Goal: Task Accomplishment & Management: Manage account settings

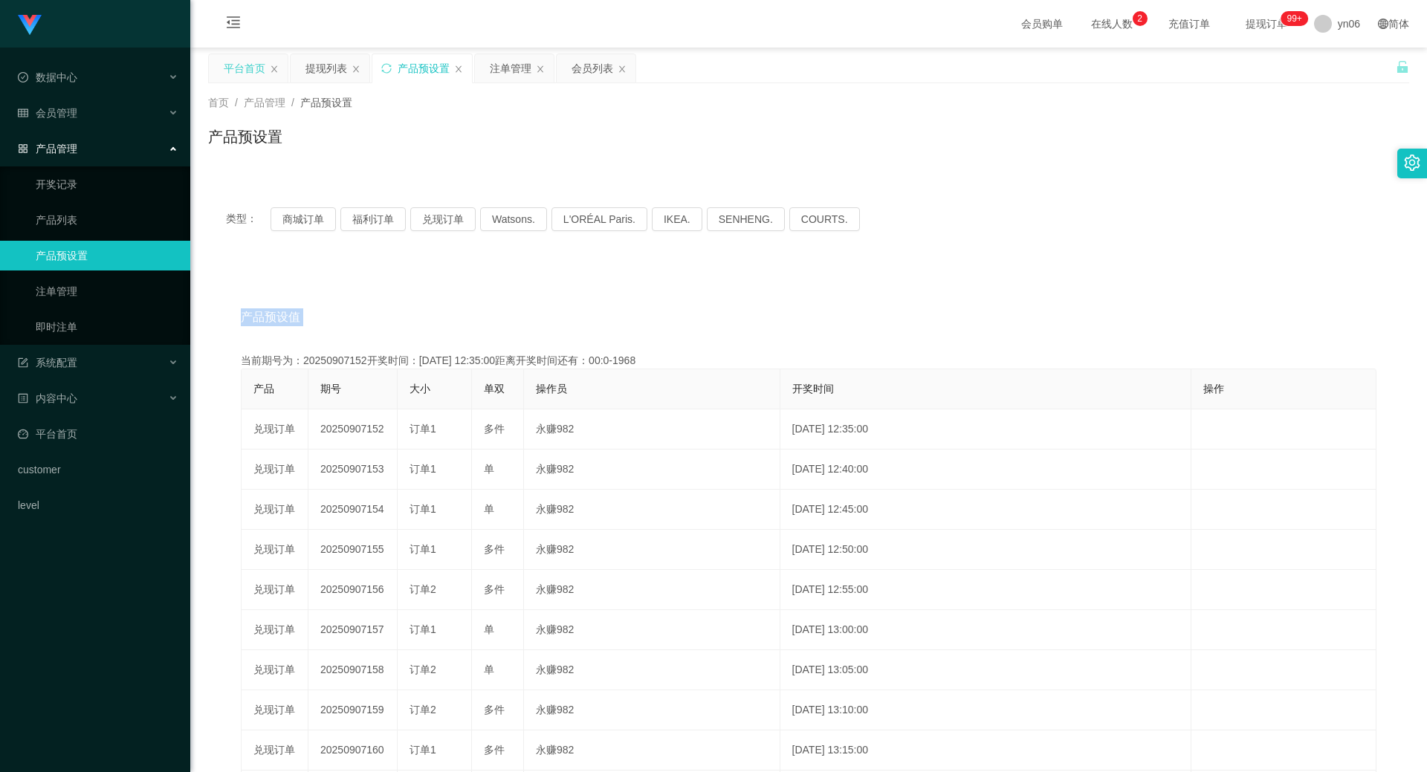
click at [248, 65] on div "平台首页" at bounding box center [245, 68] width 42 height 28
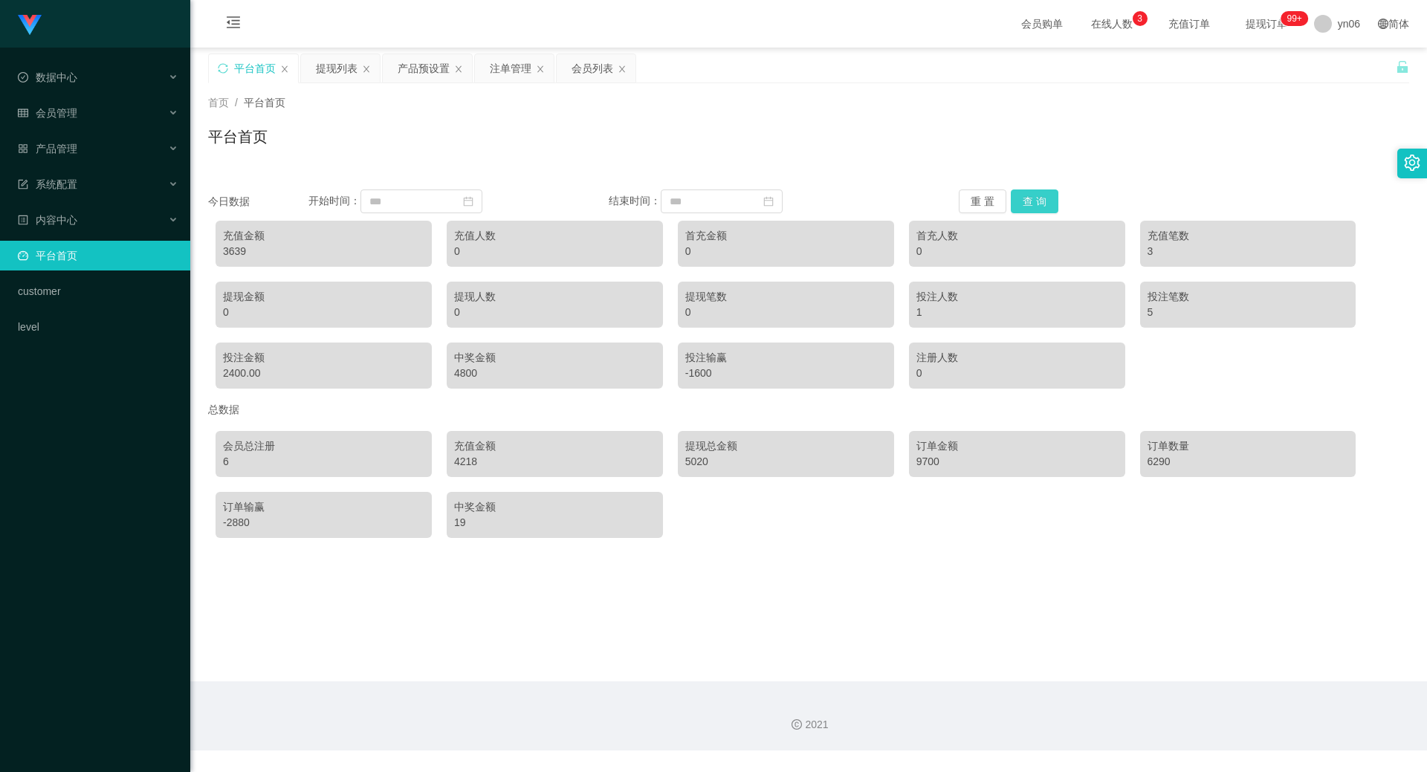
click at [1044, 203] on button "查 询" at bounding box center [1035, 201] width 48 height 24
click at [1043, 204] on button "查 询" at bounding box center [1035, 201] width 48 height 24
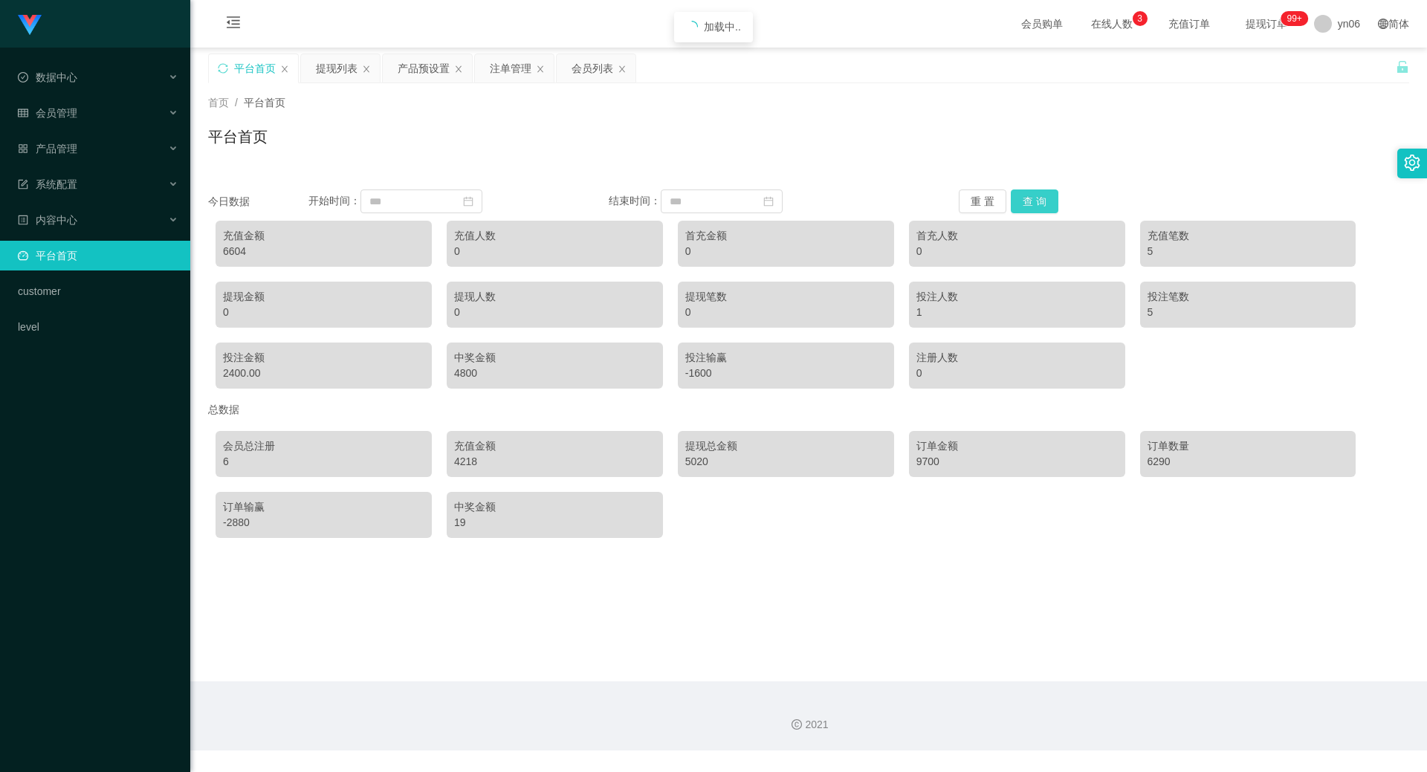
click at [1043, 204] on button "查 询" at bounding box center [1035, 201] width 48 height 24
drag, startPoint x: 430, startPoint y: 62, endPoint x: 409, endPoint y: 103, distance: 46.2
click at [431, 62] on div "产品预设置" at bounding box center [424, 68] width 52 height 28
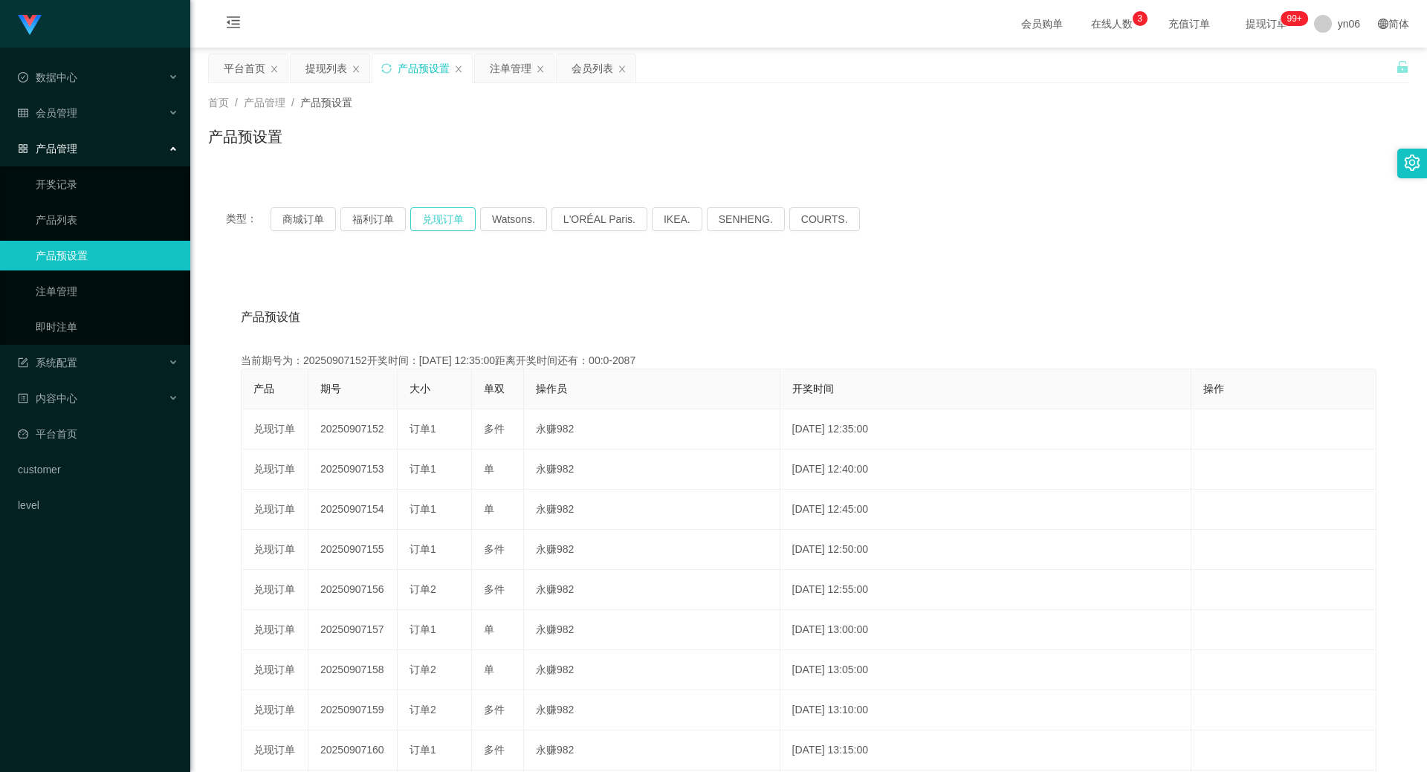
click at [434, 219] on button "兑现订单" at bounding box center [442, 219] width 65 height 24
click at [433, 219] on button "兑现订单" at bounding box center [442, 219] width 65 height 24
click at [432, 219] on button "兑现订单" at bounding box center [442, 219] width 65 height 24
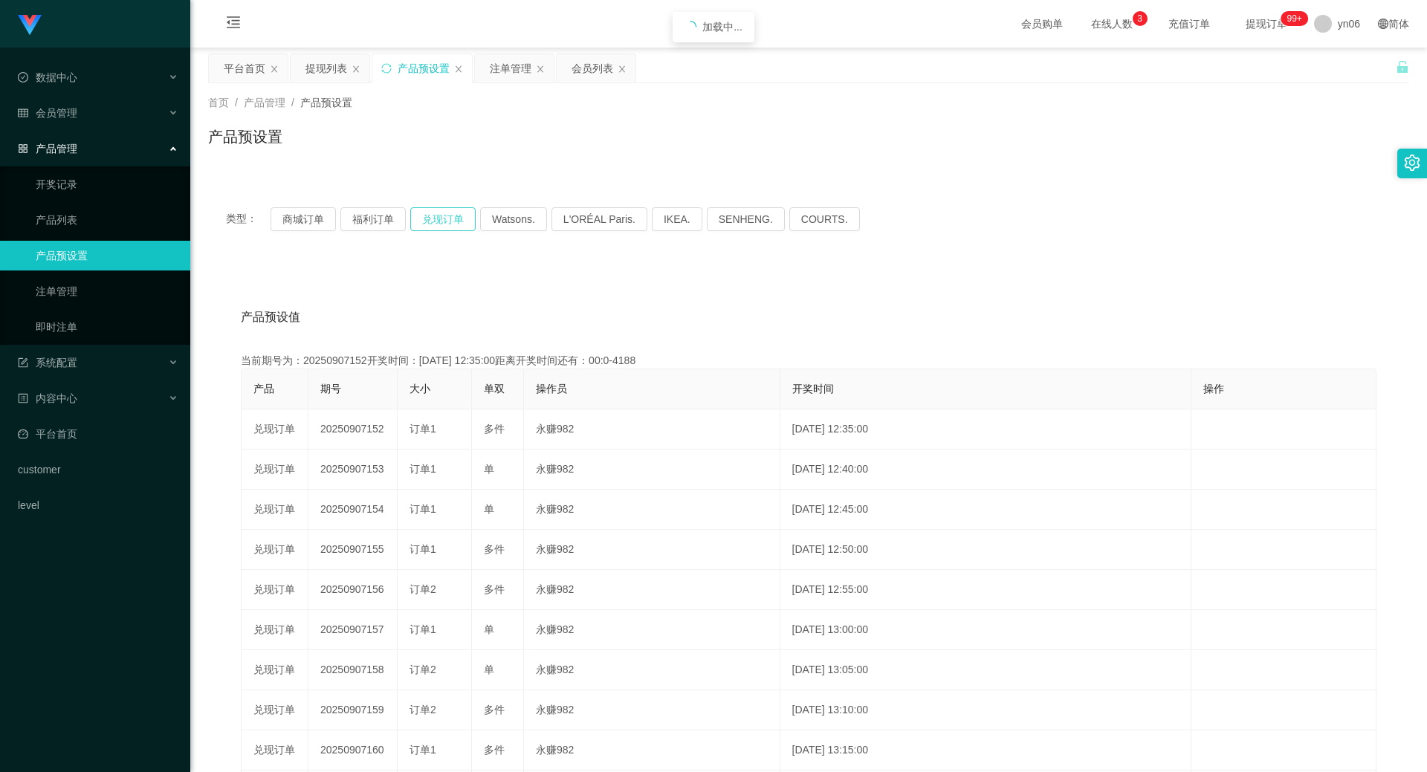
click at [433, 219] on button "兑现订单" at bounding box center [442, 219] width 65 height 24
click at [447, 224] on button "兑现订单" at bounding box center [442, 219] width 65 height 24
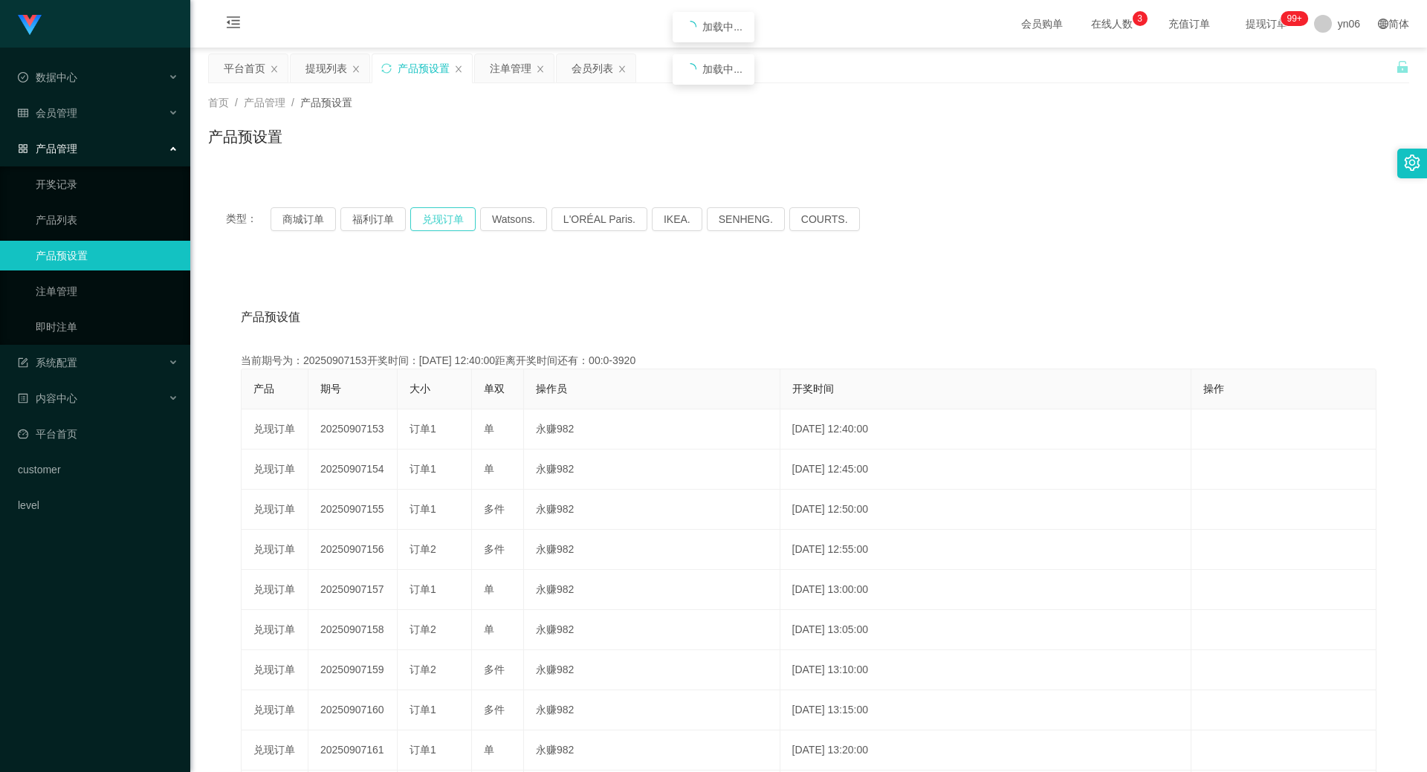
click at [447, 224] on button "兑现订单" at bounding box center [442, 219] width 65 height 24
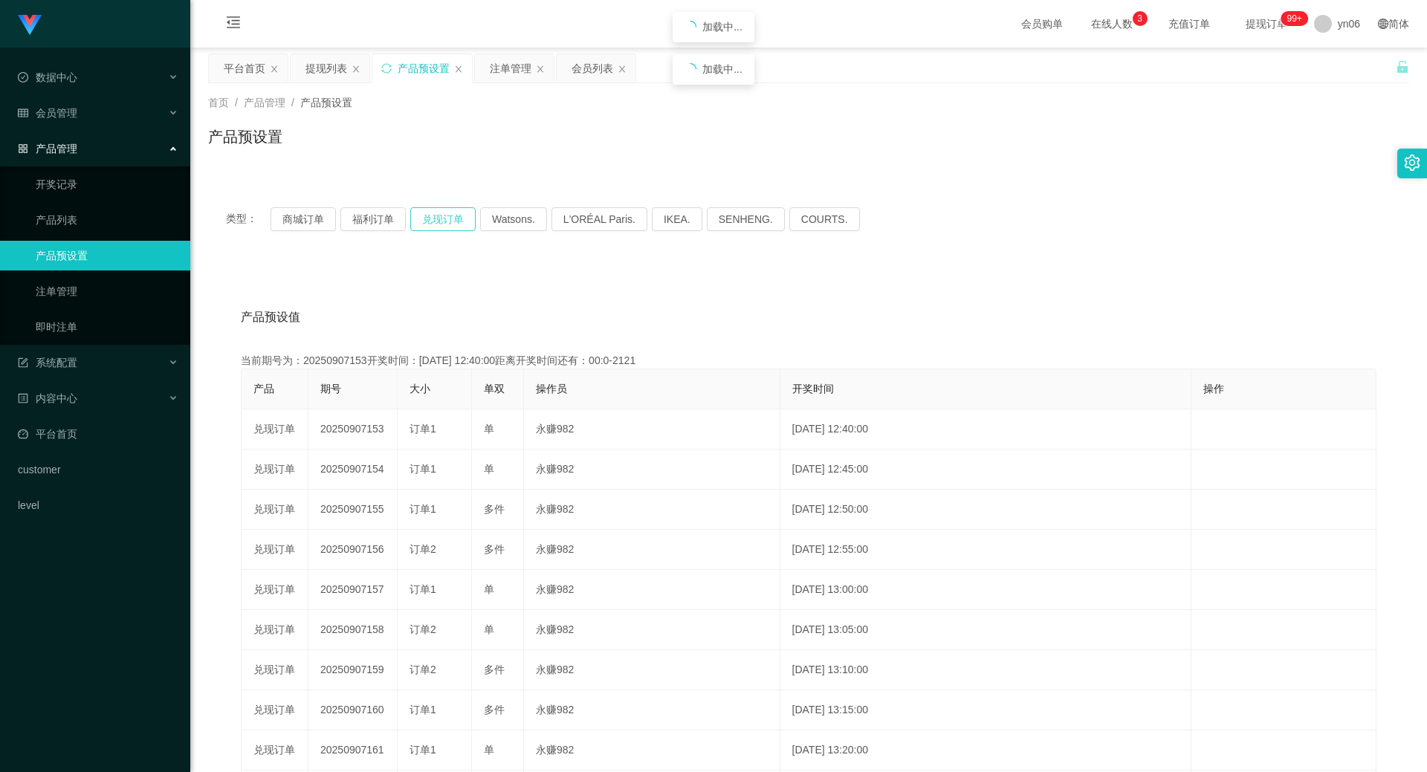
click at [447, 224] on button "兑现订单" at bounding box center [442, 219] width 65 height 24
click at [449, 213] on button "兑现订单" at bounding box center [442, 219] width 65 height 24
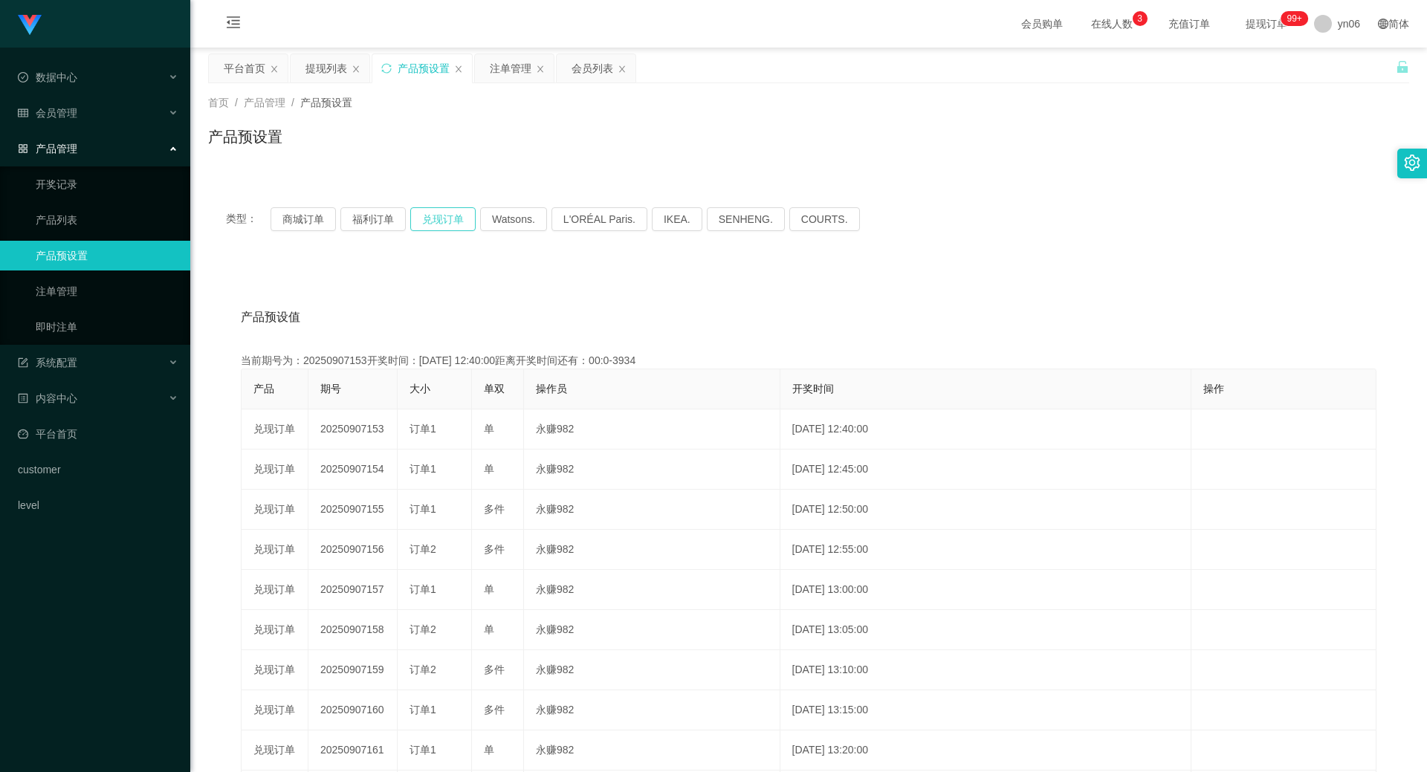
click at [449, 213] on button "兑现订单" at bounding box center [442, 219] width 65 height 24
click at [451, 214] on button "兑现订单" at bounding box center [442, 219] width 65 height 24
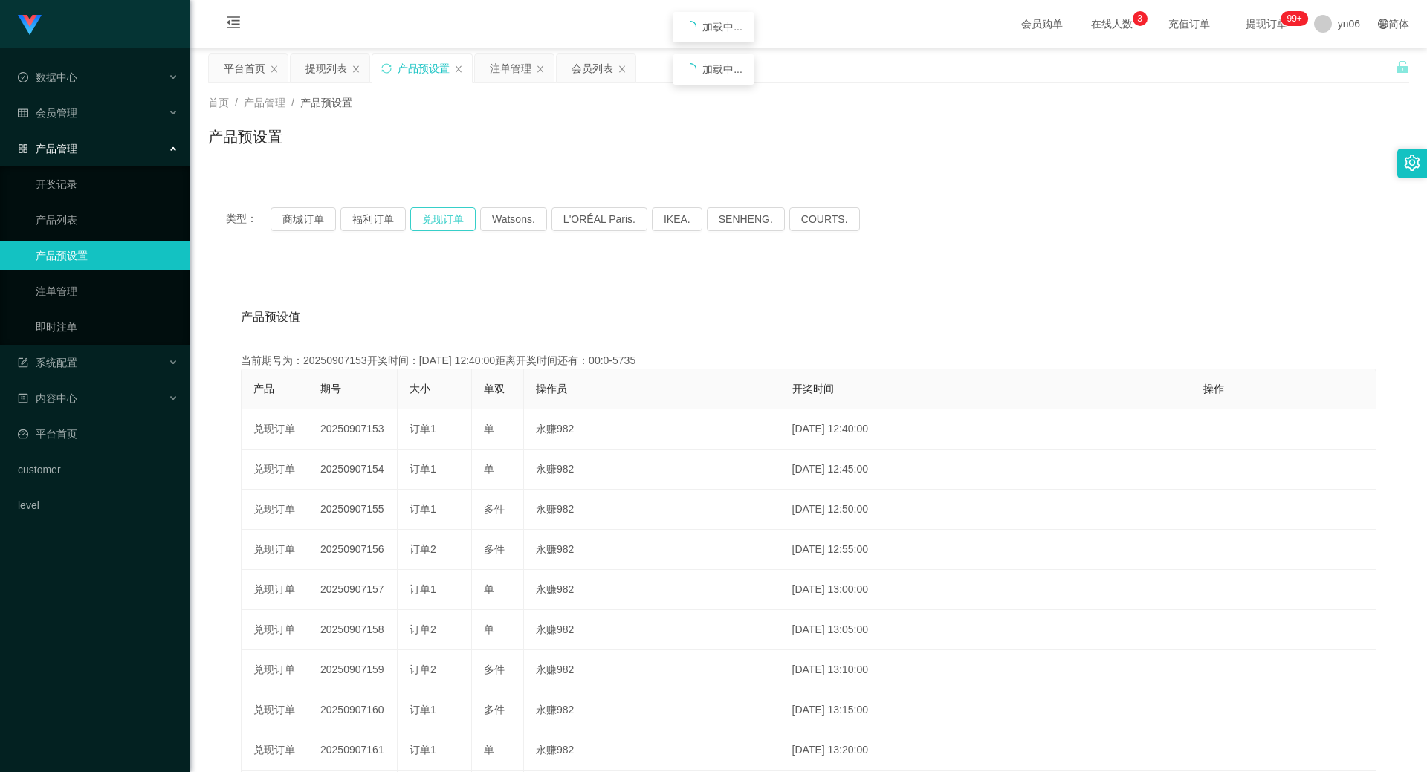
click at [453, 215] on button "兑现订单" at bounding box center [442, 219] width 65 height 24
click at [501, 70] on div "注单管理" at bounding box center [511, 68] width 42 height 28
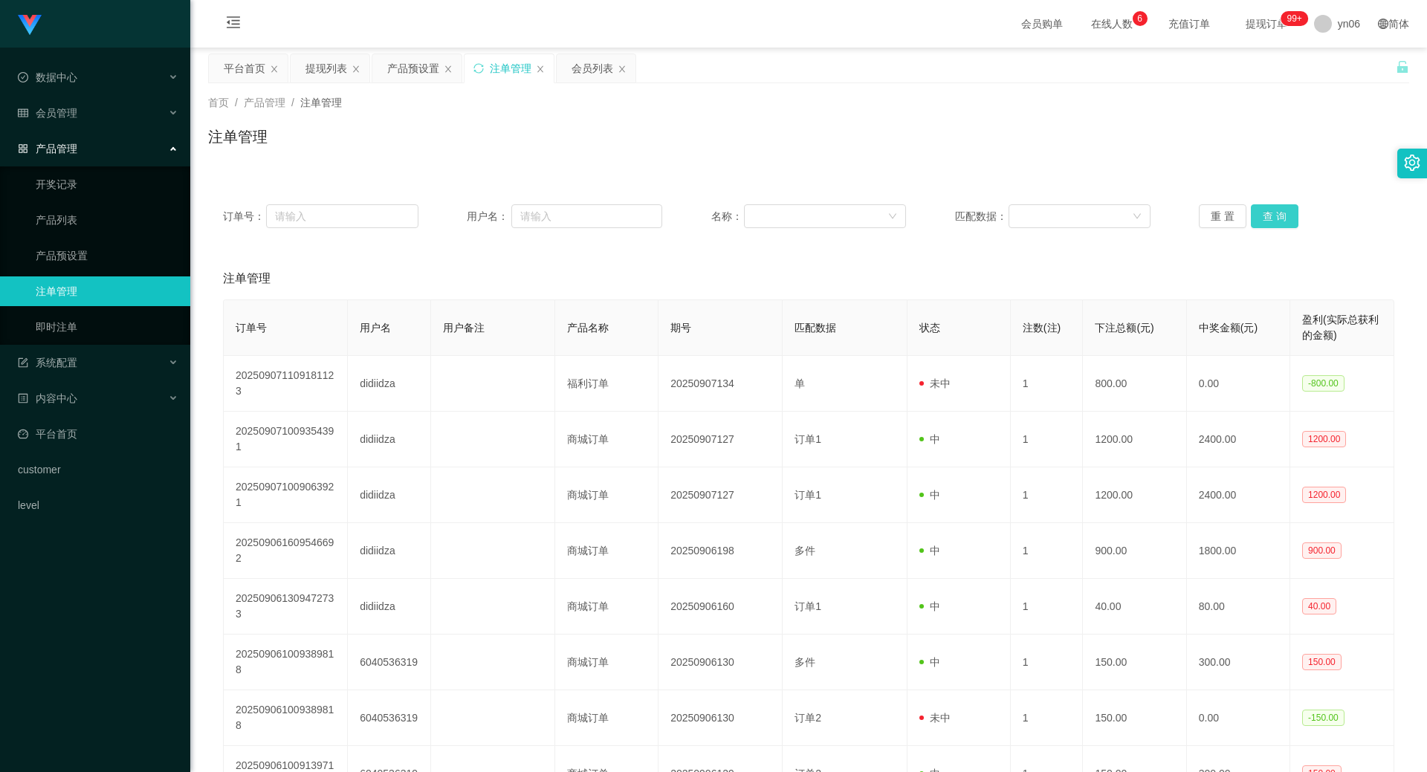
click at [1286, 210] on button "查 询" at bounding box center [1275, 216] width 48 height 24
click at [1286, 210] on div "重 置 查 询" at bounding box center [1296, 216] width 195 height 24
click at [1286, 210] on button "查 询" at bounding box center [1275, 216] width 48 height 24
click at [1286, 210] on div "重 置 查 询" at bounding box center [1296, 216] width 195 height 24
click at [1286, 210] on button "查 询" at bounding box center [1283, 216] width 64 height 24
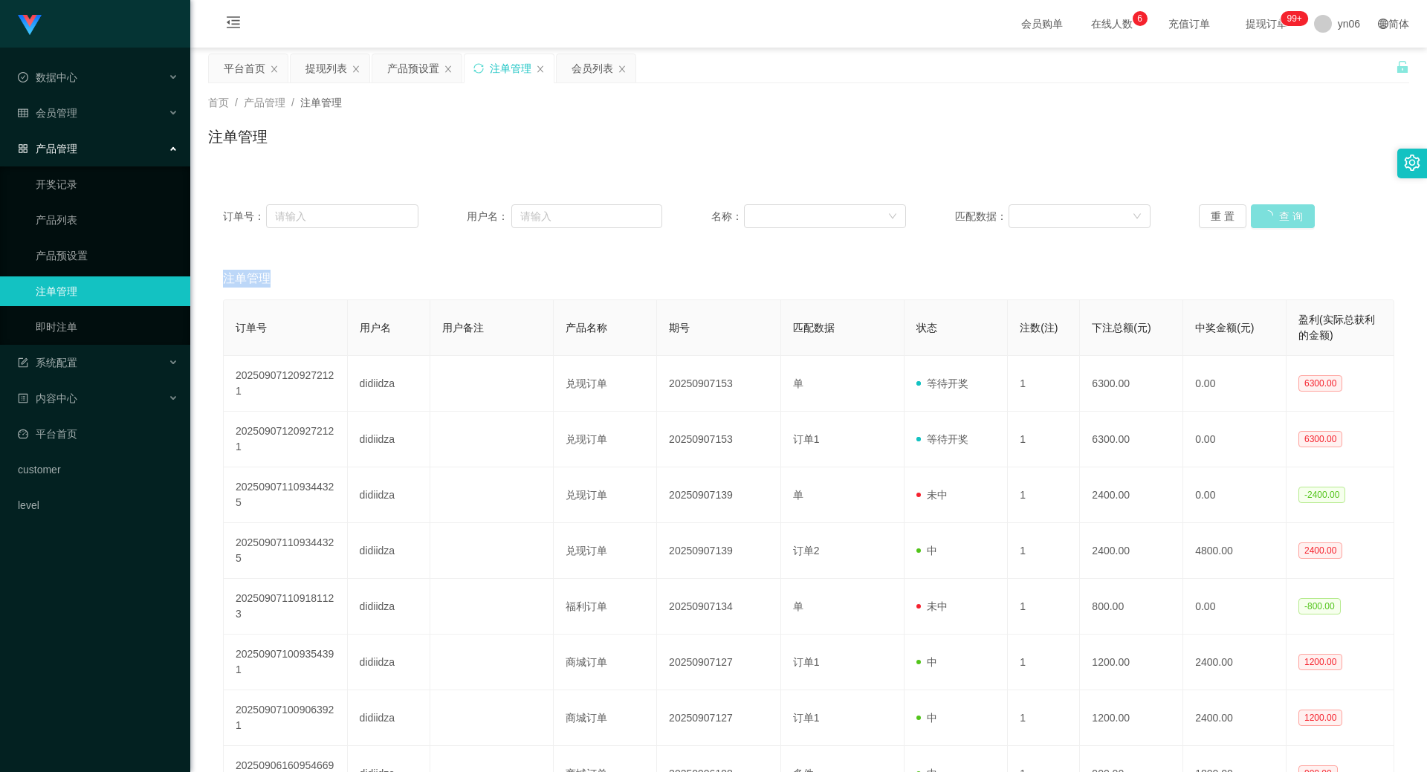
click at [1286, 210] on div "重 置 查 询" at bounding box center [1296, 216] width 195 height 24
click at [1286, 210] on button "查 询" at bounding box center [1283, 216] width 64 height 24
click at [1286, 210] on div "重 置 查 询" at bounding box center [1296, 216] width 195 height 24
click at [1286, 210] on button "查 询" at bounding box center [1283, 216] width 64 height 24
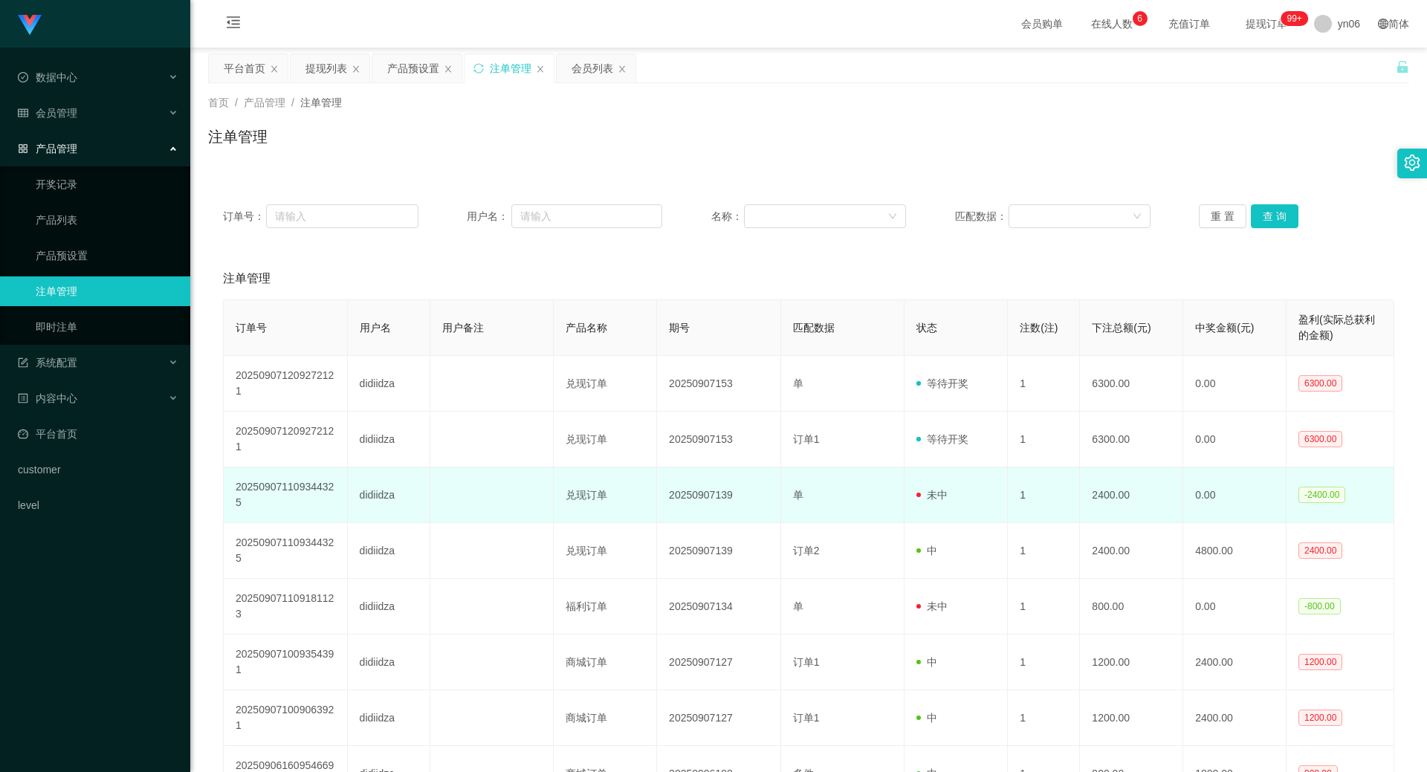
click at [713, 518] on td "20250907139" at bounding box center [719, 495] width 124 height 56
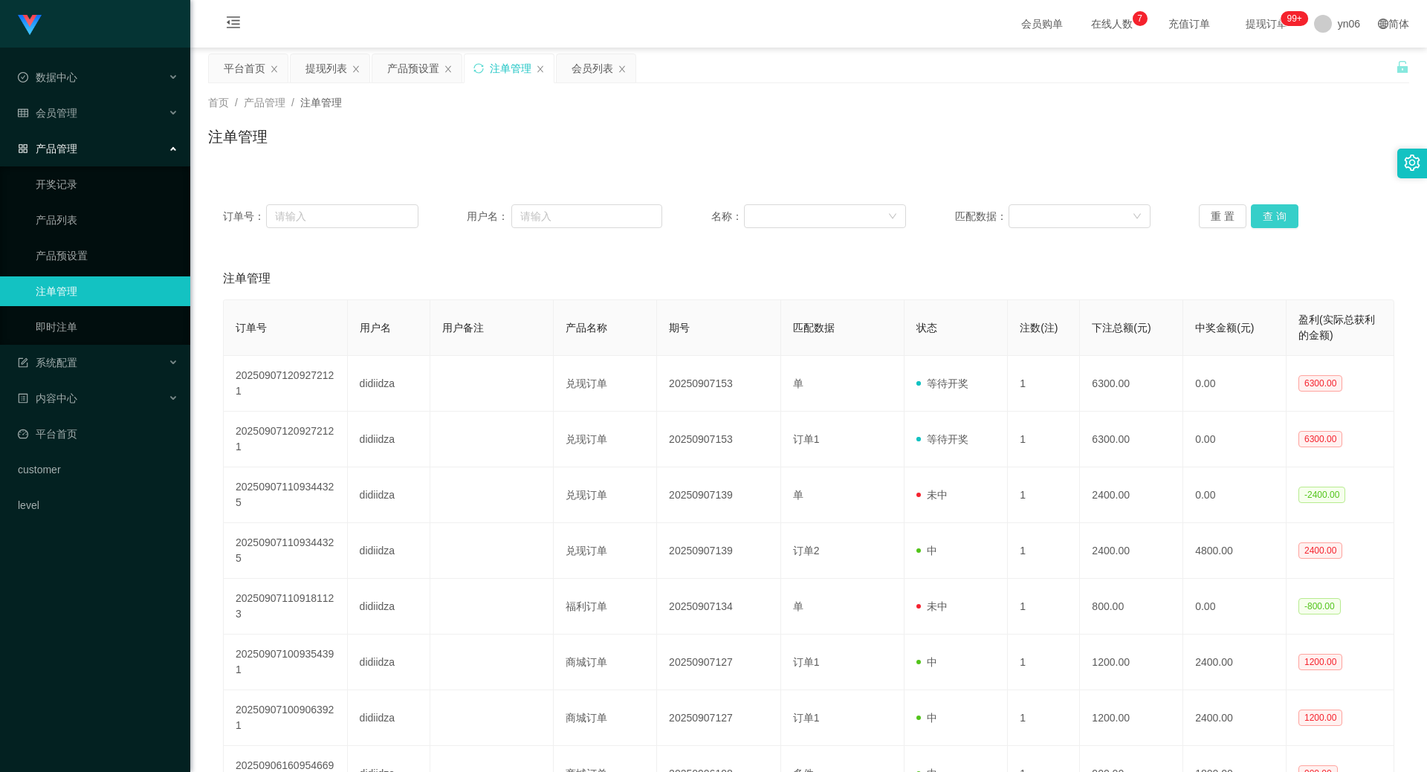
click at [1273, 227] on button "查 询" at bounding box center [1275, 216] width 48 height 24
click at [1271, 226] on div "重 置 查 询" at bounding box center [1296, 216] width 195 height 24
click at [1271, 226] on button "查 询" at bounding box center [1275, 216] width 48 height 24
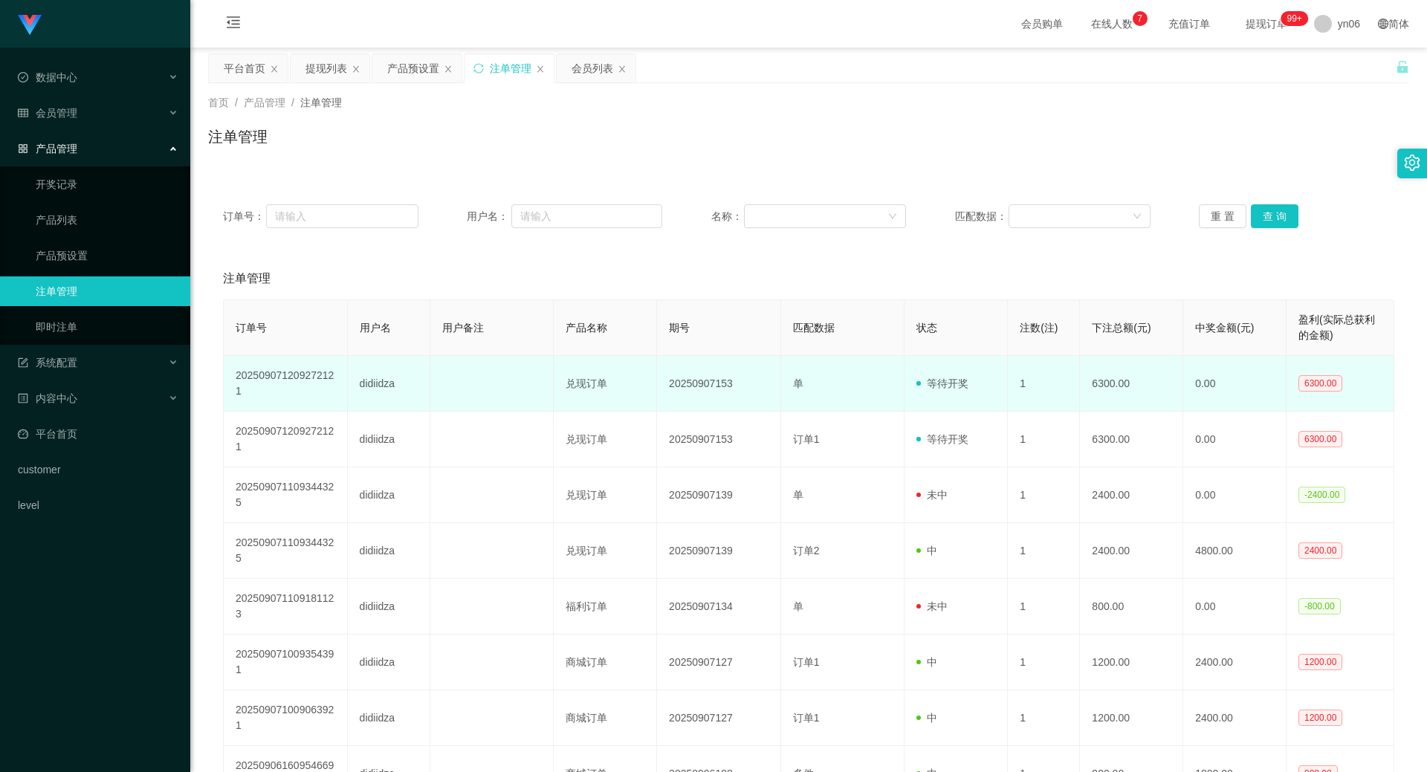
click at [382, 379] on td "didiidza" at bounding box center [389, 384] width 82 height 56
copy td "didiidza"
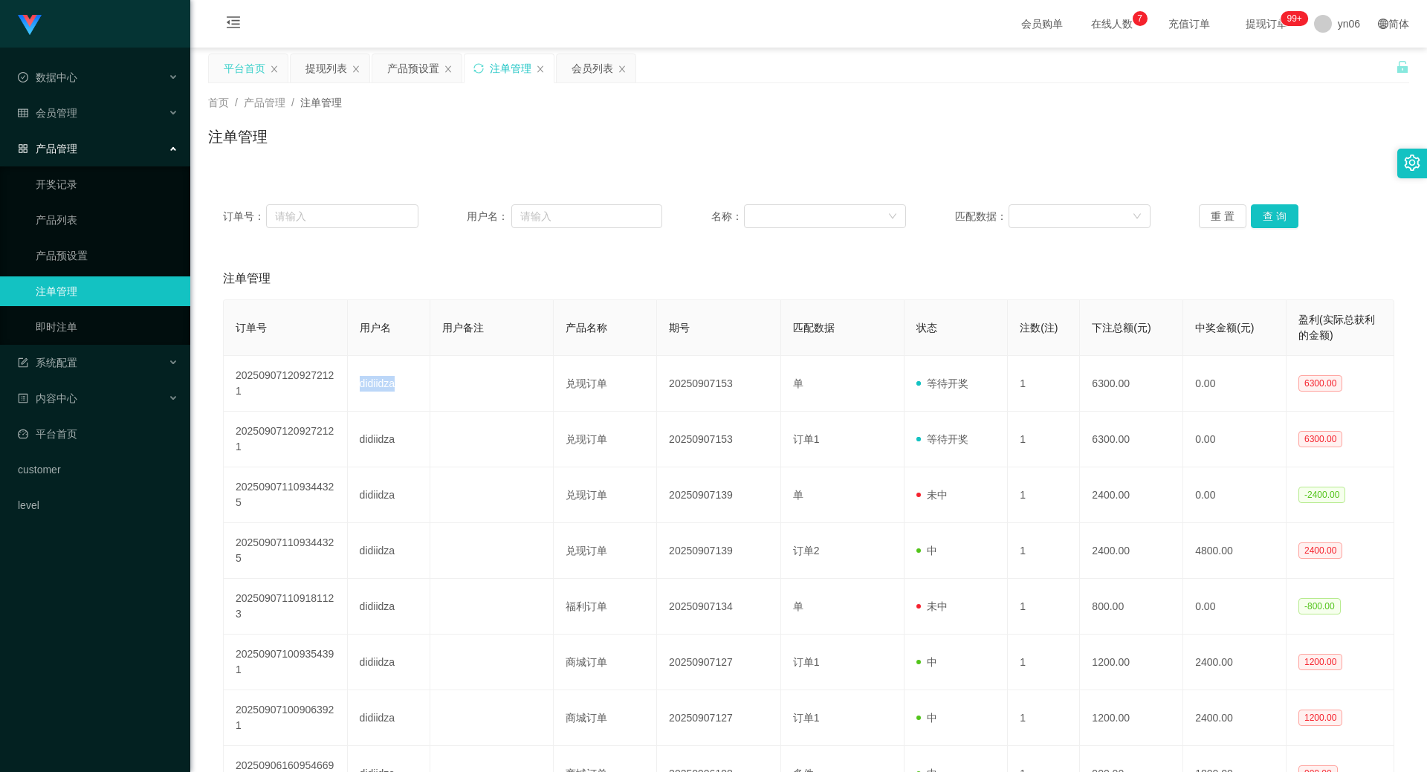
click at [246, 65] on div "平台首页" at bounding box center [245, 68] width 42 height 28
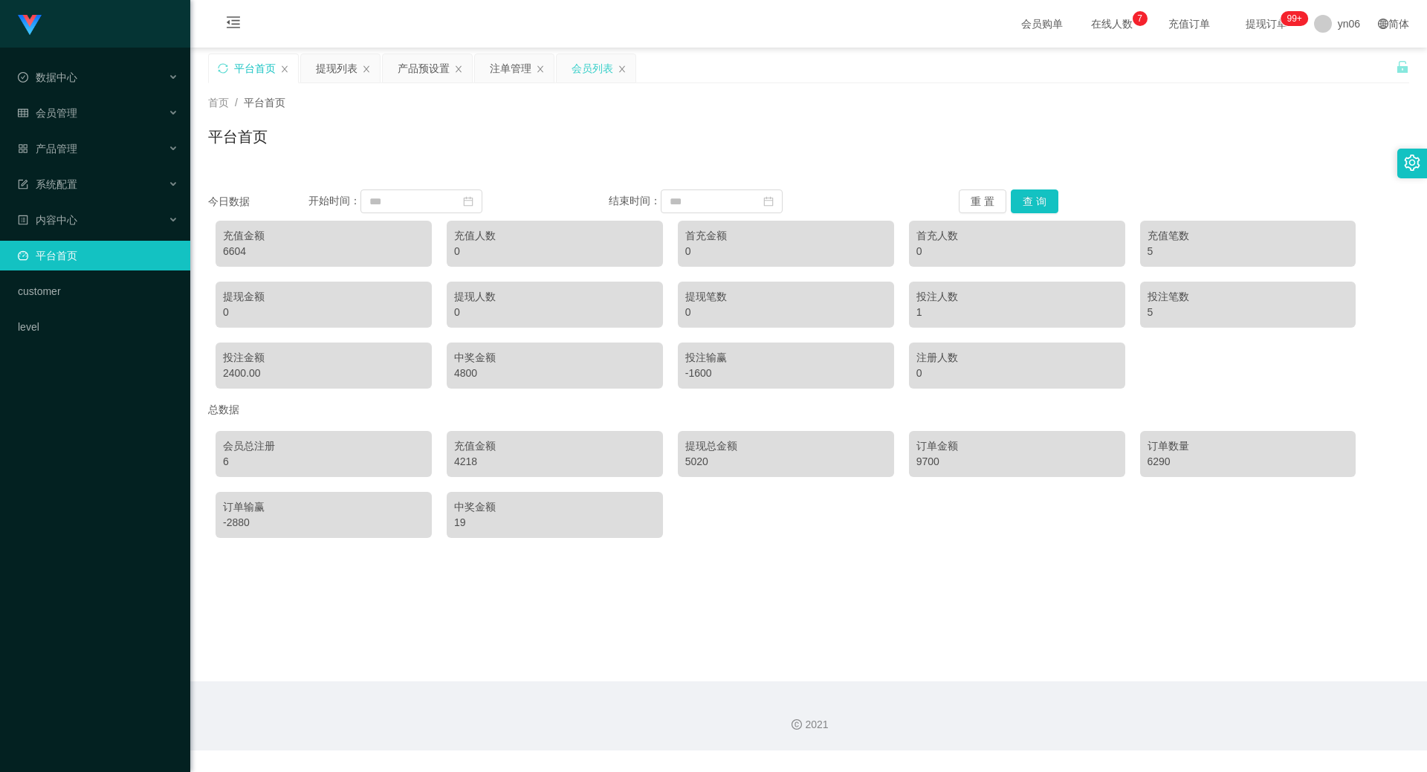
click at [582, 69] on div "会员列表" at bounding box center [592, 68] width 42 height 28
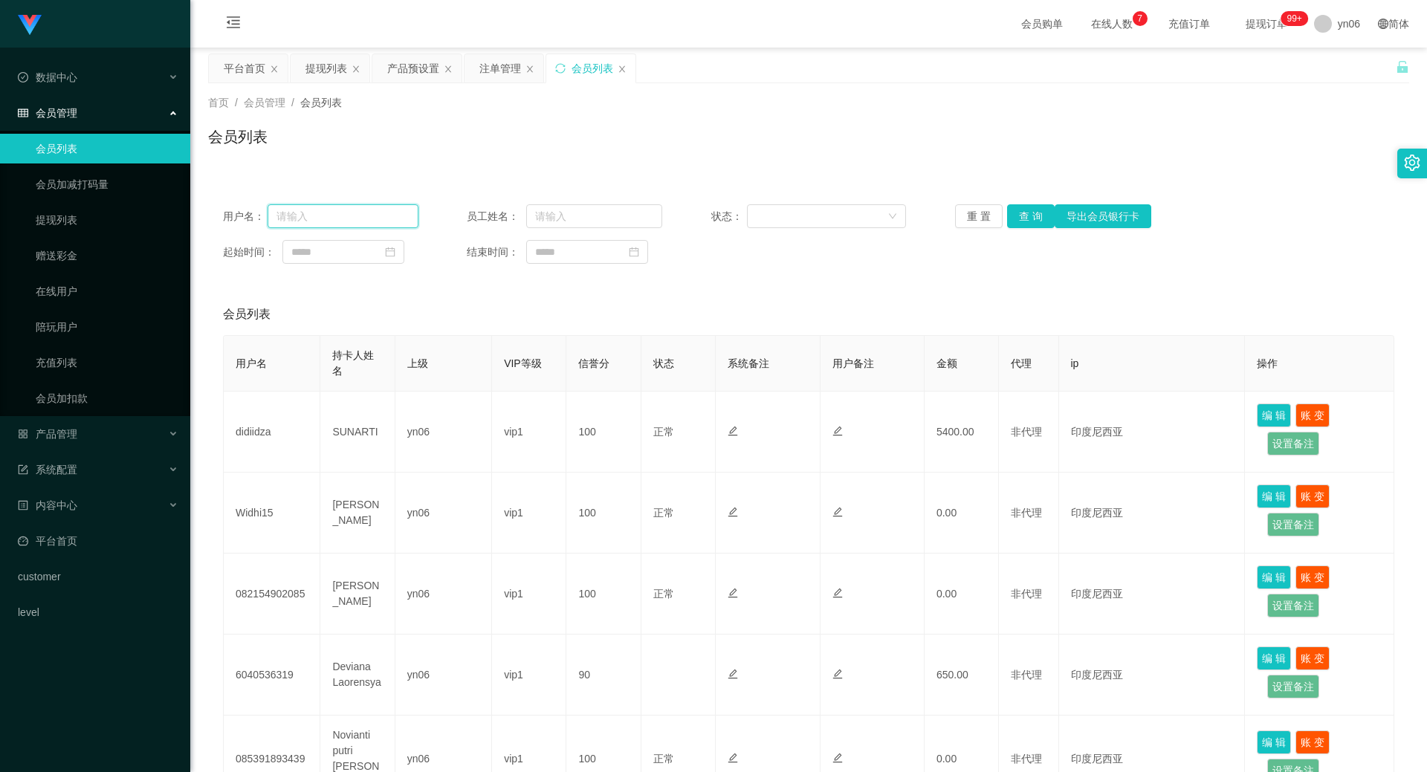
click at [364, 218] on input "text" at bounding box center [343, 216] width 151 height 24
paste input "didiidza"
type input "didiidza"
click at [1035, 211] on button "查 询" at bounding box center [1031, 216] width 48 height 24
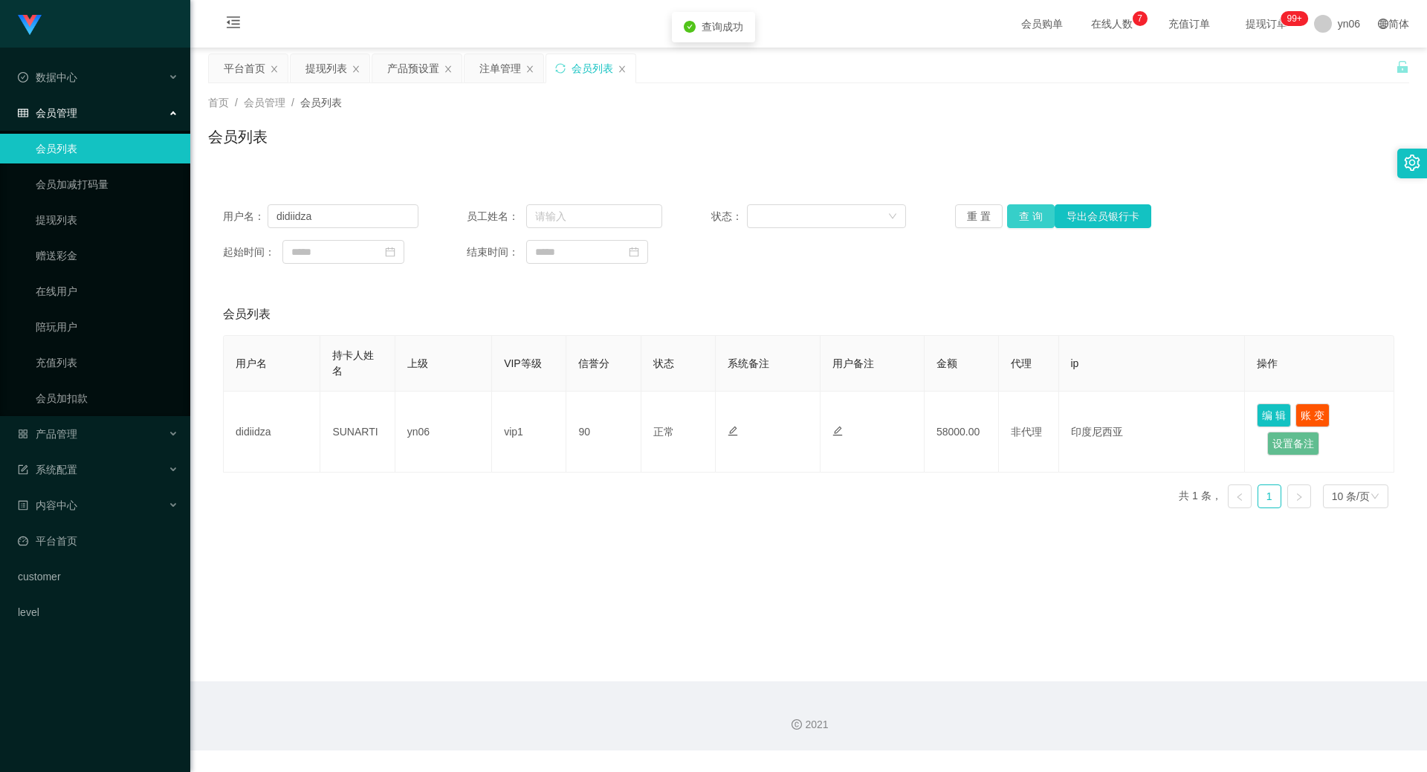
click at [1031, 212] on button "查 询" at bounding box center [1031, 216] width 48 height 24
click at [1031, 212] on div "重 置 查 询 导出会员银行卡" at bounding box center [1052, 216] width 195 height 24
click at [1030, 213] on button "查 询" at bounding box center [1031, 216] width 48 height 24
click at [1028, 214] on div "重 置 查 询 导出会员银行卡" at bounding box center [1052, 216] width 195 height 24
click at [1028, 215] on button "查 询" at bounding box center [1031, 216] width 48 height 24
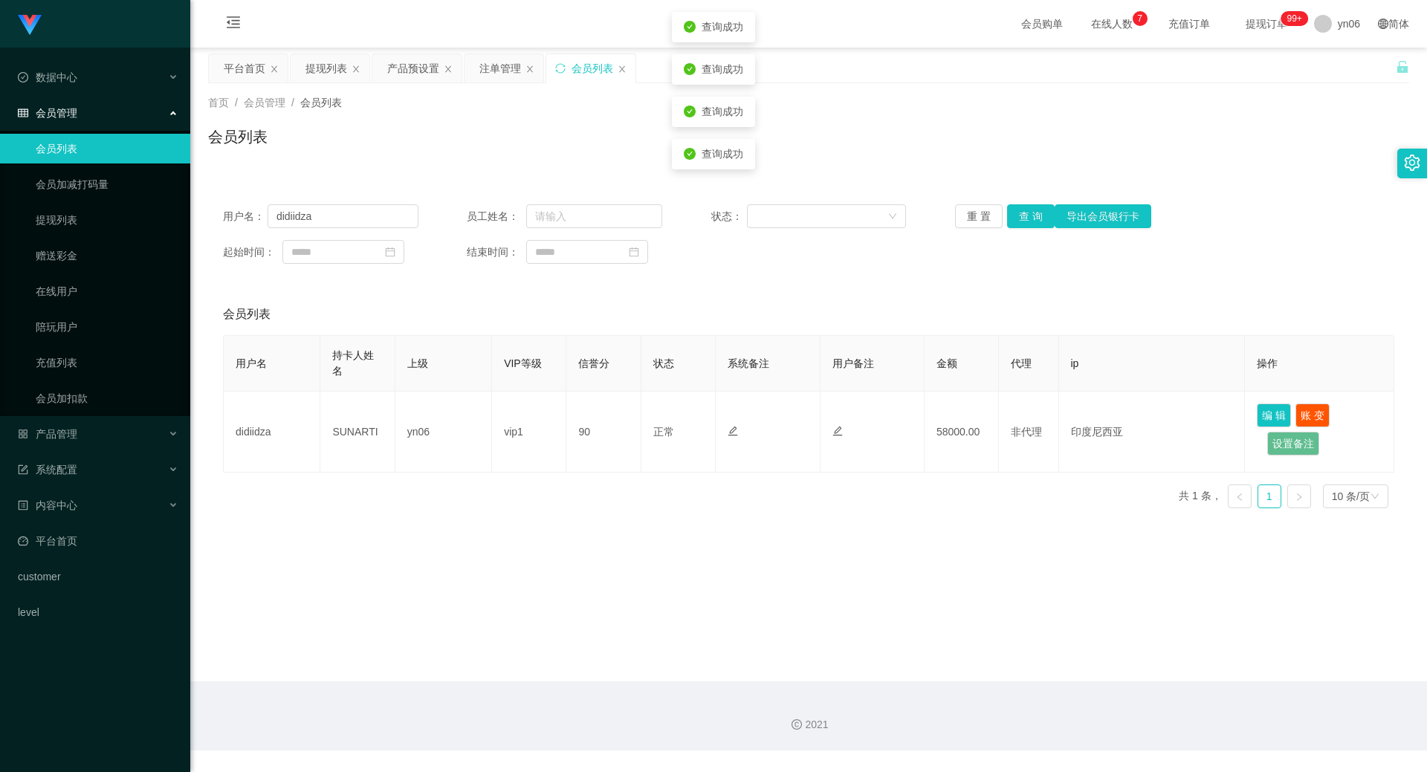
click at [931, 549] on main "关闭左侧 关闭右侧 关闭其它 刷新页面 平台首页 提现列表 产品预设置 注单管理 会员列表 首页 / 会员管理 / 会员列表 / 会员列表 用户名： didi…" at bounding box center [808, 365] width 1236 height 634
click at [1025, 215] on button "查 询" at bounding box center [1031, 216] width 48 height 24
click at [1025, 215] on div "重 置 查 询 导出会员银行卡" at bounding box center [1052, 216] width 195 height 24
click at [1025, 215] on button "查 询" at bounding box center [1031, 216] width 48 height 24
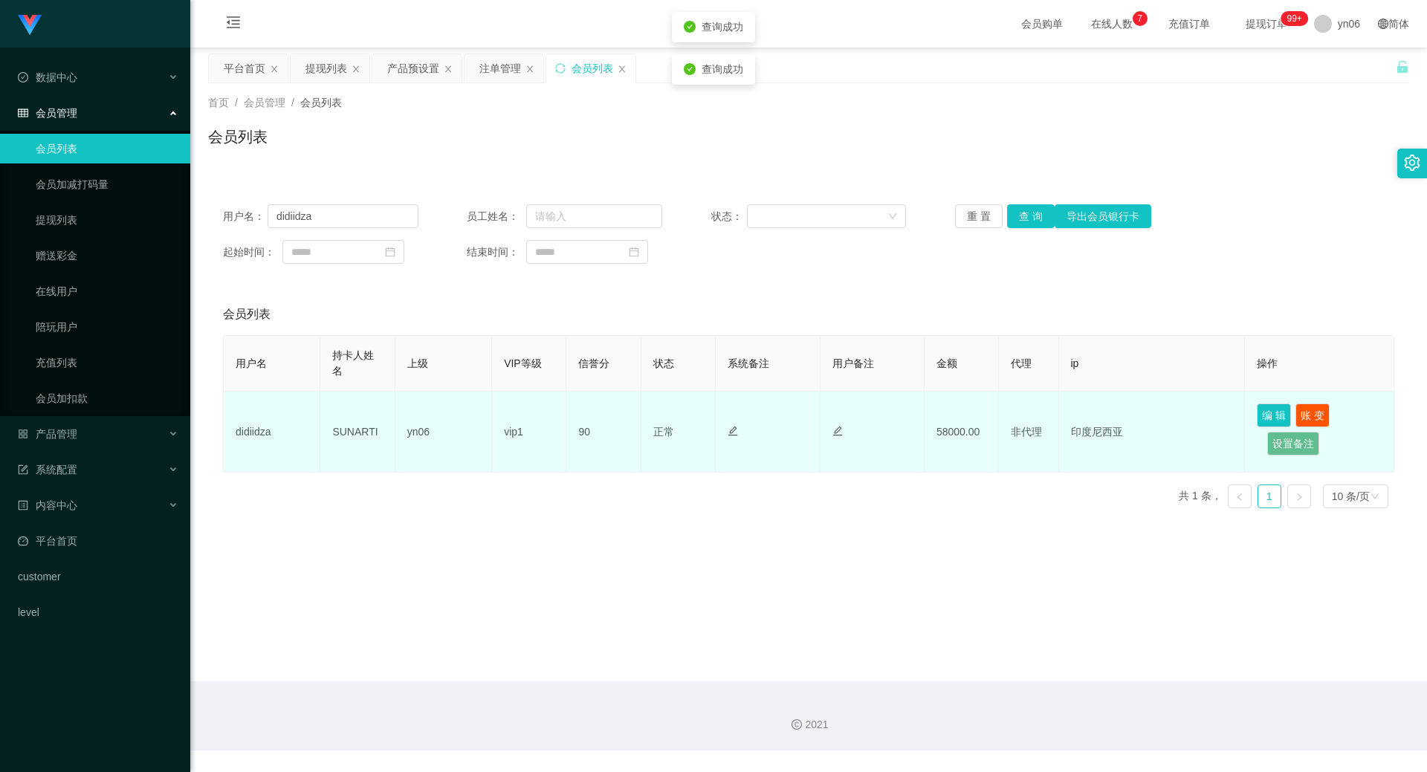
click at [356, 435] on td "SUNARTI" at bounding box center [357, 432] width 74 height 81
copy td "SUNARTI"
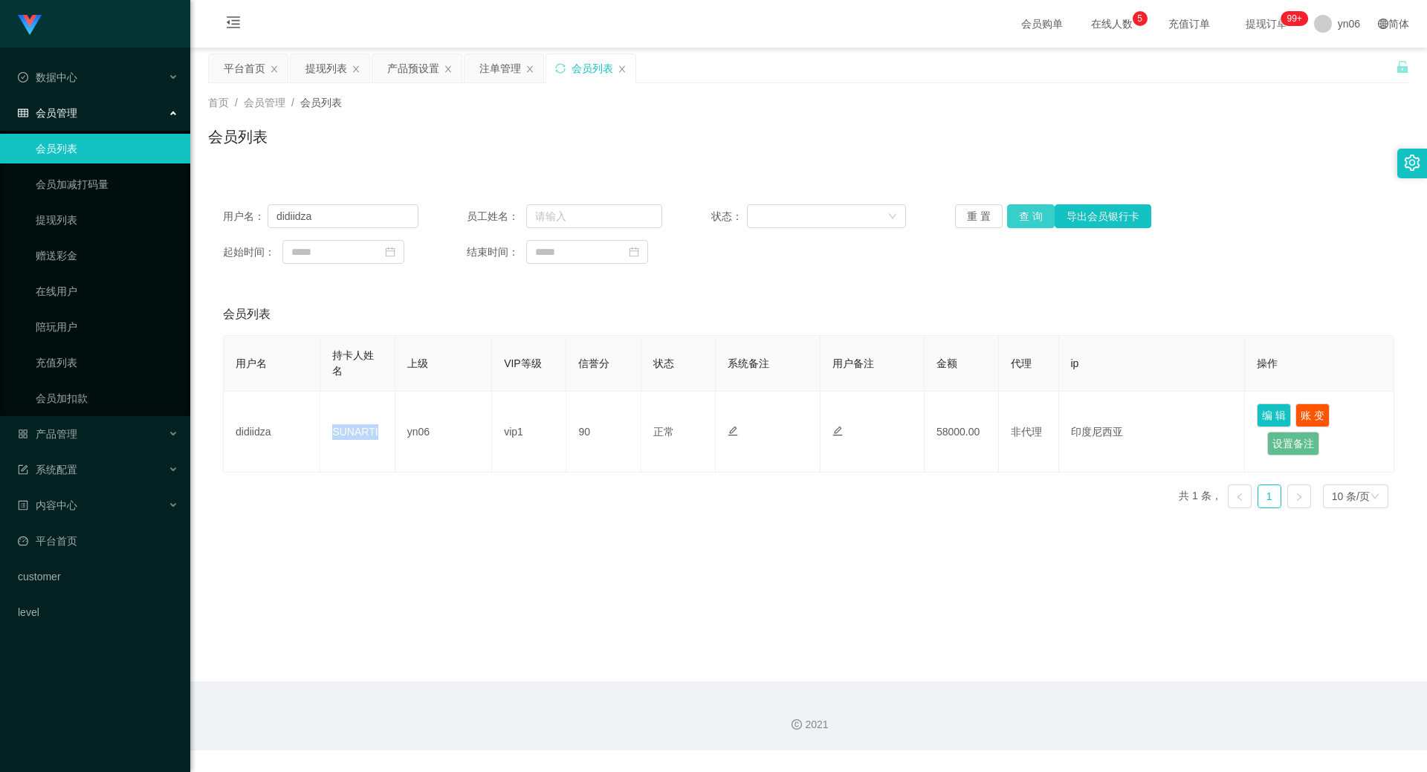
click at [1031, 207] on button "查 询" at bounding box center [1031, 216] width 48 height 24
click at [1031, 207] on button "查 询" at bounding box center [1039, 216] width 64 height 24
click at [1031, 207] on button "查 询" at bounding box center [1031, 216] width 48 height 24
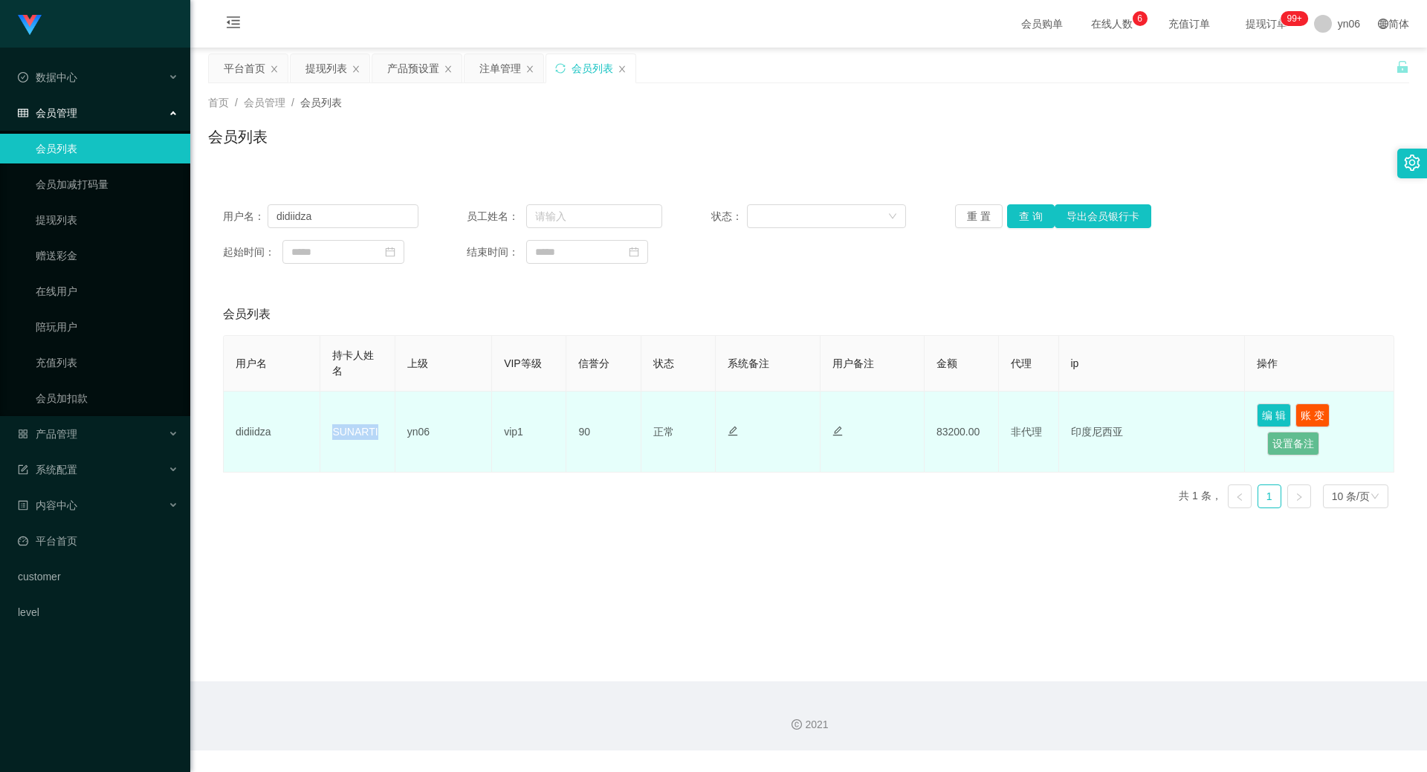
click at [358, 432] on td "SUNARTI" at bounding box center [357, 432] width 74 height 81
click at [247, 432] on td "didiidza" at bounding box center [272, 432] width 97 height 81
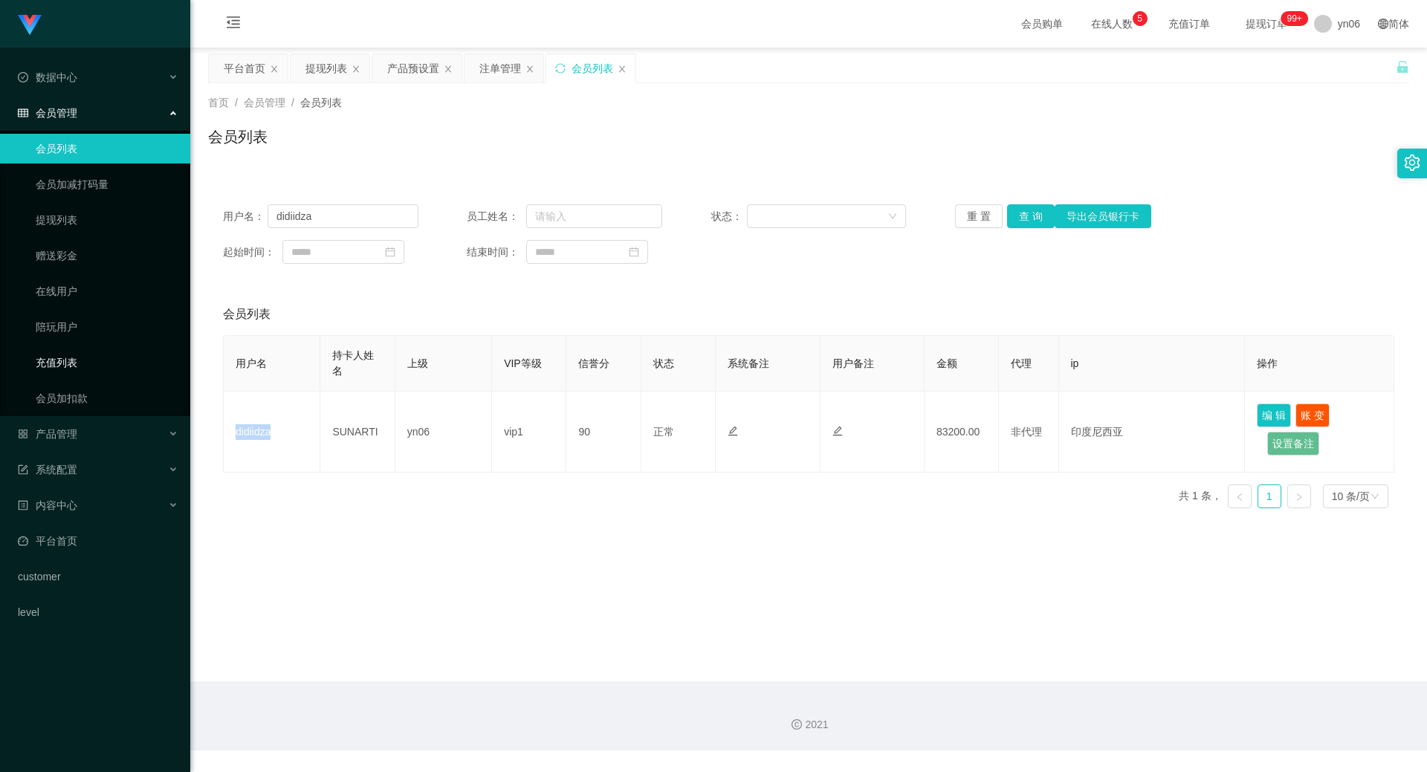
copy td "didiidza"
click at [1029, 228] on div "用户名： didiidza 员工姓名： 状态： 重 置 查 询 导出会员银行卡 起始时间： 结束时间：" at bounding box center [808, 233] width 1201 height 89
click at [1027, 224] on button "查 询" at bounding box center [1031, 216] width 48 height 24
click at [1025, 224] on button "查 询" at bounding box center [1039, 216] width 64 height 24
click at [1025, 224] on button "查 询" at bounding box center [1031, 216] width 48 height 24
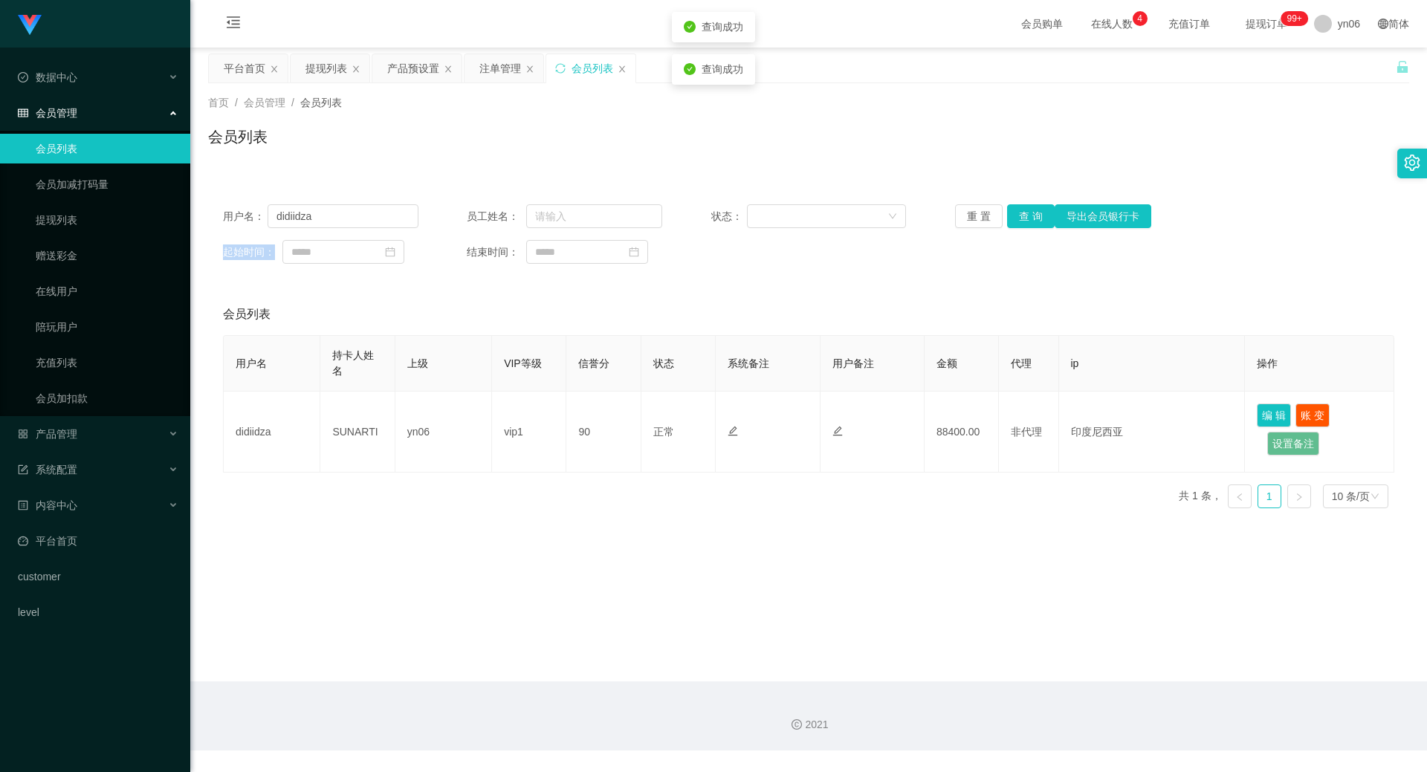
click at [1025, 224] on div "重 置 查 询 导出会员银行卡" at bounding box center [1052, 216] width 195 height 24
click at [1025, 224] on button "查 询" at bounding box center [1031, 216] width 48 height 24
click at [1032, 213] on button "查 询" at bounding box center [1031, 216] width 48 height 24
click at [1031, 213] on button "查 询" at bounding box center [1031, 216] width 48 height 24
click at [1031, 213] on div "重 置 查 询 导出会员银行卡" at bounding box center [1052, 216] width 195 height 24
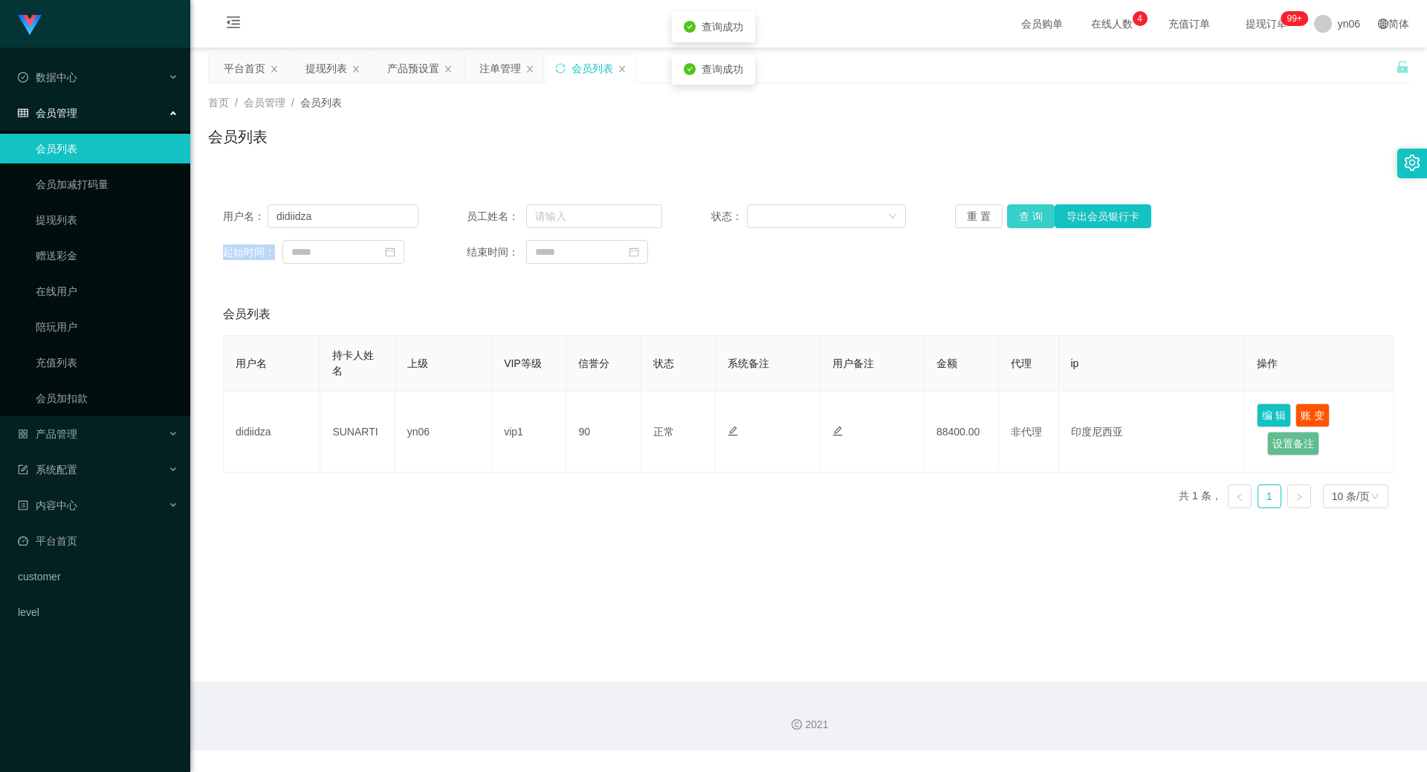
click at [1031, 213] on button "查 询" at bounding box center [1031, 216] width 48 height 24
click at [1031, 213] on div "重 置 查 询 导出会员银行卡" at bounding box center [1052, 216] width 195 height 24
click at [1031, 213] on button "查 询" at bounding box center [1031, 216] width 48 height 24
click at [1031, 213] on div "重 置 查 询 导出会员银行卡" at bounding box center [1052, 216] width 195 height 24
click at [1031, 213] on button "查 询" at bounding box center [1031, 216] width 48 height 24
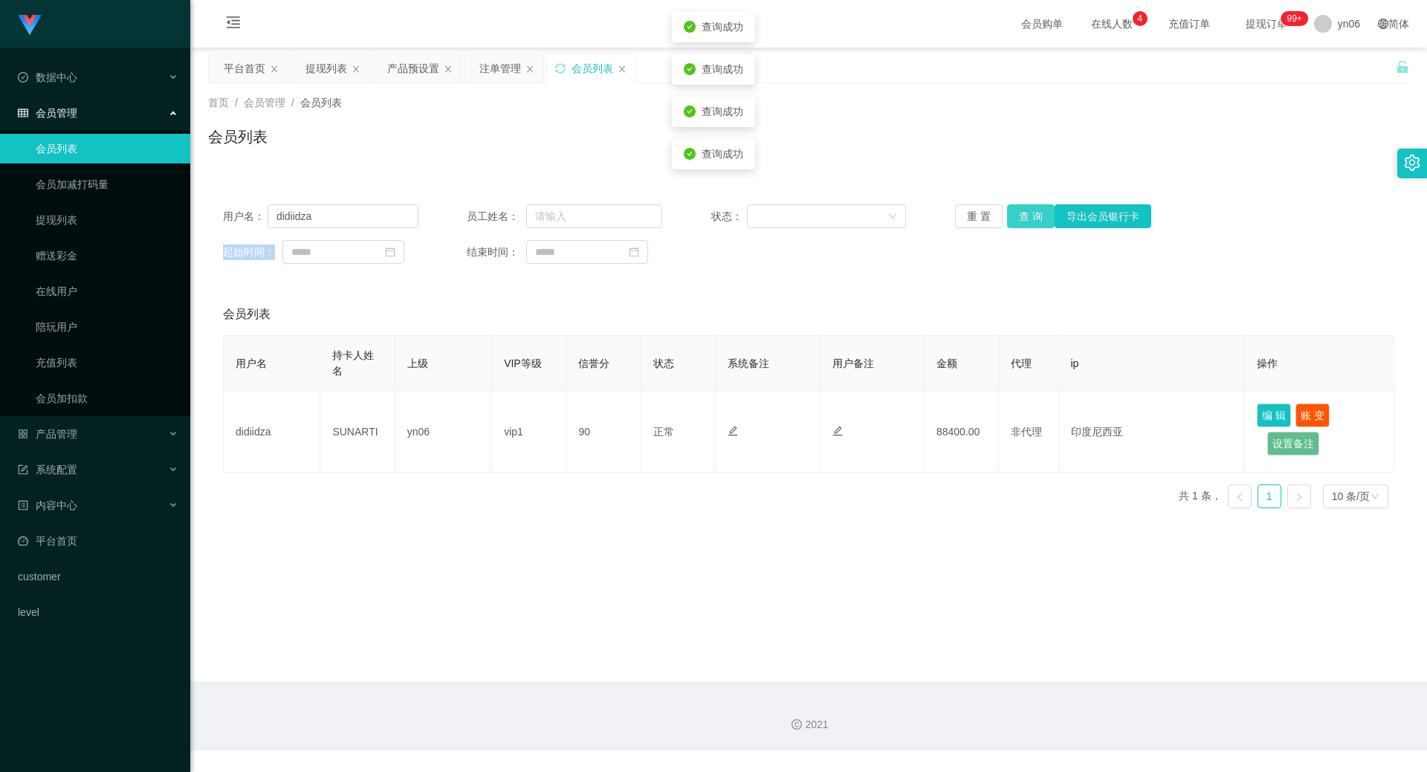
click at [1031, 213] on button "查 询" at bounding box center [1031, 216] width 48 height 24
click at [1031, 213] on div "重 置 查 询 导出会员银行卡" at bounding box center [1052, 216] width 195 height 24
click at [1031, 213] on button "查 询" at bounding box center [1031, 216] width 48 height 24
click at [1032, 213] on div "重 置 查 询 导出会员银行卡" at bounding box center [1052, 216] width 195 height 24
click at [1032, 213] on button "查 询" at bounding box center [1031, 216] width 48 height 24
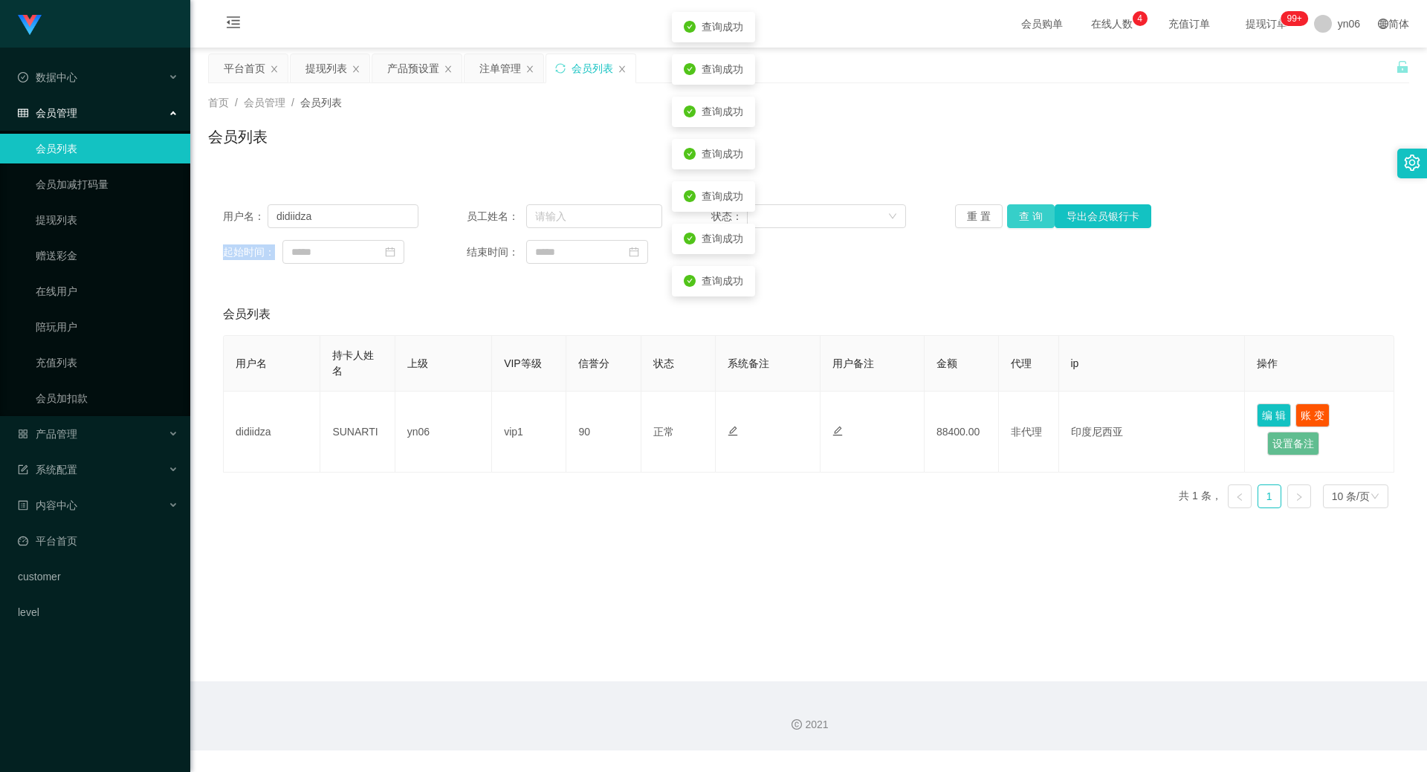
click at [1032, 213] on button "查 询" at bounding box center [1031, 216] width 48 height 24
click at [1032, 213] on div "重 置 查 询 导出会员银行卡" at bounding box center [1052, 216] width 195 height 24
click at [1028, 227] on button "查 询" at bounding box center [1031, 216] width 48 height 24
click at [1022, 212] on button "查 询" at bounding box center [1031, 216] width 48 height 24
click at [1022, 212] on div "重 置 查 询 导出会员银行卡" at bounding box center [1052, 216] width 195 height 24
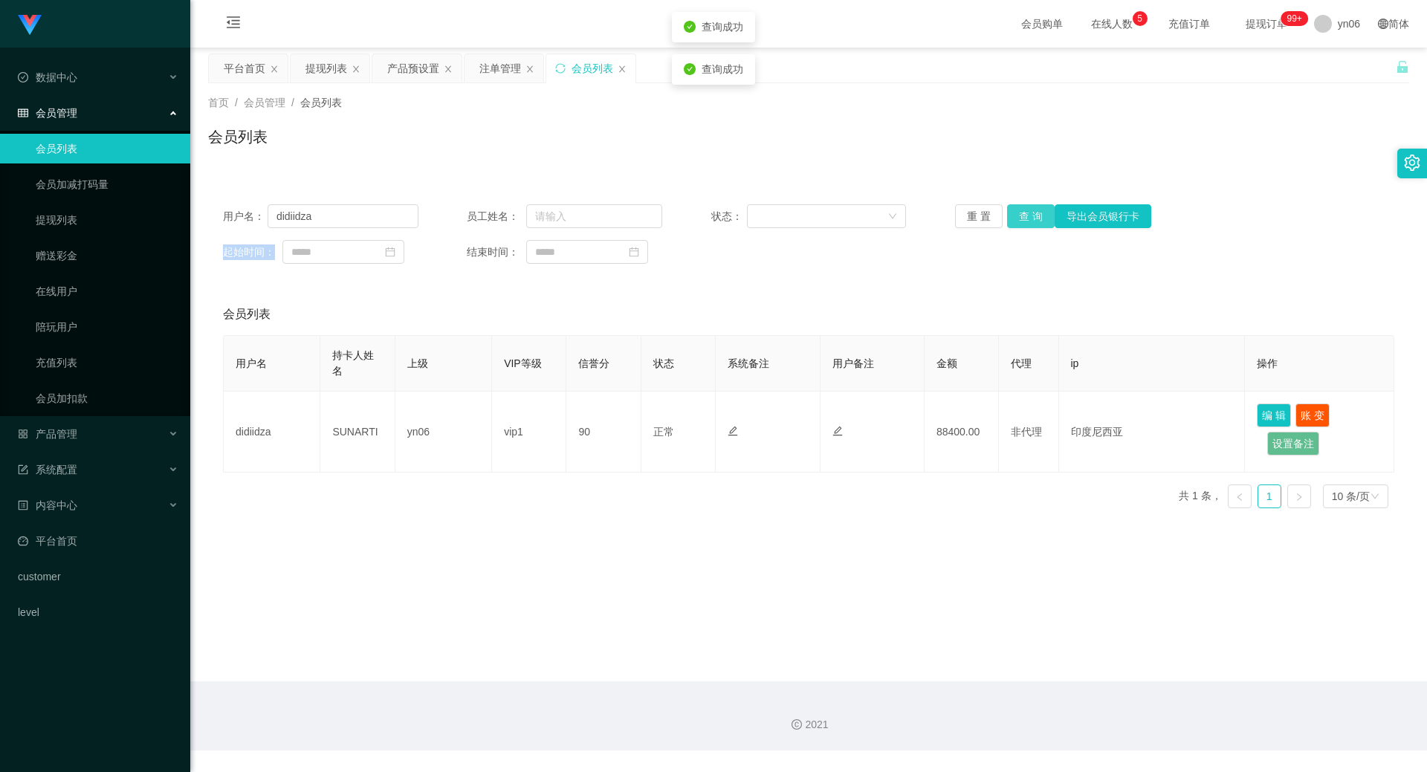
click at [1022, 212] on button "查 询" at bounding box center [1031, 216] width 48 height 24
click at [1022, 212] on div "重 置 查 询 导出会员银行卡" at bounding box center [1052, 216] width 195 height 24
click at [1032, 213] on button "查 询" at bounding box center [1031, 216] width 48 height 24
click at [1032, 213] on div "重 置 查 询 导出会员银行卡" at bounding box center [1052, 216] width 195 height 24
click at [1032, 213] on button "查 询" at bounding box center [1039, 216] width 64 height 24
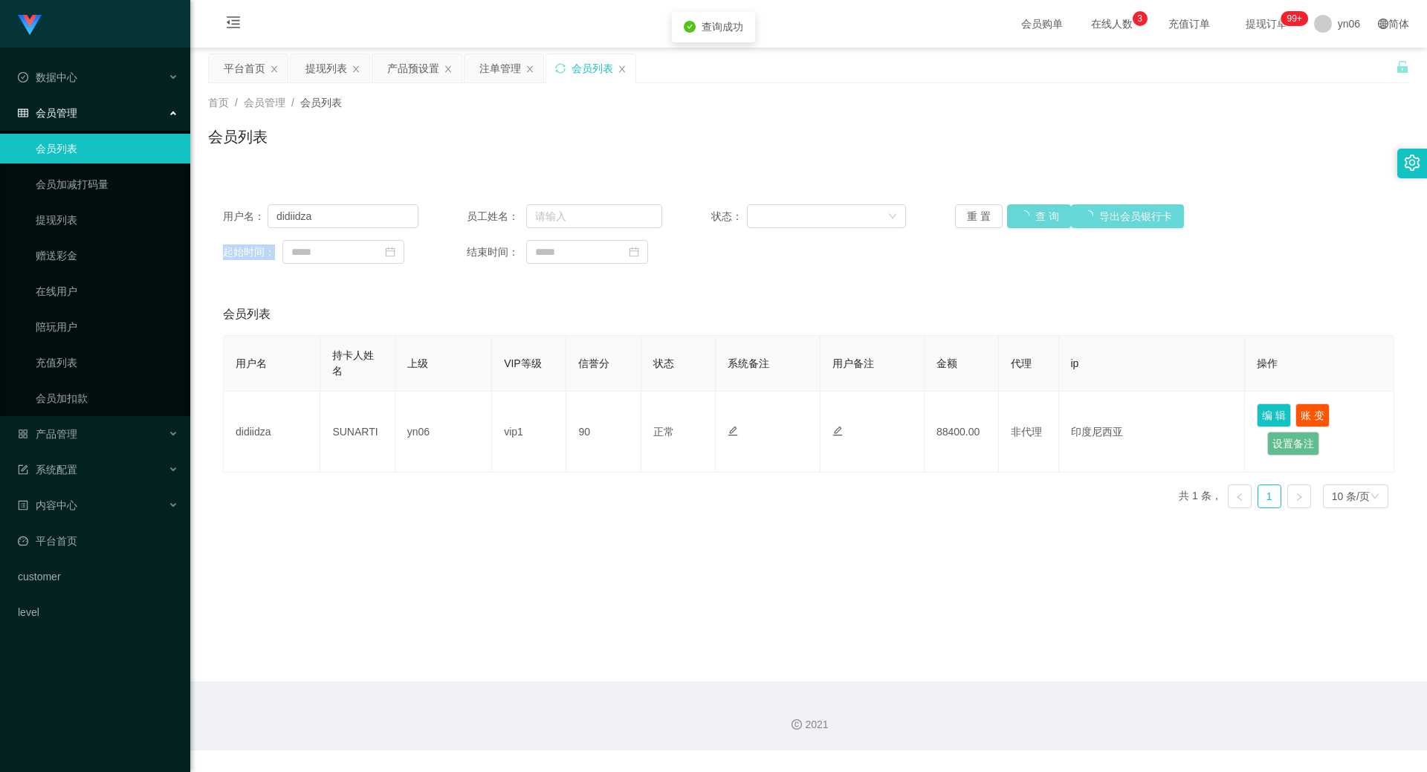
click at [1032, 213] on div "重 置 查 询 导出会员银行卡" at bounding box center [1052, 216] width 195 height 24
click at [1032, 213] on button "查 询" at bounding box center [1039, 216] width 64 height 24
click at [1032, 213] on div "重 置 查 询 导出会员银行卡" at bounding box center [1052, 216] width 195 height 24
click at [1032, 213] on button "查 询" at bounding box center [1039, 216] width 64 height 24
click at [1022, 227] on button "查 询" at bounding box center [1031, 216] width 48 height 24
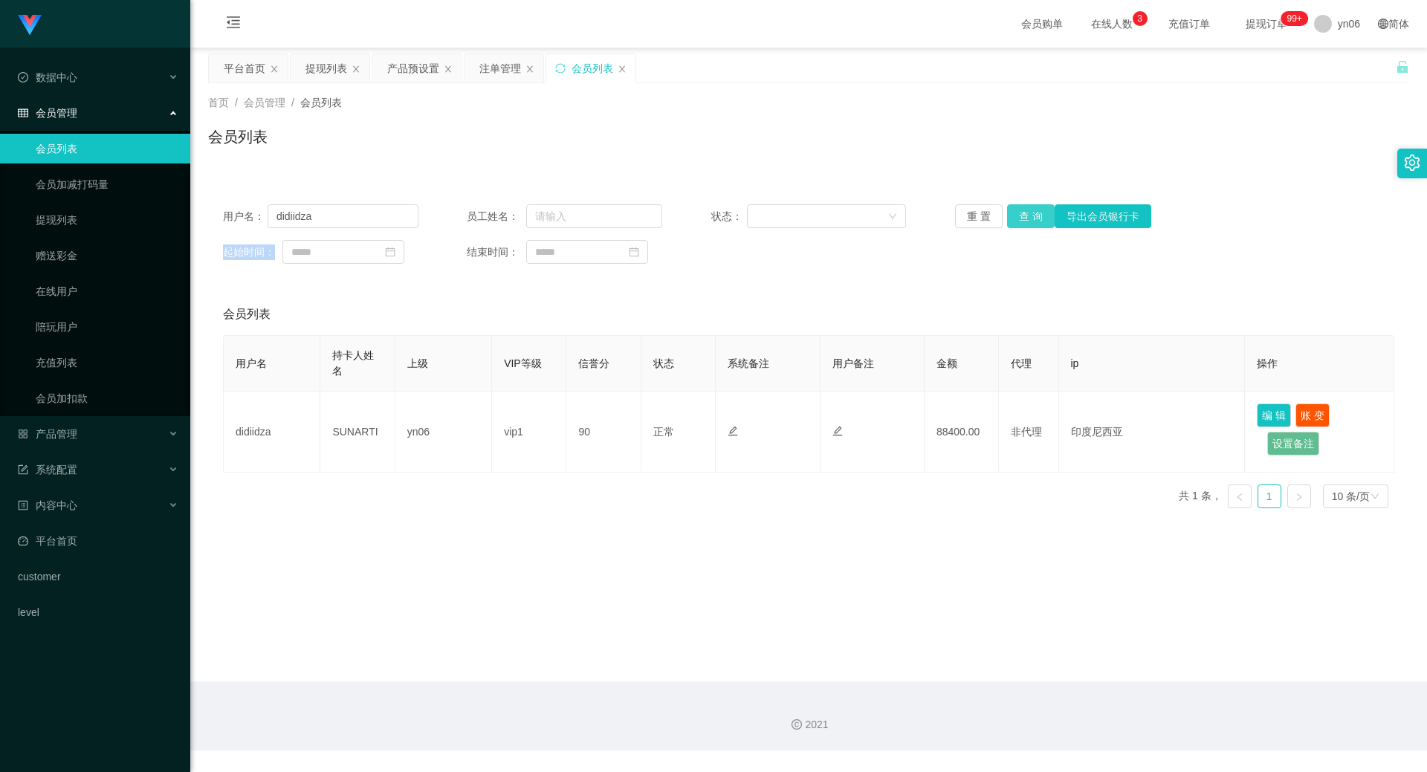
click at [1022, 221] on button "查 询" at bounding box center [1031, 216] width 48 height 24
click at [1022, 221] on div "重 置 查 询 导出会员银行卡" at bounding box center [1052, 216] width 195 height 24
click at [1022, 221] on button "查 询" at bounding box center [1031, 216] width 48 height 24
click at [1022, 221] on div "重 置 查 询 导出会员银行卡" at bounding box center [1052, 216] width 195 height 24
click at [1022, 221] on button "查 询" at bounding box center [1031, 216] width 48 height 24
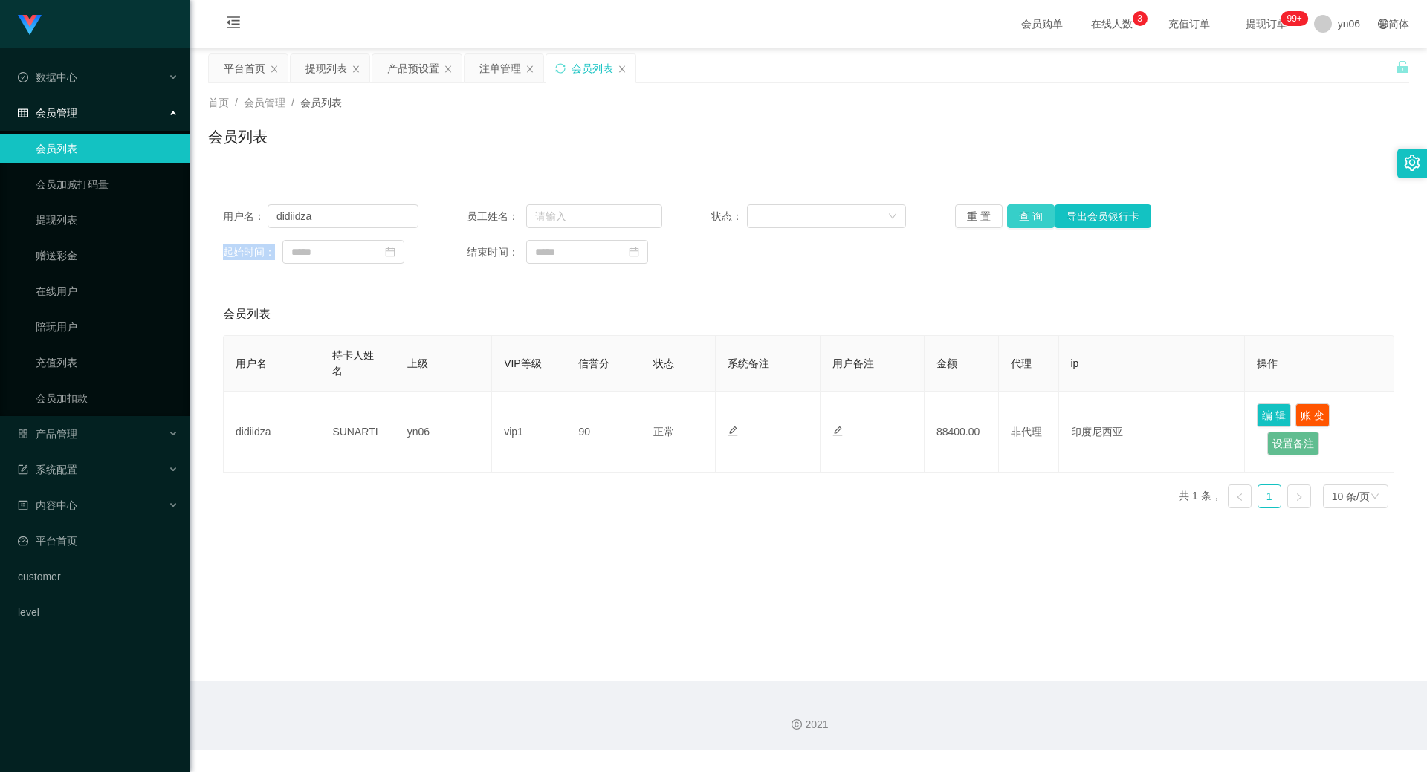
click at [1028, 215] on button "查 询" at bounding box center [1031, 216] width 48 height 24
click at [1026, 215] on div "重 置 查 询 导出会员银行卡" at bounding box center [1052, 216] width 195 height 24
click at [1026, 215] on button "查 询" at bounding box center [1039, 216] width 64 height 24
click at [1026, 215] on div "重 置 查 询 导出会员银行卡" at bounding box center [1052, 216] width 195 height 24
click at [1026, 215] on button "查 询" at bounding box center [1039, 216] width 64 height 24
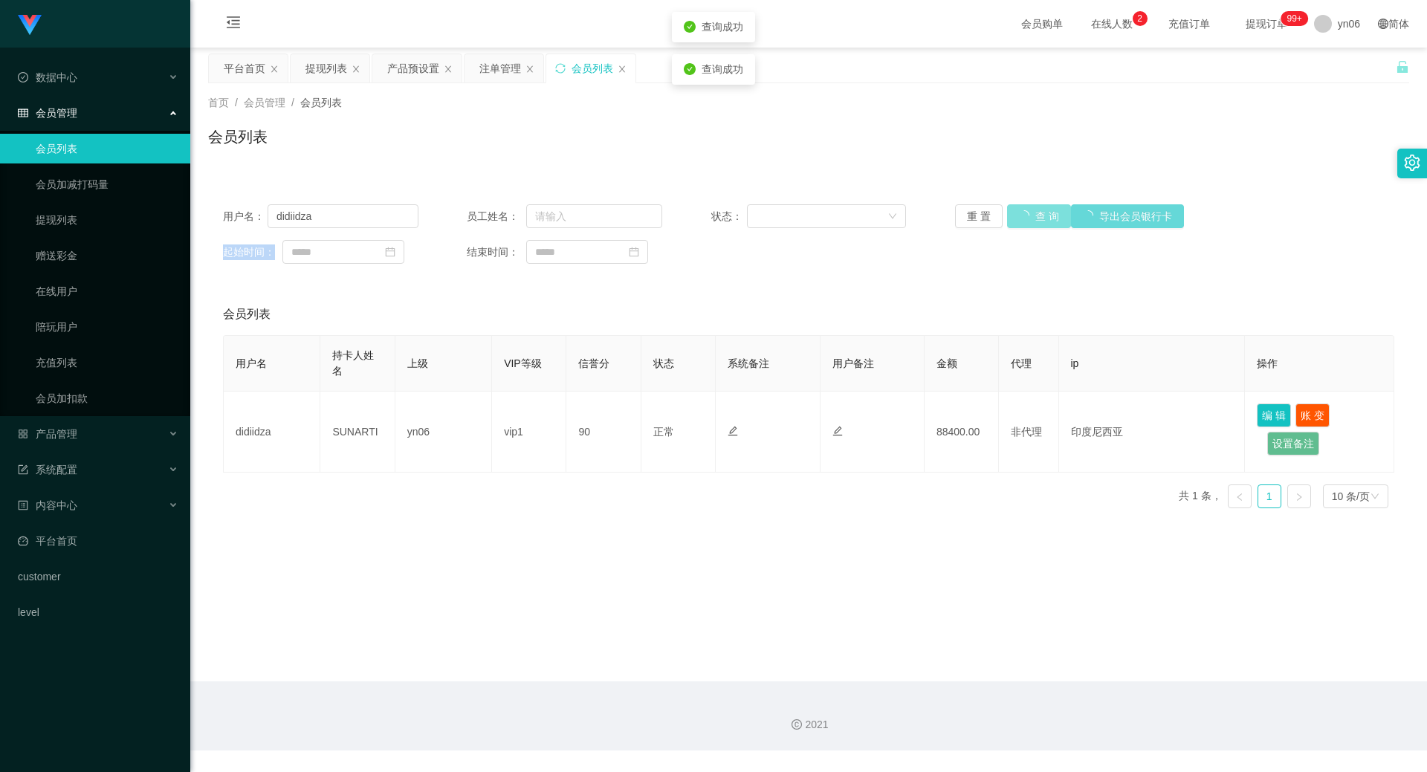
click at [1026, 215] on div "重 置 查 询 导出会员银行卡" at bounding box center [1052, 216] width 195 height 24
click at [1026, 215] on button "查 询" at bounding box center [1031, 216] width 48 height 24
click at [1026, 215] on div "重 置 查 询 导出会员银行卡" at bounding box center [1052, 216] width 195 height 24
click at [1025, 215] on button "查 询" at bounding box center [1031, 216] width 48 height 24
click at [1026, 215] on div "重 置 查 询 导出会员银行卡" at bounding box center [1052, 216] width 195 height 24
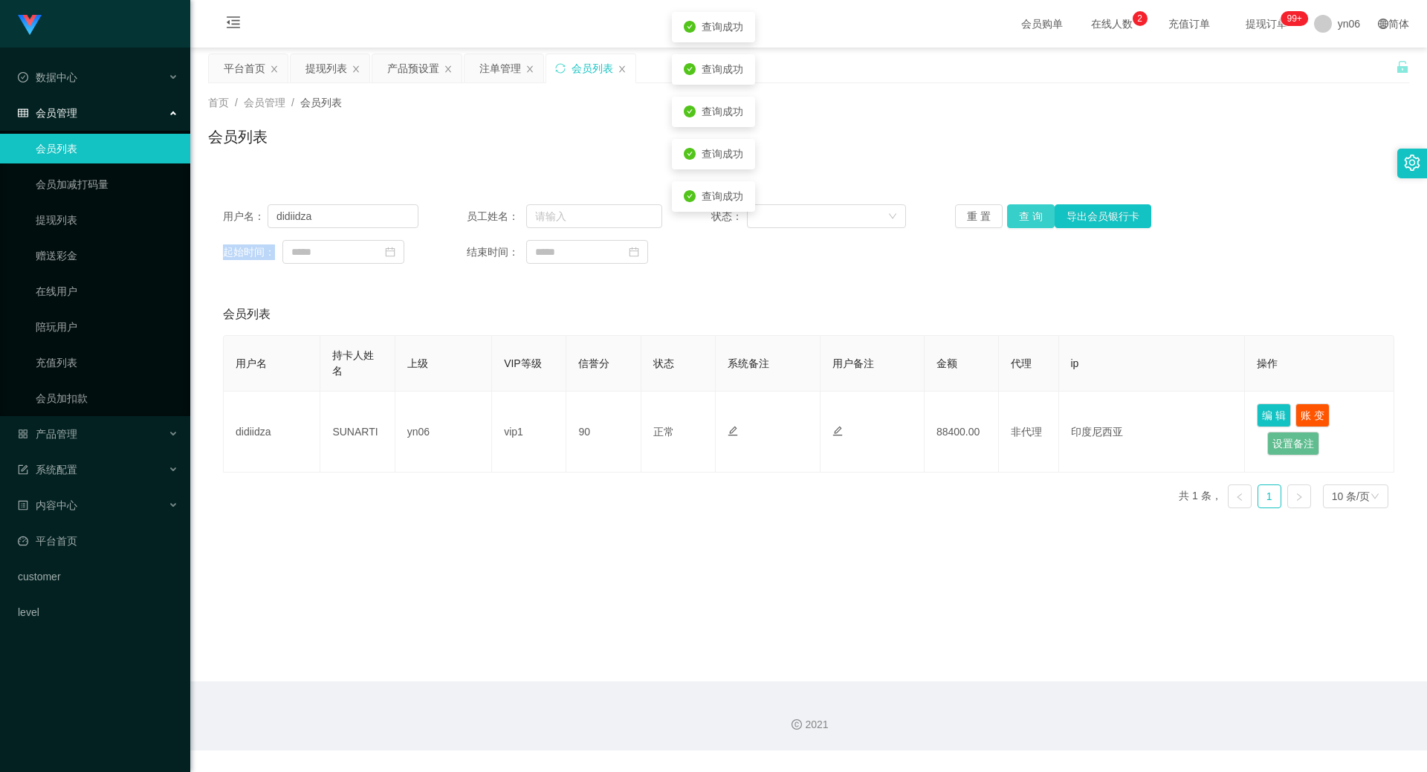
click at [1026, 215] on button "查 询" at bounding box center [1031, 216] width 48 height 24
click at [1010, 229] on div "用户名： didiidza 员工姓名： 状态： 重 置 查 询 导出会员银行卡 起始时间： 结束时间：" at bounding box center [808, 233] width 1201 height 89
click at [1018, 224] on button "查 询" at bounding box center [1031, 216] width 48 height 24
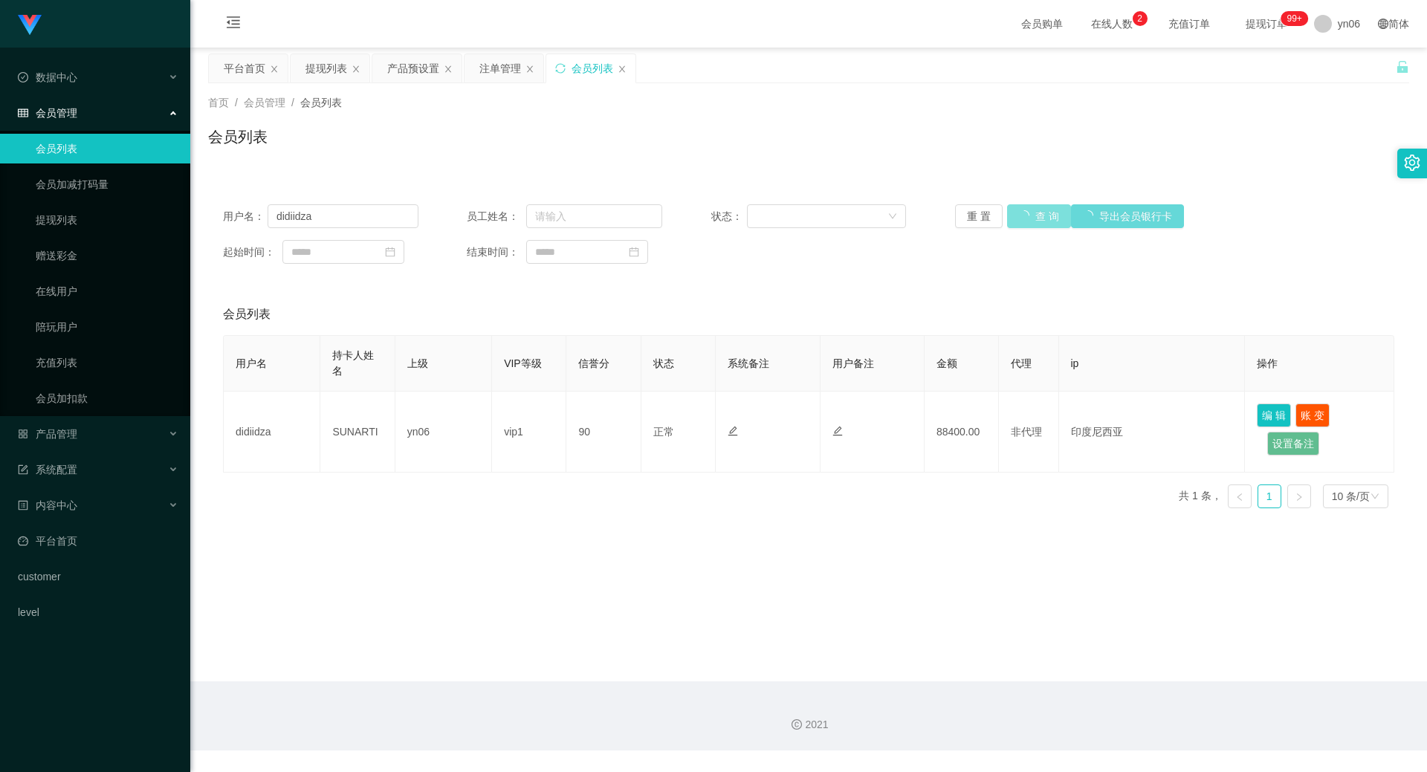
click at [1018, 224] on button "查 询" at bounding box center [1039, 216] width 64 height 24
click at [1018, 224] on button "查 询" at bounding box center [1031, 216] width 48 height 24
click at [1018, 224] on div "重 置 查 询 导出会员银行卡" at bounding box center [1052, 216] width 195 height 24
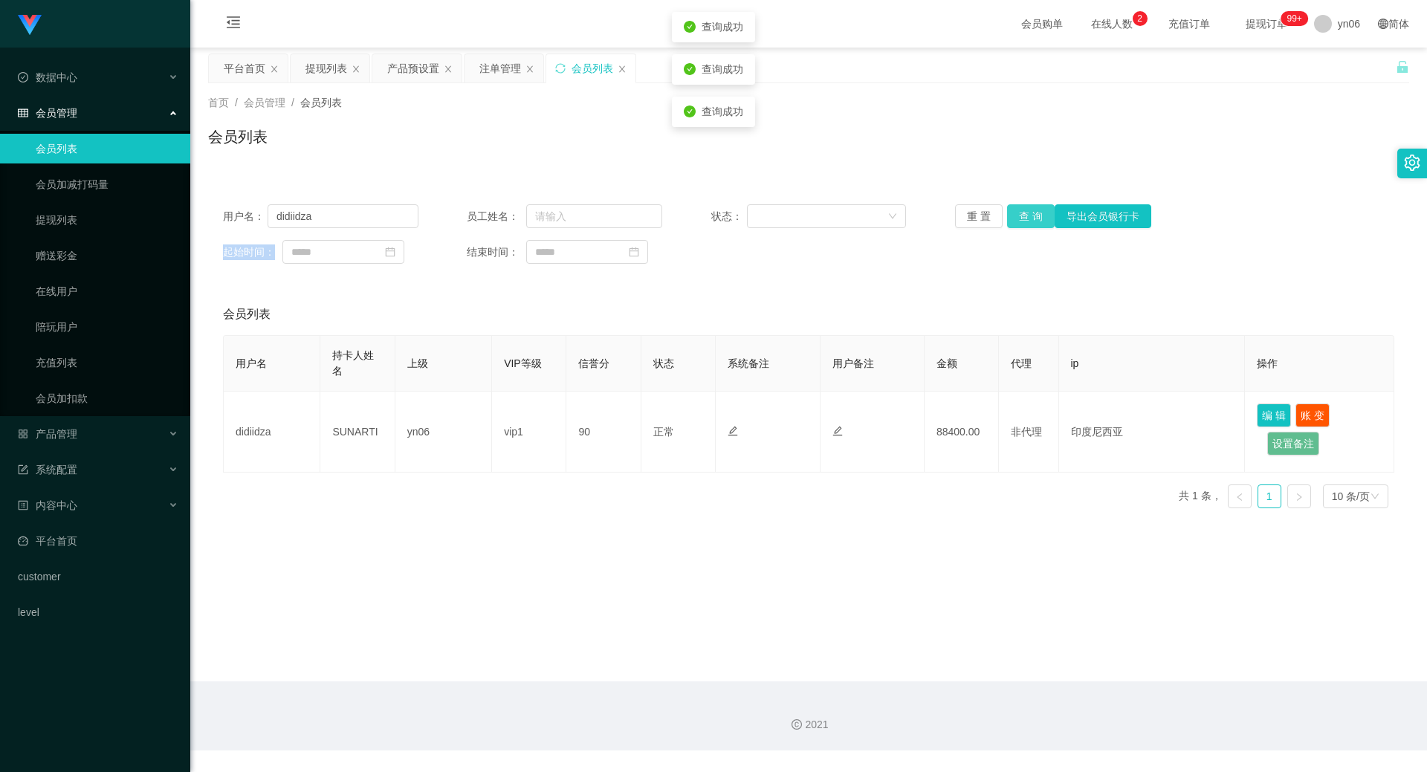
click at [1018, 224] on button "查 询" at bounding box center [1031, 216] width 48 height 24
click at [1018, 224] on div "重 置 查 询 导出会员银行卡" at bounding box center [1052, 216] width 195 height 24
drag, startPoint x: 1019, startPoint y: 224, endPoint x: 1054, endPoint y: 237, distance: 37.4
click at [1032, 229] on div "用户名： didiidza 员工姓名： 状态： 重 置 查 询 导出会员银行卡 起始时间： 结束时间：" at bounding box center [808, 233] width 1201 height 89
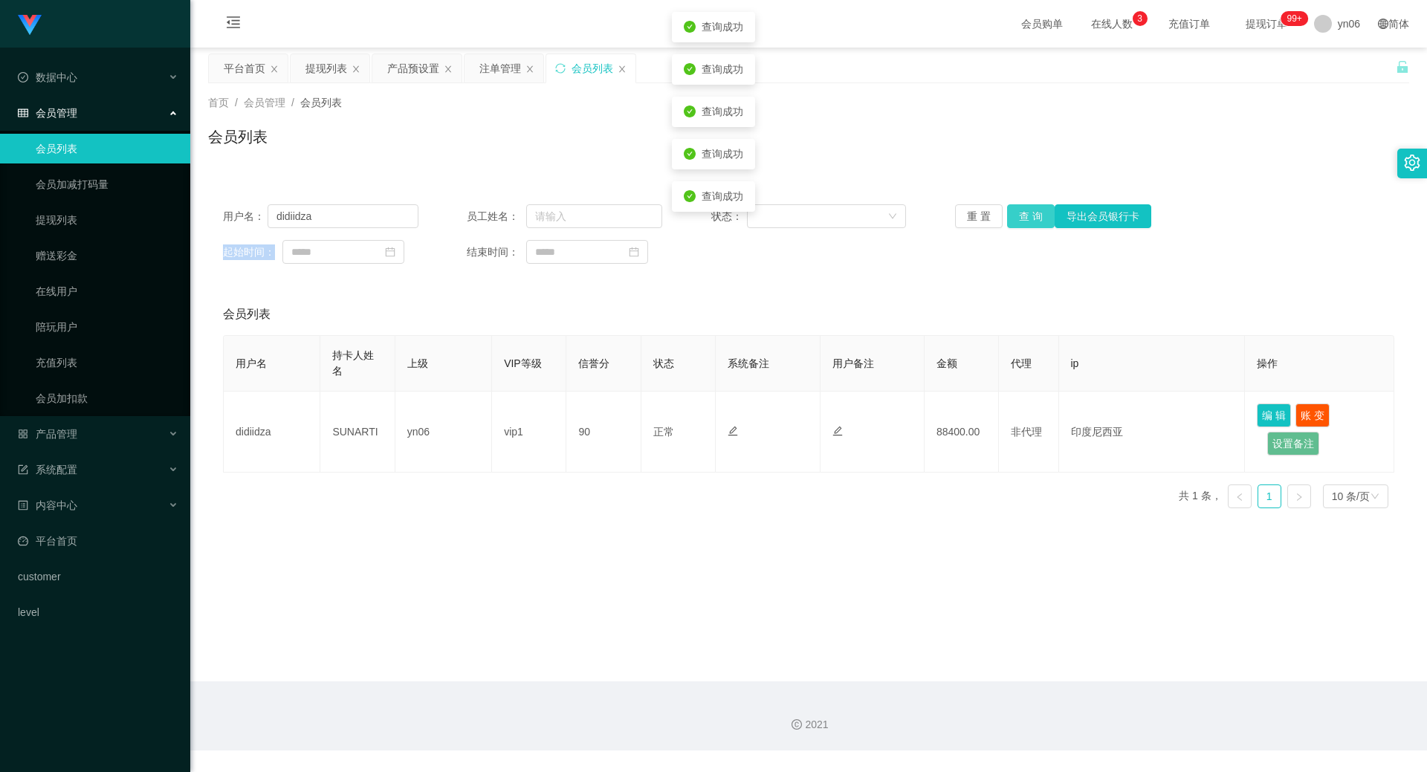
click at [1043, 208] on button "查 询" at bounding box center [1031, 216] width 48 height 24
click at [1037, 206] on button "查 询" at bounding box center [1031, 216] width 48 height 24
click at [1037, 206] on div "重 置 查 询 导出会员银行卡" at bounding box center [1052, 216] width 195 height 24
click at [1037, 206] on button "查 询" at bounding box center [1031, 216] width 48 height 24
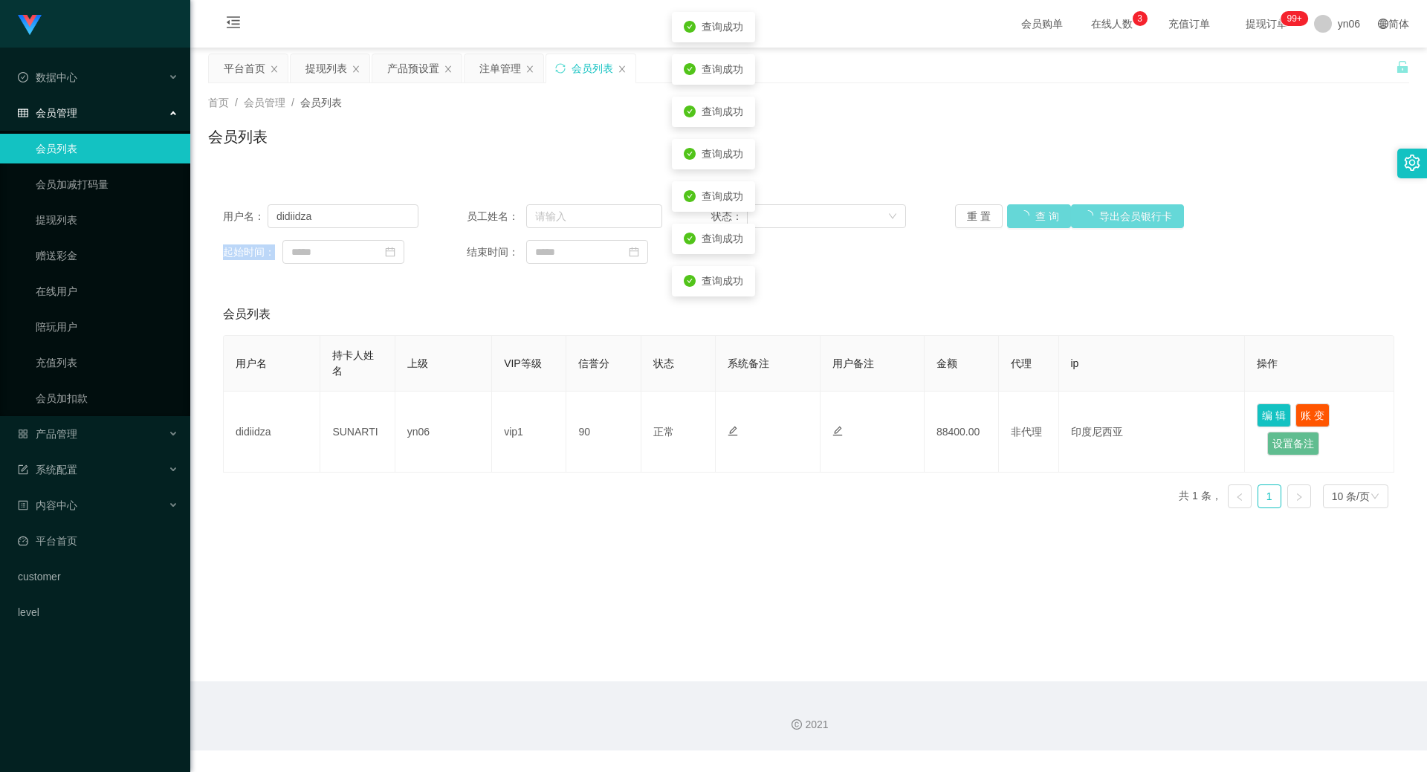
click at [1037, 206] on div "重 置 查 询 导出会员银行卡" at bounding box center [1052, 216] width 195 height 24
click at [1037, 206] on button "查 询" at bounding box center [1039, 216] width 64 height 24
click at [1037, 206] on div "重 置 查 询 导出会员银行卡" at bounding box center [1052, 216] width 195 height 24
click at [1037, 206] on button "查 询" at bounding box center [1031, 216] width 48 height 24
click at [1037, 206] on div "重 置 查 询 导出会员银行卡" at bounding box center [1052, 216] width 195 height 24
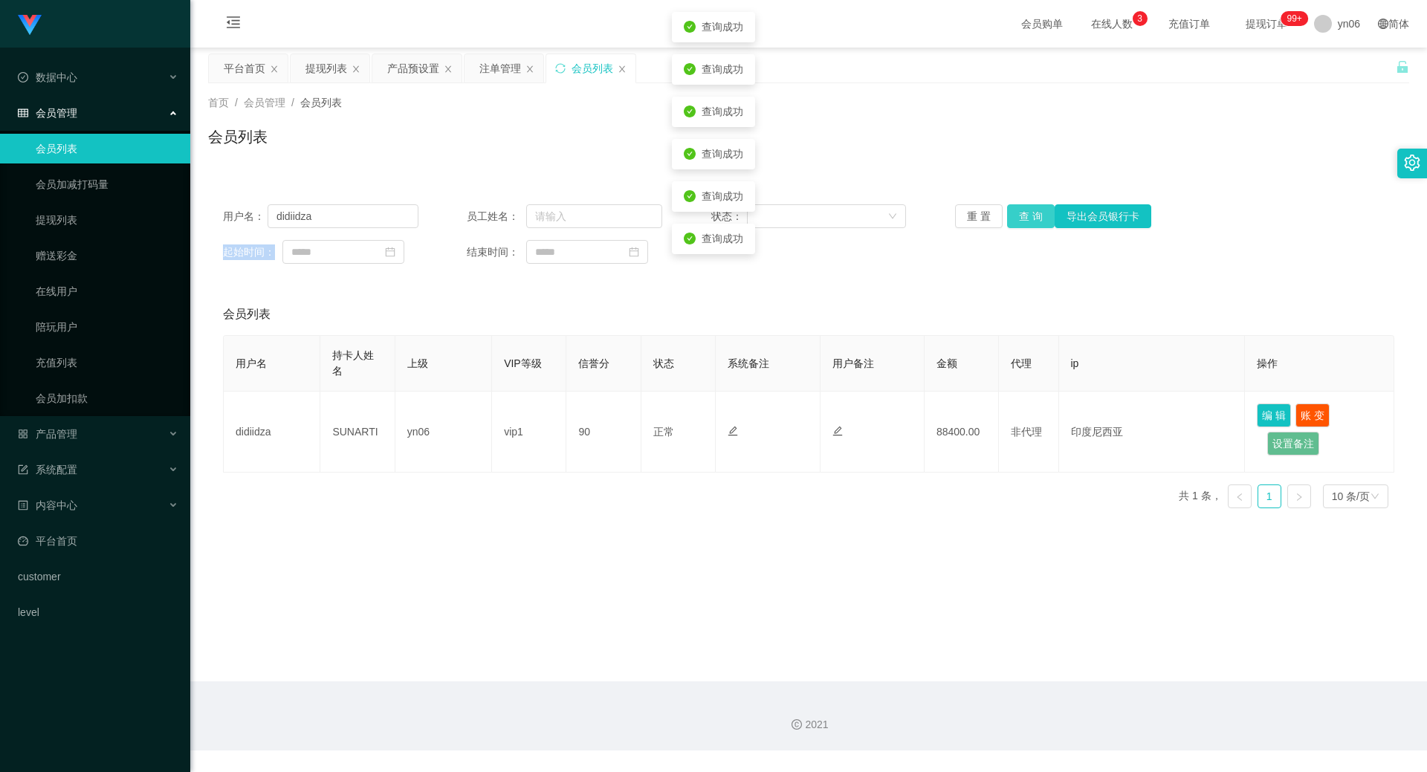
click at [1037, 206] on button "查 询" at bounding box center [1031, 216] width 48 height 24
click at [1037, 206] on div "重 置 查 询 导出会员银行卡" at bounding box center [1052, 216] width 195 height 24
click at [1037, 206] on button "查 询" at bounding box center [1039, 216] width 64 height 24
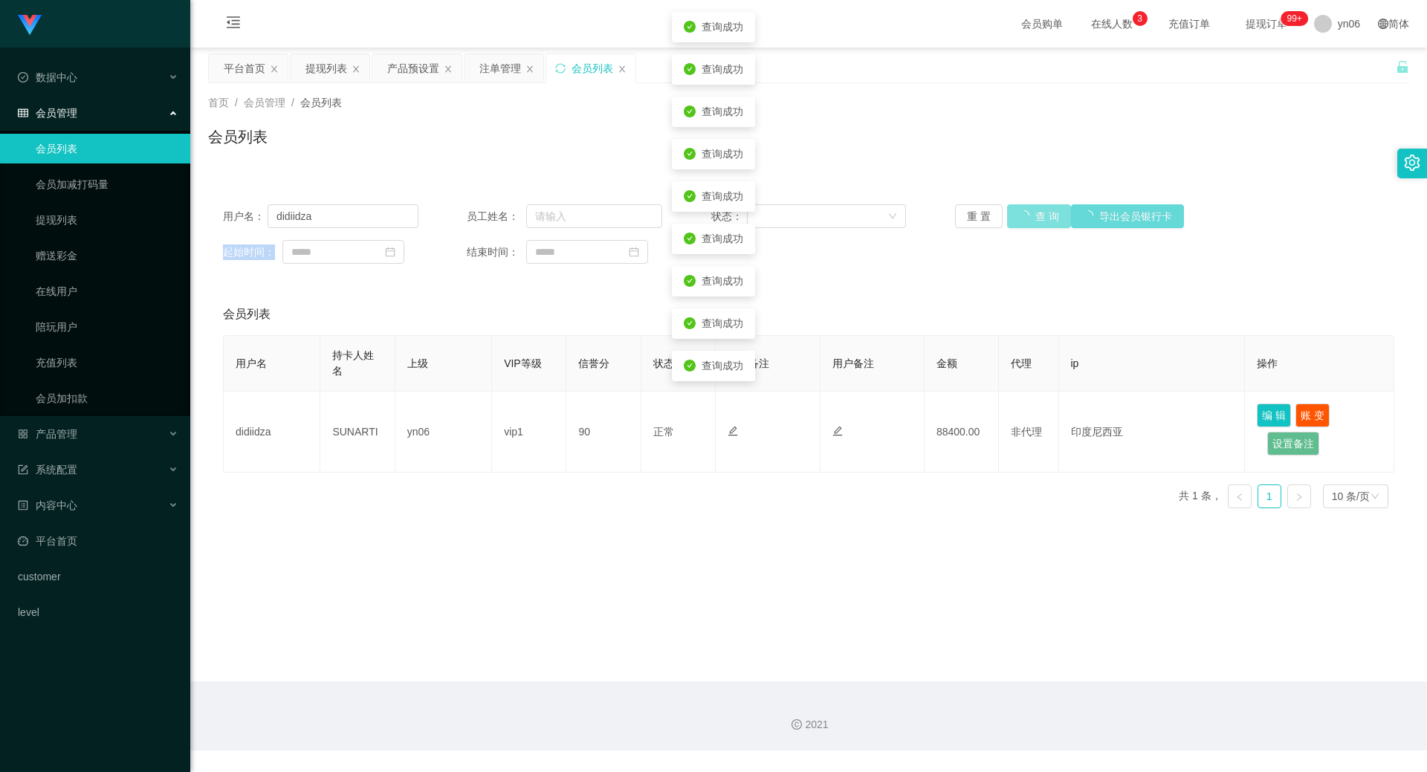
click at [1037, 206] on div "重 置 查 询 导出会员银行卡" at bounding box center [1052, 216] width 195 height 24
click at [1037, 206] on button "查 询" at bounding box center [1039, 216] width 64 height 24
click at [1037, 206] on div "重 置 查 询 导出会员银行卡" at bounding box center [1052, 216] width 195 height 24
click at [1037, 206] on button "查 询" at bounding box center [1039, 216] width 64 height 24
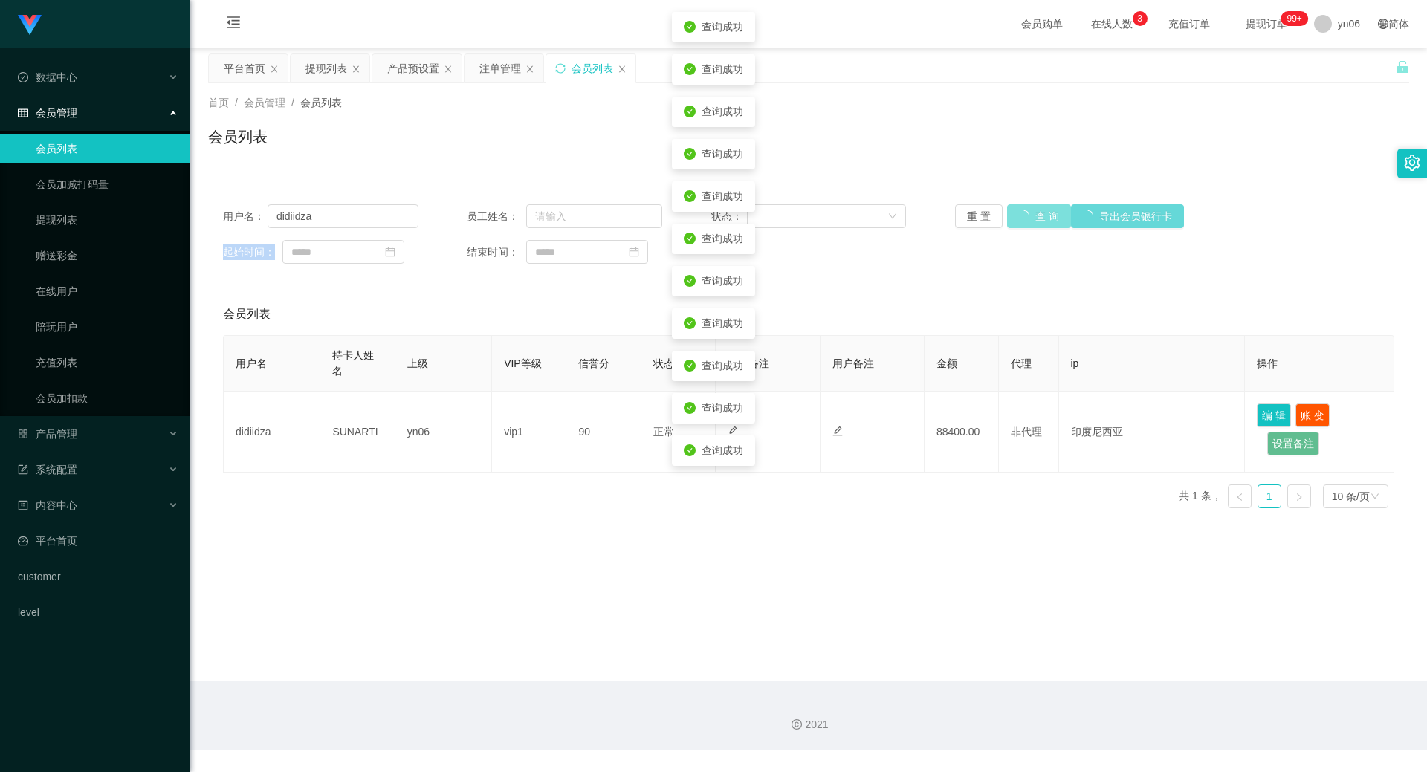
click at [1037, 206] on button "查 询" at bounding box center [1039, 216] width 64 height 24
click at [1037, 206] on button "查 询" at bounding box center [1031, 216] width 48 height 24
click at [1037, 206] on div "重 置 查 询 导出会员银行卡" at bounding box center [1052, 216] width 195 height 24
click at [1037, 206] on button "查 询" at bounding box center [1031, 216] width 48 height 24
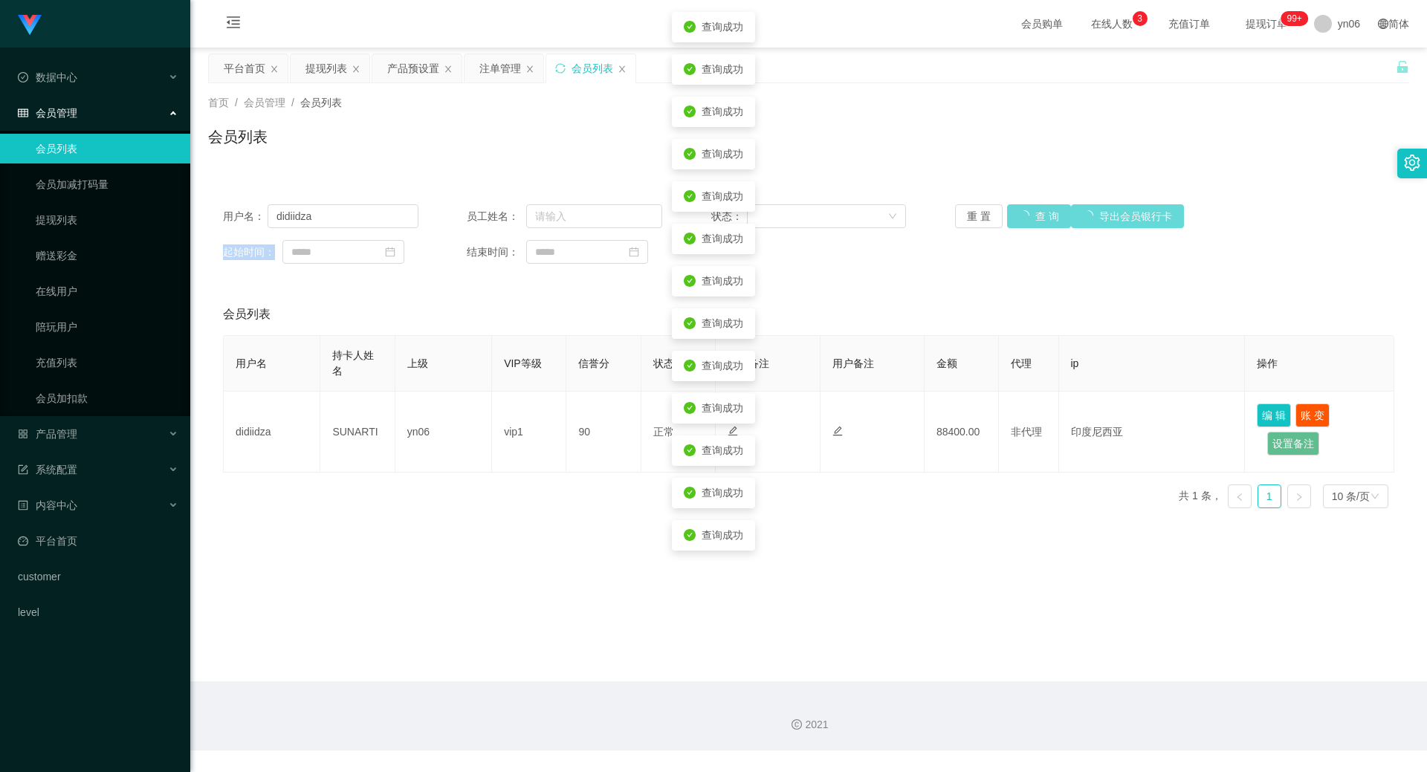
click at [1036, 206] on div "重 置 查 询 导出会员银行卡" at bounding box center [1052, 216] width 195 height 24
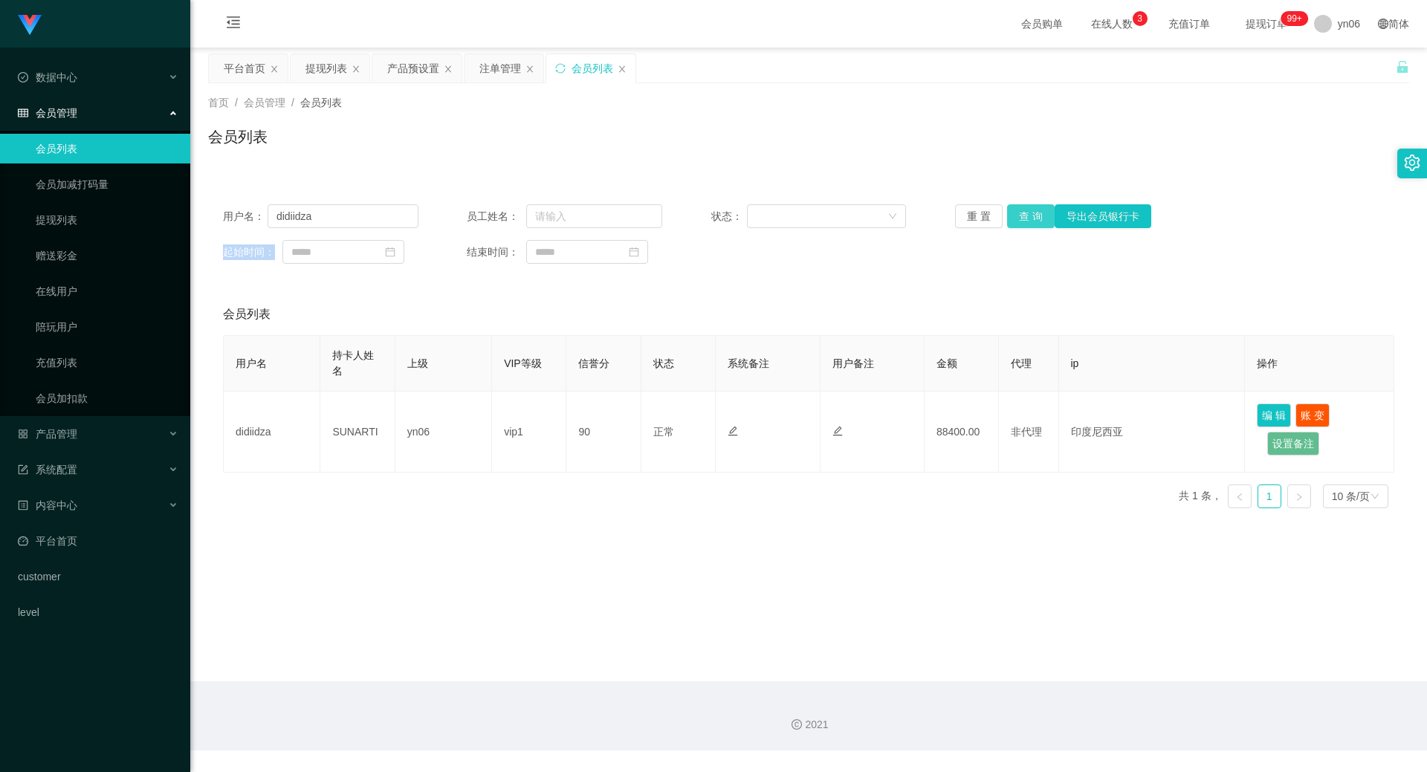
click at [1022, 225] on button "查 询" at bounding box center [1031, 216] width 48 height 24
click at [1022, 226] on div "重 置 查 询 导出会员银行卡" at bounding box center [1052, 216] width 195 height 24
click at [1022, 226] on button "查 询" at bounding box center [1031, 216] width 48 height 24
click at [1022, 226] on div "重 置 查 询 导出会员银行卡" at bounding box center [1052, 216] width 195 height 24
click at [1022, 226] on button "查 询" at bounding box center [1031, 216] width 48 height 24
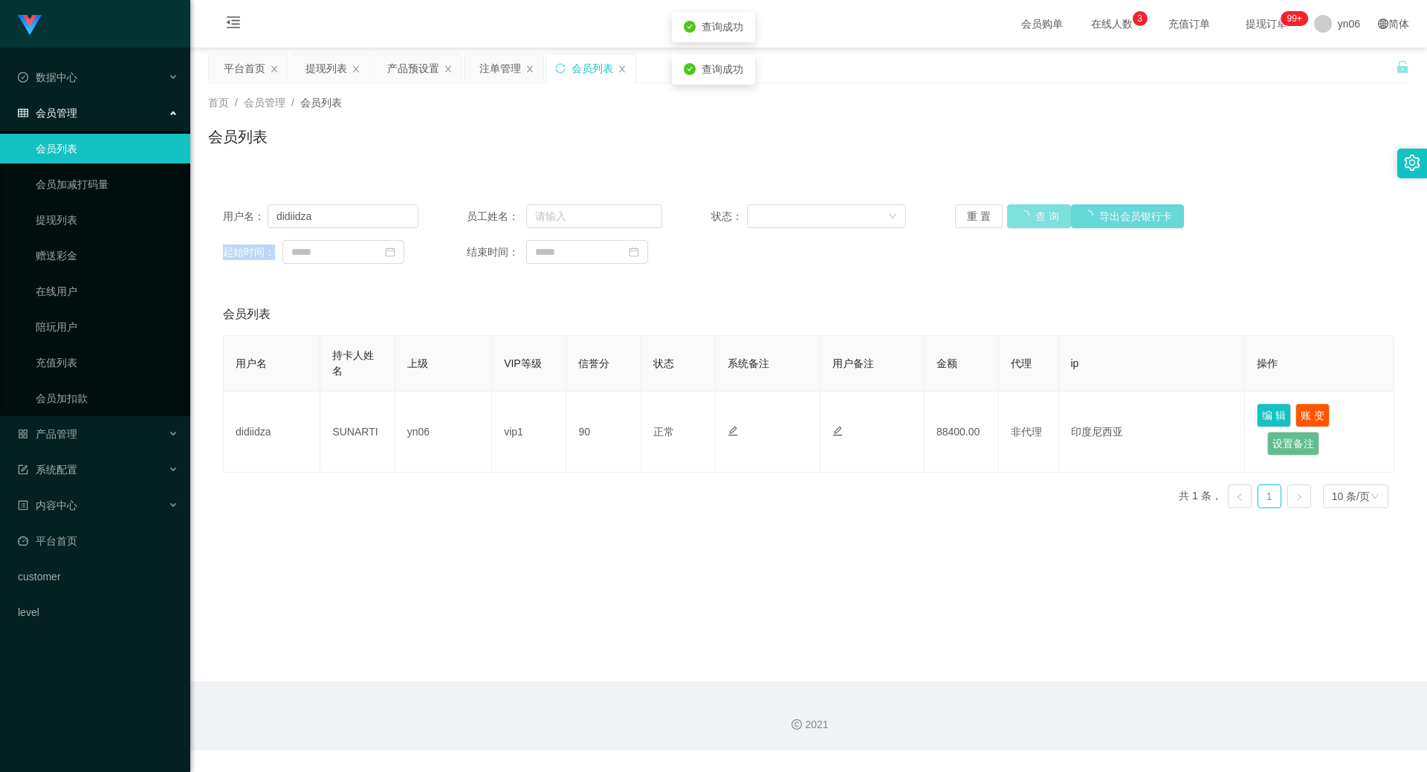
click at [1022, 226] on div "重 置 查 询 导出会员银行卡" at bounding box center [1052, 216] width 195 height 24
click at [1023, 227] on button "查 询" at bounding box center [1039, 216] width 64 height 24
click at [1023, 227] on div "重 置 查 询 导出会员银行卡" at bounding box center [1052, 216] width 195 height 24
click at [1023, 227] on button "查 询" at bounding box center [1039, 216] width 64 height 24
click at [1026, 227] on div "重 置 查 询 导出会员银行卡" at bounding box center [1052, 216] width 195 height 24
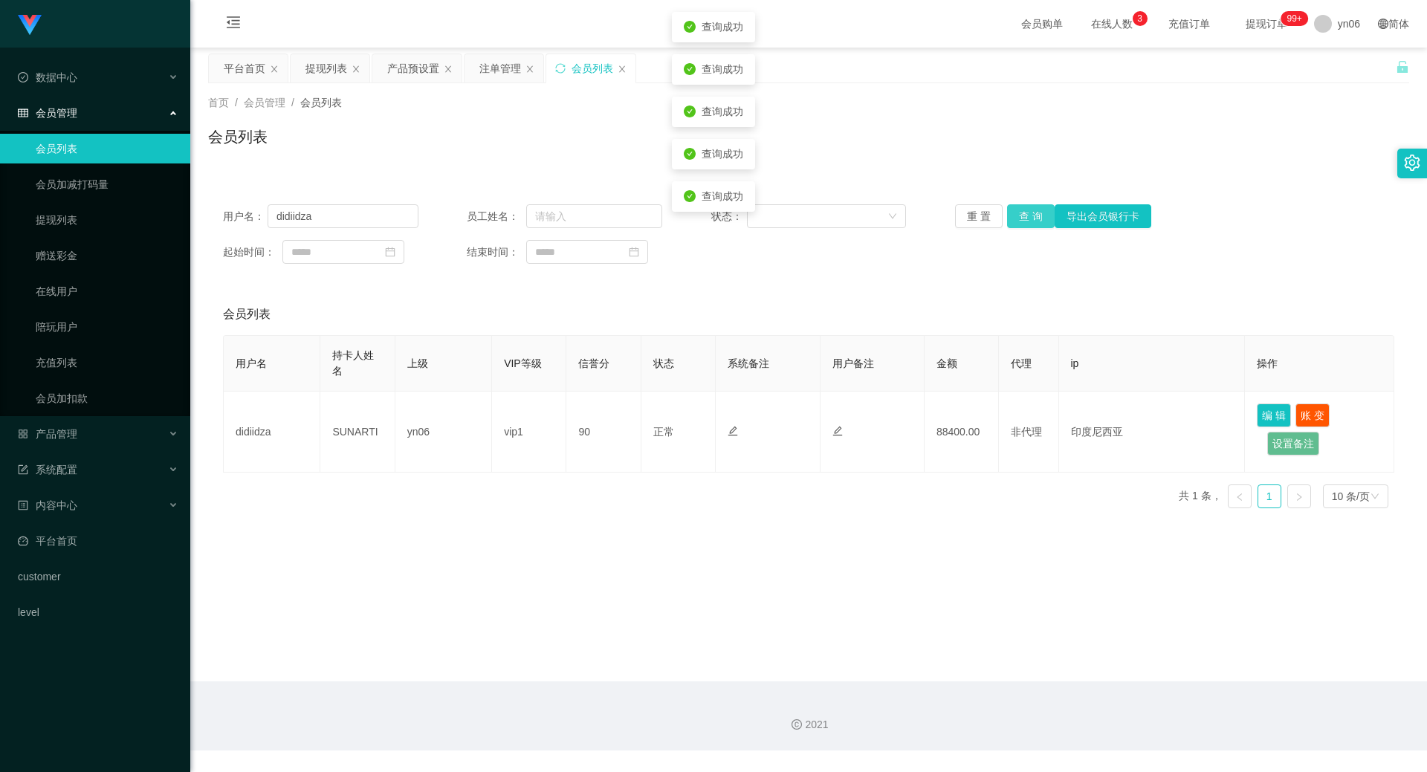
click at [1026, 227] on button "查 询" at bounding box center [1031, 216] width 48 height 24
click at [1026, 227] on div "重 置 查 询 导出会员银行卡" at bounding box center [1052, 216] width 195 height 24
click at [1028, 212] on button "查 询" at bounding box center [1031, 216] width 48 height 24
click at [1028, 212] on div "重 置 查 询 导出会员银行卡" at bounding box center [1052, 216] width 195 height 24
click at [1028, 212] on button "查 询" at bounding box center [1031, 216] width 48 height 24
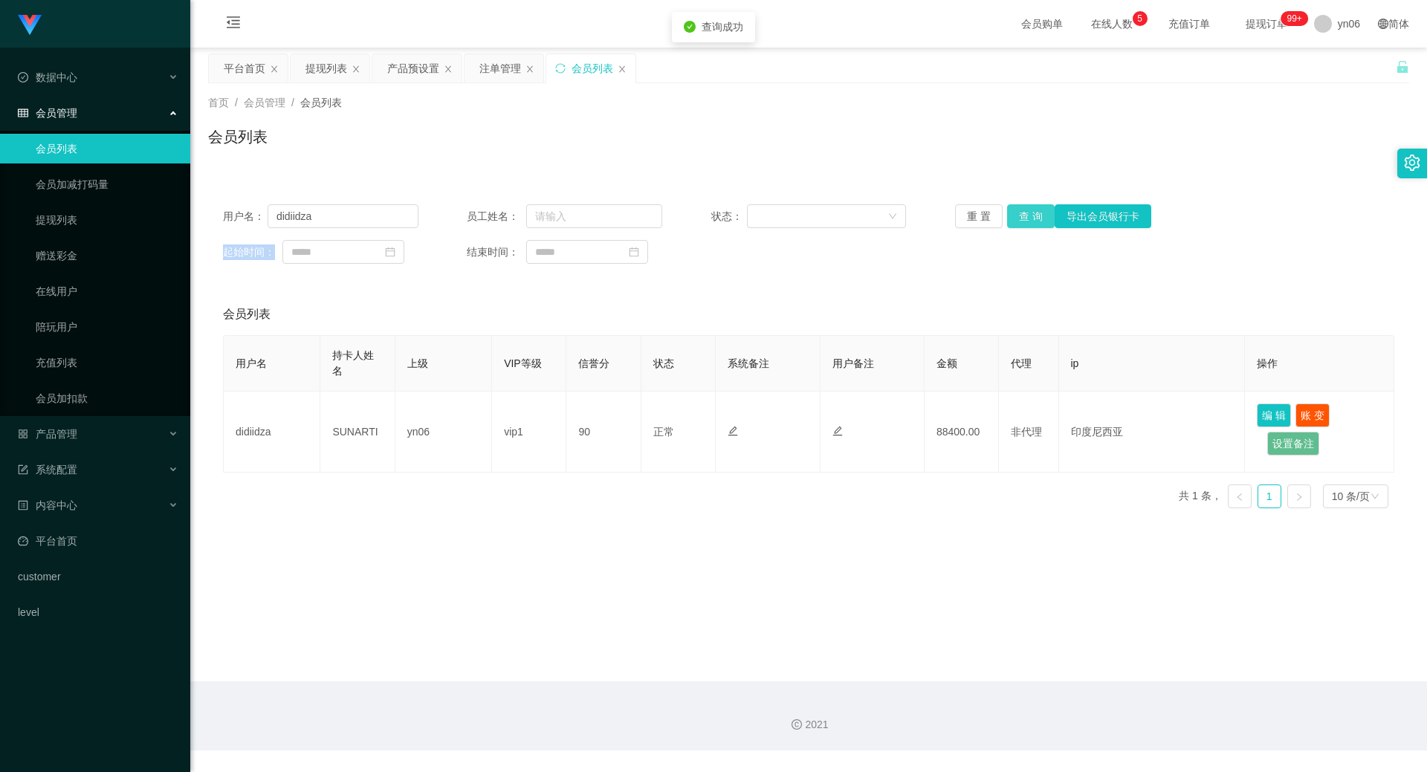
click at [1028, 212] on div "重 置 查 询 导出会员银行卡" at bounding box center [1052, 216] width 195 height 24
click at [1028, 212] on button "查 询" at bounding box center [1031, 216] width 48 height 24
click at [1028, 212] on div "重 置 查 询 导出会员银行卡" at bounding box center [1052, 216] width 195 height 24
click at [1028, 212] on button "查 询" at bounding box center [1039, 216] width 64 height 24
click at [1028, 212] on div "重 置 查 询 导出会员银行卡" at bounding box center [1052, 216] width 195 height 24
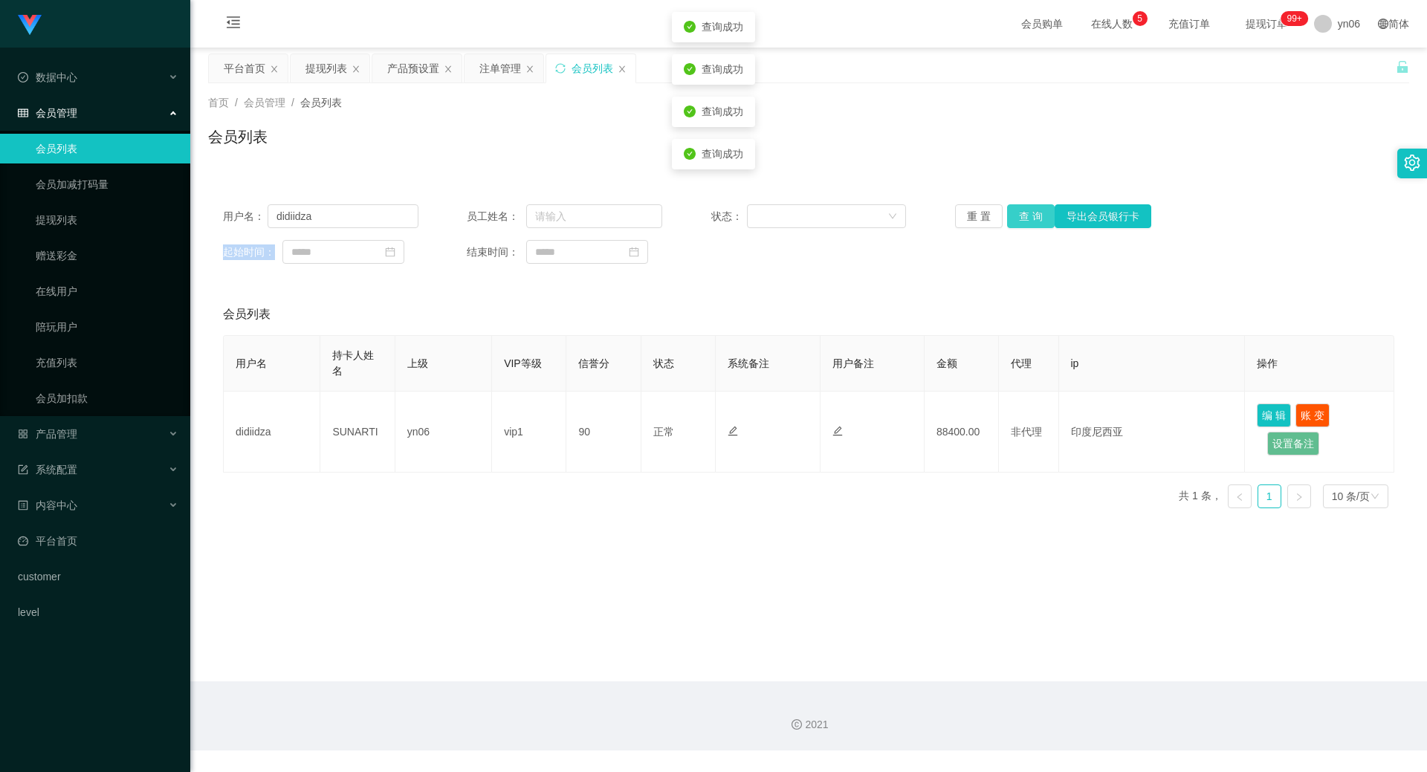
click at [1028, 212] on button "查 询" at bounding box center [1031, 216] width 48 height 24
click at [1028, 212] on div "重 置 查 询 导出会员银行卡" at bounding box center [1052, 216] width 195 height 24
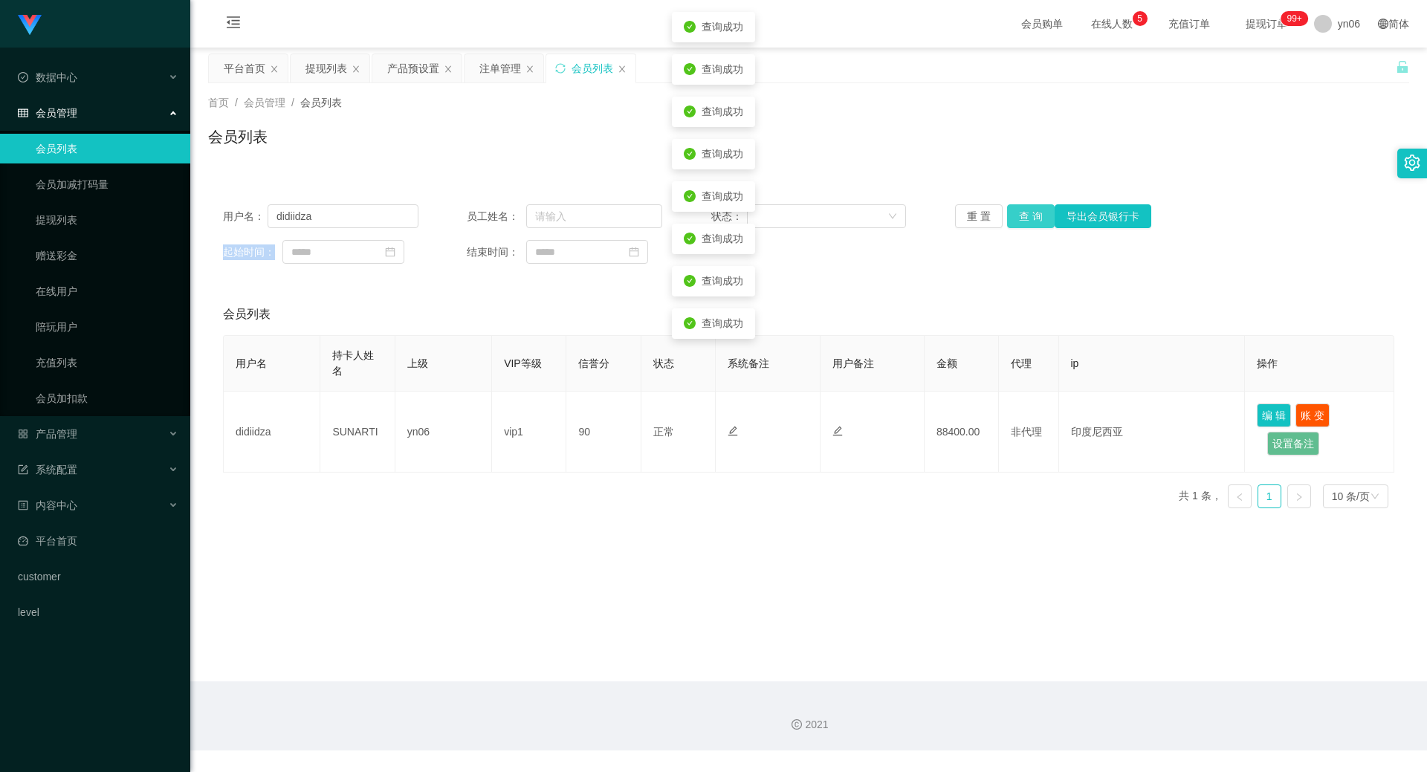
click at [1028, 212] on button "查 询" at bounding box center [1031, 216] width 48 height 24
click at [1028, 212] on div "重 置 查 询 导出会员银行卡" at bounding box center [1052, 216] width 195 height 24
click at [1028, 212] on button "查 询" at bounding box center [1031, 216] width 48 height 24
click at [1028, 212] on div "重 置 查 询 导出会员银行卡" at bounding box center [1052, 216] width 195 height 24
click at [1028, 212] on button "查 询" at bounding box center [1031, 216] width 48 height 24
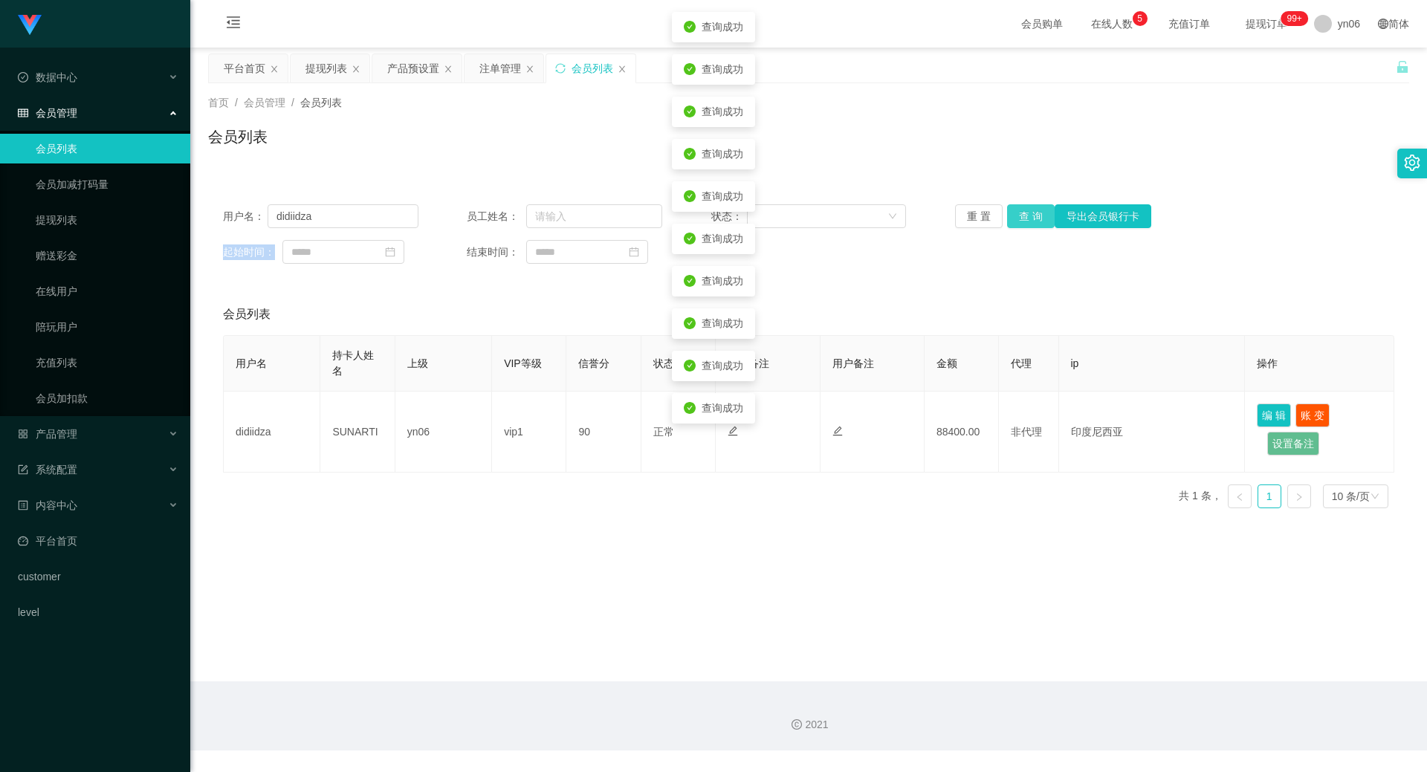
click at [1028, 212] on div "重 置 查 询 导出会员银行卡" at bounding box center [1052, 216] width 195 height 24
click at [1028, 212] on button "查 询" at bounding box center [1031, 216] width 48 height 24
click at [1028, 212] on div "重 置 查 询 导出会员银行卡" at bounding box center [1052, 216] width 195 height 24
click at [1028, 212] on button "查 询" at bounding box center [1031, 216] width 48 height 24
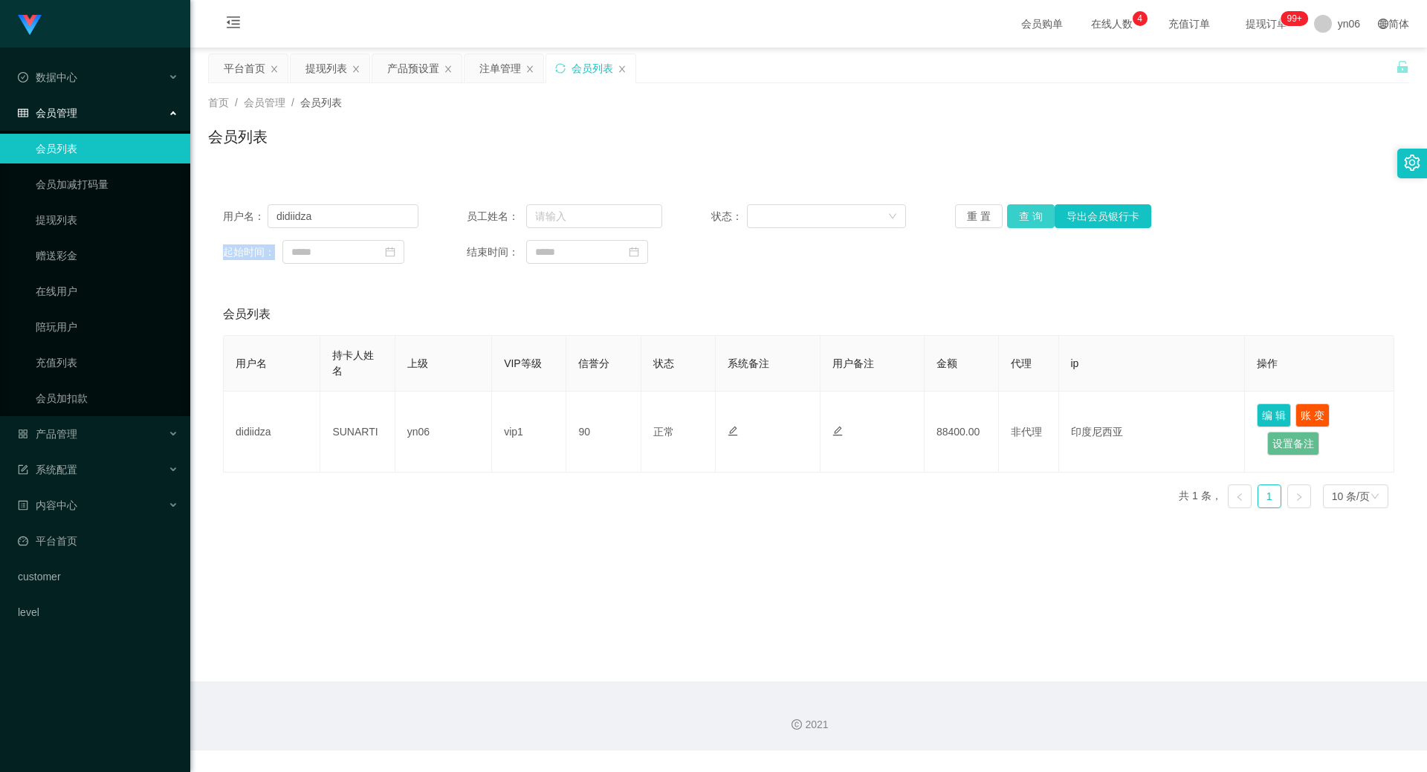
click at [1022, 215] on button "查 询" at bounding box center [1031, 216] width 48 height 24
click at [1022, 215] on div "重 置 查 询 导出会员银行卡" at bounding box center [1052, 216] width 195 height 24
click at [1022, 215] on button "查 询" at bounding box center [1031, 216] width 48 height 24
click at [1022, 215] on div "重 置 查 询 导出会员银行卡" at bounding box center [1052, 216] width 195 height 24
click at [1022, 215] on button "查 询" at bounding box center [1031, 216] width 48 height 24
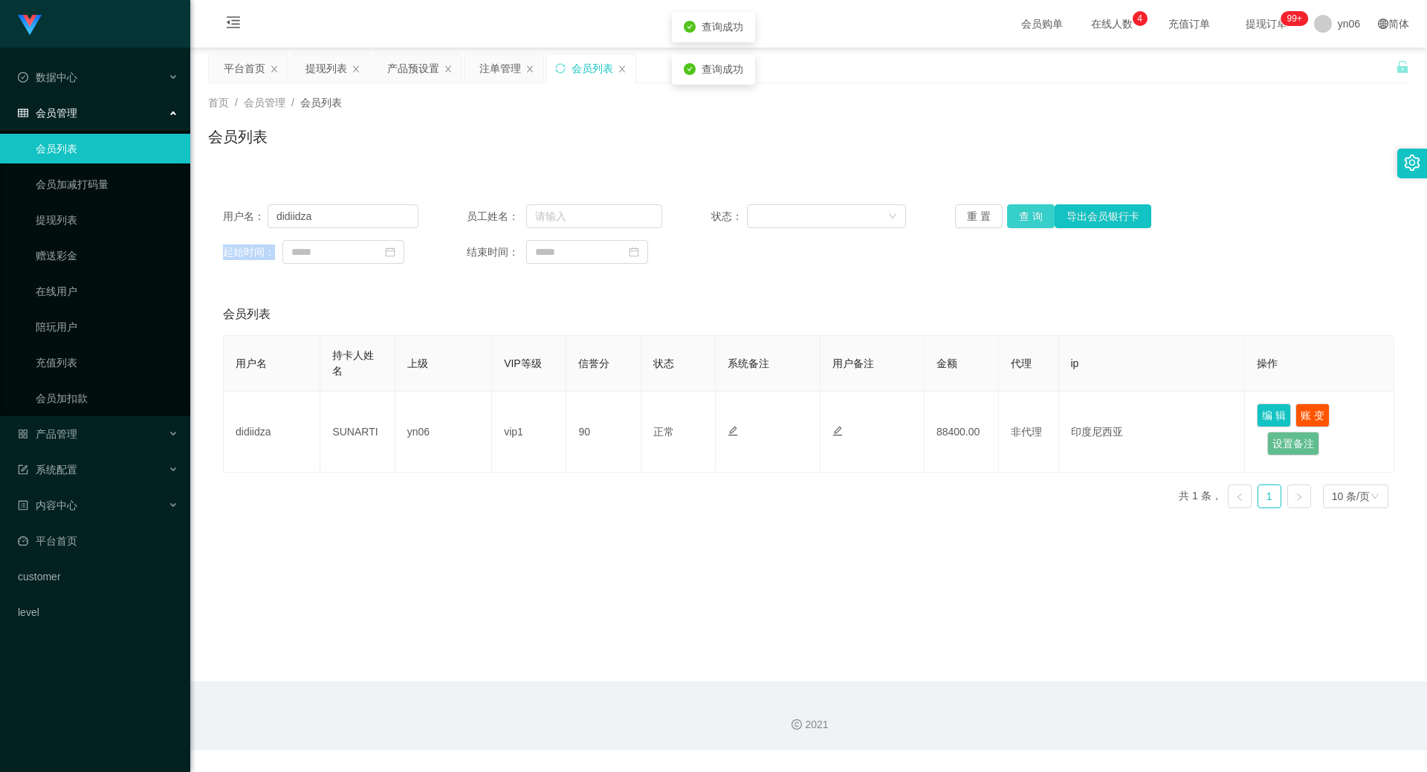
click at [1022, 215] on button "查 询" at bounding box center [1031, 216] width 48 height 24
click at [1022, 215] on button "查 询" at bounding box center [1039, 216] width 64 height 24
click at [1022, 215] on button "查 询" at bounding box center [1031, 216] width 48 height 24
click at [1022, 215] on div "重 置 查 询 导出会员银行卡" at bounding box center [1052, 216] width 195 height 24
click at [1022, 215] on button "查 询" at bounding box center [1031, 216] width 48 height 24
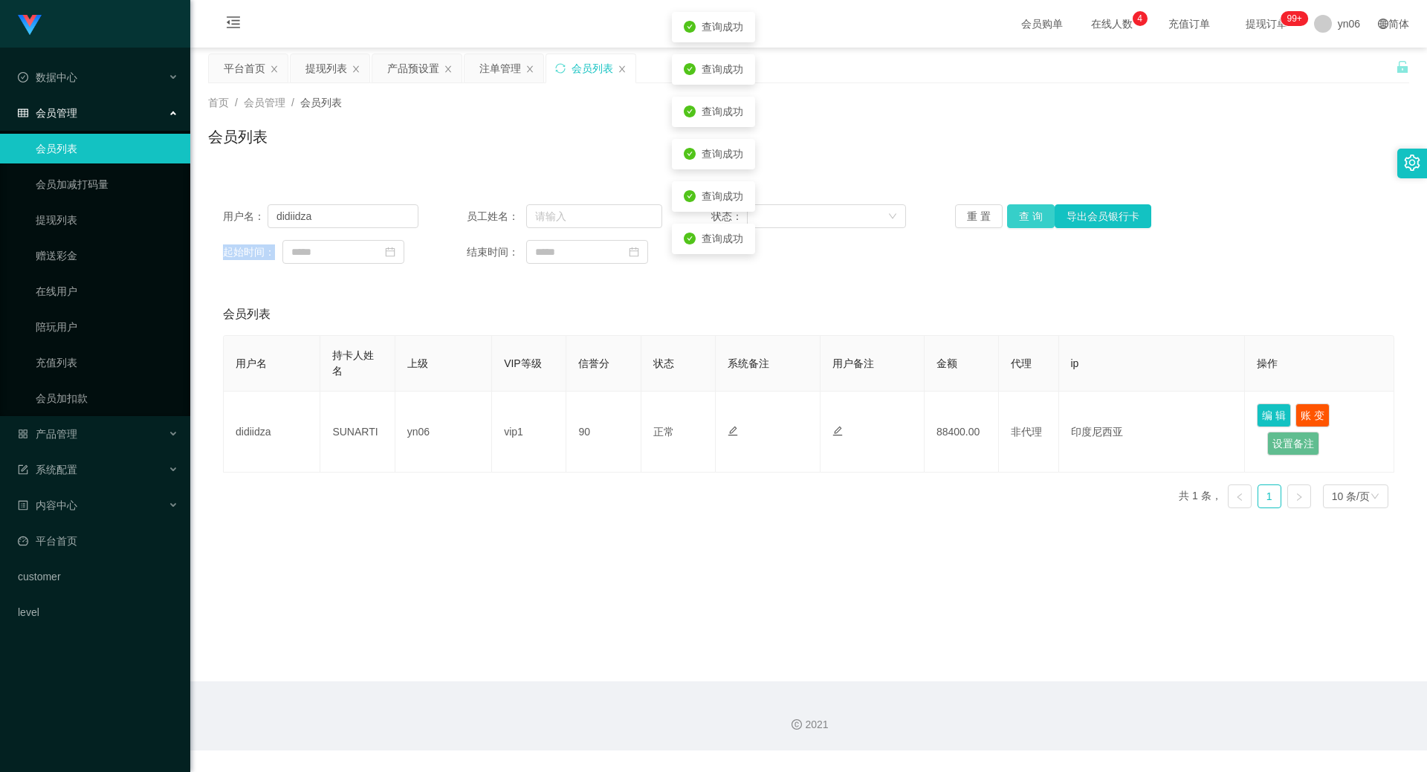
click at [1022, 215] on div "重 置 查 询 导出会员银行卡" at bounding box center [1052, 216] width 195 height 24
click at [1022, 215] on button "查 询" at bounding box center [1031, 216] width 48 height 24
click at [1022, 215] on div "重 置 查 询 导出会员银行卡" at bounding box center [1052, 216] width 195 height 24
click at [1022, 215] on button "查 询" at bounding box center [1031, 216] width 48 height 24
click at [1022, 215] on div "重 置 查 询 导出会员银行卡" at bounding box center [1052, 216] width 195 height 24
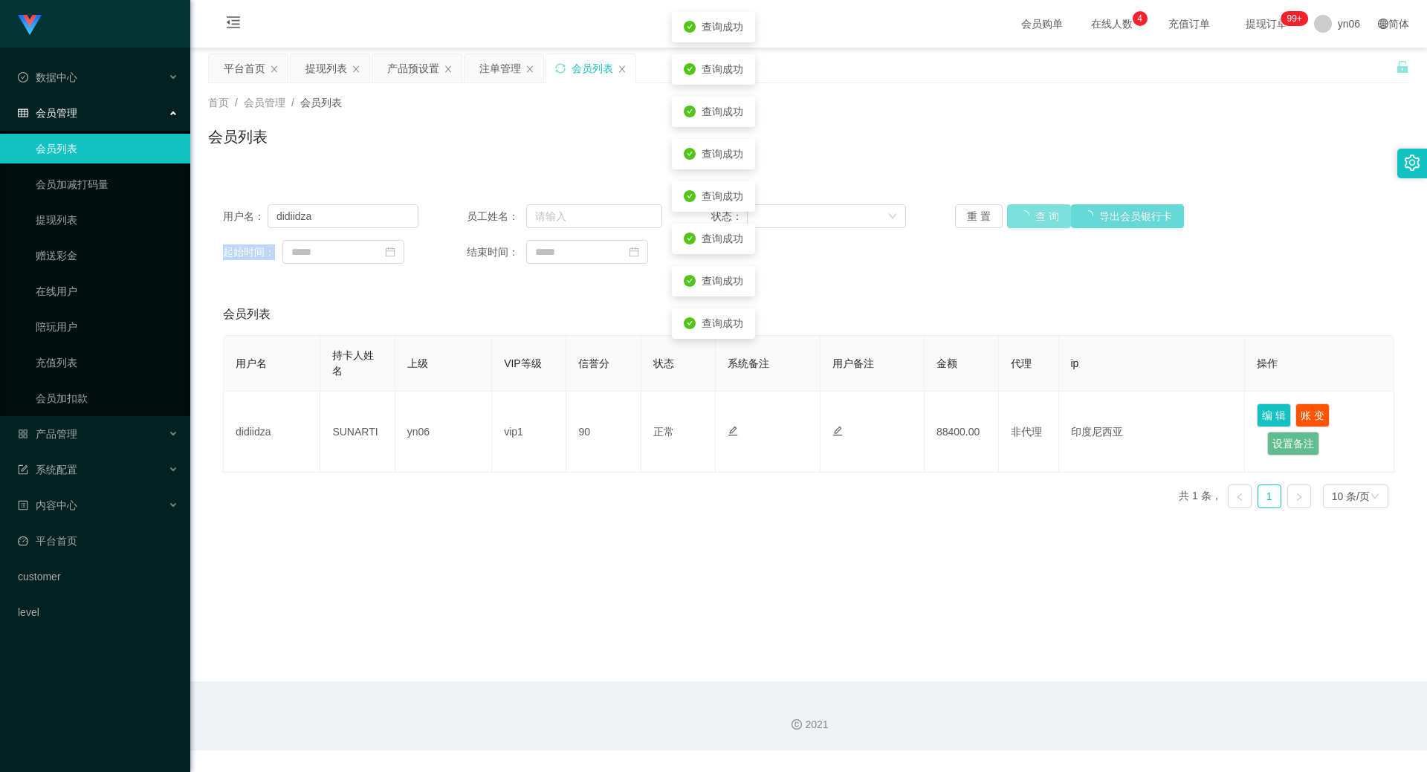
click at [1022, 215] on button "查 询" at bounding box center [1039, 216] width 64 height 24
click at [1022, 215] on div "重 置 查 询 导出会员银行卡" at bounding box center [1052, 216] width 195 height 24
click at [1022, 215] on button "查 询" at bounding box center [1031, 216] width 48 height 24
click at [1022, 215] on div "重 置 查 询 导出会员银行卡" at bounding box center [1052, 216] width 195 height 24
click at [1022, 215] on button "查 询" at bounding box center [1031, 216] width 48 height 24
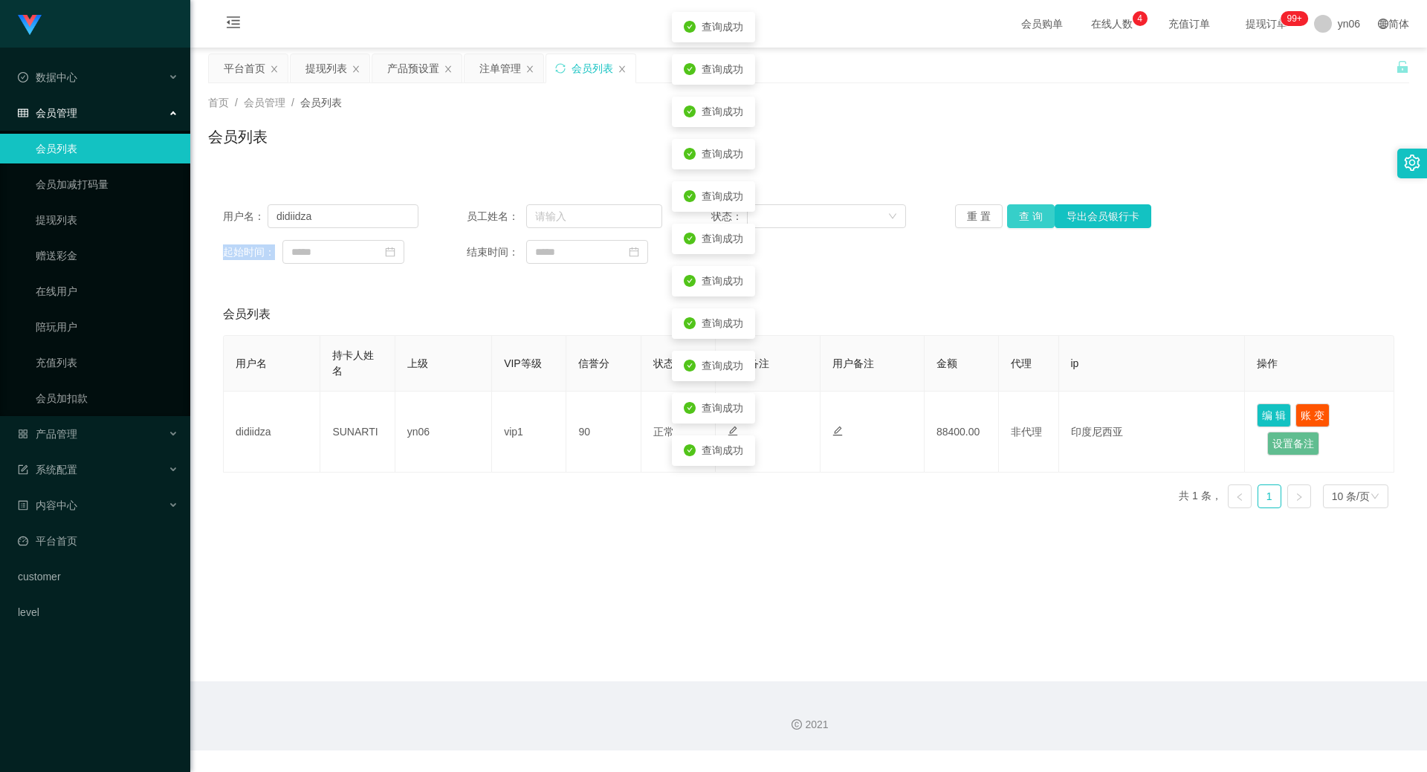
click at [1022, 215] on div "重 置 查 询 导出会员银行卡" at bounding box center [1052, 216] width 195 height 24
click at [1022, 215] on button "查 询" at bounding box center [1031, 216] width 48 height 24
click at [1022, 215] on div "重 置 查 询 导出会员银行卡" at bounding box center [1052, 216] width 195 height 24
click at [1022, 215] on button "查 询" at bounding box center [1039, 216] width 64 height 24
click at [1022, 215] on div "重 置 查 询 导出会员银行卡" at bounding box center [1052, 216] width 195 height 24
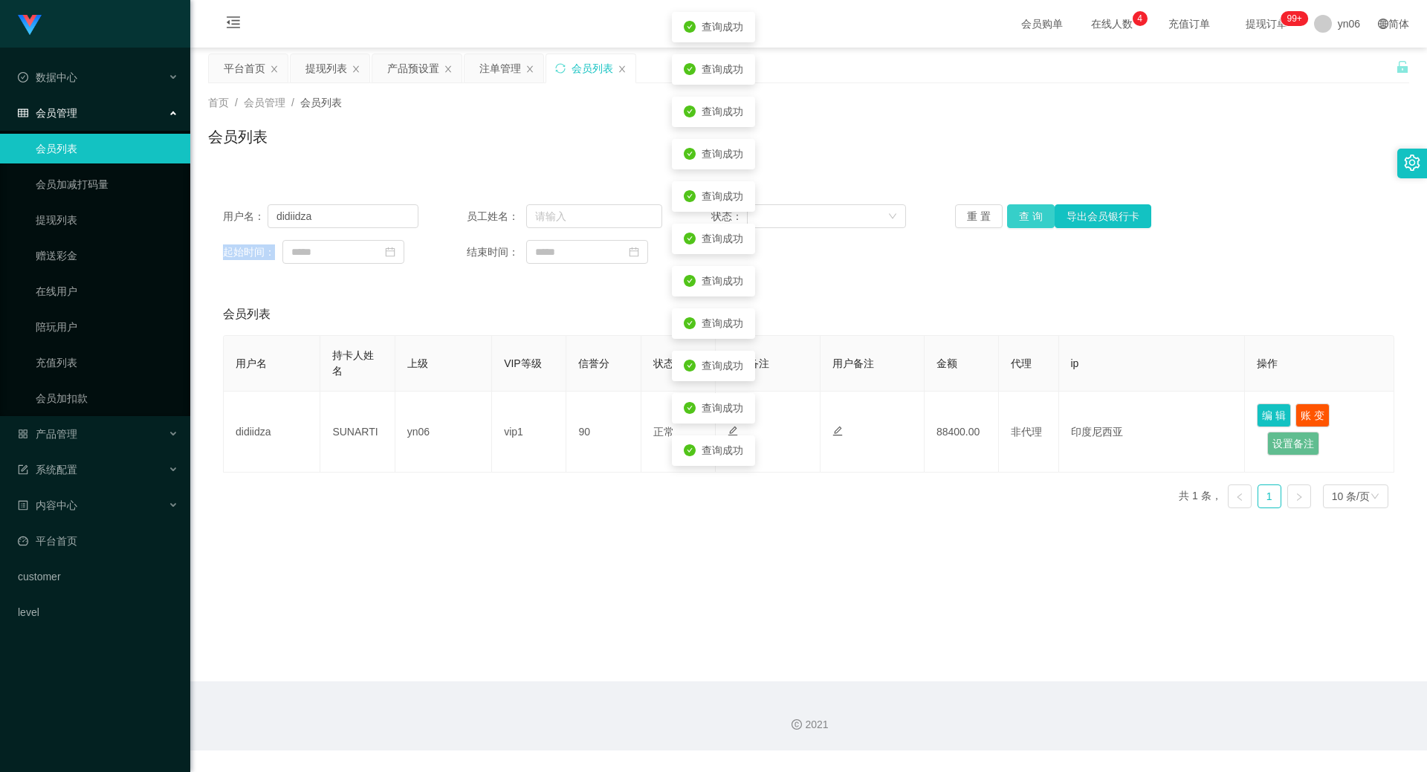
click at [1022, 215] on button "查 询" at bounding box center [1031, 216] width 48 height 24
click at [1022, 215] on div "重 置 查 询 导出会员银行卡" at bounding box center [1052, 216] width 195 height 24
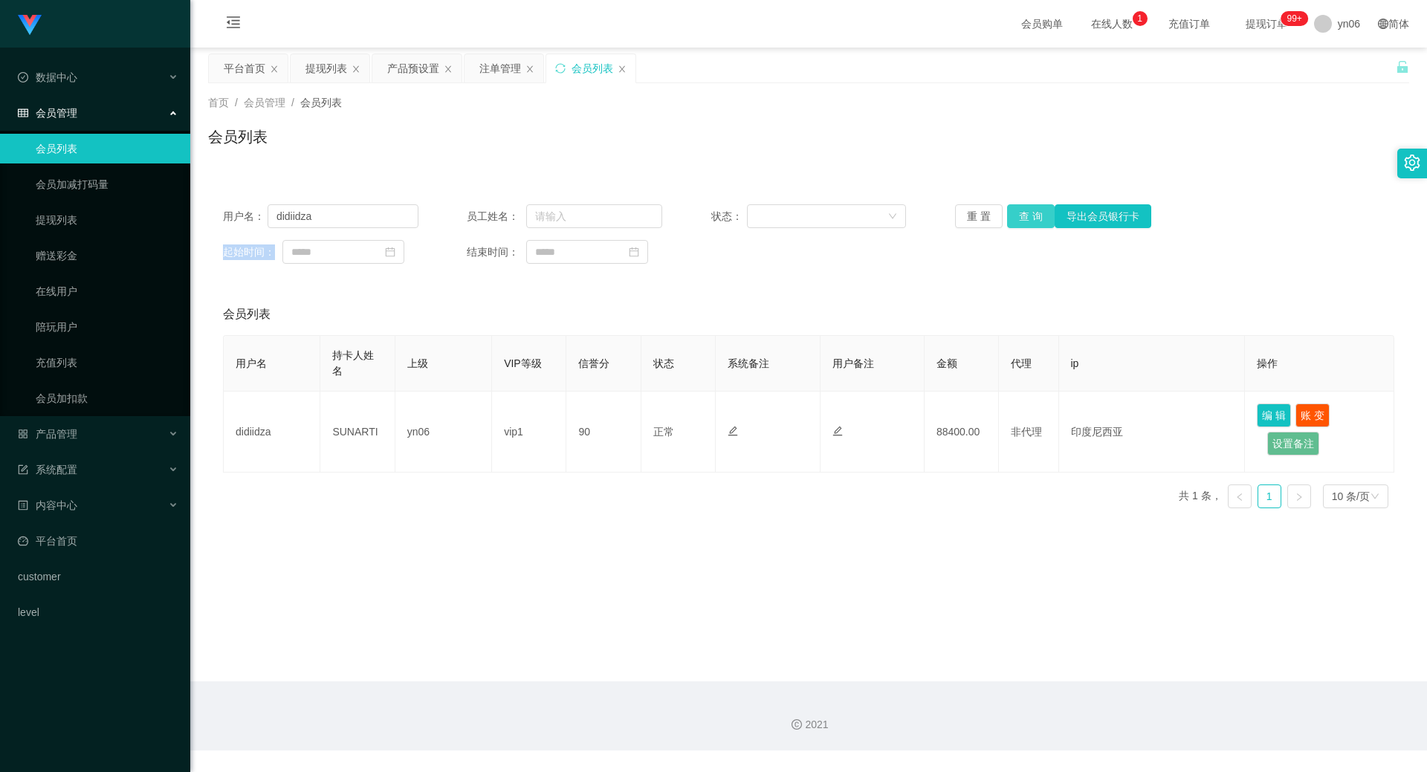
click at [1020, 218] on button "查 询" at bounding box center [1031, 216] width 48 height 24
click at [1019, 218] on div "重 置 查 询 导出会员银行卡" at bounding box center [1052, 216] width 195 height 24
click at [1019, 218] on button "查 询" at bounding box center [1031, 216] width 48 height 24
click at [1022, 218] on div "重 置 查 询 导出会员银行卡" at bounding box center [1052, 216] width 195 height 24
click at [1022, 219] on button "查 询" at bounding box center [1031, 216] width 48 height 24
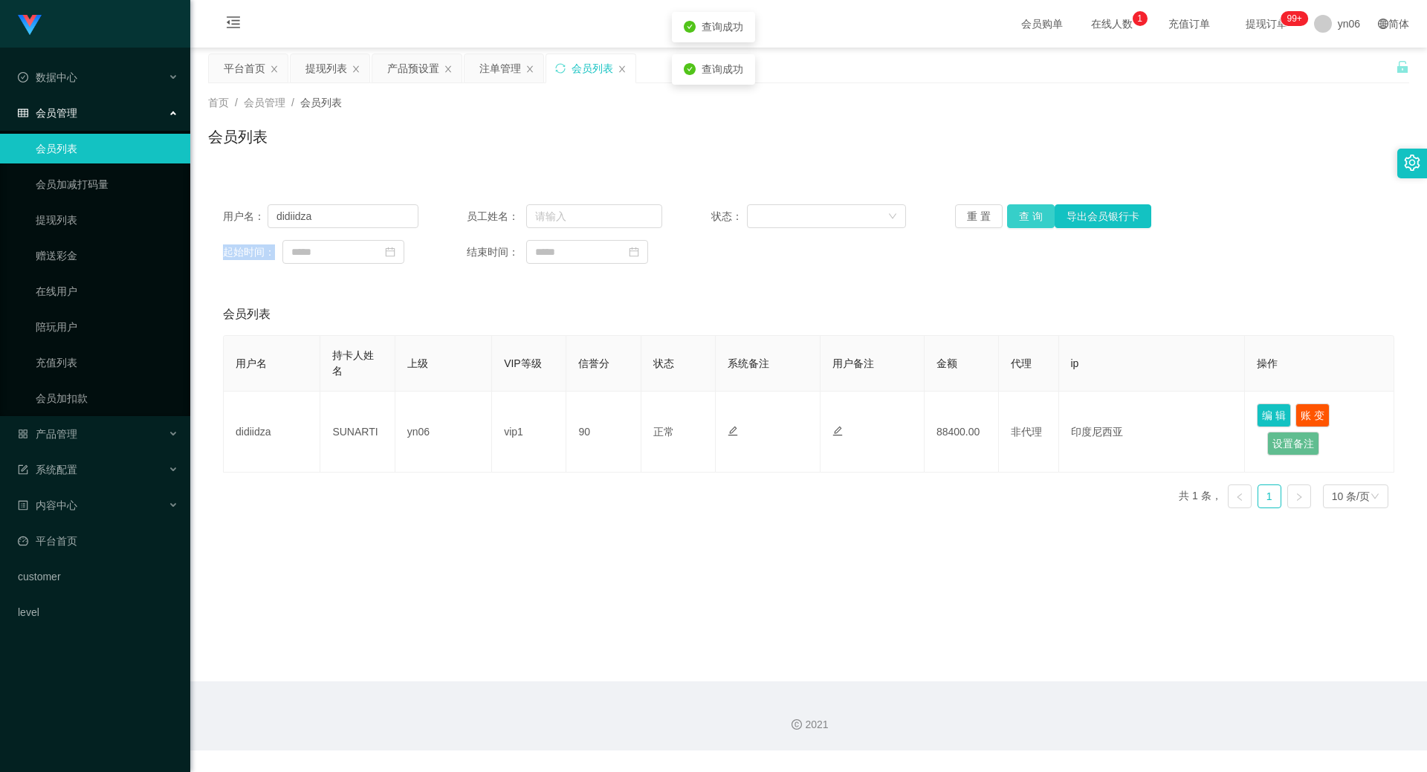
click at [1022, 219] on button "查 询" at bounding box center [1031, 216] width 48 height 24
click at [1022, 218] on div "重 置 查 询 导出会员银行卡" at bounding box center [1052, 216] width 195 height 24
click at [1022, 219] on button "查 询" at bounding box center [1031, 216] width 48 height 24
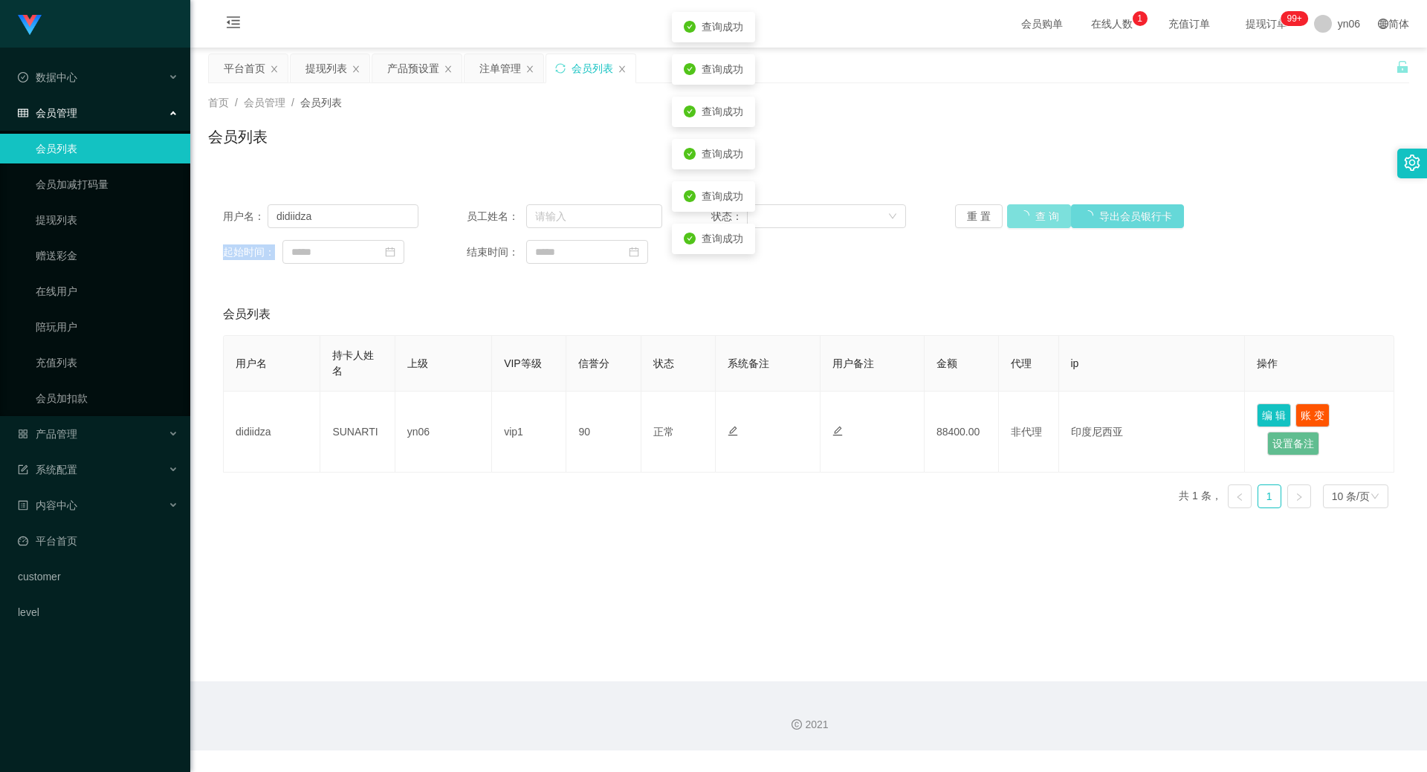
click at [1022, 219] on div "重 置 查 询 导出会员银行卡" at bounding box center [1052, 216] width 195 height 24
click at [1022, 219] on button "查 询" at bounding box center [1039, 216] width 64 height 24
click at [1022, 219] on button "查 询" at bounding box center [1031, 216] width 48 height 24
click at [1022, 219] on div "重 置 查 询 导出会员银行卡" at bounding box center [1052, 216] width 195 height 24
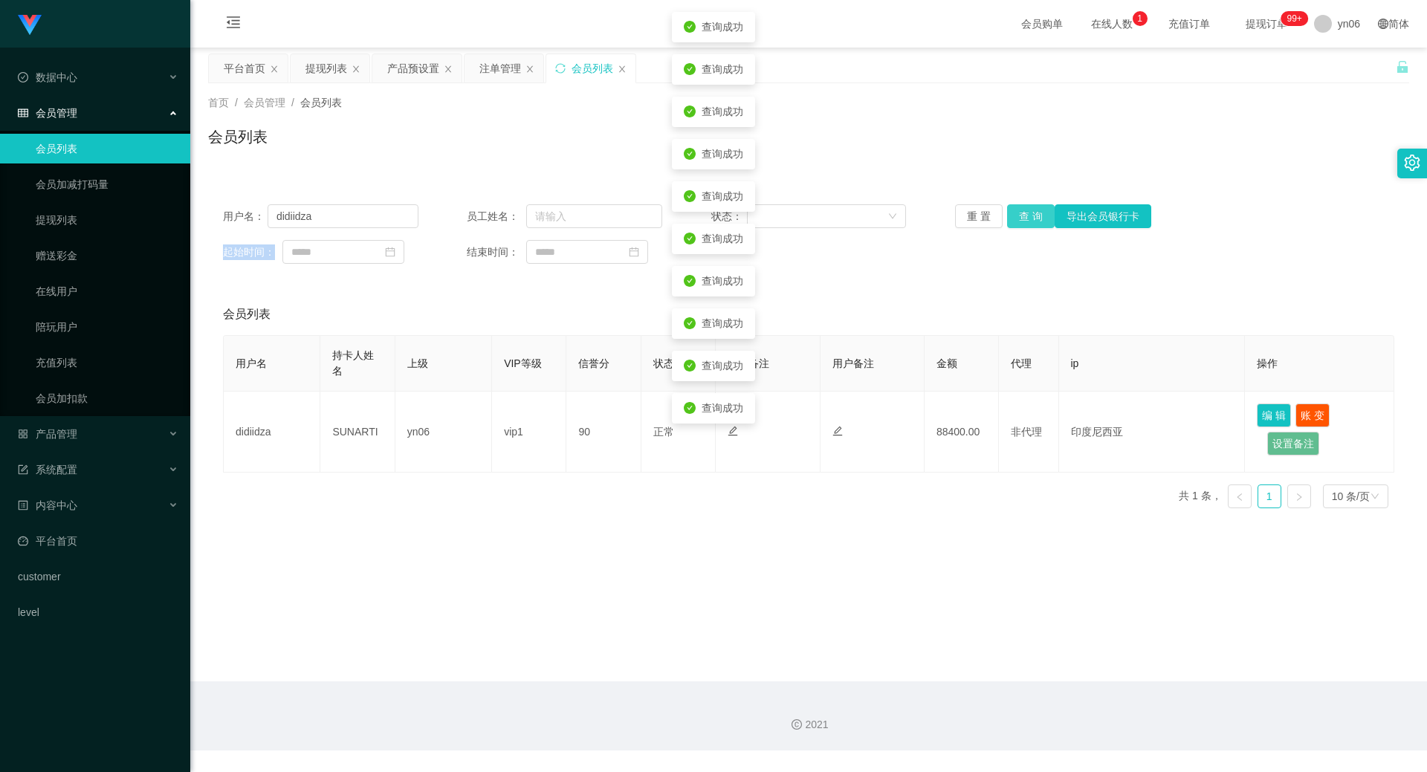
click at [1022, 219] on button "查 询" at bounding box center [1031, 216] width 48 height 24
click at [1022, 219] on div "重 置 查 询 导出会员银行卡" at bounding box center [1052, 216] width 195 height 24
click at [1022, 219] on button "查 询" at bounding box center [1031, 216] width 48 height 24
click at [1022, 219] on div "重 置 查 询 导出会员银行卡" at bounding box center [1052, 216] width 195 height 24
click at [1022, 218] on button "查 询" at bounding box center [1031, 216] width 48 height 24
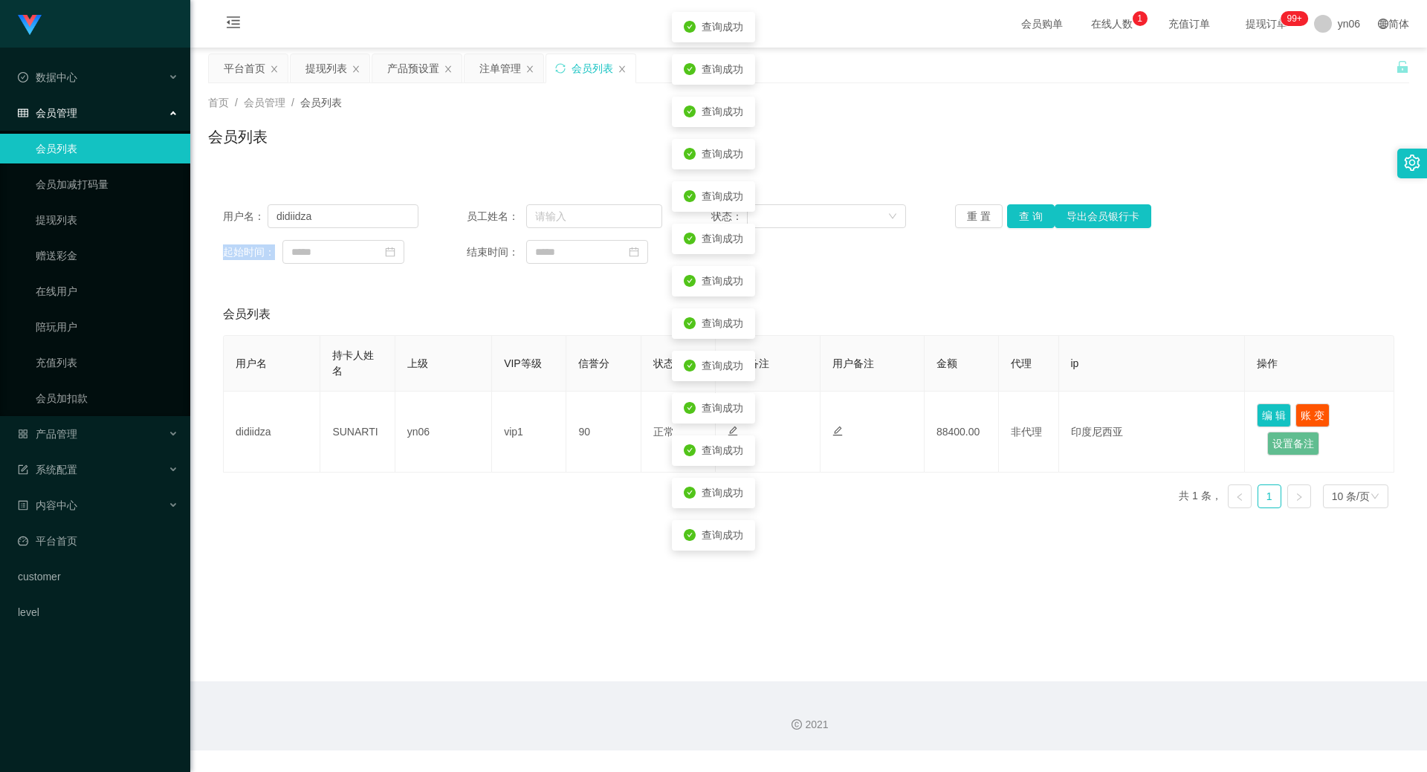
click at [1022, 218] on div "重 置 查 询 导出会员银行卡" at bounding box center [1052, 216] width 195 height 24
click at [1022, 218] on button "查 询" at bounding box center [1031, 216] width 48 height 24
click at [1022, 218] on button "查 询" at bounding box center [1039, 216] width 64 height 24
click at [1023, 218] on button "查 询" at bounding box center [1031, 216] width 48 height 24
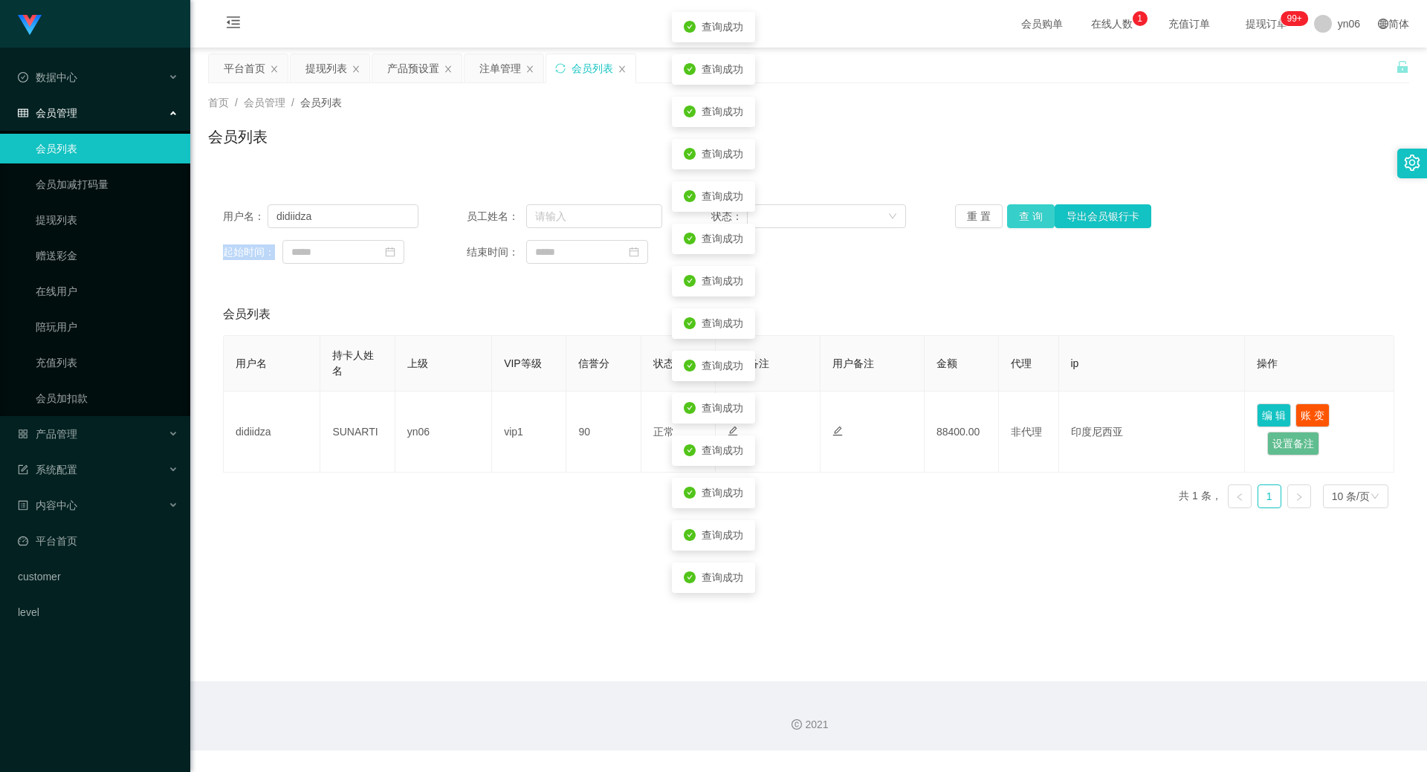
click at [1023, 218] on button "查 询" at bounding box center [1031, 216] width 48 height 24
click at [1023, 218] on button "查 询" at bounding box center [1039, 216] width 64 height 24
click at [1023, 218] on div "重 置 查 询 导出会员银行卡" at bounding box center [1052, 216] width 195 height 24
click at [1023, 218] on button "查 询" at bounding box center [1031, 216] width 48 height 24
click at [1032, 218] on button "查 询" at bounding box center [1031, 216] width 48 height 24
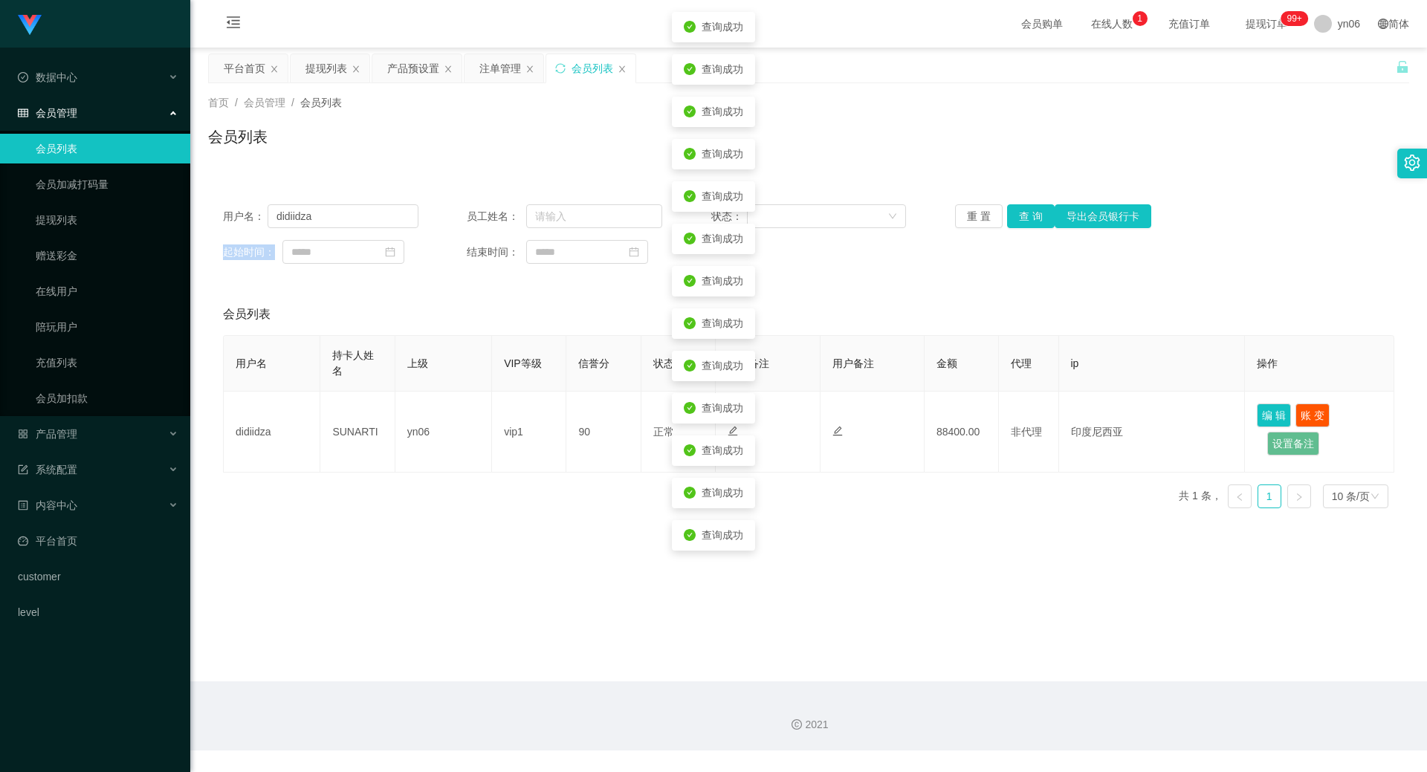
click at [1032, 218] on div "重 置 查 询 导出会员银行卡" at bounding box center [1052, 216] width 195 height 24
click at [1032, 218] on button "查 询" at bounding box center [1031, 216] width 48 height 24
click at [1032, 218] on div "重 置 查 询 导出会员银行卡" at bounding box center [1052, 216] width 195 height 24
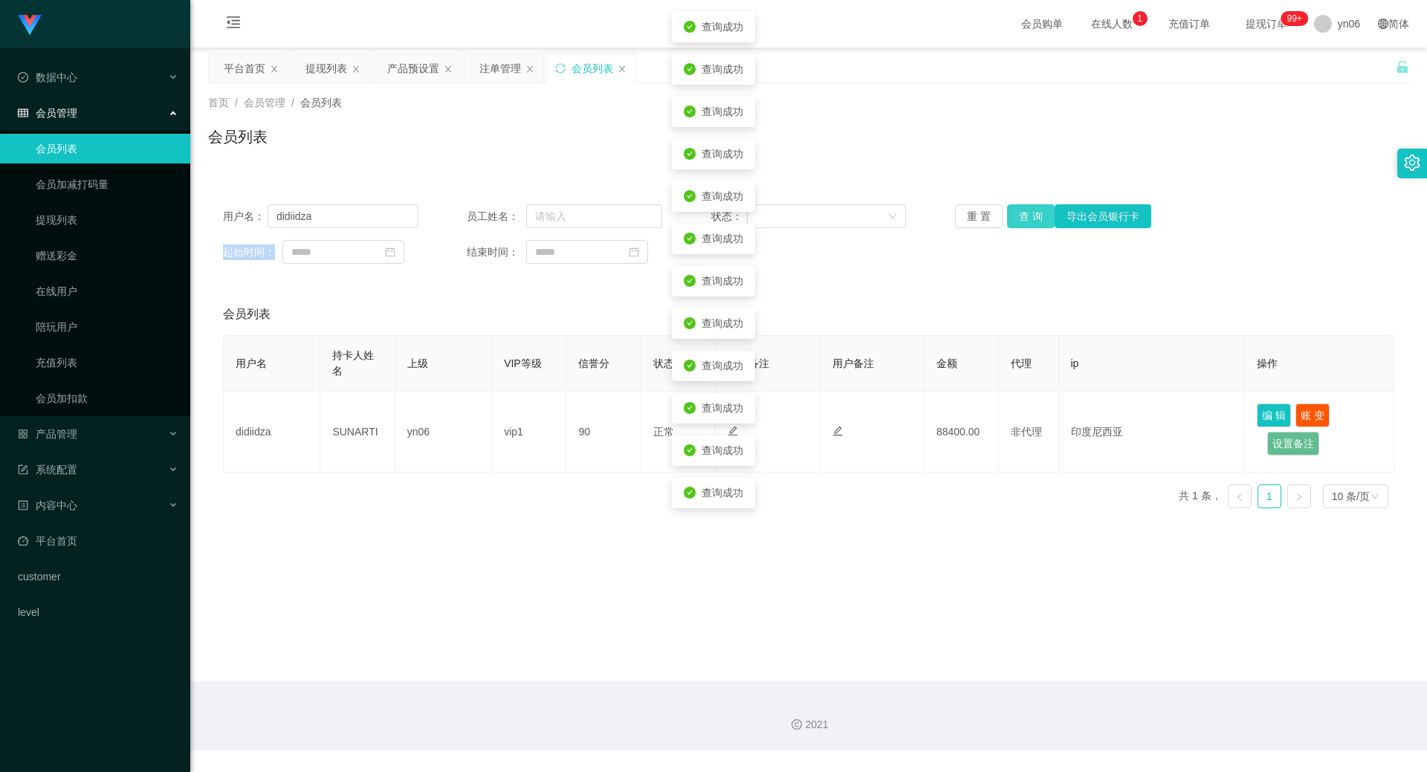
click at [1032, 218] on button "查 询" at bounding box center [1031, 216] width 48 height 24
click at [1032, 218] on div "重 置 查 询 导出会员银行卡" at bounding box center [1052, 216] width 195 height 24
click at [1032, 218] on button "查 询" at bounding box center [1039, 216] width 64 height 24
click at [1032, 218] on div "重 置 查 询 导出会员银行卡" at bounding box center [1052, 216] width 195 height 24
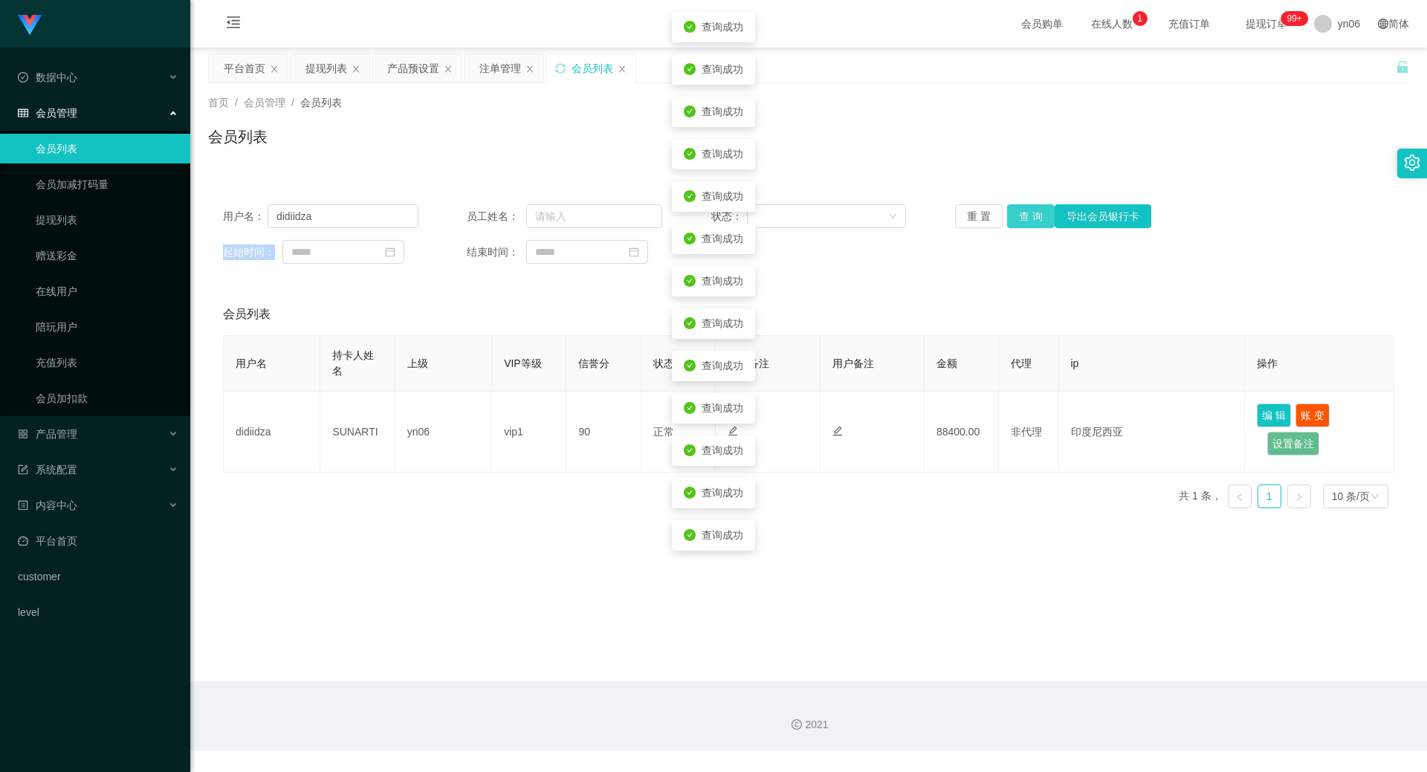
click at [1032, 218] on button "查 询" at bounding box center [1031, 216] width 48 height 24
click at [1032, 218] on div "重 置 查 询 导出会员银行卡" at bounding box center [1052, 216] width 195 height 24
click at [1032, 218] on button "查 询" at bounding box center [1031, 216] width 48 height 24
click at [1032, 218] on div "重 置 查 询 导出会员银行卡" at bounding box center [1052, 216] width 195 height 24
click at [1032, 218] on button "查 询" at bounding box center [1031, 216] width 48 height 24
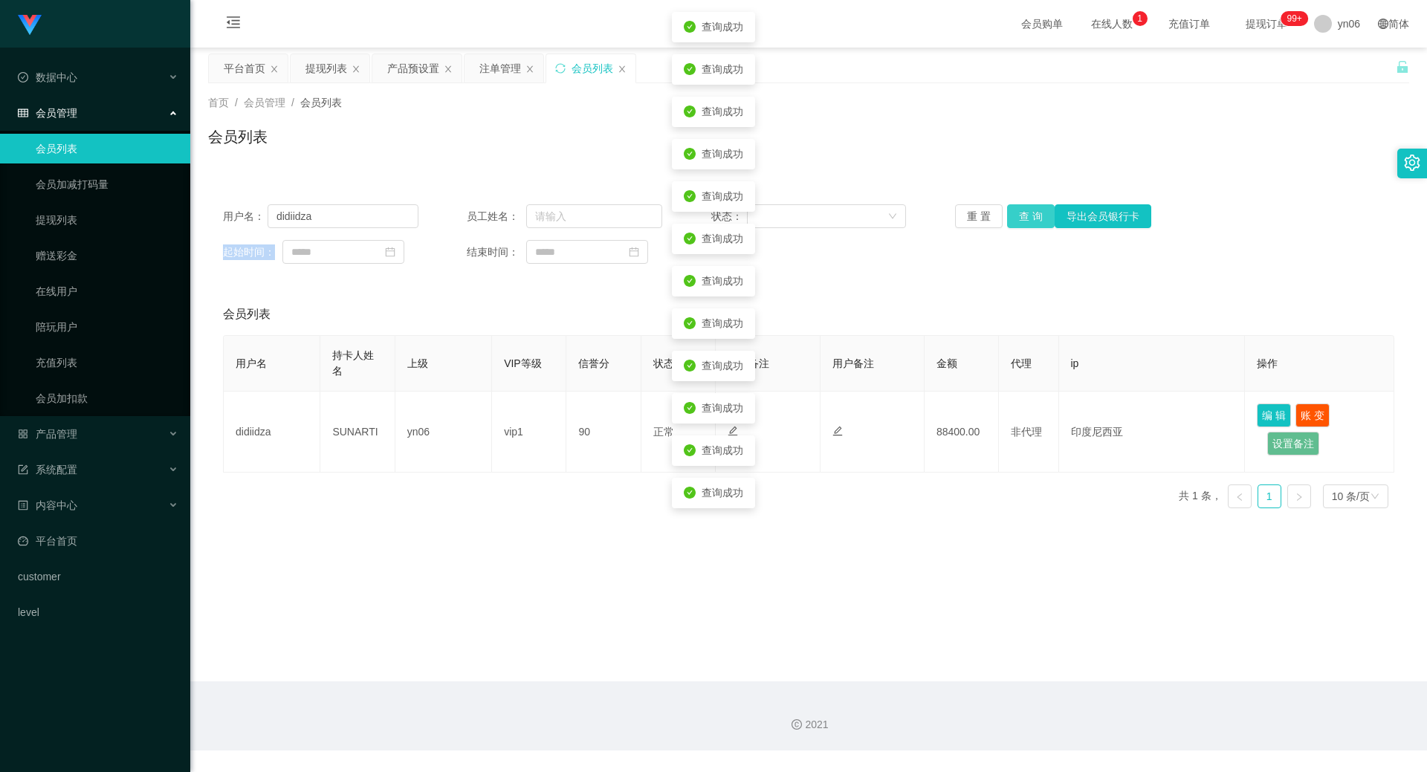
click at [1032, 218] on div "重 置 查 询 导出会员银行卡" at bounding box center [1052, 216] width 195 height 24
click at [1032, 218] on button "查 询" at bounding box center [1031, 216] width 48 height 24
click at [1032, 218] on button "查 询" at bounding box center [1039, 216] width 64 height 24
click at [1032, 218] on div "重 置 查 询 导出会员银行卡" at bounding box center [1052, 216] width 195 height 24
click at [1032, 218] on button "查 询" at bounding box center [1031, 216] width 48 height 24
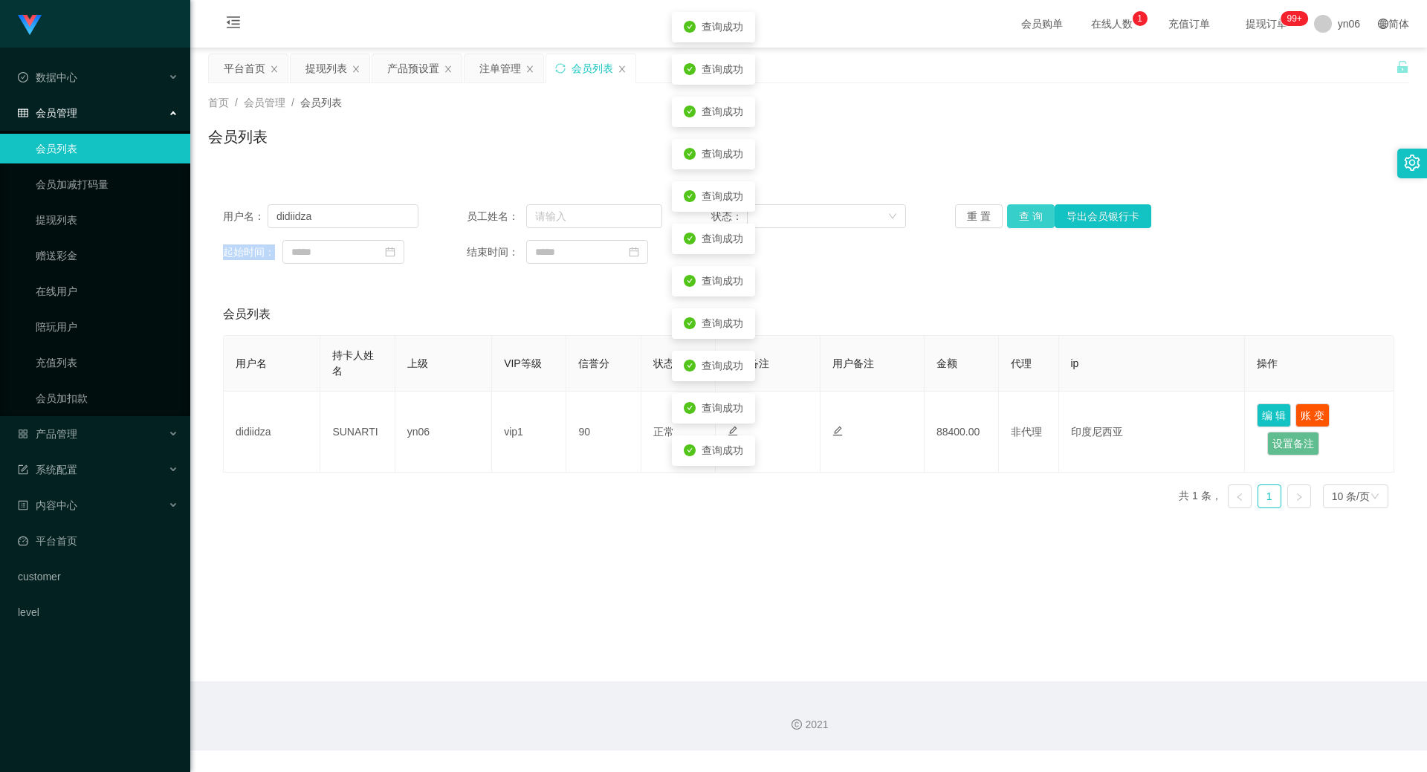
click at [1032, 218] on button "查 询" at bounding box center [1031, 216] width 48 height 24
click at [1032, 218] on div "重 置 查 询 导出会员银行卡" at bounding box center [1052, 216] width 195 height 24
click at [1032, 218] on button "查 询" at bounding box center [1031, 216] width 48 height 24
click at [1032, 218] on div "重 置 查 询 导出会员银行卡" at bounding box center [1052, 216] width 195 height 24
click at [1032, 218] on button "查 询" at bounding box center [1031, 216] width 48 height 24
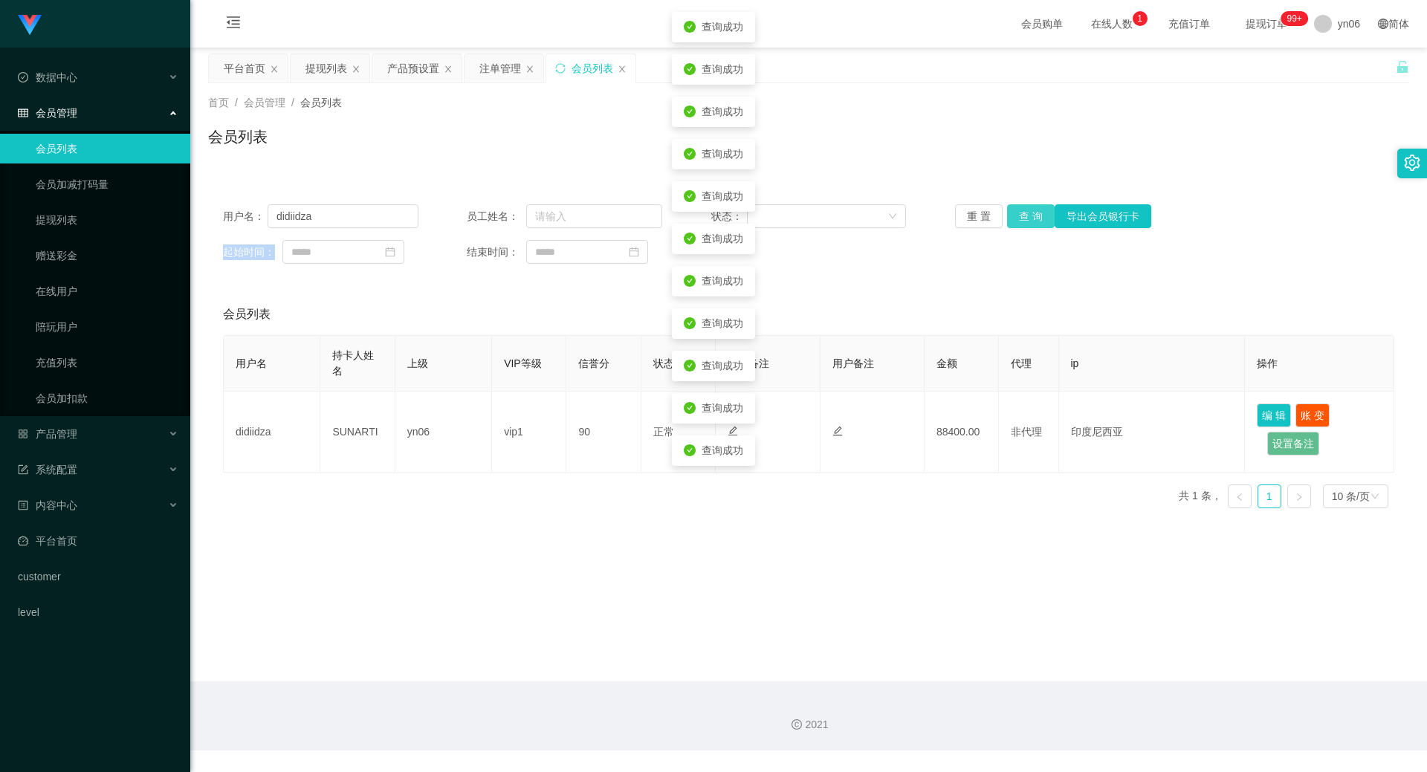
click at [1032, 218] on div "重 置 查 询 导出会员银行卡" at bounding box center [1052, 216] width 195 height 24
click at [1032, 218] on button "查 询" at bounding box center [1031, 216] width 48 height 24
click at [1032, 218] on div "重 置 查 询 导出会员银行卡" at bounding box center [1052, 216] width 195 height 24
click at [1032, 218] on button "查 询" at bounding box center [1031, 216] width 48 height 24
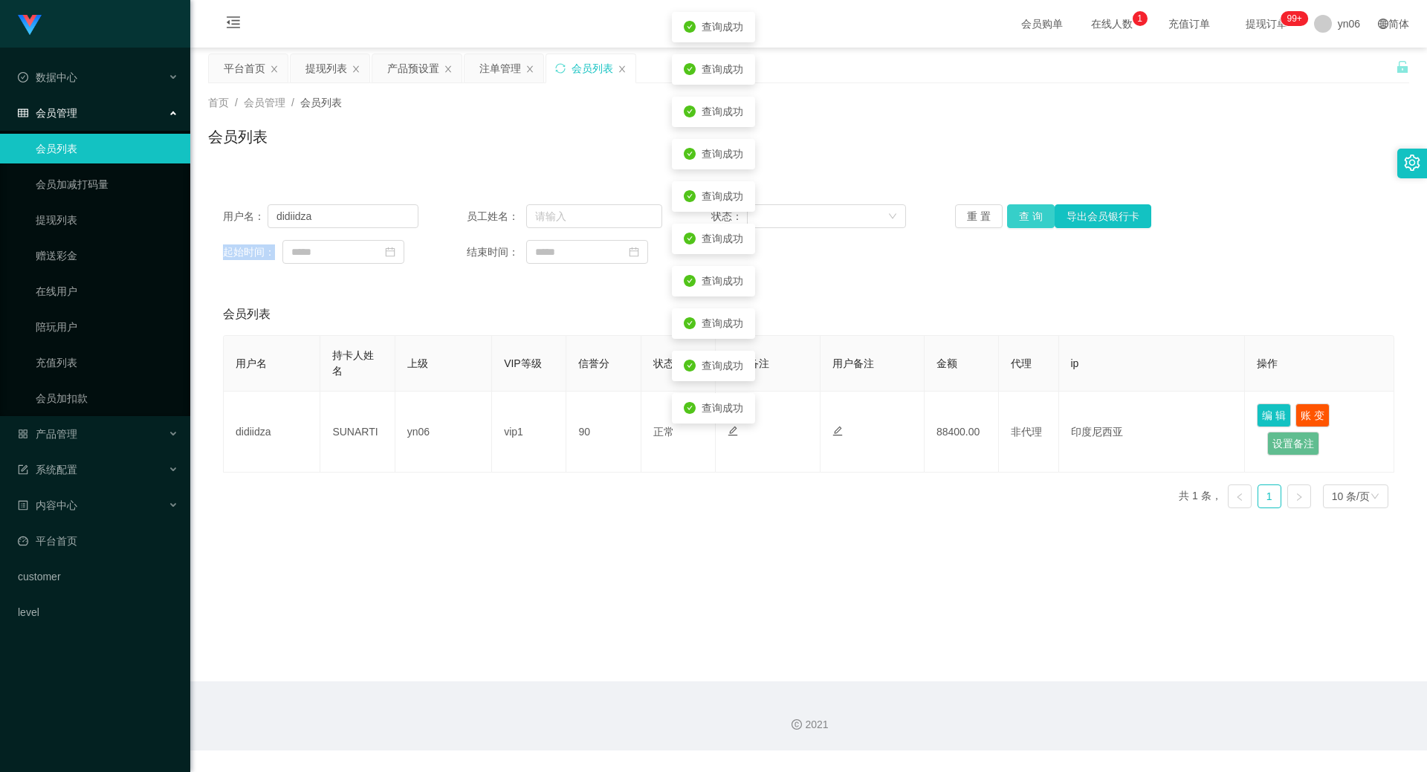
click at [1032, 218] on div "重 置 查 询 导出会员银行卡" at bounding box center [1052, 216] width 195 height 24
click at [1032, 218] on button "查 询" at bounding box center [1031, 216] width 48 height 24
click at [1032, 218] on div "重 置 查 询 导出会员银行卡" at bounding box center [1052, 216] width 195 height 24
click at [1032, 218] on button "查 询" at bounding box center [1031, 216] width 48 height 24
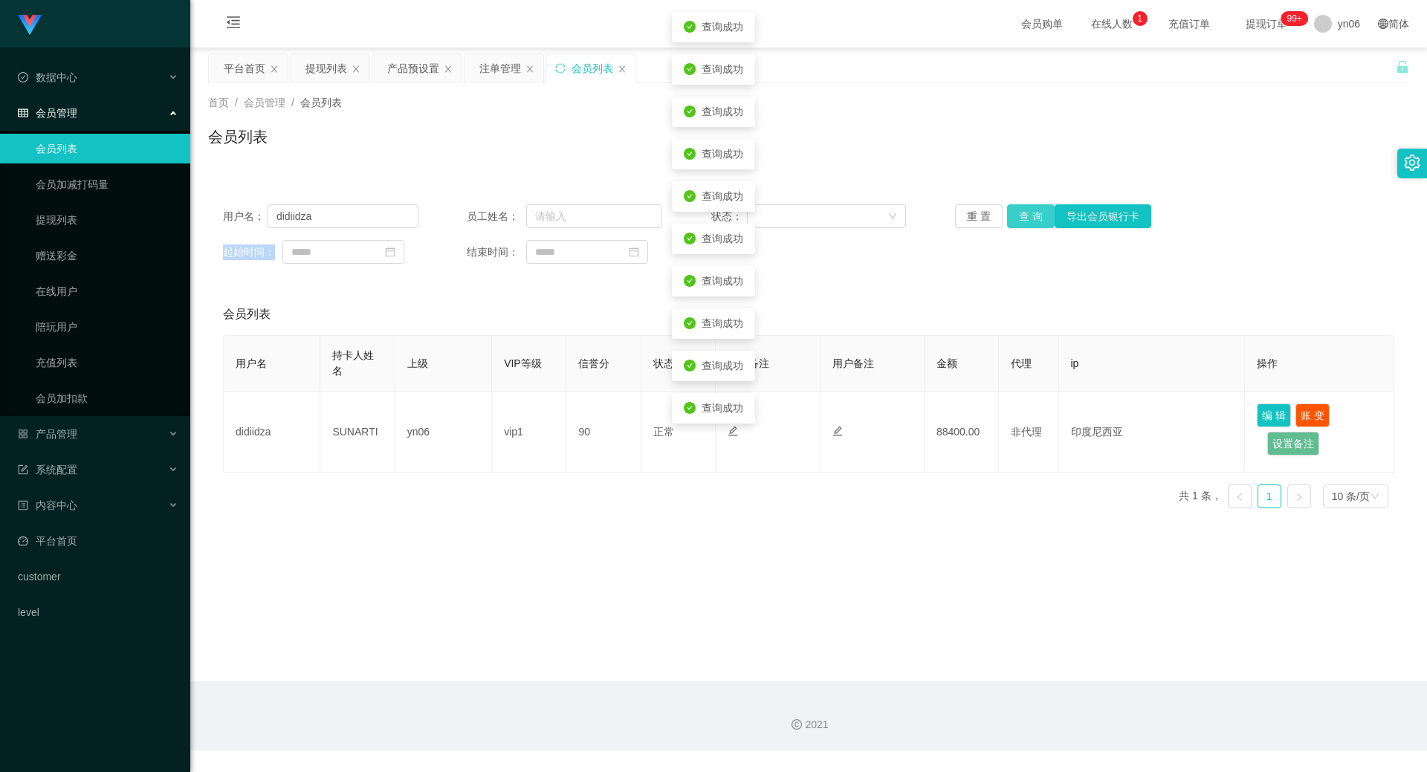
click at [1032, 218] on button "查 询" at bounding box center [1031, 216] width 48 height 24
click at [1032, 218] on div "重 置 查 询 导出会员银行卡" at bounding box center [1052, 216] width 195 height 24
click at [1032, 218] on button "查 询" at bounding box center [1031, 216] width 48 height 24
click at [1032, 218] on button "查 询" at bounding box center [1039, 216] width 64 height 24
click at [1032, 218] on div "重 置 查 询 导出会员银行卡" at bounding box center [1052, 216] width 195 height 24
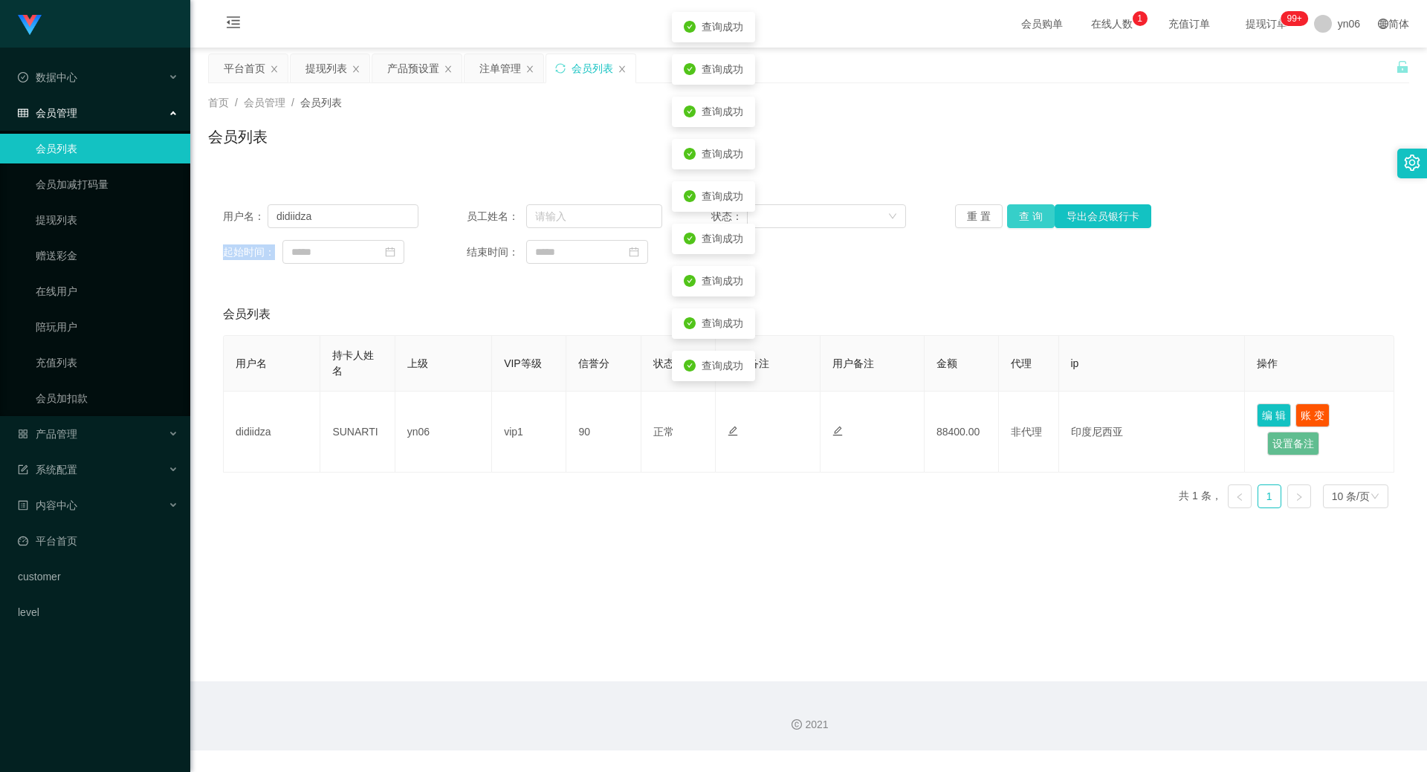
click at [1032, 218] on button "查 询" at bounding box center [1031, 216] width 48 height 24
click at [1032, 218] on div "重 置 查 询 导出会员银行卡" at bounding box center [1052, 216] width 195 height 24
click at [1032, 218] on button "查 询" at bounding box center [1031, 216] width 48 height 24
click at [1032, 218] on div "重 置 查 询 导出会员银行卡" at bounding box center [1052, 216] width 195 height 24
click at [1032, 218] on button "查 询" at bounding box center [1031, 216] width 48 height 24
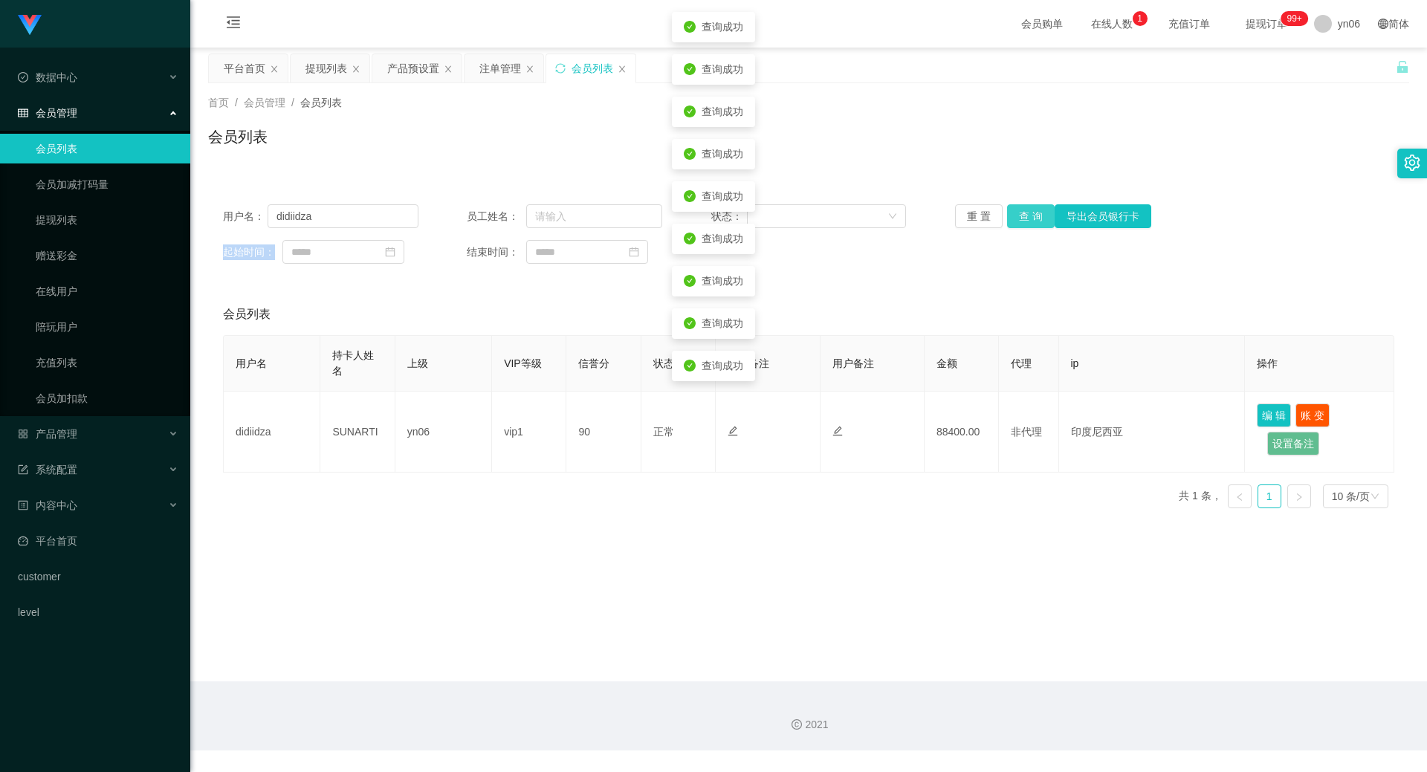
click at [1032, 218] on div "重 置 查 询 导出会员银行卡" at bounding box center [1052, 216] width 195 height 24
click at [1032, 218] on button "查 询" at bounding box center [1031, 216] width 48 height 24
click at [1032, 218] on div "重 置 查 询 导出会员银行卡" at bounding box center [1052, 216] width 195 height 24
click at [1032, 218] on button "查 询" at bounding box center [1031, 216] width 48 height 24
click at [1032, 218] on div "重 置 查 询 导出会员银行卡" at bounding box center [1052, 216] width 195 height 24
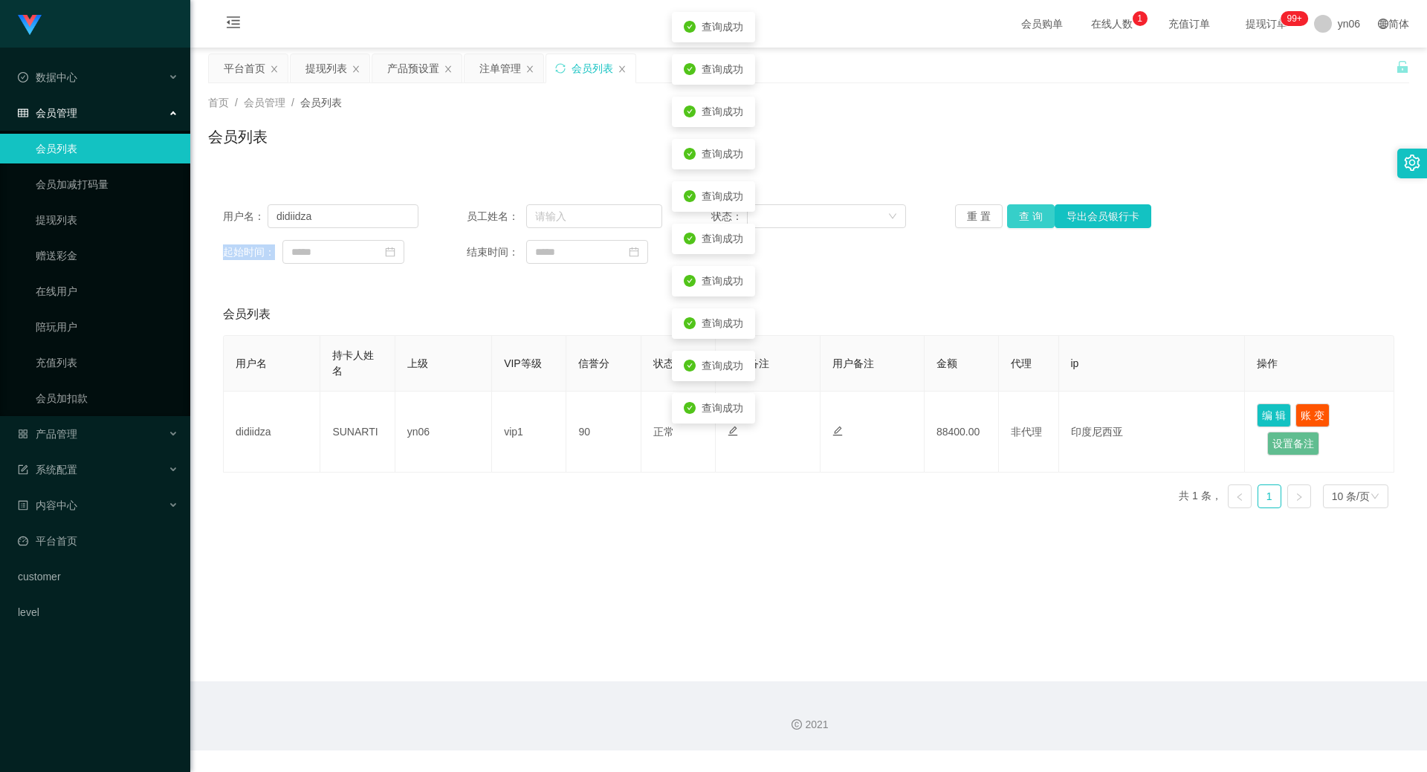
click at [1032, 218] on button "查 询" at bounding box center [1031, 216] width 48 height 24
click at [1032, 218] on div "重 置 查 询 导出会员银行卡" at bounding box center [1052, 216] width 195 height 24
click at [1032, 218] on button "查 询" at bounding box center [1031, 216] width 48 height 24
click at [1032, 218] on div "重 置 查 询 导出会员银行卡" at bounding box center [1052, 216] width 195 height 24
click at [1032, 218] on button "查 询" at bounding box center [1031, 216] width 48 height 24
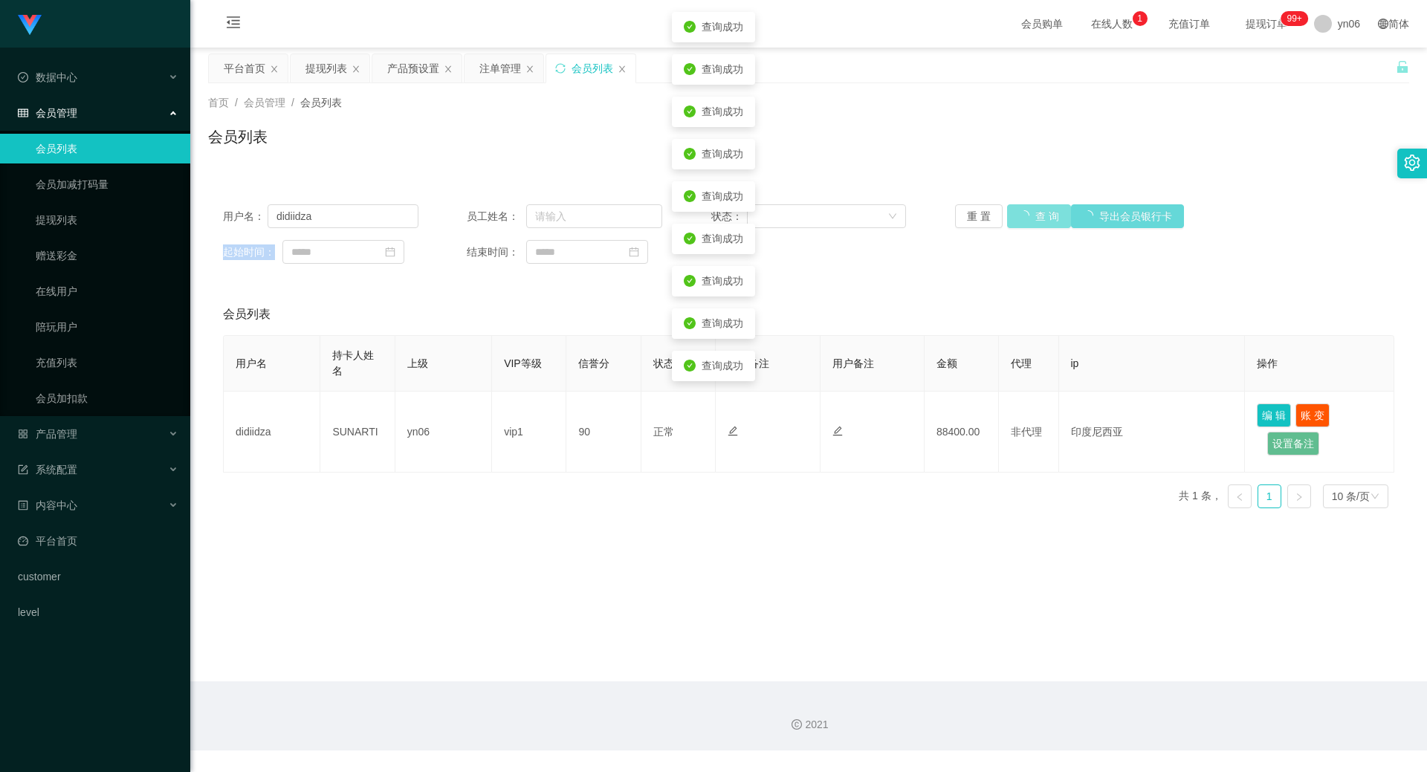
click at [1032, 218] on div "重 置 查 询 导出会员银行卡" at bounding box center [1052, 216] width 195 height 24
click at [1032, 218] on button "查 询" at bounding box center [1031, 216] width 48 height 24
click at [1032, 218] on div "重 置 查 询 导出会员银行卡" at bounding box center [1052, 216] width 195 height 24
click at [1032, 218] on button "查 询" at bounding box center [1031, 216] width 48 height 24
click at [1032, 218] on div "重 置 查 询 导出会员银行卡" at bounding box center [1052, 216] width 195 height 24
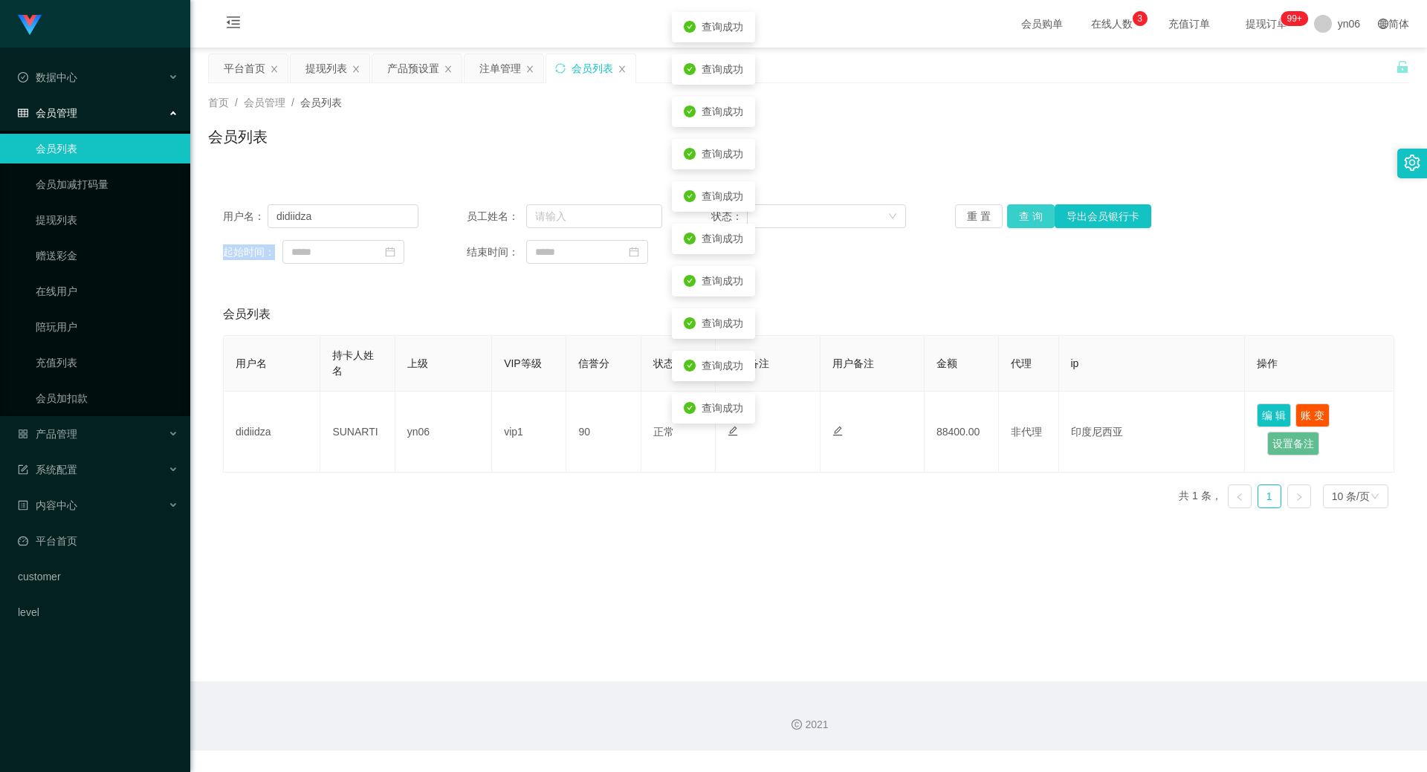
click at [1032, 218] on button "查 询" at bounding box center [1031, 216] width 48 height 24
click at [1032, 218] on div "重 置 查 询 导出会员银行卡" at bounding box center [1052, 216] width 195 height 24
click at [1032, 218] on button "查 询" at bounding box center [1031, 216] width 48 height 24
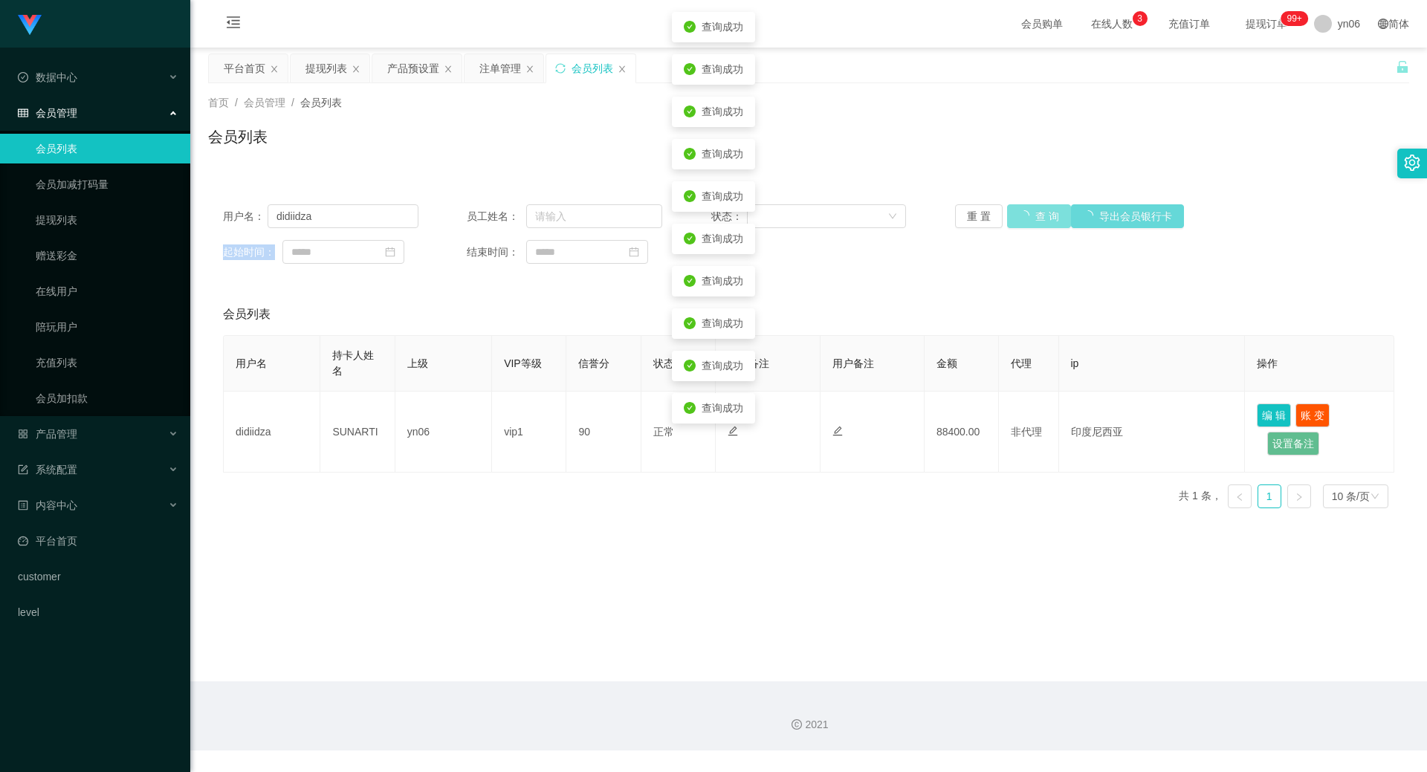
click at [1032, 218] on div "重 置 查 询 导出会员银行卡" at bounding box center [1052, 216] width 195 height 24
click at [1032, 218] on button "查 询" at bounding box center [1031, 216] width 48 height 24
click at [1032, 218] on div "重 置 查 询 导出会员银行卡" at bounding box center [1052, 216] width 195 height 24
click at [1032, 218] on button "查 询" at bounding box center [1031, 216] width 48 height 24
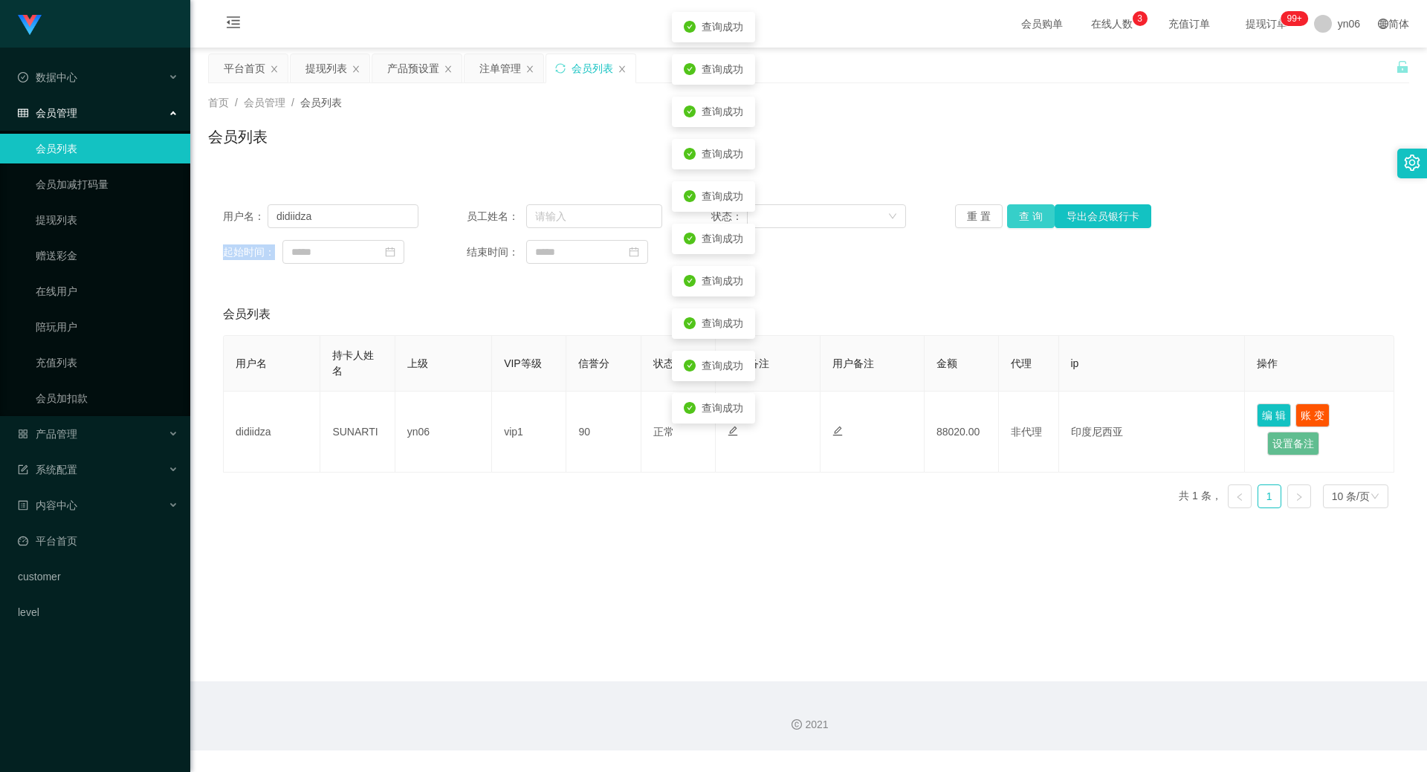
click at [1032, 218] on button "查 询" at bounding box center [1031, 216] width 48 height 24
click at [1032, 218] on div "重 置 查 询 导出会员银行卡" at bounding box center [1052, 216] width 195 height 24
click at [1032, 218] on button "查 询" at bounding box center [1031, 216] width 48 height 24
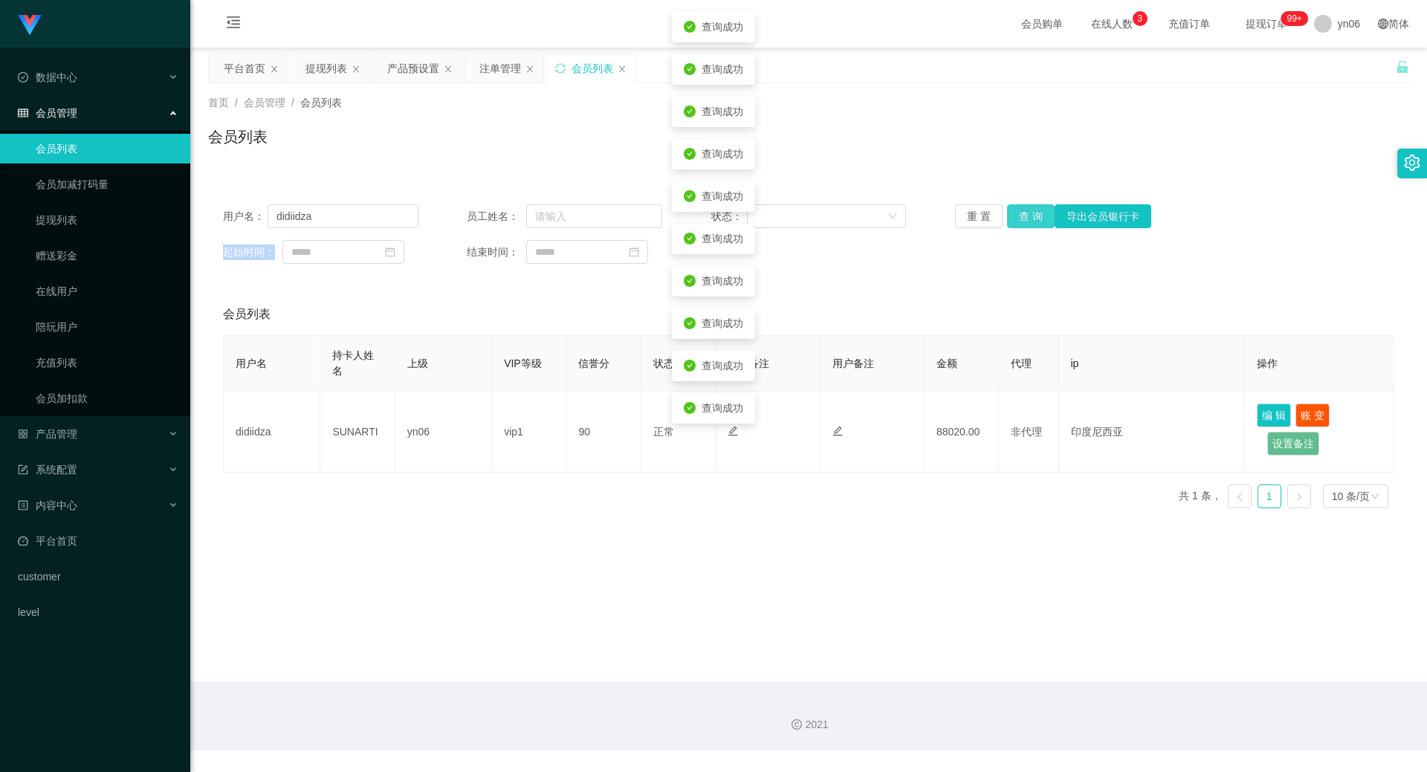
click at [1032, 218] on div "重 置 查 询 导出会员银行卡" at bounding box center [1052, 216] width 195 height 24
click at [1032, 218] on button "查 询" at bounding box center [1031, 216] width 48 height 24
click at [1032, 218] on div "重 置 查 询 导出会员银行卡" at bounding box center [1052, 216] width 195 height 24
click at [1032, 218] on button "查 询" at bounding box center [1031, 216] width 48 height 24
click at [1045, 222] on button "查 询" at bounding box center [1031, 216] width 48 height 24
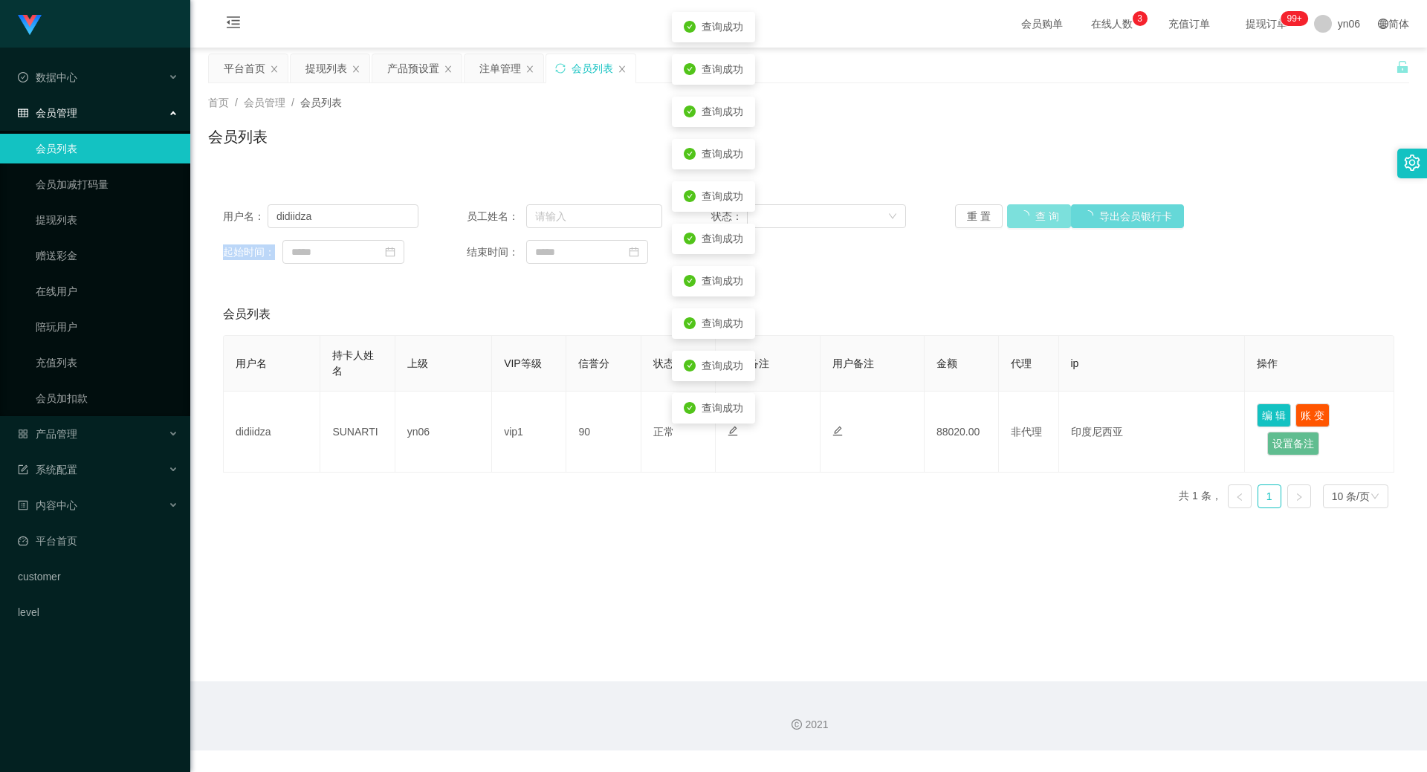
click at [1045, 222] on button "查 询" at bounding box center [1039, 216] width 64 height 24
click at [1045, 222] on button "查 询" at bounding box center [1031, 216] width 48 height 24
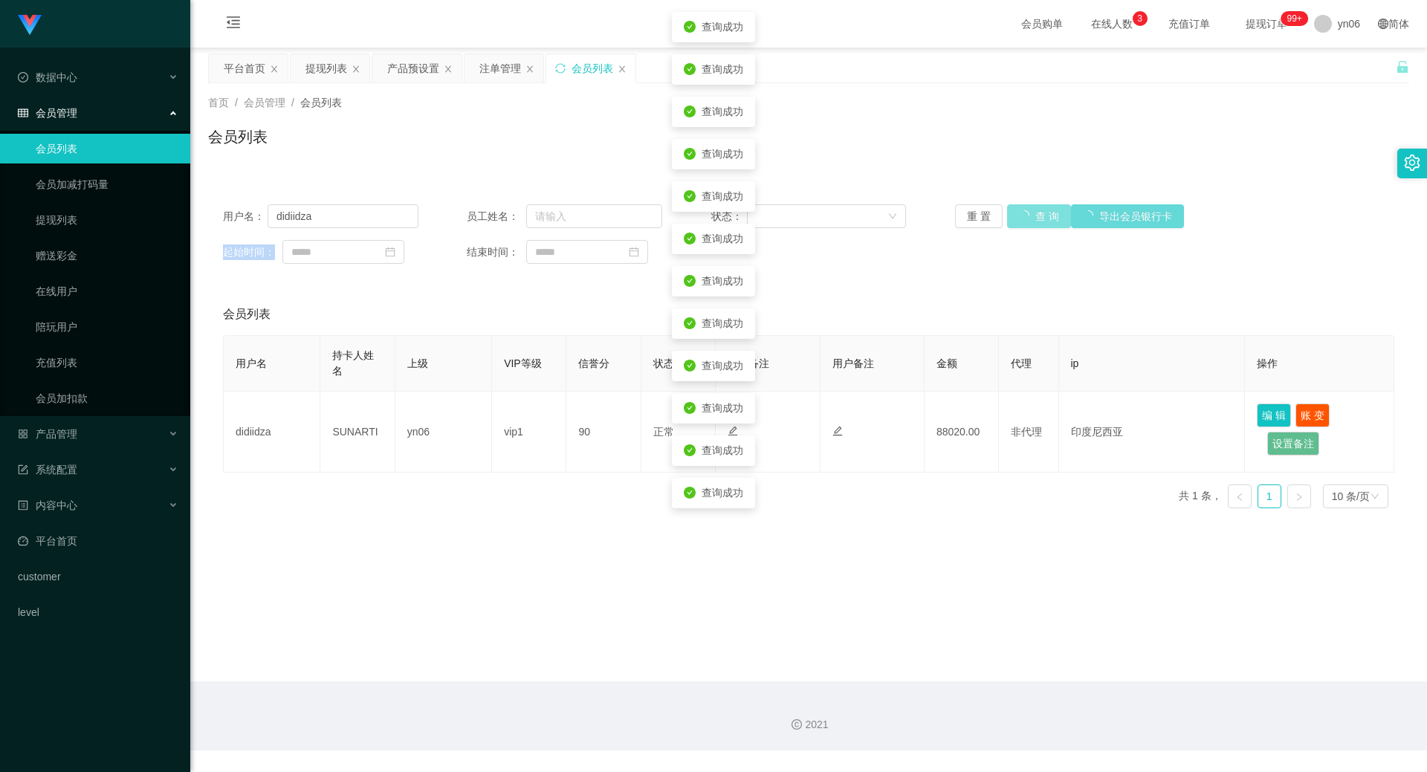
click at [1045, 222] on button "查 询" at bounding box center [1039, 216] width 64 height 24
click at [1045, 222] on button "查 询" at bounding box center [1031, 216] width 48 height 24
click at [1045, 222] on div "重 置 查 询 导出会员银行卡" at bounding box center [1052, 216] width 195 height 24
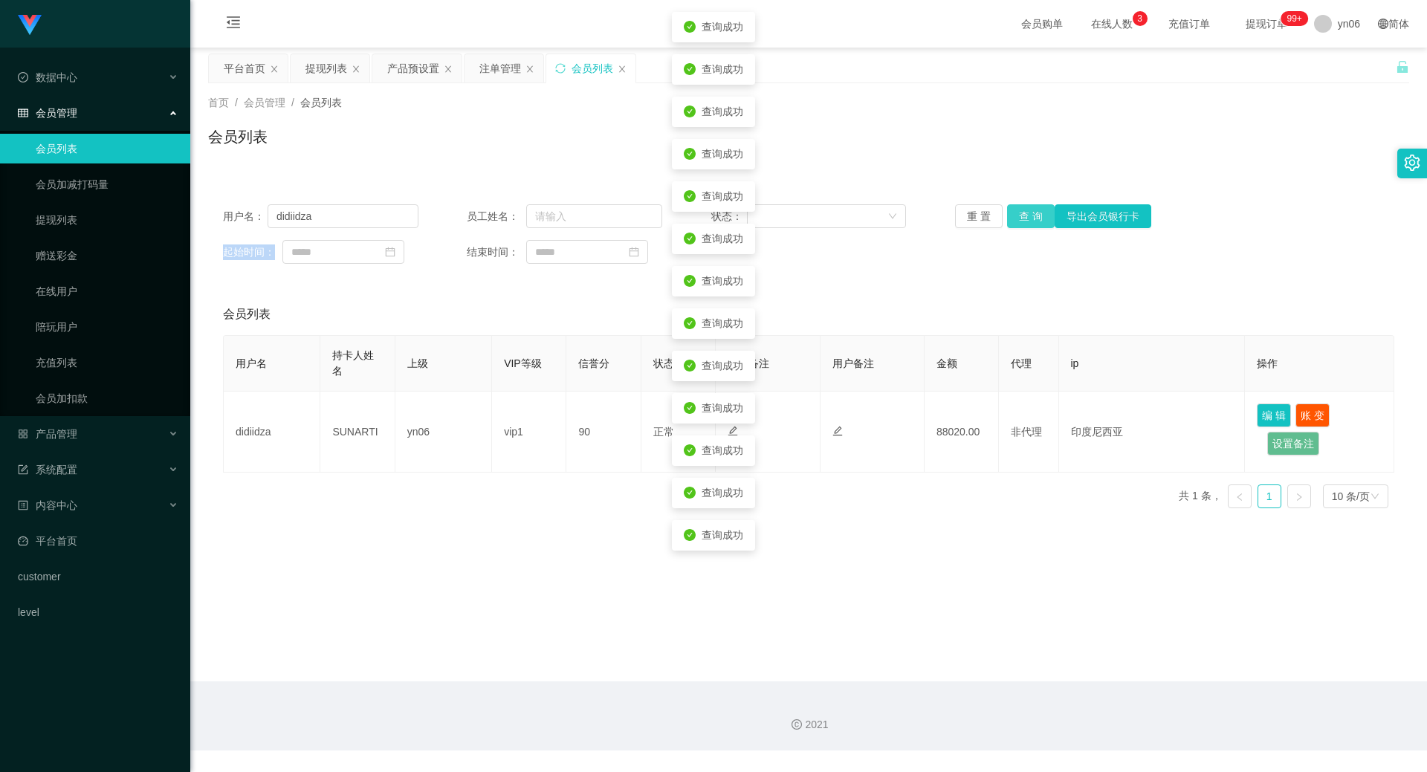
click at [1045, 222] on button "查 询" at bounding box center [1031, 216] width 48 height 24
click at [1045, 222] on div "重 置 查 询 导出会员银行卡" at bounding box center [1052, 216] width 195 height 24
click at [1045, 222] on button "查 询" at bounding box center [1031, 216] width 48 height 24
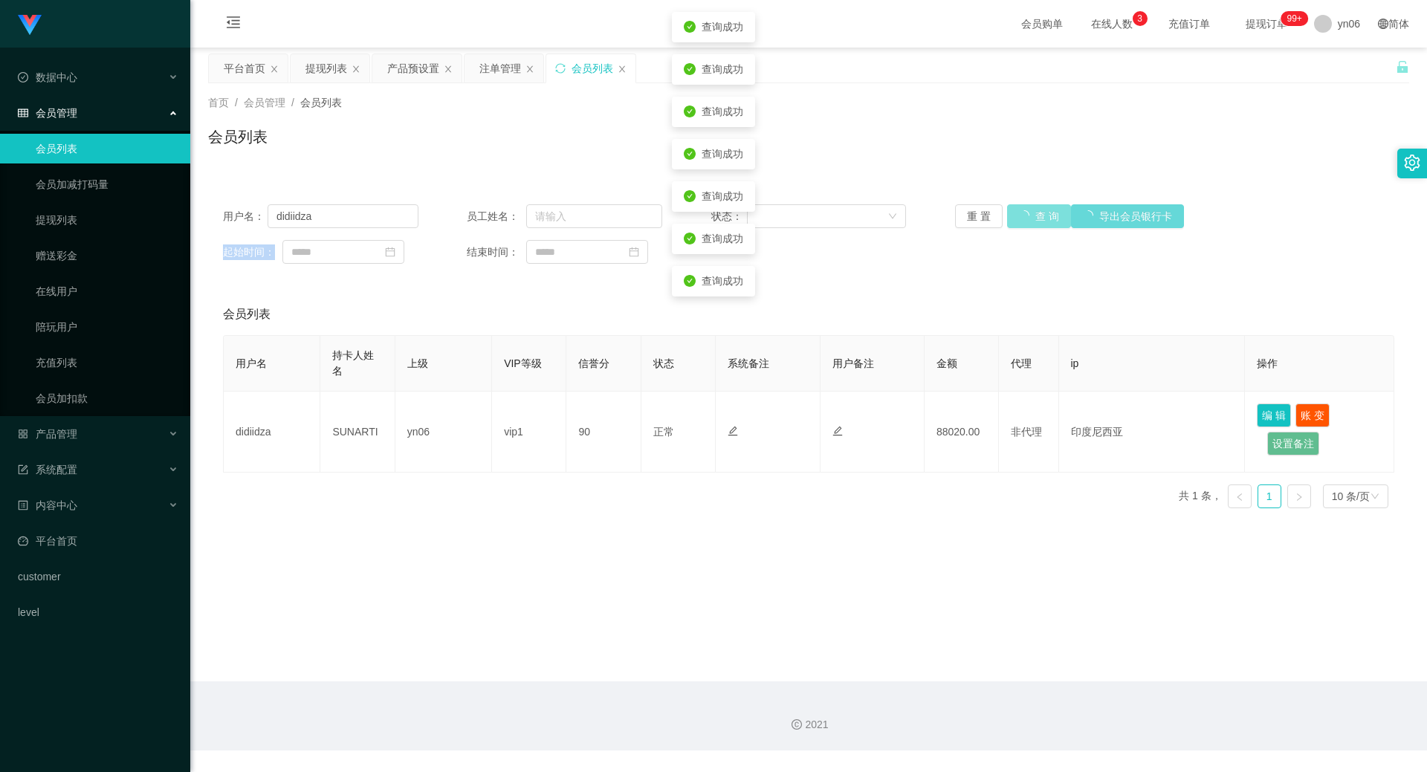
click at [1045, 222] on button "查 询" at bounding box center [1039, 216] width 64 height 24
click at [1045, 222] on div "重 置 查 询 导出会员银行卡" at bounding box center [1052, 216] width 195 height 24
click at [1045, 222] on button "查 询" at bounding box center [1031, 216] width 48 height 24
click at [1045, 222] on div "重 置 查 询 导出会员银行卡" at bounding box center [1052, 216] width 195 height 24
click at [1026, 215] on button "查 询" at bounding box center [1031, 216] width 48 height 24
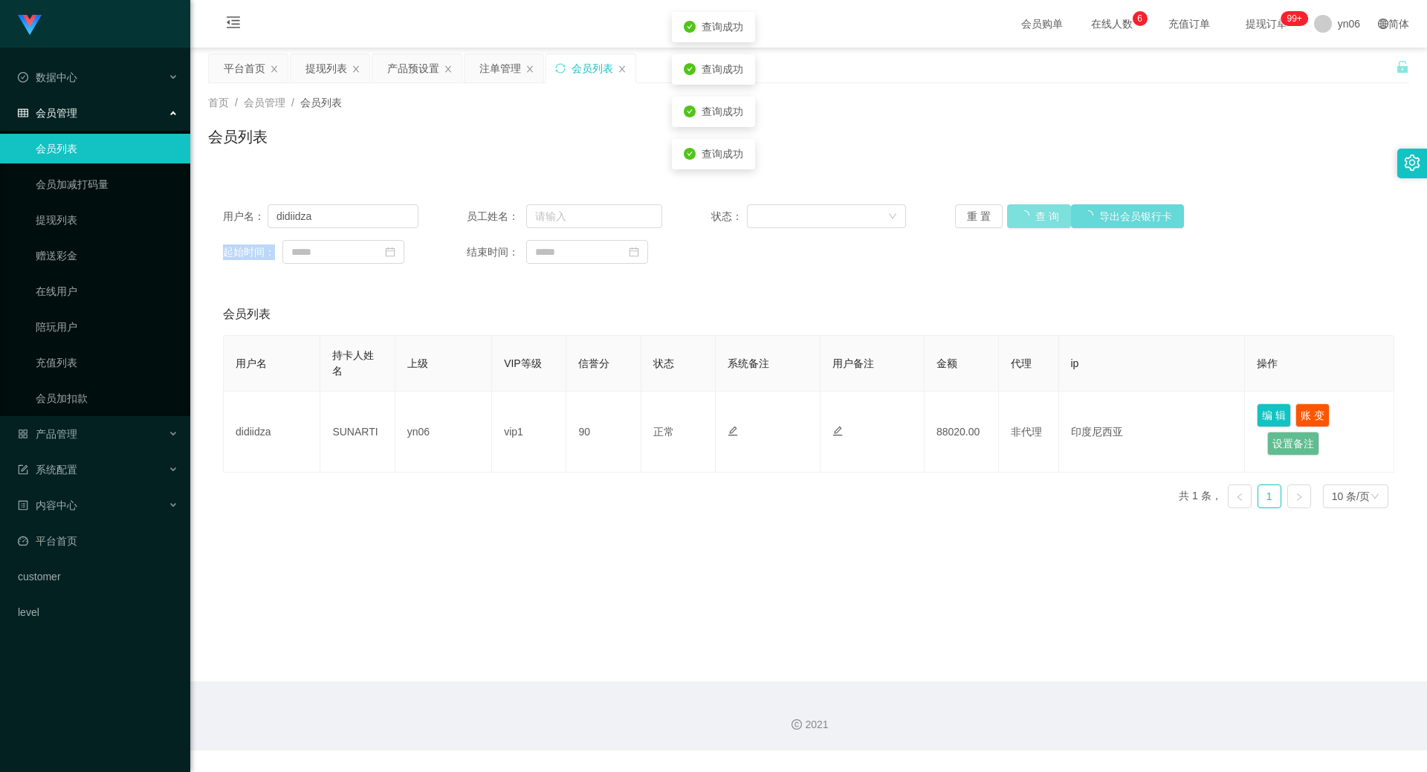
click at [1026, 215] on div "重 置 查 询 导出会员银行卡" at bounding box center [1052, 216] width 195 height 24
click at [1026, 215] on button "查 询" at bounding box center [1039, 216] width 64 height 24
click at [339, 66] on div "提现列表" at bounding box center [326, 68] width 42 height 28
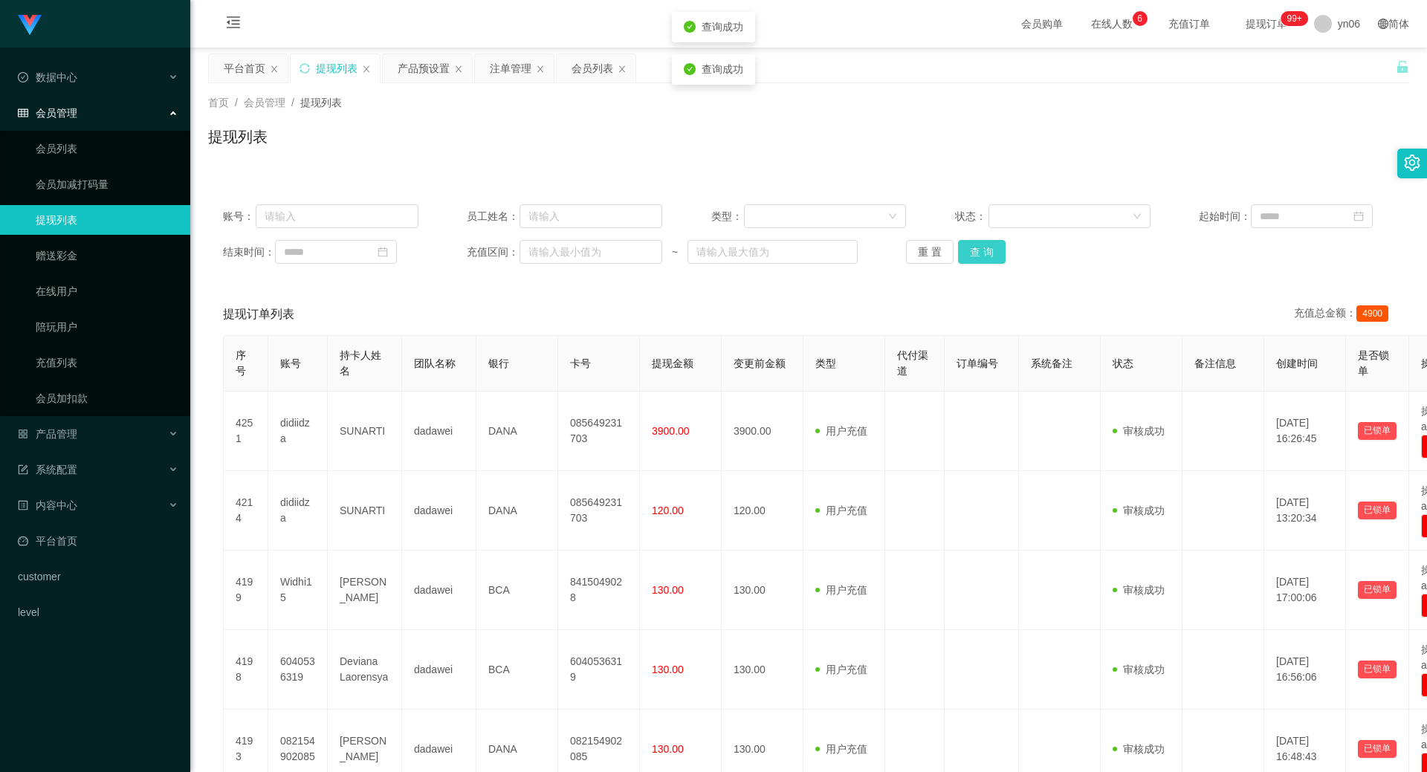
click at [994, 242] on button "查 询" at bounding box center [982, 252] width 48 height 24
click at [993, 244] on div "重 置 查 询" at bounding box center [1003, 252] width 195 height 24
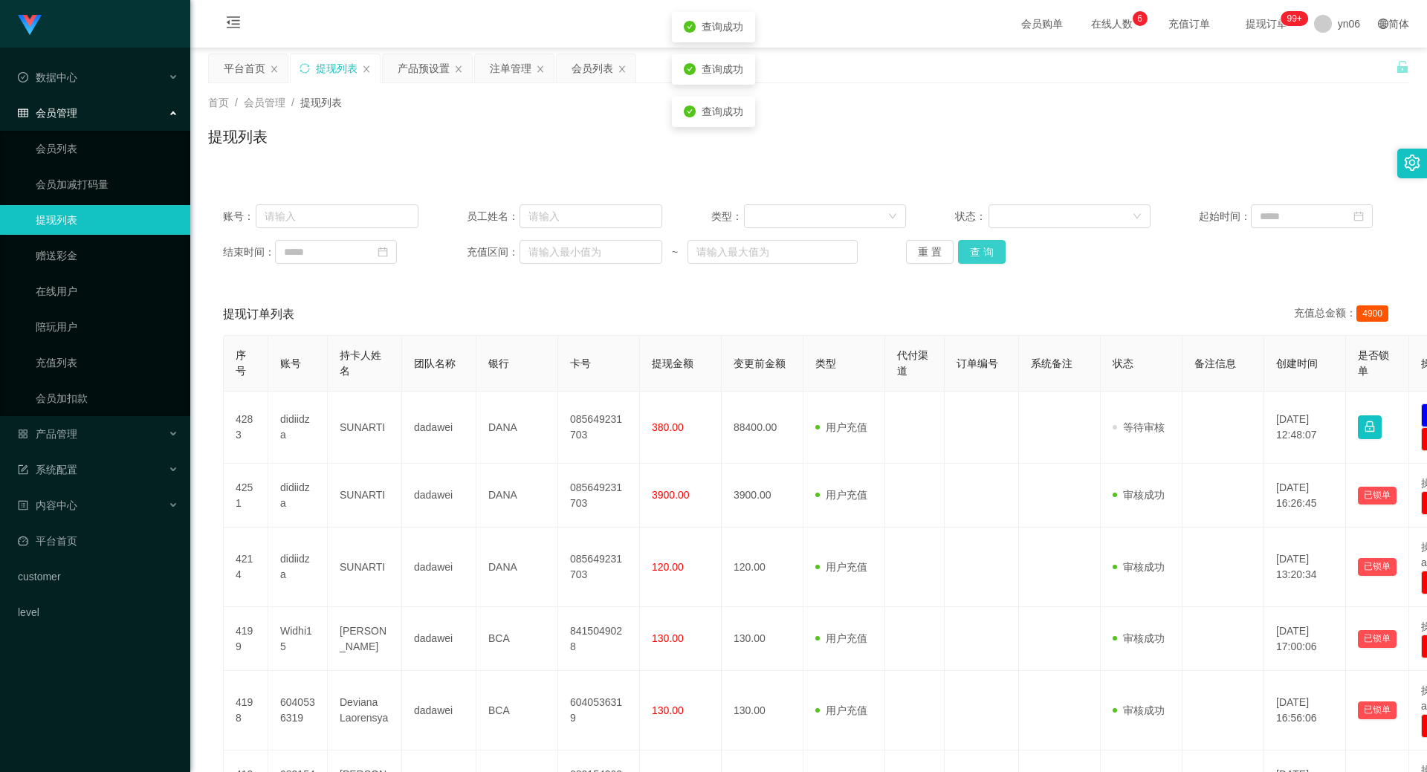
click at [993, 244] on button "查 询" at bounding box center [982, 252] width 48 height 24
click at [993, 245] on div "重 置 查 询" at bounding box center [1003, 252] width 195 height 24
click at [984, 250] on button "查 询" at bounding box center [982, 252] width 48 height 24
click at [984, 250] on div "重 置 查 询" at bounding box center [1003, 252] width 195 height 24
click at [984, 250] on button "查 询" at bounding box center [990, 252] width 64 height 24
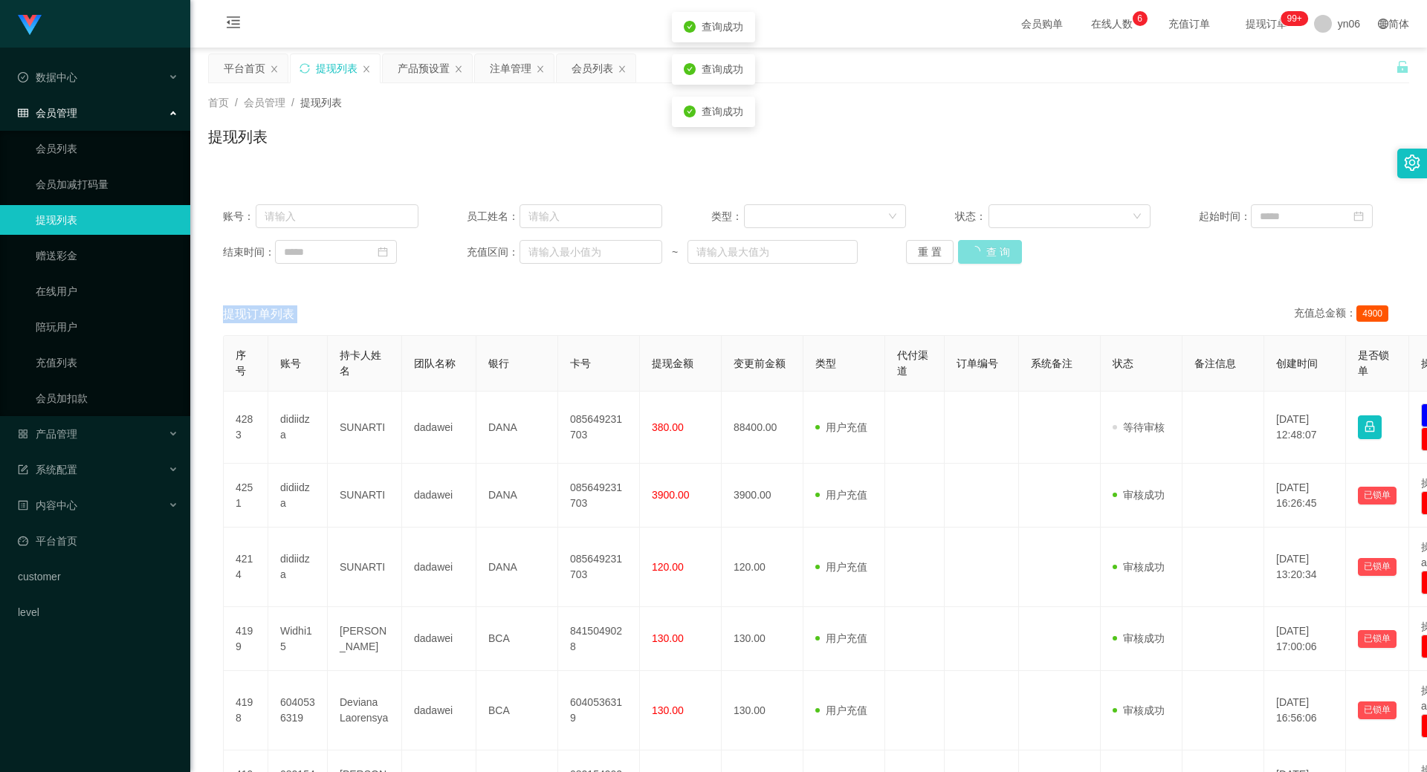
click at [984, 250] on div "重 置 查 询" at bounding box center [1003, 252] width 195 height 24
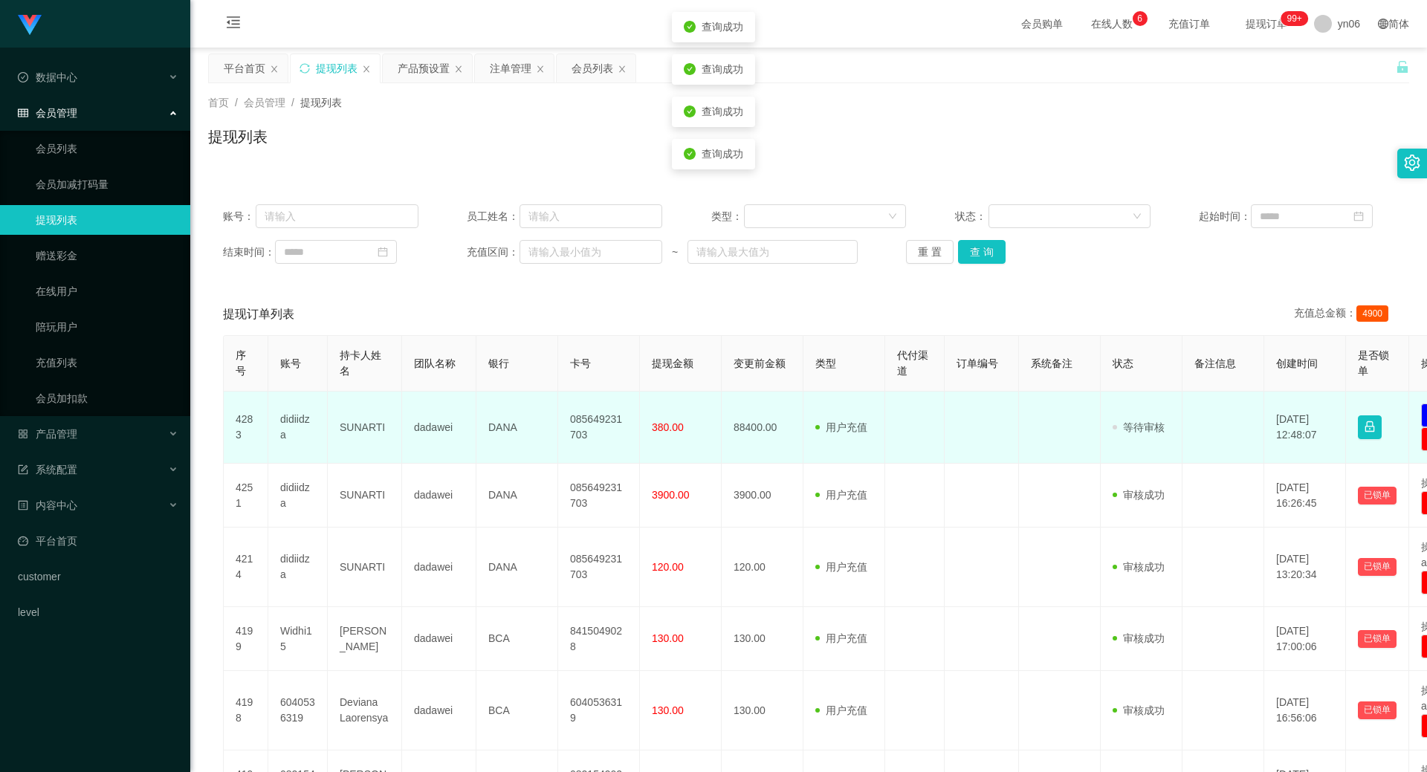
click at [298, 423] on td "didiidza" at bounding box center [297, 428] width 59 height 72
click at [297, 423] on td "didiidza" at bounding box center [297, 428] width 59 height 72
copy td "didiidza"
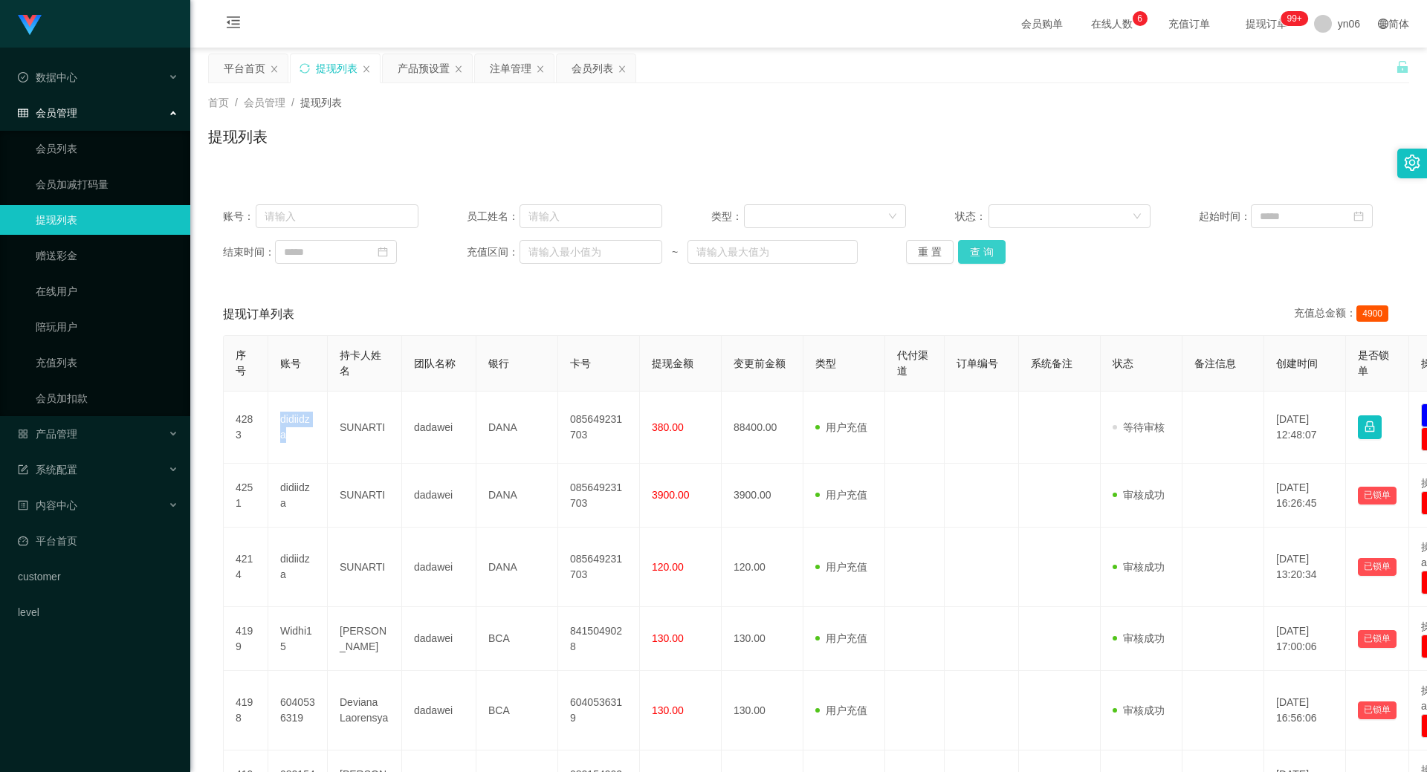
click at [987, 259] on button "查 询" at bounding box center [982, 252] width 48 height 24
click at [983, 257] on button "查 询" at bounding box center [982, 252] width 48 height 24
click at [984, 257] on button "查 询" at bounding box center [982, 252] width 48 height 24
click at [984, 257] on div "重 置 查 询" at bounding box center [1003, 252] width 195 height 24
click at [984, 257] on button "查 询" at bounding box center [990, 252] width 64 height 24
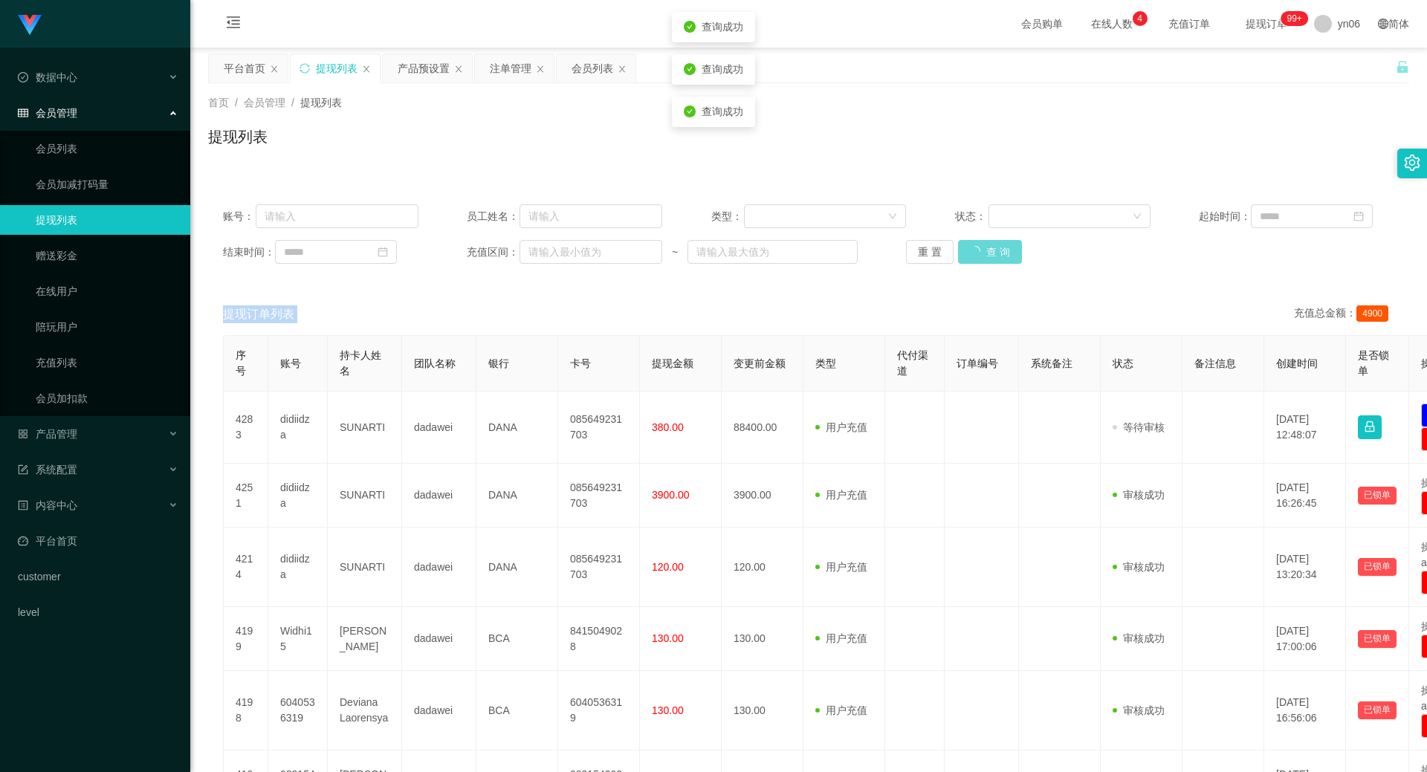
click at [984, 257] on div "重 置 查 询" at bounding box center [1003, 252] width 195 height 24
click at [984, 257] on button "查 询" at bounding box center [982, 252] width 48 height 24
click at [984, 257] on div "重 置 查 询" at bounding box center [1003, 252] width 195 height 24
click at [981, 250] on button "查 询" at bounding box center [982, 252] width 48 height 24
click at [981, 250] on div "重 置 查 询" at bounding box center [1003, 252] width 195 height 24
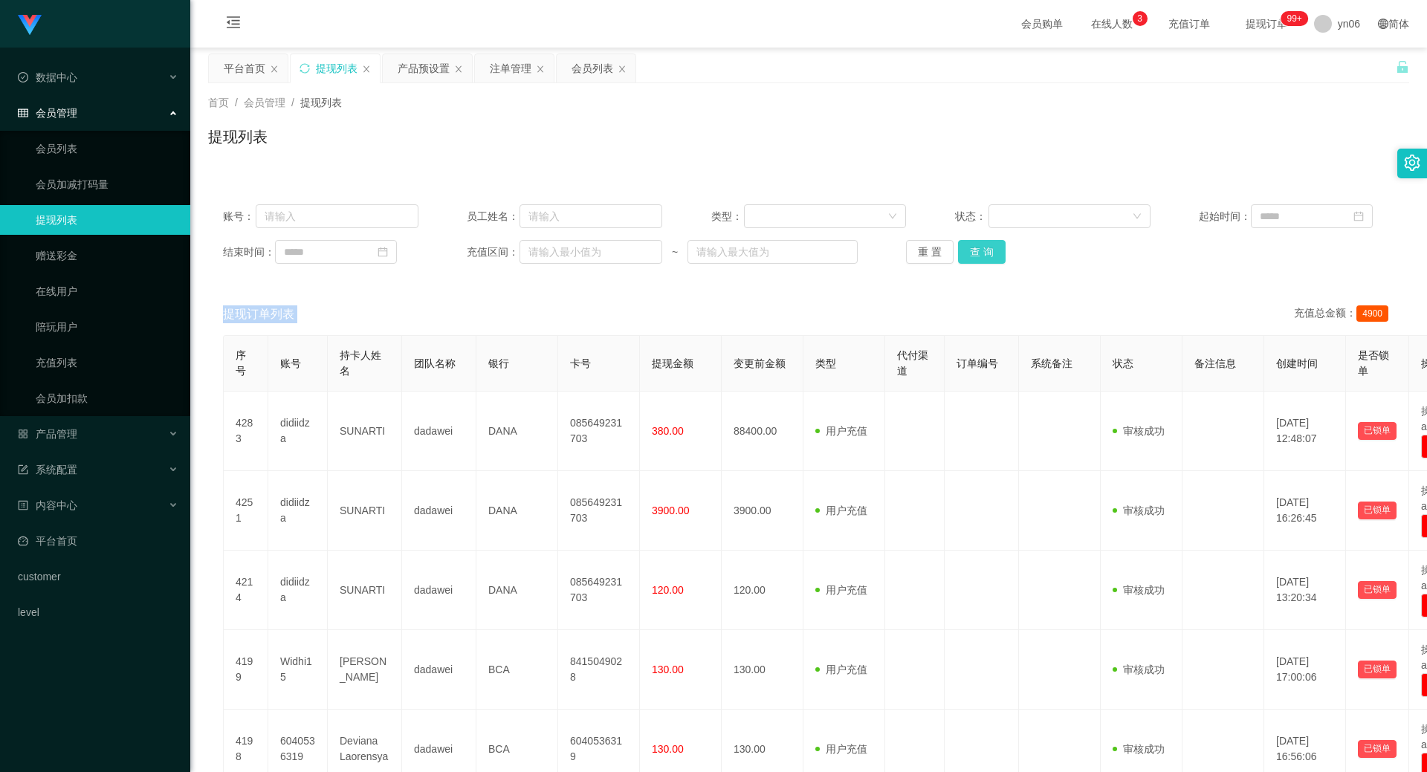
click at [981, 250] on button "查 询" at bounding box center [982, 252] width 48 height 24
click at [981, 250] on div "重 置 查 询" at bounding box center [1003, 252] width 195 height 24
click at [981, 250] on button "查 询" at bounding box center [982, 252] width 48 height 24
click at [981, 250] on div "重 置 查 询" at bounding box center [1003, 252] width 195 height 24
click at [981, 250] on button "查 询" at bounding box center [990, 252] width 64 height 24
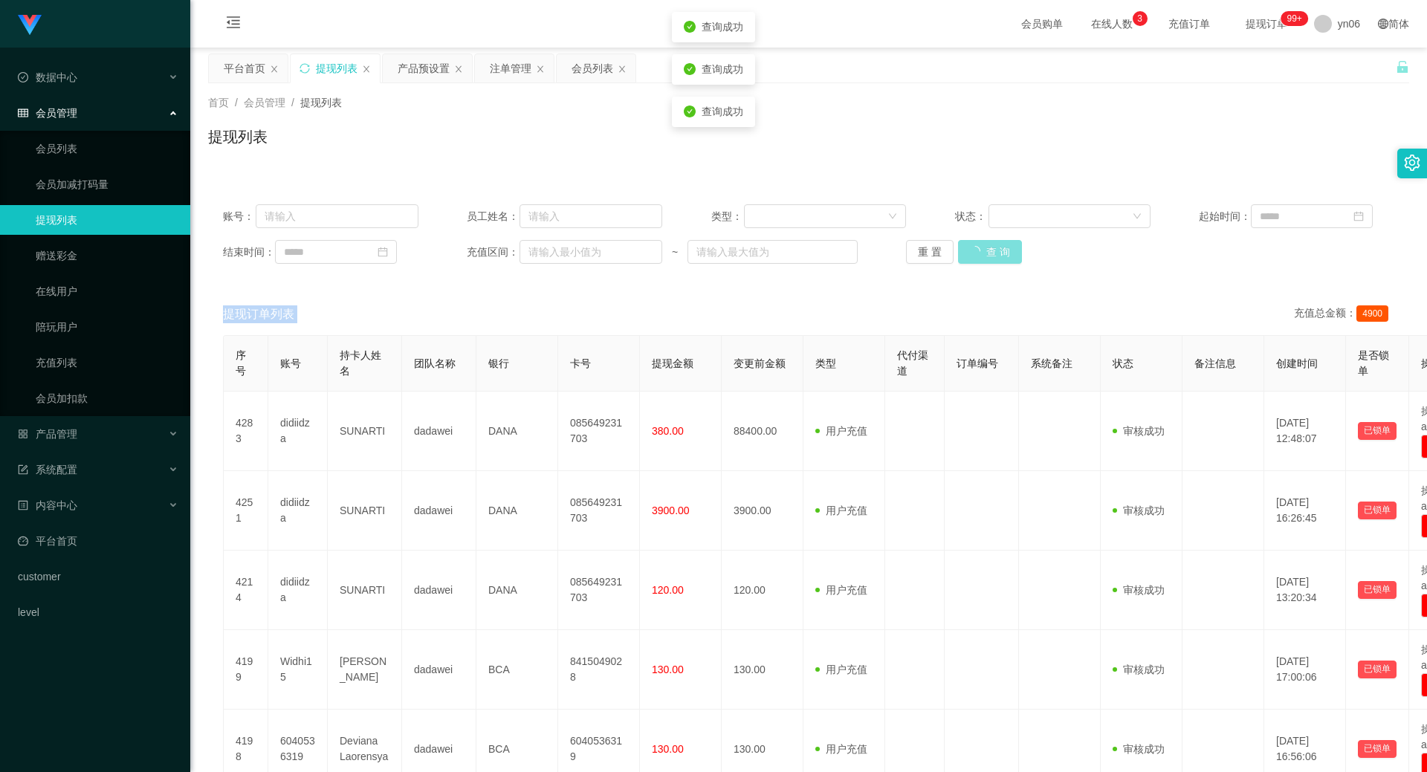
click at [981, 250] on div "重 置 查 询" at bounding box center [1003, 252] width 195 height 24
click at [981, 250] on button "查 询" at bounding box center [990, 252] width 64 height 24
click at [981, 250] on div "重 置 查 询" at bounding box center [1003, 252] width 195 height 24
click at [981, 250] on button "查 询" at bounding box center [982, 252] width 48 height 24
click at [981, 250] on div "重 置 查 询" at bounding box center [1003, 252] width 195 height 24
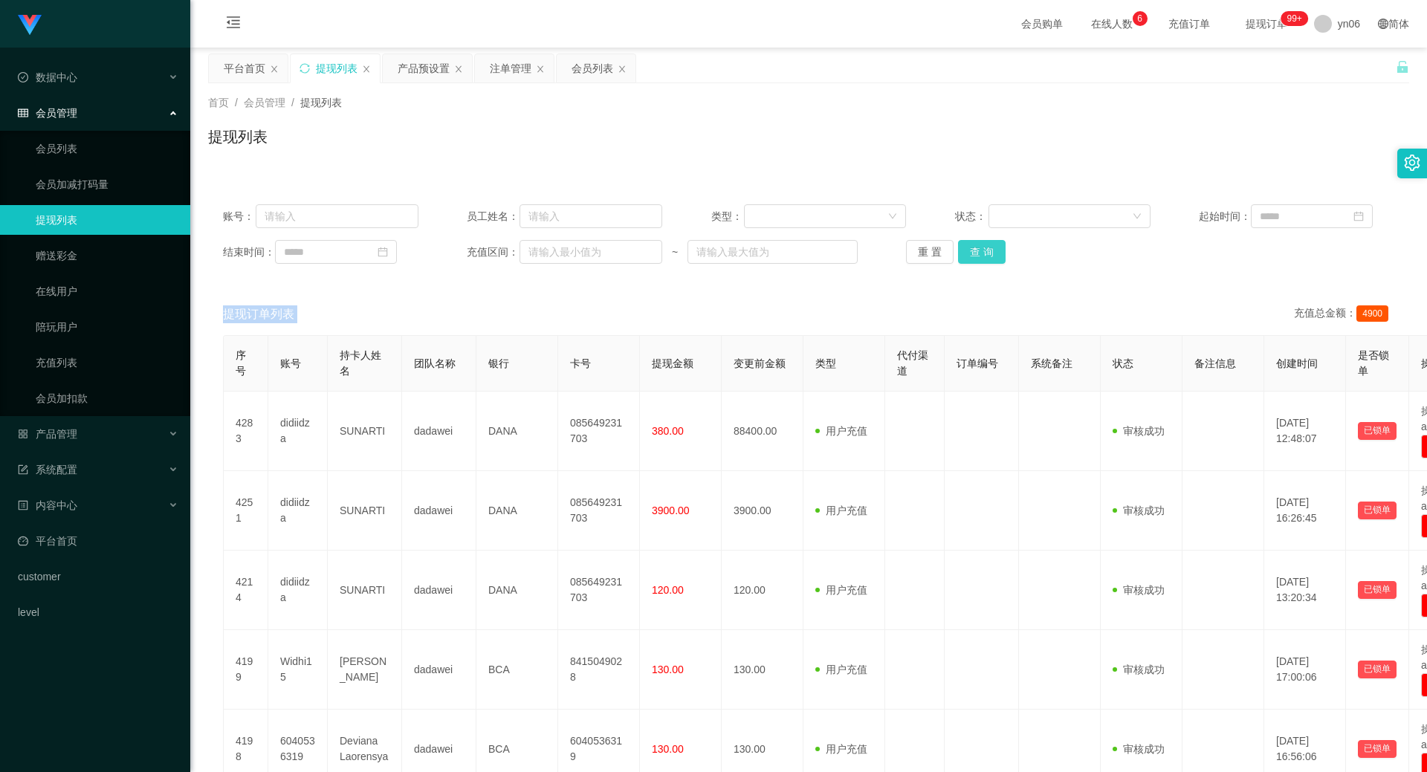
click at [965, 244] on button "查 询" at bounding box center [982, 252] width 48 height 24
click at [965, 244] on div "重 置 查 询" at bounding box center [1003, 252] width 195 height 24
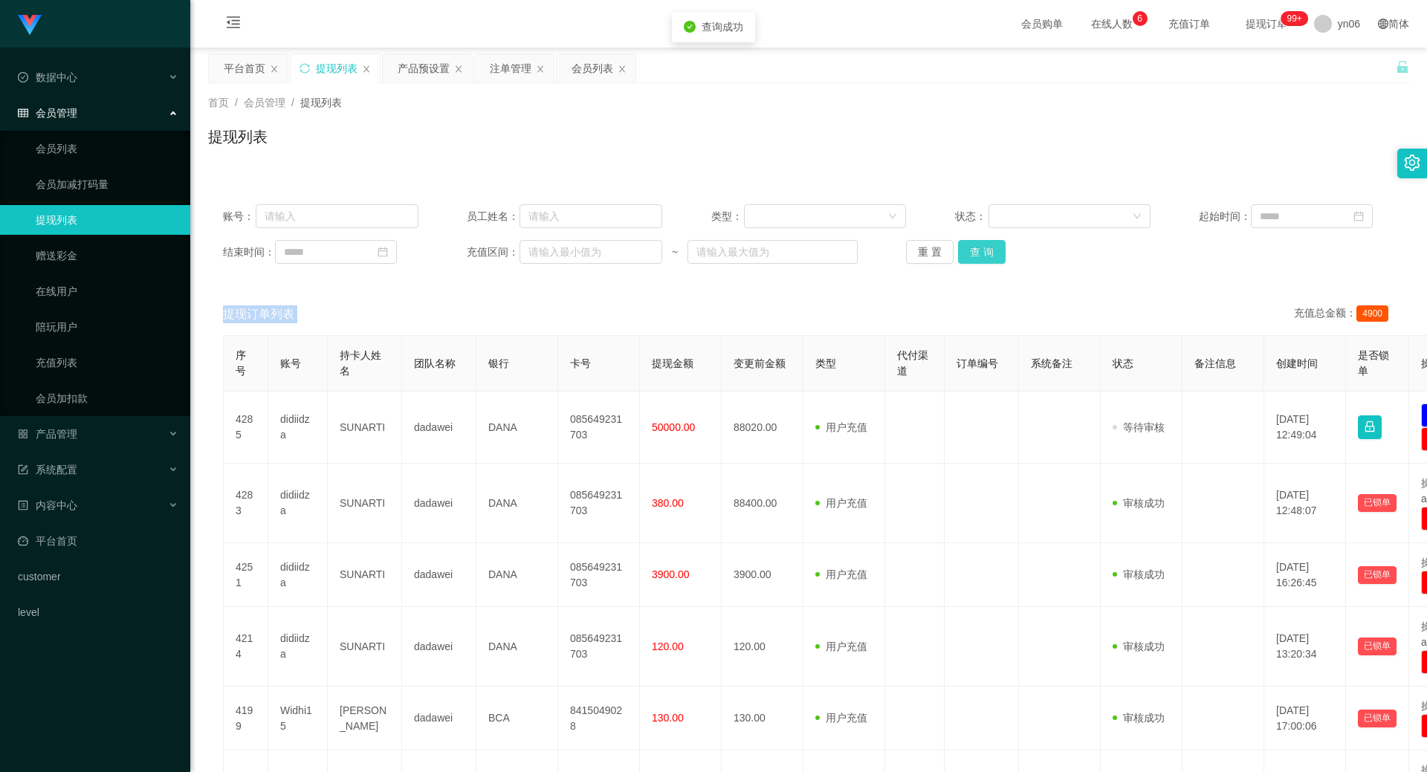
click at [965, 244] on button "查 询" at bounding box center [982, 252] width 48 height 24
click at [981, 252] on button "查 询" at bounding box center [982, 252] width 48 height 24
click at [981, 252] on div "重 置 查 询" at bounding box center [1003, 252] width 195 height 24
click at [981, 253] on button "查 询" at bounding box center [982, 252] width 48 height 24
click at [981, 253] on div "重 置 查 询" at bounding box center [1003, 252] width 195 height 24
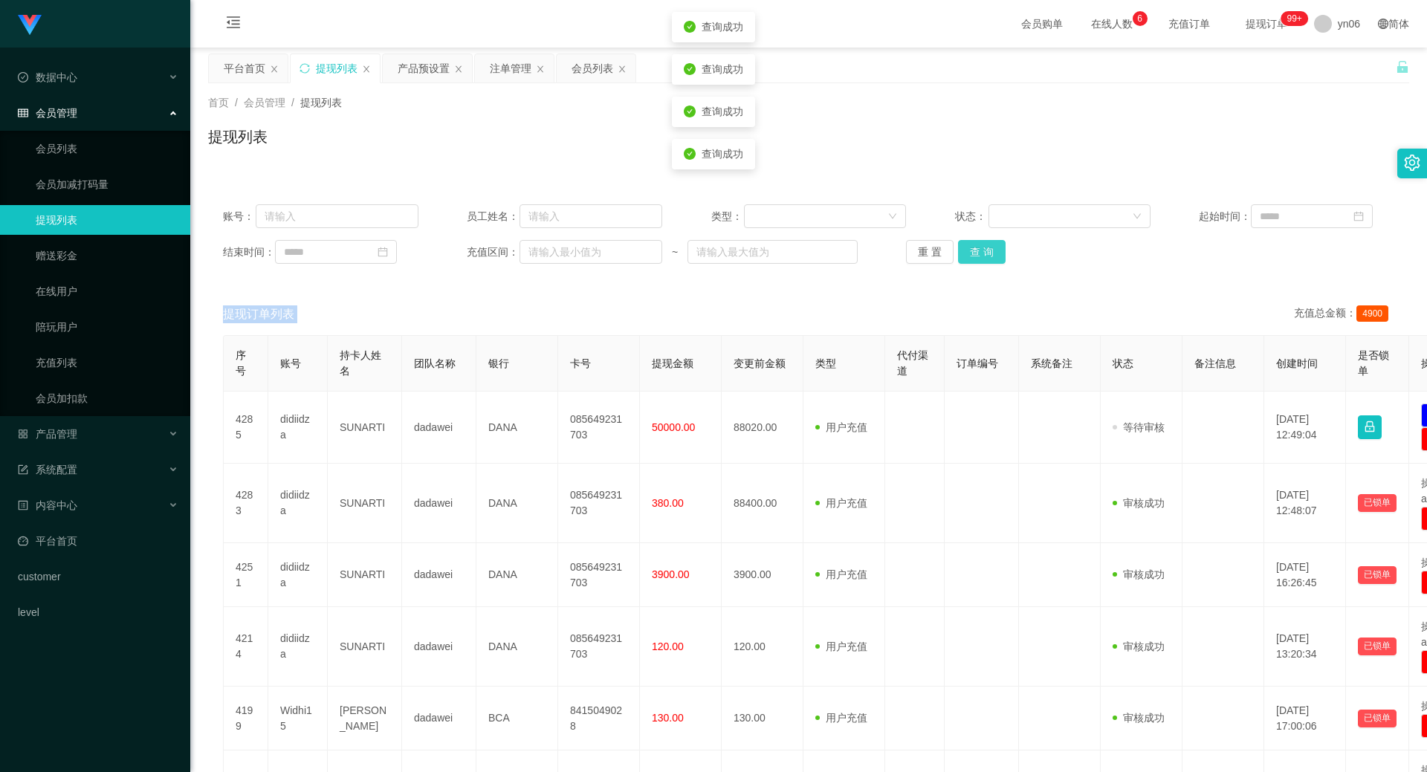
click at [981, 253] on button "查 询" at bounding box center [982, 252] width 48 height 24
click at [981, 253] on div "重 置 查 询" at bounding box center [1003, 252] width 195 height 24
click at [981, 253] on button "查 询" at bounding box center [982, 252] width 48 height 24
click at [983, 253] on button "查 询" at bounding box center [982, 252] width 48 height 24
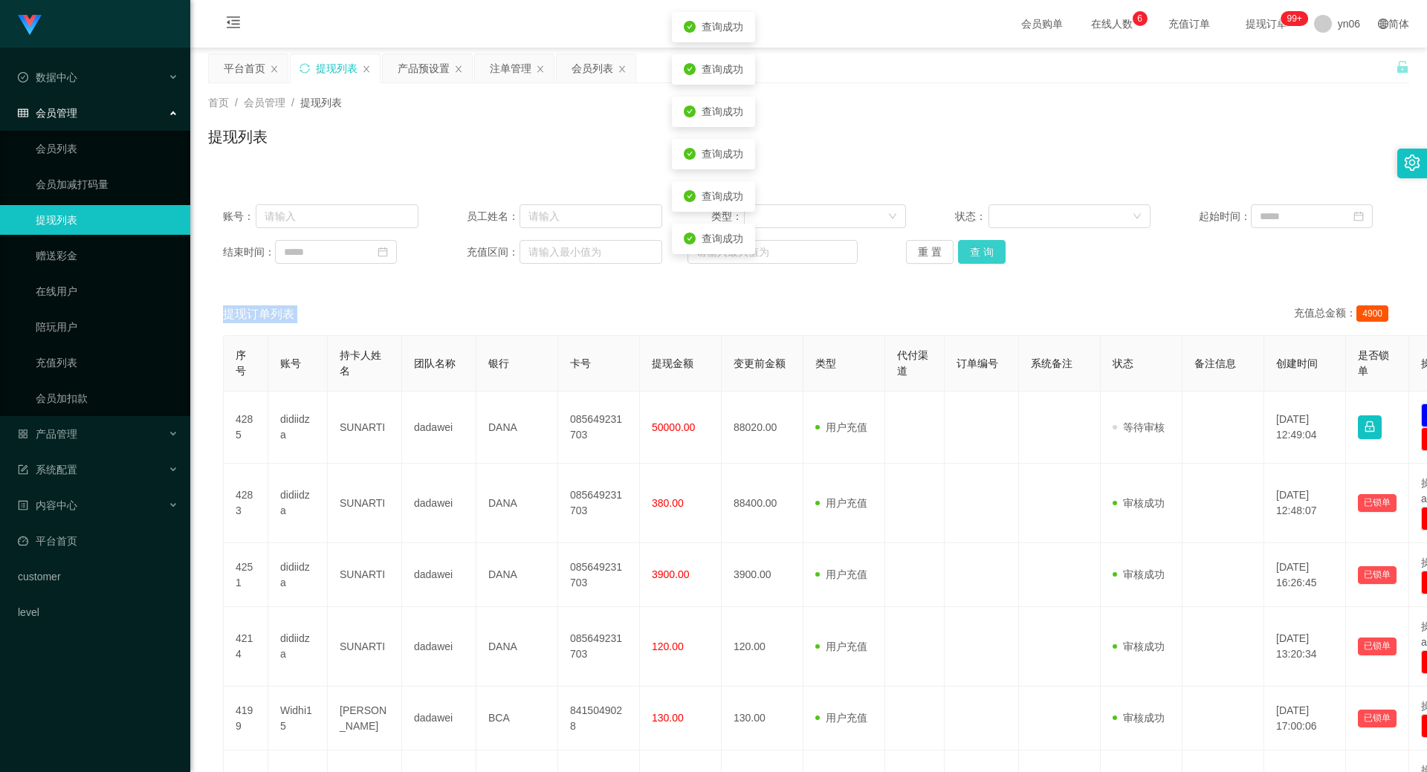
click at [983, 253] on div "重 置 查 询" at bounding box center [1003, 252] width 195 height 24
click at [983, 253] on button "查 询" at bounding box center [982, 252] width 48 height 24
click at [983, 253] on div "重 置 查 询" at bounding box center [1003, 252] width 195 height 24
click at [983, 253] on button "查 询" at bounding box center [982, 252] width 48 height 24
click at [983, 253] on div "重 置 查 询" at bounding box center [1003, 252] width 195 height 24
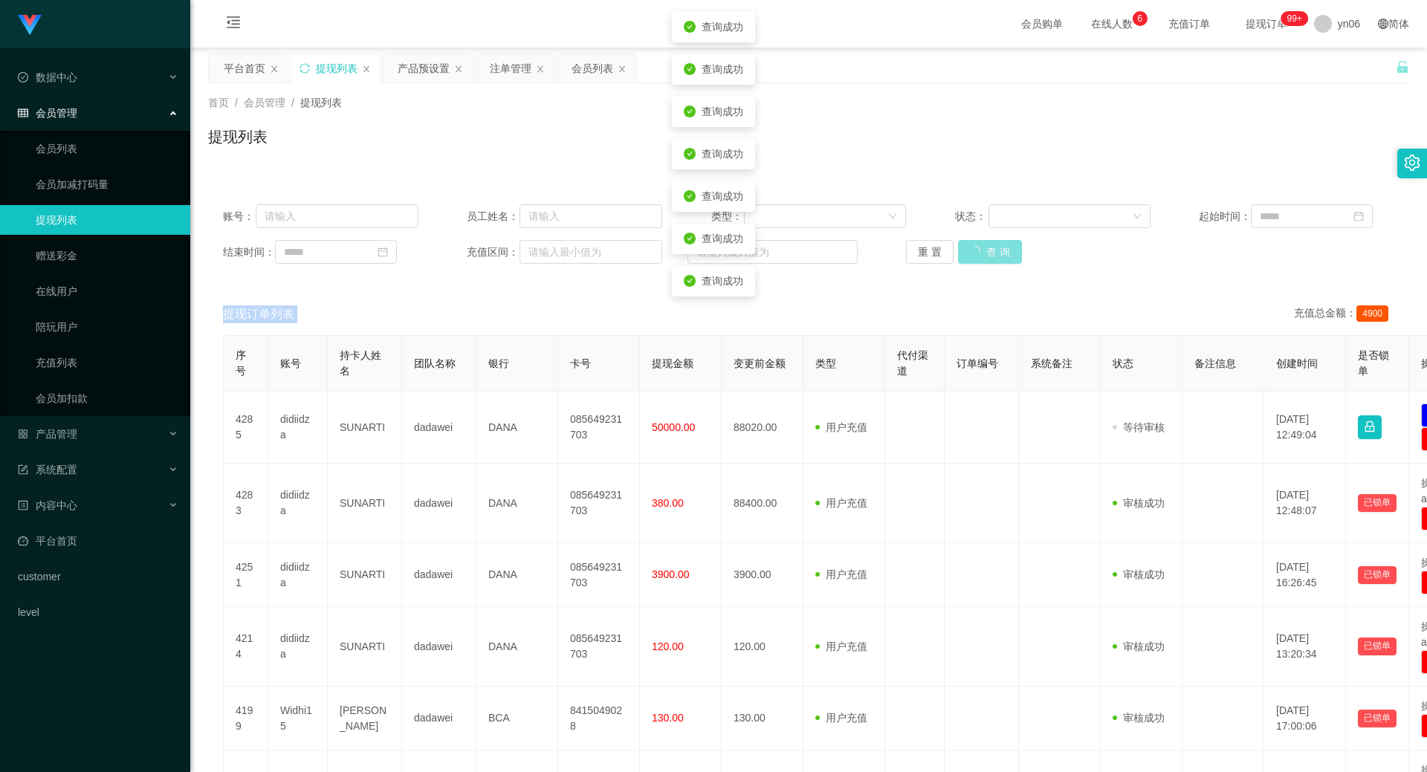
click at [983, 253] on button "查 询" at bounding box center [990, 252] width 64 height 24
click at [983, 253] on div "重 置 查 询" at bounding box center [1003, 252] width 195 height 24
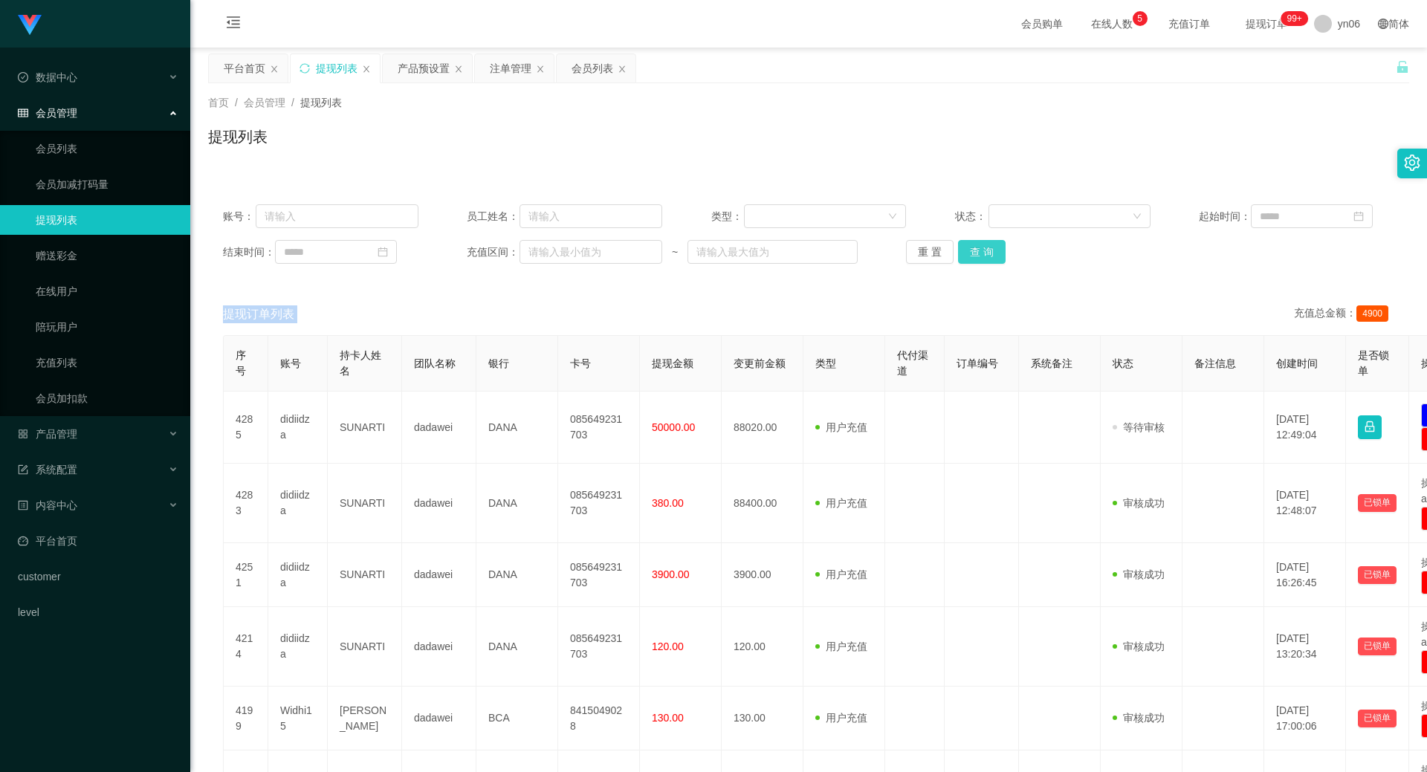
click at [986, 262] on button "查 询" at bounding box center [982, 252] width 48 height 24
click at [988, 258] on div "重 置 查 询" at bounding box center [1003, 252] width 195 height 24
click at [988, 258] on button "查 询" at bounding box center [982, 252] width 48 height 24
click at [988, 258] on div "重 置 查 询" at bounding box center [1003, 252] width 195 height 24
click at [988, 258] on button "查 询" at bounding box center [990, 252] width 64 height 24
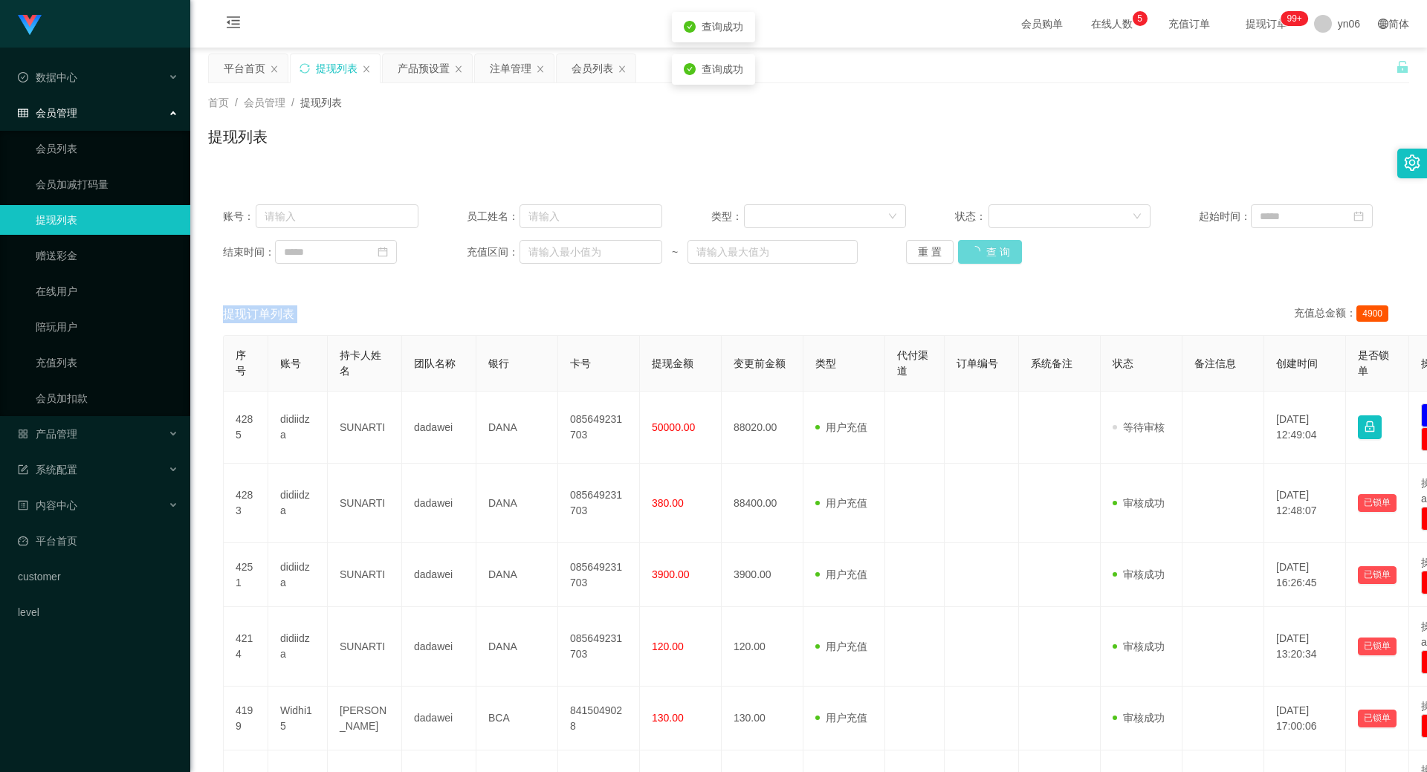
click at [988, 258] on div "重 置 查 询" at bounding box center [1003, 252] width 195 height 24
click at [988, 258] on button "查 询" at bounding box center [990, 252] width 64 height 24
click at [988, 258] on button "查 询" at bounding box center [982, 252] width 48 height 24
click at [988, 258] on div "重 置 查 询" at bounding box center [1003, 252] width 195 height 24
click at [988, 258] on button "查 询" at bounding box center [982, 252] width 48 height 24
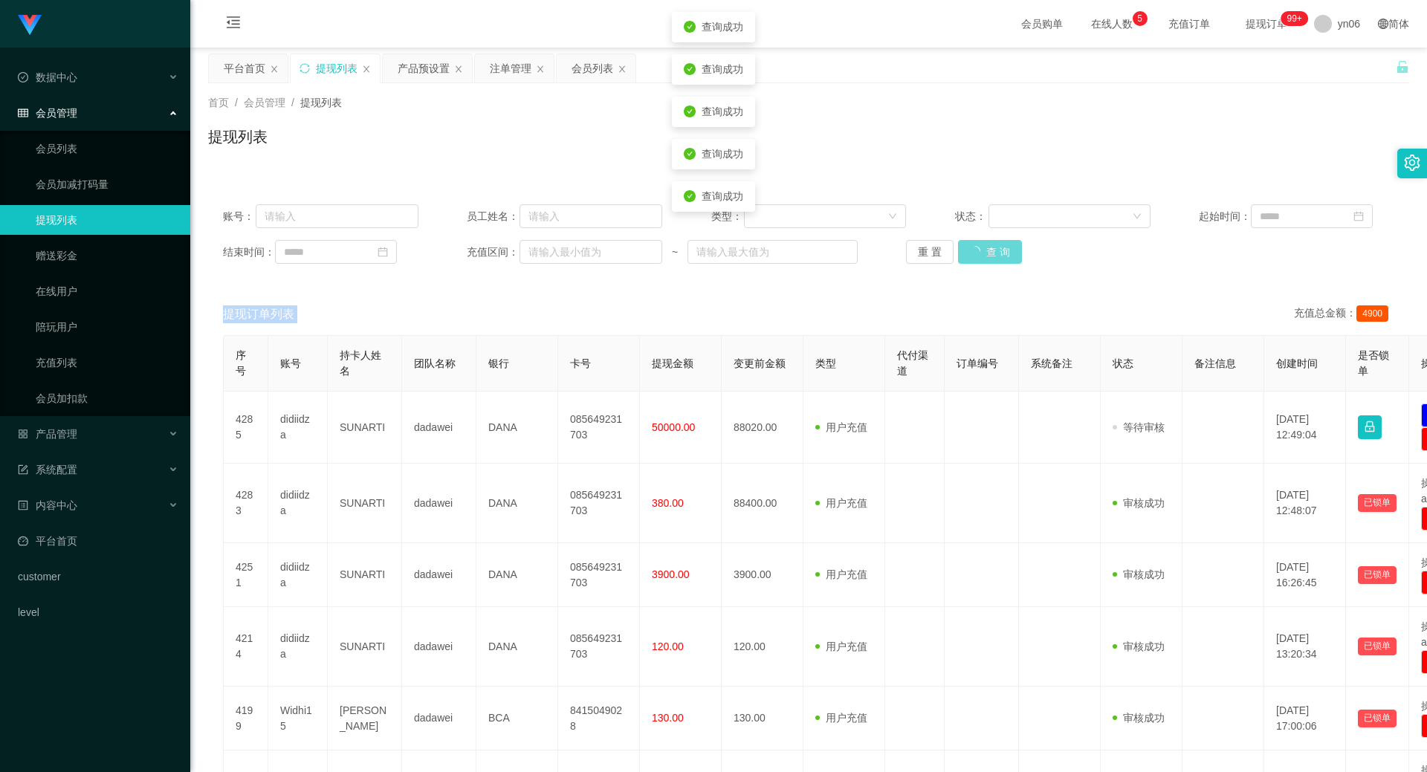
click at [988, 258] on div "重 置 查 询" at bounding box center [1003, 252] width 195 height 24
click at [988, 258] on button "查 询" at bounding box center [990, 252] width 64 height 24
click at [988, 258] on button "查 询" at bounding box center [982, 252] width 48 height 24
click at [988, 258] on div "重 置 查 询" at bounding box center [1003, 252] width 195 height 24
click at [988, 258] on button "查 询" at bounding box center [982, 252] width 48 height 24
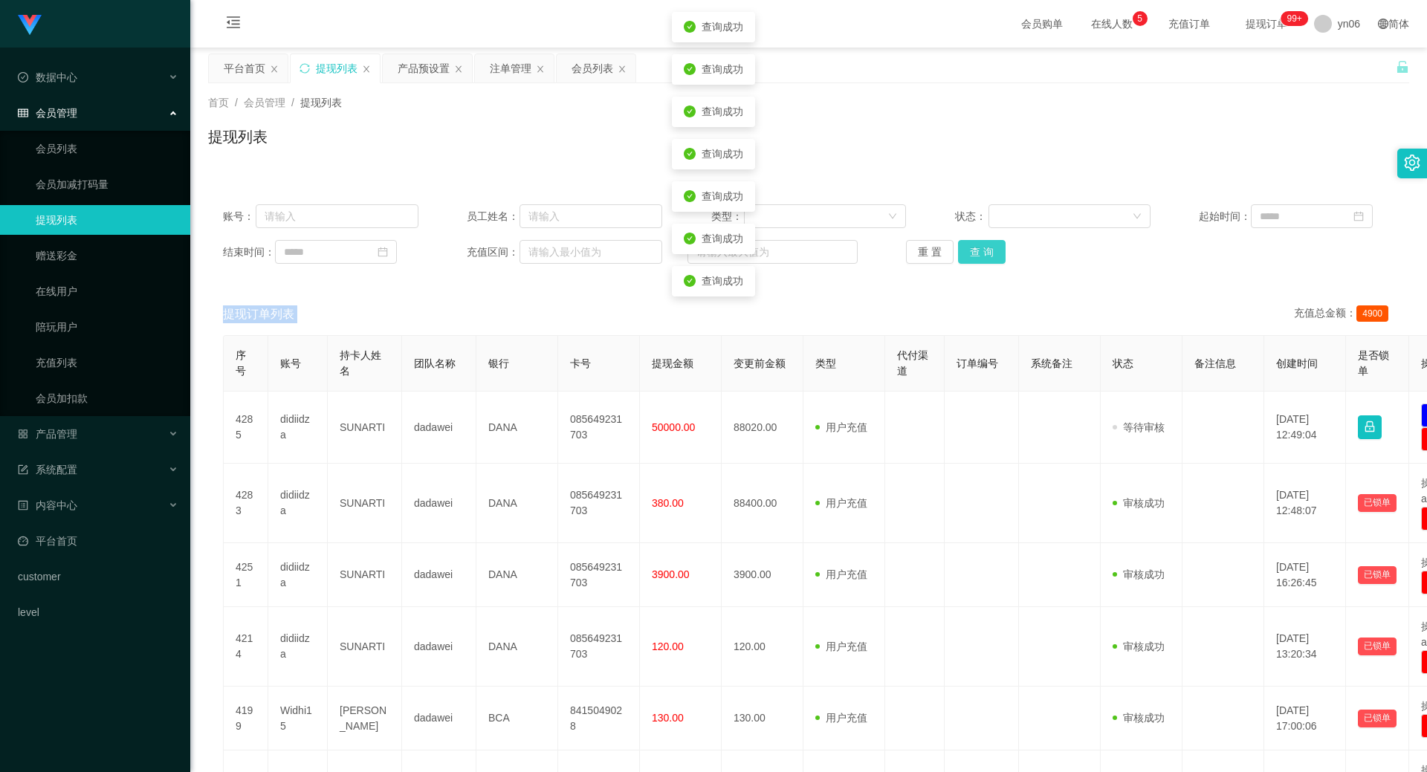
click at [988, 258] on button "查 询" at bounding box center [982, 252] width 48 height 24
click at [988, 258] on div "重 置 查 询" at bounding box center [1003, 252] width 195 height 24
click at [988, 258] on button "查 询" at bounding box center [990, 252] width 64 height 24
click at [988, 258] on div "重 置 查 询" at bounding box center [1003, 252] width 195 height 24
click at [988, 258] on button "查 询" at bounding box center [982, 252] width 48 height 24
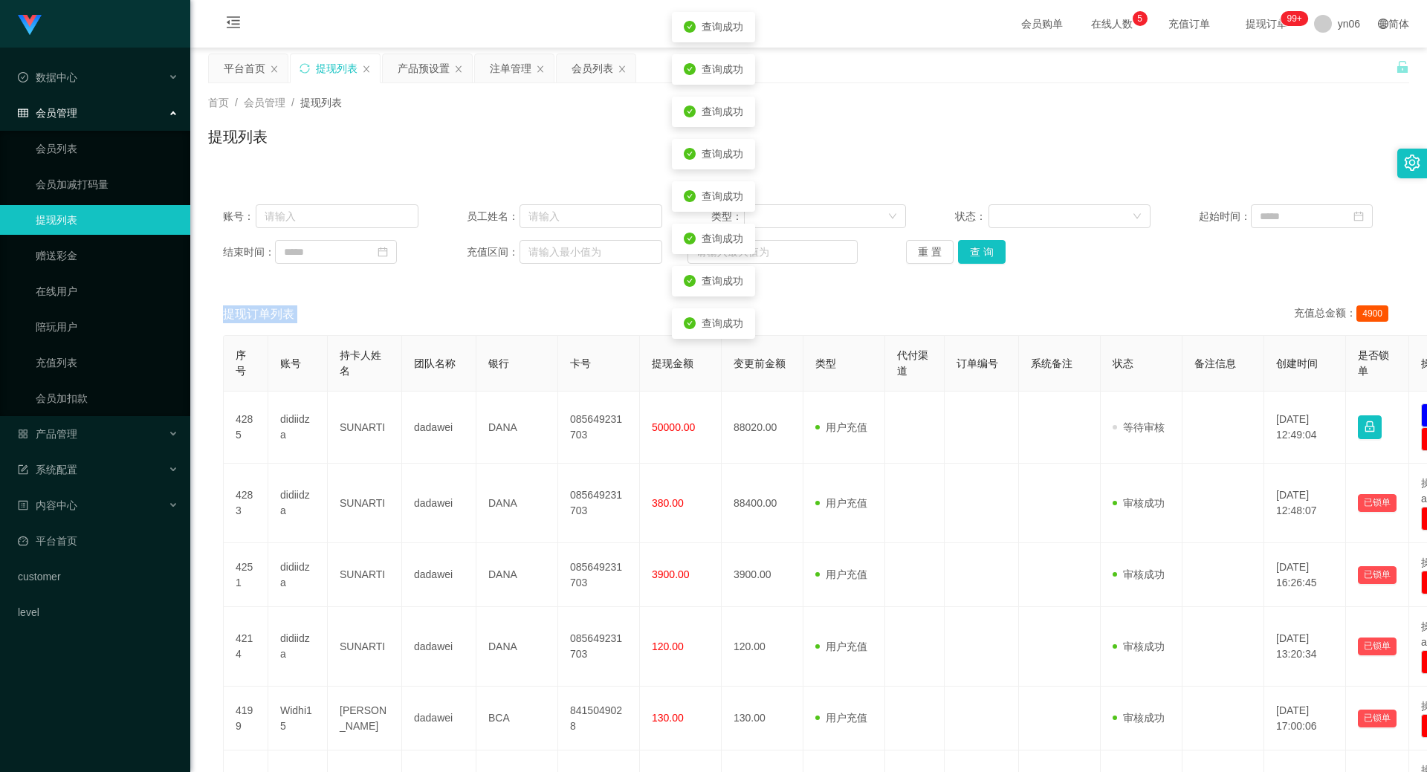
click at [988, 258] on div "重 置 查 询" at bounding box center [1003, 252] width 195 height 24
click at [988, 258] on button "查 询" at bounding box center [982, 252] width 48 height 24
click at [988, 258] on div "重 置 查 询" at bounding box center [1003, 252] width 195 height 24
click at [988, 258] on button "查 询" at bounding box center [990, 252] width 64 height 24
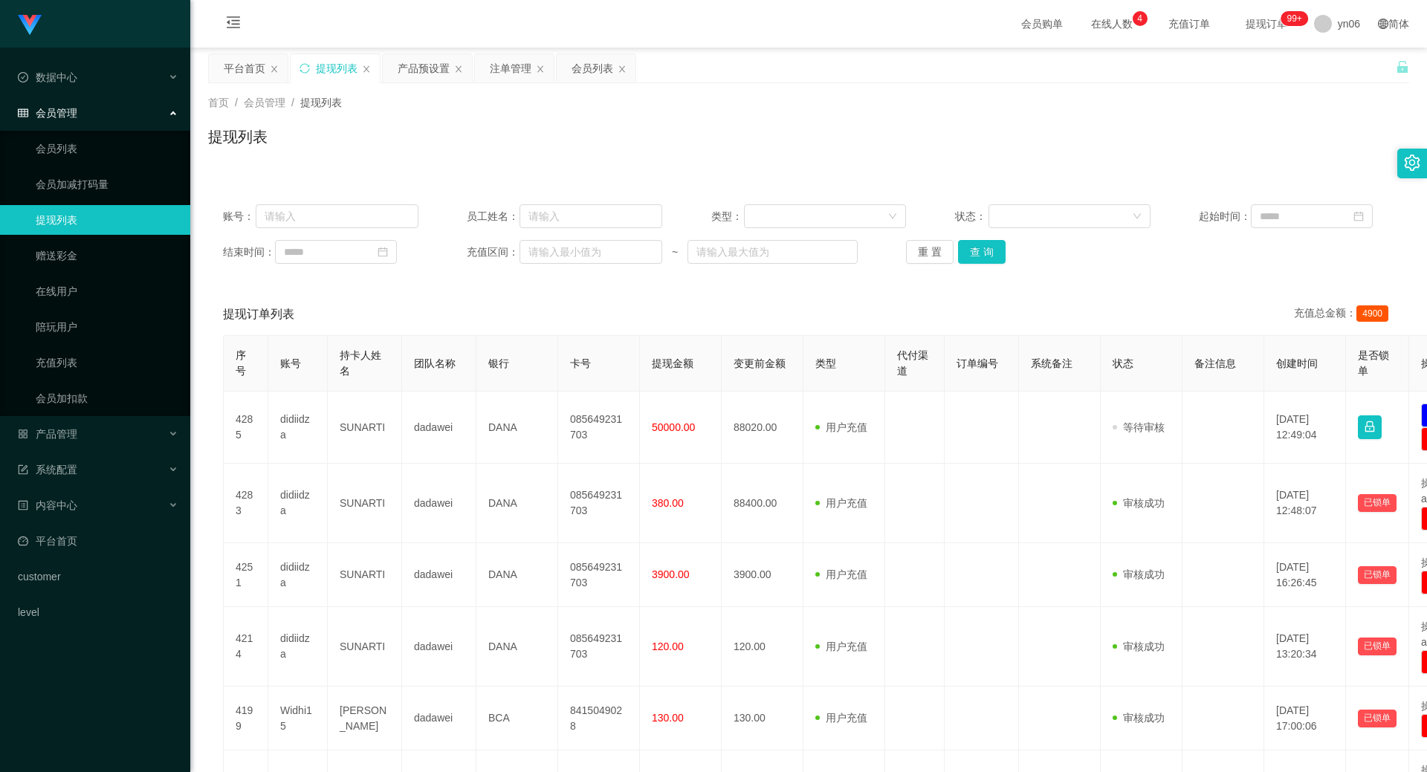
click at [987, 237] on div "账号： 员工姓名： 类型： 状态： 起始时间： 结束时间： 充值区间： ~ 重 置 查 询" at bounding box center [808, 233] width 1201 height 89
click at [991, 253] on button "查 询" at bounding box center [982, 252] width 48 height 24
click at [991, 253] on div "重 置 查 询" at bounding box center [1003, 252] width 195 height 24
click at [991, 253] on button "查 询" at bounding box center [982, 252] width 48 height 24
click at [991, 253] on div "重 置 查 询" at bounding box center [1003, 252] width 195 height 24
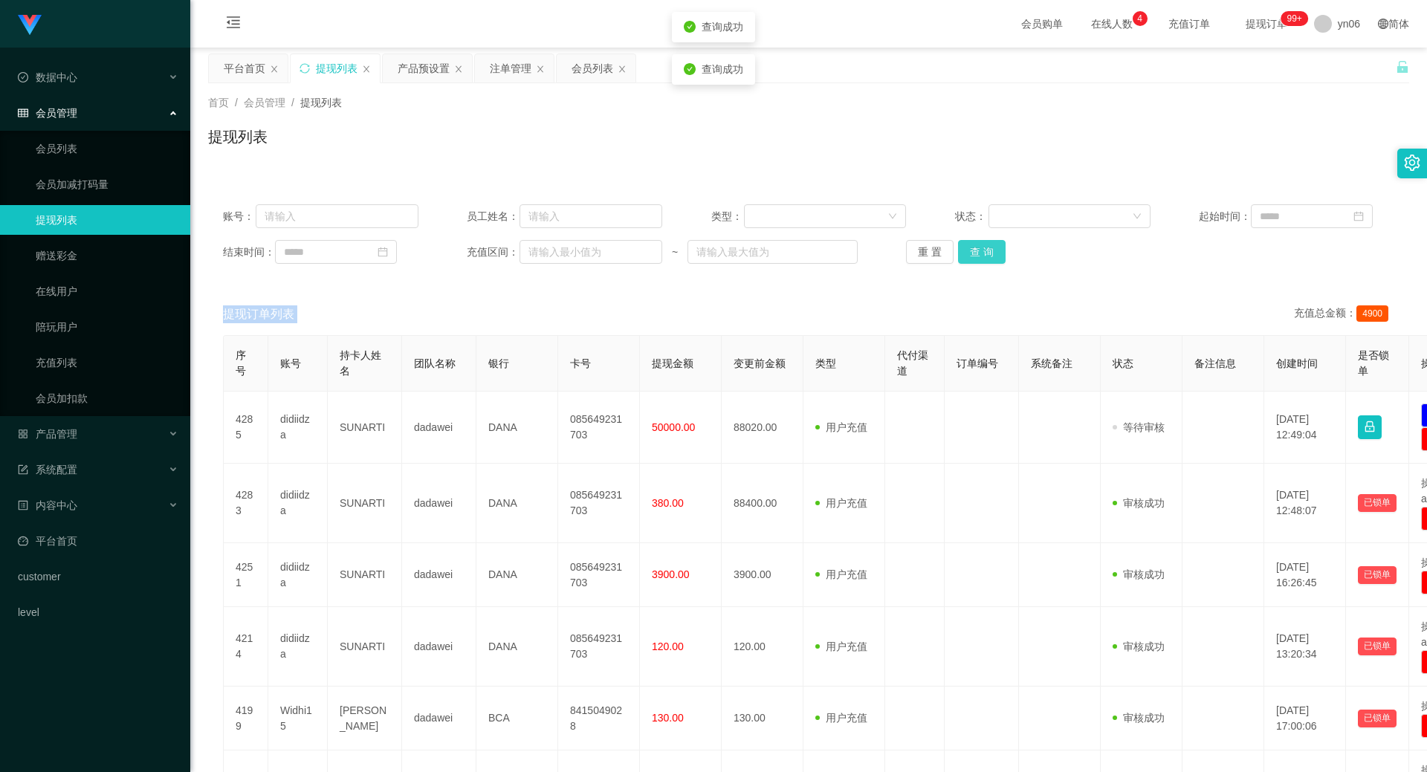
click at [991, 253] on button "查 询" at bounding box center [982, 252] width 48 height 24
click at [991, 253] on div "重 置 查 询" at bounding box center [1003, 252] width 195 height 24
click at [991, 253] on button "查 询" at bounding box center [982, 252] width 48 height 24
click at [991, 253] on div "重 置 查 询" at bounding box center [1003, 252] width 195 height 24
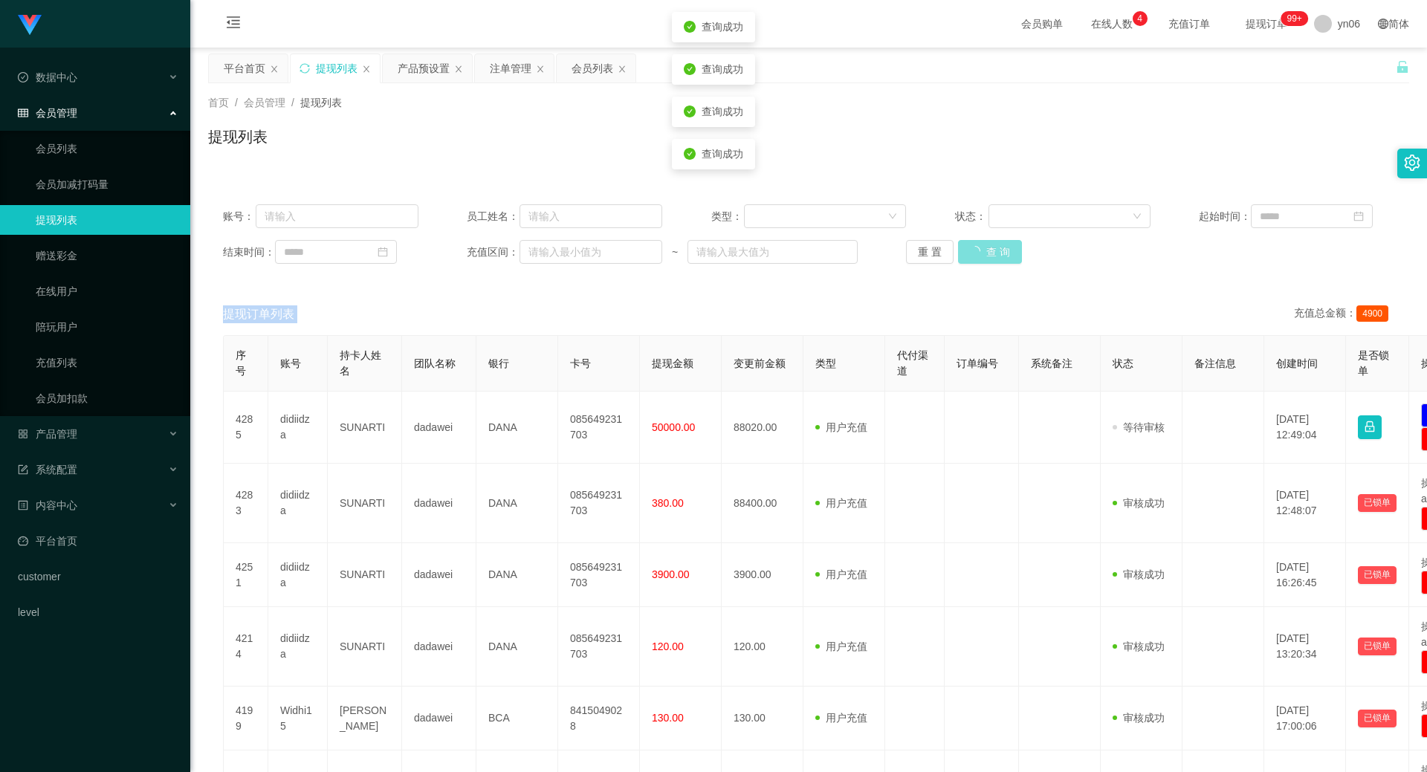
click at [991, 253] on button "查 询" at bounding box center [990, 252] width 64 height 24
click at [991, 253] on div "重 置 查 询" at bounding box center [1003, 252] width 195 height 24
click at [991, 253] on button "查 询" at bounding box center [990, 252] width 64 height 24
click at [991, 253] on div "重 置 查 询" at bounding box center [1003, 252] width 195 height 24
click at [991, 253] on button "查 询" at bounding box center [990, 252] width 64 height 24
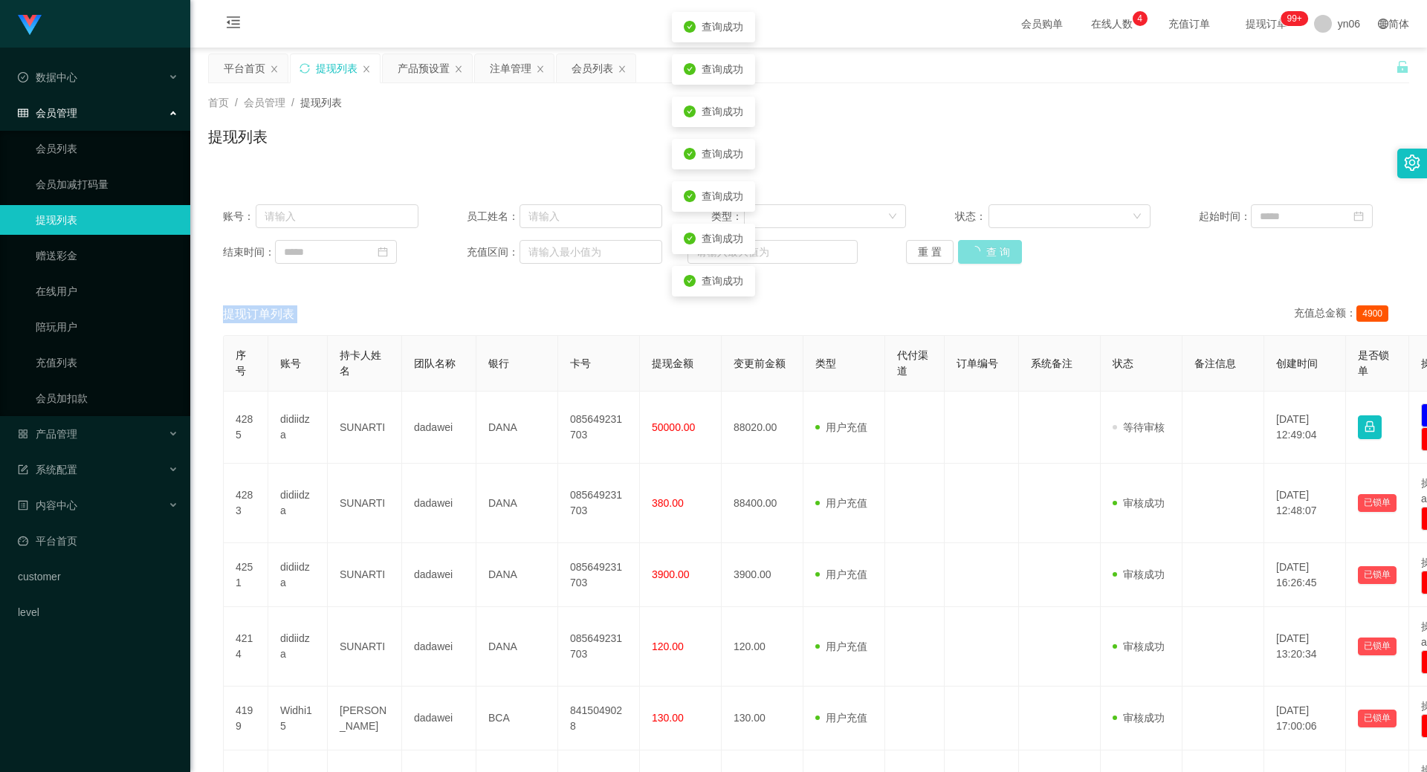
click at [991, 253] on div "重 置 查 询" at bounding box center [1003, 252] width 195 height 24
click at [991, 253] on button "查 询" at bounding box center [982, 252] width 48 height 24
click at [991, 253] on div "重 置 查 询" at bounding box center [1003, 252] width 195 height 24
click at [991, 253] on button "查 询" at bounding box center [982, 252] width 48 height 24
click at [991, 253] on div "重 置 查 询" at bounding box center [1003, 252] width 195 height 24
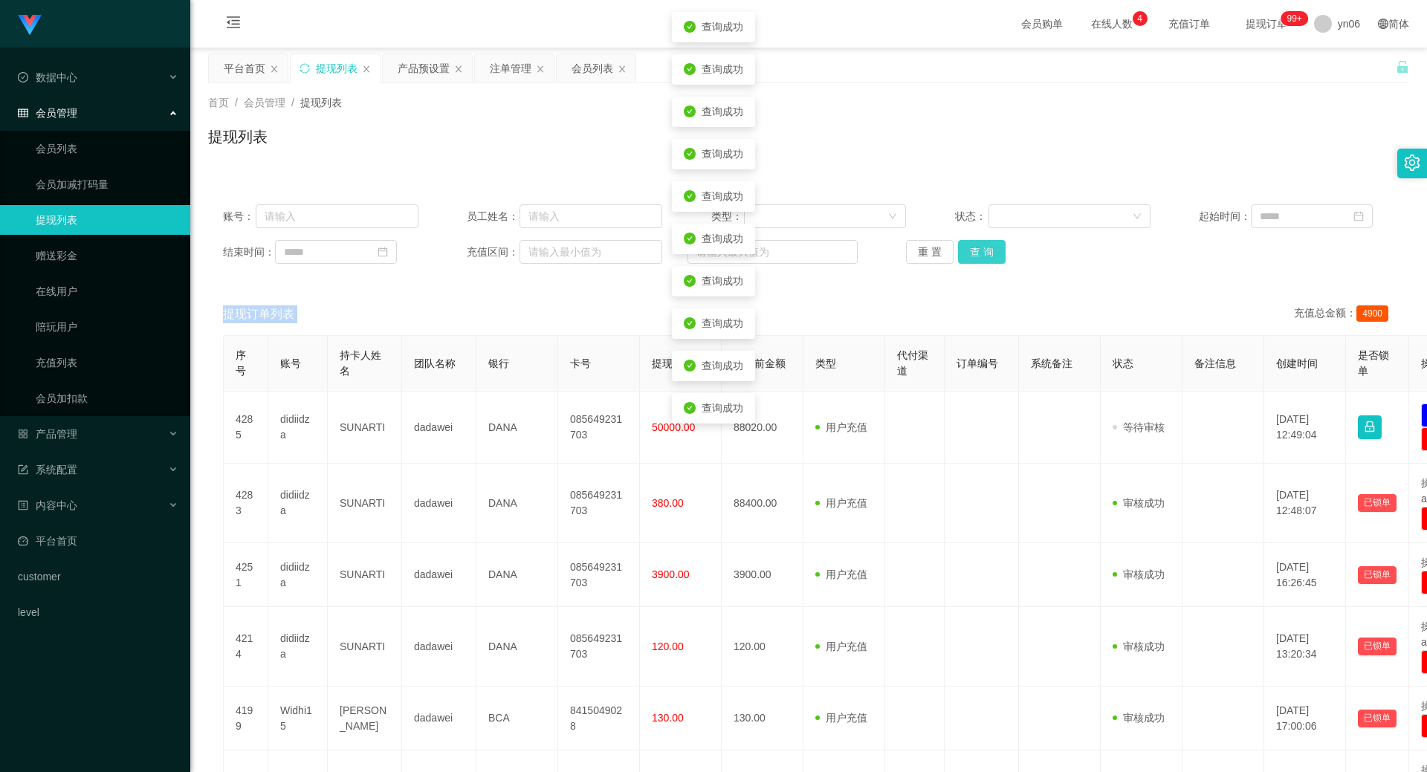
click at [991, 253] on button "查 询" at bounding box center [982, 252] width 48 height 24
click at [991, 253] on div "重 置 查 询" at bounding box center [1003, 252] width 195 height 24
click at [991, 253] on button "查 询" at bounding box center [982, 252] width 48 height 24
click at [991, 253] on div "重 置 查 询" at bounding box center [1003, 252] width 195 height 24
click at [991, 253] on button "查 询" at bounding box center [982, 252] width 48 height 24
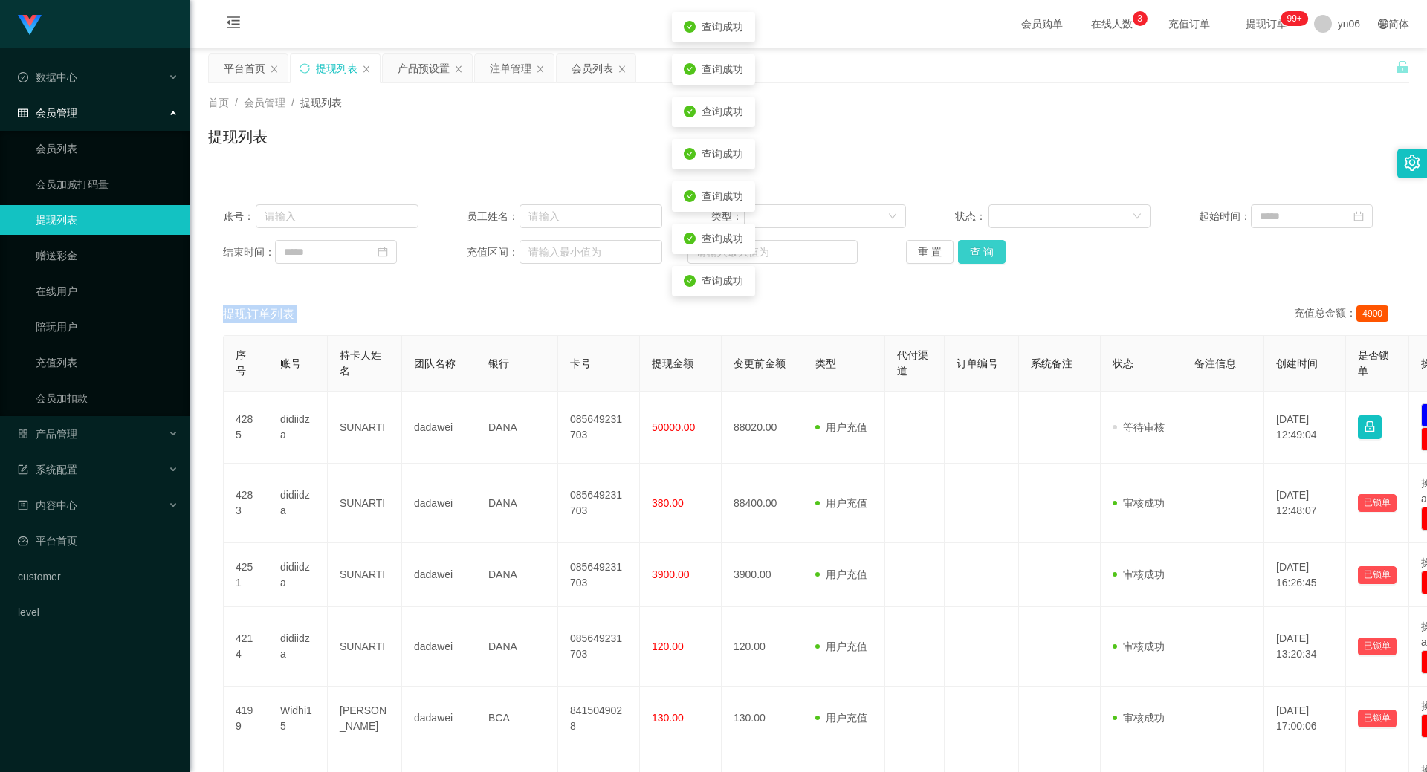
click at [991, 253] on button "查 询" at bounding box center [982, 252] width 48 height 24
click at [991, 253] on div "重 置 查 询" at bounding box center [1003, 252] width 195 height 24
click at [991, 253] on button "查 询" at bounding box center [982, 252] width 48 height 24
click at [991, 253] on div "重 置 查 询" at bounding box center [1003, 252] width 195 height 24
click at [991, 253] on button "查 询" at bounding box center [982, 252] width 48 height 24
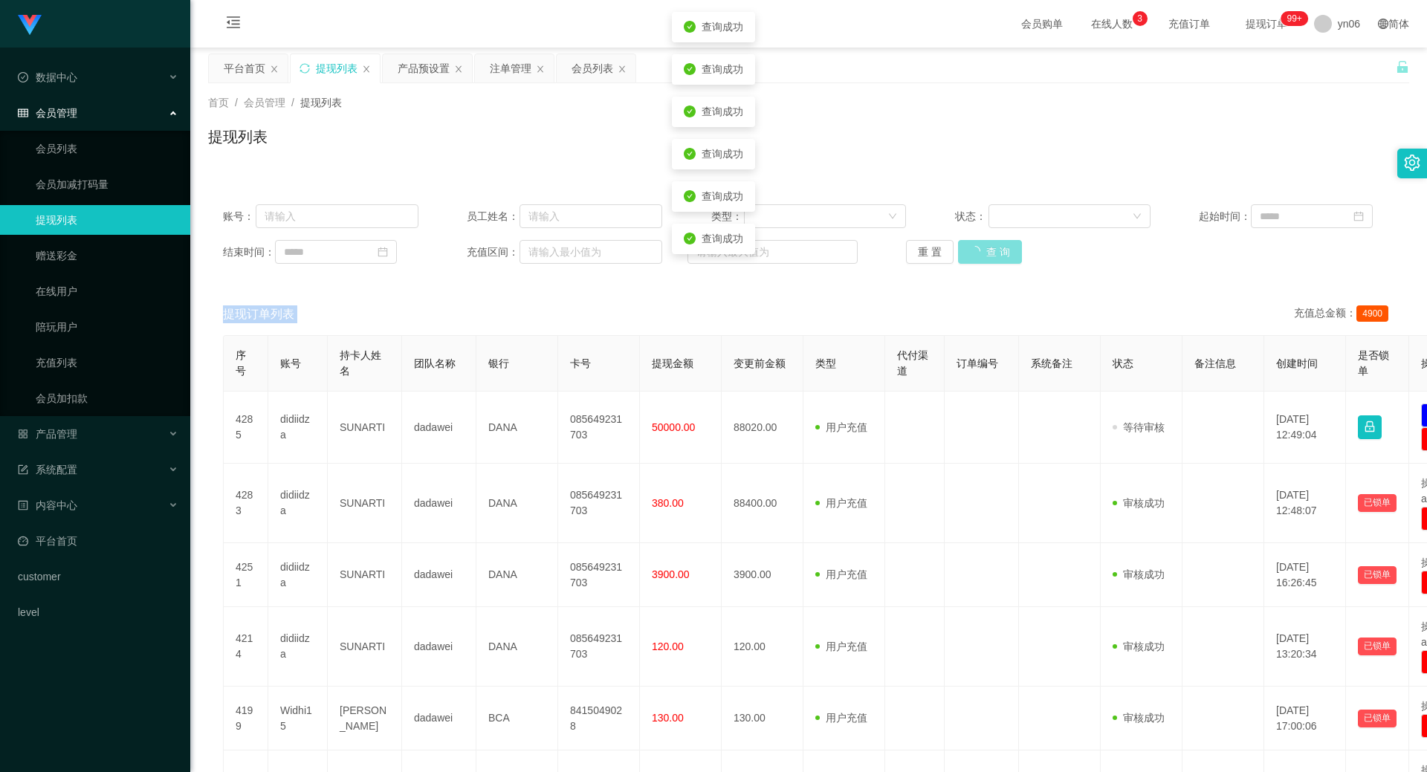
click at [991, 253] on div "重 置 查 询" at bounding box center [1003, 252] width 195 height 24
click at [991, 253] on button "查 询" at bounding box center [982, 252] width 48 height 24
click at [991, 253] on div "重 置 查 询" at bounding box center [1003, 252] width 195 height 24
click at [991, 253] on button "查 询" at bounding box center [982, 252] width 48 height 24
click at [991, 253] on div "重 置 查 询" at bounding box center [1003, 252] width 195 height 24
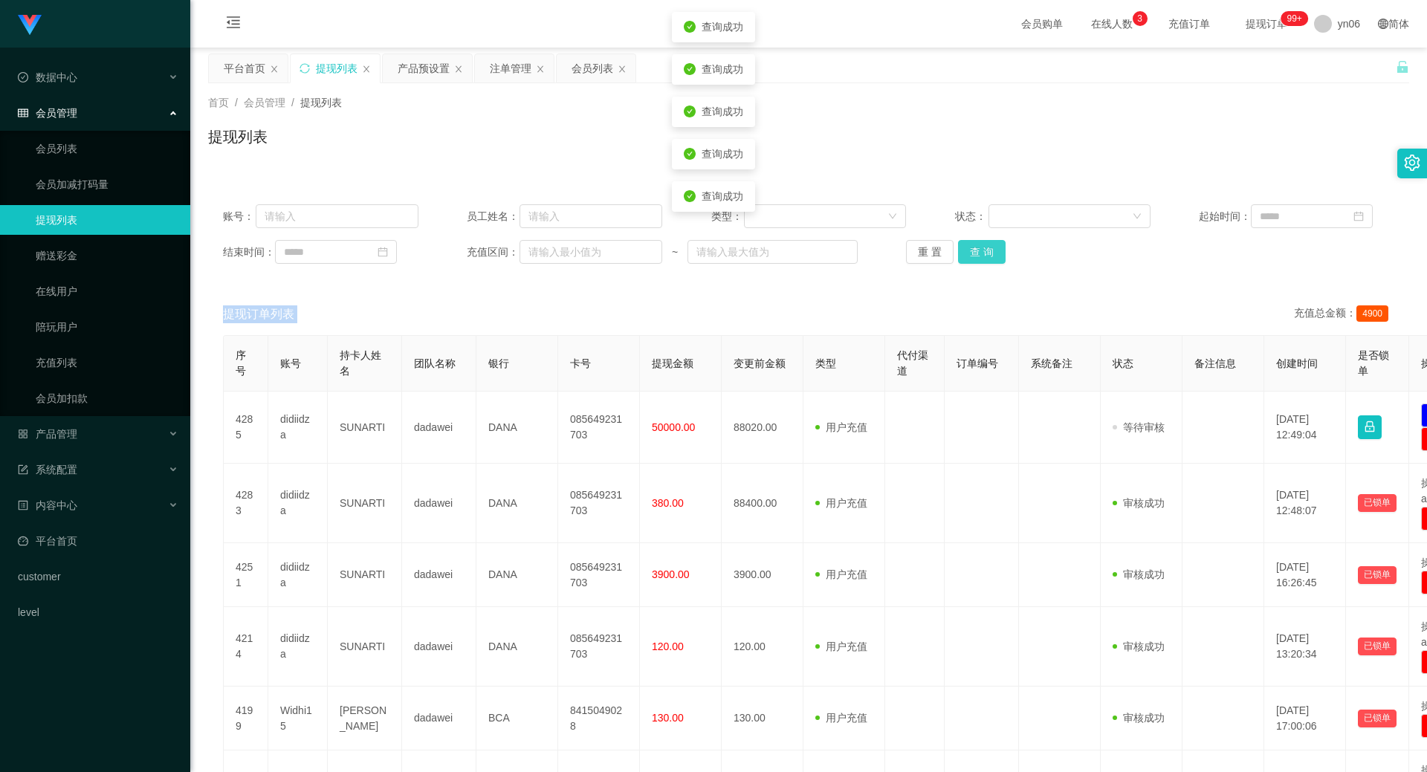
click at [991, 253] on button "查 询" at bounding box center [982, 252] width 48 height 24
click at [991, 253] on div "重 置 查 询" at bounding box center [1003, 252] width 195 height 24
click at [991, 253] on button "查 询" at bounding box center [990, 252] width 64 height 24
click at [991, 253] on div "重 置 查 询" at bounding box center [1003, 252] width 195 height 24
click at [978, 258] on button "查 询" at bounding box center [982, 252] width 48 height 24
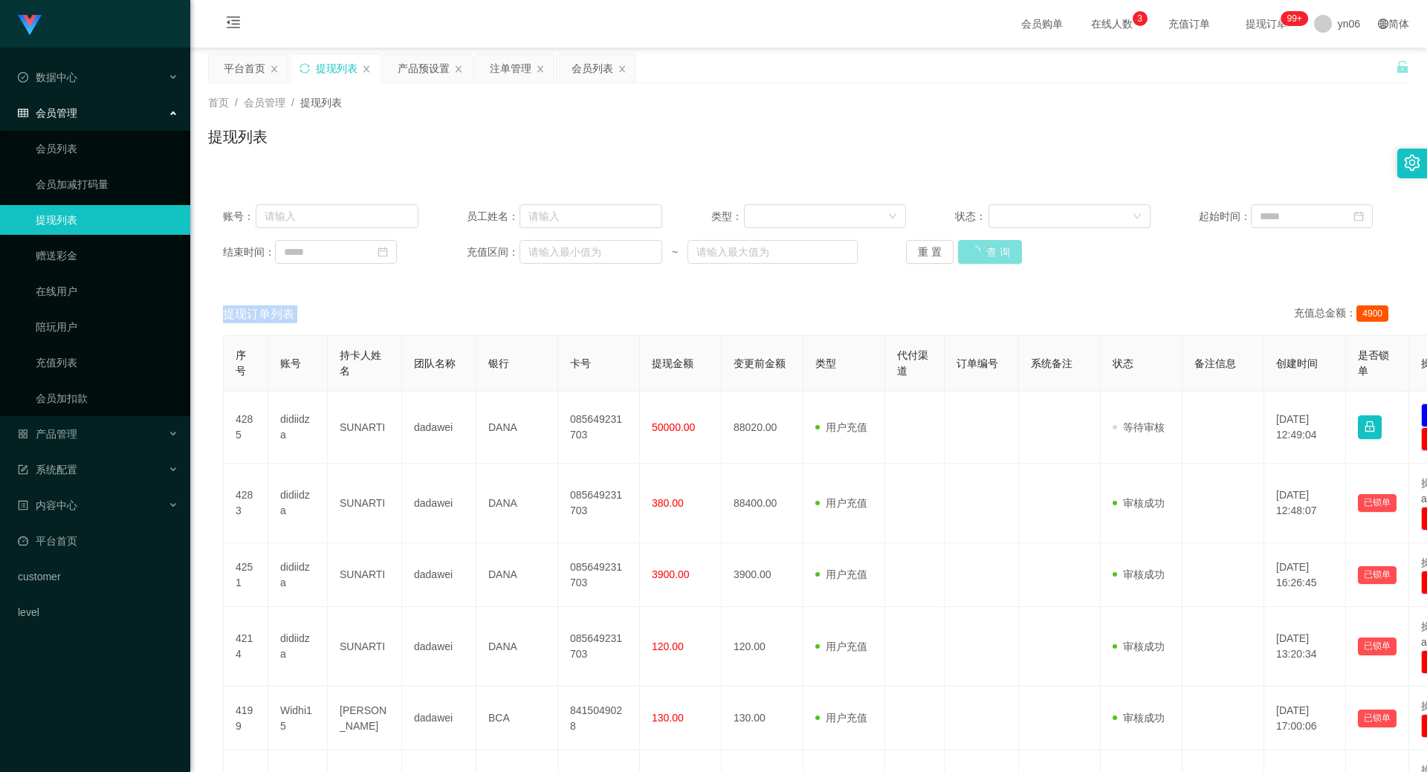
click at [982, 252] on button "查 询" at bounding box center [990, 252] width 64 height 24
click at [981, 252] on div "重 置 查 询" at bounding box center [1003, 252] width 195 height 24
click at [981, 252] on button "查 询" at bounding box center [982, 252] width 48 height 24
click at [981, 252] on div "重 置 查 询" at bounding box center [1003, 252] width 195 height 24
click at [981, 252] on button "查 询" at bounding box center [982, 252] width 48 height 24
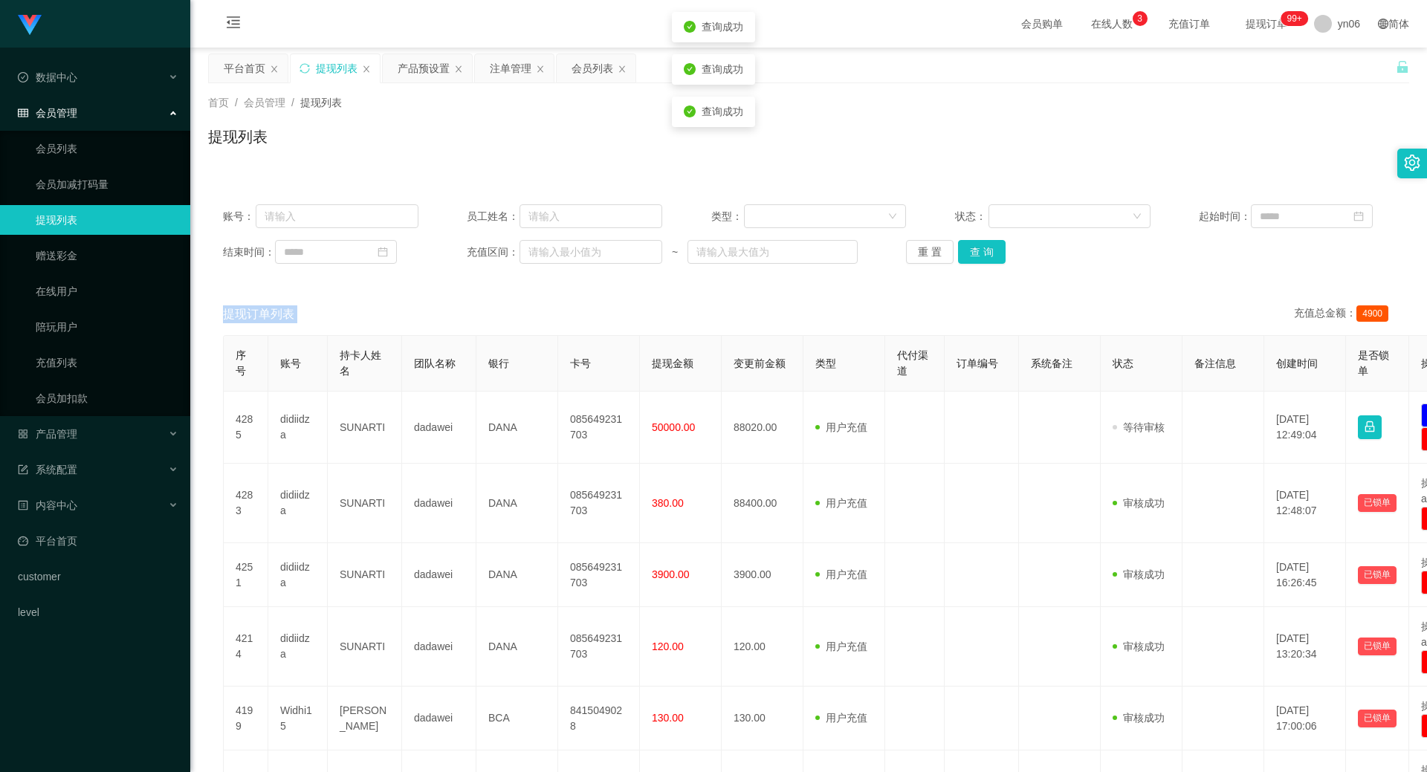
click at [981, 252] on div "重 置 查 询" at bounding box center [1003, 252] width 195 height 24
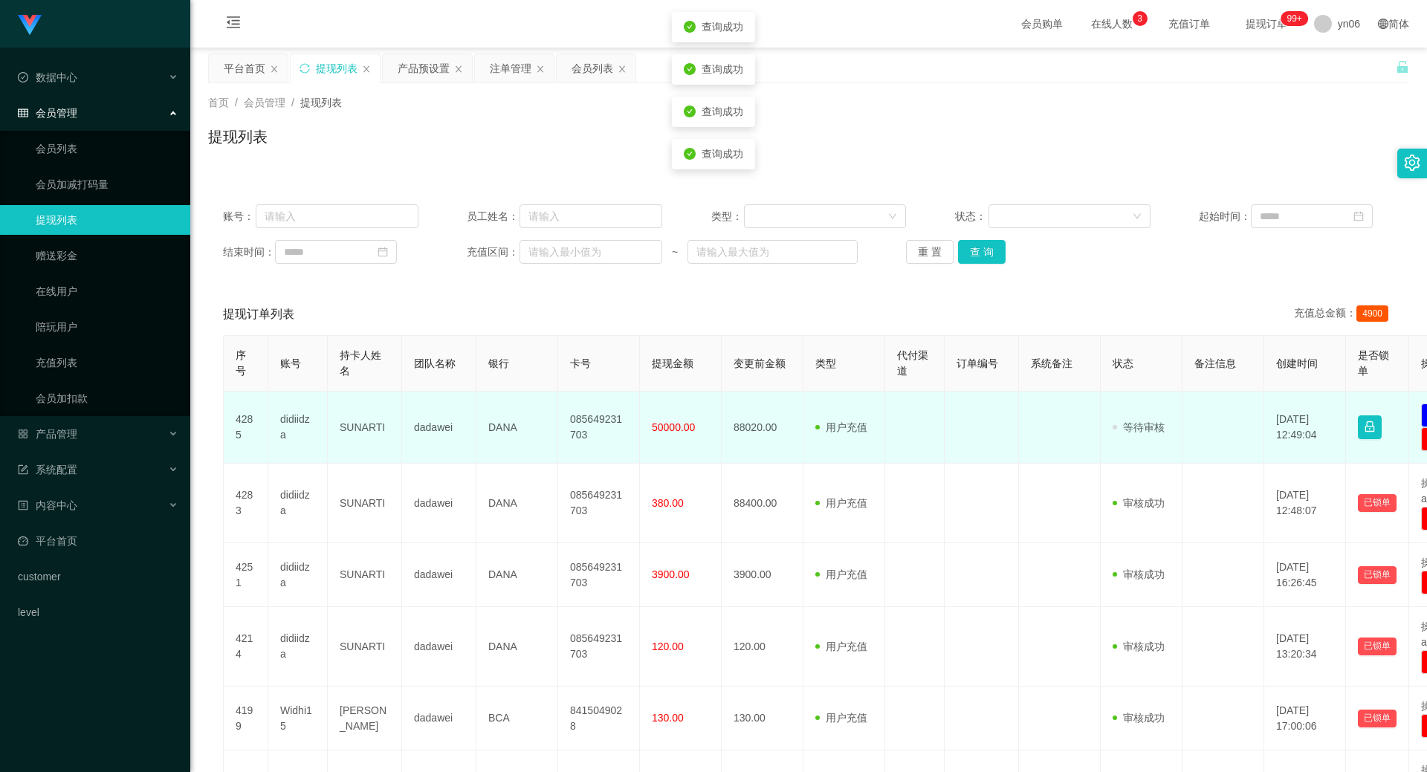
click at [311, 420] on td "didiidza" at bounding box center [297, 428] width 59 height 72
copy td "didiidza"
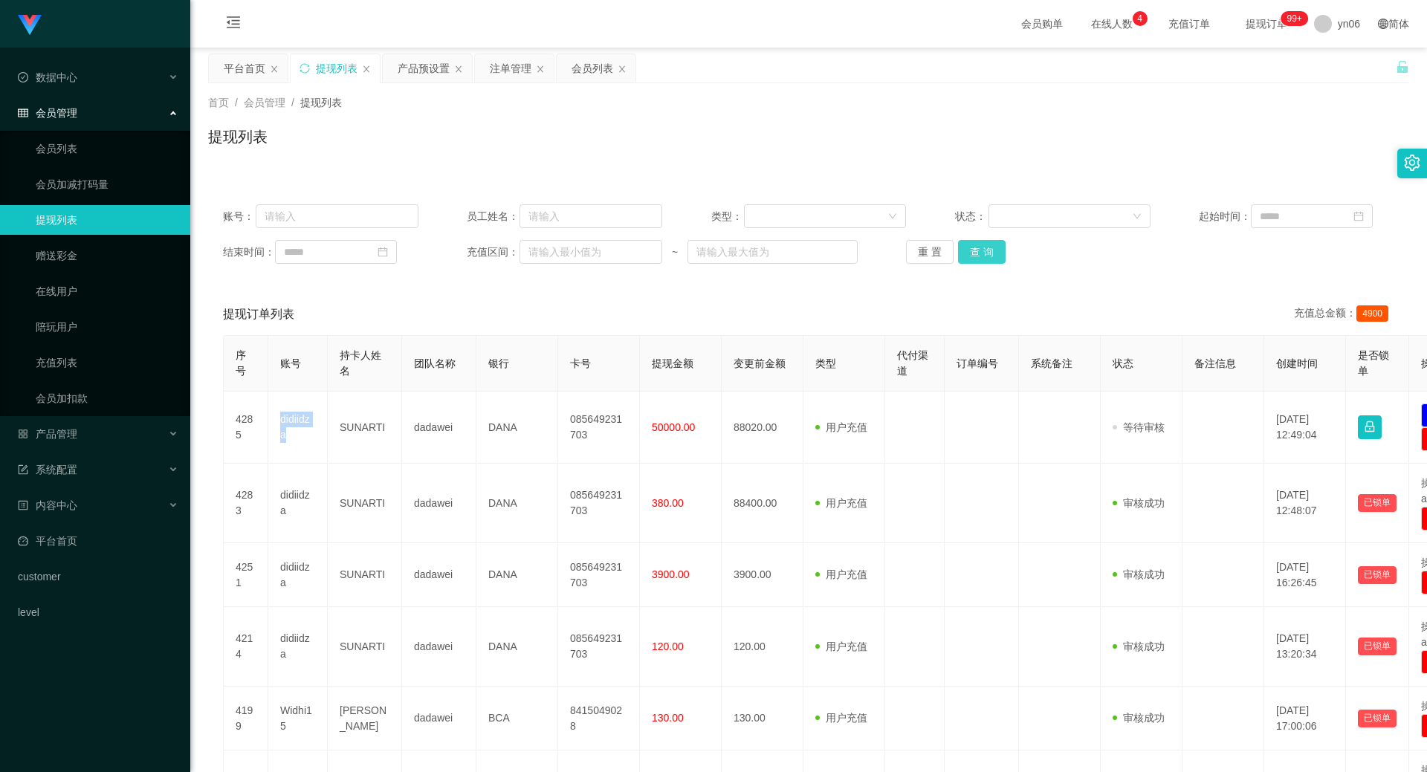
click at [972, 251] on button "查 询" at bounding box center [982, 252] width 48 height 24
click at [973, 251] on button "查 询" at bounding box center [990, 252] width 64 height 24
click at [973, 251] on button "查 询" at bounding box center [982, 252] width 48 height 24
click at [976, 251] on button "查 询" at bounding box center [982, 252] width 48 height 24
click at [976, 251] on div "重 置 查 询" at bounding box center [1003, 252] width 195 height 24
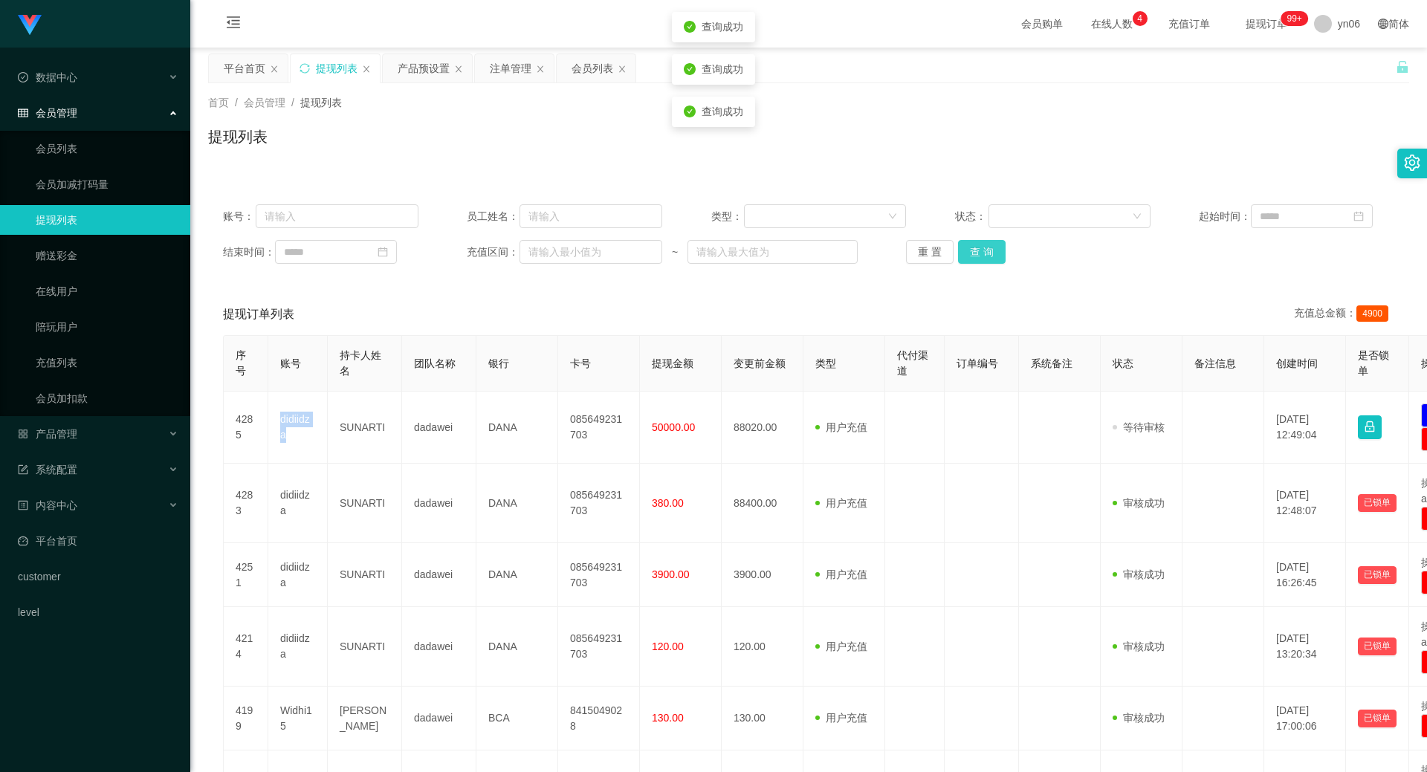
click at [976, 251] on button "查 询" at bounding box center [982, 252] width 48 height 24
click at [976, 251] on div "重 置 查 询" at bounding box center [1003, 252] width 195 height 24
click at [976, 251] on button "查 询" at bounding box center [990, 252] width 64 height 24
click at [976, 251] on div "重 置 查 询" at bounding box center [1003, 252] width 195 height 24
click at [976, 251] on button "查 询" at bounding box center [990, 252] width 64 height 24
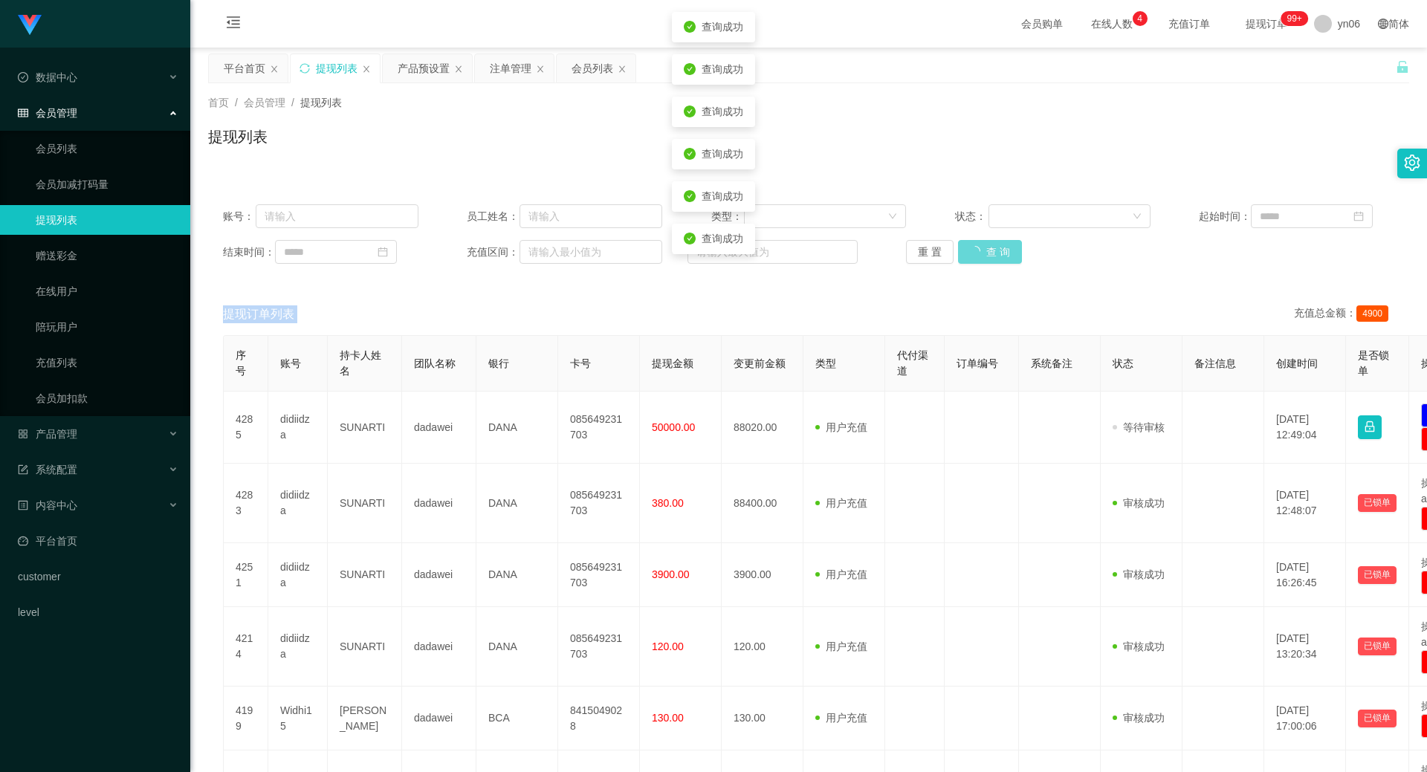
click at [976, 251] on div "重 置 查 询" at bounding box center [1003, 252] width 195 height 24
click at [976, 251] on button "查 询" at bounding box center [990, 252] width 64 height 24
click at [976, 251] on div "重 置 查 询" at bounding box center [1003, 252] width 195 height 24
click at [976, 251] on button "查 询" at bounding box center [982, 252] width 48 height 24
click at [991, 251] on button "查 询" at bounding box center [982, 252] width 48 height 24
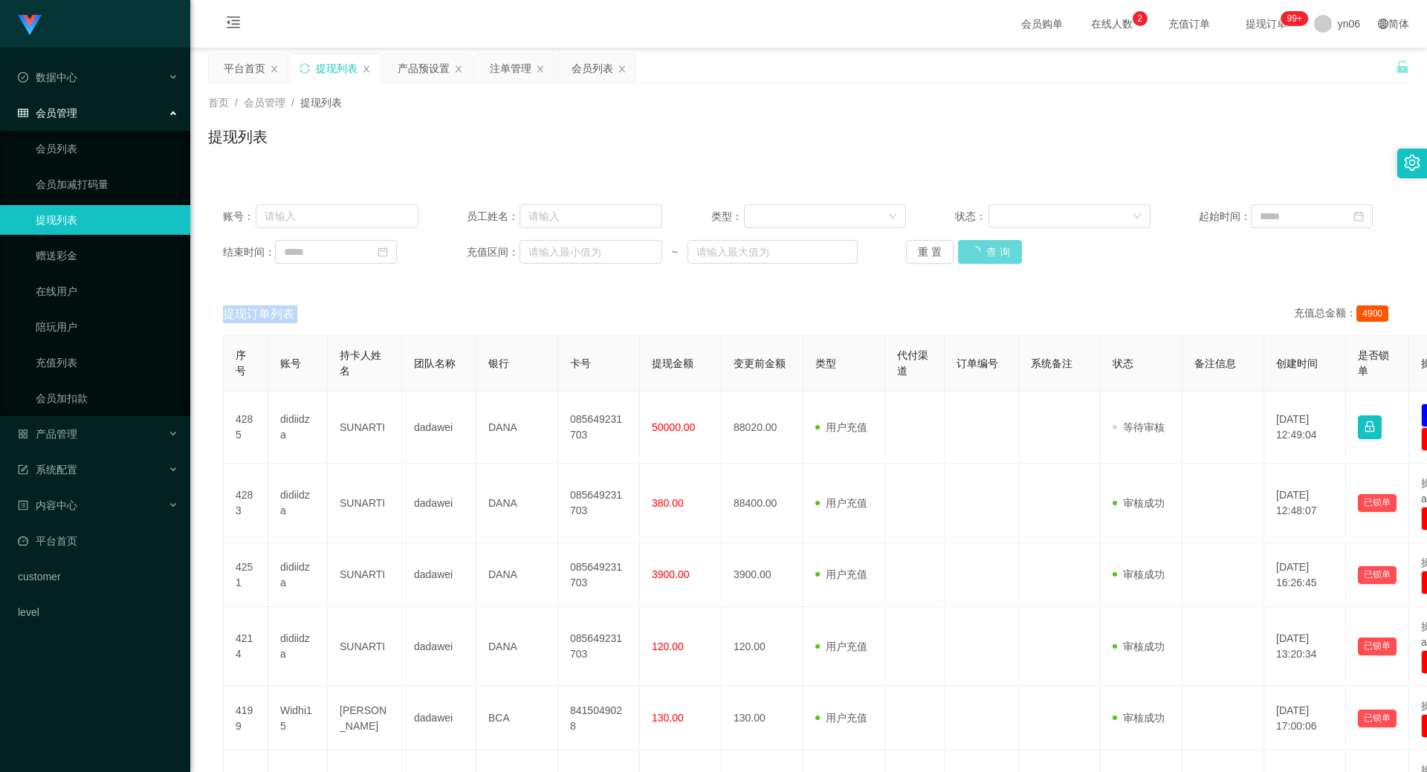
click at [991, 251] on div "重 置 查 询" at bounding box center [1003, 252] width 195 height 24
click at [991, 251] on button "查 询" at bounding box center [982, 252] width 48 height 24
click at [991, 251] on div "重 置 查 询" at bounding box center [1003, 252] width 195 height 24
click at [991, 251] on button "查 询" at bounding box center [982, 252] width 48 height 24
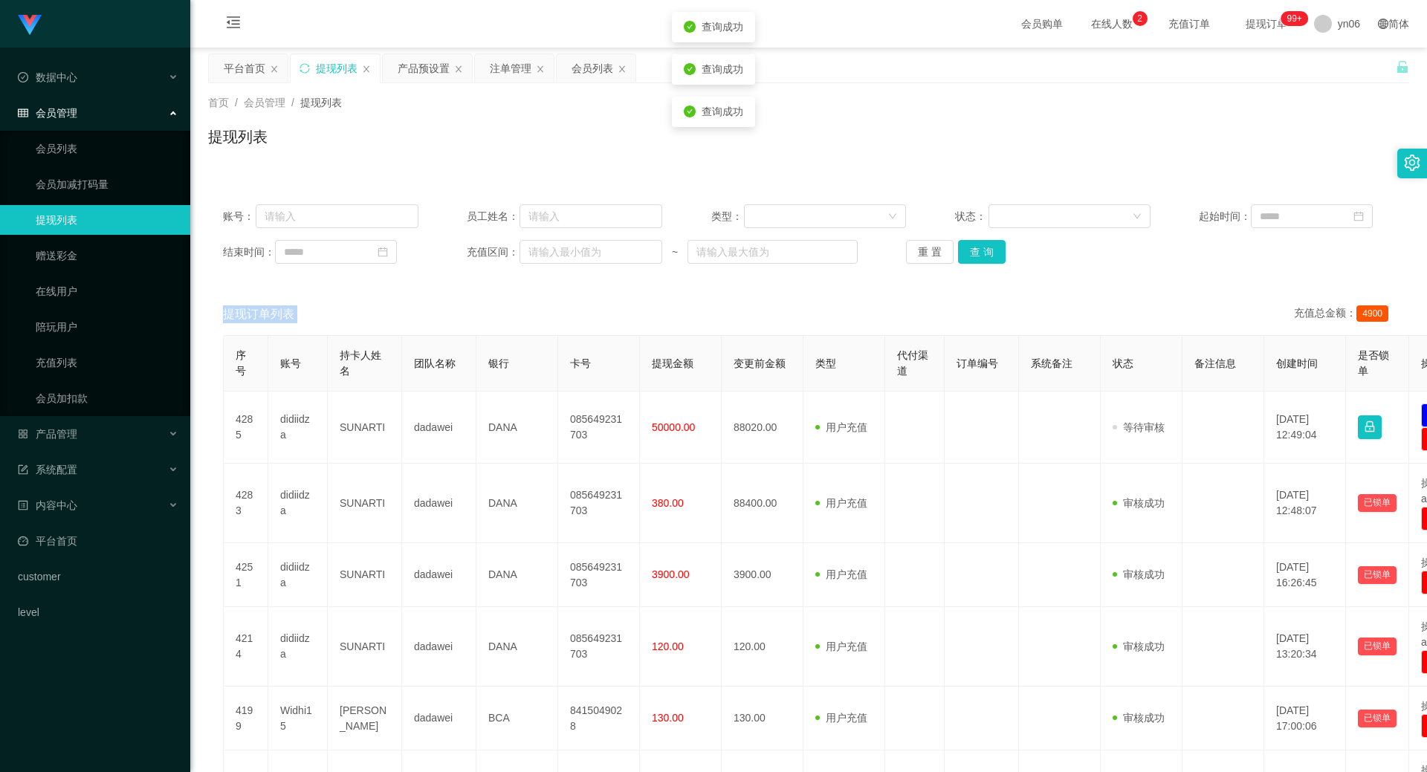
click at [991, 251] on div "重 置 查 询" at bounding box center [1003, 252] width 195 height 24
click at [991, 251] on button "查 询" at bounding box center [982, 252] width 48 height 24
click at [973, 250] on button "查 询" at bounding box center [982, 252] width 48 height 24
click at [973, 250] on div "重 置 查 询" at bounding box center [1003, 252] width 195 height 24
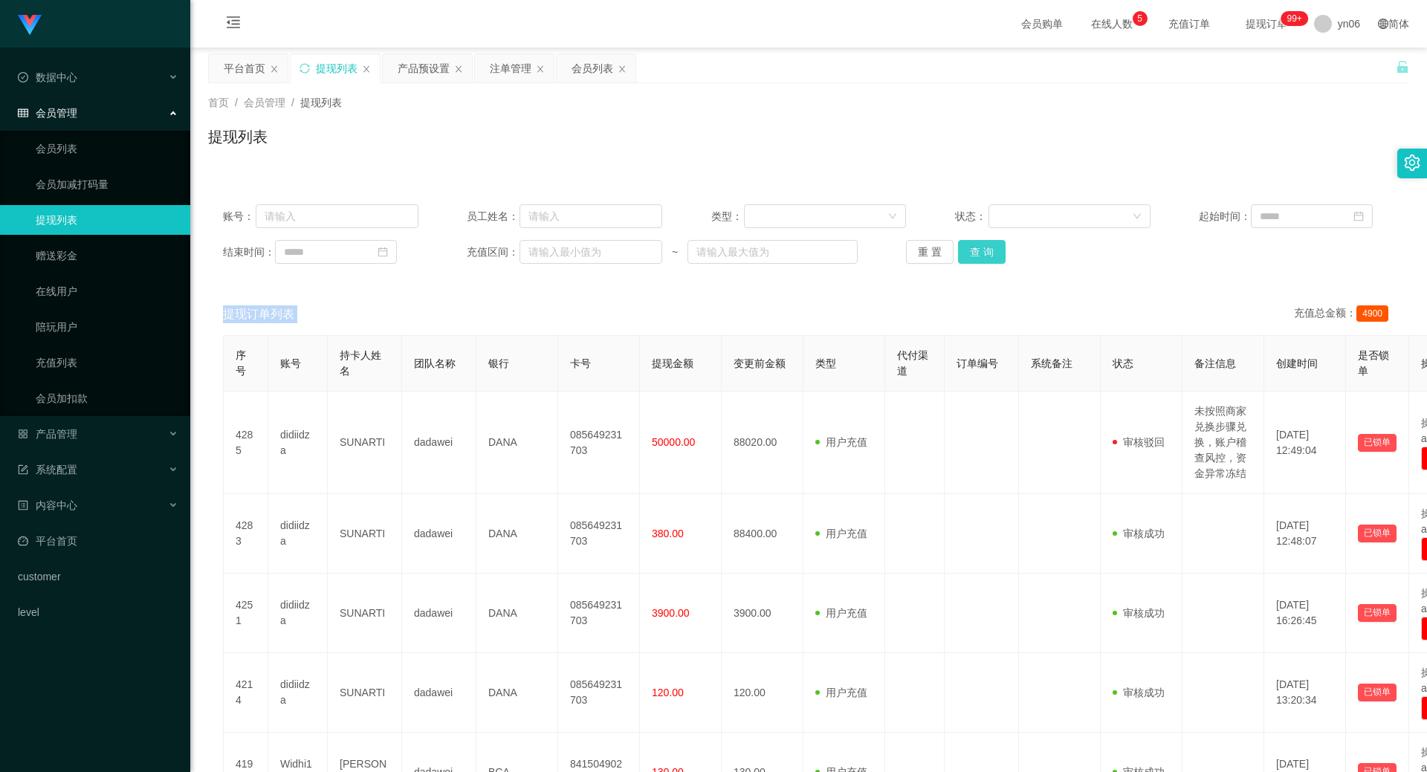
click at [973, 250] on button "查 询" at bounding box center [982, 252] width 48 height 24
click at [973, 250] on div "重 置 查 询" at bounding box center [1003, 252] width 195 height 24
click at [973, 250] on button "查 询" at bounding box center [982, 252] width 48 height 24
click at [973, 250] on div "重 置 查 询" at bounding box center [1003, 252] width 195 height 24
click at [973, 250] on button "查 询" at bounding box center [982, 252] width 48 height 24
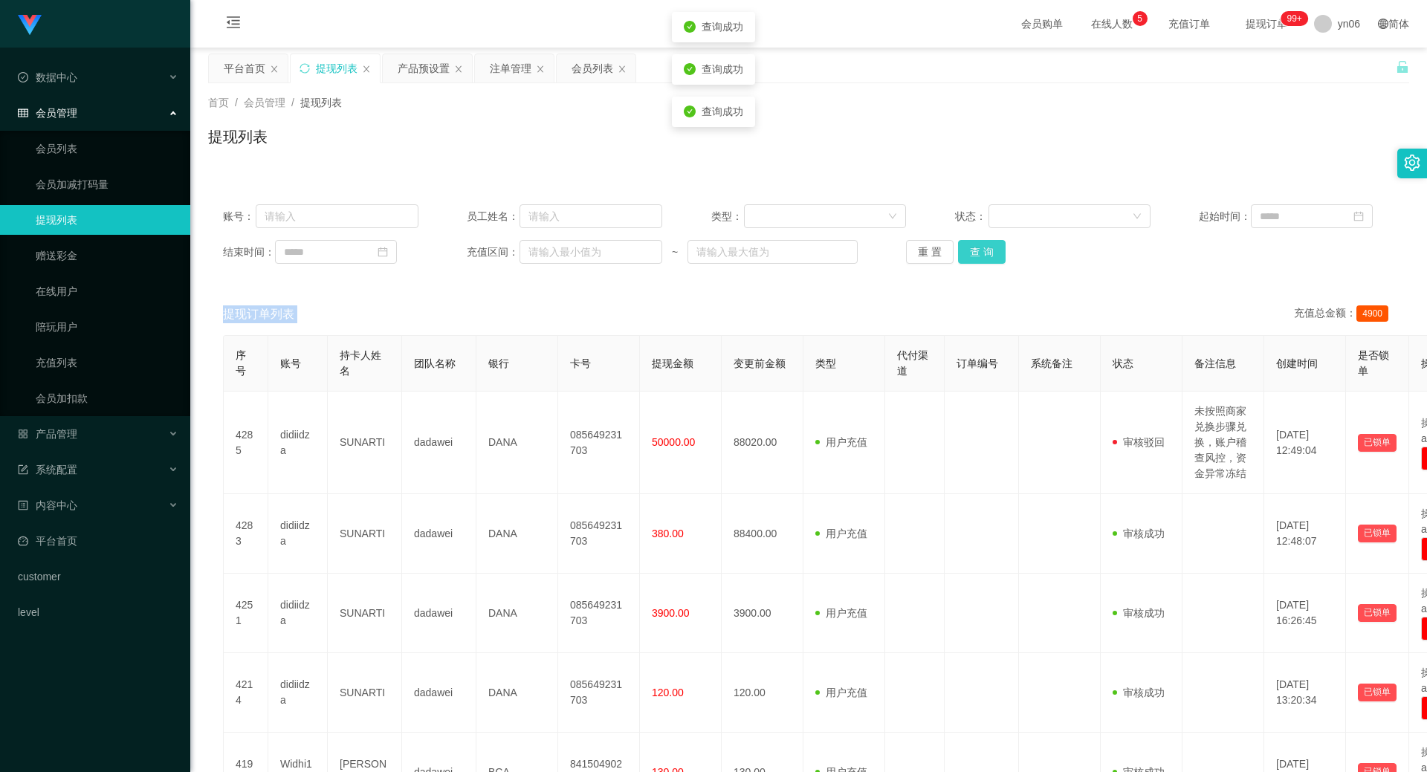
click at [973, 250] on div "重 置 查 询" at bounding box center [1003, 252] width 195 height 24
click at [973, 250] on button "查 询" at bounding box center [982, 252] width 48 height 24
click at [973, 250] on div "重 置 查 询" at bounding box center [1003, 252] width 195 height 24
click at [973, 250] on button "查 询" at bounding box center [982, 252] width 48 height 24
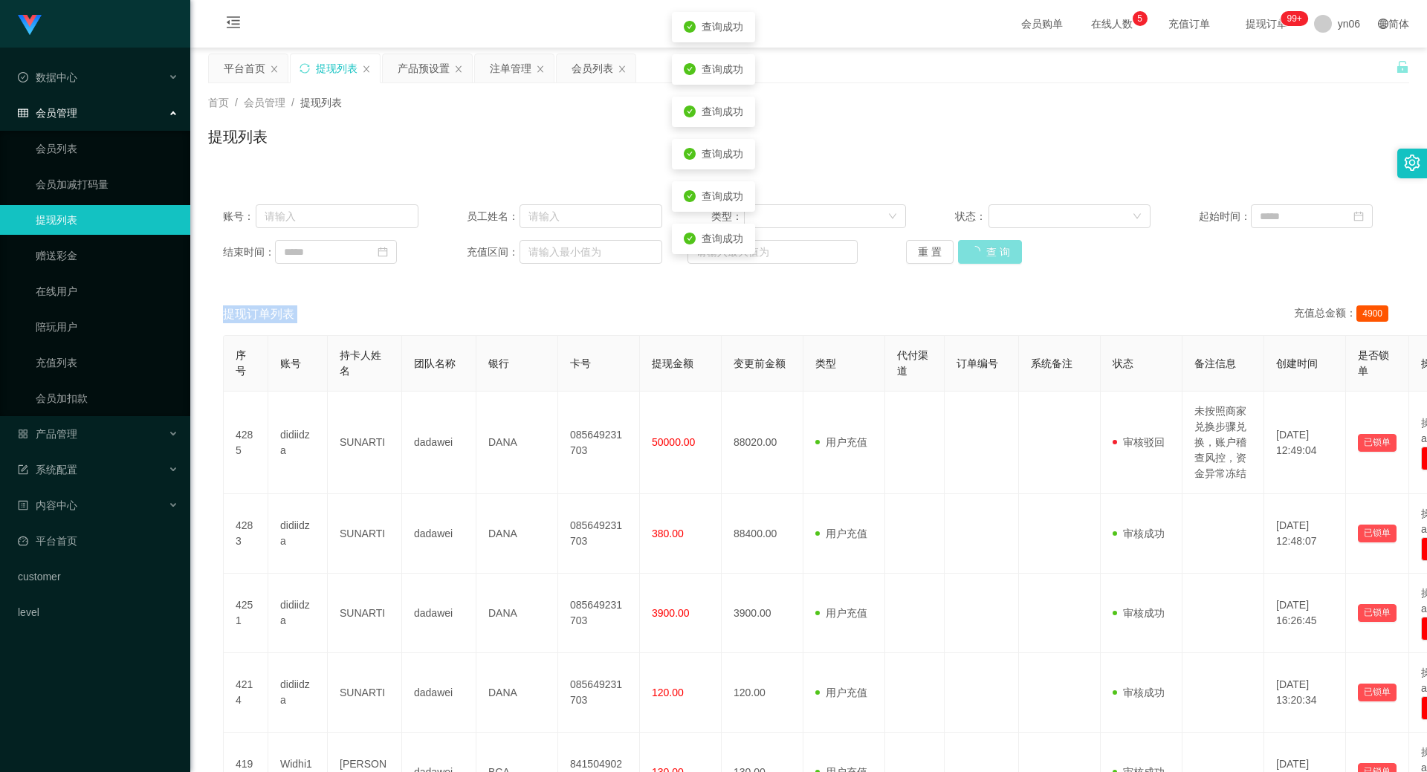
click at [973, 250] on div "重 置 查 询" at bounding box center [1003, 252] width 195 height 24
click at [973, 250] on button "查 询" at bounding box center [990, 252] width 64 height 24
click at [973, 250] on div "重 置 查 询" at bounding box center [1003, 252] width 195 height 24
click at [973, 250] on button "查 询" at bounding box center [990, 252] width 64 height 24
click at [973, 250] on button "查 询" at bounding box center [982, 252] width 48 height 24
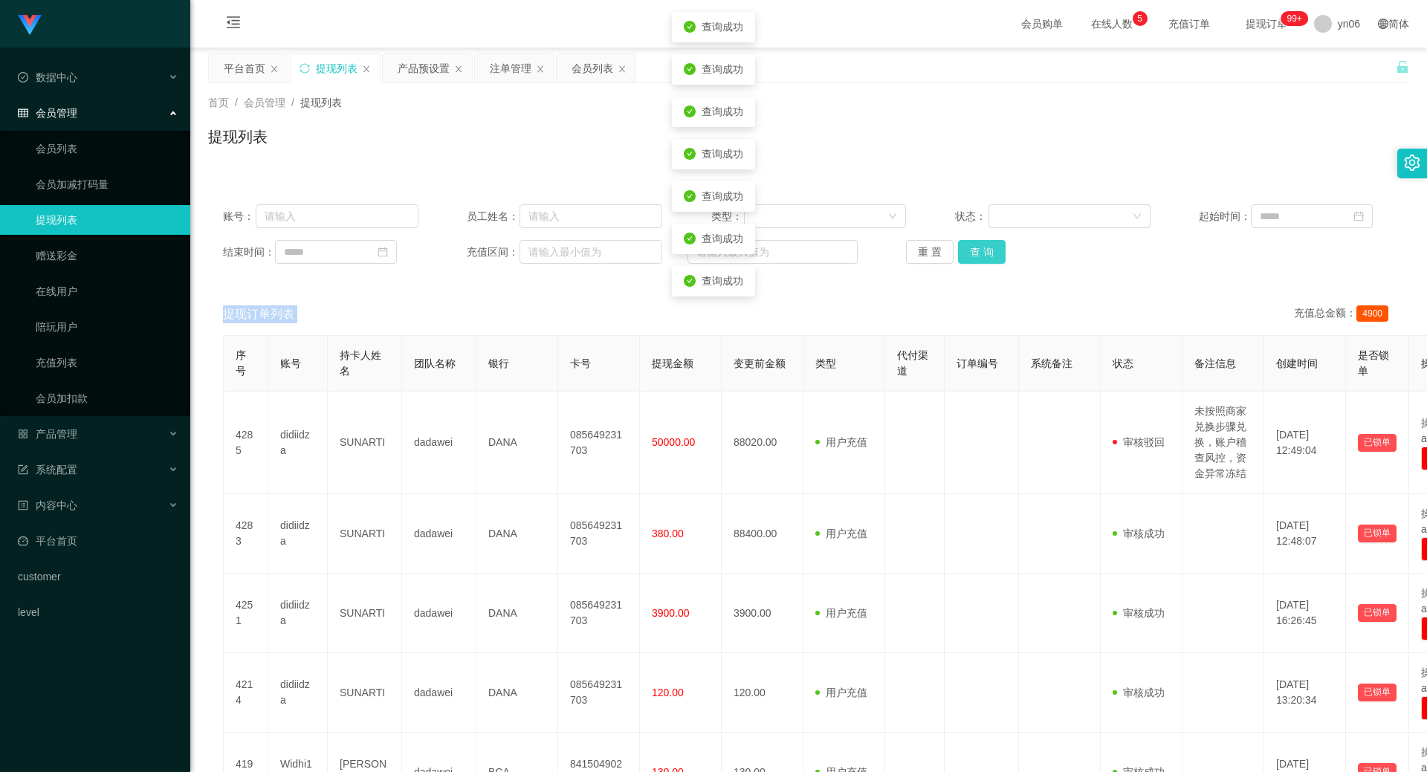
click at [973, 250] on div "重 置 查 询" at bounding box center [1003, 252] width 195 height 24
click at [978, 259] on button "查 询" at bounding box center [982, 252] width 48 height 24
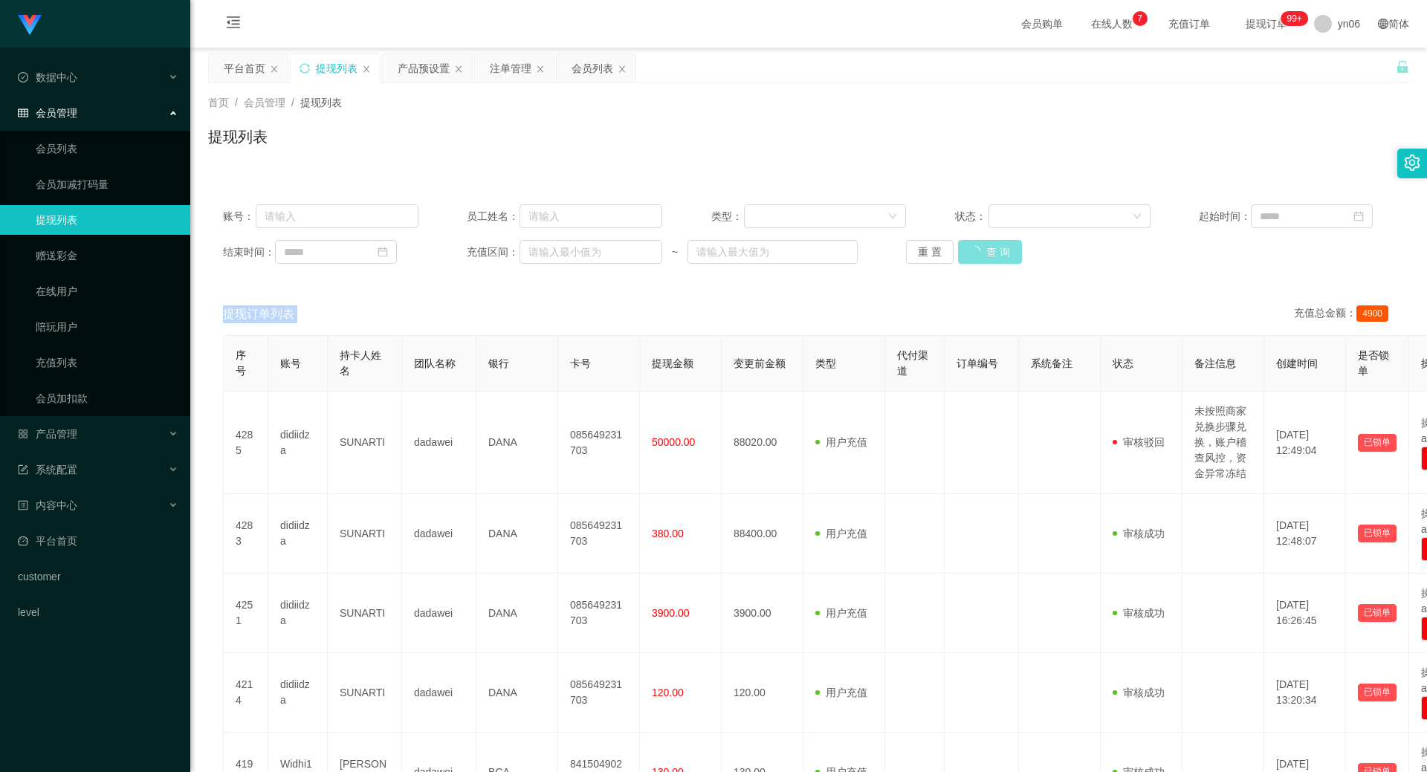
click at [978, 259] on div "重 置 查 询" at bounding box center [1003, 252] width 195 height 24
click at [978, 259] on button "查 询" at bounding box center [990, 252] width 64 height 24
click at [978, 259] on div "重 置 查 询" at bounding box center [1003, 252] width 195 height 24
click at [978, 259] on button "查 询" at bounding box center [990, 252] width 64 height 24
click at [978, 259] on div "重 置 查 询" at bounding box center [1003, 252] width 195 height 24
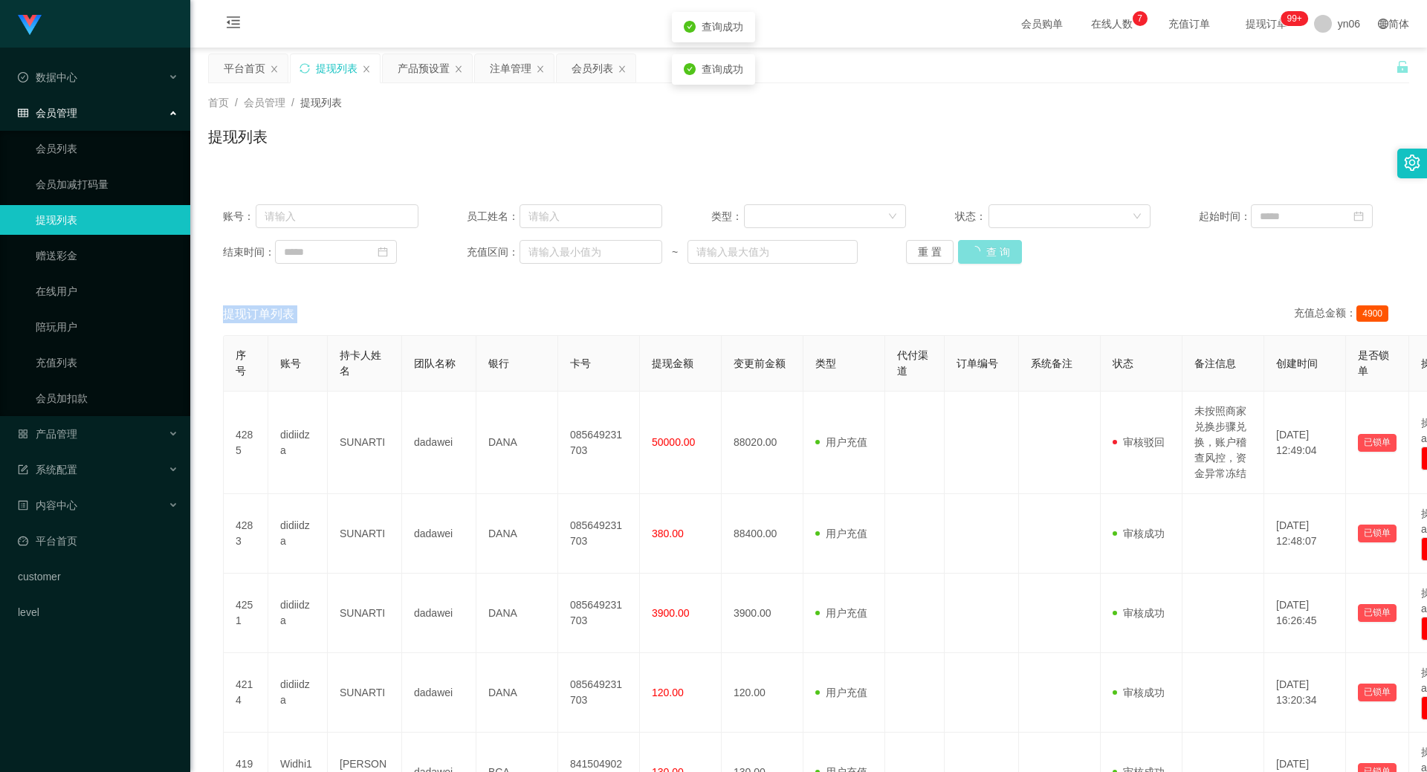
click at [978, 259] on button "查 询" at bounding box center [990, 252] width 64 height 24
click at [978, 259] on div "重 置 查 询" at bounding box center [1003, 252] width 195 height 24
click at [978, 259] on button "查 询" at bounding box center [982, 252] width 48 height 24
click at [978, 259] on div "重 置 查 询" at bounding box center [1003, 252] width 195 height 24
click at [980, 251] on button "查 询" at bounding box center [982, 252] width 48 height 24
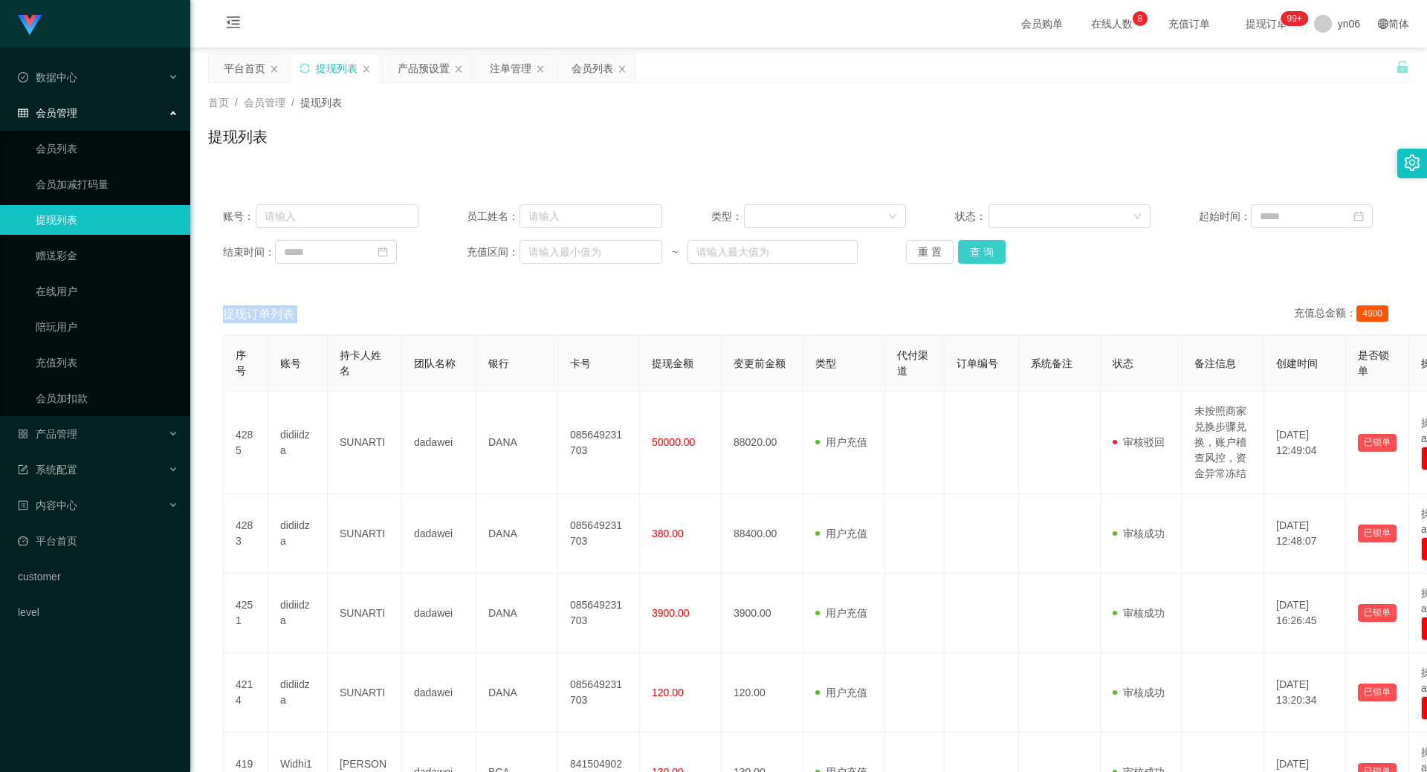
click at [980, 251] on div "重 置 查 询" at bounding box center [1003, 252] width 195 height 24
click at [435, 78] on div "产品预设置" at bounding box center [424, 68] width 52 height 28
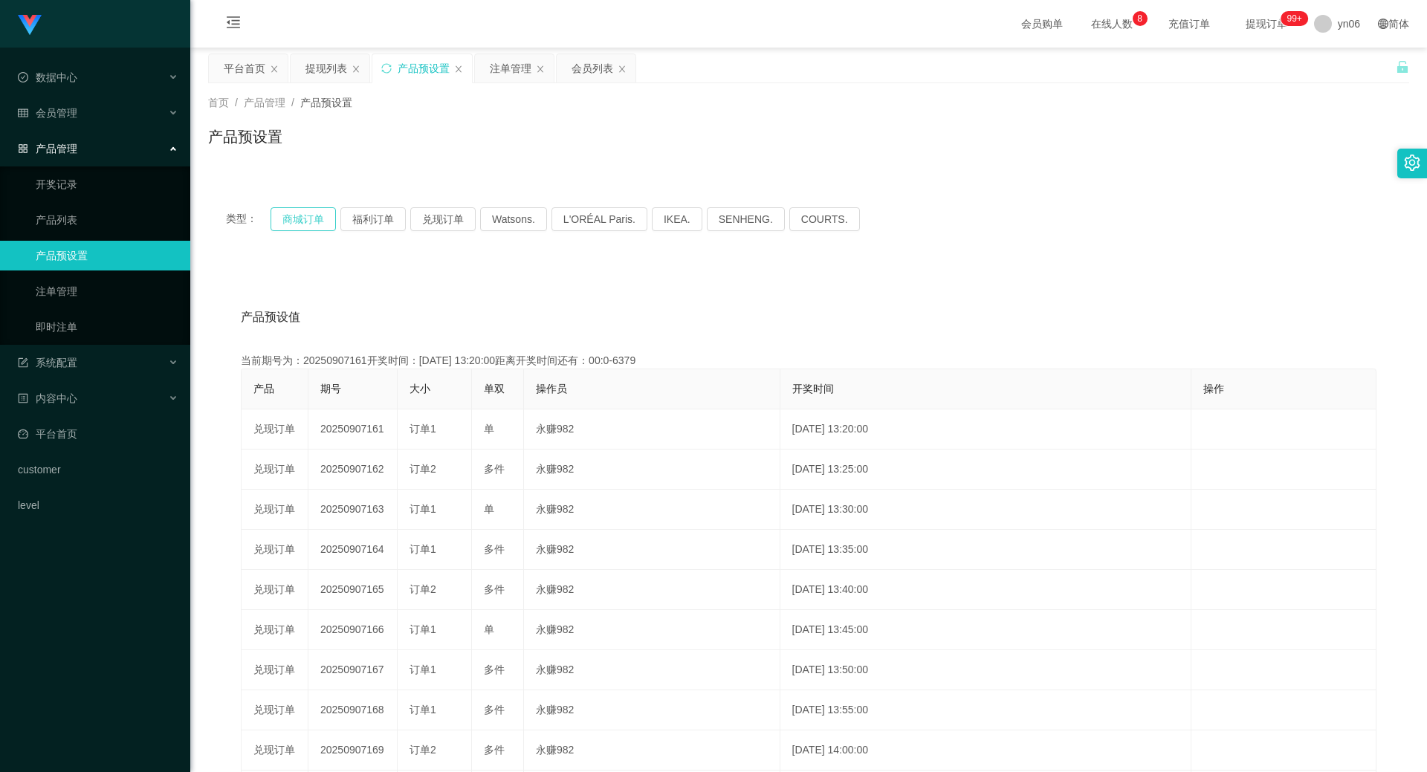
click at [307, 230] on button "商城订单" at bounding box center [302, 219] width 65 height 24
click at [306, 228] on button "商城订单" at bounding box center [302, 219] width 65 height 24
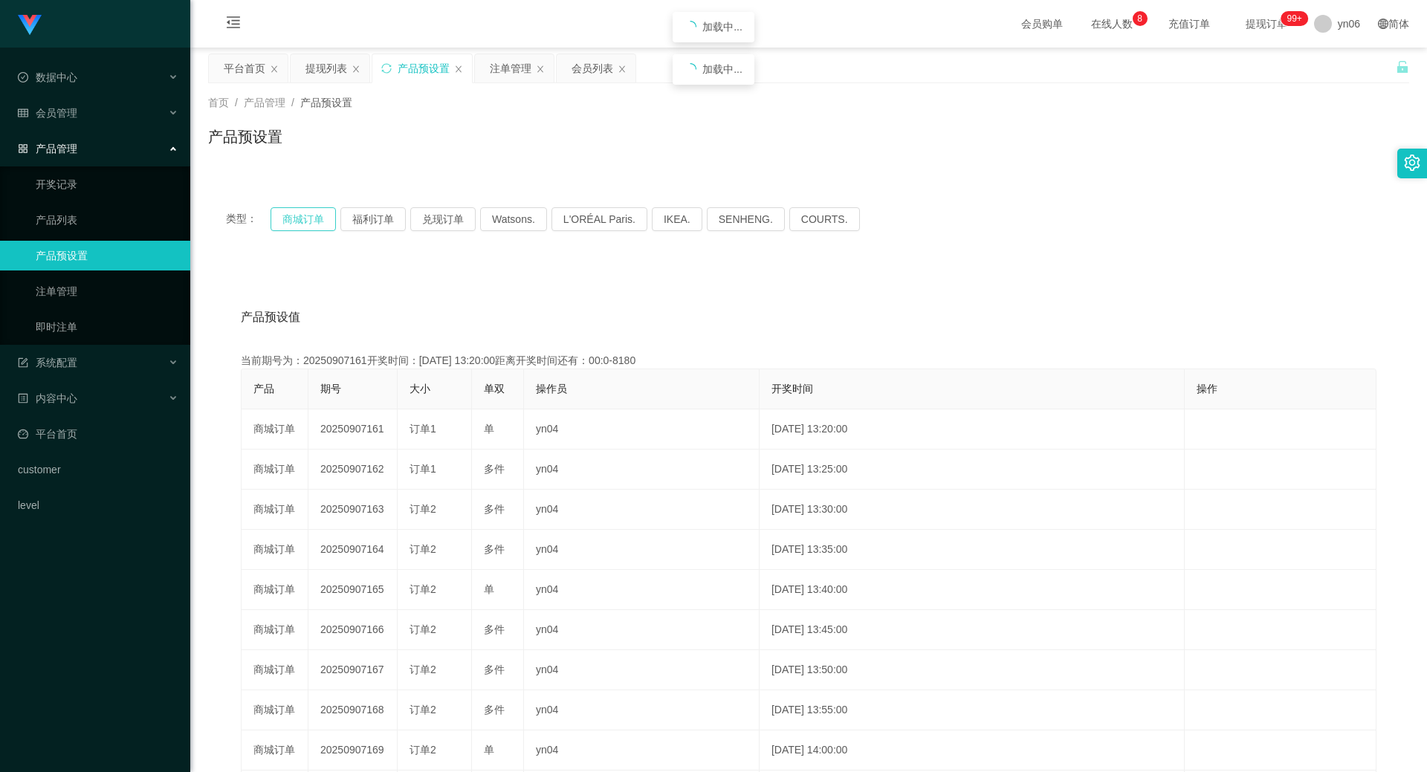
click at [306, 228] on button "商城订单" at bounding box center [302, 219] width 65 height 24
click at [519, 64] on div "注单管理" at bounding box center [511, 68] width 42 height 28
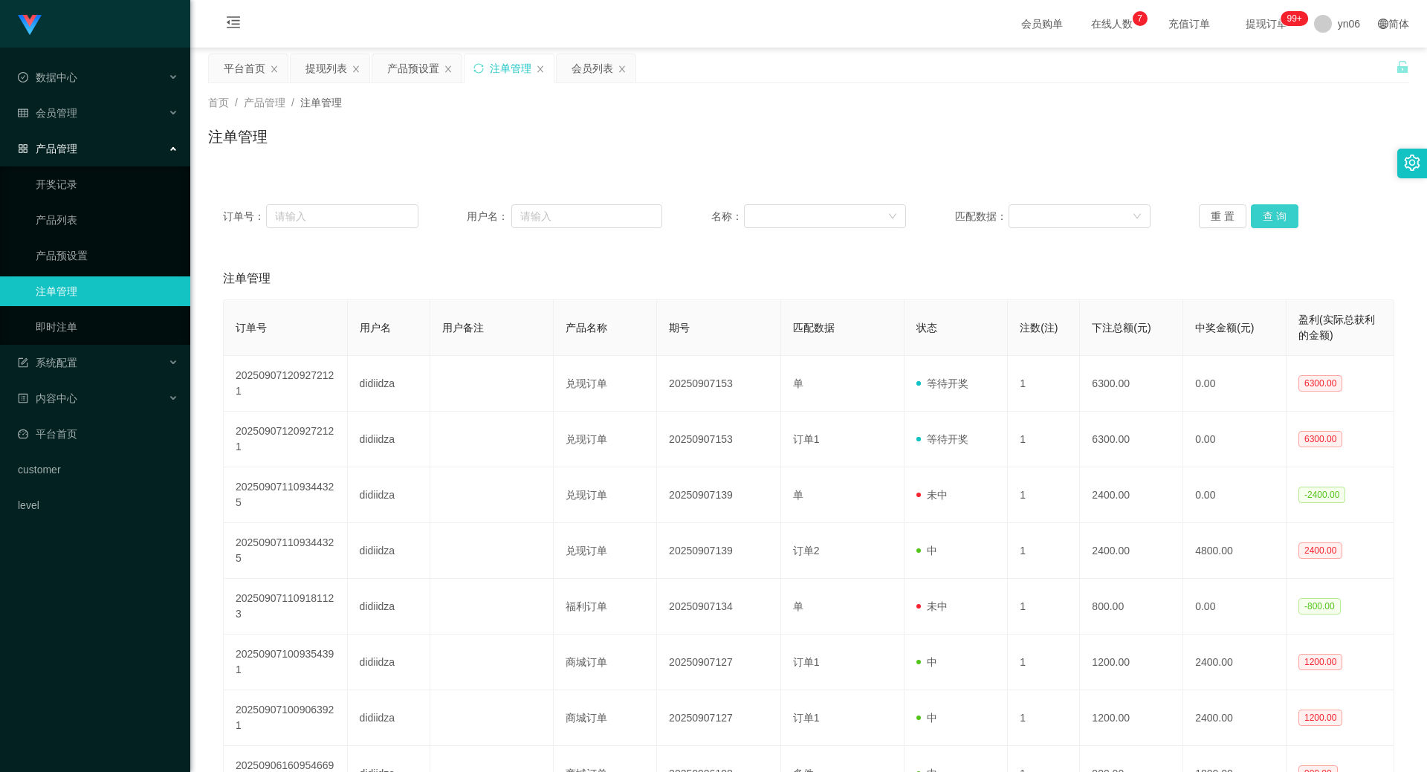
click at [1269, 218] on button "查 询" at bounding box center [1275, 216] width 48 height 24
click at [1269, 218] on div "重 置 查 询" at bounding box center [1296, 216] width 195 height 24
click at [1269, 218] on button "查 询" at bounding box center [1283, 216] width 64 height 24
click at [1269, 218] on div "重 置 查 询" at bounding box center [1296, 216] width 195 height 24
click at [1269, 218] on button "查 询" at bounding box center [1283, 216] width 64 height 24
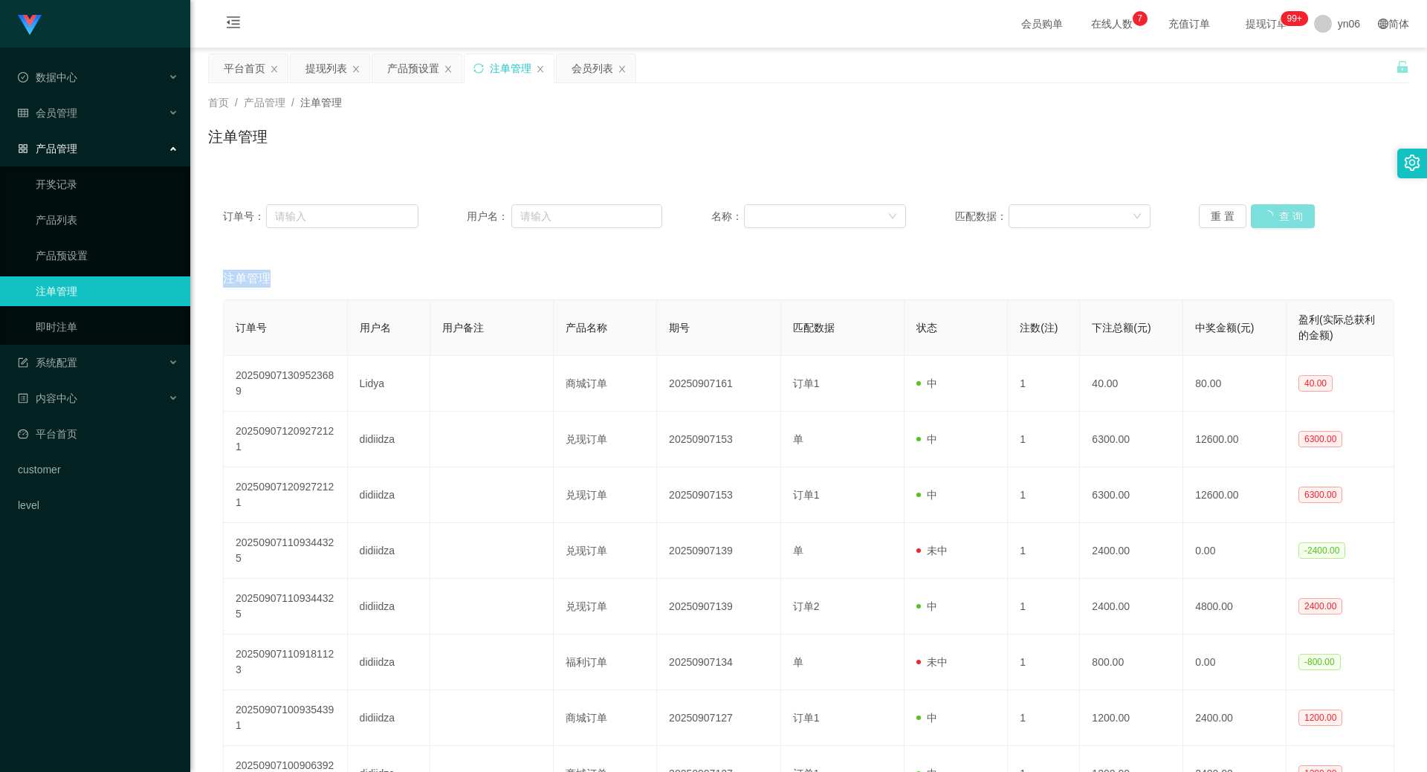
click at [1269, 218] on div "重 置 查 询" at bounding box center [1296, 216] width 195 height 24
click at [1269, 218] on button "查 询" at bounding box center [1283, 216] width 64 height 24
click at [1270, 218] on div "重 置 查 询" at bounding box center [1296, 216] width 195 height 24
click at [1277, 218] on button "查 询" at bounding box center [1275, 216] width 48 height 24
click at [1277, 217] on div "重 置 查 询" at bounding box center [1296, 216] width 195 height 24
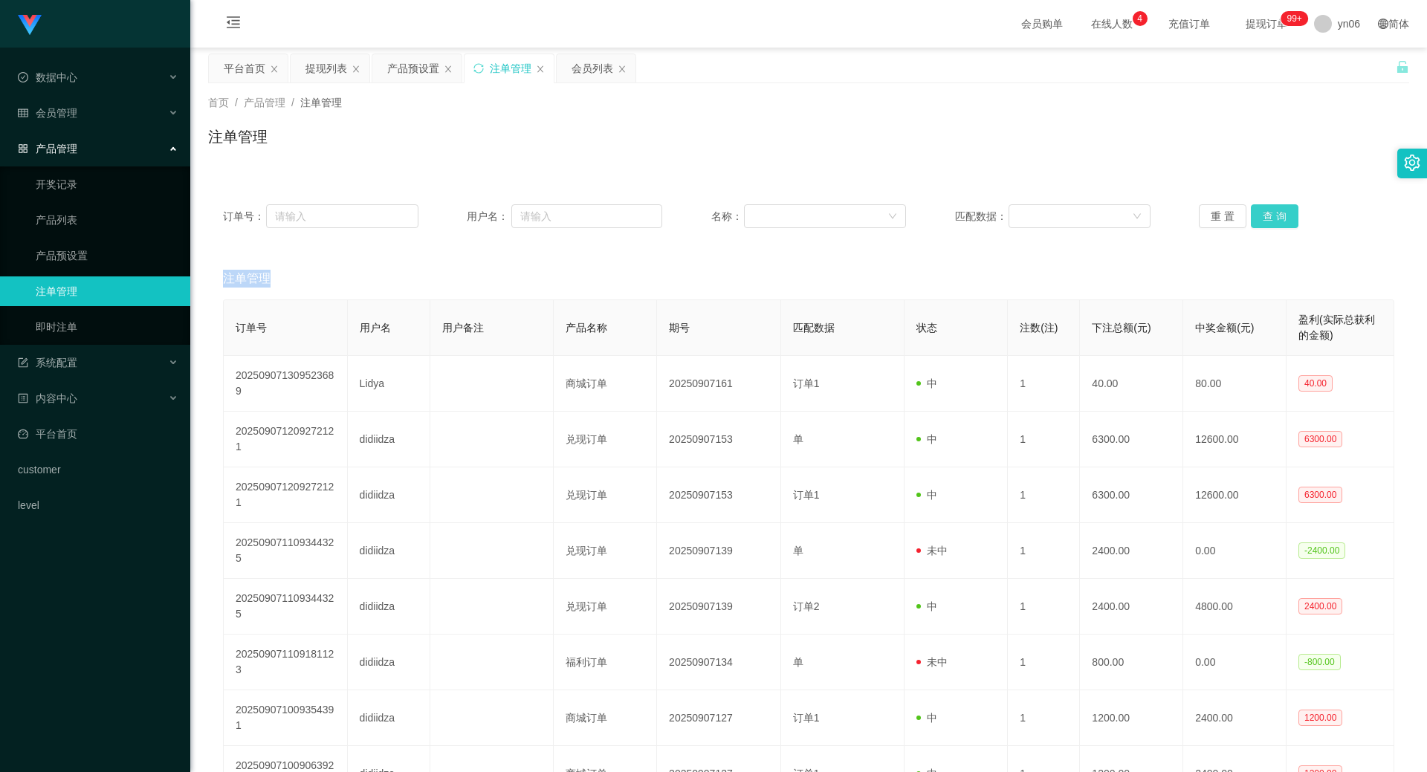
click at [1277, 217] on button "查 询" at bounding box center [1275, 216] width 48 height 24
click at [1277, 217] on div "重 置 查 询" at bounding box center [1296, 216] width 195 height 24
click at [1277, 217] on button "查 询" at bounding box center [1275, 216] width 48 height 24
click at [332, 70] on div "提现列表" at bounding box center [326, 68] width 42 height 28
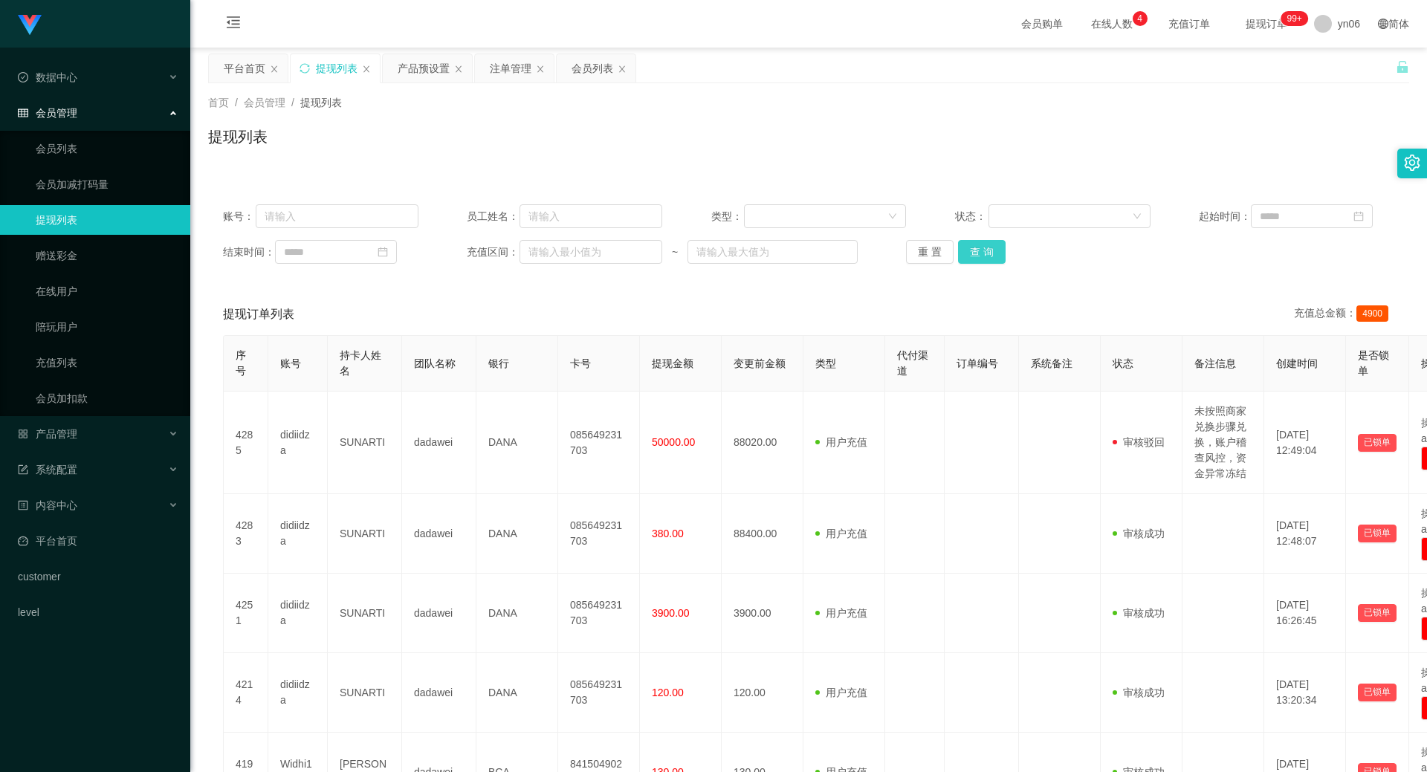
click at [990, 245] on button "查 询" at bounding box center [982, 252] width 48 height 24
click at [990, 245] on div "重 置 查 询" at bounding box center [1003, 252] width 195 height 24
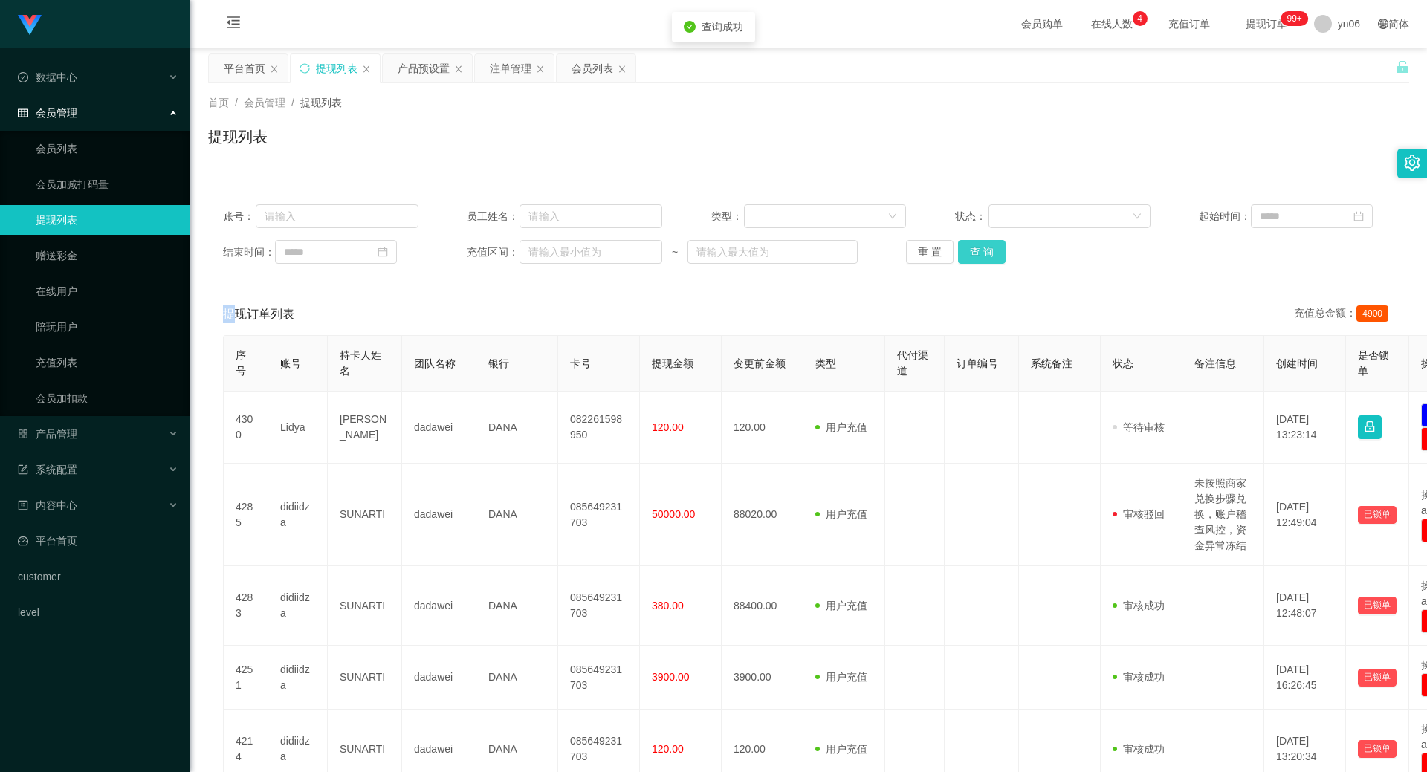
click at [989, 246] on button "查 询" at bounding box center [982, 252] width 48 height 24
click at [988, 247] on div "重 置 查 询" at bounding box center [1003, 252] width 195 height 24
click at [988, 247] on button "查 询" at bounding box center [982, 252] width 48 height 24
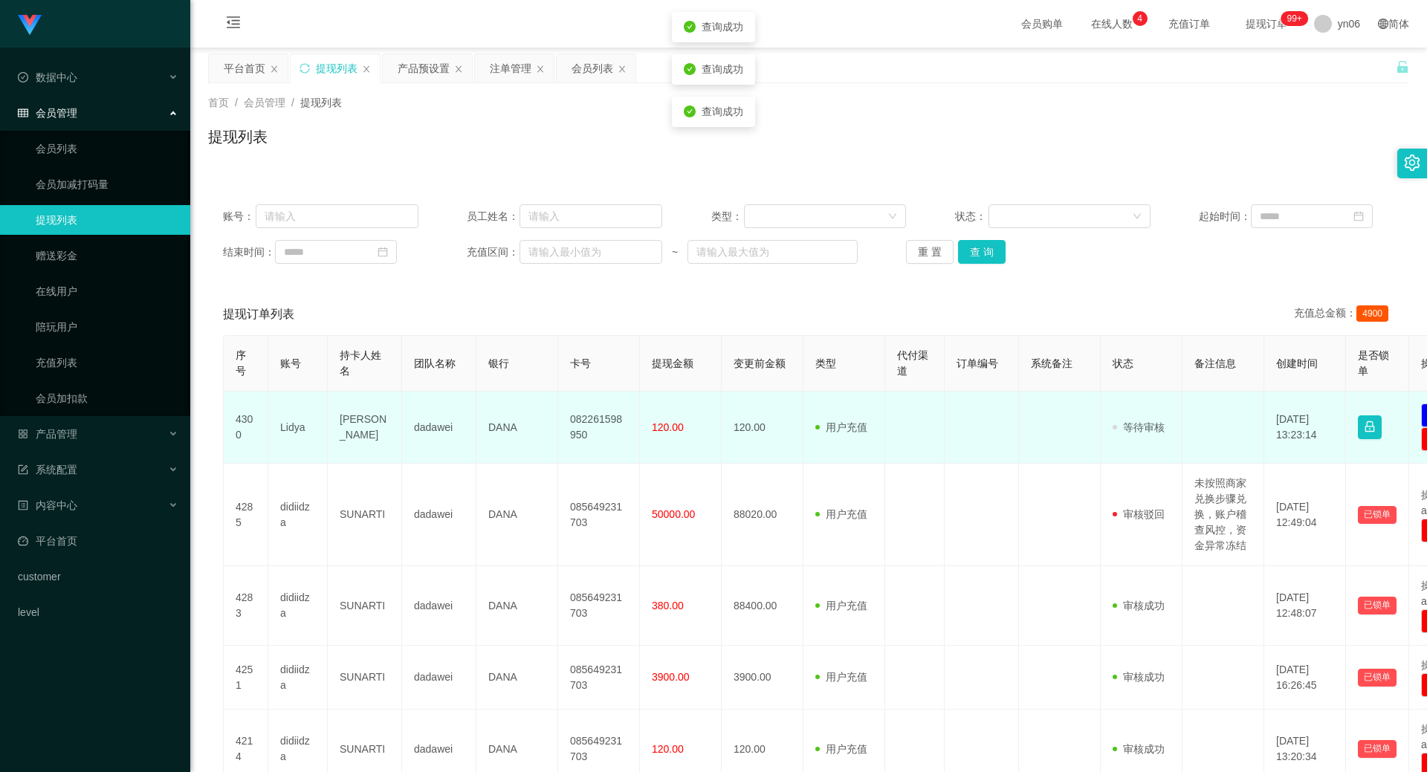
click at [291, 427] on td "Lidya" at bounding box center [297, 428] width 59 height 72
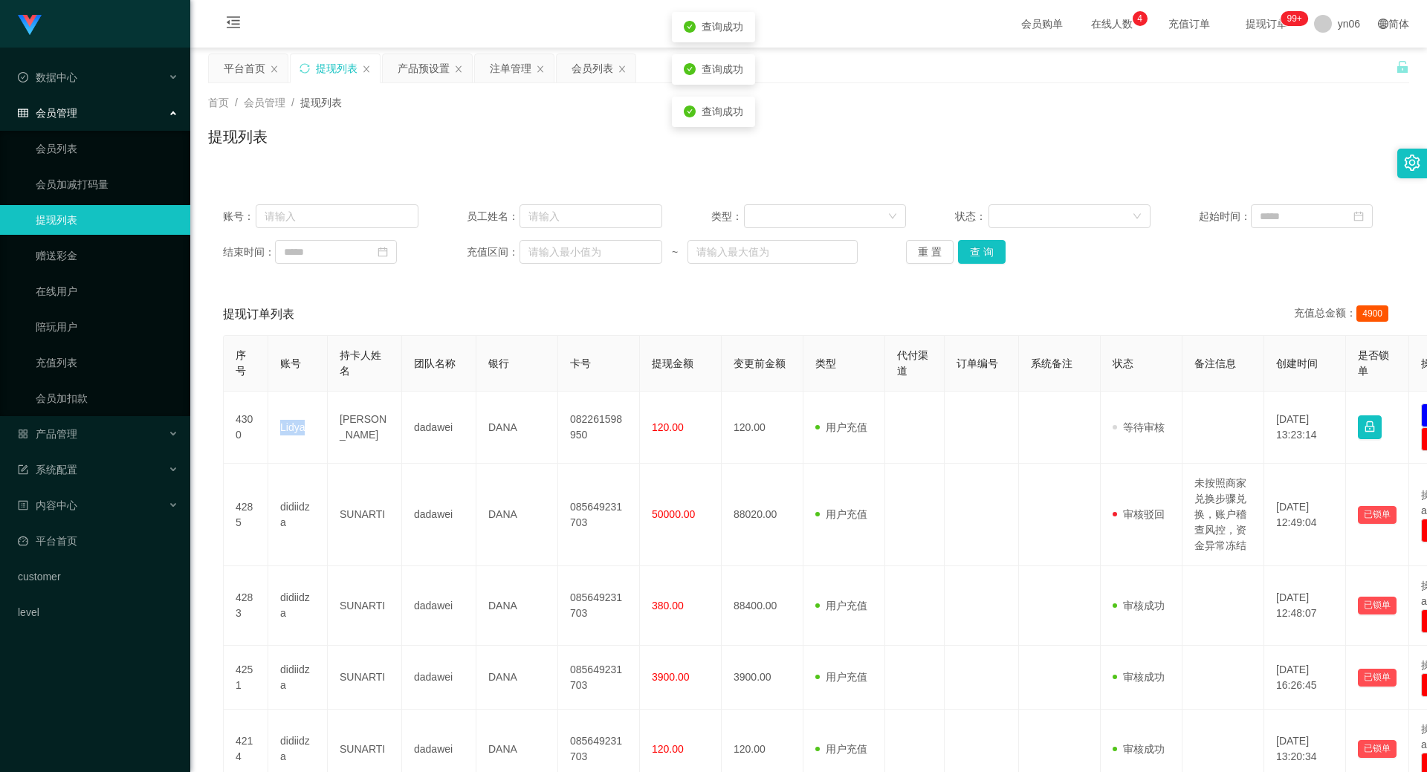
copy td "Lidya"
click at [976, 244] on button "查 询" at bounding box center [982, 252] width 48 height 24
click at [977, 244] on div "重 置 查 询" at bounding box center [1003, 252] width 195 height 24
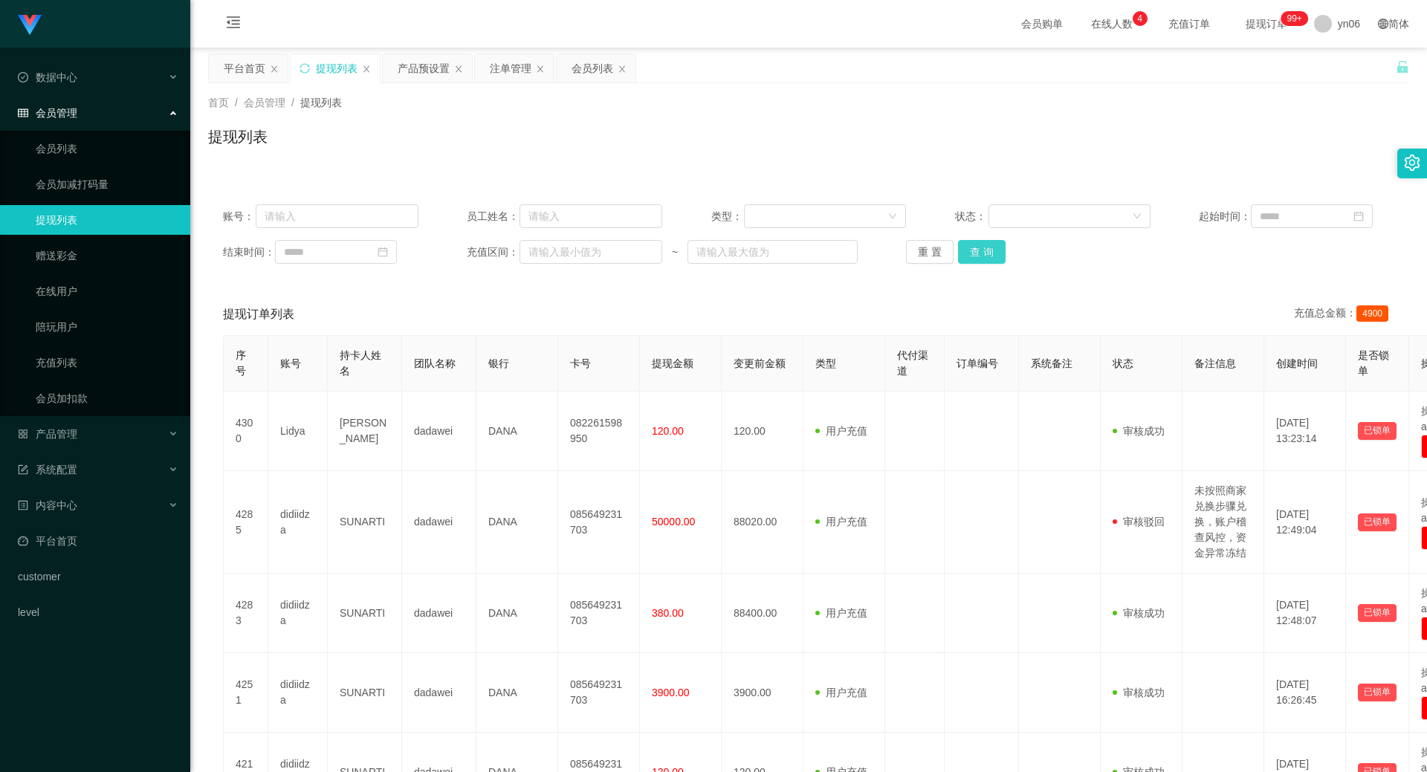
click at [974, 246] on button "查 询" at bounding box center [982, 252] width 48 height 24
click at [974, 246] on div "重 置 查 询" at bounding box center [1003, 252] width 195 height 24
click at [974, 246] on button "查 询" at bounding box center [990, 252] width 64 height 24
click at [974, 246] on div "重 置 查 询" at bounding box center [1003, 252] width 195 height 24
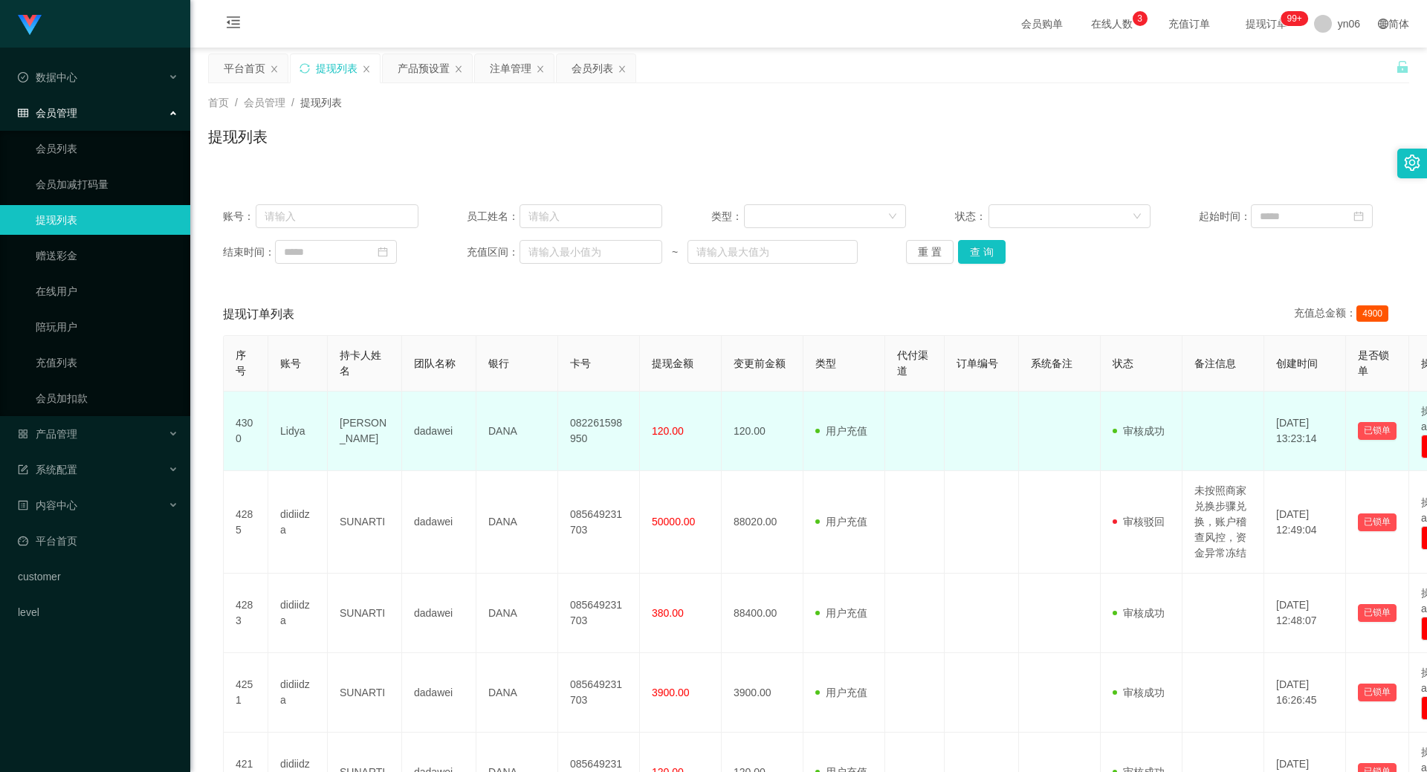
click at [292, 437] on td "Lidya" at bounding box center [297, 432] width 59 height 80
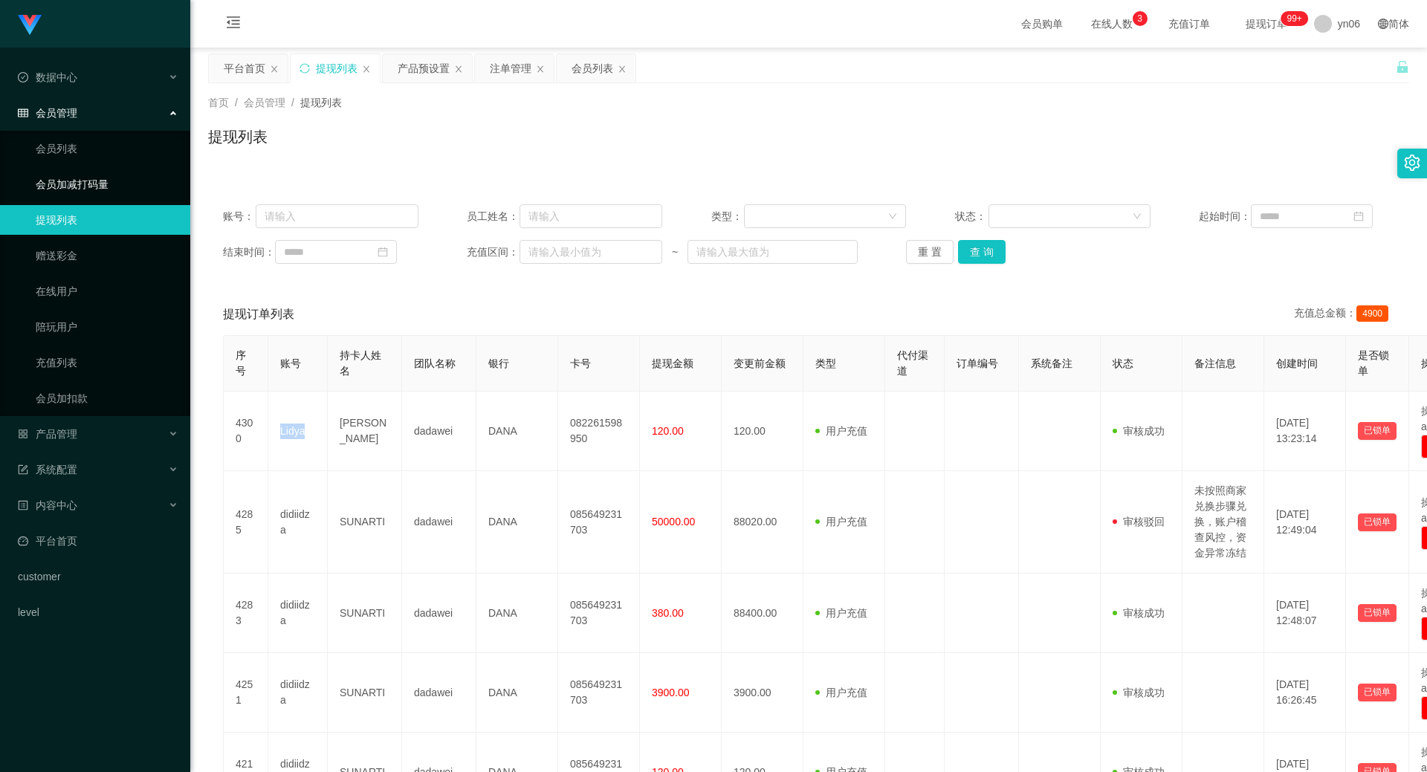
copy td "Lidya"
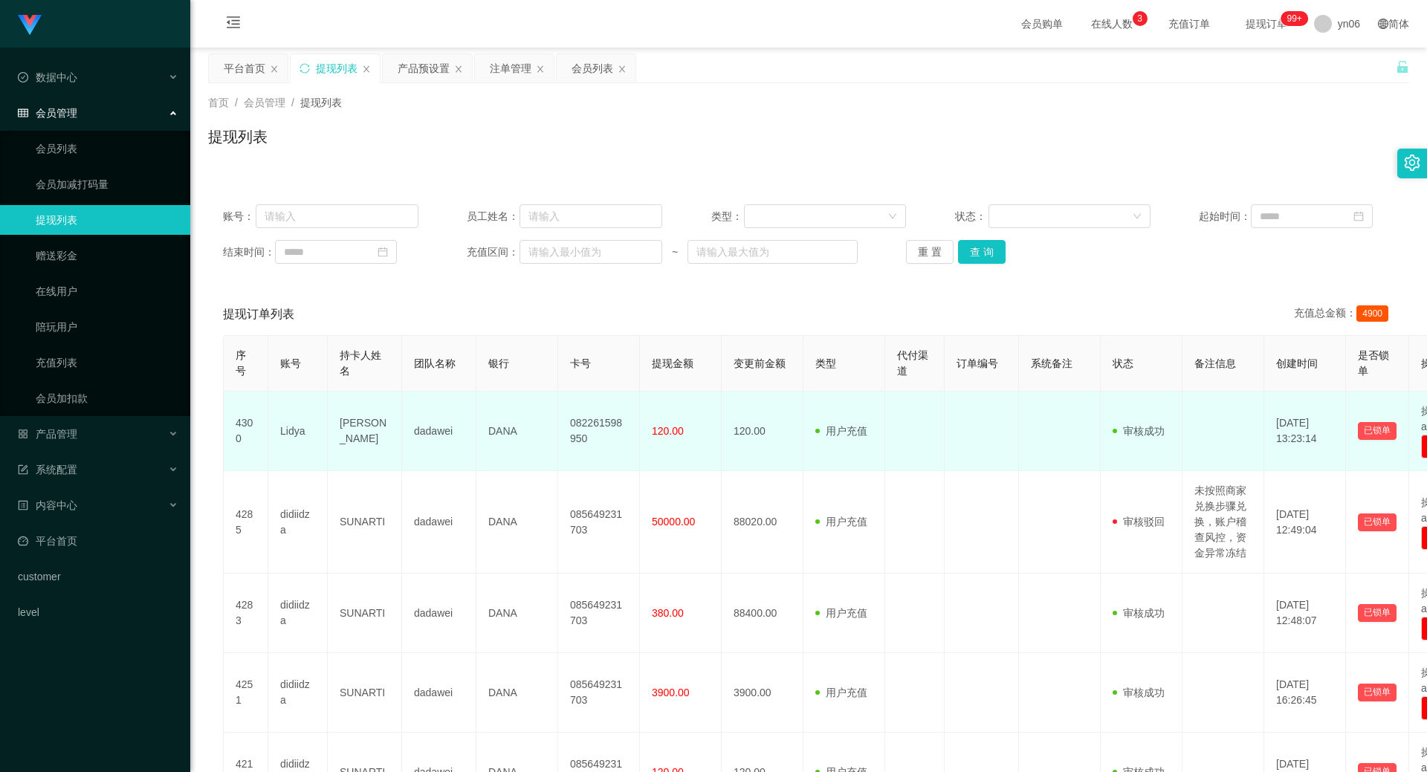
click at [342, 428] on td "[PERSON_NAME]" at bounding box center [365, 432] width 74 height 80
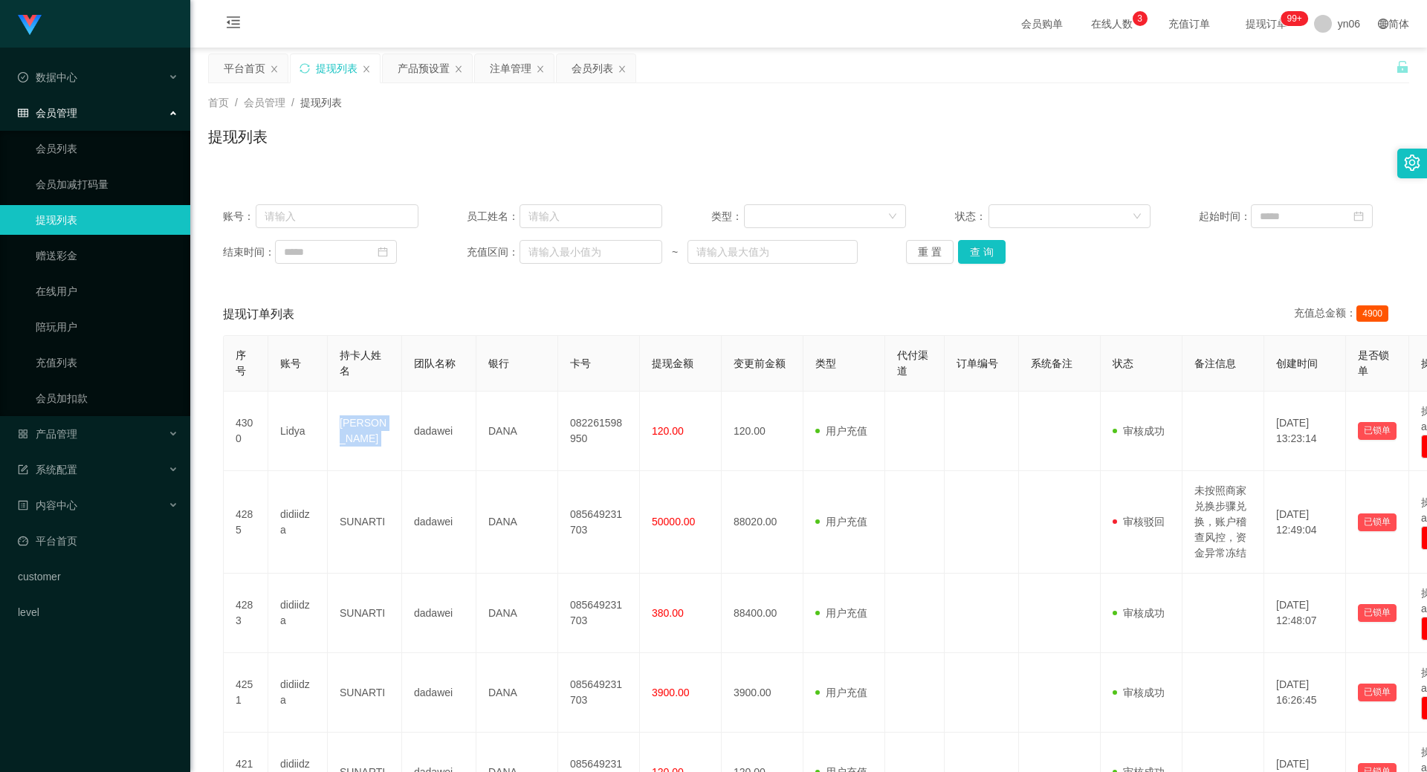
copy td "[PERSON_NAME]"
click at [998, 250] on button "查 询" at bounding box center [982, 252] width 48 height 24
click at [997, 250] on div "重 置 查 询" at bounding box center [1003, 252] width 195 height 24
click at [997, 250] on button "查 询" at bounding box center [990, 252] width 64 height 24
click at [985, 248] on button "查 询" at bounding box center [982, 252] width 48 height 24
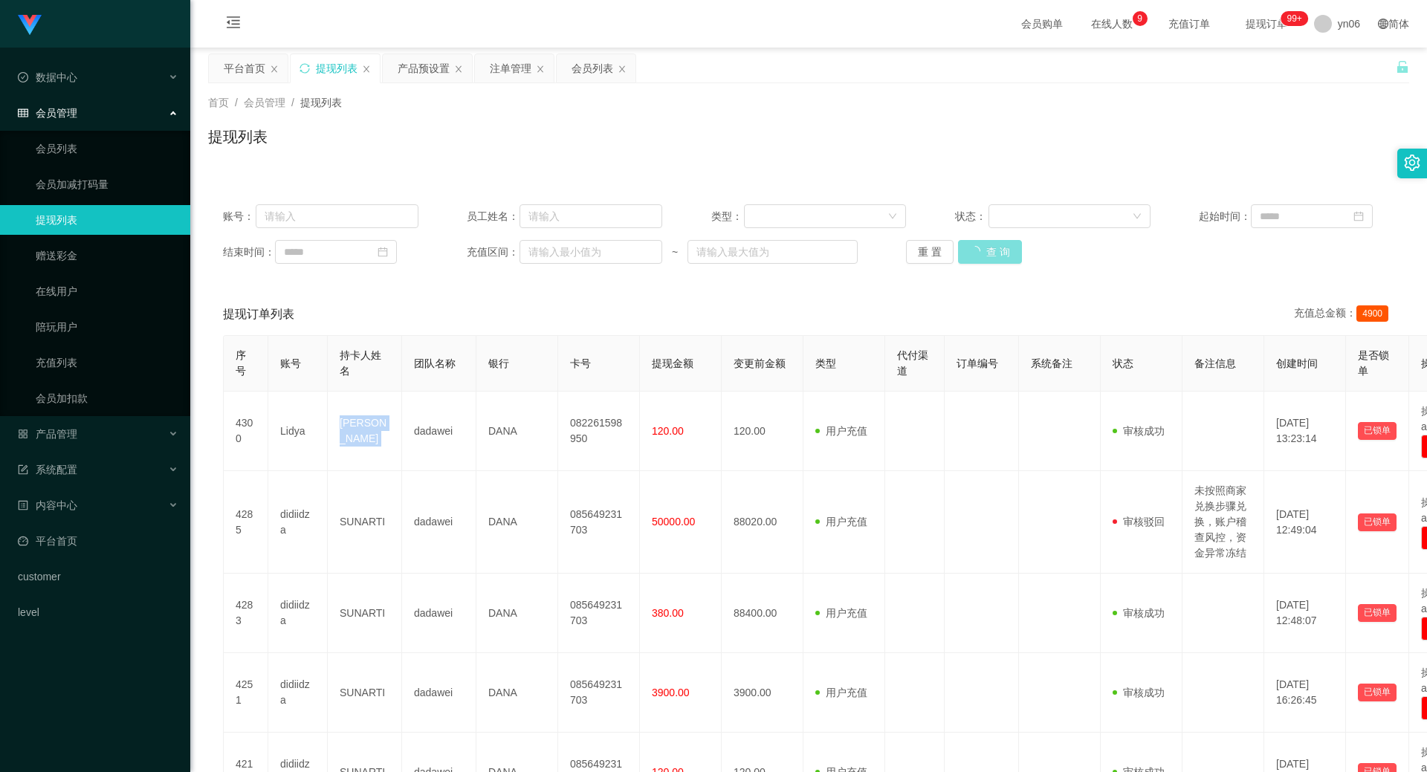
click at [985, 248] on div "重 置 查 询" at bounding box center [1003, 252] width 195 height 24
click at [985, 248] on button "查 询" at bounding box center [990, 252] width 64 height 24
click at [985, 248] on div "重 置 查 询" at bounding box center [1003, 252] width 195 height 24
drag, startPoint x: 1010, startPoint y: 248, endPoint x: 999, endPoint y: 250, distance: 11.2
click at [1010, 248] on div "重 置 查 询" at bounding box center [1003, 252] width 195 height 24
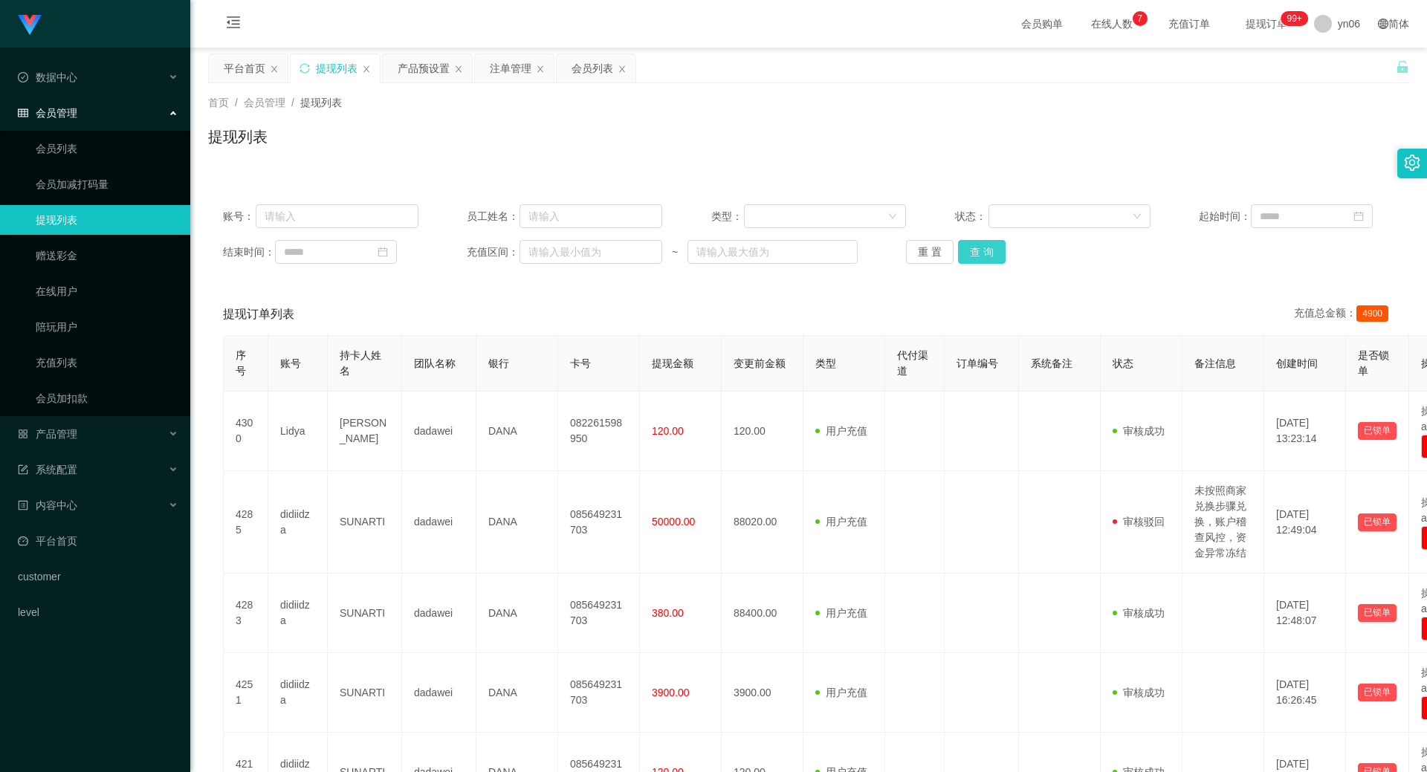
click at [988, 251] on button "查 询" at bounding box center [982, 252] width 48 height 24
click at [988, 251] on div "重 置 查 询" at bounding box center [1003, 252] width 195 height 24
click at [988, 251] on button "查 询" at bounding box center [990, 252] width 64 height 24
click at [988, 251] on div "重 置 查 询" at bounding box center [1003, 252] width 195 height 24
click at [425, 70] on div "产品预设置" at bounding box center [424, 68] width 52 height 28
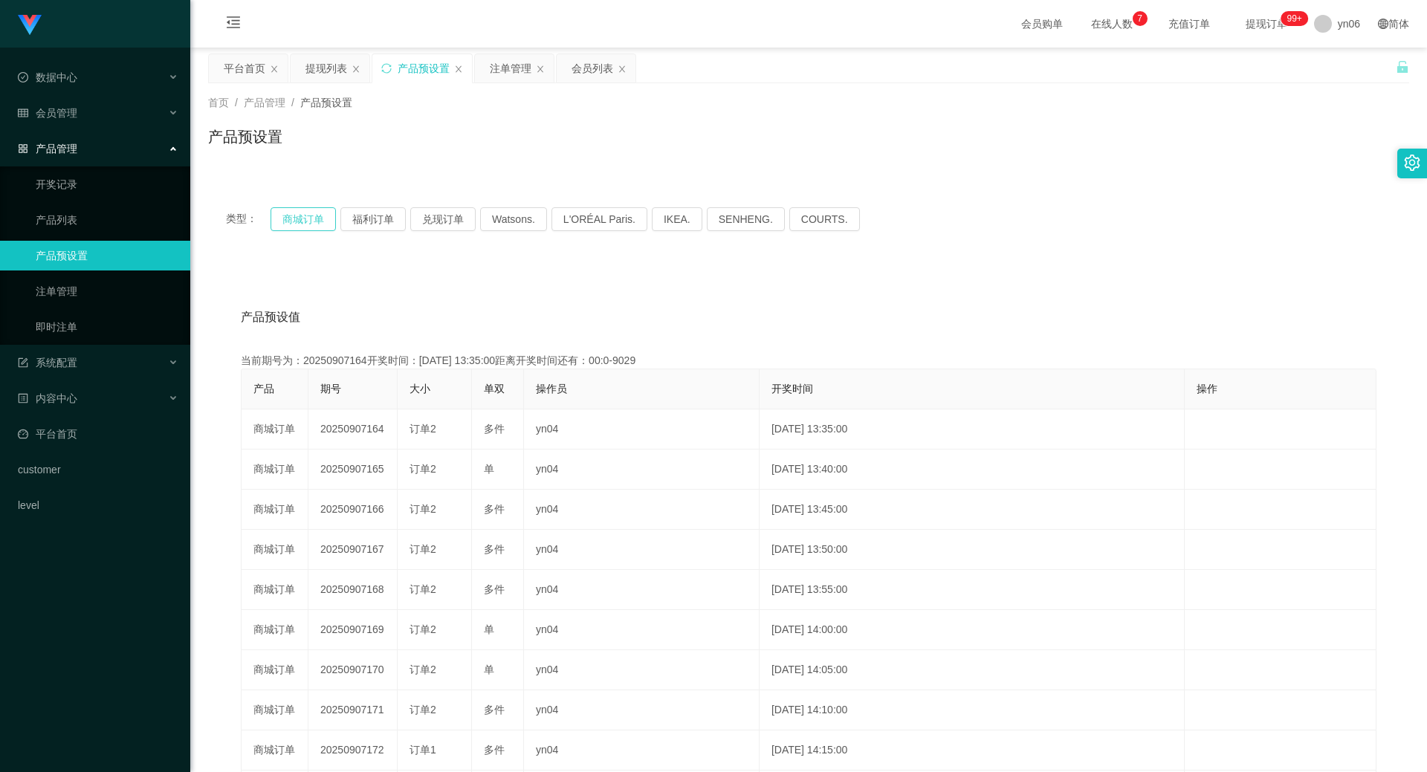
click at [312, 220] on button "商城订单" at bounding box center [302, 219] width 65 height 24
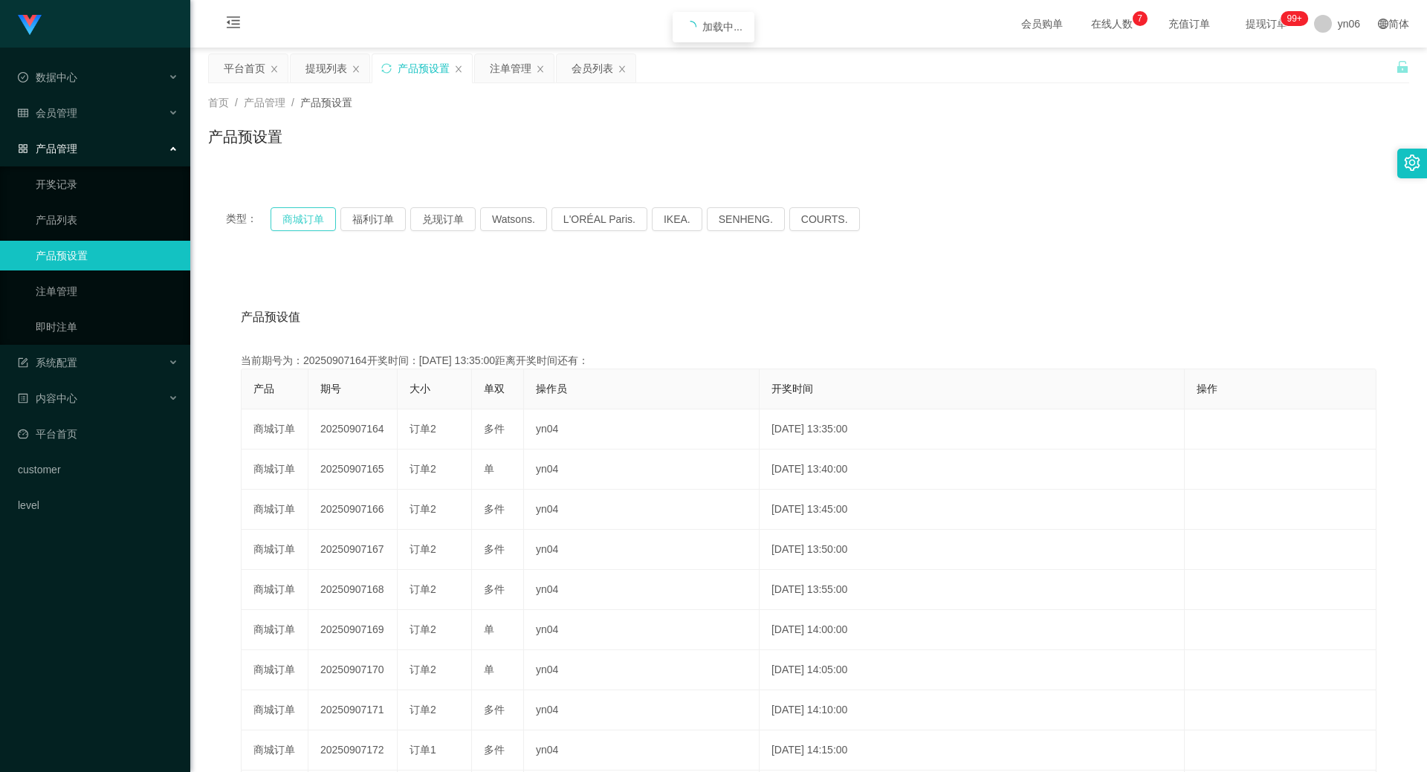
click at [312, 220] on button "商城订单" at bounding box center [302, 219] width 65 height 24
click at [648, 303] on div "产品预设值 添加期号" at bounding box center [808, 317] width 1135 height 42
click at [297, 219] on button "商城订单" at bounding box center [302, 219] width 65 height 24
click at [513, 72] on div "注单管理" at bounding box center [511, 68] width 42 height 28
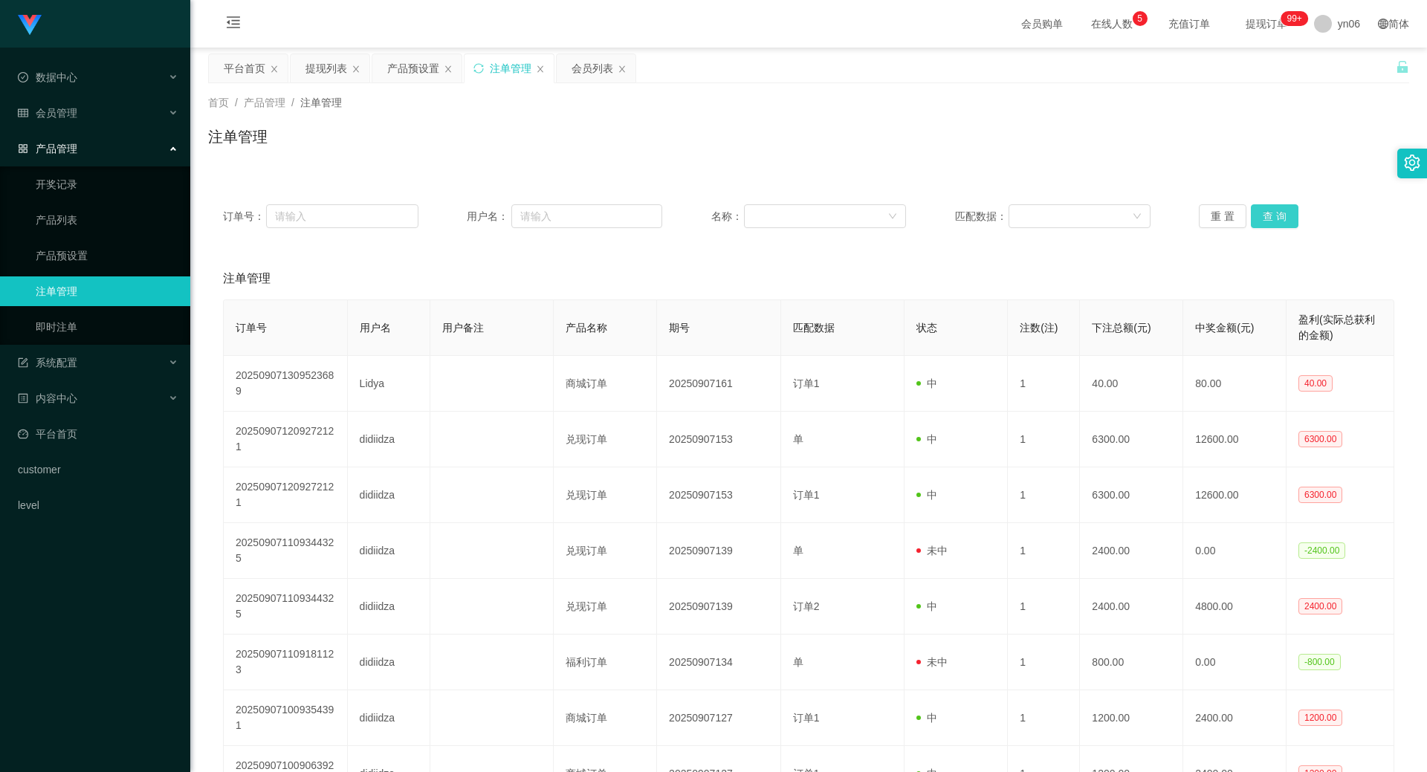
click at [1262, 221] on button "查 询" at bounding box center [1275, 216] width 48 height 24
click at [1262, 221] on div "重 置 查 询" at bounding box center [1296, 216] width 195 height 24
click at [1262, 221] on button "查 询" at bounding box center [1283, 216] width 64 height 24
click at [1262, 221] on div "重 置 查 询" at bounding box center [1296, 216] width 195 height 24
click at [1262, 221] on button "查 询" at bounding box center [1275, 216] width 48 height 24
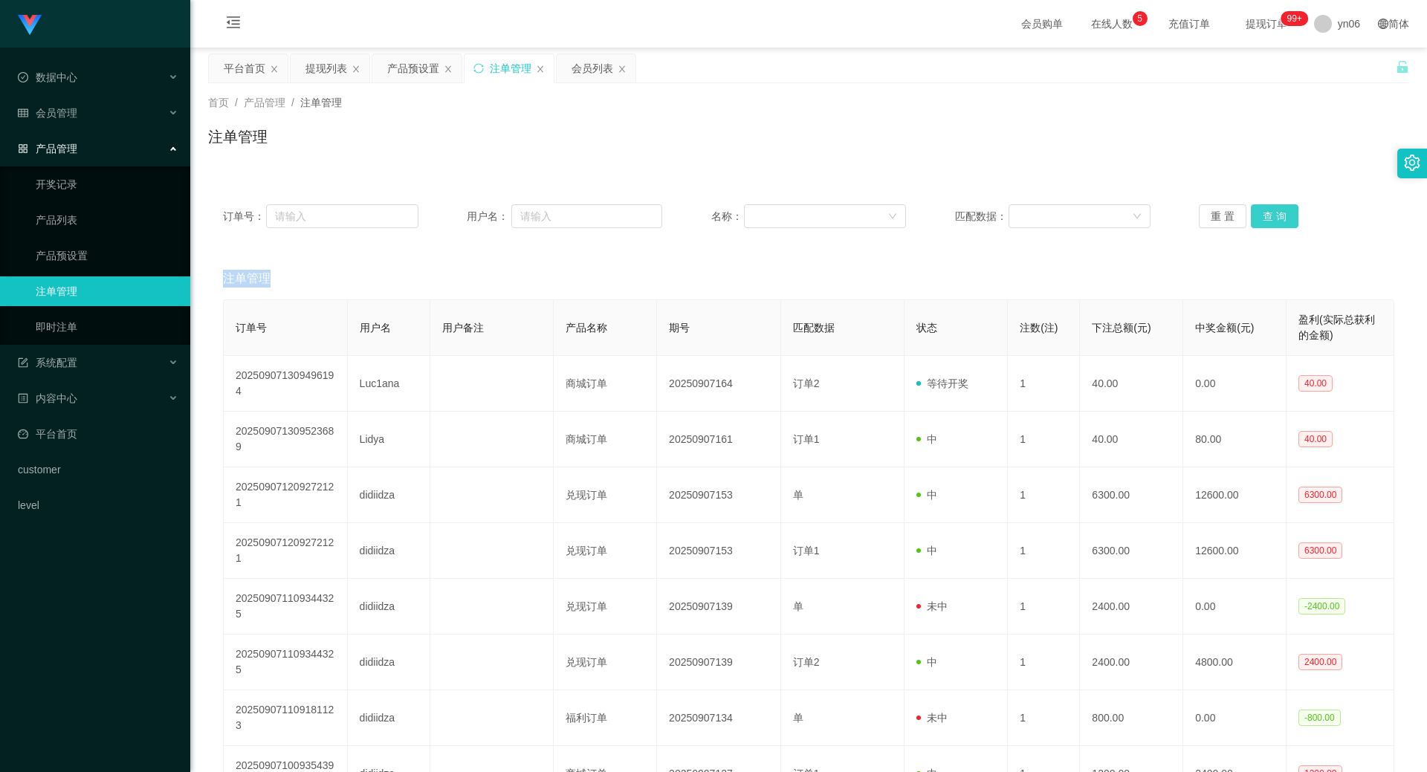
click at [1262, 221] on div "重 置 查 询" at bounding box center [1296, 216] width 195 height 24
click at [1262, 221] on button "查 询" at bounding box center [1275, 216] width 48 height 24
click at [1281, 215] on button "查 询" at bounding box center [1275, 216] width 48 height 24
click at [1280, 215] on div "重 置 查 询" at bounding box center [1296, 216] width 195 height 24
click at [1280, 215] on button "查 询" at bounding box center [1283, 216] width 64 height 24
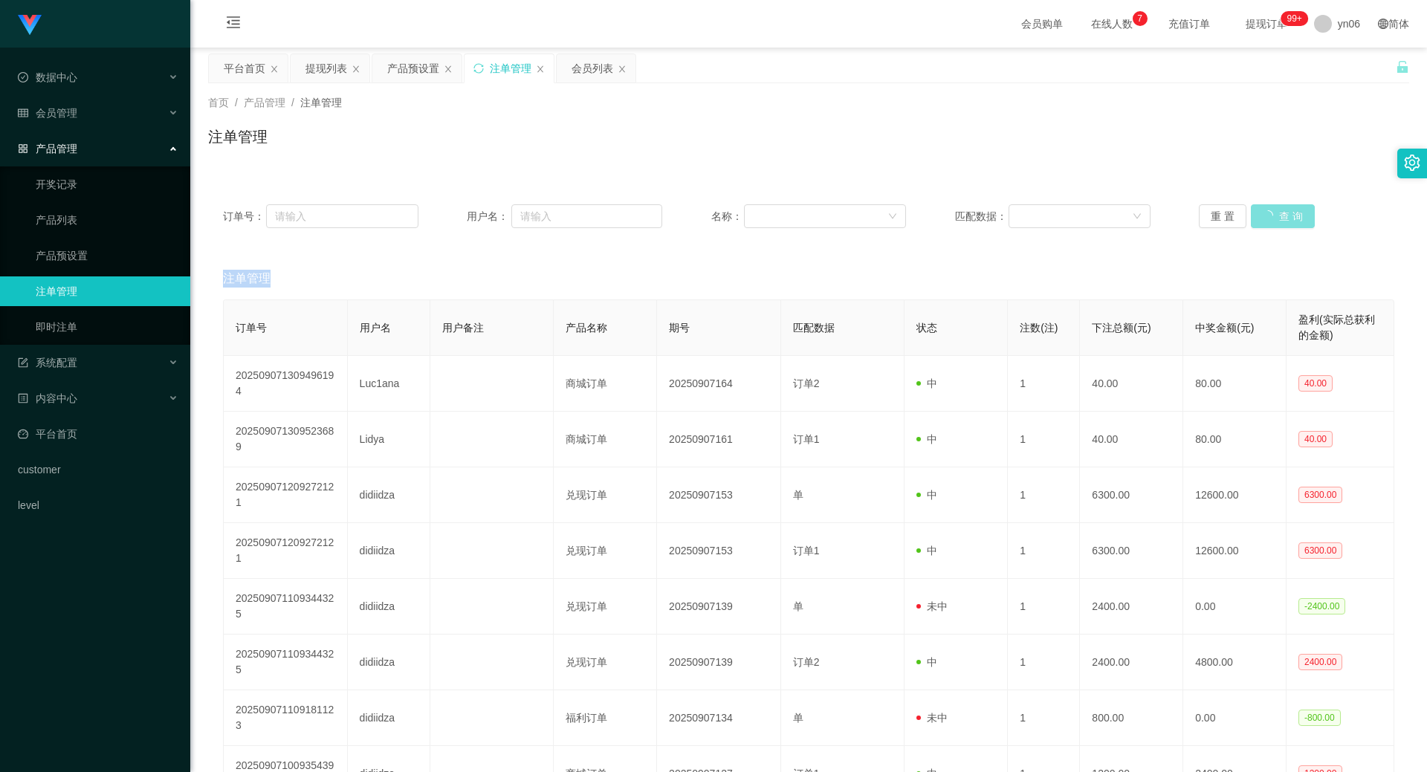
click at [1280, 215] on div "重 置 查 询" at bounding box center [1296, 216] width 195 height 24
click at [1280, 215] on button "查 询" at bounding box center [1275, 216] width 48 height 24
click at [1280, 215] on div "重 置 查 询" at bounding box center [1296, 216] width 195 height 24
click at [1278, 214] on button "查 询" at bounding box center [1275, 216] width 48 height 24
click at [337, 68] on div "提现列表" at bounding box center [326, 68] width 42 height 28
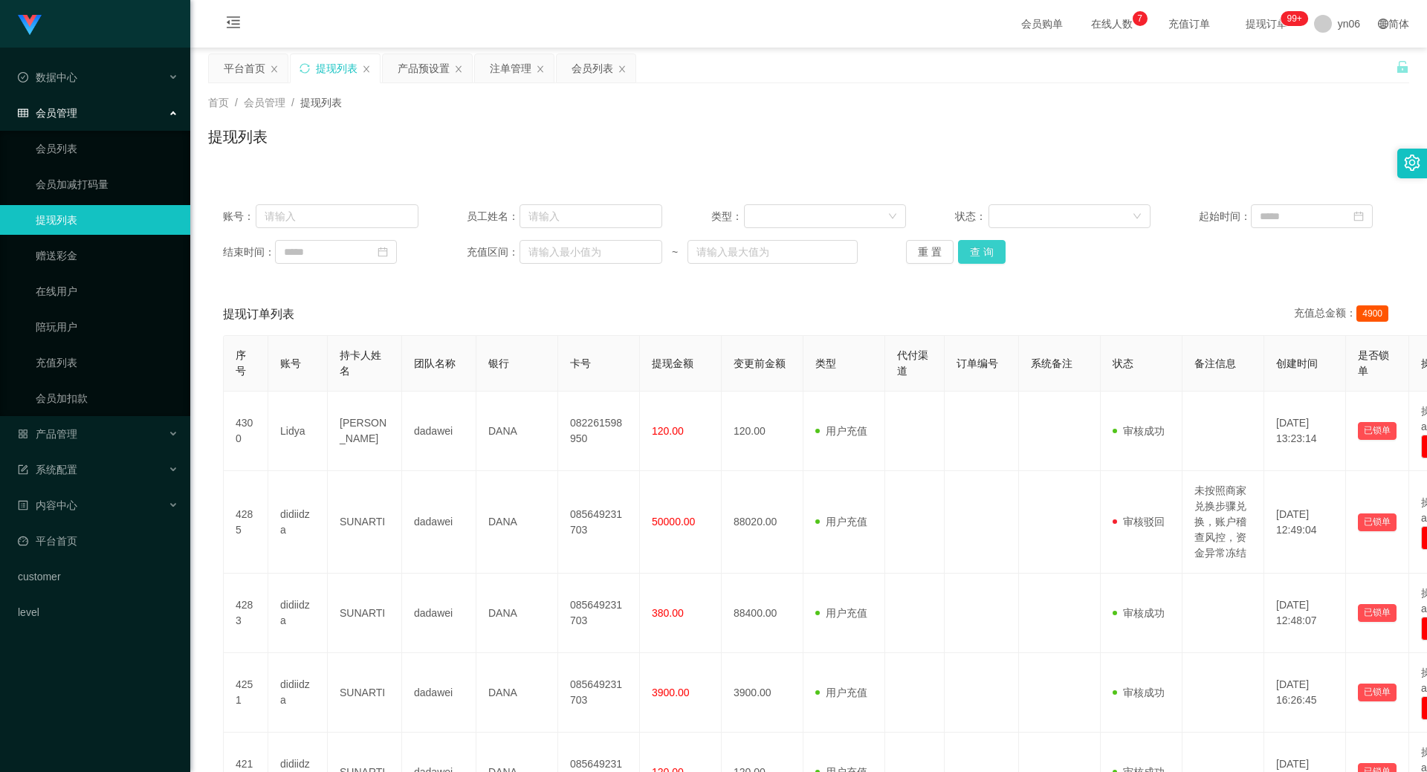
click at [996, 253] on button "查 询" at bounding box center [982, 252] width 48 height 24
click at [996, 253] on div "重 置 查 询" at bounding box center [1003, 252] width 195 height 24
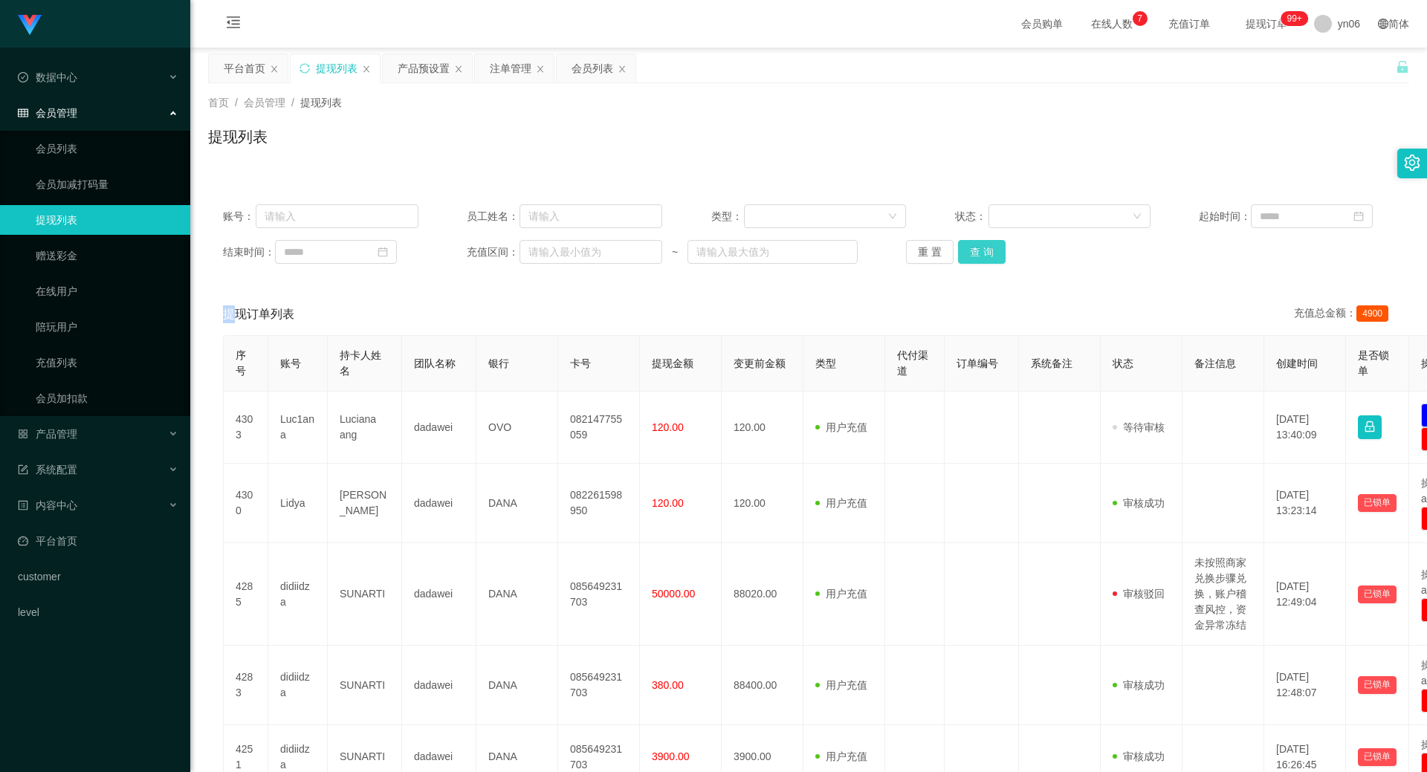
click at [996, 253] on button "查 询" at bounding box center [982, 252] width 48 height 24
click at [996, 253] on div "重 置 查 询" at bounding box center [1003, 252] width 195 height 24
click at [996, 253] on button "查 询" at bounding box center [990, 252] width 64 height 24
click at [996, 253] on div "重 置 查 询" at bounding box center [1003, 252] width 195 height 24
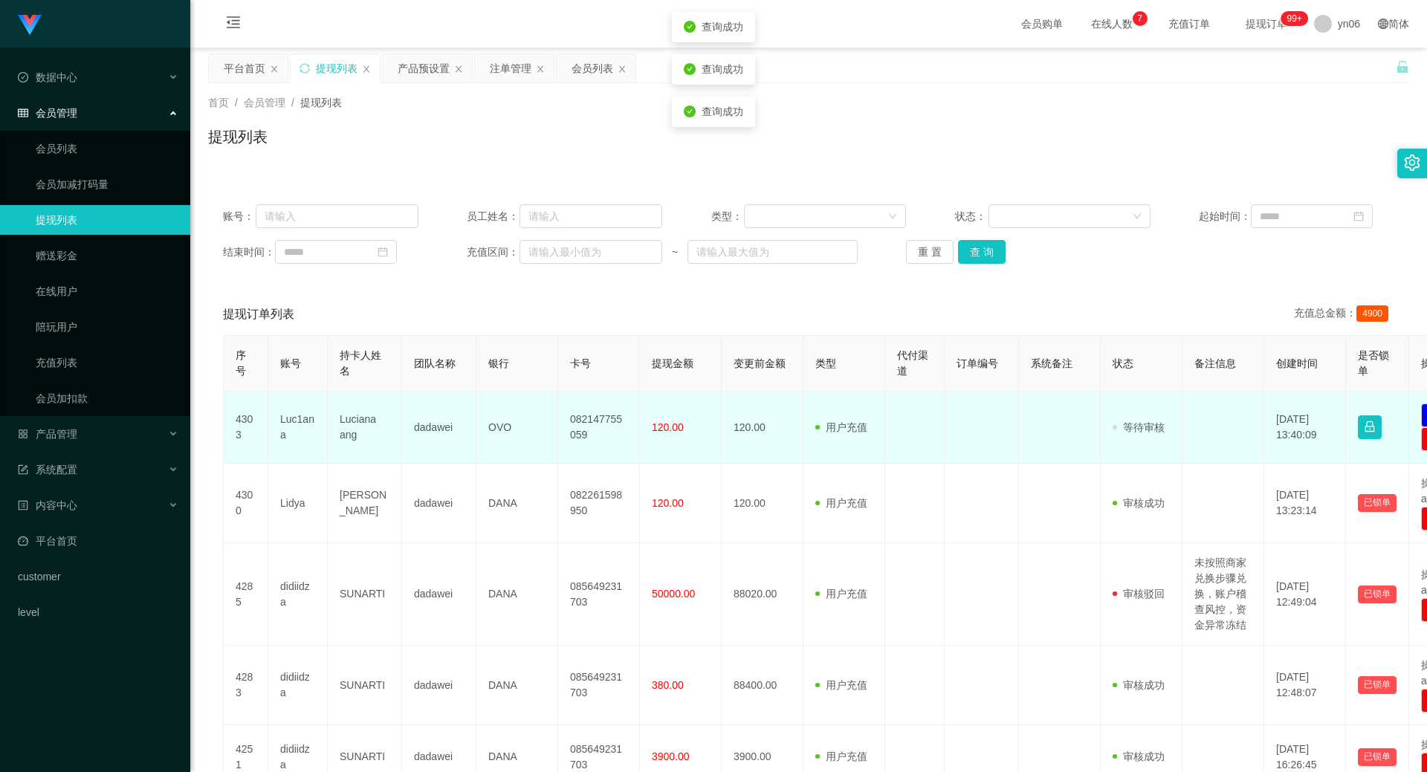
click at [300, 416] on td "Luc1ana" at bounding box center [297, 428] width 59 height 72
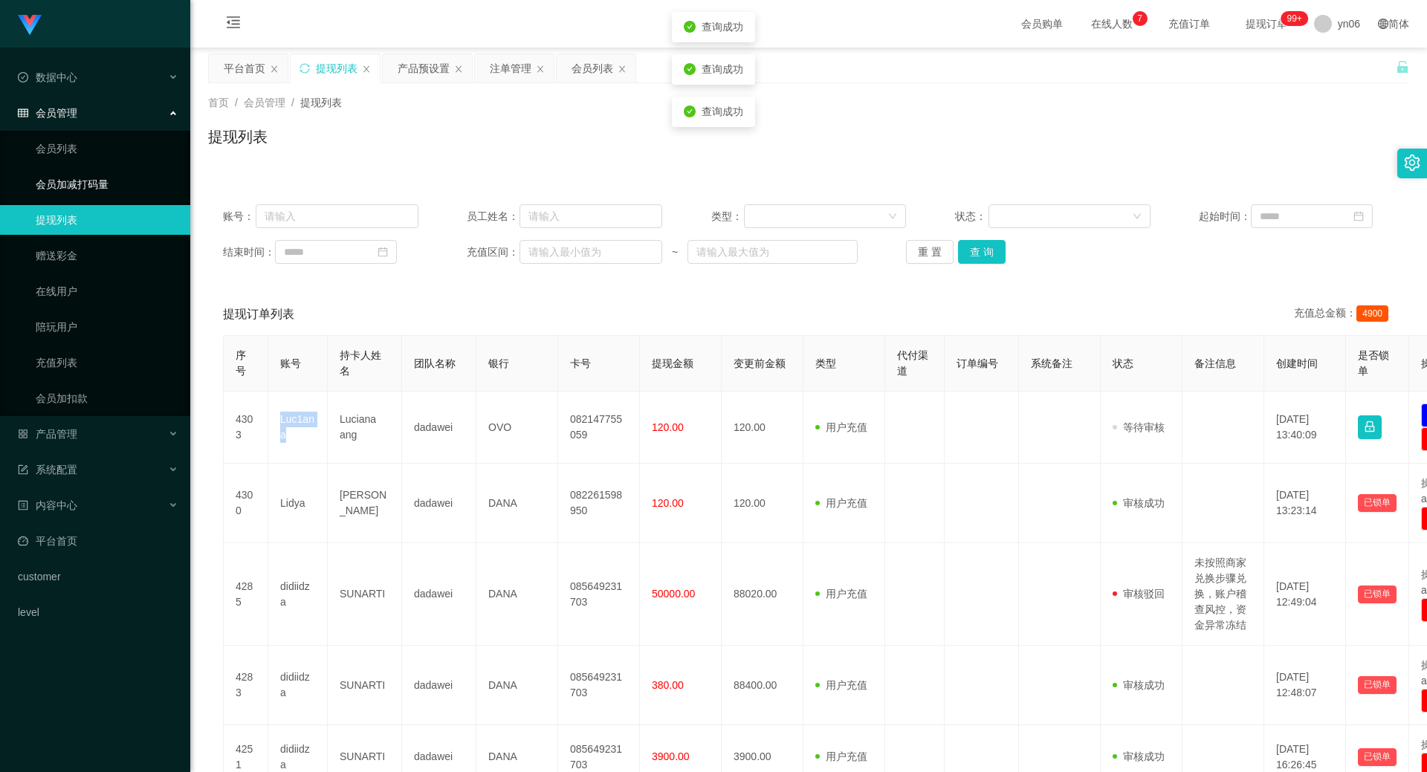
copy td "Luc1ana"
click at [990, 261] on button "查 询" at bounding box center [982, 252] width 48 height 24
click at [989, 261] on div "重 置 查 询" at bounding box center [1003, 252] width 195 height 24
click at [989, 261] on button "查 询" at bounding box center [982, 252] width 48 height 24
click at [989, 261] on div "重 置 查 询" at bounding box center [1003, 252] width 195 height 24
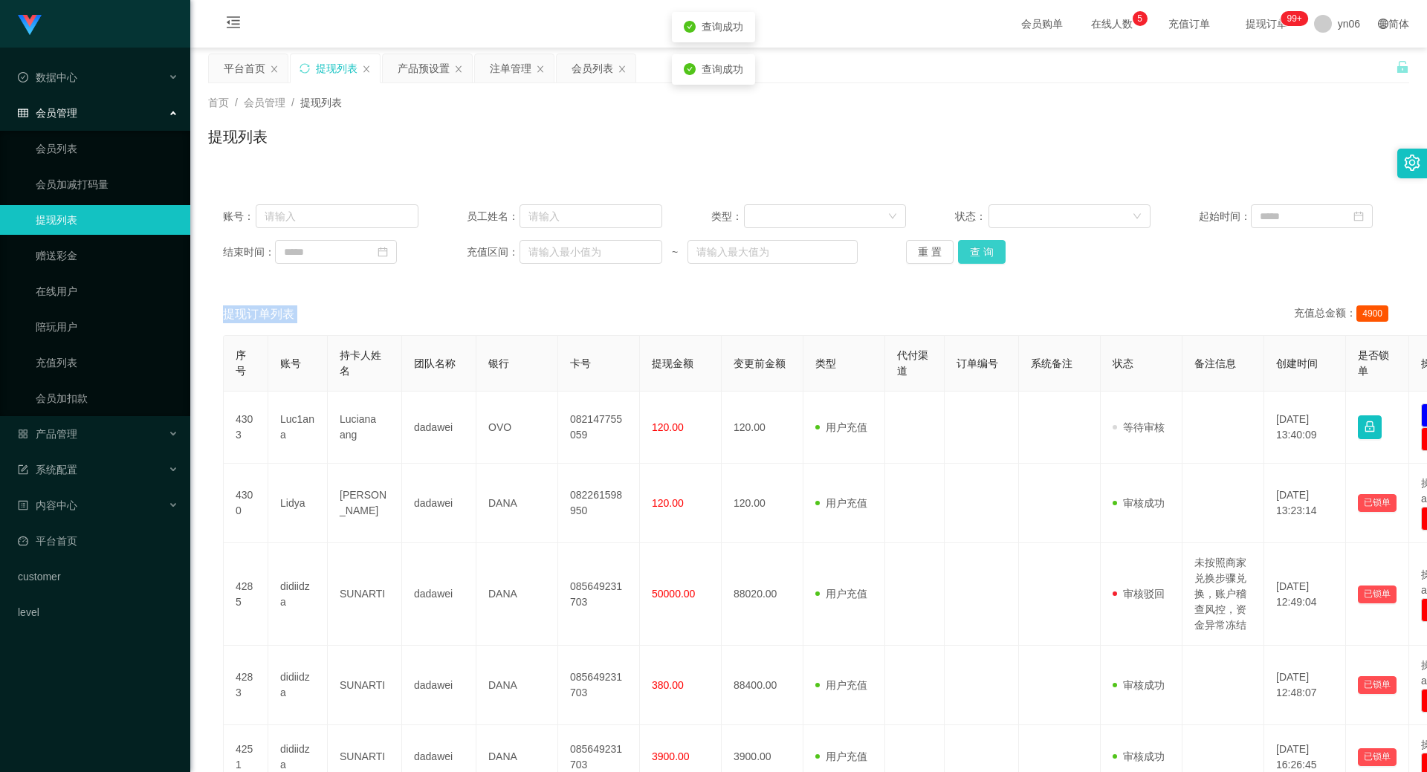
click at [989, 261] on button "查 询" at bounding box center [982, 252] width 48 height 24
click at [985, 257] on button "查 询" at bounding box center [982, 252] width 48 height 24
click at [985, 257] on div "重 置 查 询" at bounding box center [1003, 252] width 195 height 24
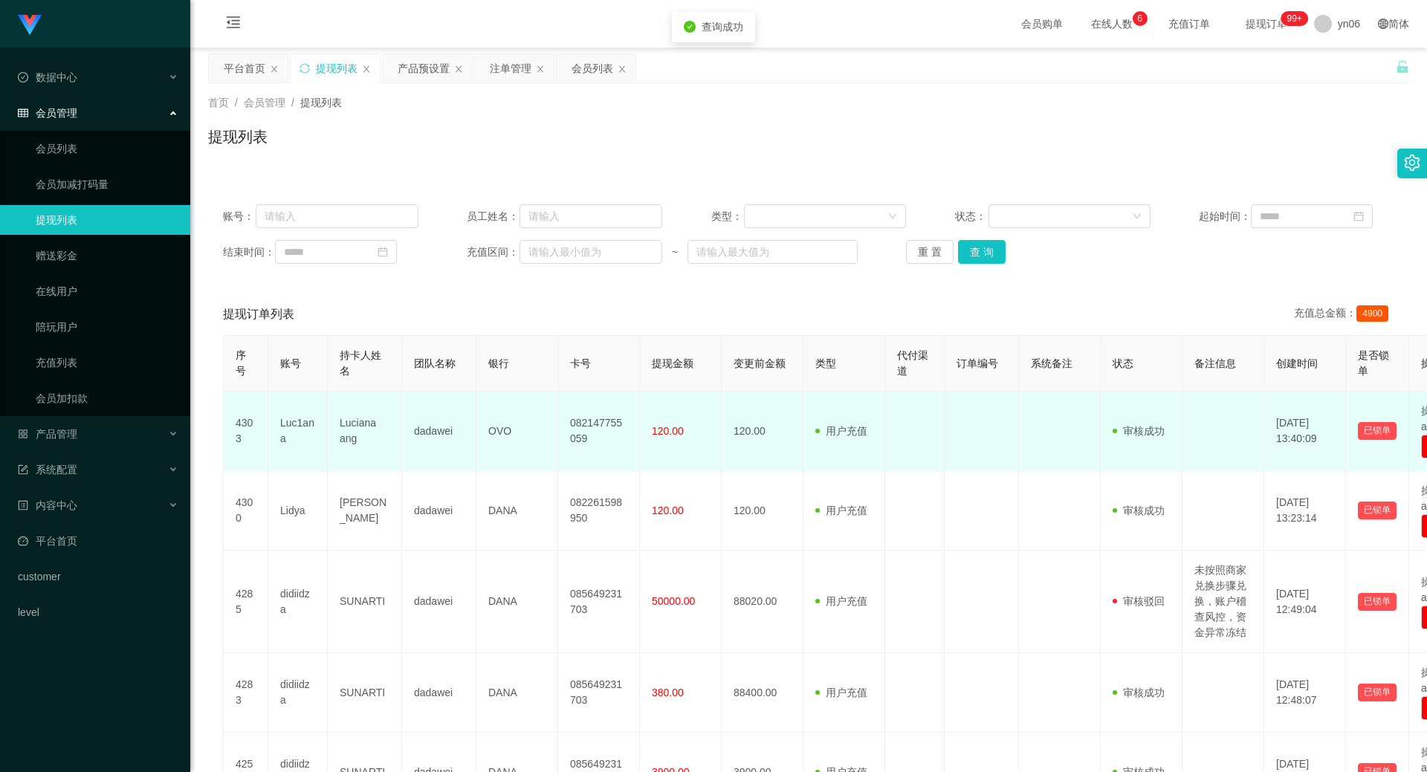
click at [305, 425] on td "Luc1ana" at bounding box center [297, 432] width 59 height 80
copy td "Luc1ana"
click at [361, 433] on td "Luciana ang" at bounding box center [365, 432] width 74 height 80
click at [360, 433] on td "Luciana ang" at bounding box center [365, 432] width 74 height 80
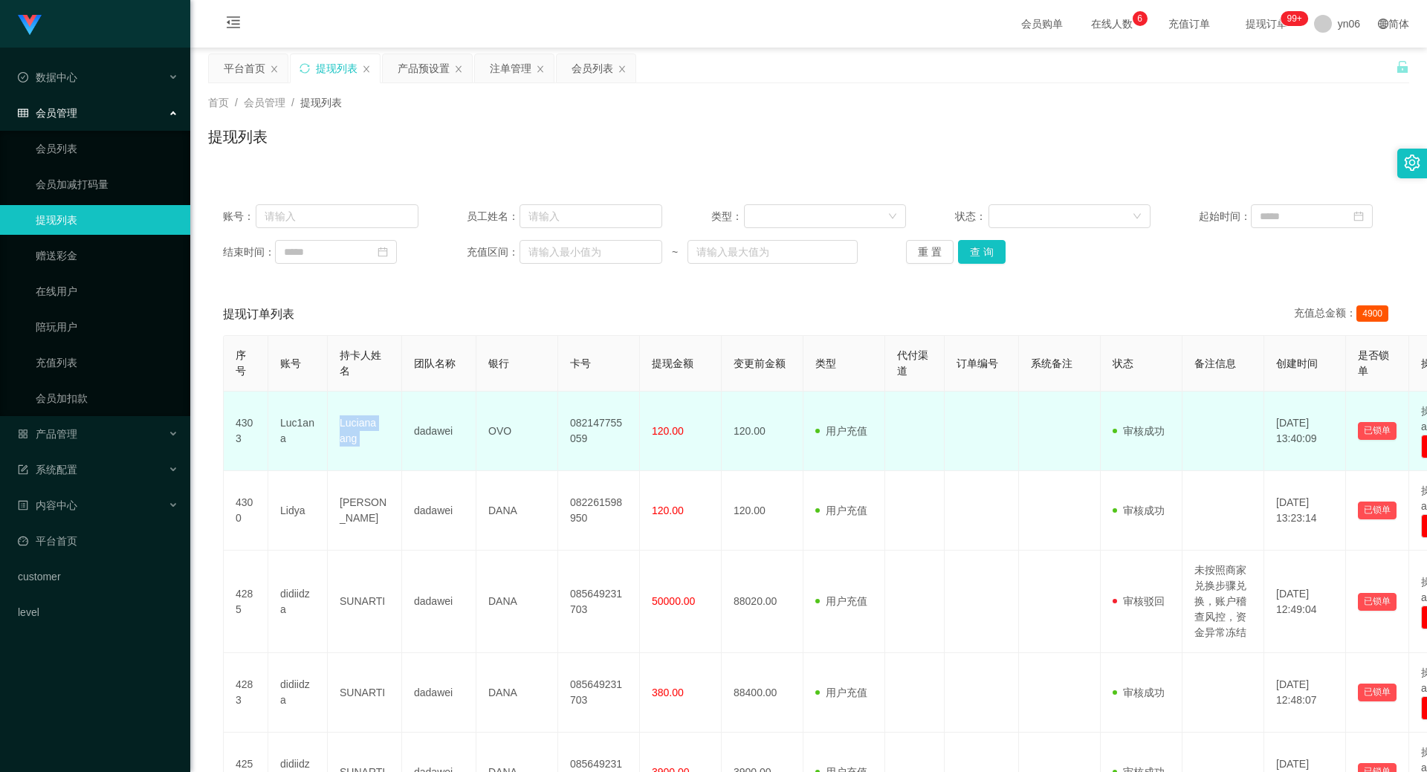
click at [360, 433] on td "Luciana ang" at bounding box center [365, 432] width 74 height 80
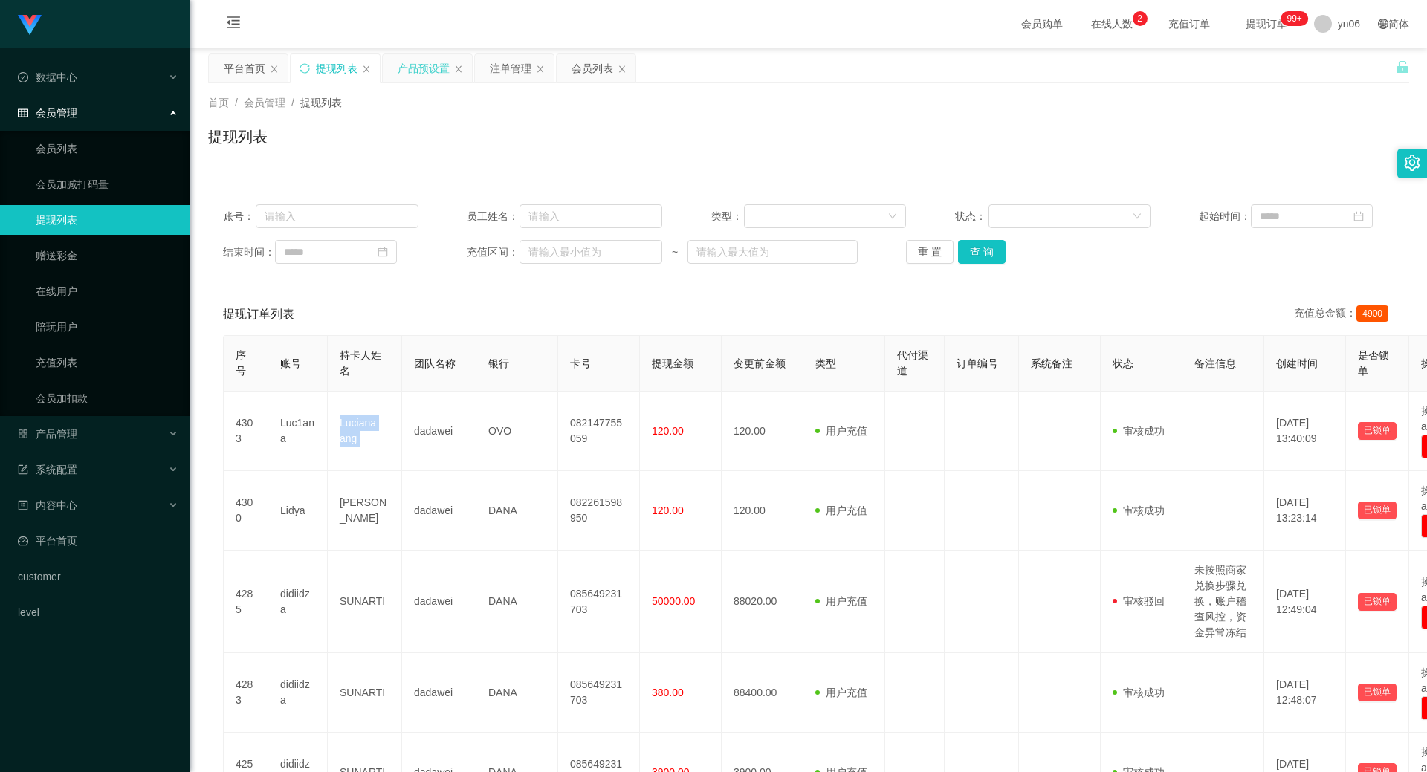
click at [411, 60] on div "产品预设置" at bounding box center [424, 68] width 52 height 28
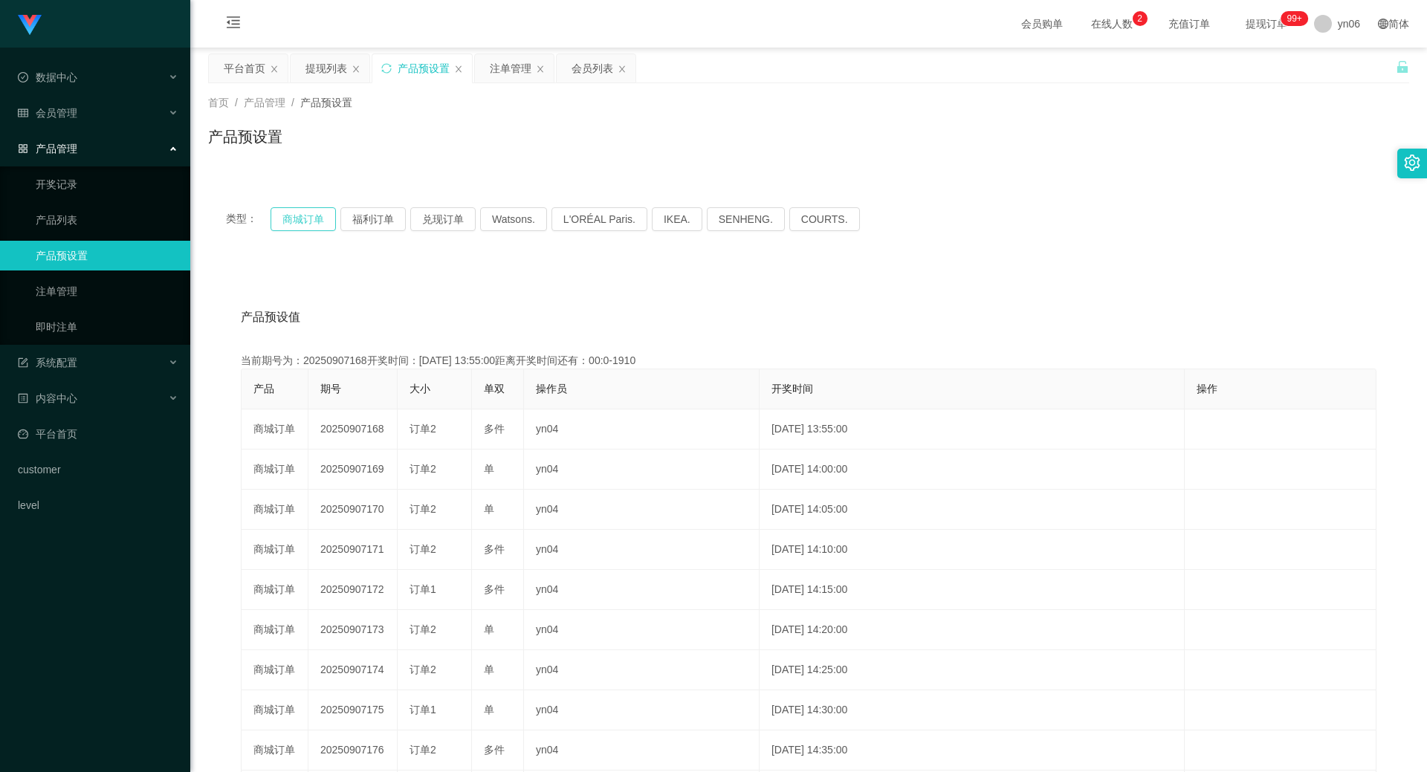
click at [307, 211] on button "商城订单" at bounding box center [302, 219] width 65 height 24
click at [308, 211] on button "商城订单" at bounding box center [302, 219] width 65 height 24
drag, startPoint x: 308, startPoint y: 211, endPoint x: 291, endPoint y: 216, distance: 17.9
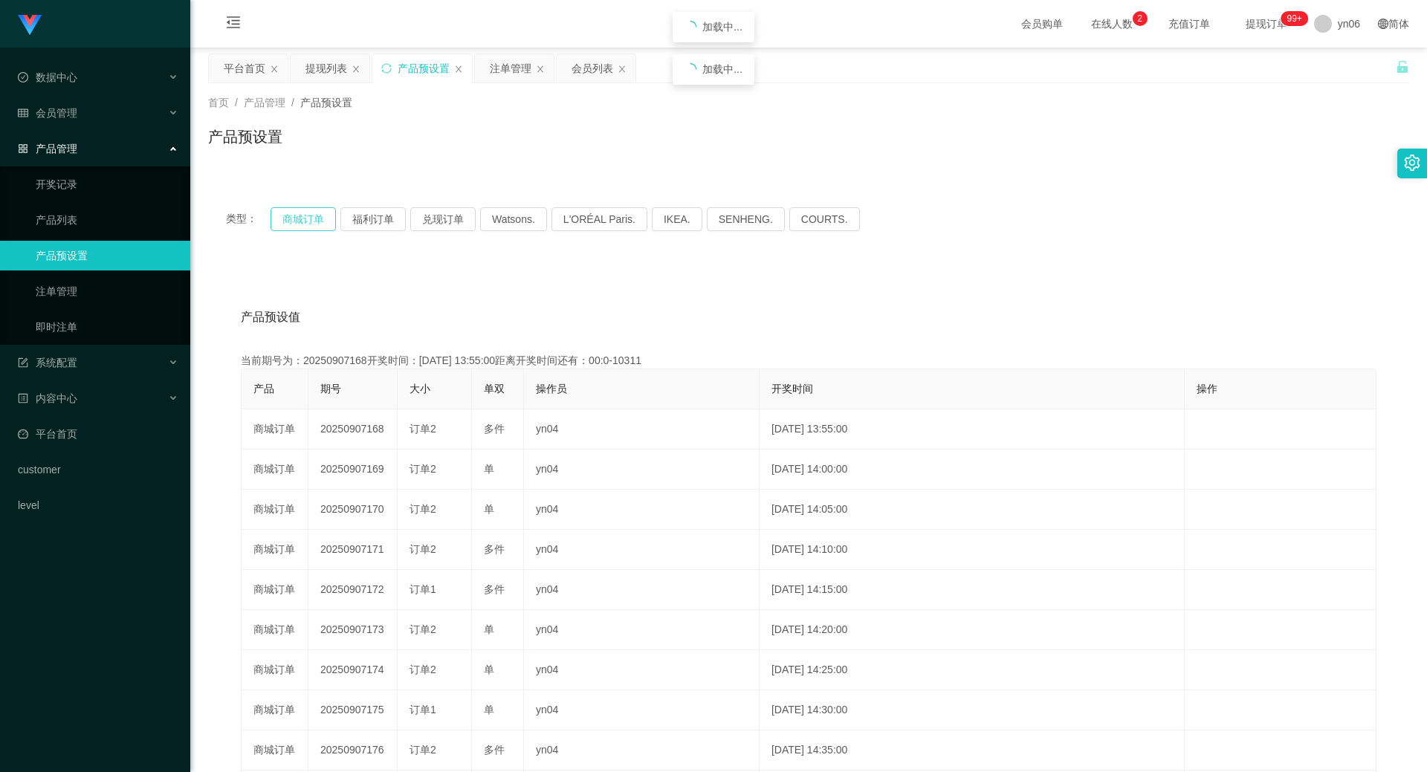
click at [308, 211] on button "商城订单" at bounding box center [302, 219] width 65 height 24
click at [312, 210] on button "商城订单" at bounding box center [302, 219] width 65 height 24
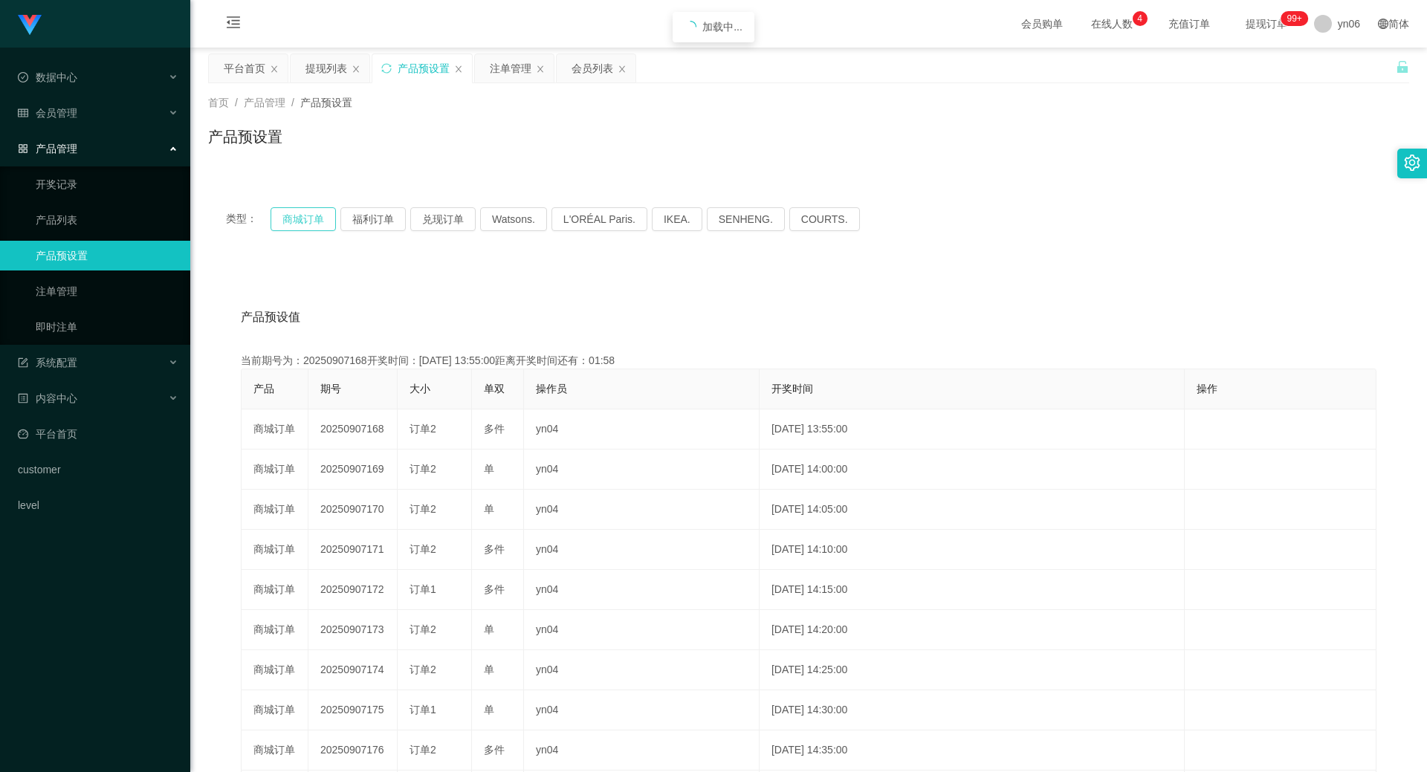
click at [311, 210] on button "商城订单" at bounding box center [302, 219] width 65 height 24
click at [312, 210] on button "商城订单" at bounding box center [302, 219] width 65 height 24
click at [311, 207] on div "类型： 商城订单 福利订单 兑现订单 Watsons. L'ORÉAL Paris. IKEA. [GEOGRAPHIC_DATA]. COURTS." at bounding box center [808, 218] width 1201 height 59
click at [311, 205] on div "类型： 商城订单 福利订单 兑现订单 Watsons. L'ORÉAL Paris. IKEA. [GEOGRAPHIC_DATA]. COURTS." at bounding box center [808, 218] width 1201 height 59
click at [534, 65] on div "注单管理" at bounding box center [514, 68] width 79 height 28
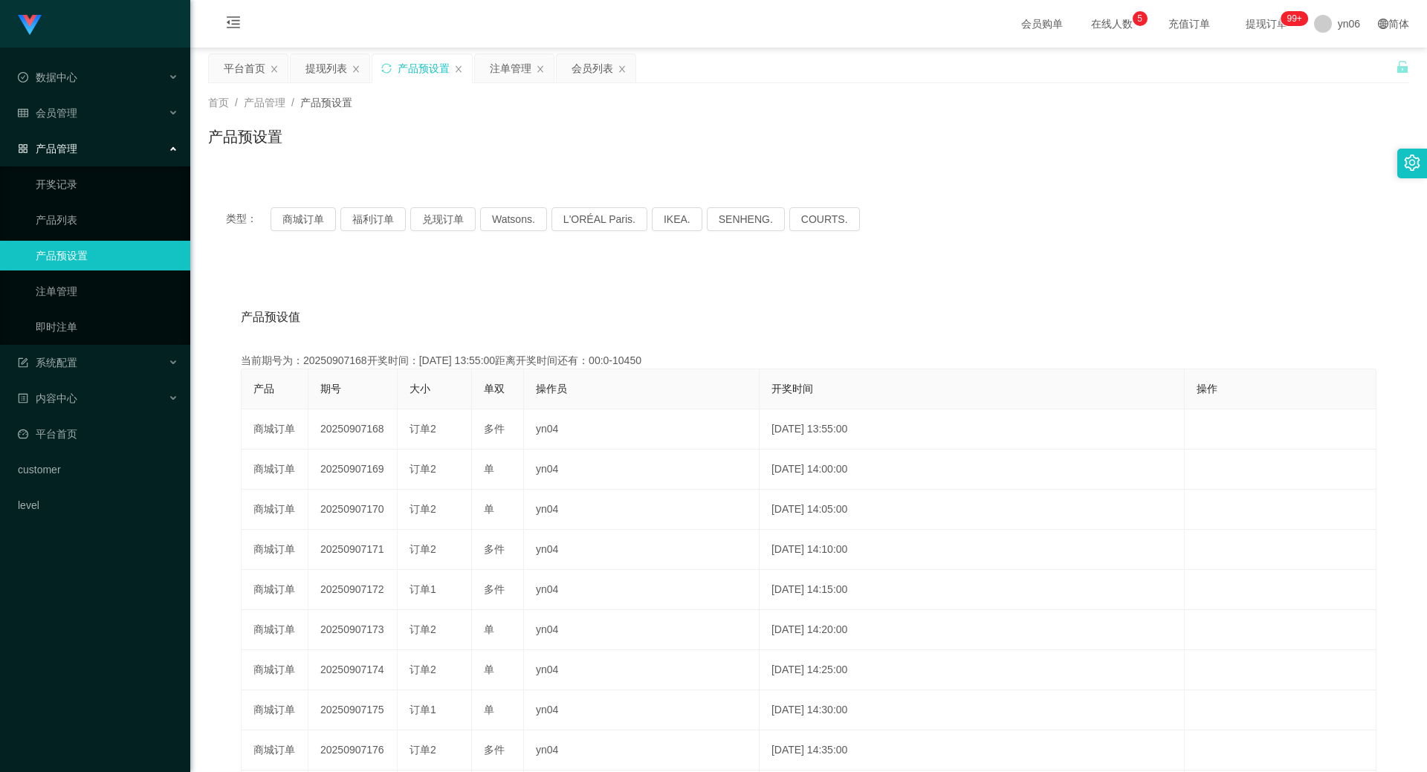
drag, startPoint x: 500, startPoint y: 65, endPoint x: 513, endPoint y: 85, distance: 24.7
click at [500, 65] on div "注单管理" at bounding box center [511, 68] width 42 height 28
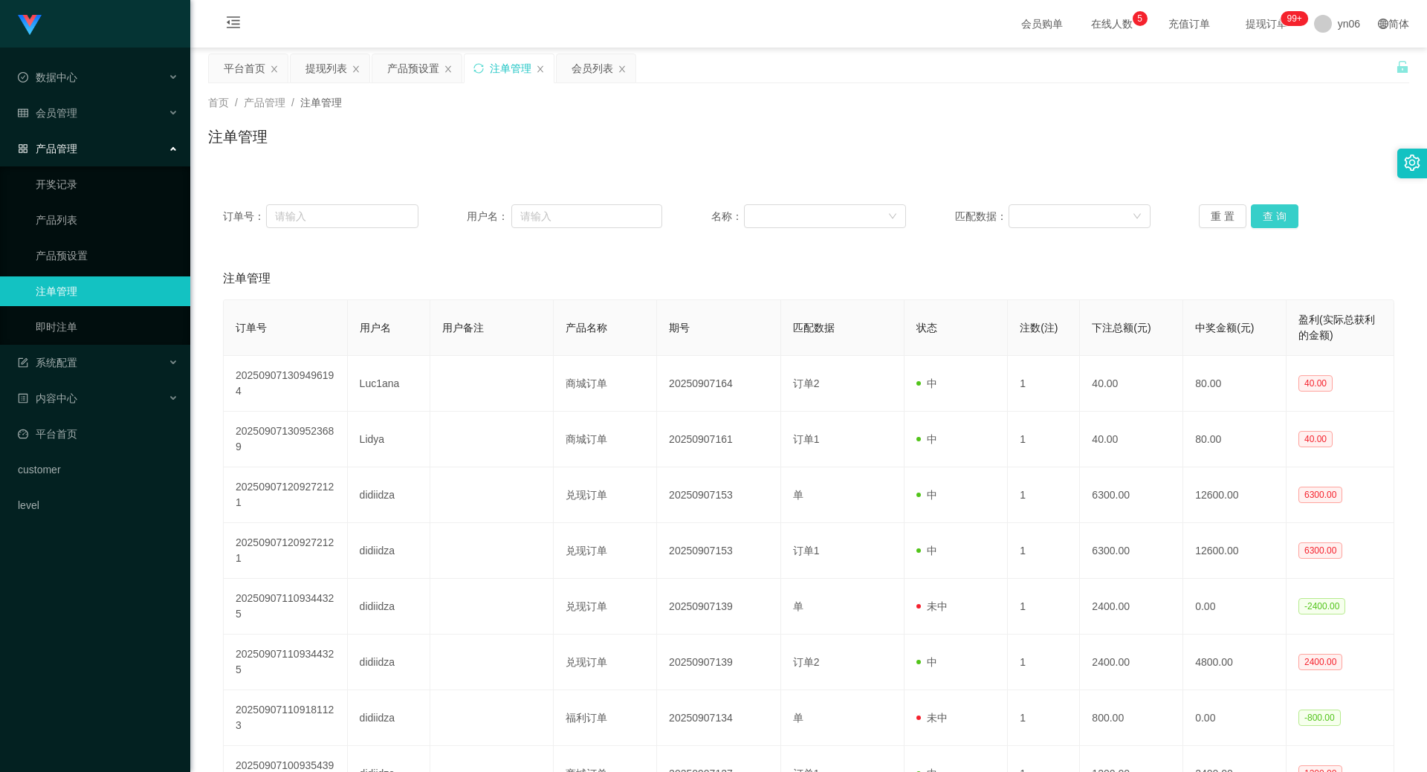
click at [1266, 222] on button "查 询" at bounding box center [1275, 216] width 48 height 24
click at [1266, 222] on div "重 置 查 询" at bounding box center [1296, 216] width 195 height 24
click at [1266, 222] on button "查 询" at bounding box center [1275, 216] width 48 height 24
click at [1266, 222] on div "重 置 查 询" at bounding box center [1296, 216] width 195 height 24
click at [1266, 222] on button "查 询" at bounding box center [1283, 216] width 64 height 24
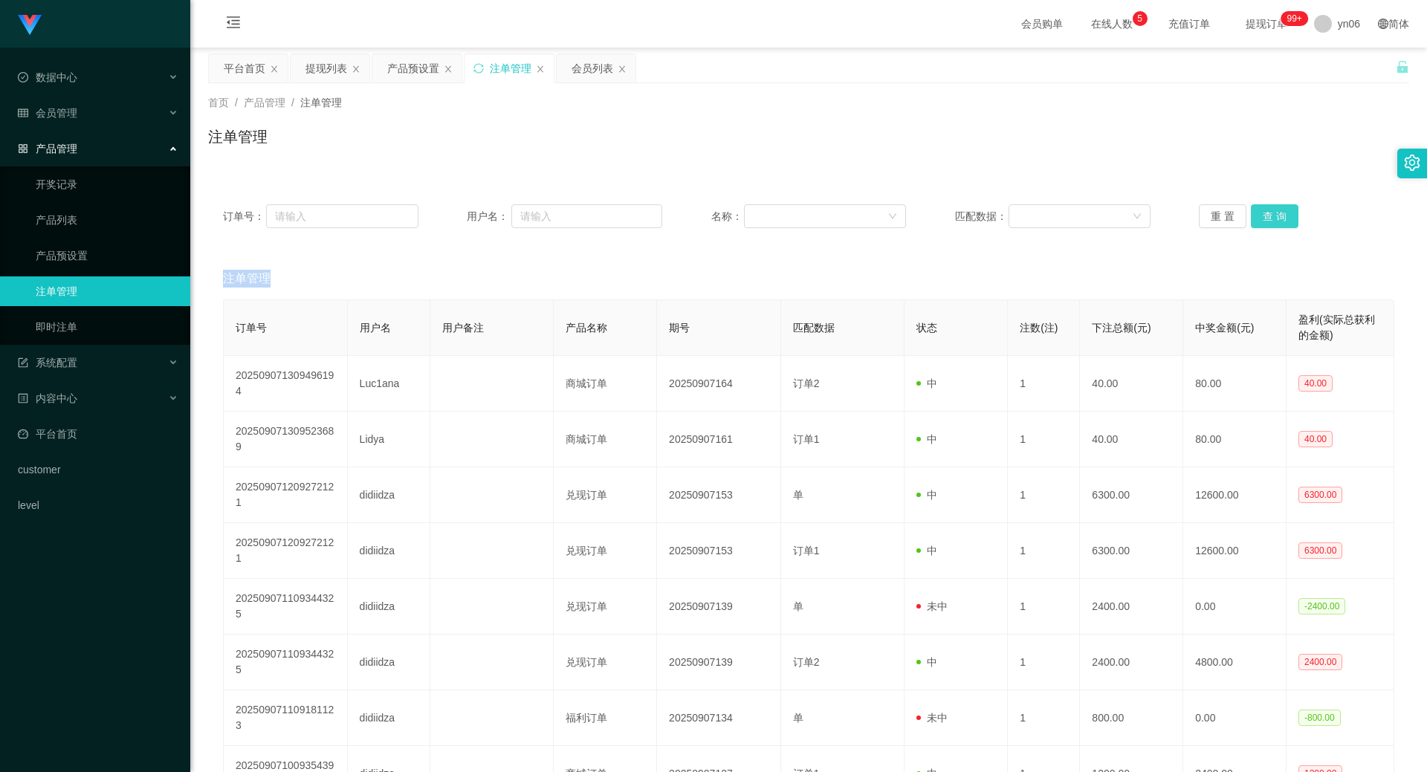
click at [1274, 215] on button "查 询" at bounding box center [1275, 216] width 48 height 24
click at [1274, 215] on div "重 置 查 询" at bounding box center [1296, 216] width 195 height 24
click at [1274, 218] on button "查 询" at bounding box center [1283, 216] width 64 height 24
click at [1274, 218] on div "重 置 查 询" at bounding box center [1296, 216] width 195 height 24
click at [1274, 218] on button "查 询" at bounding box center [1283, 216] width 64 height 24
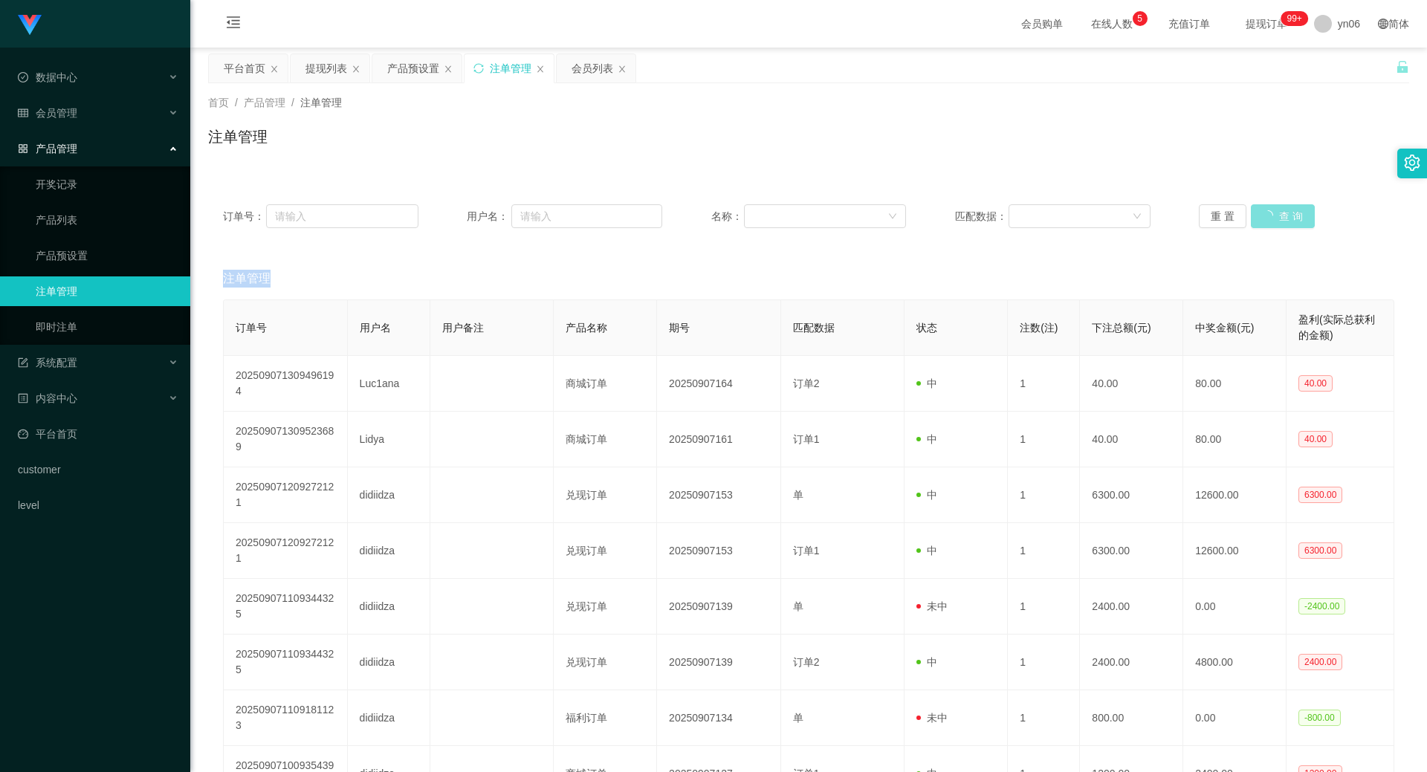
click at [1275, 220] on div "重 置 查 询" at bounding box center [1296, 216] width 195 height 24
click at [1277, 220] on button "查 询" at bounding box center [1283, 216] width 64 height 24
click at [1288, 218] on button "查 询" at bounding box center [1275, 216] width 48 height 24
click at [1288, 218] on div "重 置 查 询" at bounding box center [1296, 216] width 195 height 24
click at [1288, 218] on button "查 询" at bounding box center [1275, 216] width 48 height 24
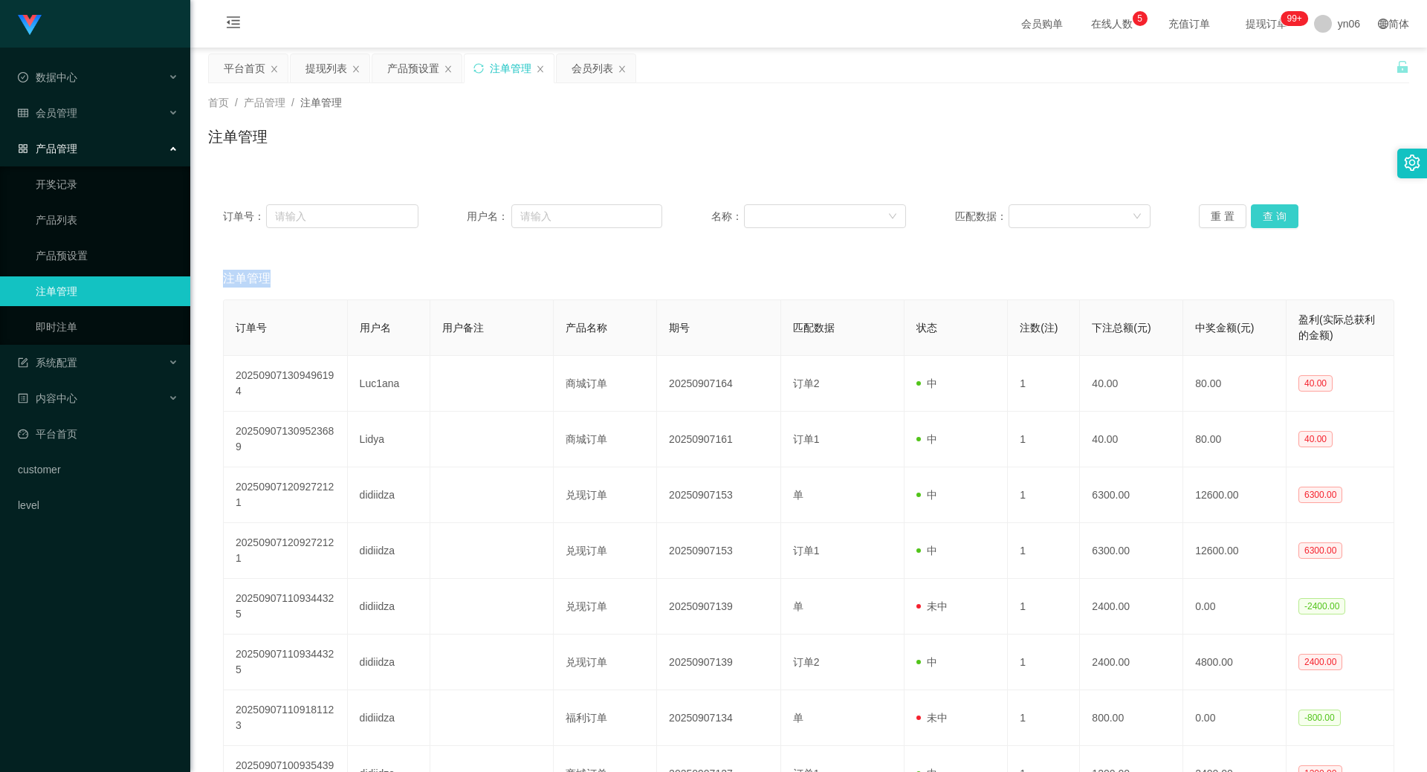
click at [1288, 218] on div "重 置 查 询" at bounding box center [1296, 216] width 195 height 24
click at [1288, 218] on button "查 询" at bounding box center [1275, 216] width 48 height 24
click at [1288, 218] on div "重 置 查 询" at bounding box center [1296, 216] width 195 height 24
click at [1288, 219] on button "查 询" at bounding box center [1275, 216] width 48 height 24
click at [1288, 219] on div "重 置 查 询" at bounding box center [1296, 216] width 195 height 24
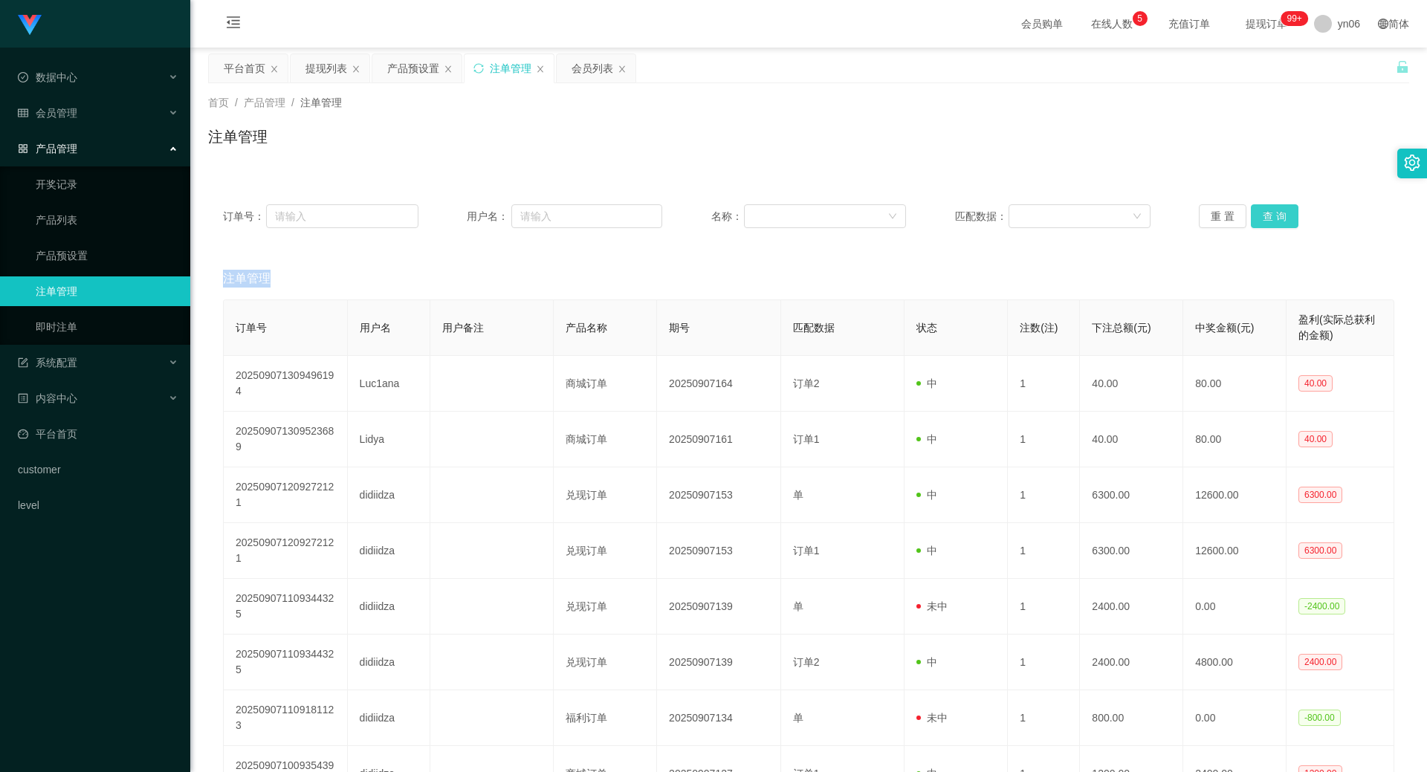
click at [1288, 219] on button "查 询" at bounding box center [1275, 216] width 48 height 24
click at [1288, 219] on div "重 置 查 询" at bounding box center [1296, 216] width 195 height 24
click at [1288, 219] on button "查 询" at bounding box center [1275, 216] width 48 height 24
click at [1288, 219] on div "重 置 查 询" at bounding box center [1296, 216] width 195 height 24
click at [1288, 221] on button "查 询" at bounding box center [1283, 216] width 64 height 24
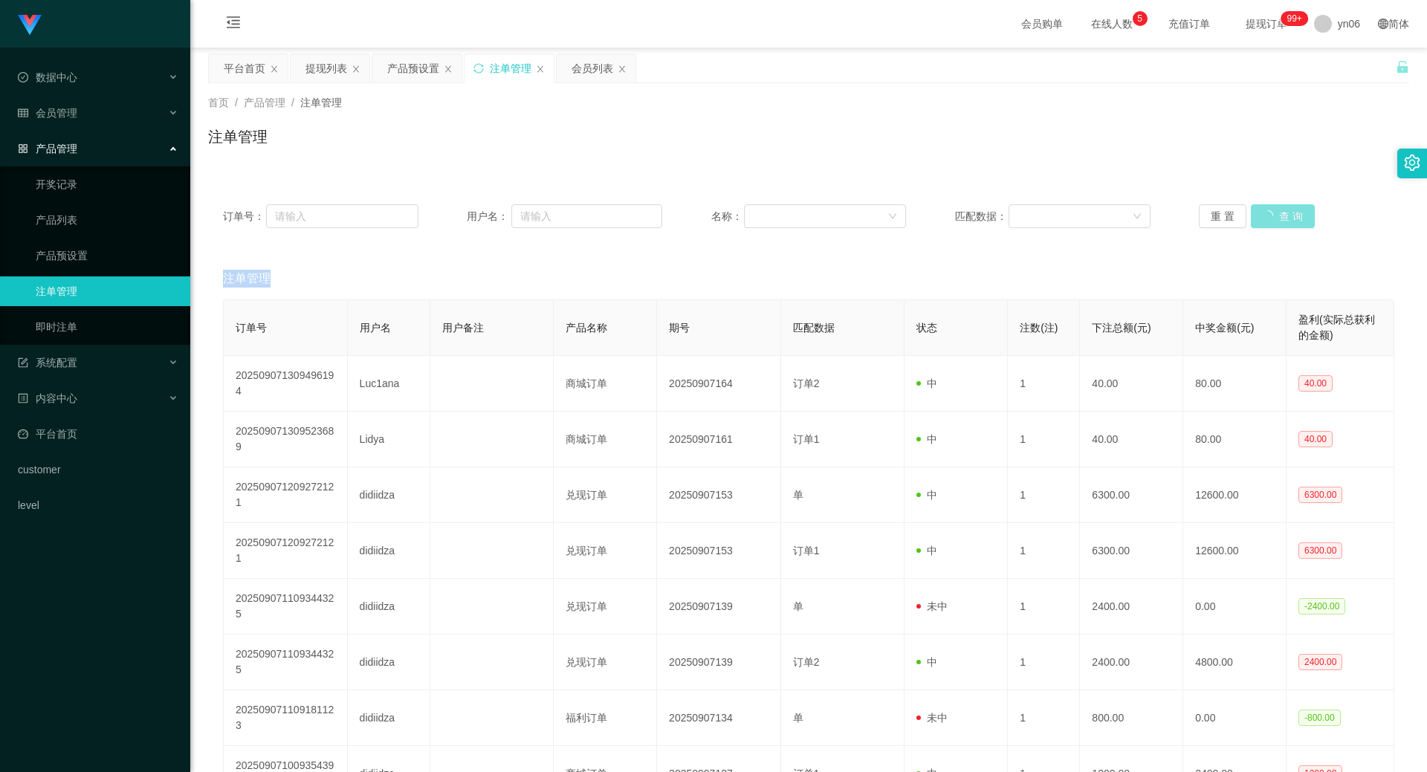
click at [1288, 221] on div "重 置 查 询" at bounding box center [1296, 216] width 195 height 24
click at [1288, 221] on button "查 询" at bounding box center [1283, 216] width 64 height 24
click at [1288, 221] on div "重 置 查 询" at bounding box center [1296, 216] width 195 height 24
click at [1288, 221] on button "查 询" at bounding box center [1283, 216] width 64 height 24
click at [1288, 221] on div "重 置 查 询" at bounding box center [1296, 216] width 195 height 24
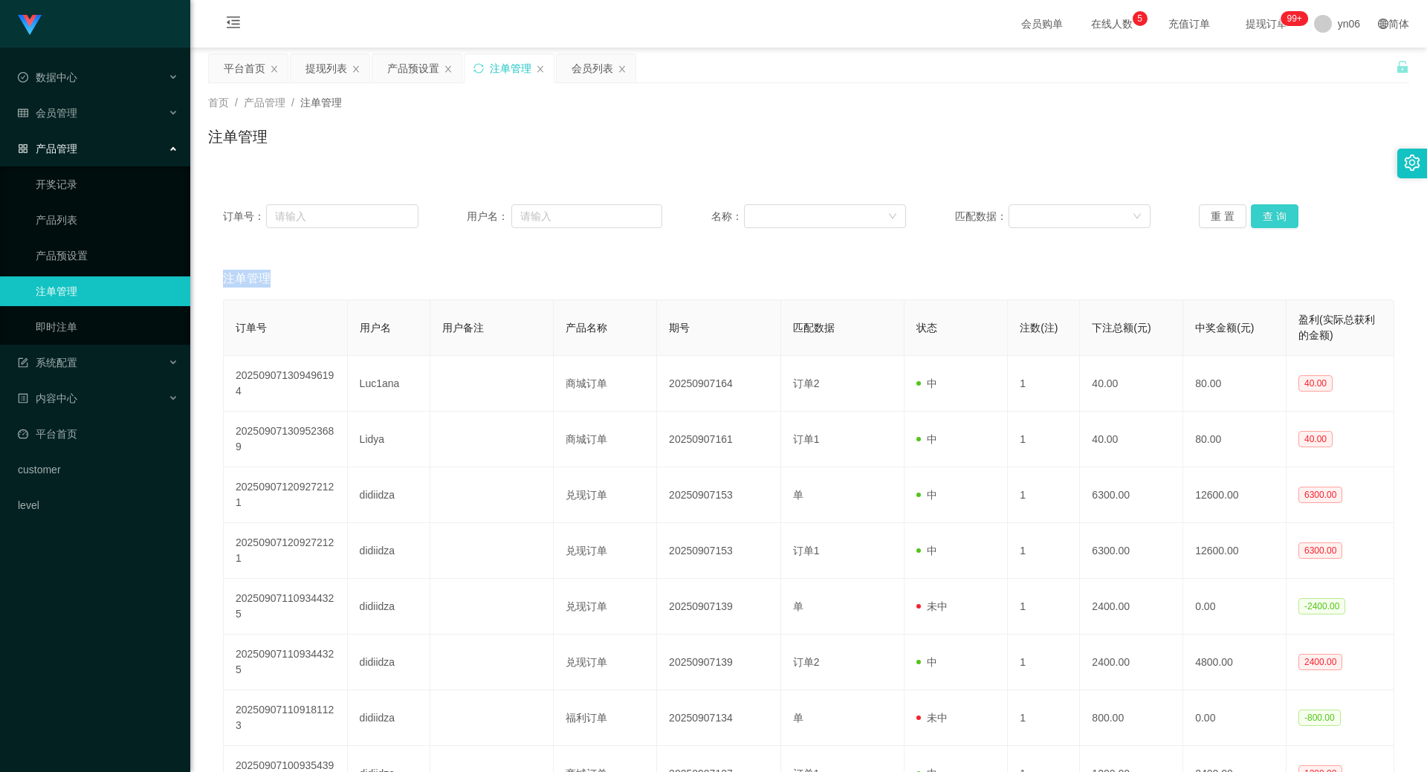
click at [1288, 221] on button "查 询" at bounding box center [1275, 216] width 48 height 24
click at [1288, 221] on div "重 置 查 询" at bounding box center [1296, 216] width 195 height 24
click at [1290, 221] on button "查 询" at bounding box center [1275, 216] width 48 height 24
click at [1290, 221] on div "重 置 查 询" at bounding box center [1296, 216] width 195 height 24
click at [1290, 221] on button "查 询" at bounding box center [1275, 216] width 48 height 24
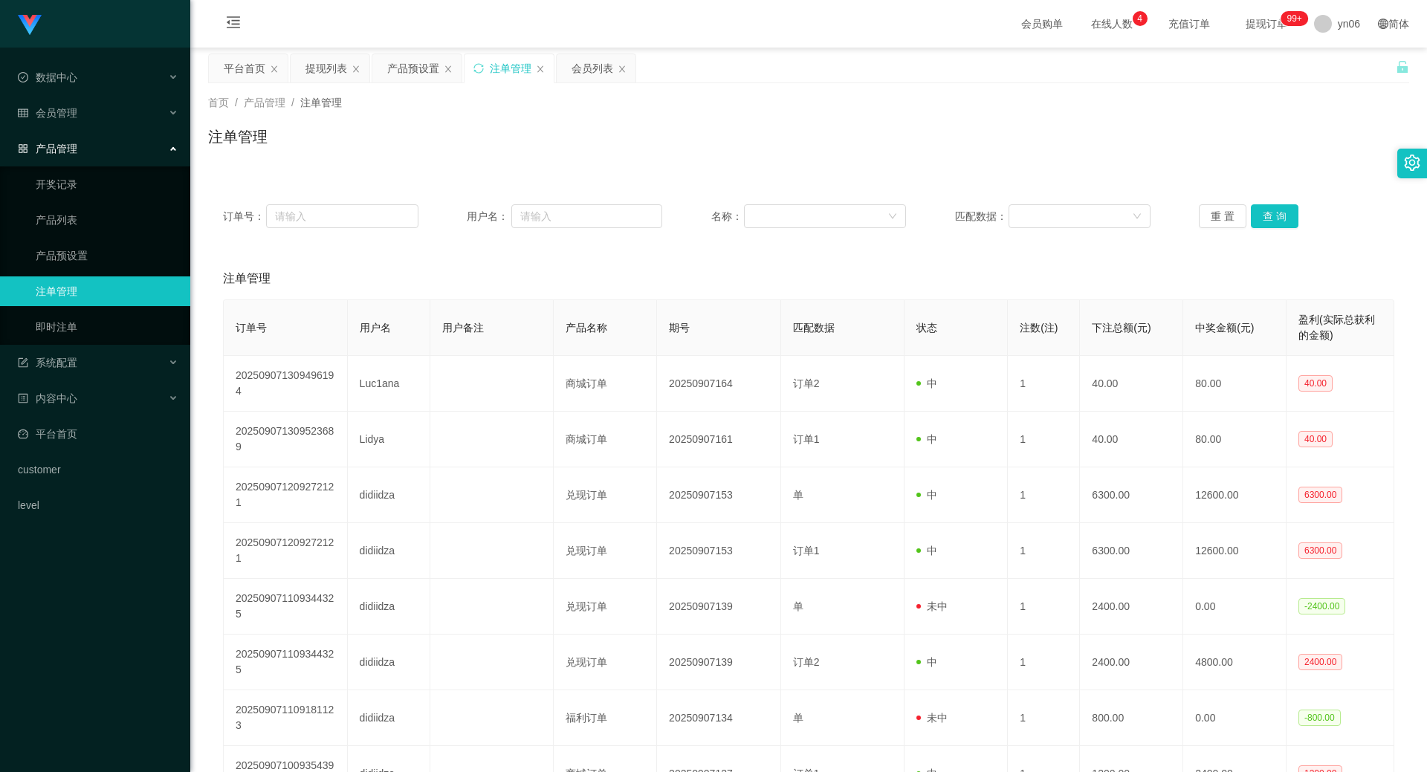
click at [1295, 227] on div "重 置 查 询" at bounding box center [1296, 216] width 195 height 24
click at [1288, 214] on button "查 询" at bounding box center [1275, 216] width 48 height 24
click at [1288, 214] on div "重 置 查 询" at bounding box center [1296, 216] width 195 height 24
click at [1288, 214] on button "查 询" at bounding box center [1275, 216] width 48 height 24
click at [1288, 214] on div "重 置 查 询" at bounding box center [1296, 216] width 195 height 24
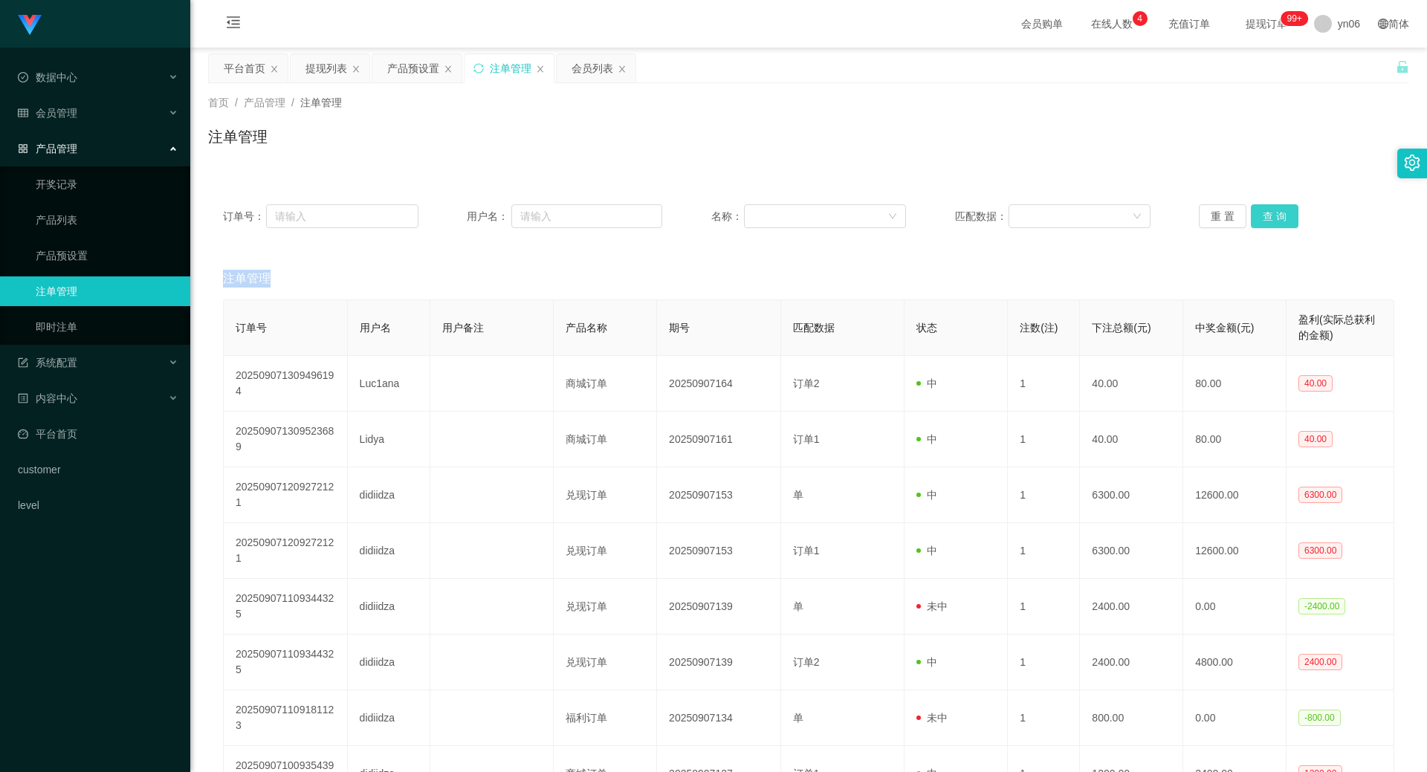
click at [1288, 214] on button "查 询" at bounding box center [1275, 216] width 48 height 24
click at [1288, 214] on div "重 置 查 询" at bounding box center [1296, 216] width 195 height 24
click at [1261, 209] on button "查 询" at bounding box center [1275, 216] width 48 height 24
click at [1261, 209] on div "重 置 查 询" at bounding box center [1296, 216] width 195 height 24
click at [1261, 210] on button "查 询" at bounding box center [1275, 216] width 48 height 24
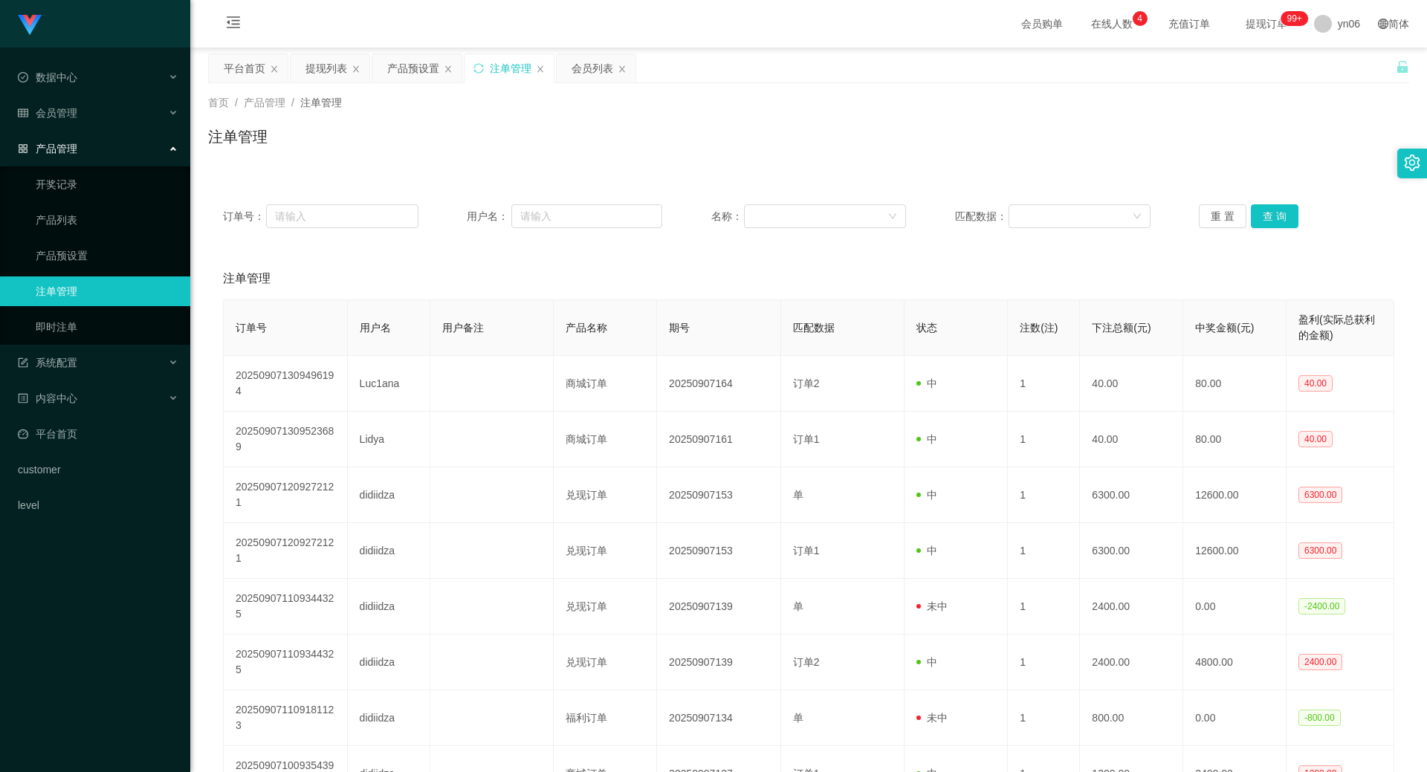
click at [1261, 213] on div "重 置 查 询" at bounding box center [1296, 216] width 195 height 24
click at [1262, 213] on button "查 询" at bounding box center [1275, 216] width 48 height 24
click at [1262, 211] on div "重 置 查 询" at bounding box center [1296, 216] width 195 height 24
click at [1262, 211] on button "查 询" at bounding box center [1275, 216] width 48 height 24
click at [1262, 211] on div "重 置 查 询" at bounding box center [1296, 216] width 195 height 24
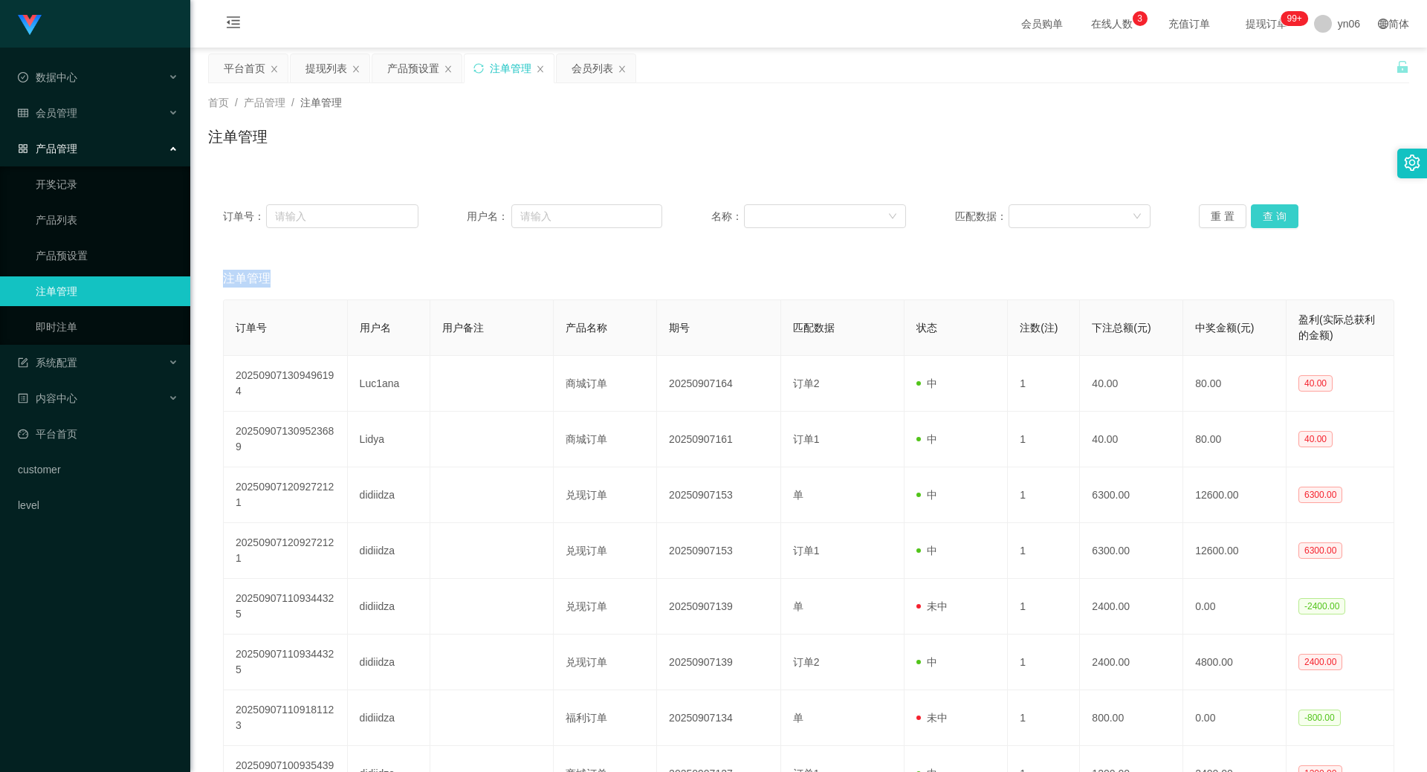
click at [1268, 227] on button "查 询" at bounding box center [1275, 216] width 48 height 24
click at [1268, 227] on div "重 置 查 询" at bounding box center [1296, 216] width 195 height 24
click at [1268, 227] on button "查 询" at bounding box center [1275, 216] width 48 height 24
click at [1268, 227] on div "重 置 查 询" at bounding box center [1296, 216] width 195 height 24
click at [1270, 228] on div "订单号： 用户名： 名称： 匹配数据： 重 置 查 询" at bounding box center [808, 216] width 1201 height 54
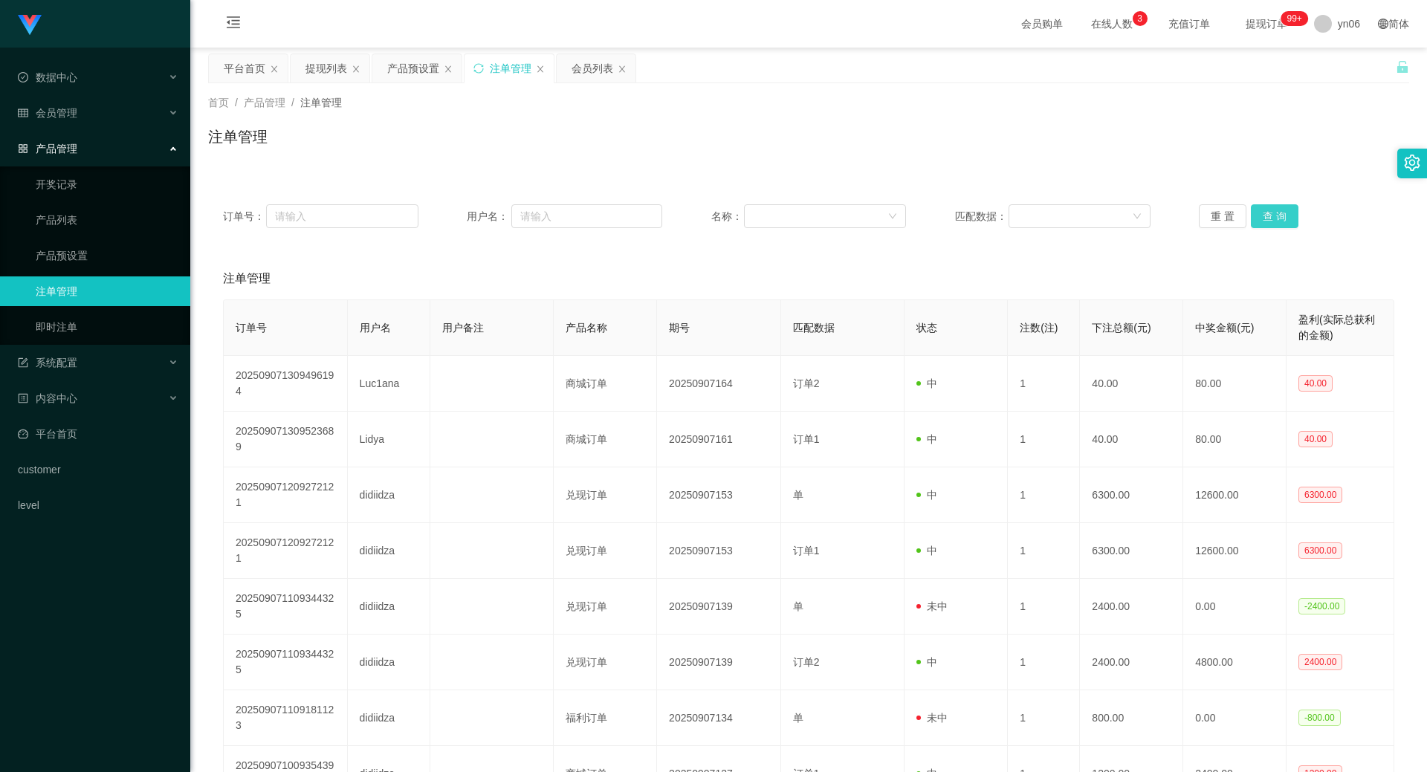
click at [1271, 201] on div "订单号： 用户名： 名称： 匹配数据： 重 置 查 询" at bounding box center [808, 216] width 1201 height 54
drag, startPoint x: 1272, startPoint y: 207, endPoint x: 1274, endPoint y: 215, distance: 8.3
click at [1272, 208] on button "查 询" at bounding box center [1275, 216] width 48 height 24
click at [1274, 215] on div "重 置 查 询" at bounding box center [1296, 216] width 195 height 24
click at [1274, 215] on button "查 询" at bounding box center [1275, 216] width 48 height 24
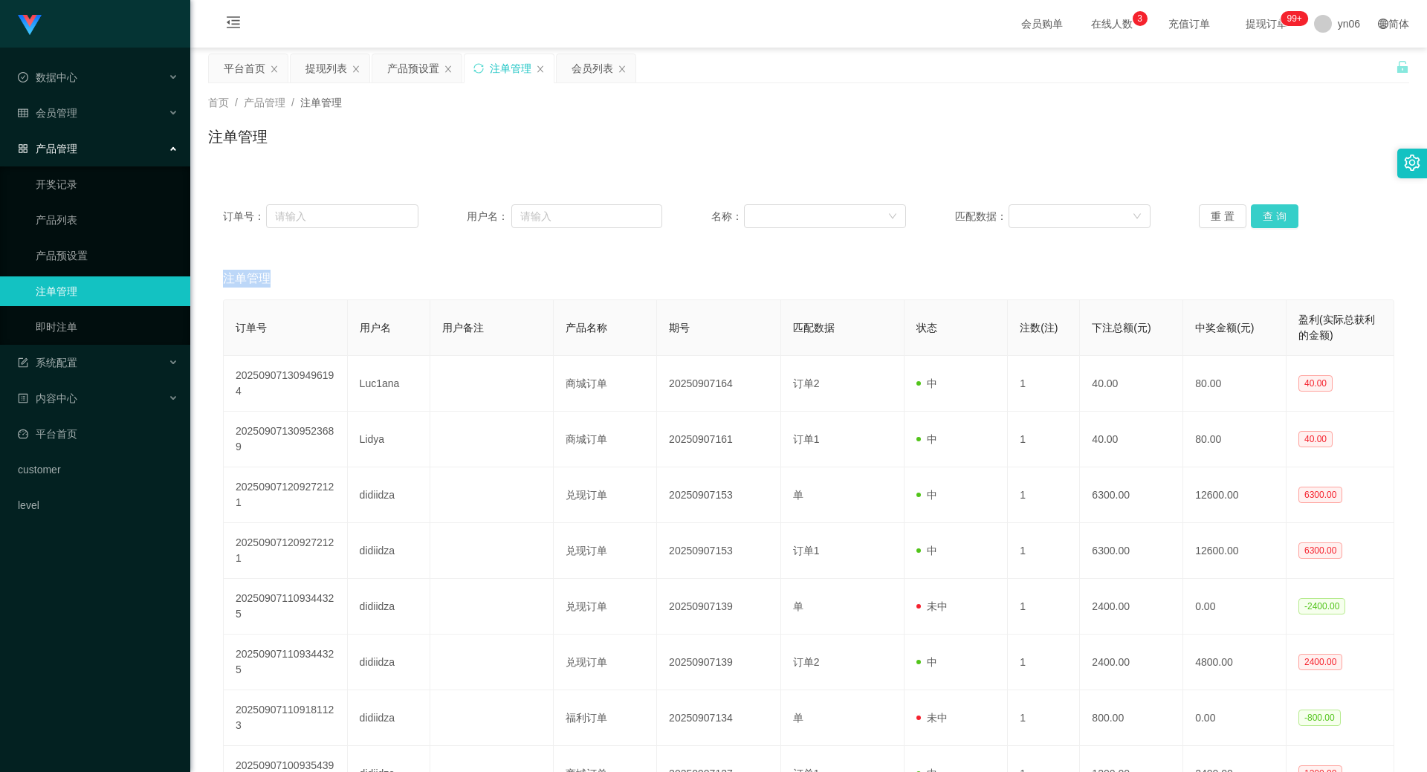
click at [1274, 215] on div "重 置 查 询" at bounding box center [1296, 216] width 195 height 24
click at [1274, 215] on button "查 询" at bounding box center [1275, 216] width 48 height 24
click at [1274, 215] on div "重 置 查 询" at bounding box center [1296, 216] width 195 height 24
click at [1274, 215] on button "查 询" at bounding box center [1275, 216] width 48 height 24
click at [1274, 215] on div "重 置 查 询" at bounding box center [1296, 216] width 195 height 24
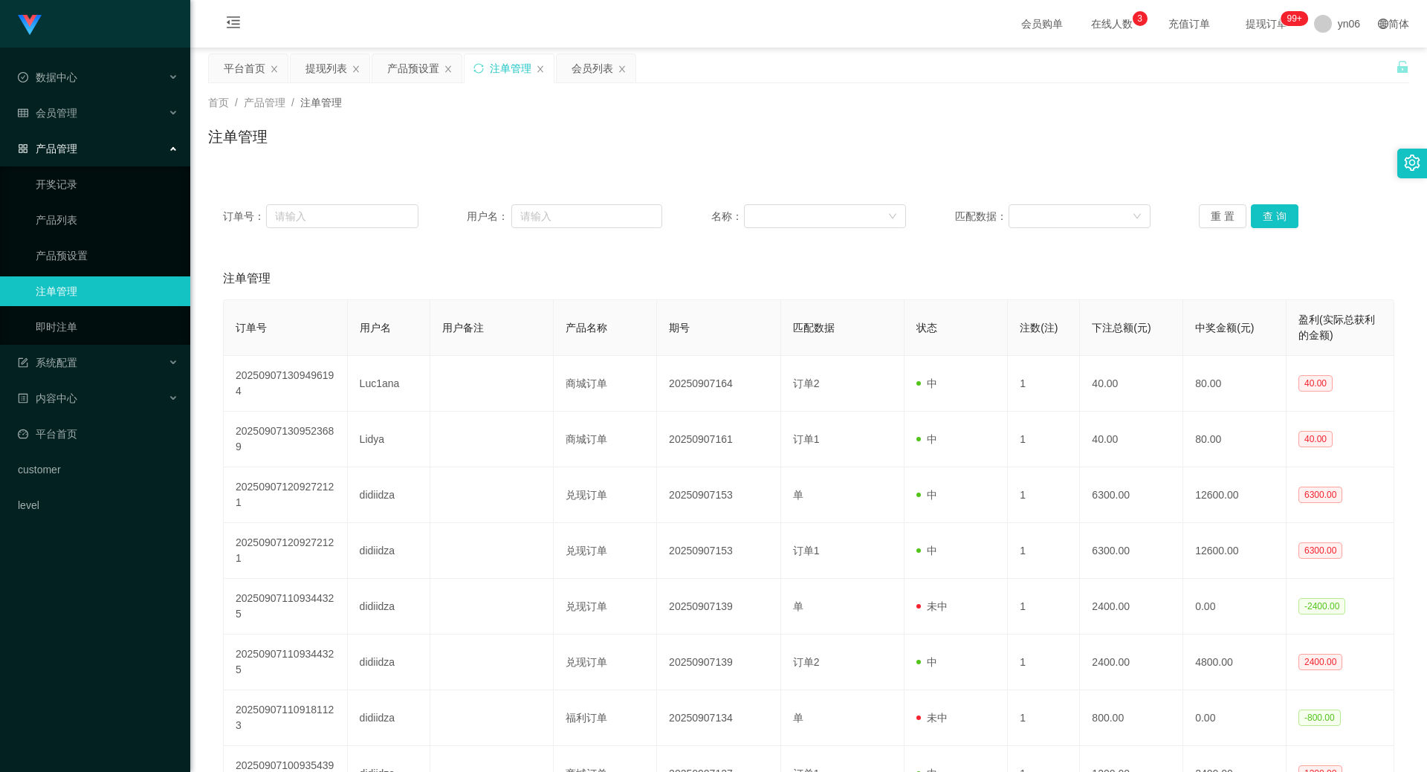
click at [1287, 198] on div "订单号： 用户名： 名称： 匹配数据： 重 置 查 询" at bounding box center [808, 216] width 1201 height 54
click at [1286, 207] on button "查 询" at bounding box center [1275, 216] width 48 height 24
click at [1286, 209] on div "重 置 查 询" at bounding box center [1296, 216] width 195 height 24
click at [1288, 215] on button "查 询" at bounding box center [1275, 216] width 48 height 24
click at [1289, 216] on div "重 置 查 询" at bounding box center [1296, 216] width 195 height 24
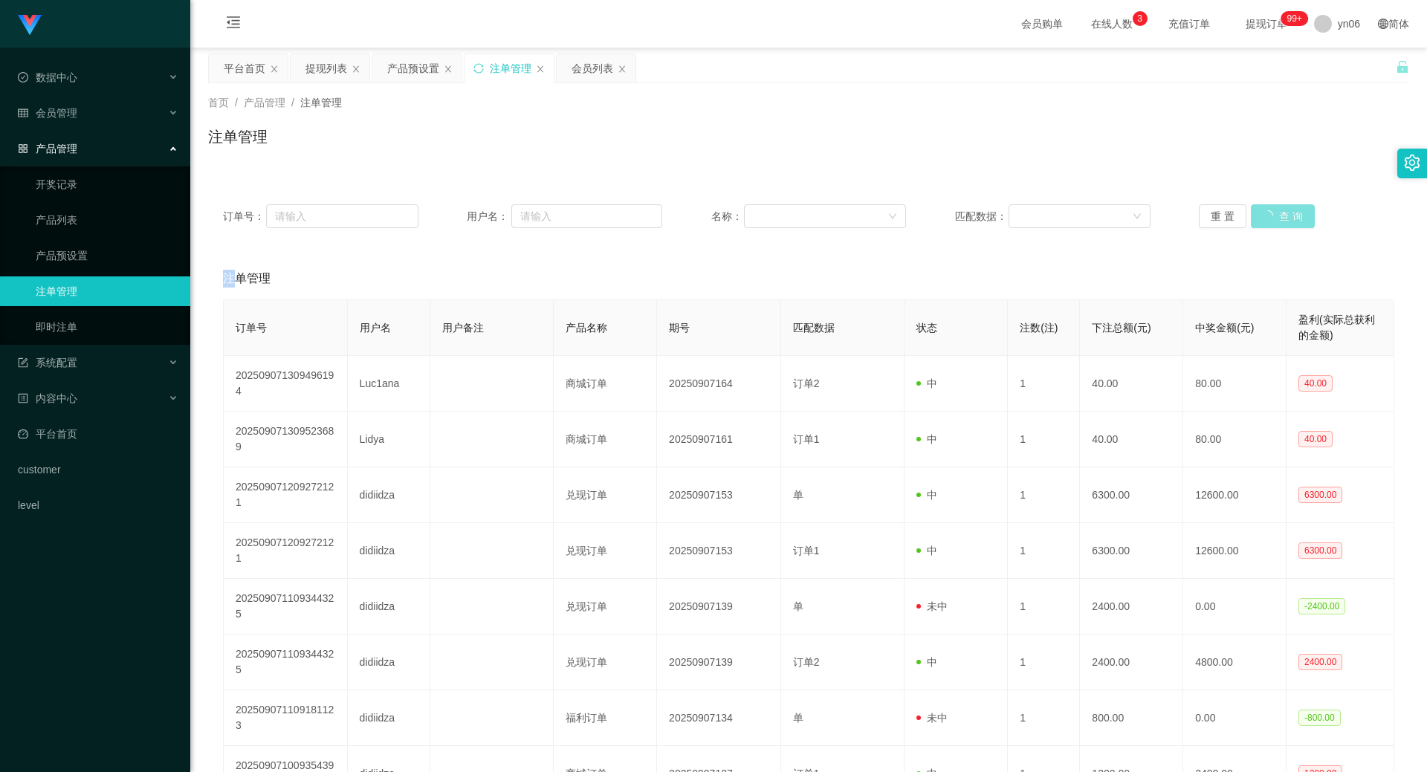
click at [1289, 216] on button "查 询" at bounding box center [1283, 216] width 64 height 24
click at [1288, 218] on button "查 询" at bounding box center [1283, 216] width 64 height 24
click at [1288, 218] on div "重 置 查 询" at bounding box center [1296, 216] width 195 height 24
click at [1288, 218] on button "查 询" at bounding box center [1283, 216] width 64 height 24
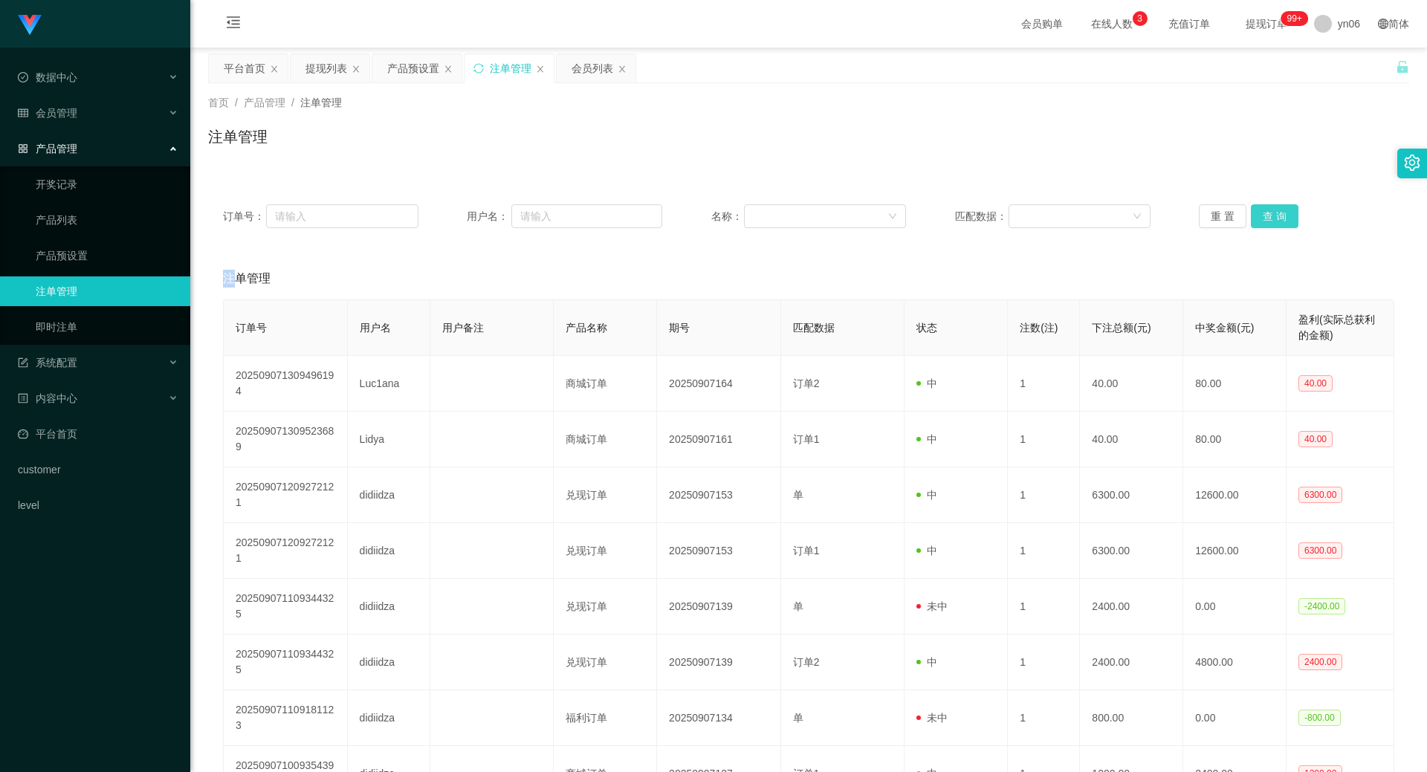
click at [1288, 218] on button "查 询" at bounding box center [1275, 216] width 48 height 24
click at [1274, 218] on button "查 询" at bounding box center [1275, 216] width 48 height 24
click at [1274, 218] on div "重 置 查 询" at bounding box center [1296, 216] width 195 height 24
click at [1274, 221] on button "查 询" at bounding box center [1275, 216] width 48 height 24
click at [1274, 221] on div "重 置 查 询" at bounding box center [1296, 216] width 195 height 24
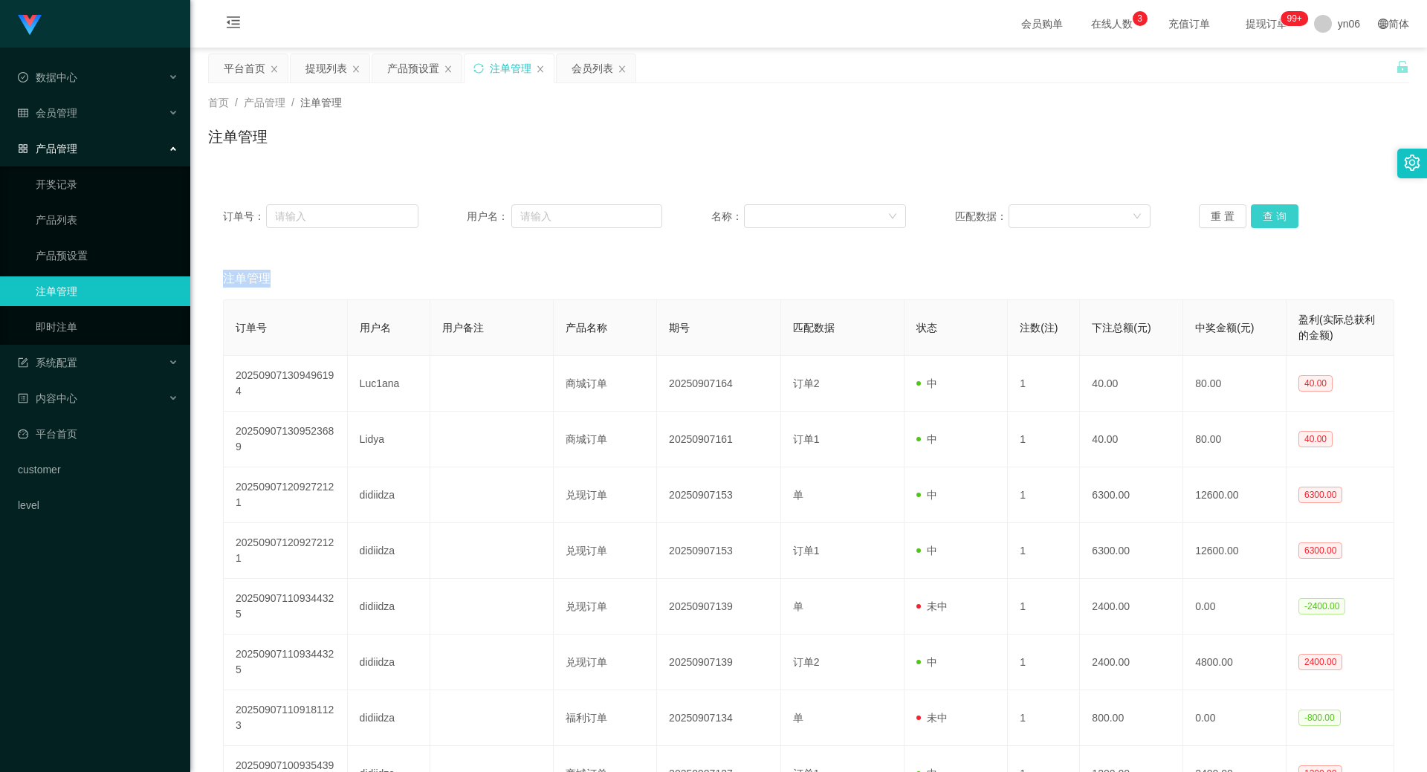
click at [1274, 221] on button "查 询" at bounding box center [1275, 216] width 48 height 24
click at [1275, 221] on div "重 置 查 询" at bounding box center [1296, 216] width 195 height 24
click at [1274, 218] on button "查 询" at bounding box center [1275, 216] width 48 height 24
click at [1274, 218] on div "重 置 查 询" at bounding box center [1296, 216] width 195 height 24
click at [1274, 218] on button "查 询" at bounding box center [1275, 216] width 48 height 24
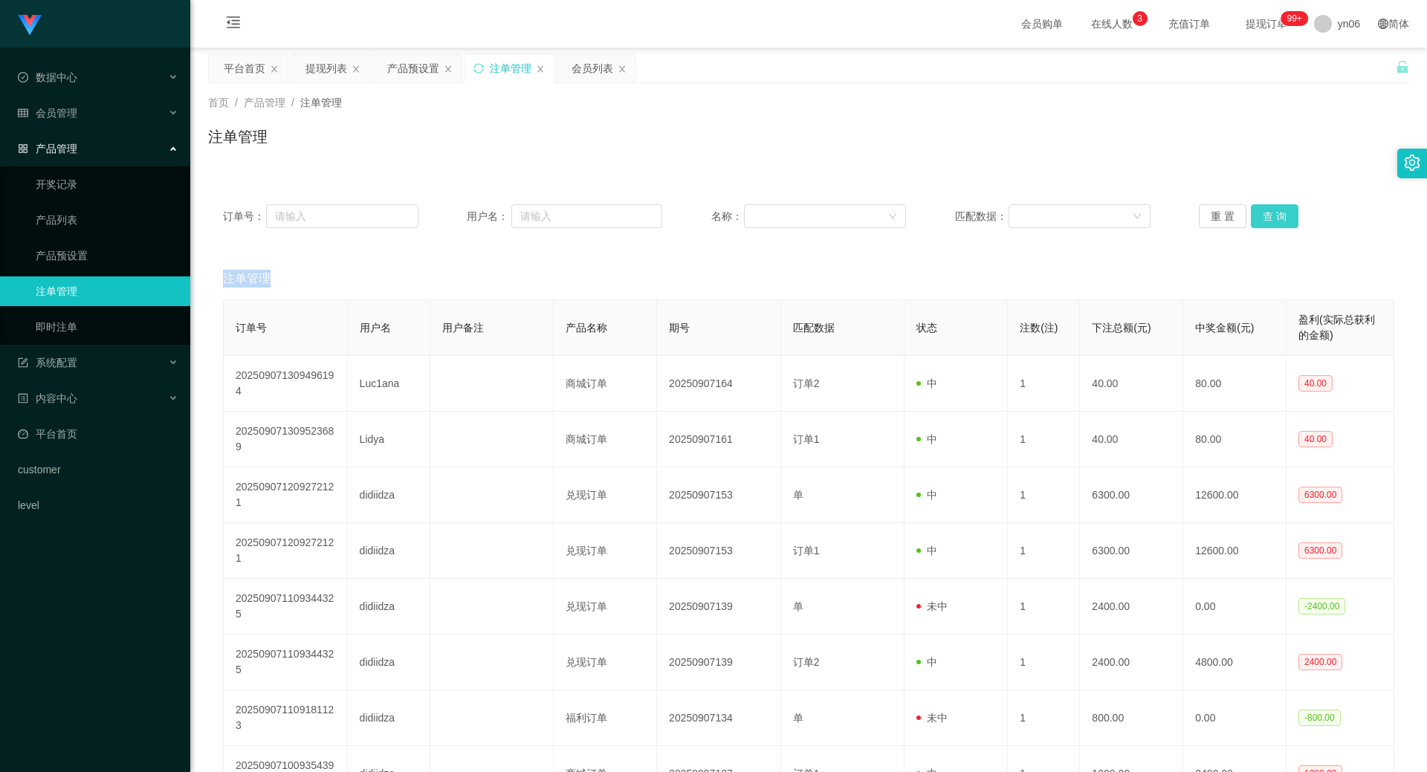
click at [1274, 213] on button "查 询" at bounding box center [1275, 216] width 48 height 24
click at [1274, 213] on div "重 置 查 询" at bounding box center [1296, 216] width 195 height 24
click at [1274, 213] on button "查 询" at bounding box center [1283, 216] width 64 height 24
click at [1275, 213] on button "查 询" at bounding box center [1275, 216] width 48 height 24
click at [1275, 213] on div "重 置 查 询" at bounding box center [1296, 216] width 195 height 24
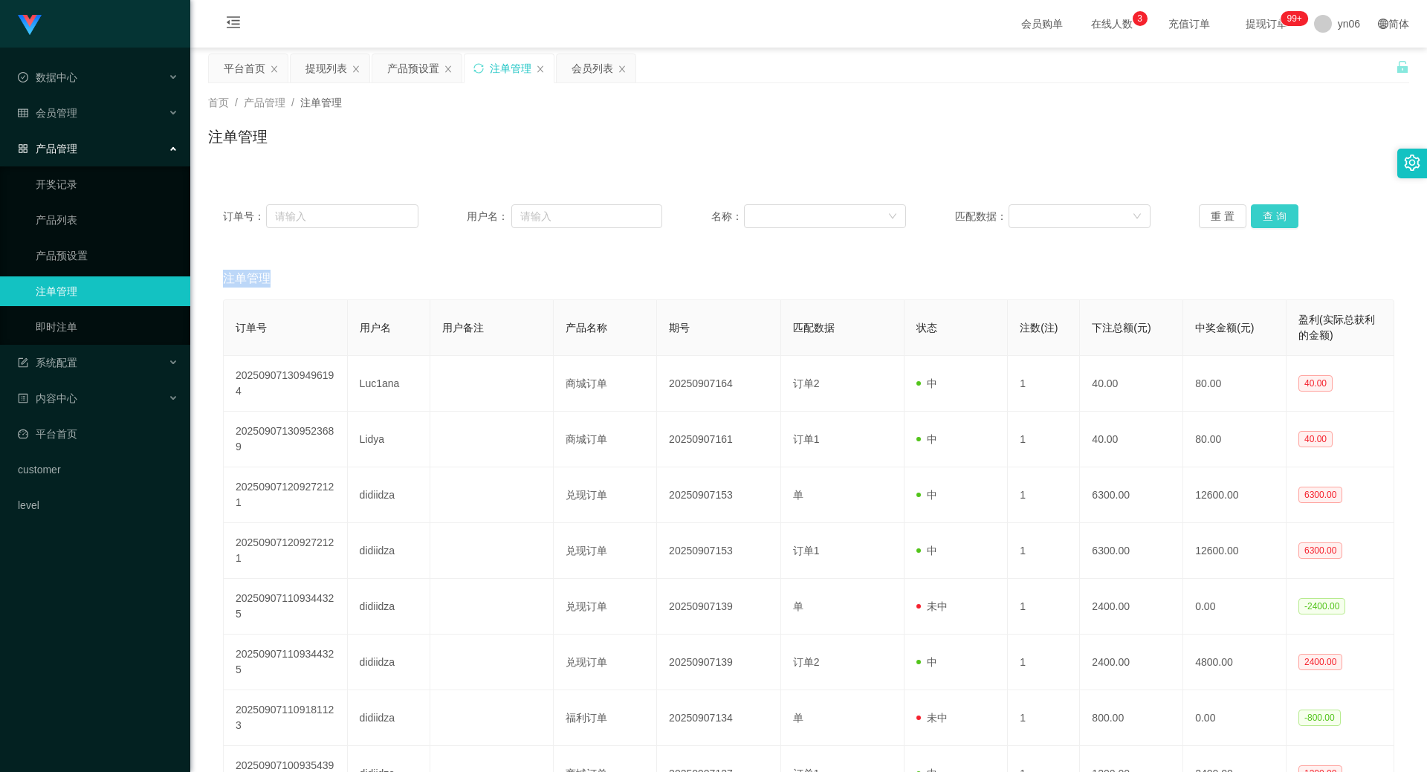
click at [1275, 213] on button "查 询" at bounding box center [1275, 216] width 48 height 24
click at [1264, 210] on div "订单号： 用户名： 名称： 匹配数据： 重 置 查 询" at bounding box center [808, 216] width 1201 height 54
click at [1264, 211] on button "查 询" at bounding box center [1275, 216] width 48 height 24
click at [1264, 211] on div "重 置 查 询" at bounding box center [1296, 216] width 195 height 24
drag, startPoint x: 1264, startPoint y: 211, endPoint x: 1260, endPoint y: 265, distance: 54.4
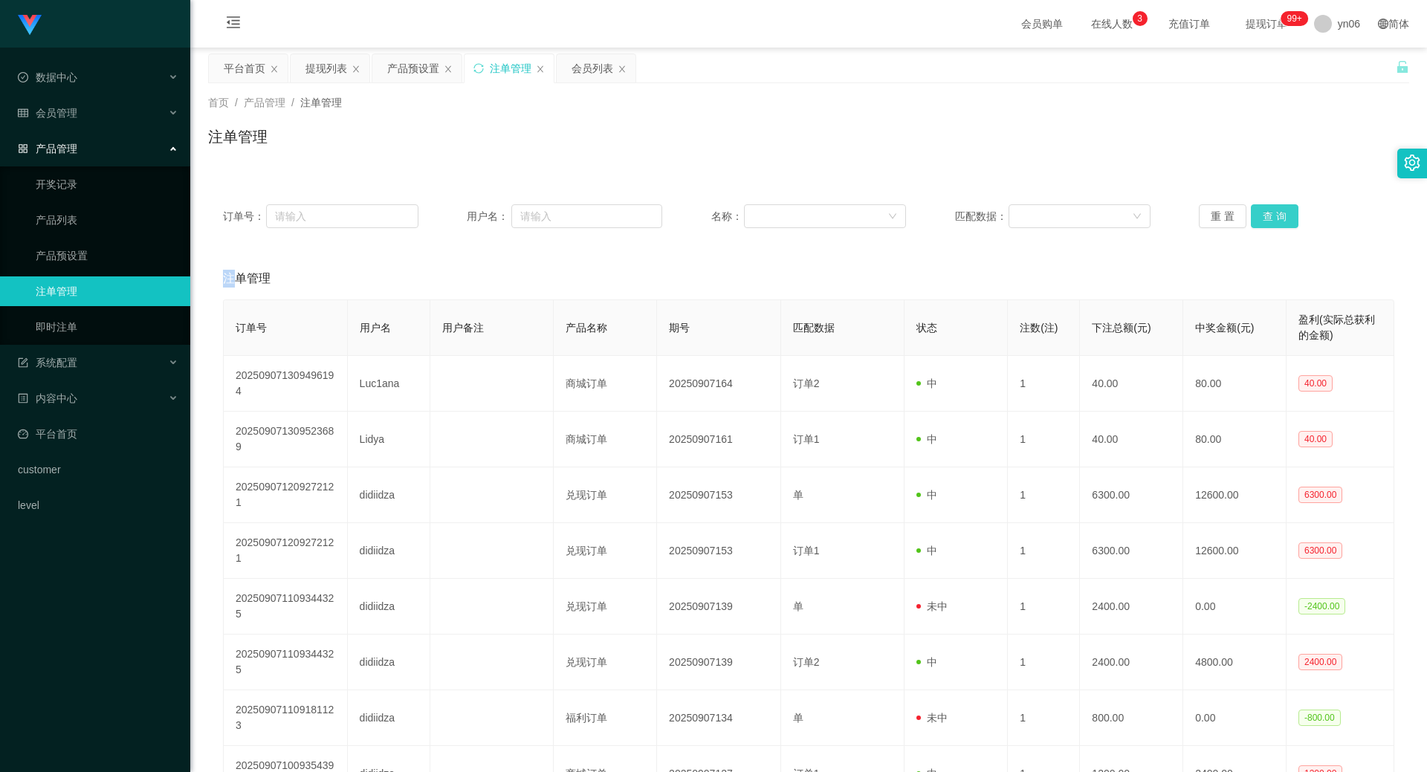
click at [1264, 215] on button "查 询" at bounding box center [1275, 216] width 48 height 24
click at [1270, 214] on button "查 询" at bounding box center [1275, 216] width 48 height 24
click at [1270, 214] on div "重 置 查 询" at bounding box center [1296, 216] width 195 height 24
drag, startPoint x: 1270, startPoint y: 214, endPoint x: 1268, endPoint y: 269, distance: 55.0
click at [1270, 227] on button "查 询" at bounding box center [1283, 216] width 64 height 24
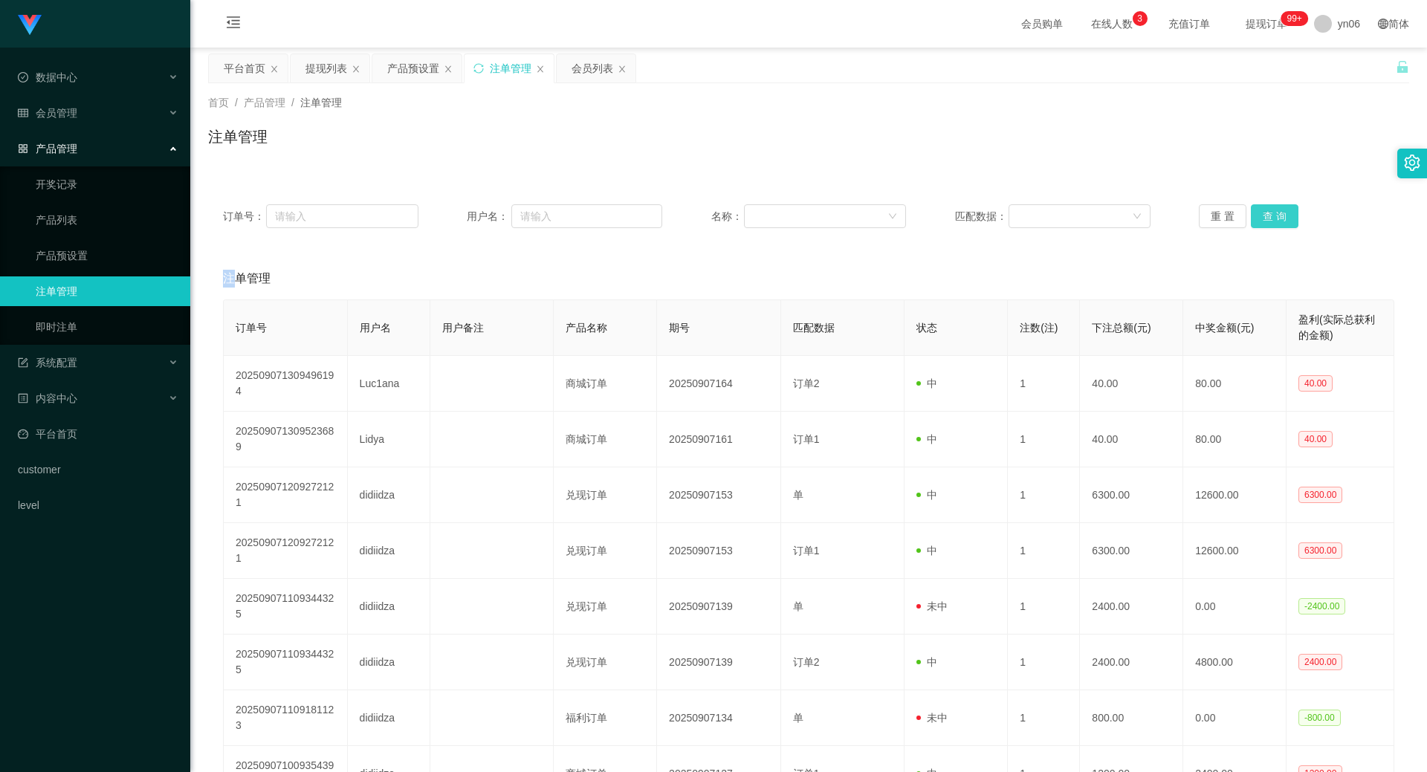
click at [1271, 218] on button "查 询" at bounding box center [1275, 216] width 48 height 24
click at [1271, 218] on div "重 置 查 询" at bounding box center [1296, 216] width 195 height 24
click at [1271, 219] on button "查 询" at bounding box center [1275, 216] width 48 height 24
click at [1262, 224] on button "查 询" at bounding box center [1275, 216] width 48 height 24
click at [1262, 224] on div "重 置 查 询" at bounding box center [1296, 216] width 195 height 24
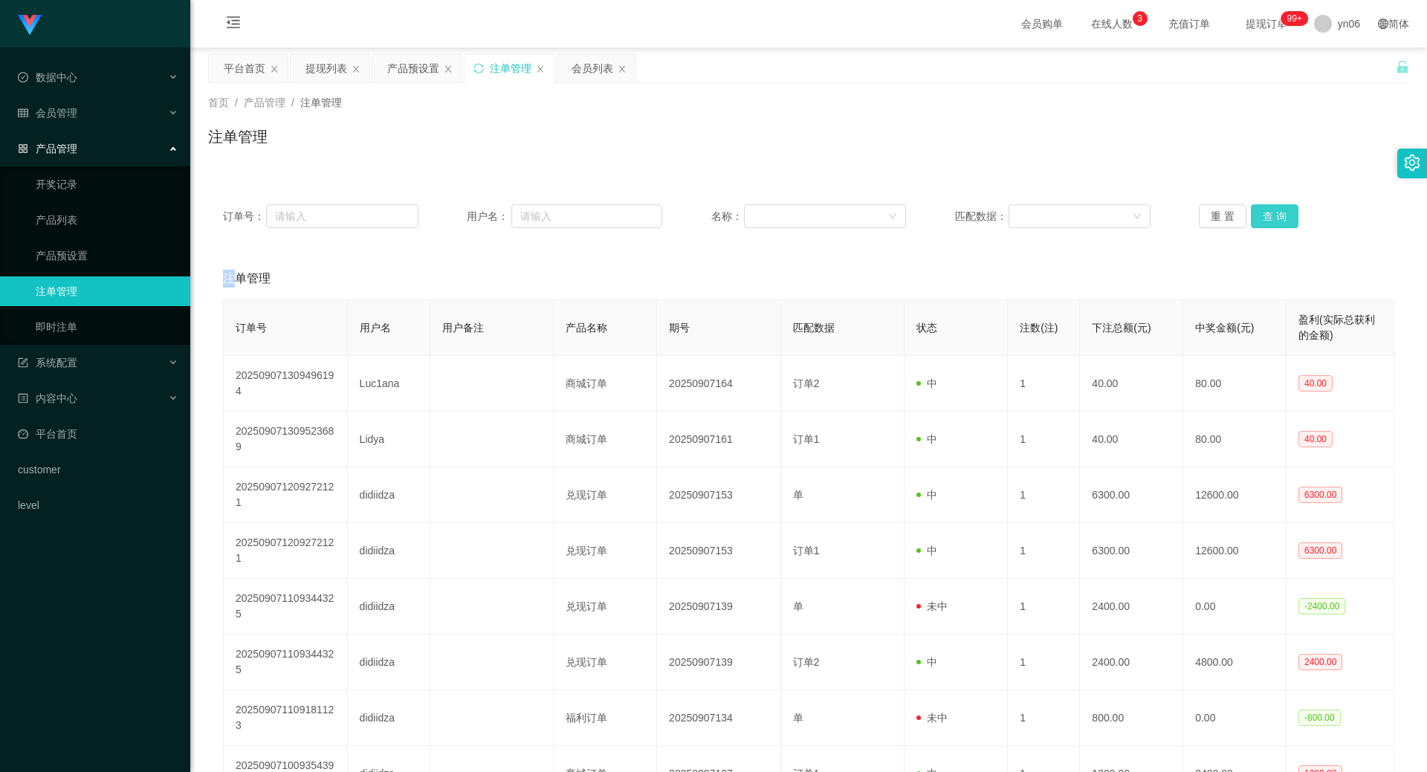
click at [1268, 218] on button "查 询" at bounding box center [1275, 216] width 48 height 24
click at [1268, 218] on div "重 置 查 询" at bounding box center [1296, 216] width 195 height 24
drag, startPoint x: 1268, startPoint y: 218, endPoint x: 1262, endPoint y: 263, distance: 45.6
click at [1267, 218] on button "查 询" at bounding box center [1275, 216] width 48 height 24
click at [1262, 263] on div "注单管理" at bounding box center [808, 279] width 1171 height 42
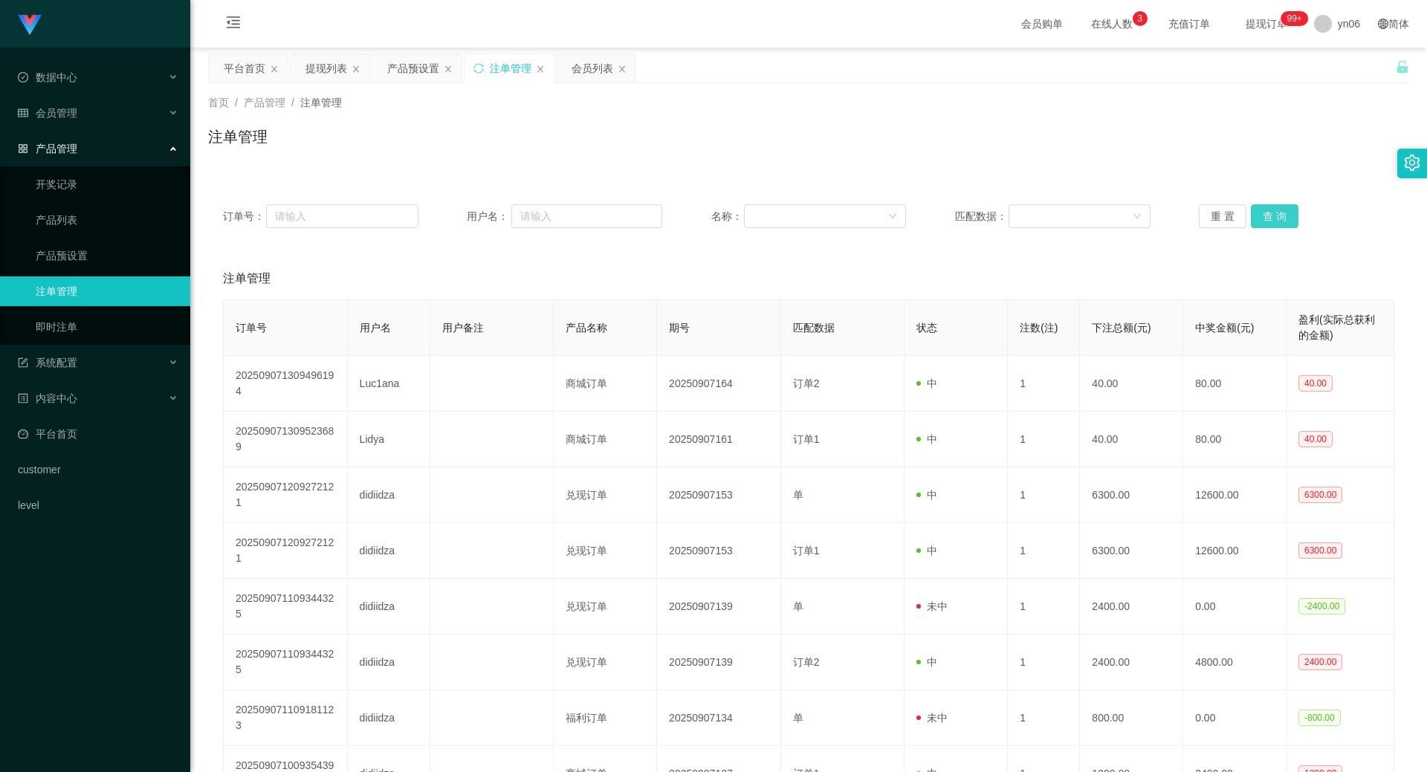
click at [1278, 212] on button "查 询" at bounding box center [1275, 216] width 48 height 24
click at [1278, 212] on div "重 置 查 询" at bounding box center [1296, 216] width 195 height 24
click at [1278, 212] on button "查 询" at bounding box center [1283, 216] width 64 height 24
click at [1275, 245] on div "订单号： 用户名： 名称： 匹配数据： 重 置 查 询 注单管理 订单号 用户名 用户备注 产品名称 期号 匹配数据 状态 注数(注) 下注总额(元) 中奖金…" at bounding box center [808, 574] width 1201 height 771
click at [1274, 221] on button "查 询" at bounding box center [1275, 216] width 48 height 24
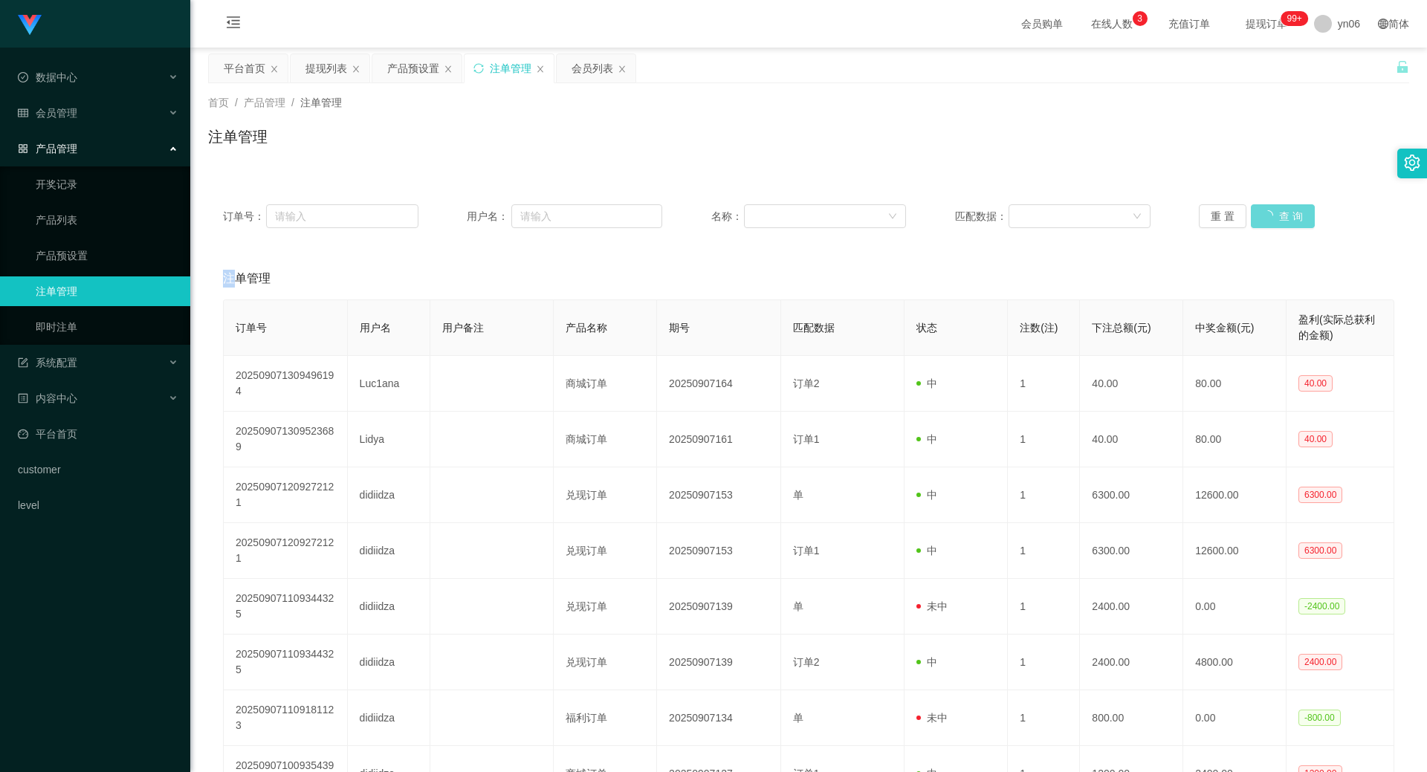
click at [1274, 221] on div "重 置 查 询" at bounding box center [1296, 216] width 195 height 24
click at [1274, 221] on button "查 询" at bounding box center [1283, 216] width 64 height 24
click at [1274, 221] on div "重 置 查 询" at bounding box center [1296, 216] width 195 height 24
click at [1274, 221] on button "查 询" at bounding box center [1283, 216] width 64 height 24
click at [1274, 221] on div "重 置 查 询" at bounding box center [1296, 216] width 195 height 24
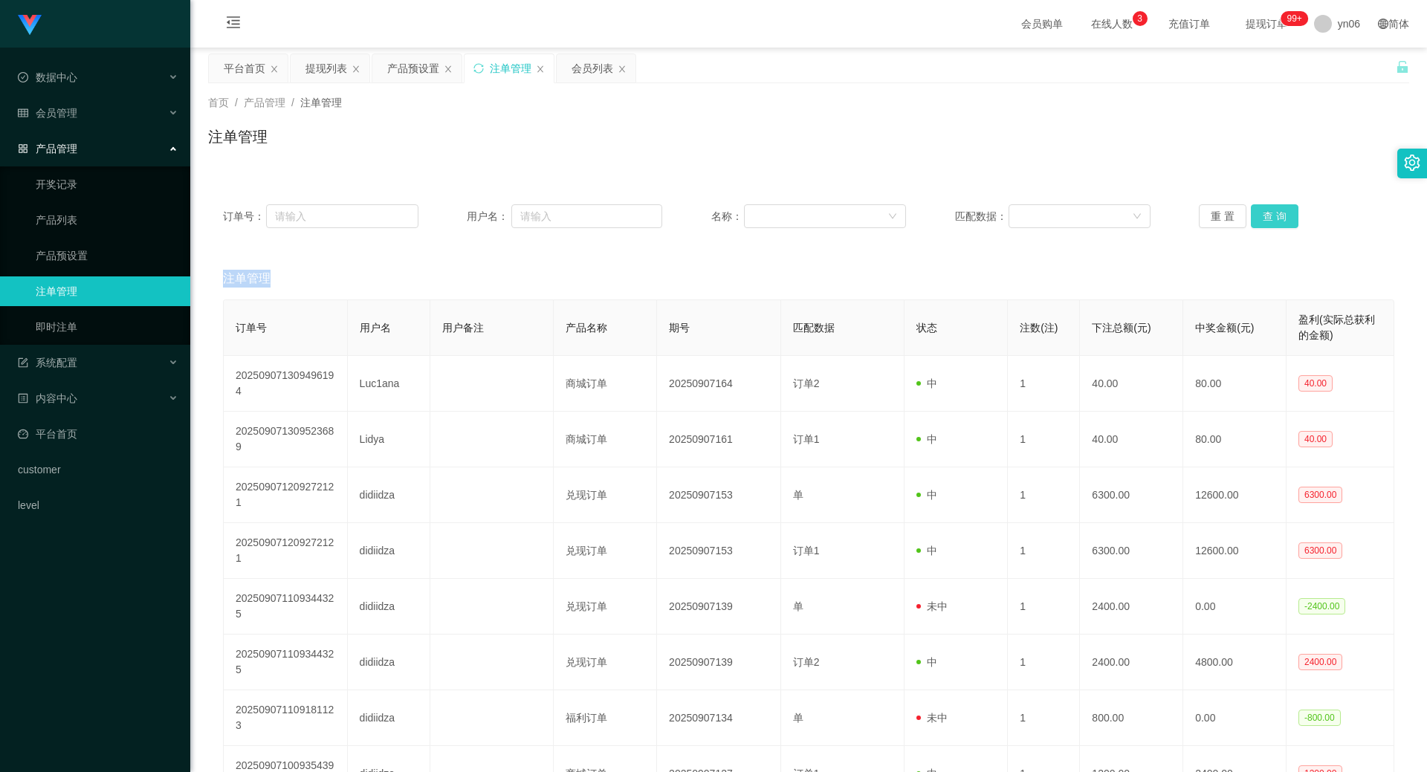
click at [1274, 221] on button "查 询" at bounding box center [1275, 216] width 48 height 24
click at [1274, 221] on div "重 置 查 询" at bounding box center [1296, 216] width 195 height 24
click at [1274, 221] on button "查 询" at bounding box center [1275, 216] width 48 height 24
click at [1274, 221] on div "重 置 查 询" at bounding box center [1296, 216] width 195 height 24
click at [1274, 221] on button "查 询" at bounding box center [1275, 216] width 48 height 24
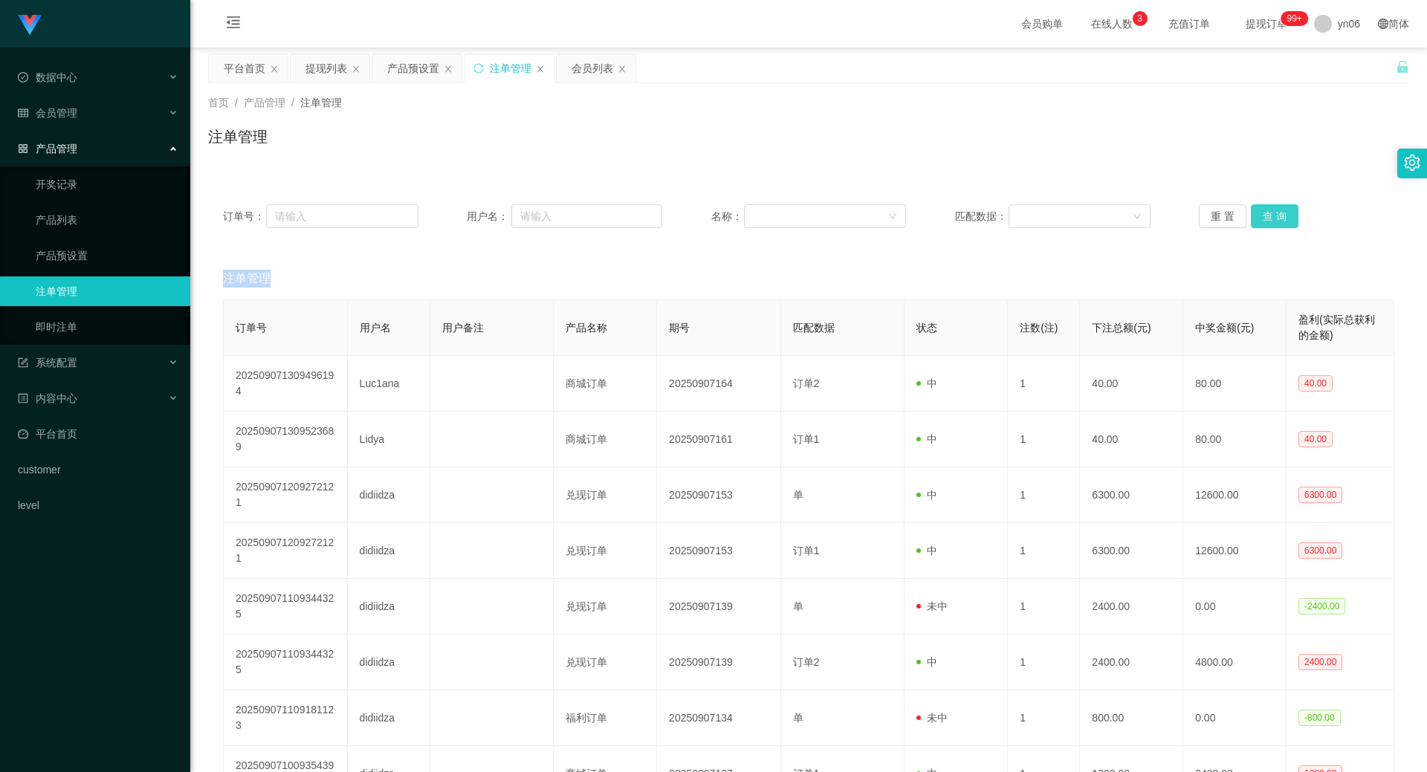
click at [1274, 221] on div "重 置 查 询" at bounding box center [1296, 216] width 195 height 24
click at [1274, 221] on button "查 询" at bounding box center [1275, 216] width 48 height 24
click at [1274, 221] on div "重 置 查 询" at bounding box center [1296, 216] width 195 height 24
click at [1274, 221] on button "查 询" at bounding box center [1283, 216] width 64 height 24
click at [1274, 221] on div "重 置 查 询" at bounding box center [1296, 216] width 195 height 24
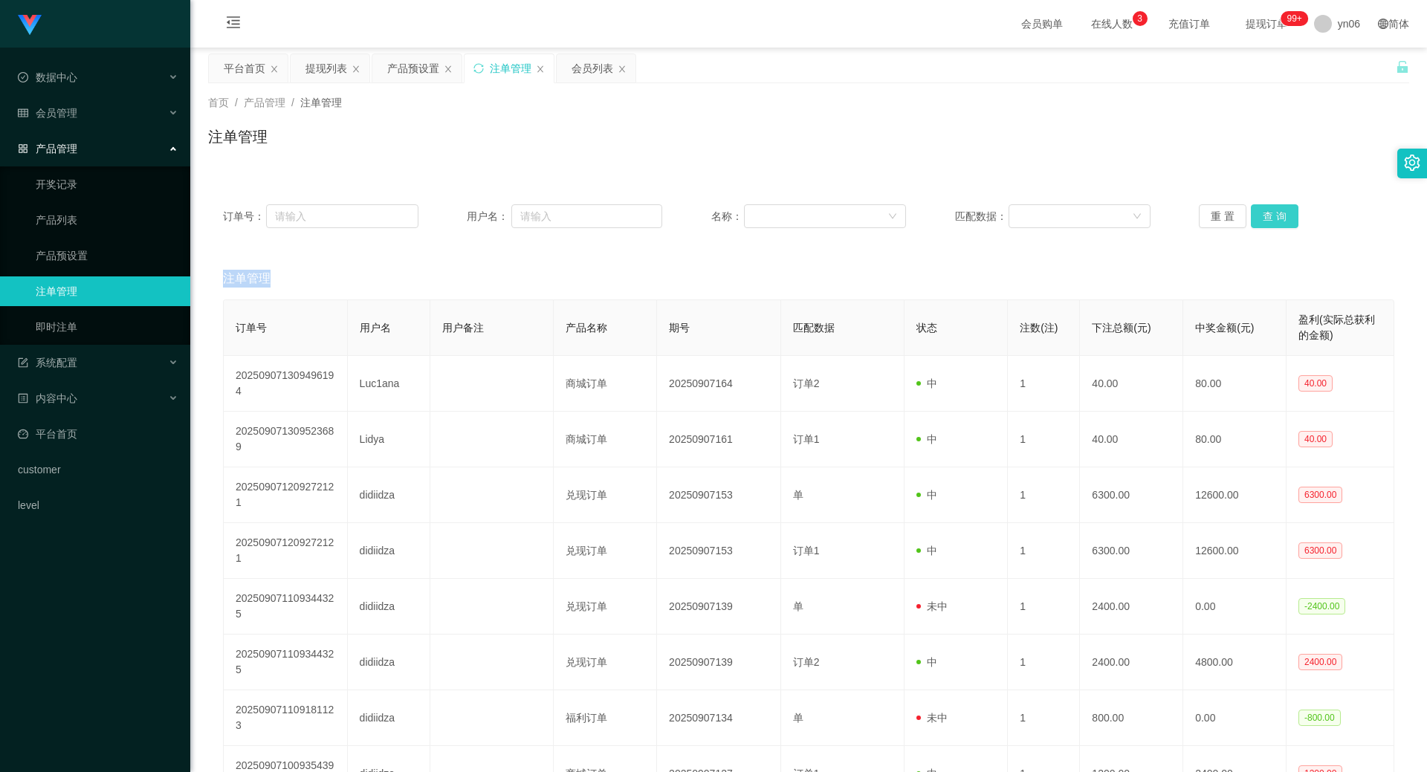
click at [1274, 221] on button "查 询" at bounding box center [1275, 216] width 48 height 24
click at [1274, 221] on div "重 置 查 询" at bounding box center [1296, 216] width 195 height 24
click at [1274, 221] on button "查 询" at bounding box center [1275, 216] width 48 height 24
click at [1274, 221] on div "重 置 查 询" at bounding box center [1296, 216] width 195 height 24
click at [1274, 221] on button "查 询" at bounding box center [1275, 216] width 48 height 24
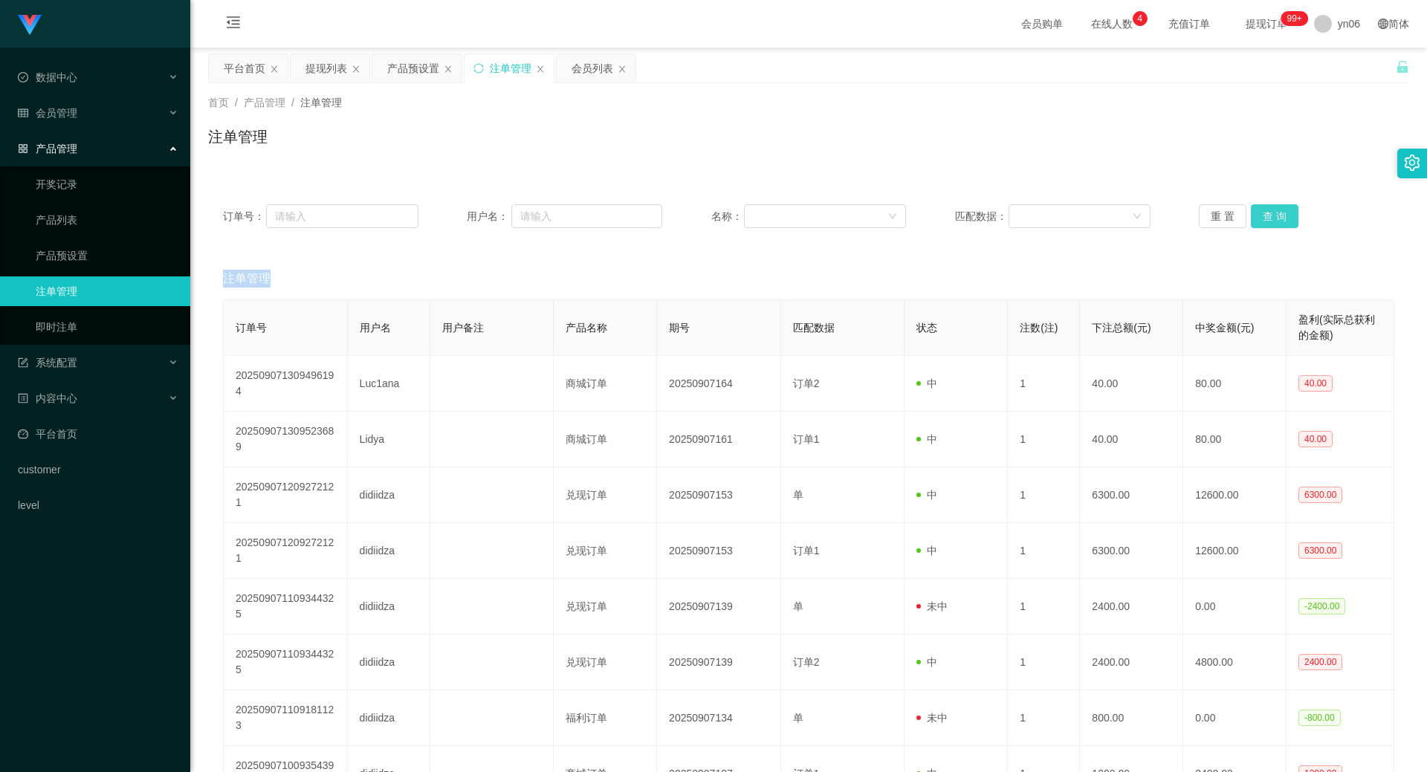
click at [1274, 221] on div "重 置 查 询" at bounding box center [1296, 216] width 195 height 24
click at [1274, 221] on button "查 询" at bounding box center [1275, 216] width 48 height 24
click at [1274, 221] on div "重 置 查 询" at bounding box center [1296, 216] width 195 height 24
click at [1274, 221] on button "查 询" at bounding box center [1275, 216] width 48 height 24
click at [1274, 221] on div "重 置 查 询" at bounding box center [1296, 216] width 195 height 24
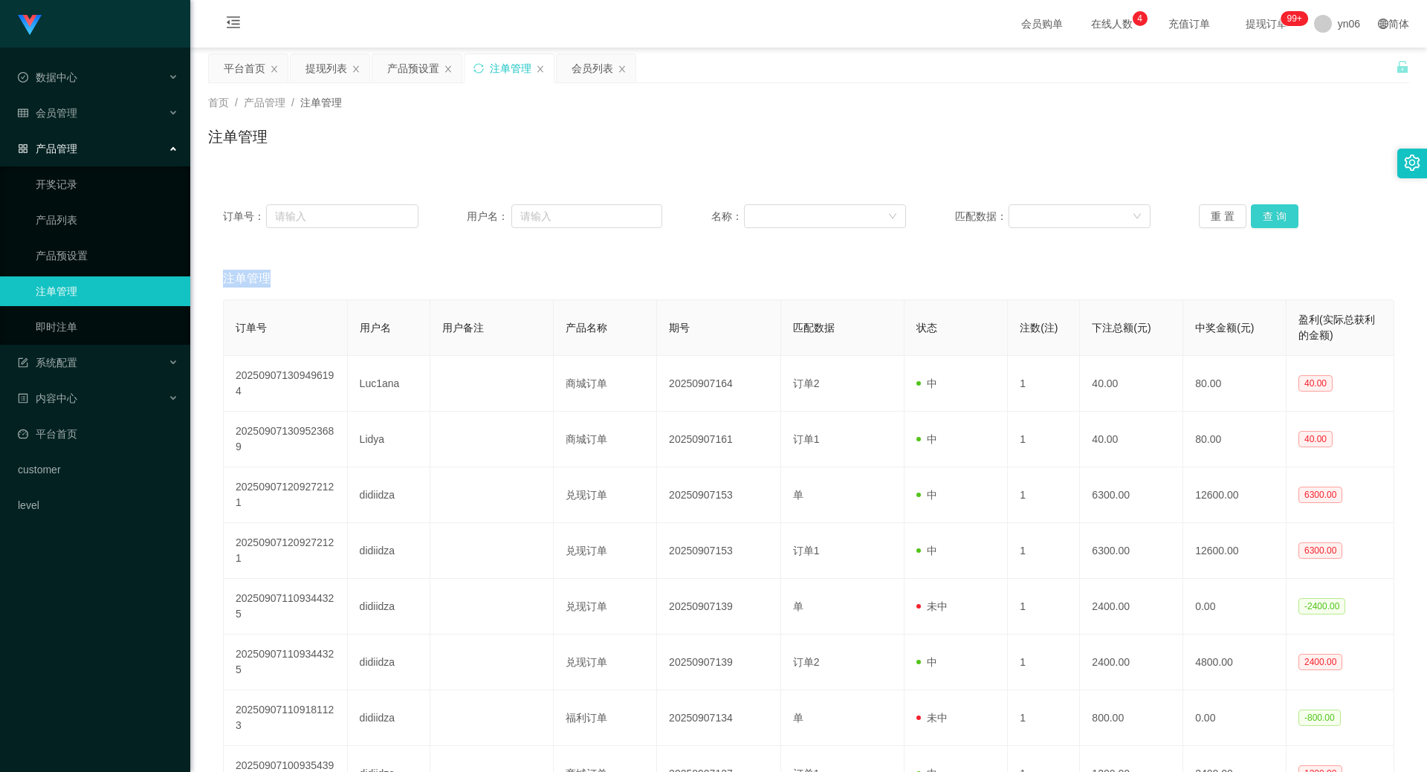
click at [1274, 221] on button "查 询" at bounding box center [1275, 216] width 48 height 24
click at [1274, 221] on div "重 置 查 询" at bounding box center [1296, 216] width 195 height 24
click at [1274, 221] on button "查 询" at bounding box center [1283, 216] width 64 height 24
click at [1274, 221] on div "重 置 查 询" at bounding box center [1296, 216] width 195 height 24
click at [1274, 221] on button "查 询" at bounding box center [1275, 216] width 48 height 24
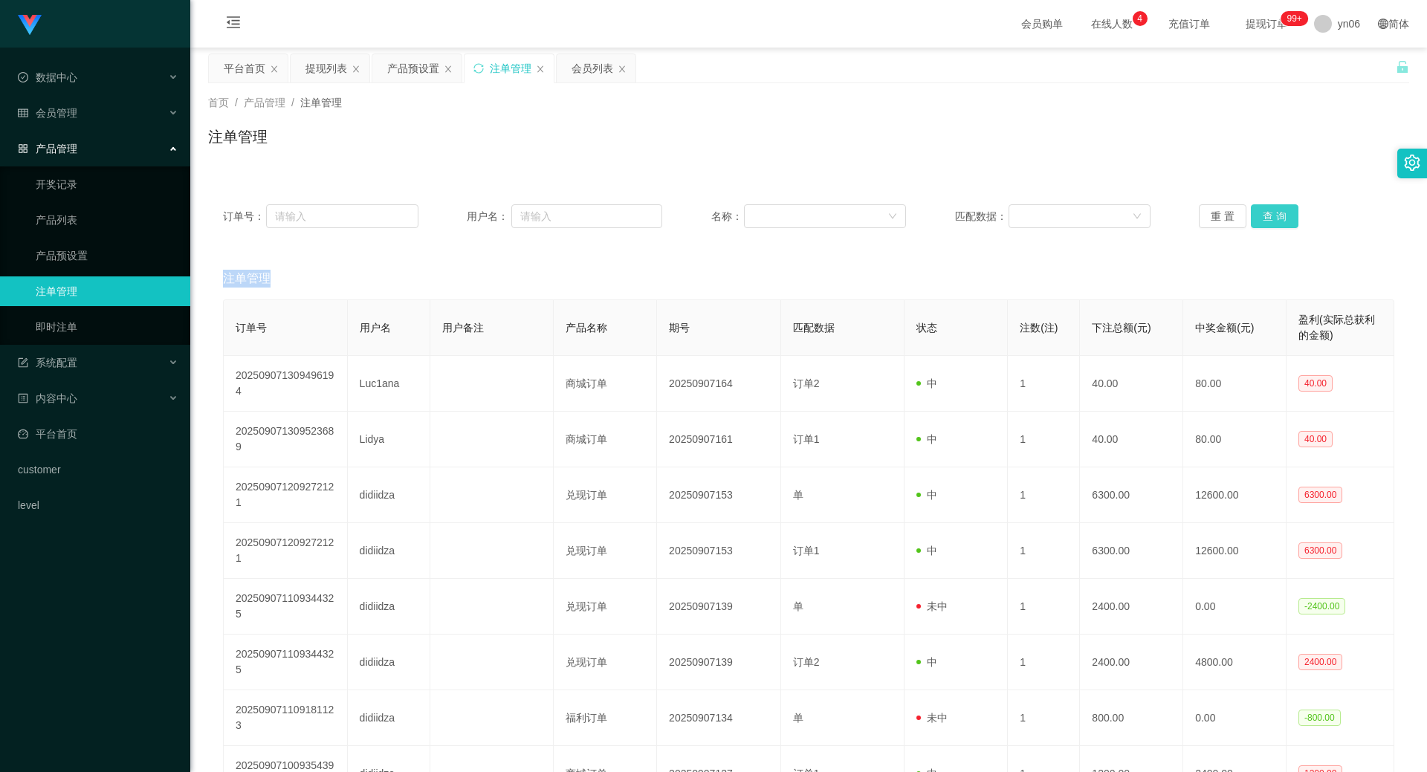
click at [1274, 221] on div "重 置 查 询" at bounding box center [1296, 216] width 195 height 24
click at [1274, 221] on button "查 询" at bounding box center [1275, 216] width 48 height 24
click at [1274, 221] on div "重 置 查 询" at bounding box center [1296, 216] width 195 height 24
click at [1274, 221] on button "查 询" at bounding box center [1275, 216] width 48 height 24
click at [1274, 221] on div "重 置 查 询" at bounding box center [1296, 216] width 195 height 24
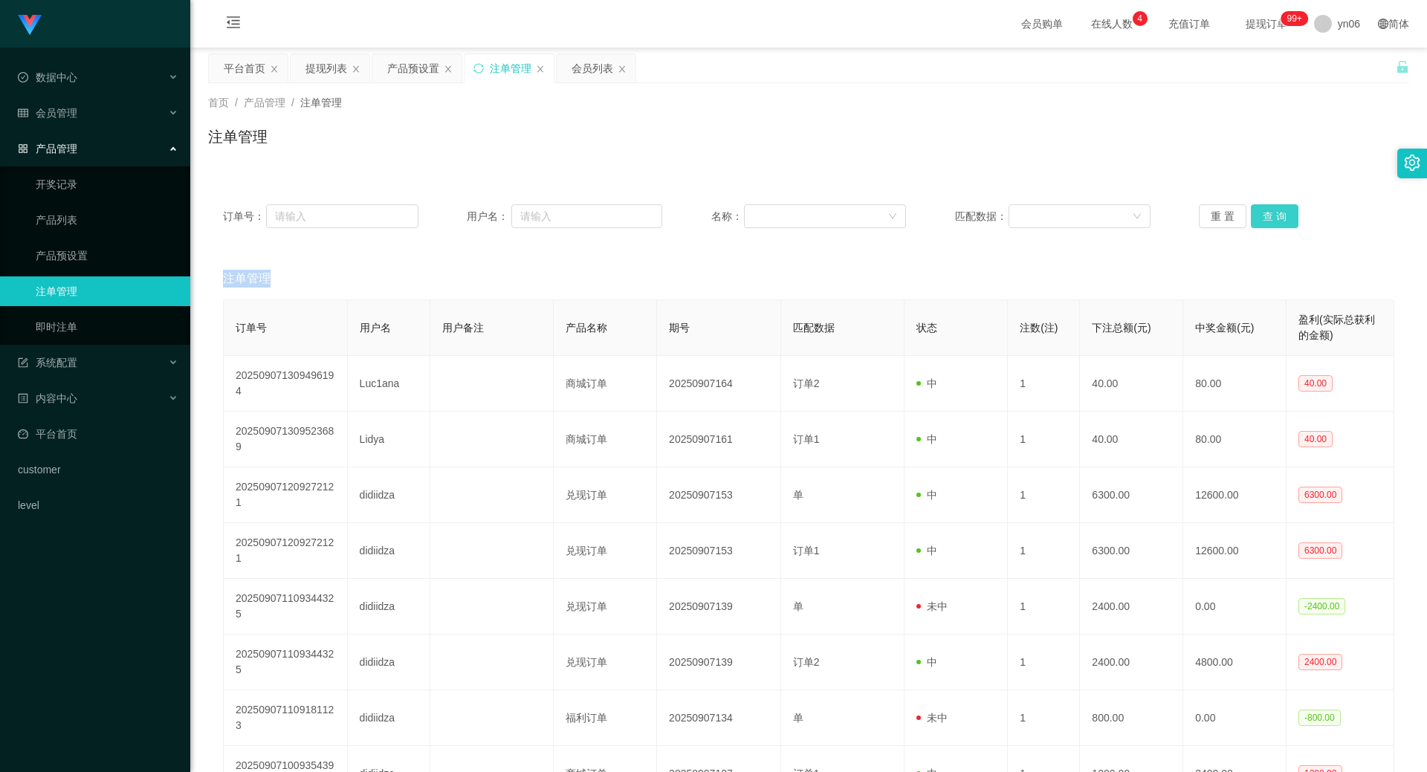
click at [1274, 221] on button "查 询" at bounding box center [1275, 216] width 48 height 24
click at [1274, 221] on div "重 置 查 询" at bounding box center [1296, 216] width 195 height 24
click at [1274, 221] on button "查 询" at bounding box center [1283, 216] width 64 height 24
click at [1274, 221] on div "重 置 查 询" at bounding box center [1296, 216] width 195 height 24
click at [1274, 221] on button "查 询" at bounding box center [1283, 216] width 64 height 24
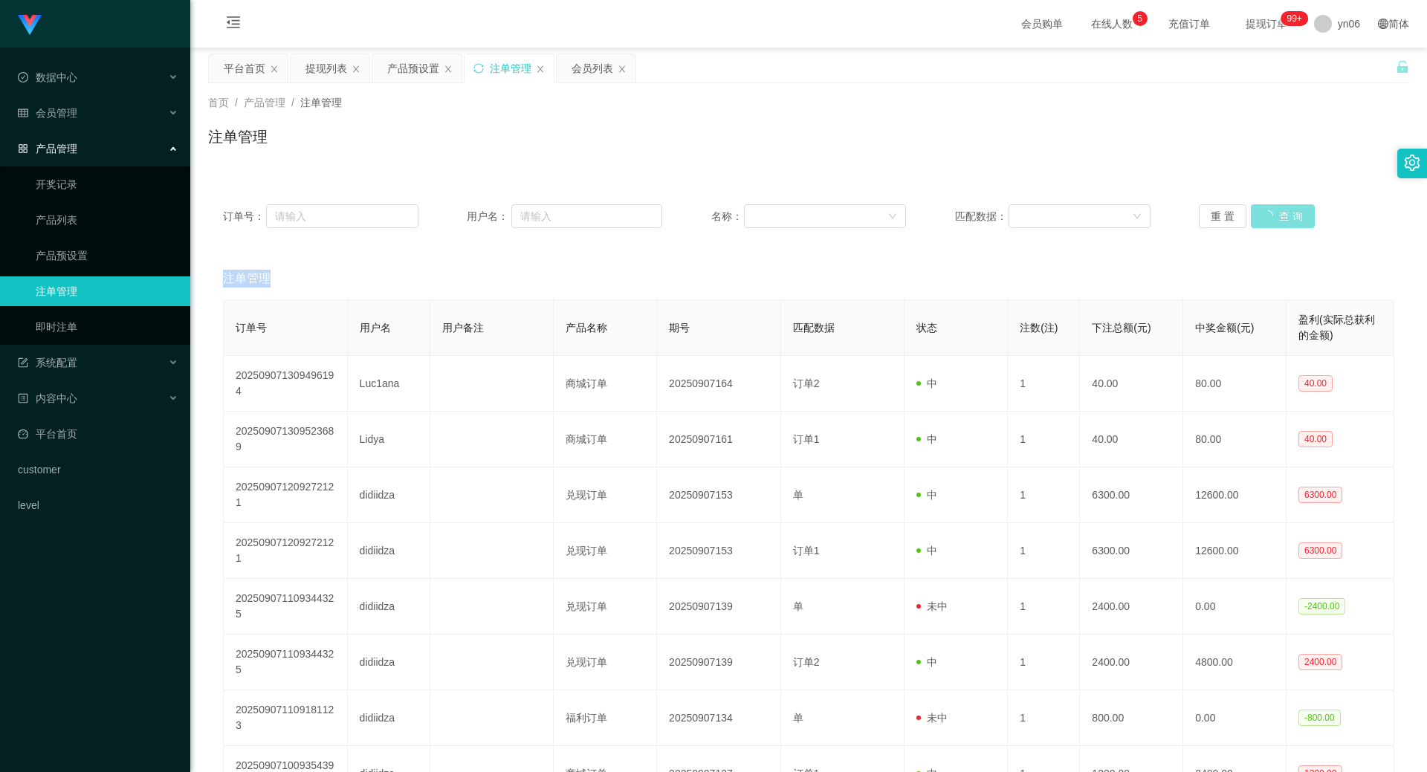
click at [1274, 221] on div "重 置 查 询" at bounding box center [1296, 216] width 195 height 24
click at [1279, 223] on button "查 询" at bounding box center [1275, 216] width 48 height 24
click at [1279, 223] on div "重 置 查 询" at bounding box center [1296, 216] width 195 height 24
click at [1279, 223] on button "查 询" at bounding box center [1275, 216] width 48 height 24
click at [1279, 223] on div "重 置 查 询" at bounding box center [1296, 216] width 195 height 24
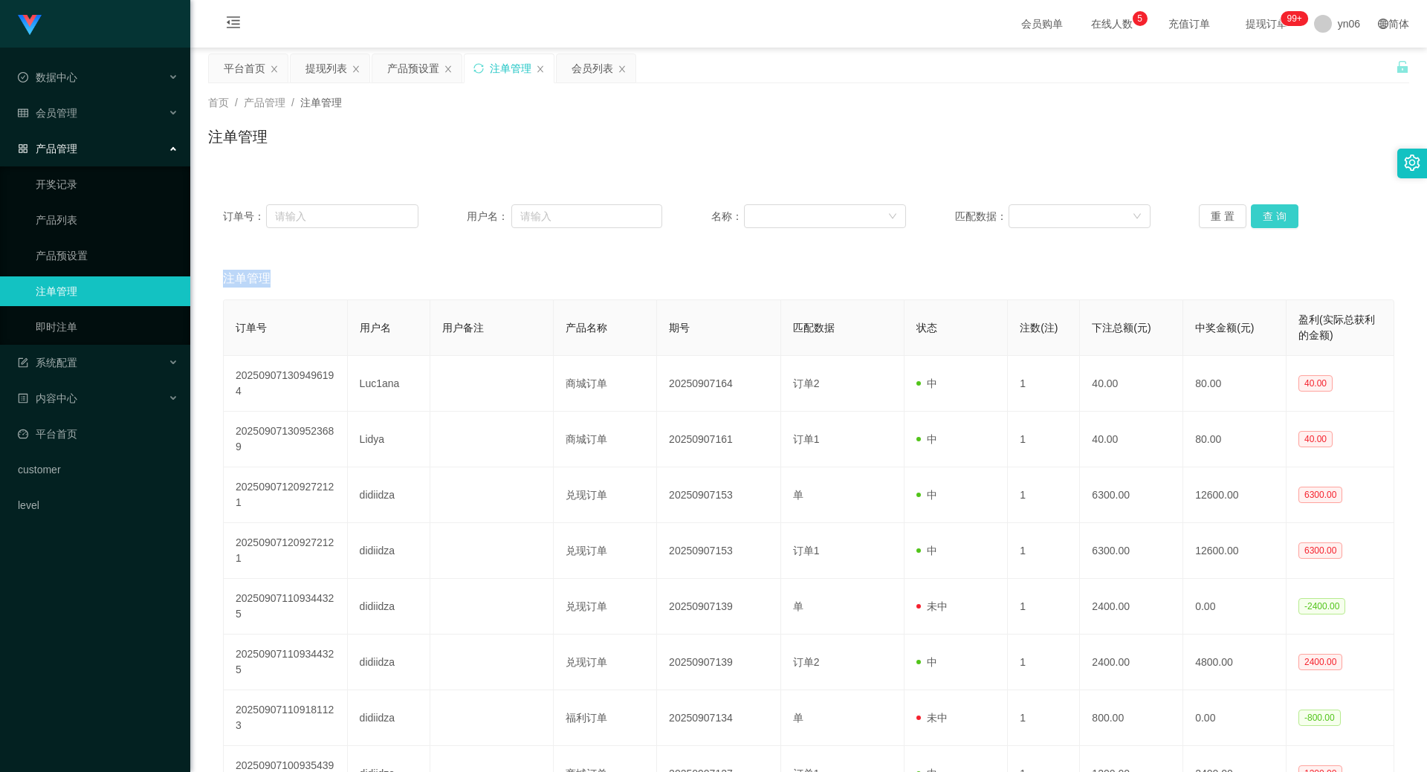
click at [1279, 223] on button "查 询" at bounding box center [1275, 216] width 48 height 24
click at [1279, 221] on button "查 询" at bounding box center [1275, 216] width 48 height 24
click at [1279, 221] on div "重 置 查 询" at bounding box center [1296, 216] width 195 height 24
click at [1279, 221] on button "查 询" at bounding box center [1275, 216] width 48 height 24
click at [1279, 221] on div "重 置 查 询" at bounding box center [1296, 216] width 195 height 24
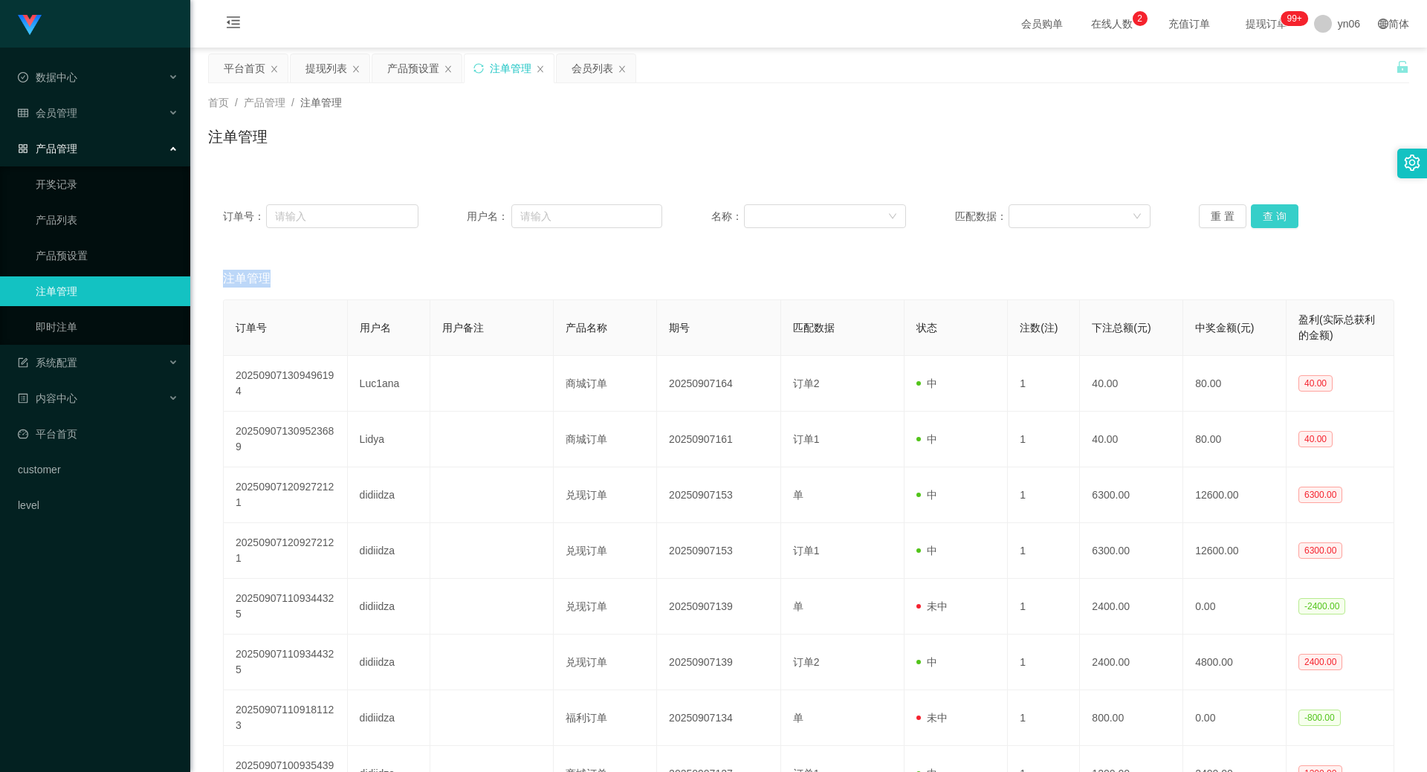
click at [1279, 216] on button "查 询" at bounding box center [1275, 216] width 48 height 24
click at [1279, 216] on div "重 置 查 询" at bounding box center [1296, 216] width 195 height 24
click at [1279, 216] on button "查 询" at bounding box center [1283, 216] width 64 height 24
click at [1279, 216] on div "重 置 查 询" at bounding box center [1296, 216] width 195 height 24
click at [1279, 216] on button "查 询" at bounding box center [1283, 216] width 64 height 24
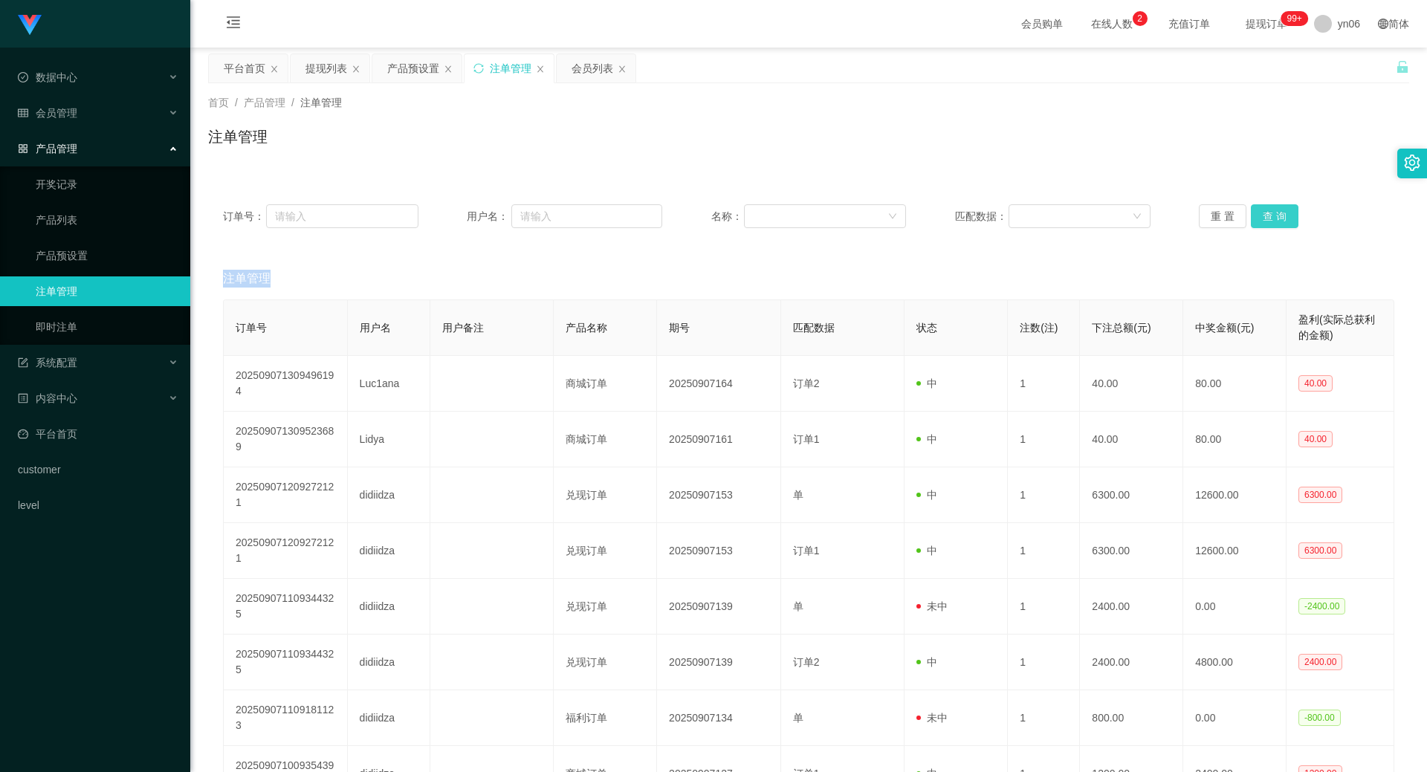
click at [1283, 218] on button "查 询" at bounding box center [1275, 216] width 48 height 24
click at [1283, 219] on div "重 置 查 询" at bounding box center [1296, 216] width 195 height 24
click at [1283, 219] on button "查 询" at bounding box center [1283, 216] width 64 height 24
click at [1283, 219] on div "重 置 查 询" at bounding box center [1296, 216] width 195 height 24
click at [1274, 209] on button "查 询" at bounding box center [1275, 216] width 48 height 24
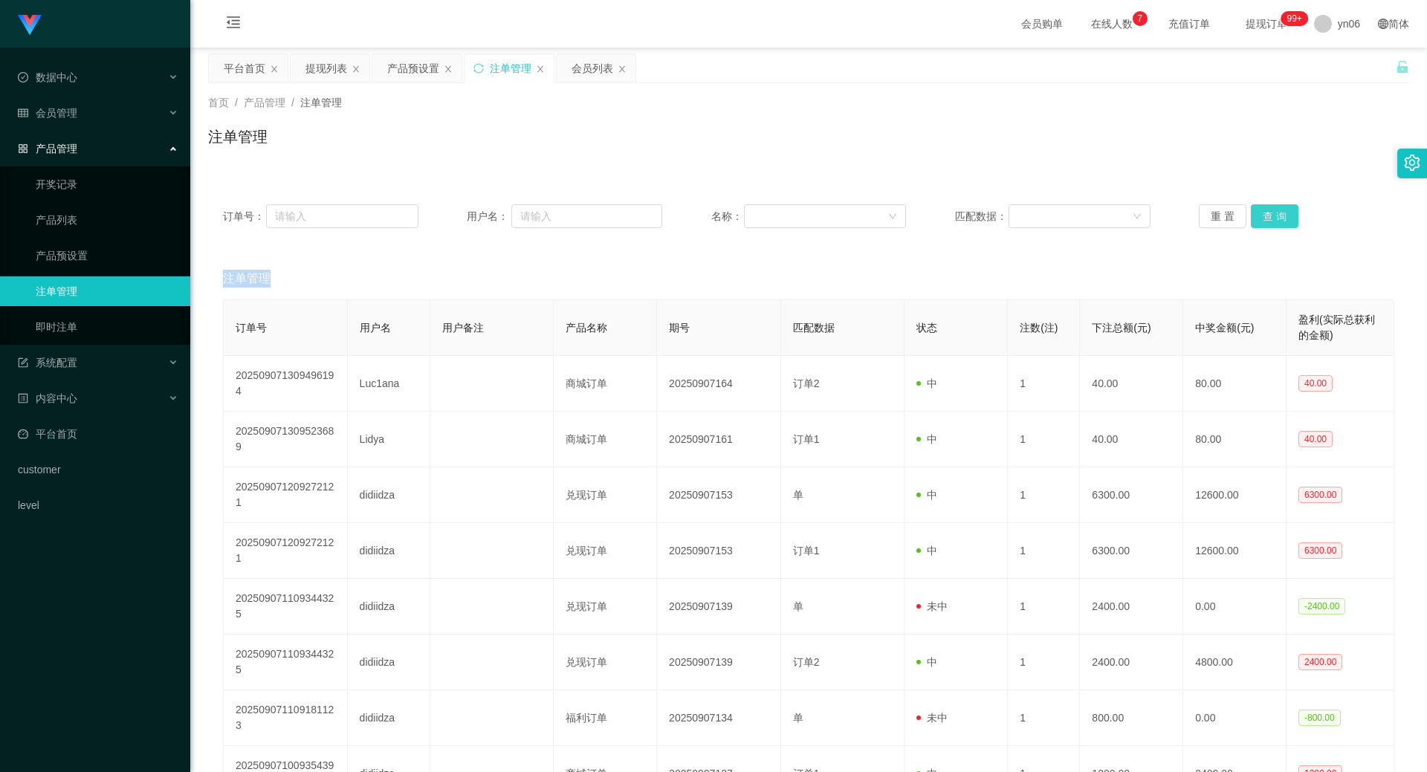
click at [1274, 209] on div "重 置 查 询" at bounding box center [1296, 216] width 195 height 24
click at [1274, 209] on button "查 询" at bounding box center [1275, 216] width 48 height 24
click at [1274, 209] on div "重 置 查 询" at bounding box center [1296, 216] width 195 height 24
click at [1274, 209] on button "查 询" at bounding box center [1275, 216] width 48 height 24
click at [1274, 209] on div "重 置 查 询" at bounding box center [1296, 216] width 195 height 24
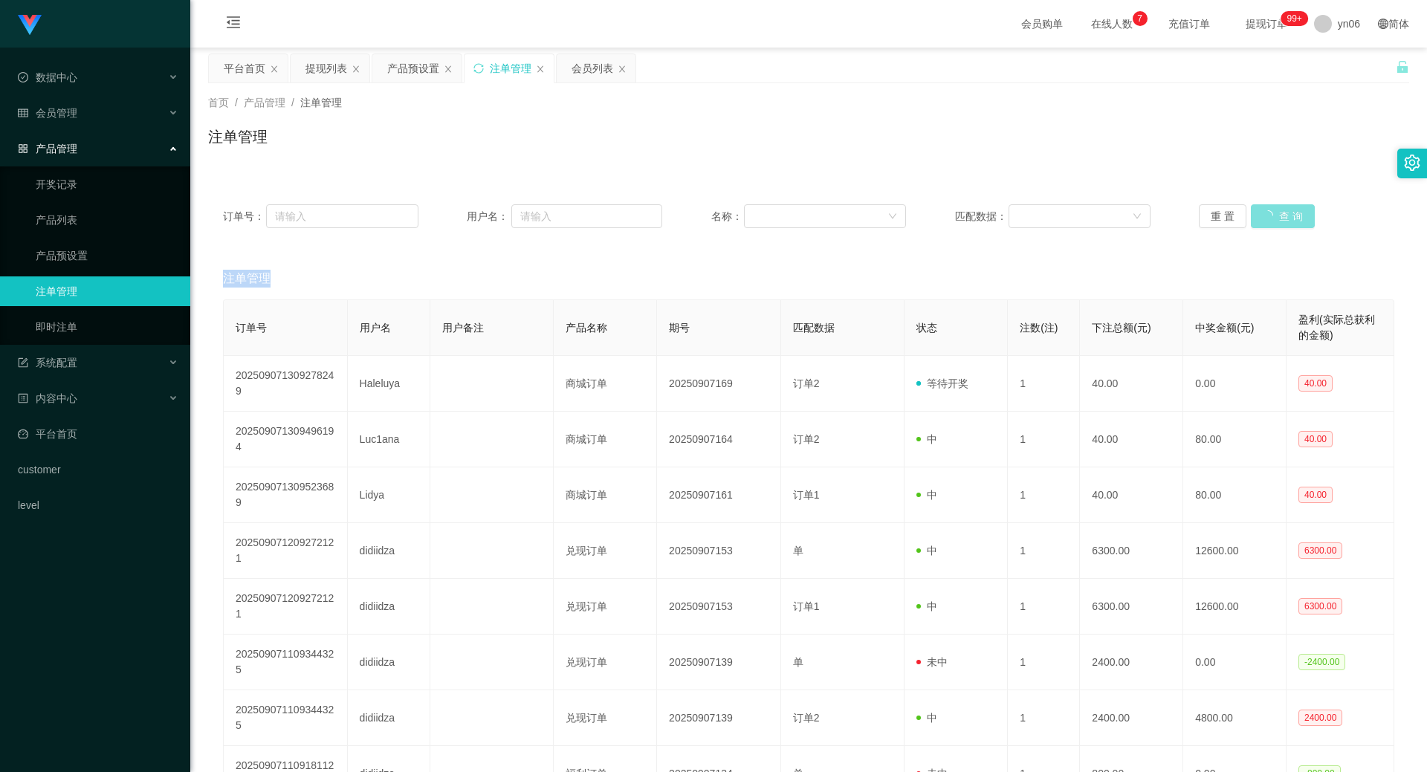
click at [1274, 209] on button "查 询" at bounding box center [1283, 216] width 64 height 24
click at [1274, 209] on div "重 置 查 询" at bounding box center [1296, 216] width 195 height 24
click at [1274, 209] on button "查 询" at bounding box center [1283, 216] width 64 height 24
click at [1274, 209] on div "重 置 查 询" at bounding box center [1296, 216] width 195 height 24
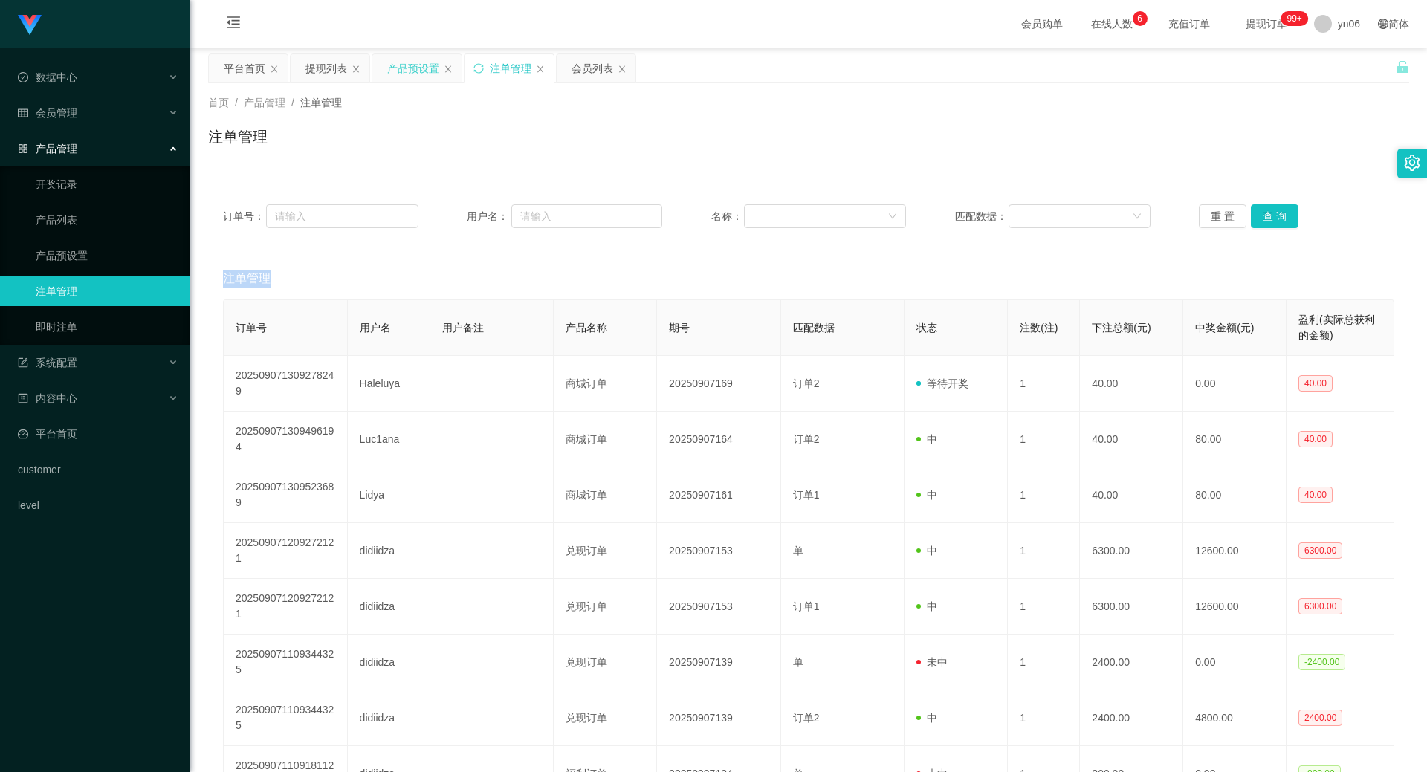
click at [415, 72] on div "产品预设置" at bounding box center [413, 68] width 52 height 28
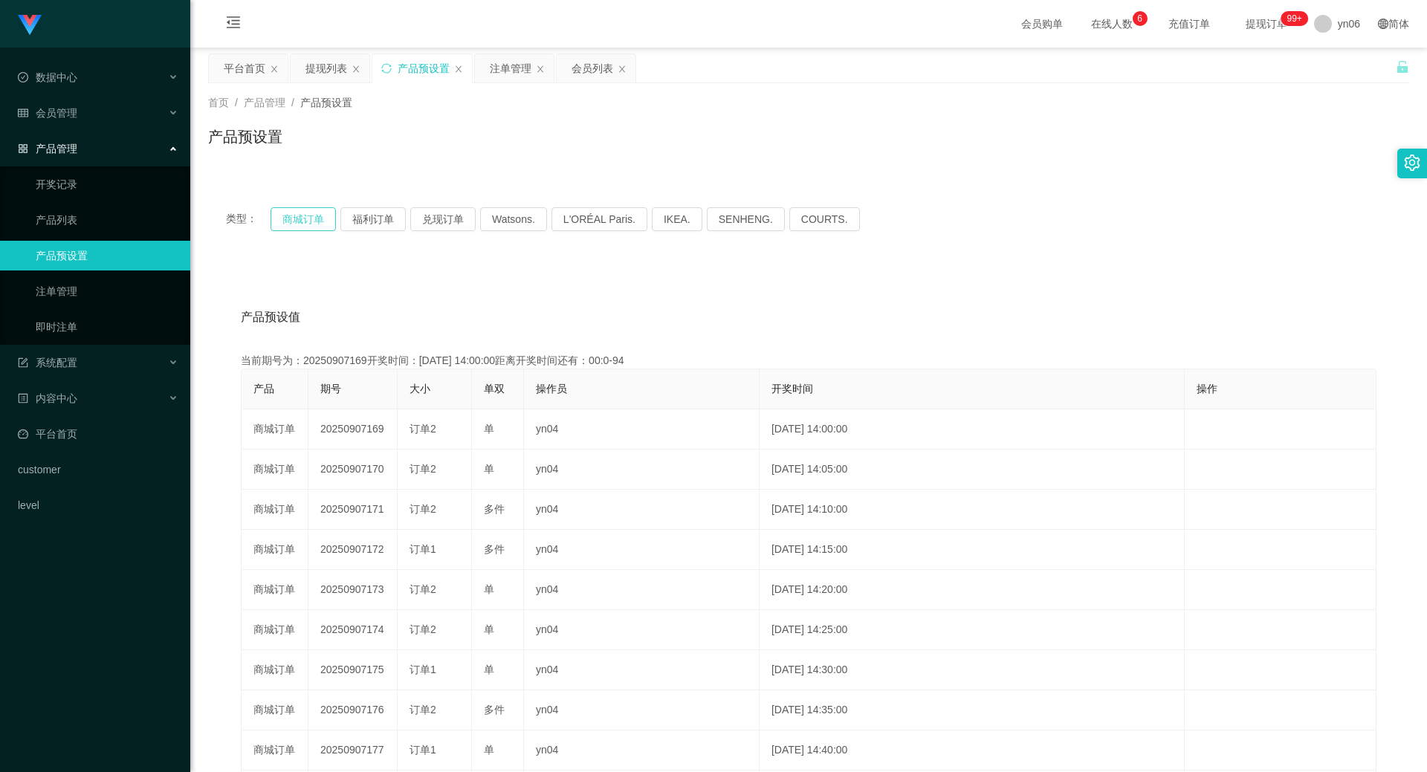
click at [318, 218] on button "商城订单" at bounding box center [302, 219] width 65 height 24
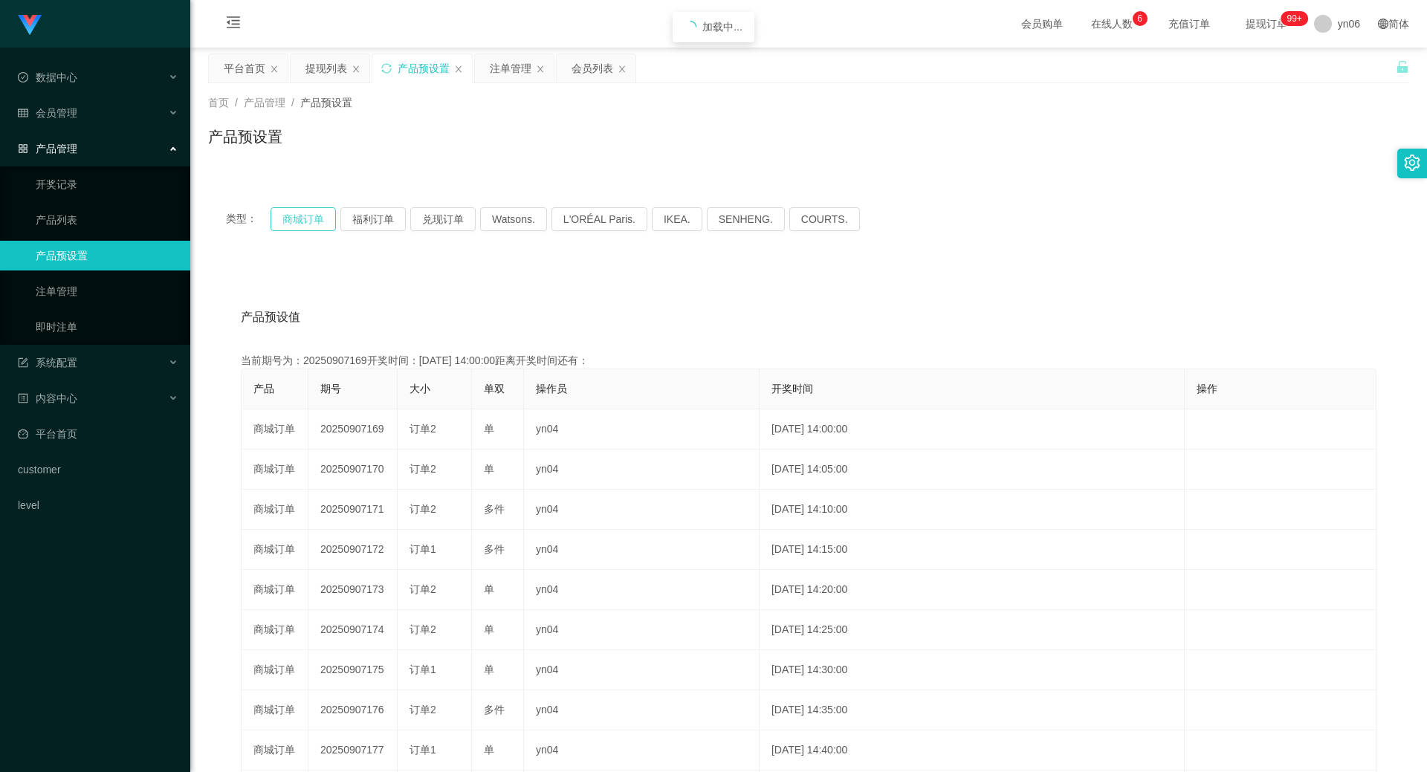
click at [318, 218] on button "商城订单" at bounding box center [302, 219] width 65 height 24
click at [310, 224] on button "商城订单" at bounding box center [302, 219] width 65 height 24
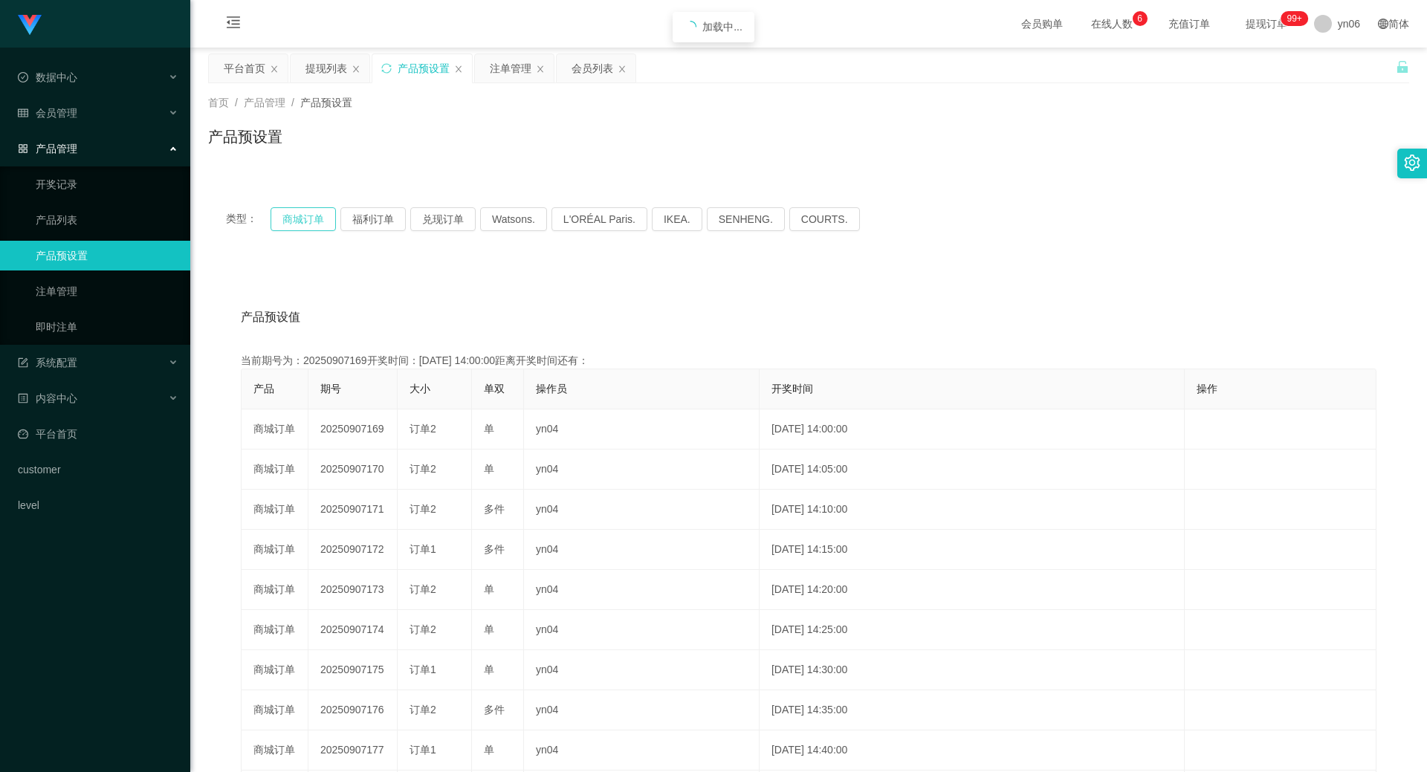
click at [310, 224] on button "商城订单" at bounding box center [302, 219] width 65 height 24
click at [294, 222] on button "商城订单" at bounding box center [302, 219] width 65 height 24
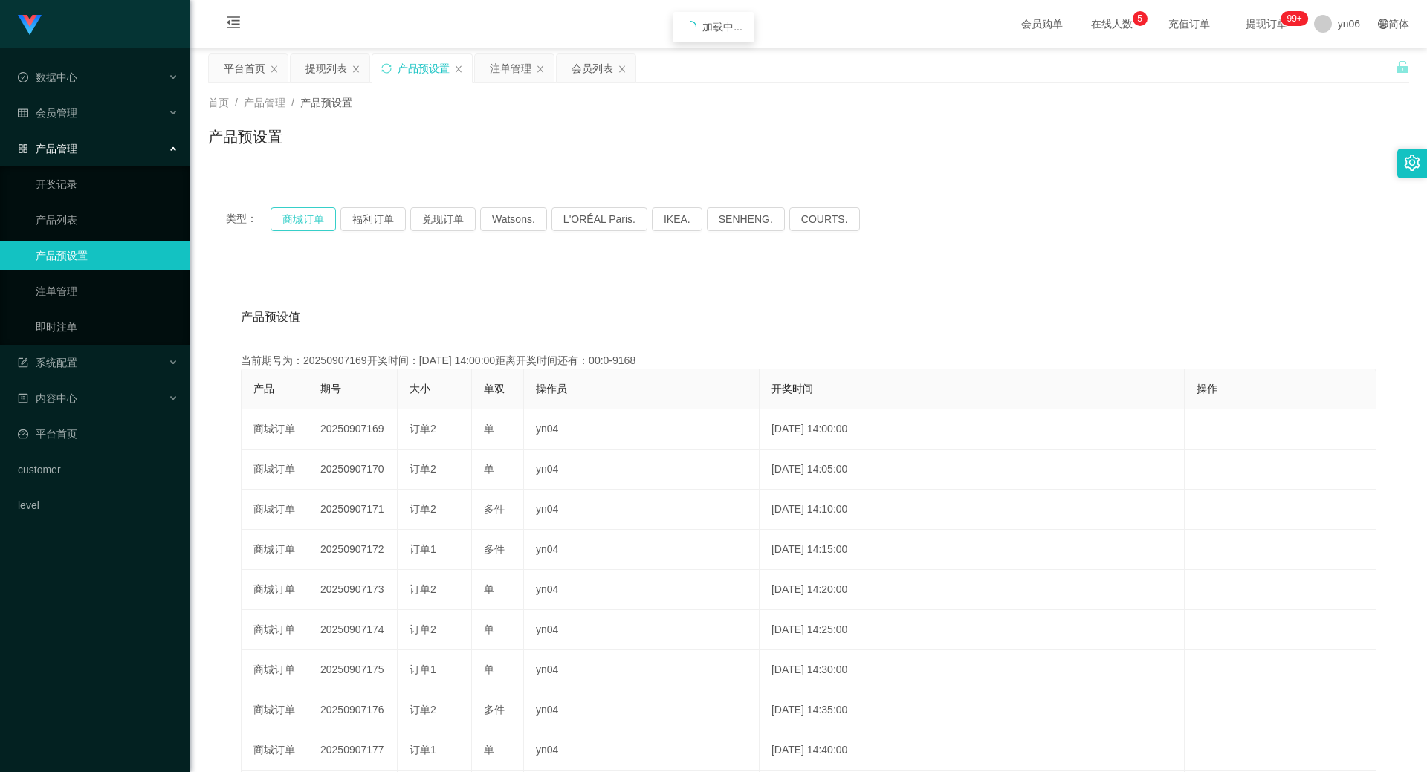
click at [294, 222] on button "商城订单" at bounding box center [302, 219] width 65 height 24
click at [287, 216] on button "商城订单" at bounding box center [302, 219] width 65 height 24
click at [287, 215] on button "商城订单" at bounding box center [302, 219] width 65 height 24
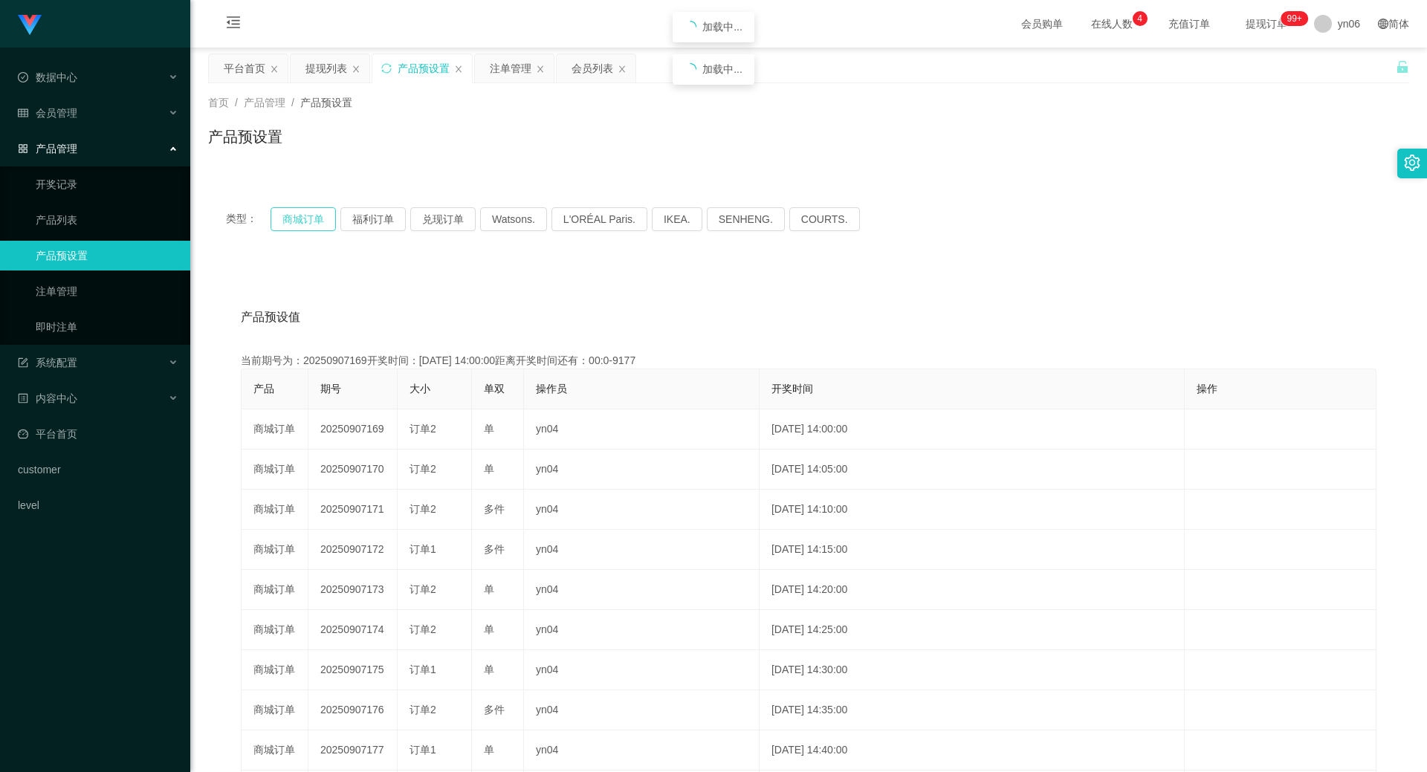
click at [287, 215] on button "商城订单" at bounding box center [302, 219] width 65 height 24
click at [510, 71] on div "注单管理" at bounding box center [511, 68] width 42 height 28
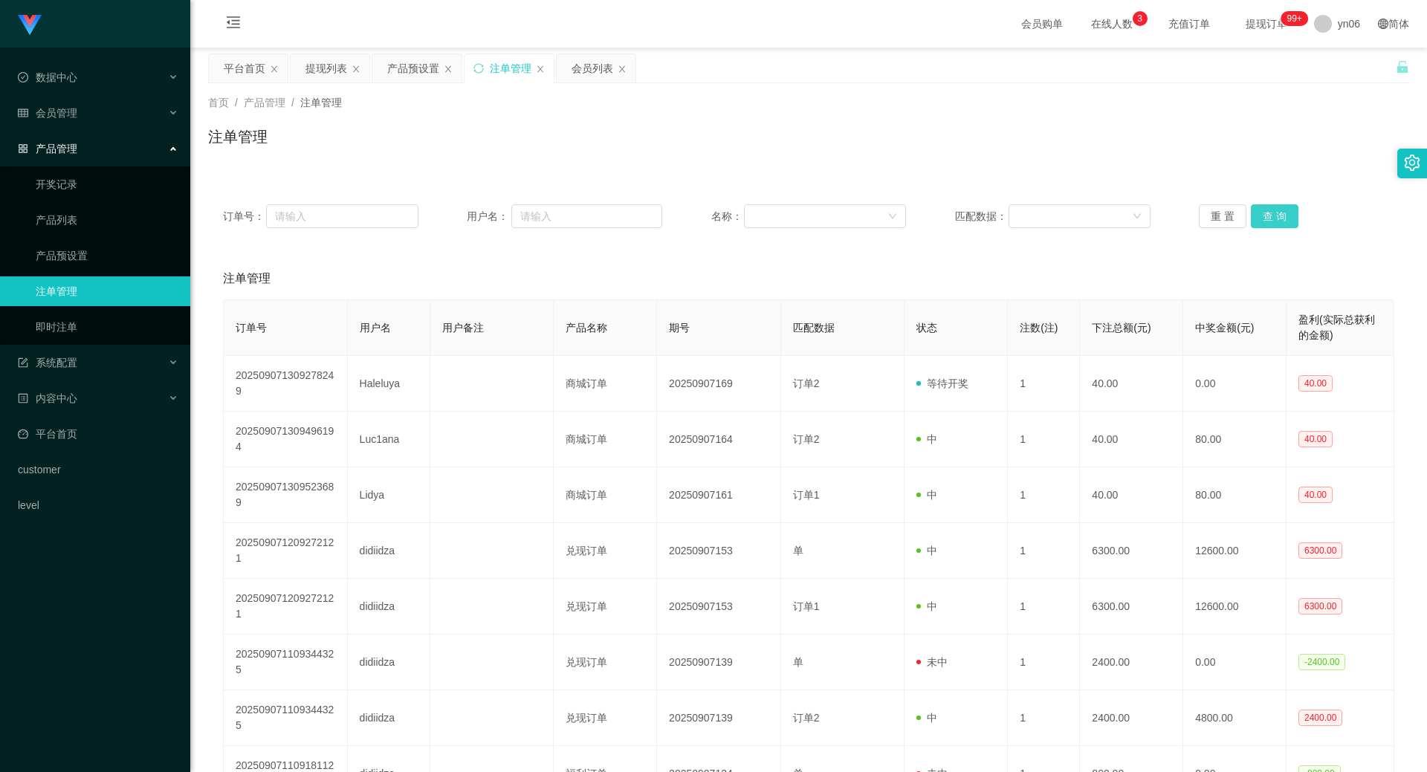
click at [1285, 222] on button "查 询" at bounding box center [1275, 216] width 48 height 24
click at [1285, 222] on div "重 置 查 询" at bounding box center [1296, 216] width 195 height 24
click at [1285, 222] on button "查 询" at bounding box center [1275, 216] width 48 height 24
click at [317, 64] on div "提现列表" at bounding box center [326, 68] width 42 height 28
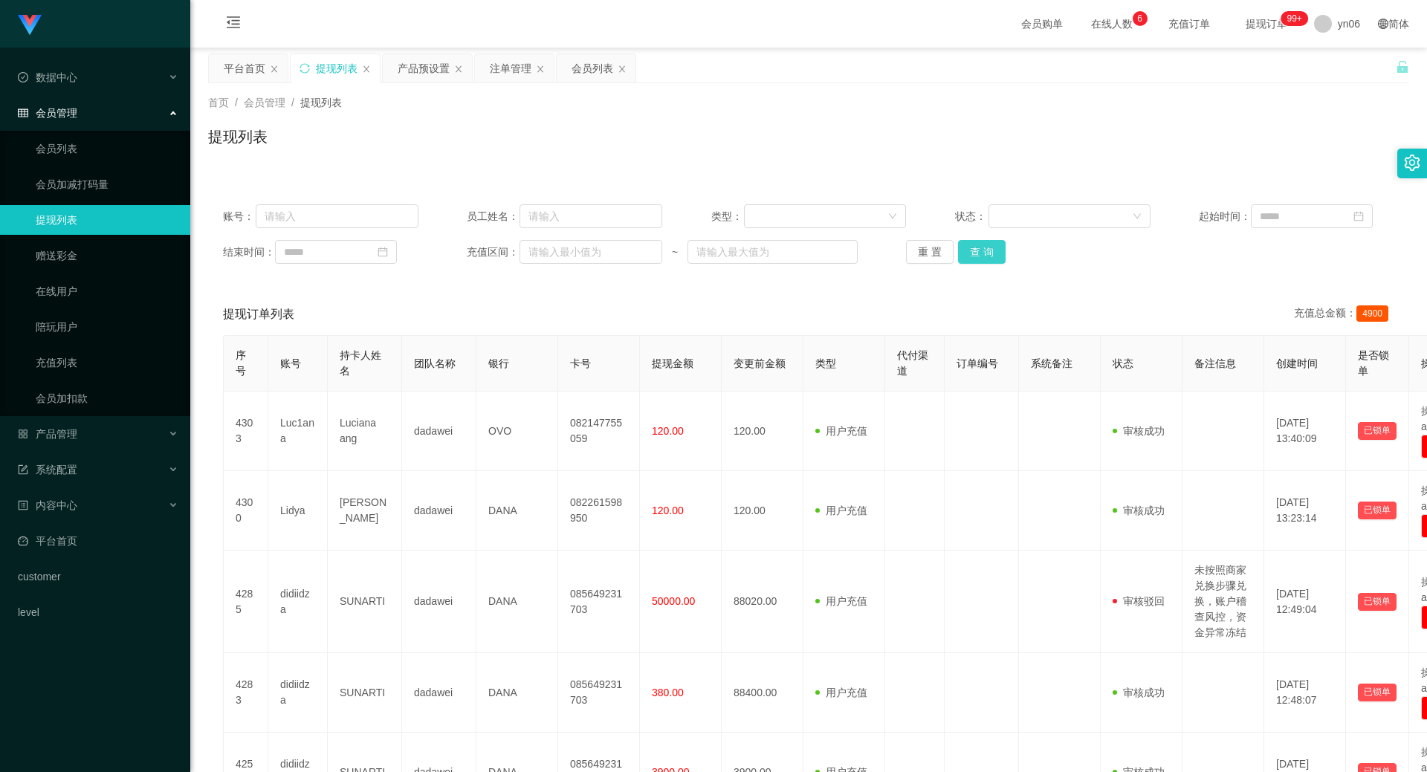
click at [998, 251] on button "查 询" at bounding box center [982, 252] width 48 height 24
click at [998, 251] on div "重 置 查 询" at bounding box center [1003, 252] width 195 height 24
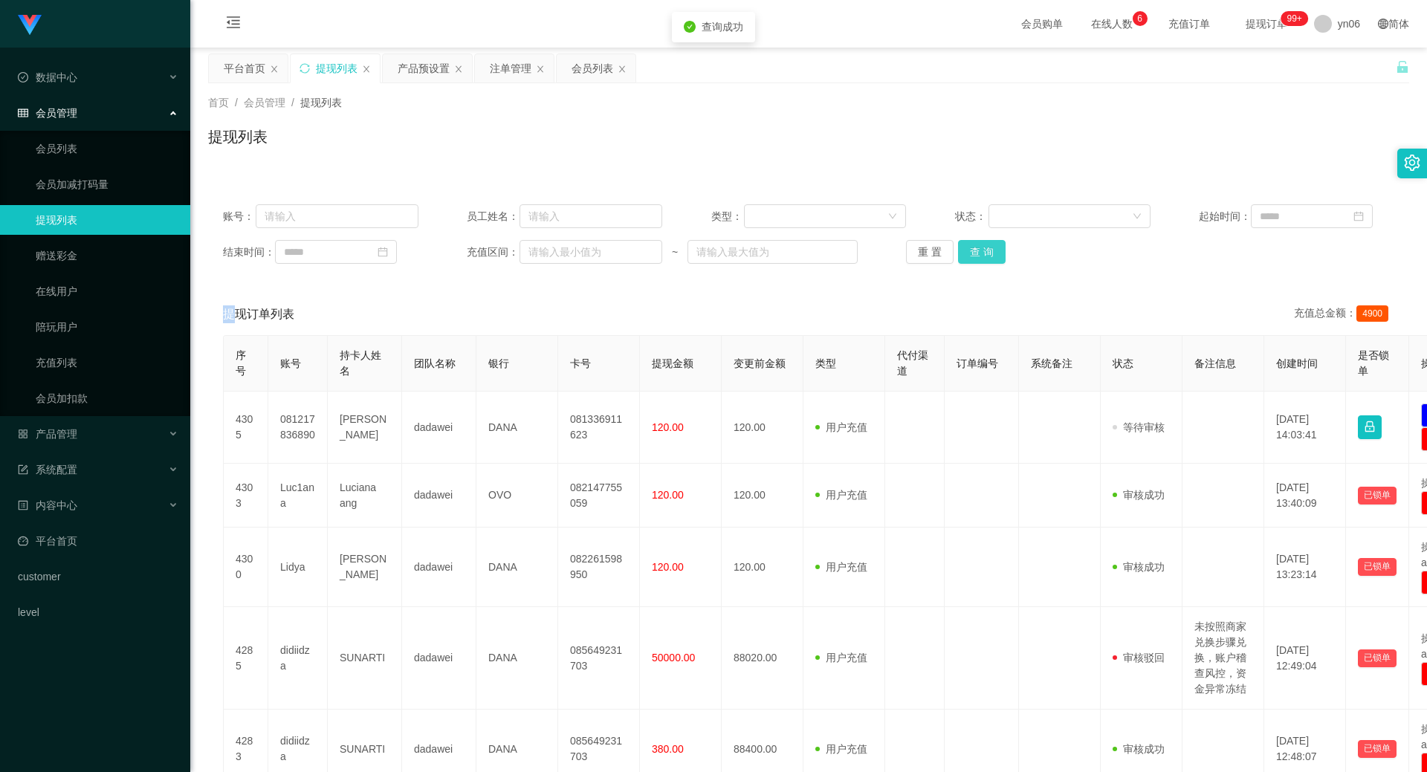
click at [998, 251] on button "查 询" at bounding box center [982, 252] width 48 height 24
click at [998, 251] on div "重 置 查 询" at bounding box center [1003, 252] width 195 height 24
click at [998, 251] on button "查 询" at bounding box center [990, 252] width 64 height 24
click at [998, 251] on div "重 置 查 询" at bounding box center [1003, 252] width 195 height 24
click at [998, 251] on button "查 询" at bounding box center [990, 252] width 64 height 24
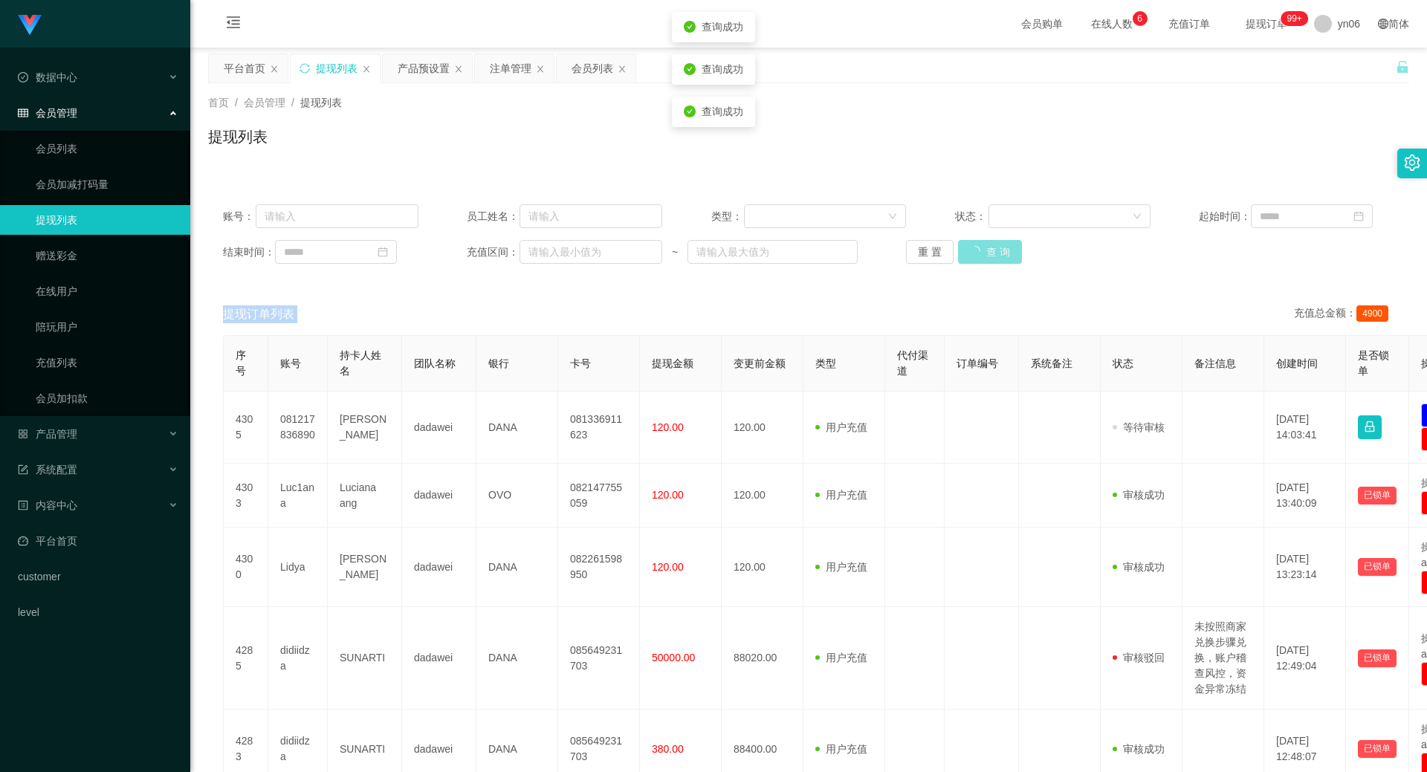
click at [998, 251] on div "重 置 查 询" at bounding box center [1003, 252] width 195 height 24
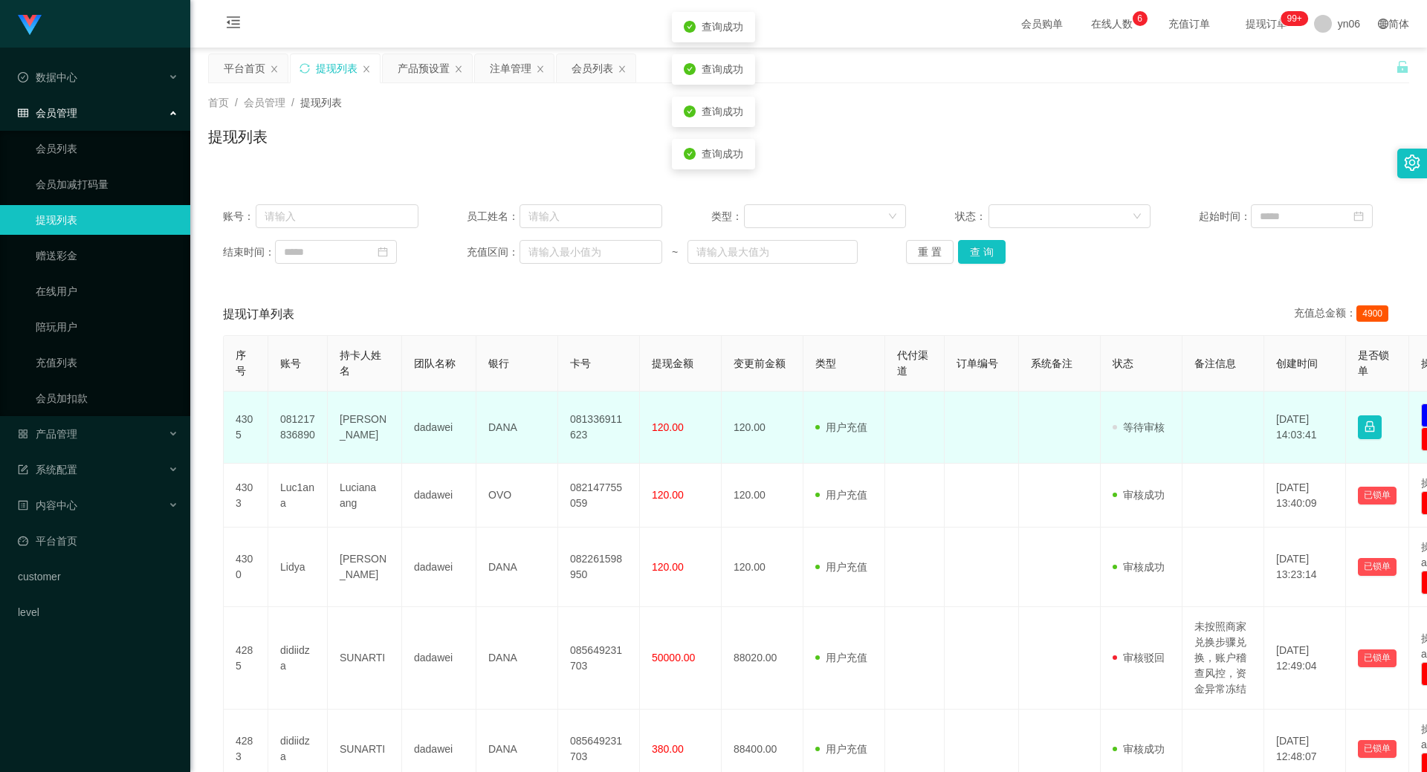
click at [290, 432] on td "081217836890" at bounding box center [297, 428] width 59 height 72
click at [296, 432] on td "081217836890" at bounding box center [297, 428] width 59 height 72
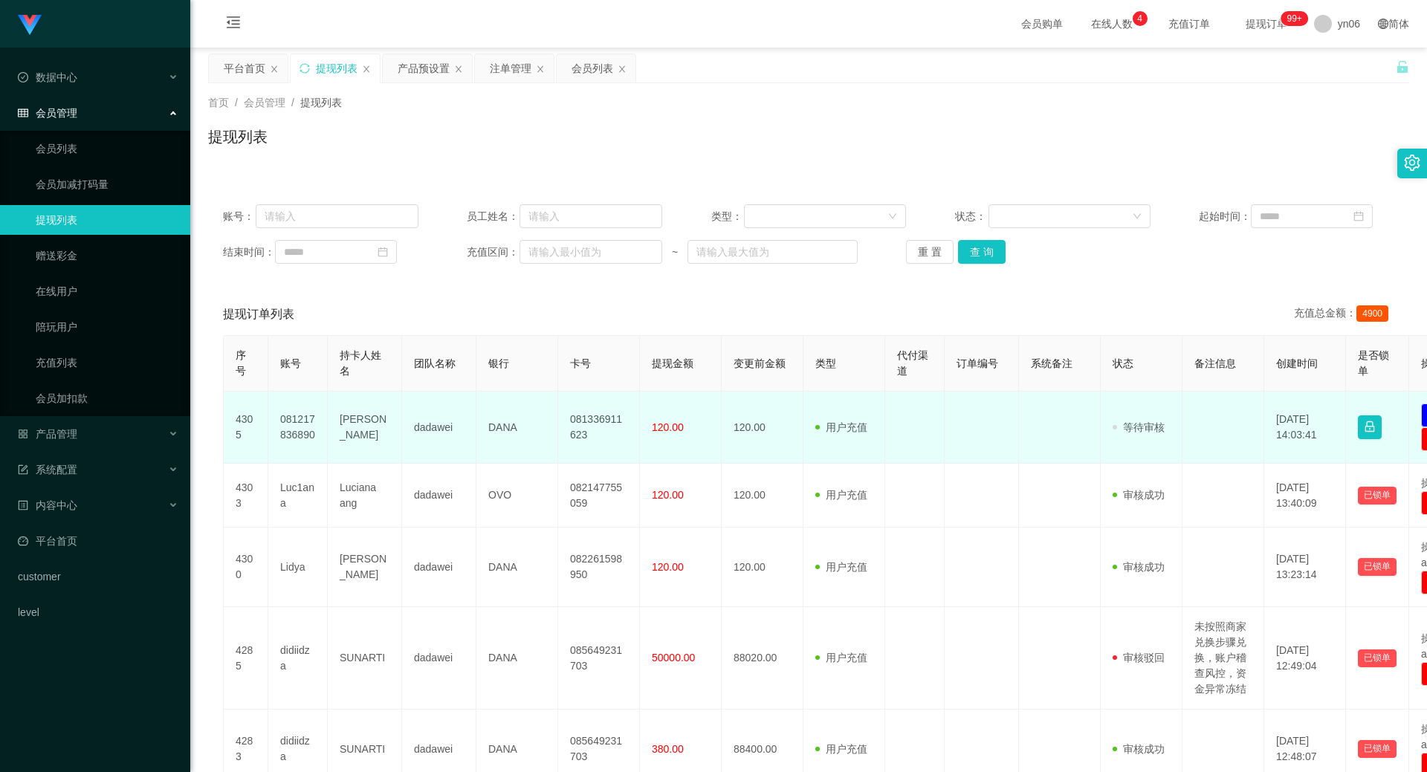
click at [345, 444] on td "[PERSON_NAME]" at bounding box center [365, 428] width 74 height 72
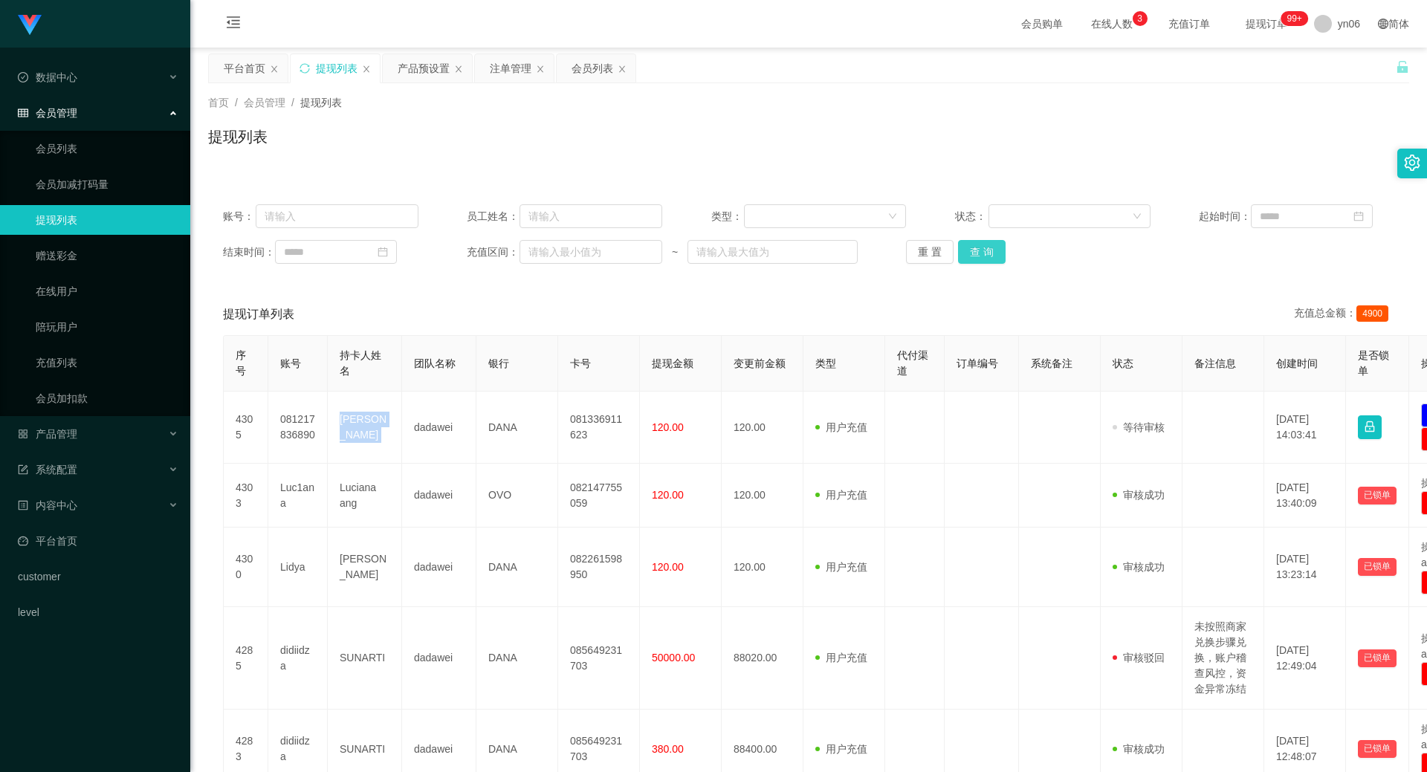
click at [988, 256] on button "查 询" at bounding box center [982, 252] width 48 height 24
click at [989, 262] on div "重 置 查 询" at bounding box center [1003, 252] width 195 height 24
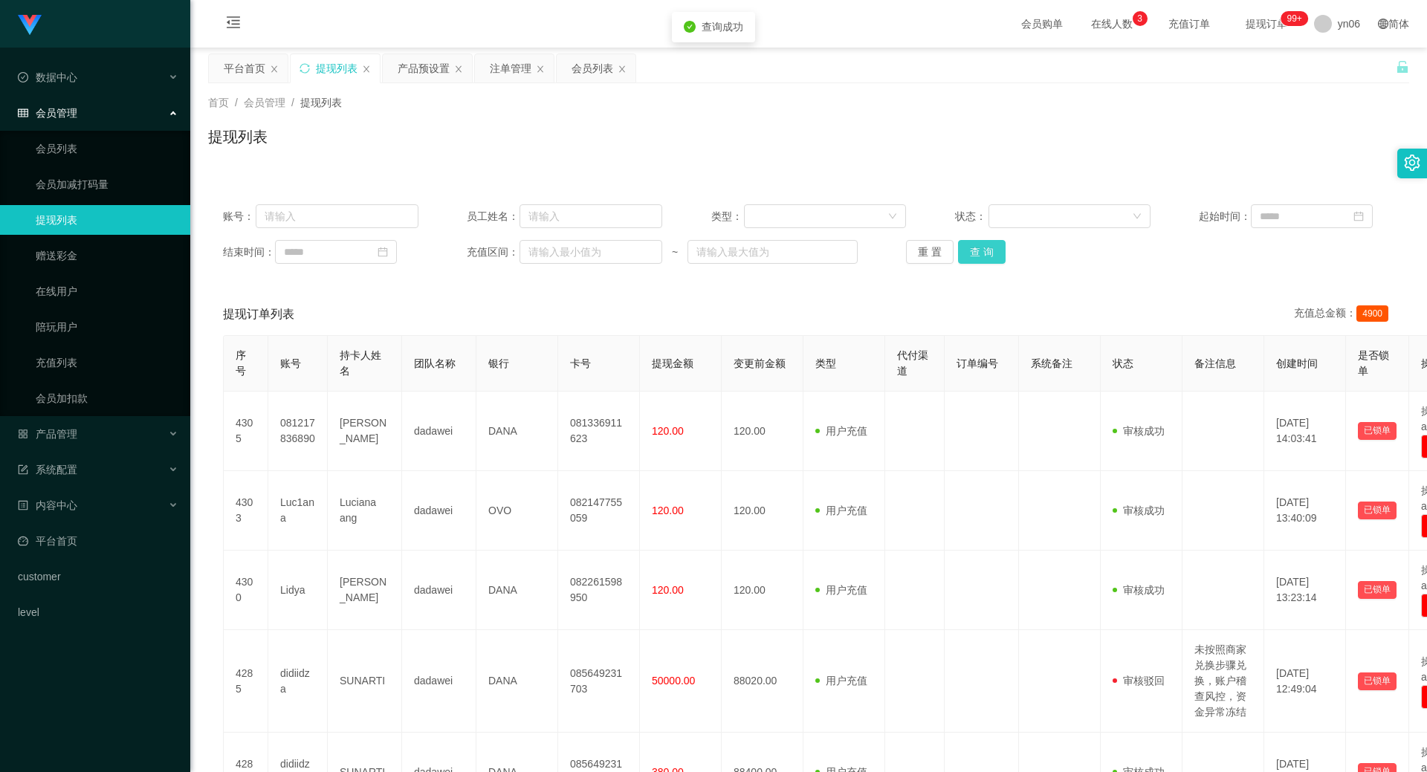
click at [989, 262] on button "查 询" at bounding box center [982, 252] width 48 height 24
click at [989, 262] on div "重 置 查 询" at bounding box center [1003, 252] width 195 height 24
click at [989, 264] on div "账号： 员工姓名： 类型： 状态： 起始时间： 结束时间： 充值区间： ~ 重 置 查 询" at bounding box center [808, 233] width 1201 height 89
click at [988, 263] on div "账号： 员工姓名： 类型： 状态： 起始时间： 结束时间： 充值区间： ~ 重 置 查 询" at bounding box center [808, 233] width 1201 height 89
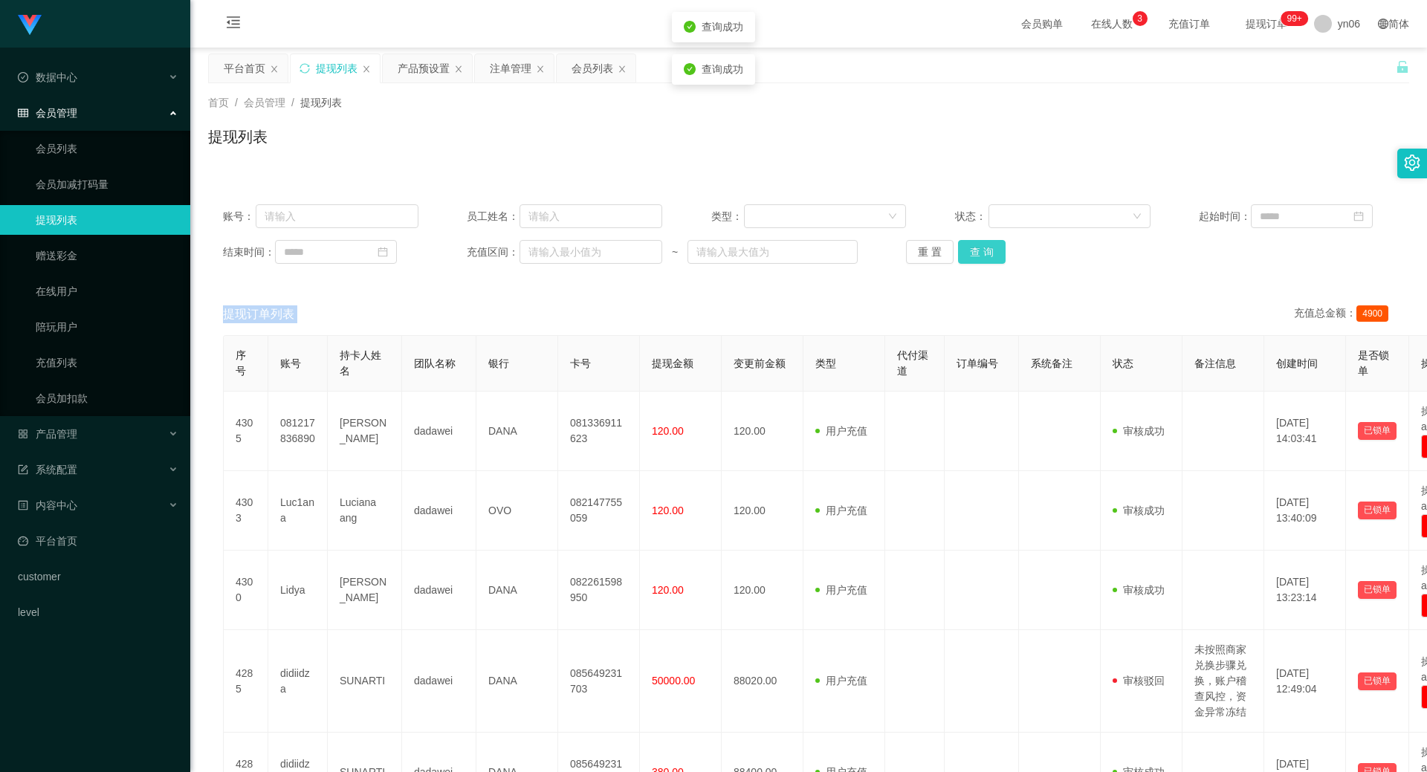
click at [988, 263] on button "查 询" at bounding box center [982, 252] width 48 height 24
click at [587, 71] on div "会员列表" at bounding box center [592, 68] width 42 height 28
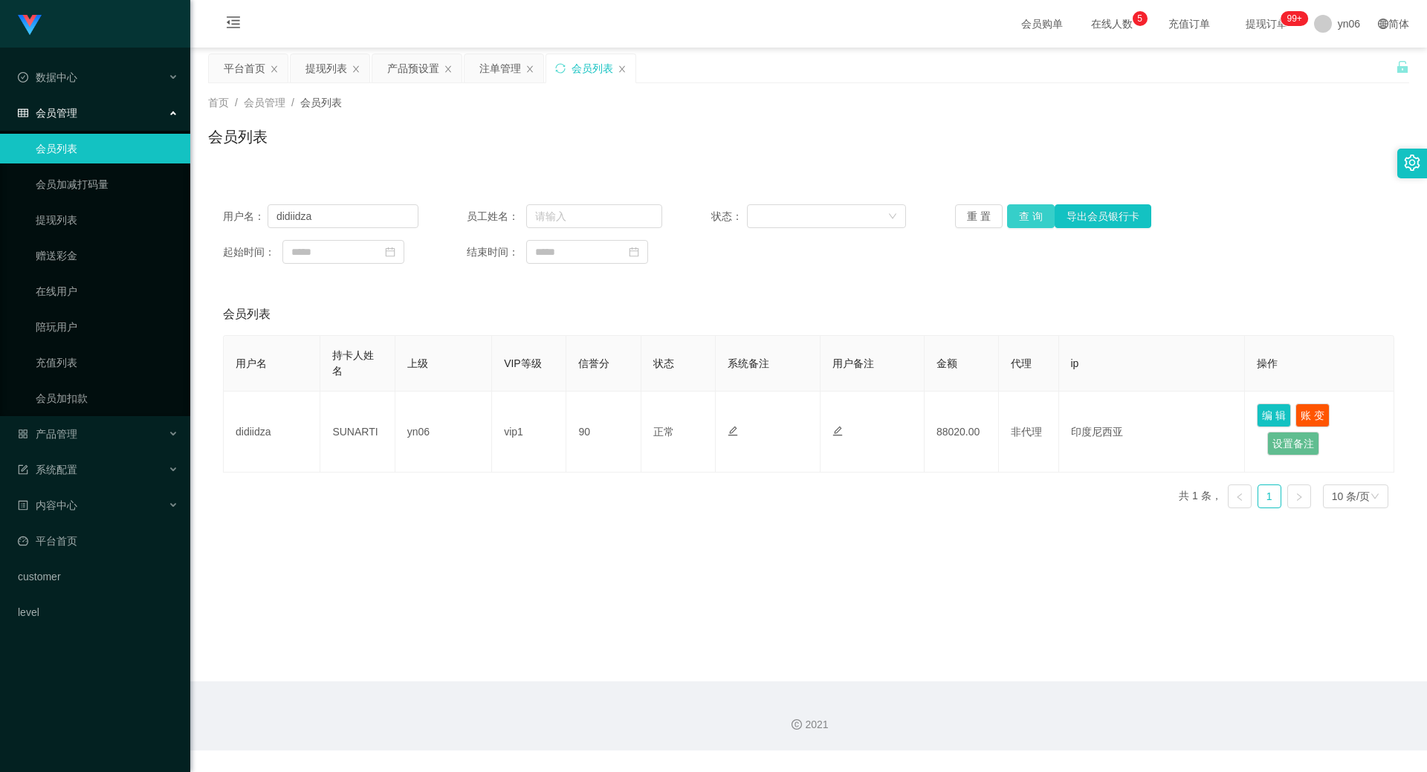
click at [1022, 220] on button "查 询" at bounding box center [1031, 216] width 48 height 24
click at [1022, 220] on div "重 置 查 询 导出会员银行卡" at bounding box center [1052, 216] width 195 height 24
click at [372, 213] on input "didiidza" at bounding box center [343, 216] width 151 height 24
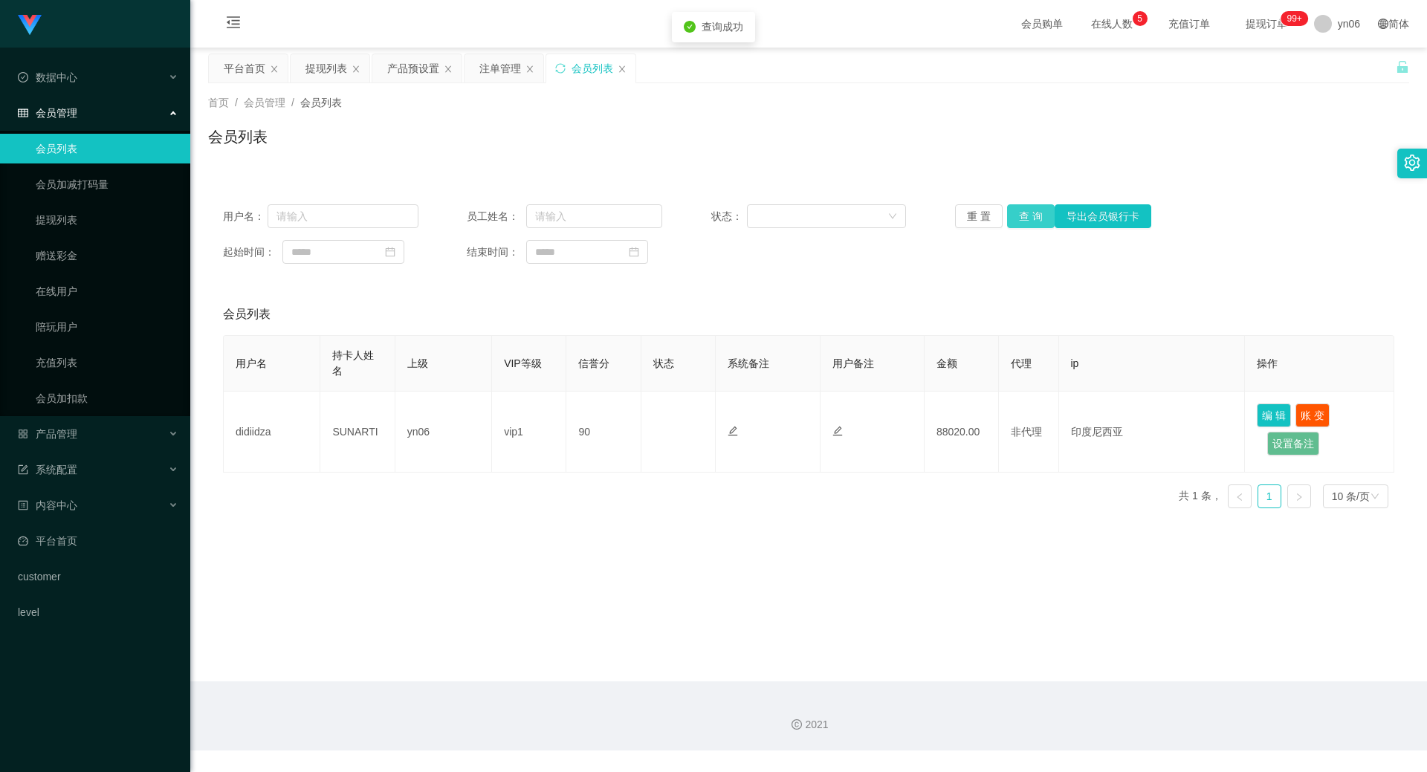
click at [1023, 221] on button "查 询" at bounding box center [1031, 216] width 48 height 24
click at [1022, 221] on div "重 置 查 询 导出会员银行卡" at bounding box center [1052, 216] width 195 height 24
click at [1022, 221] on button "查 询" at bounding box center [1039, 216] width 64 height 24
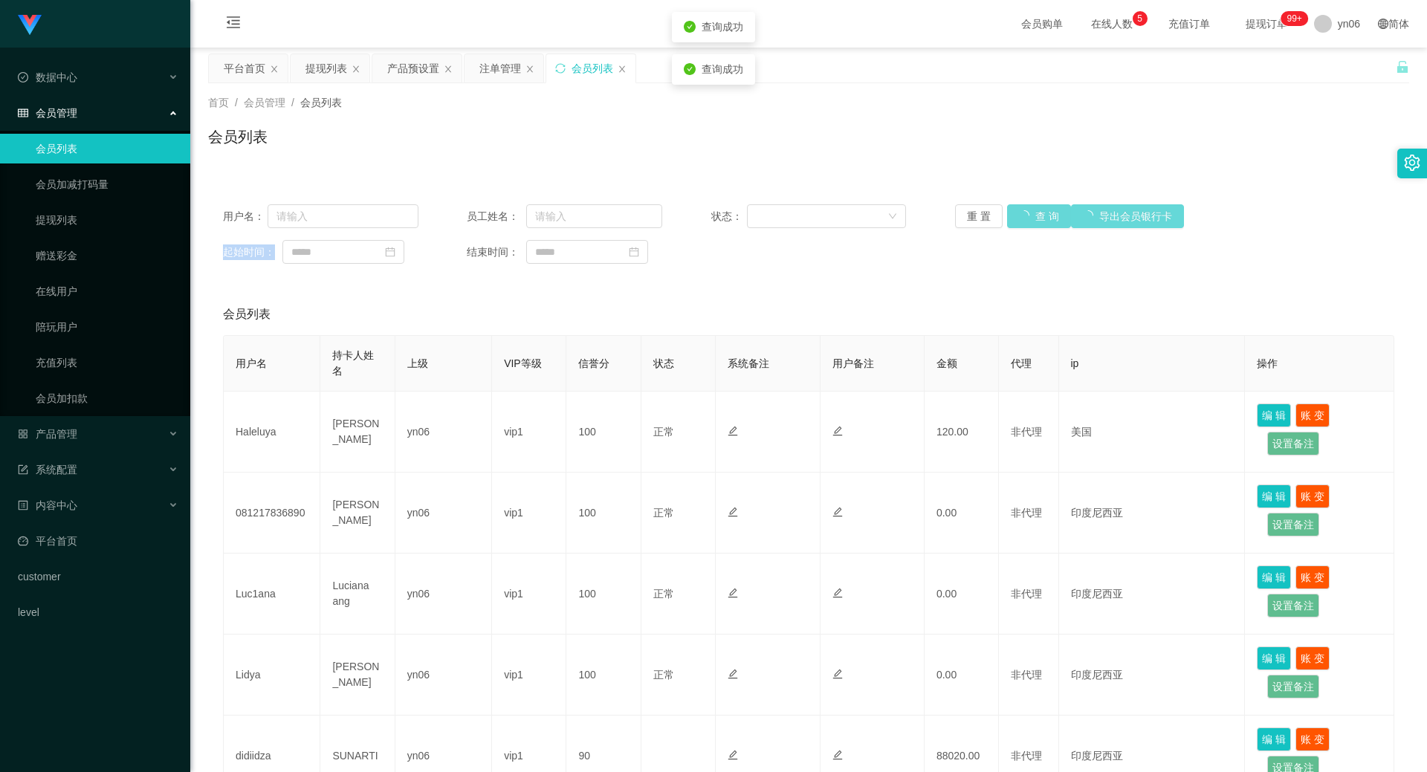
click at [1022, 221] on div "重 置 查 询 导出会员银行卡" at bounding box center [1052, 216] width 195 height 24
click at [1022, 221] on button "查 询" at bounding box center [1031, 216] width 48 height 24
click at [1022, 225] on button "查 询" at bounding box center [1031, 216] width 48 height 24
click at [1022, 208] on button "查 询" at bounding box center [1031, 216] width 48 height 24
click at [1022, 208] on div "重 置 查 询 导出会员银行卡" at bounding box center [1052, 216] width 195 height 24
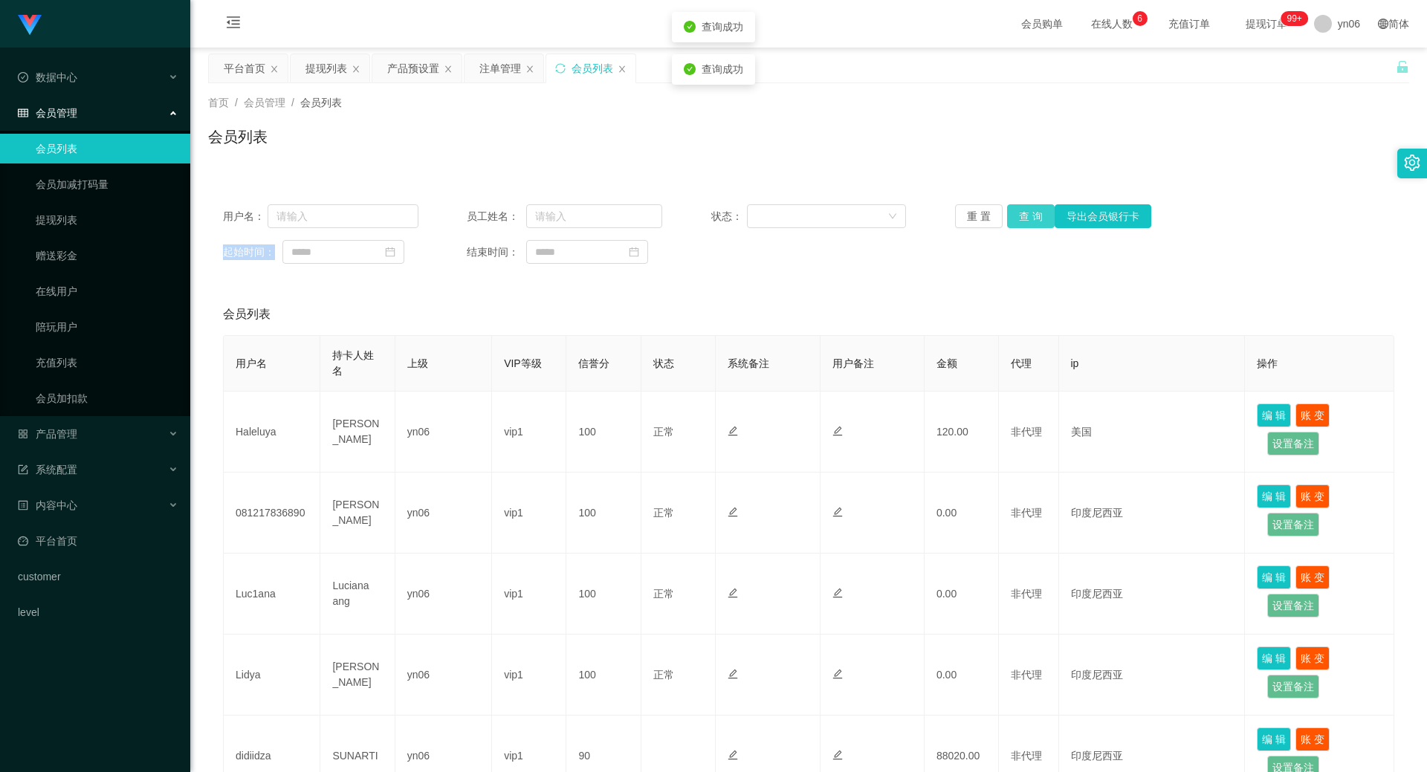
click at [1022, 208] on button "查 询" at bounding box center [1031, 216] width 48 height 24
click at [1025, 206] on button "查 询" at bounding box center [1031, 216] width 48 height 24
click at [1025, 206] on div "重 置 查 询 导出会员银行卡" at bounding box center [1052, 216] width 195 height 24
click at [1025, 206] on button "查 询" at bounding box center [1031, 216] width 48 height 24
click at [1025, 206] on div "重 置 查 询 导出会员银行卡" at bounding box center [1052, 216] width 195 height 24
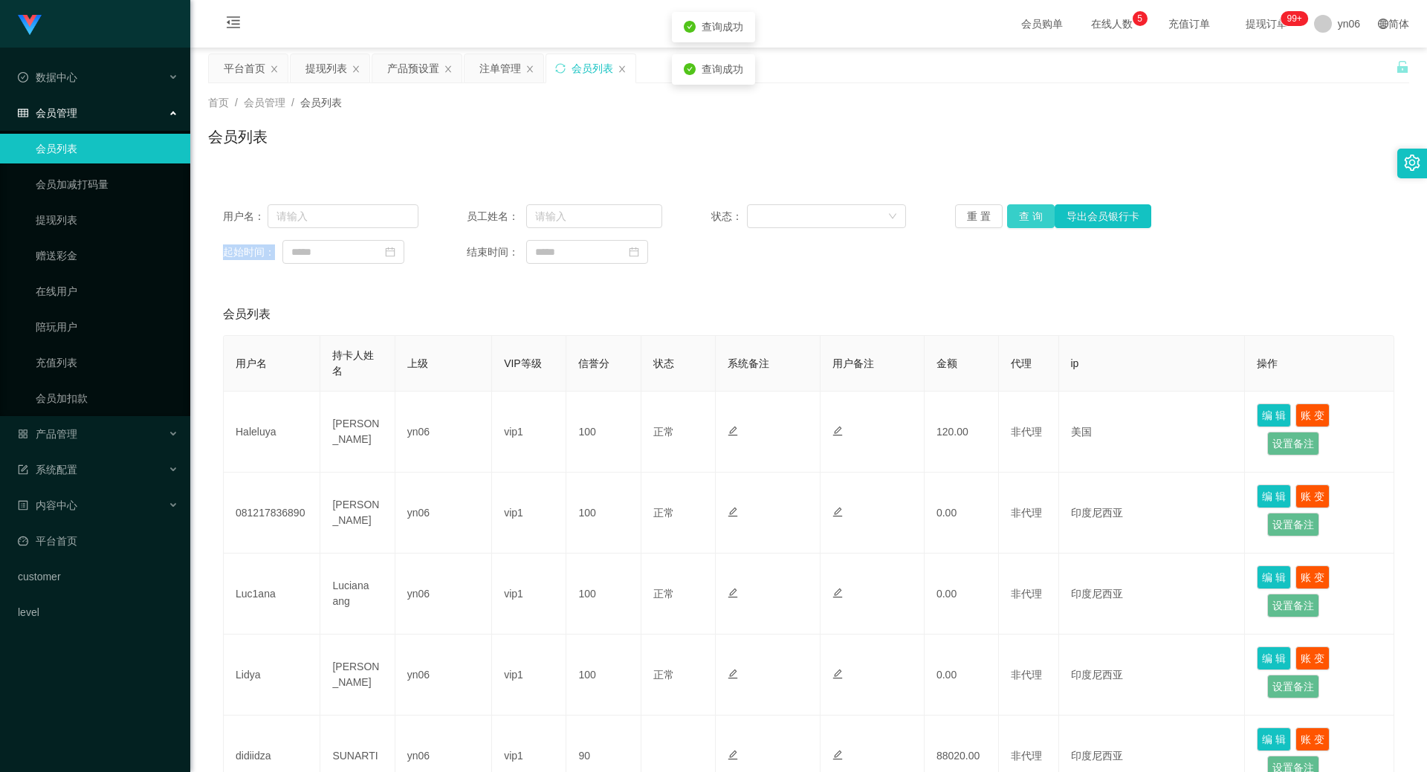
click at [1025, 206] on button "查 询" at bounding box center [1031, 216] width 48 height 24
click at [1025, 206] on div "重 置 查 询 导出会员银行卡" at bounding box center [1052, 216] width 195 height 24
click at [1025, 206] on button "查 询" at bounding box center [1031, 216] width 48 height 24
click at [1025, 206] on div "重 置 查 询 导出会员银行卡" at bounding box center [1052, 216] width 195 height 24
drag, startPoint x: 1025, startPoint y: 206, endPoint x: 978, endPoint y: 216, distance: 48.0
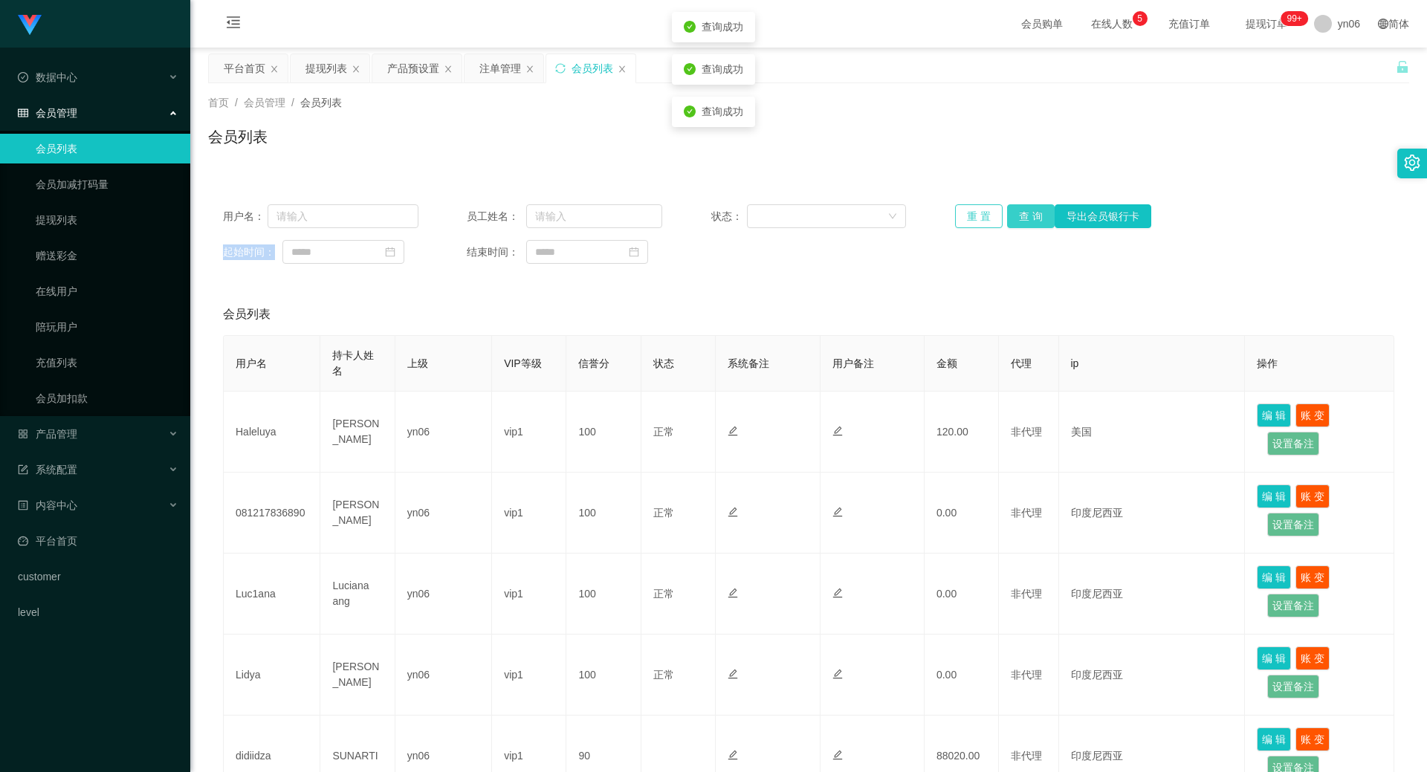
click at [1025, 206] on button "查 询" at bounding box center [1031, 216] width 48 height 24
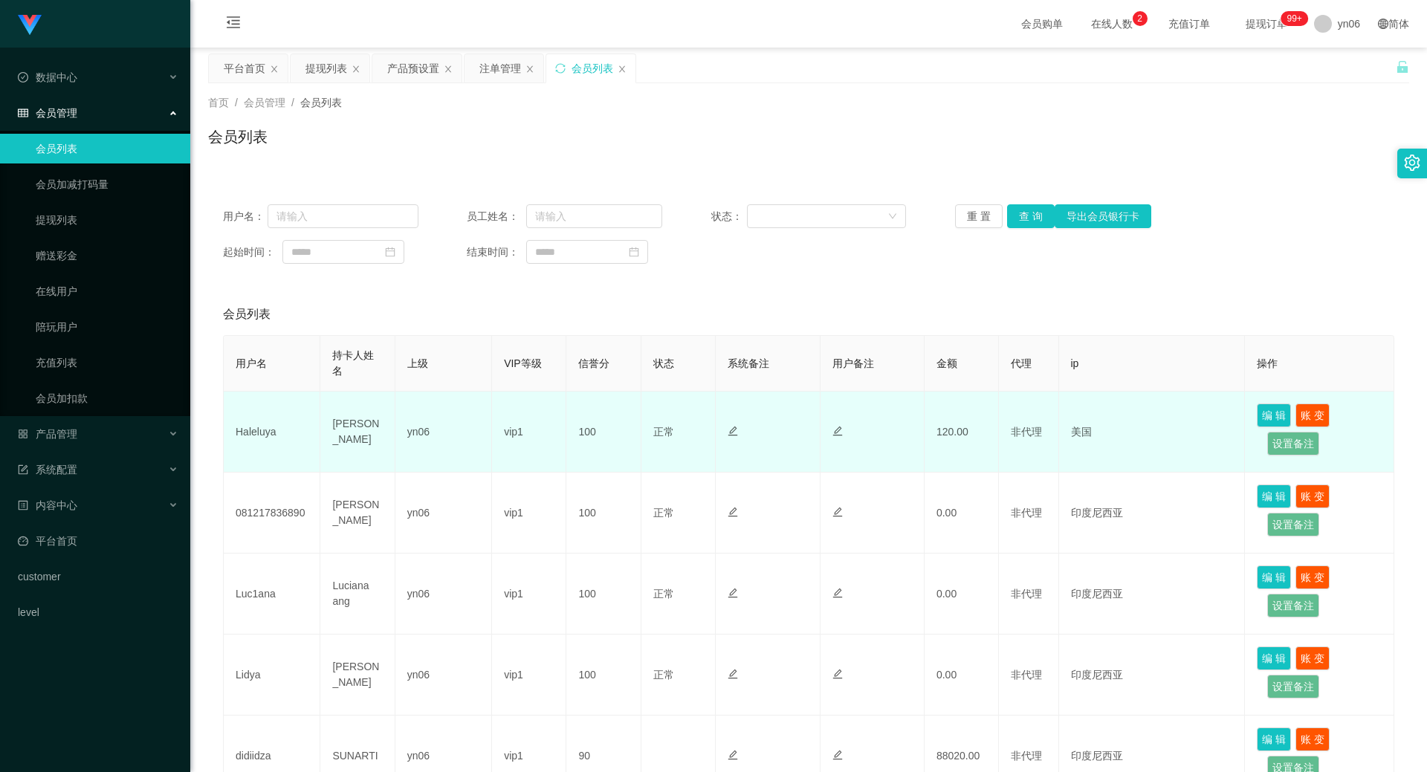
click at [344, 427] on td "[PERSON_NAME]" at bounding box center [357, 432] width 74 height 81
click at [281, 432] on td "Haleluya" at bounding box center [272, 432] width 97 height 81
click at [272, 429] on td "Haleluya" at bounding box center [272, 432] width 97 height 81
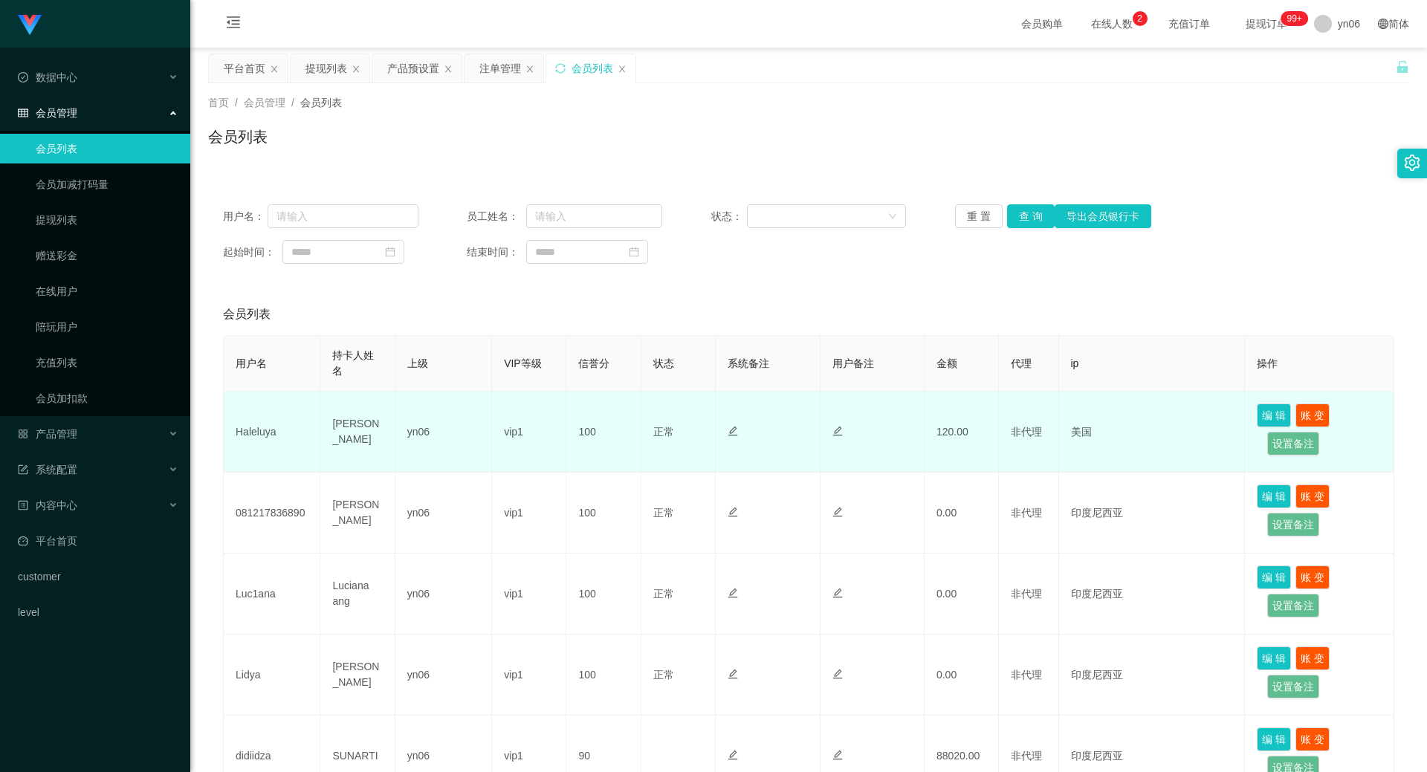
click at [351, 423] on td "[PERSON_NAME]" at bounding box center [357, 432] width 74 height 81
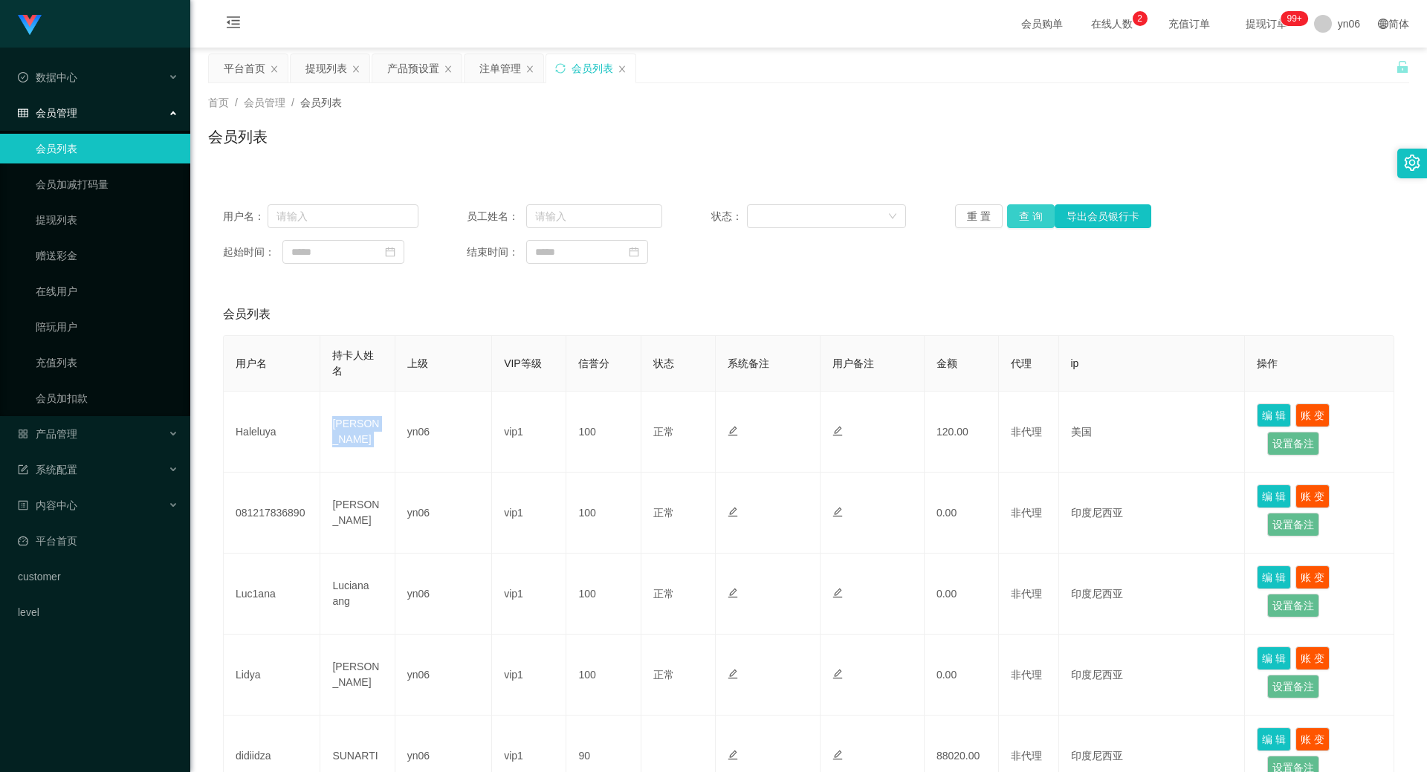
click at [1036, 213] on button "查 询" at bounding box center [1031, 216] width 48 height 24
click at [1035, 213] on div "重 置 查 询 导出会员银行卡" at bounding box center [1052, 216] width 195 height 24
click at [1035, 213] on button "查 询" at bounding box center [1031, 216] width 48 height 24
click at [1035, 213] on div "重 置 查 询 导出会员银行卡" at bounding box center [1052, 216] width 195 height 24
click at [1021, 213] on button "查 询" at bounding box center [1031, 216] width 48 height 24
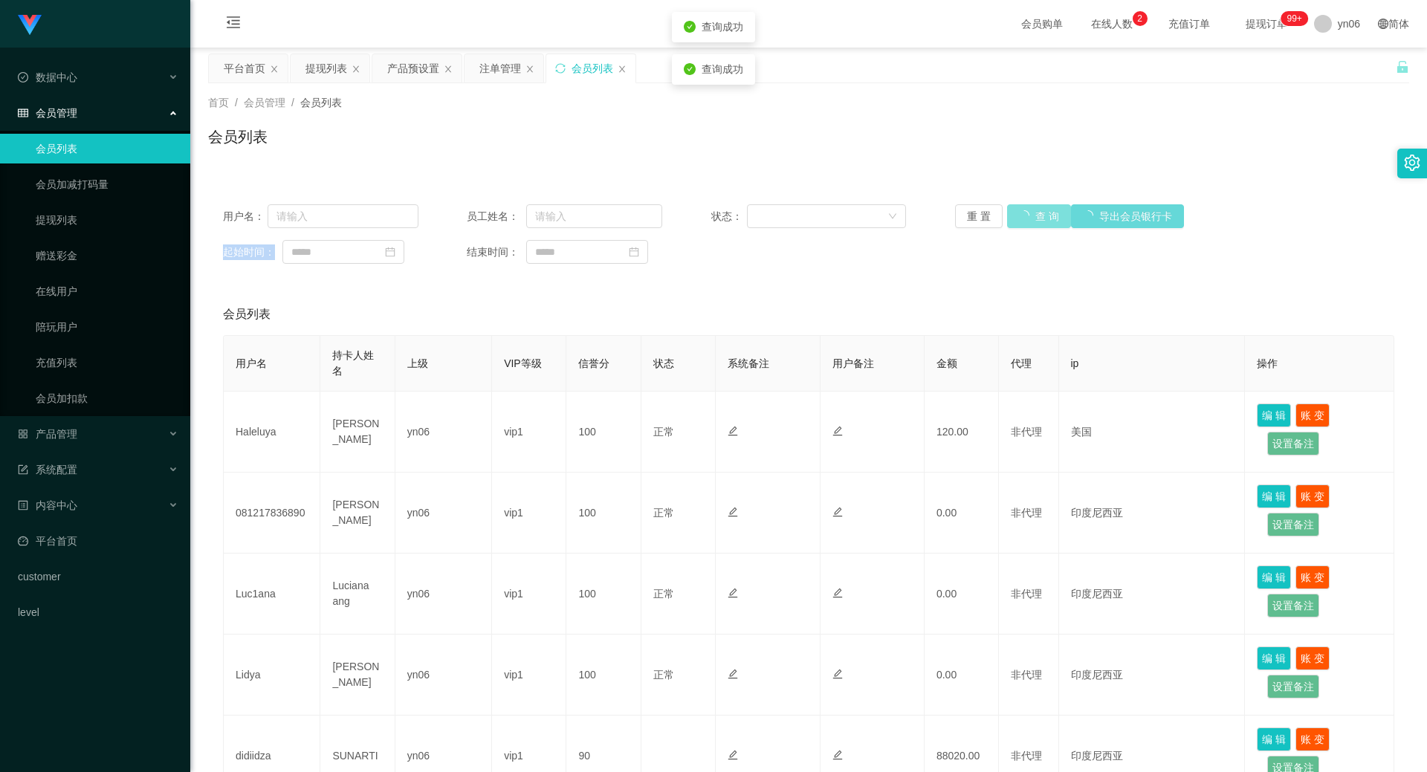
click at [1021, 213] on div "重 置 查 询 导出会员银行卡" at bounding box center [1052, 216] width 195 height 24
click at [1021, 213] on button "查 询" at bounding box center [1039, 216] width 64 height 24
click at [1021, 213] on div "重 置 查 询 导出会员银行卡" at bounding box center [1052, 216] width 195 height 24
click at [1021, 213] on button "查 询" at bounding box center [1039, 216] width 64 height 24
click at [1028, 210] on button "查 询" at bounding box center [1031, 216] width 48 height 24
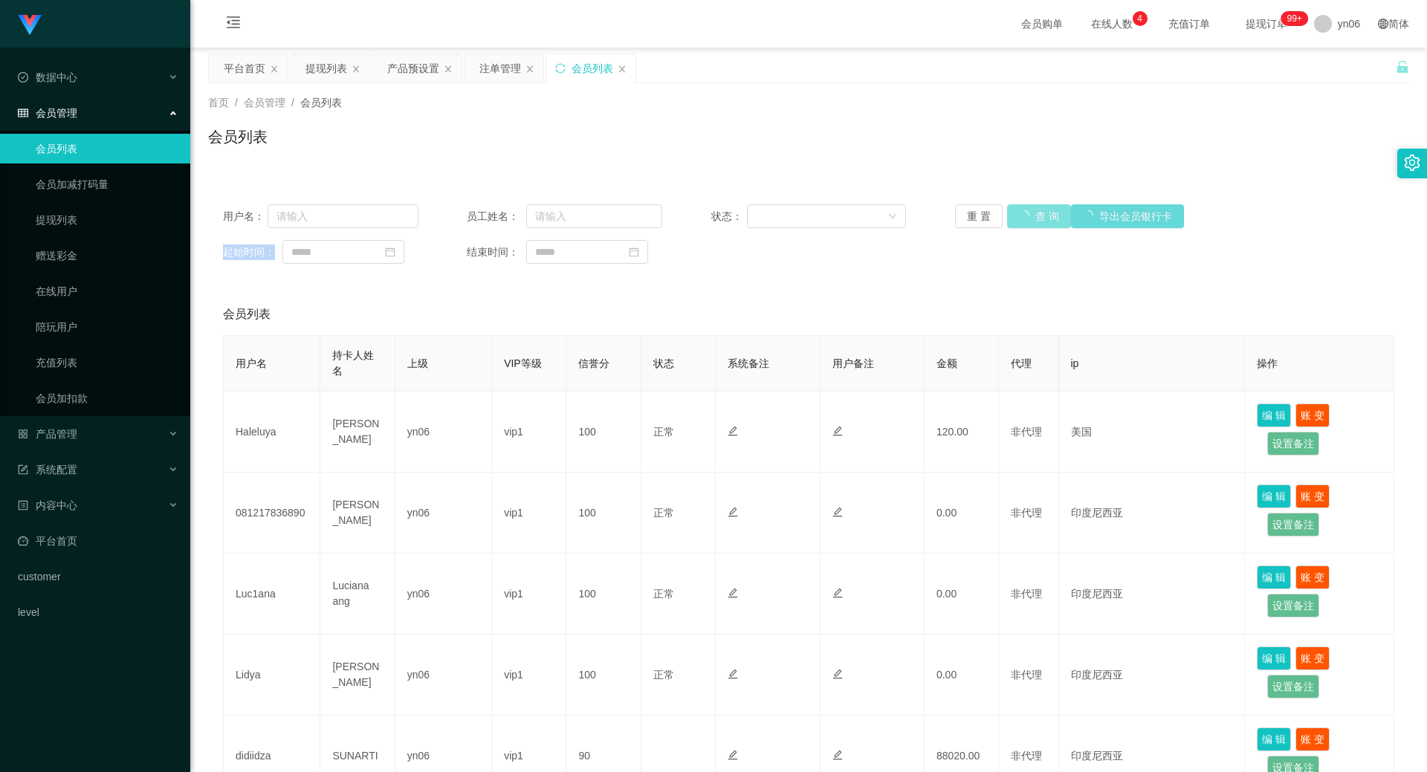
click at [1028, 210] on div "重 置 查 询 导出会员银行卡" at bounding box center [1052, 216] width 195 height 24
click at [1028, 210] on button "查 询" at bounding box center [1039, 216] width 64 height 24
click at [1028, 210] on div "重 置 查 询 导出会员银行卡" at bounding box center [1052, 216] width 195 height 24
click at [1010, 333] on div "会员列表" at bounding box center [808, 315] width 1171 height 42
click at [1016, 215] on button "查 询" at bounding box center [1031, 216] width 48 height 24
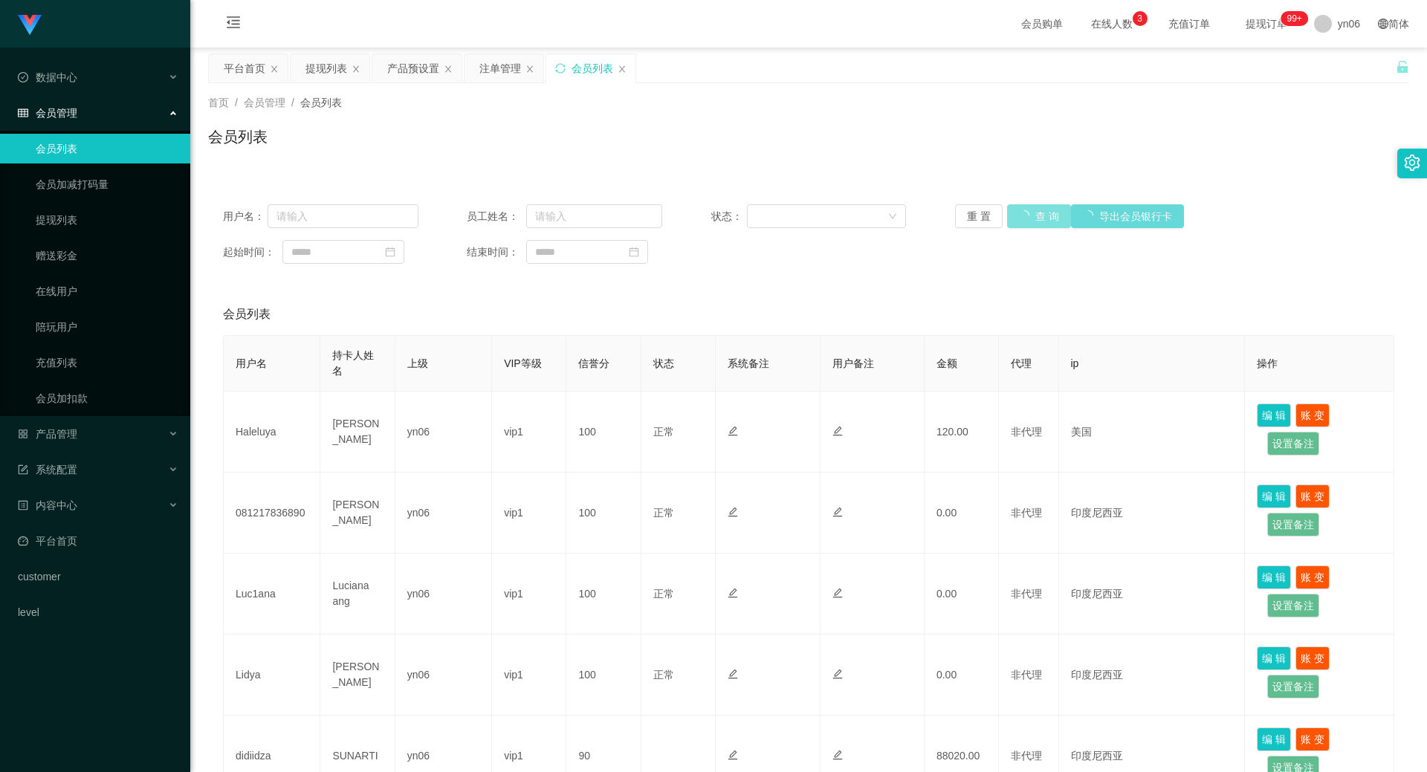
click at [1016, 215] on div "重 置 查 询 导出会员银行卡" at bounding box center [1052, 216] width 195 height 24
click at [1016, 215] on button "查 询" at bounding box center [1039, 216] width 64 height 24
click at [1016, 215] on div "重 置 查 询 导出会员银行卡" at bounding box center [1052, 216] width 195 height 24
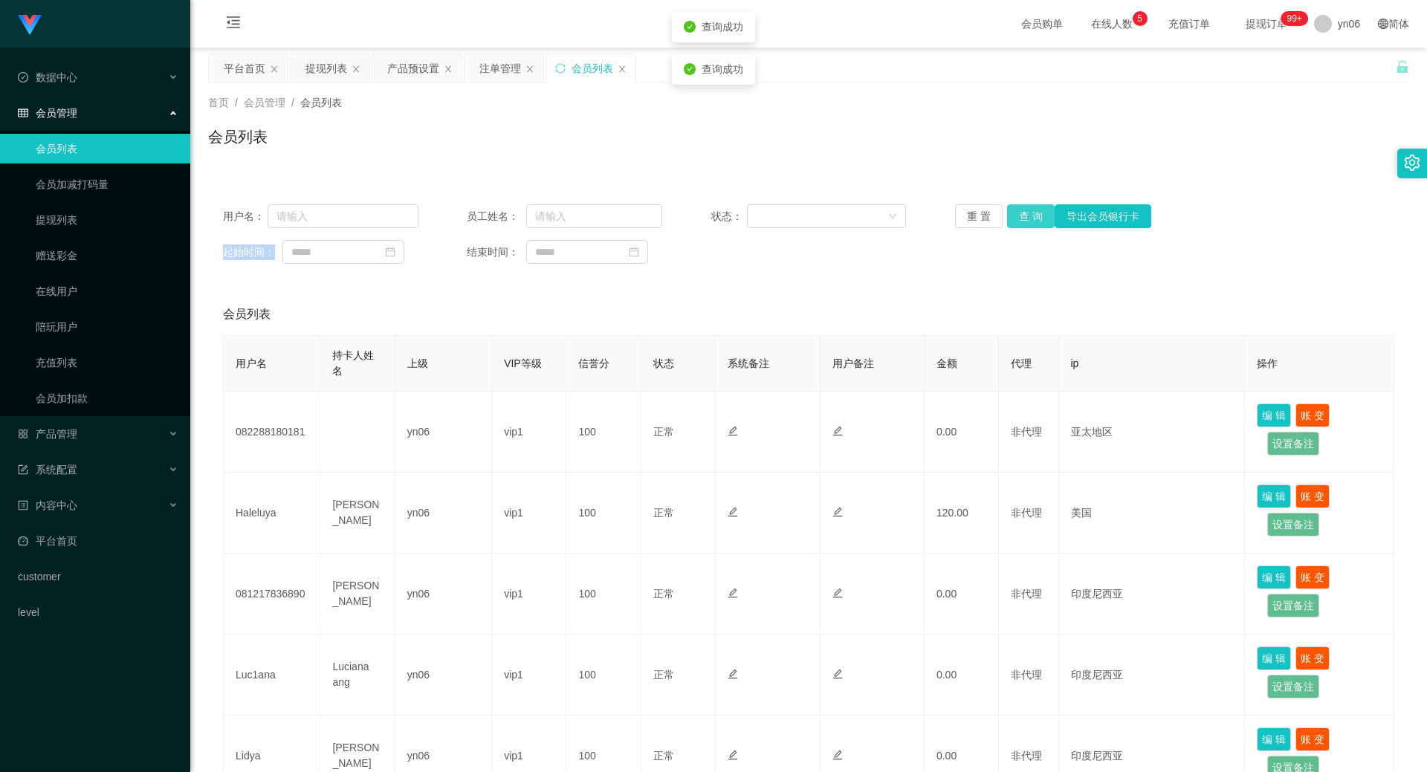
click at [1016, 215] on button "查 询" at bounding box center [1031, 216] width 48 height 24
click at [1016, 215] on div "重 置 查 询 导出会员银行卡" at bounding box center [1052, 216] width 195 height 24
click at [1017, 215] on button "查 询" at bounding box center [1031, 216] width 48 height 24
click at [1017, 215] on div "重 置 查 询 导出会员银行卡" at bounding box center [1052, 216] width 195 height 24
click at [1038, 211] on button "查 询" at bounding box center [1031, 216] width 48 height 24
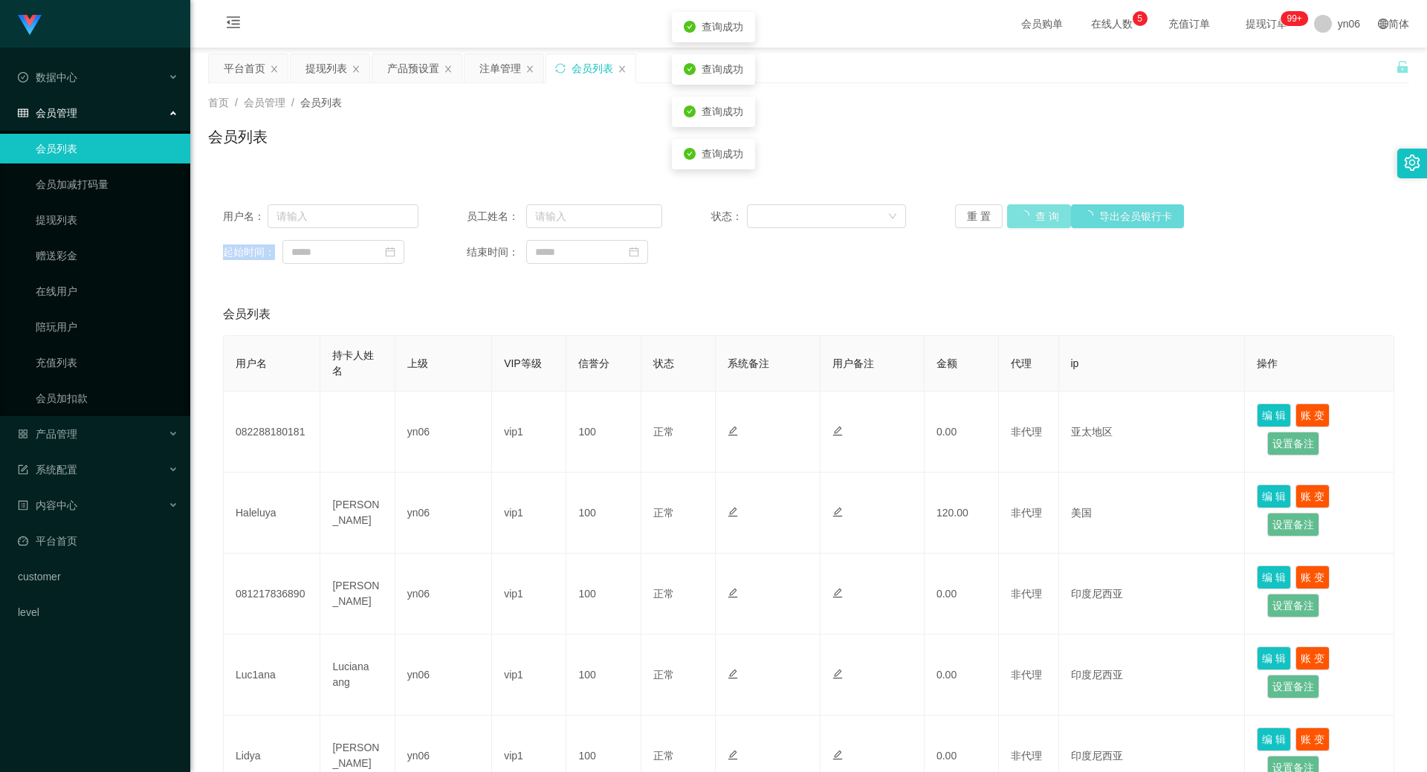
click at [1038, 211] on button "查 询" at bounding box center [1039, 216] width 64 height 24
click at [1034, 215] on div "重 置 查 询 导出会员银行卡" at bounding box center [1052, 216] width 195 height 24
click at [1034, 215] on button "查 询" at bounding box center [1039, 216] width 64 height 24
click at [1034, 215] on div "重 置 查 询 导出会员银行卡" at bounding box center [1052, 216] width 195 height 24
click at [1034, 215] on button "查 询" at bounding box center [1039, 216] width 64 height 24
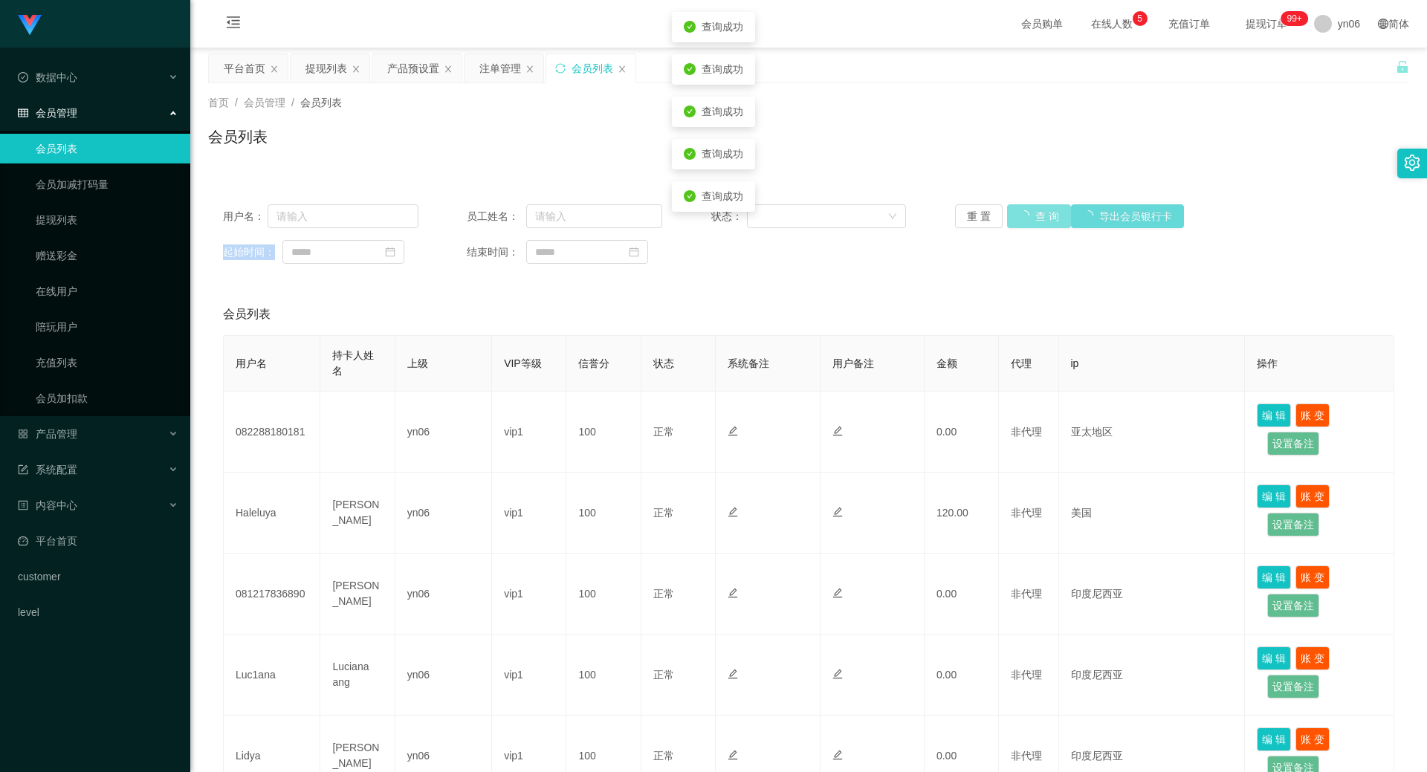
click at [1034, 215] on div "重 置 查 询 导出会员银行卡" at bounding box center [1052, 216] width 195 height 24
click at [1034, 215] on button "查 询" at bounding box center [1039, 216] width 64 height 24
click at [1034, 215] on div "重 置 查 询 导出会员银行卡" at bounding box center [1052, 216] width 195 height 24
click at [1034, 215] on button "查 询" at bounding box center [1039, 216] width 64 height 24
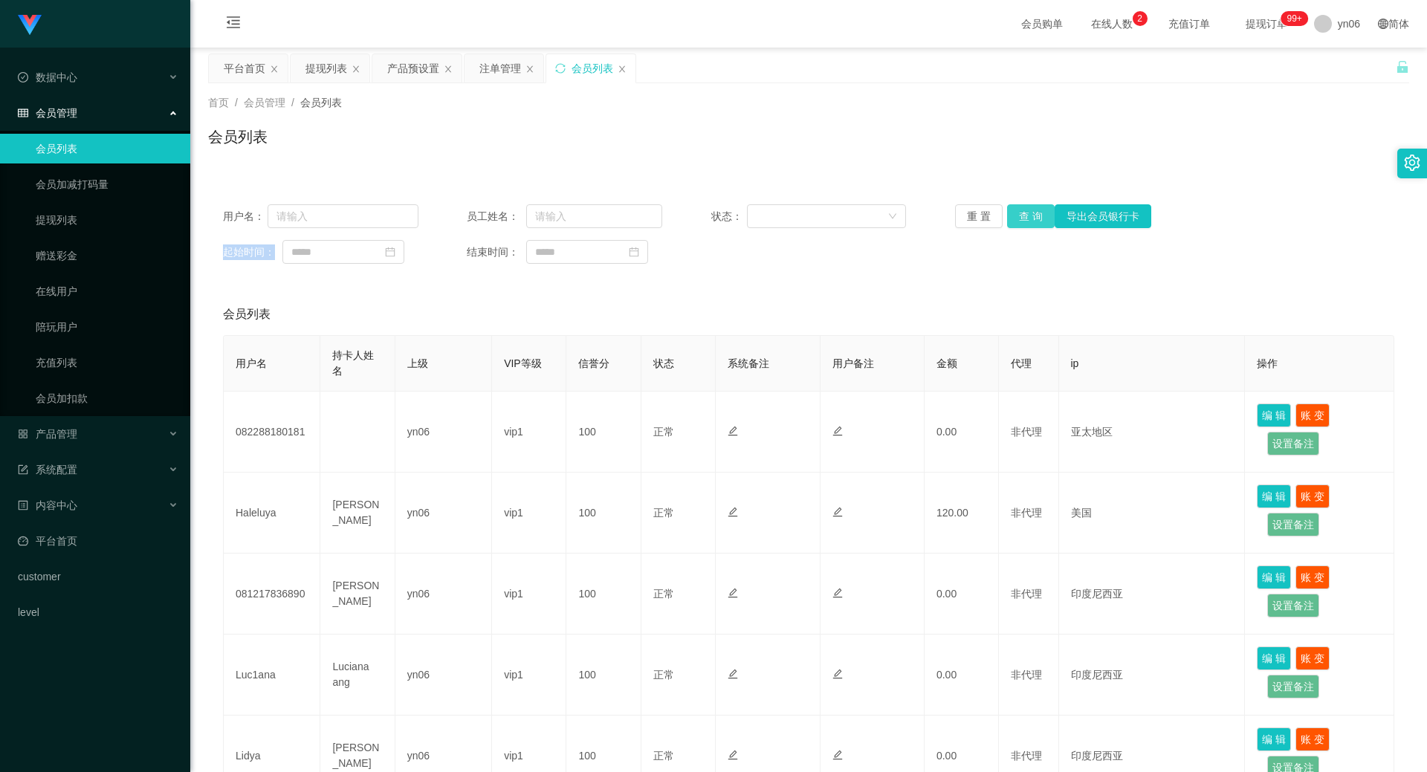
click at [1022, 213] on button "查 询" at bounding box center [1031, 216] width 48 height 24
click at [1022, 213] on div "重 置 查 询 导出会员银行卡" at bounding box center [1052, 216] width 195 height 24
click at [1022, 213] on button "查 询" at bounding box center [1031, 216] width 48 height 24
click at [1022, 213] on div "重 置 查 询 导出会员银行卡" at bounding box center [1052, 216] width 195 height 24
click at [1022, 213] on button "查 询" at bounding box center [1031, 216] width 48 height 24
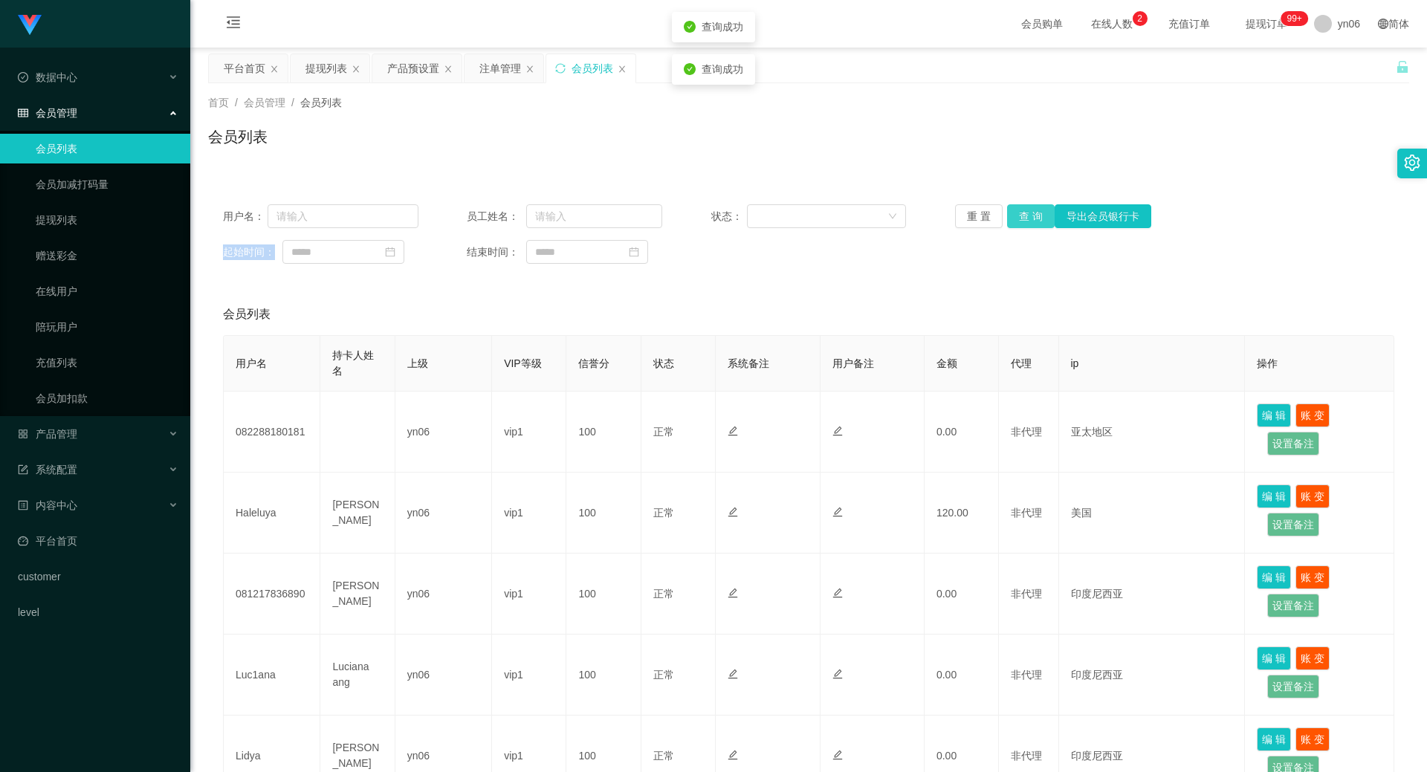
click at [1022, 213] on div "重 置 查 询 导出会员银行卡" at bounding box center [1052, 216] width 195 height 24
click at [1022, 213] on button "查 询" at bounding box center [1031, 216] width 48 height 24
click at [1022, 213] on div "重 置 查 询 导出会员银行卡" at bounding box center [1052, 216] width 195 height 24
click at [1022, 213] on button "查 询" at bounding box center [1031, 216] width 48 height 24
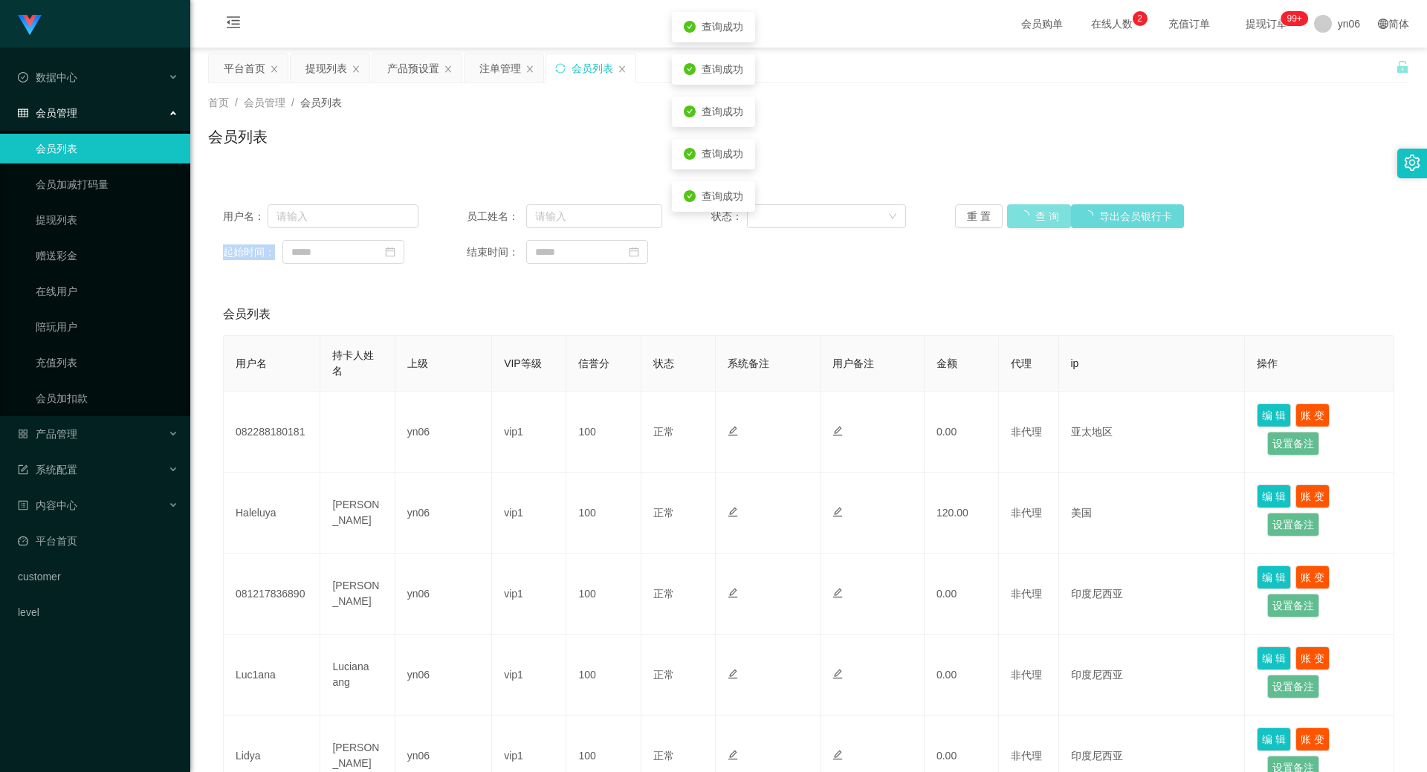
click at [1022, 213] on div "重 置 查 询 导出会员银行卡" at bounding box center [1052, 216] width 195 height 24
click at [1022, 213] on button "查 询" at bounding box center [1039, 216] width 64 height 24
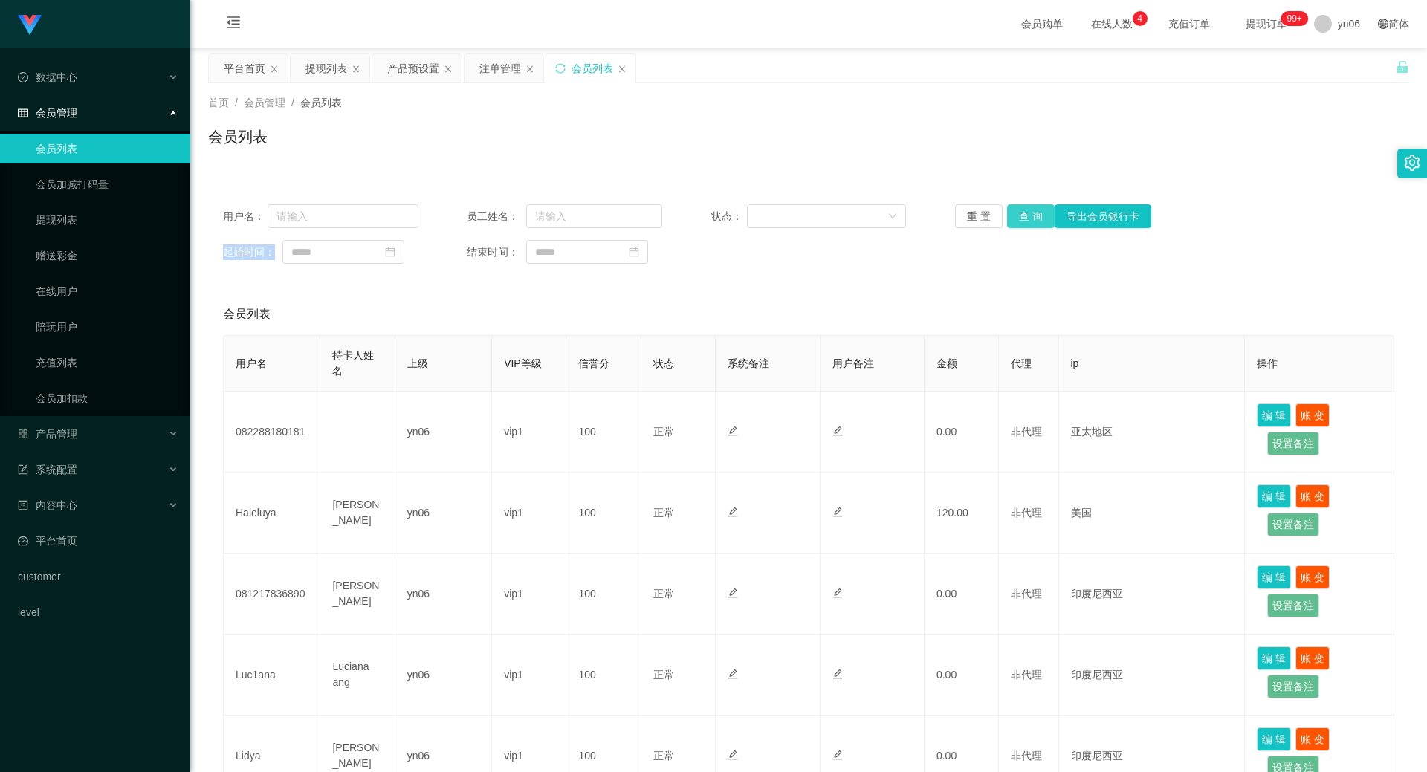
click at [1013, 218] on button "查 询" at bounding box center [1031, 216] width 48 height 24
click at [1013, 218] on div "重 置 查 询 导出会员银行卡" at bounding box center [1052, 216] width 195 height 24
click at [1027, 220] on button "查 询" at bounding box center [1031, 216] width 48 height 24
click at [1027, 220] on div "重 置 查 询 导出会员银行卡" at bounding box center [1052, 216] width 195 height 24
click at [1027, 220] on button "查 询" at bounding box center [1031, 216] width 48 height 24
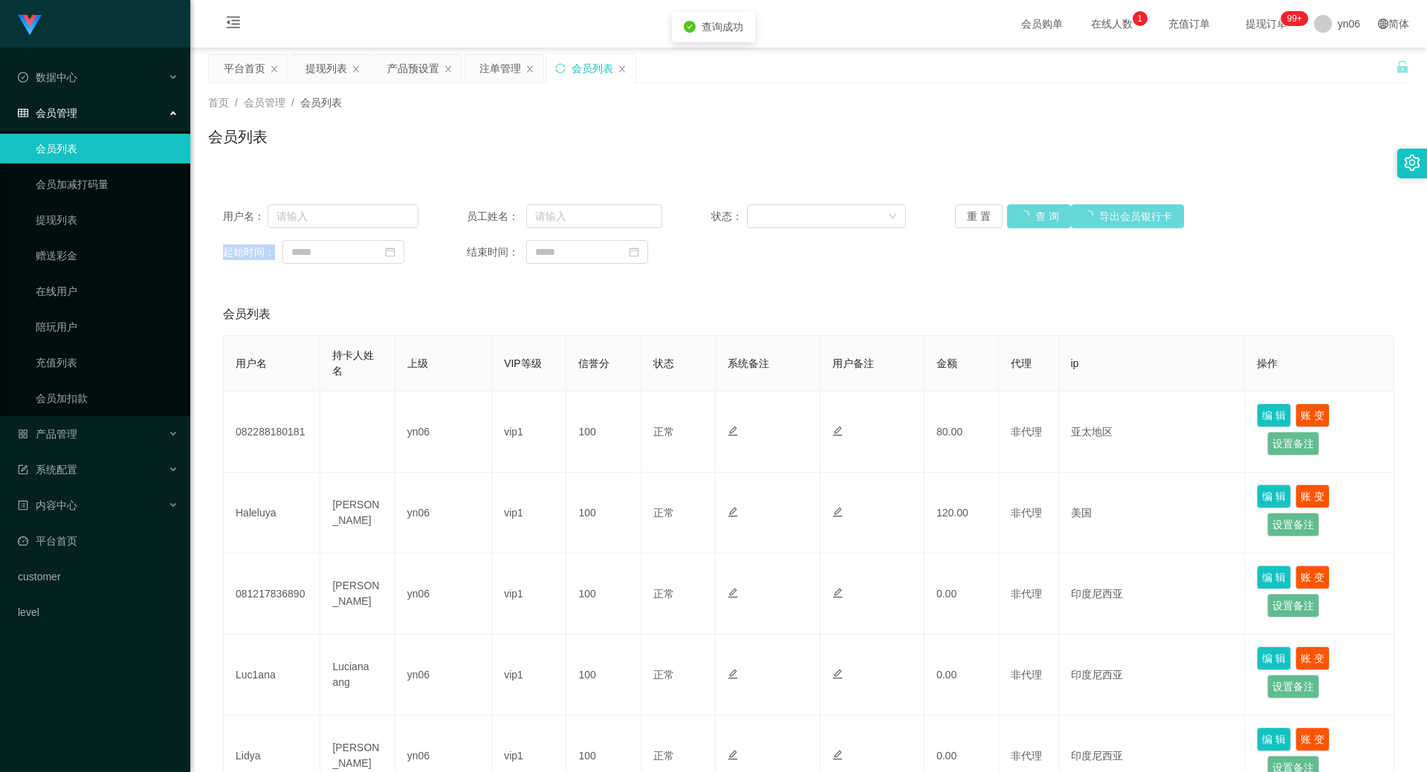
click at [1025, 220] on div "重 置 查 询 导出会员银行卡" at bounding box center [1052, 216] width 195 height 24
click at [1025, 220] on button "查 询" at bounding box center [1039, 216] width 64 height 24
click at [1024, 218] on div "重 置 查 询 导出会员银行卡" at bounding box center [1052, 216] width 195 height 24
click at [1024, 218] on button "查 询" at bounding box center [1031, 216] width 48 height 24
click at [1024, 217] on div "重 置 查 询 导出会员银行卡" at bounding box center [1052, 216] width 195 height 24
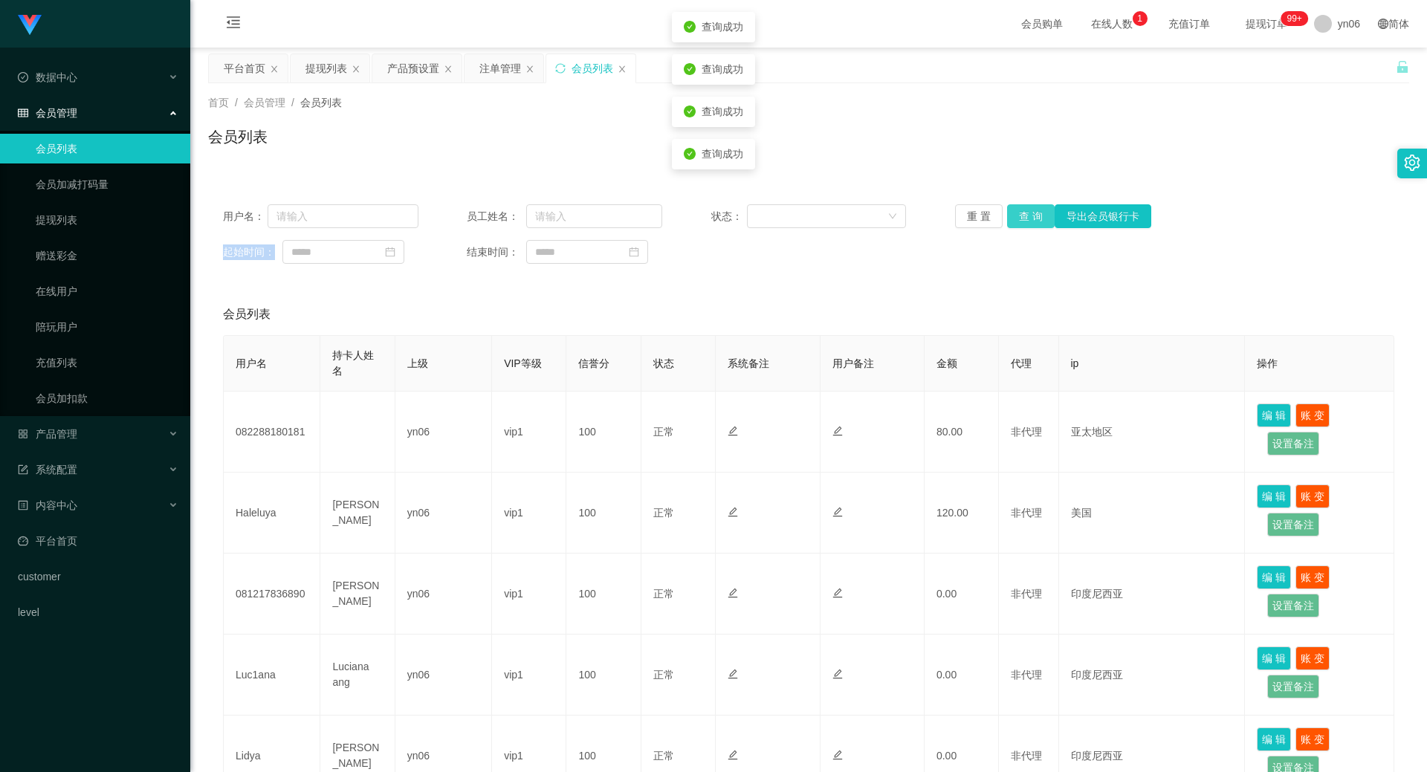
click at [1024, 217] on button "查 询" at bounding box center [1031, 216] width 48 height 24
click at [1024, 217] on div "重 置 查 询 导出会员银行卡" at bounding box center [1052, 216] width 195 height 24
click at [1024, 217] on button "查 询" at bounding box center [1031, 216] width 48 height 24
click at [1024, 217] on div "重 置 查 询 导出会员银行卡" at bounding box center [1052, 216] width 195 height 24
click at [1024, 217] on button "查 询" at bounding box center [1031, 216] width 48 height 24
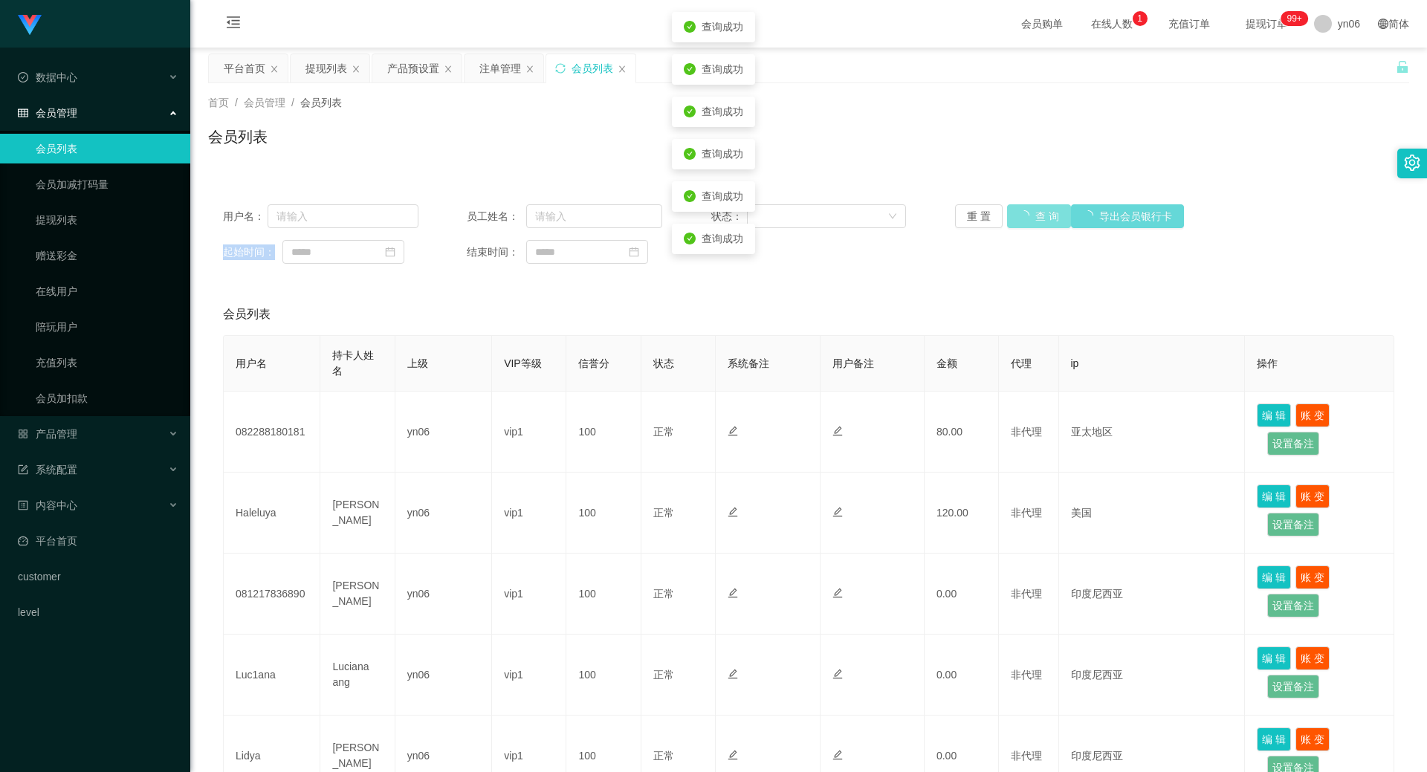
click at [1024, 217] on div "重 置 查 询 导出会员银行卡" at bounding box center [1052, 216] width 195 height 24
click at [1024, 217] on button "查 询" at bounding box center [1039, 216] width 64 height 24
click at [1024, 217] on div "重 置 查 询 导出会员银行卡" at bounding box center [1052, 216] width 195 height 24
click at [1024, 217] on button "查 询" at bounding box center [1039, 216] width 64 height 24
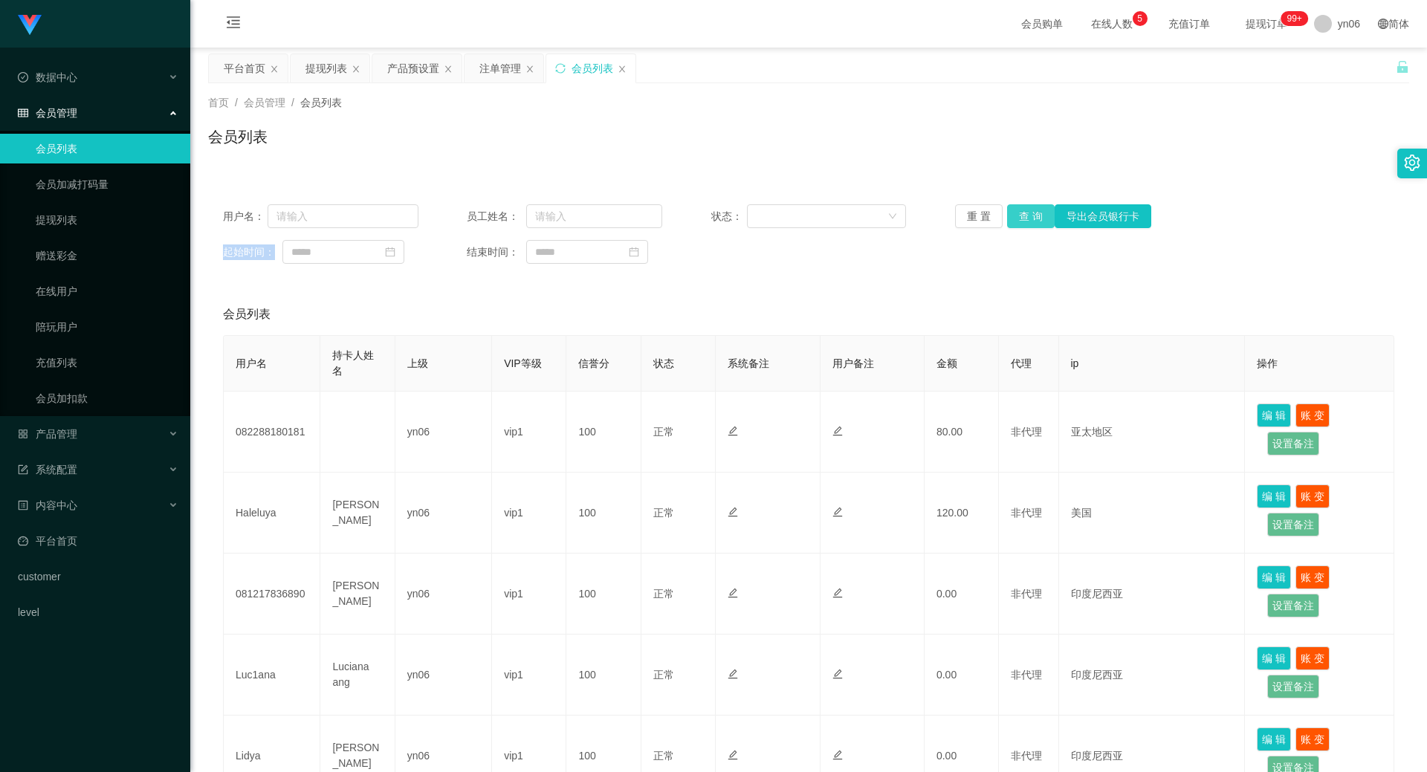
click at [1023, 213] on button "查 询" at bounding box center [1031, 216] width 48 height 24
click at [1023, 213] on div "重 置 查 询 导出会员银行卡" at bounding box center [1052, 216] width 195 height 24
click at [1023, 213] on button "查 询" at bounding box center [1031, 216] width 48 height 24
click at [1023, 213] on div "重 置 查 询 导出会员银行卡" at bounding box center [1052, 216] width 195 height 24
click at [1023, 213] on button "查 询" at bounding box center [1031, 216] width 48 height 24
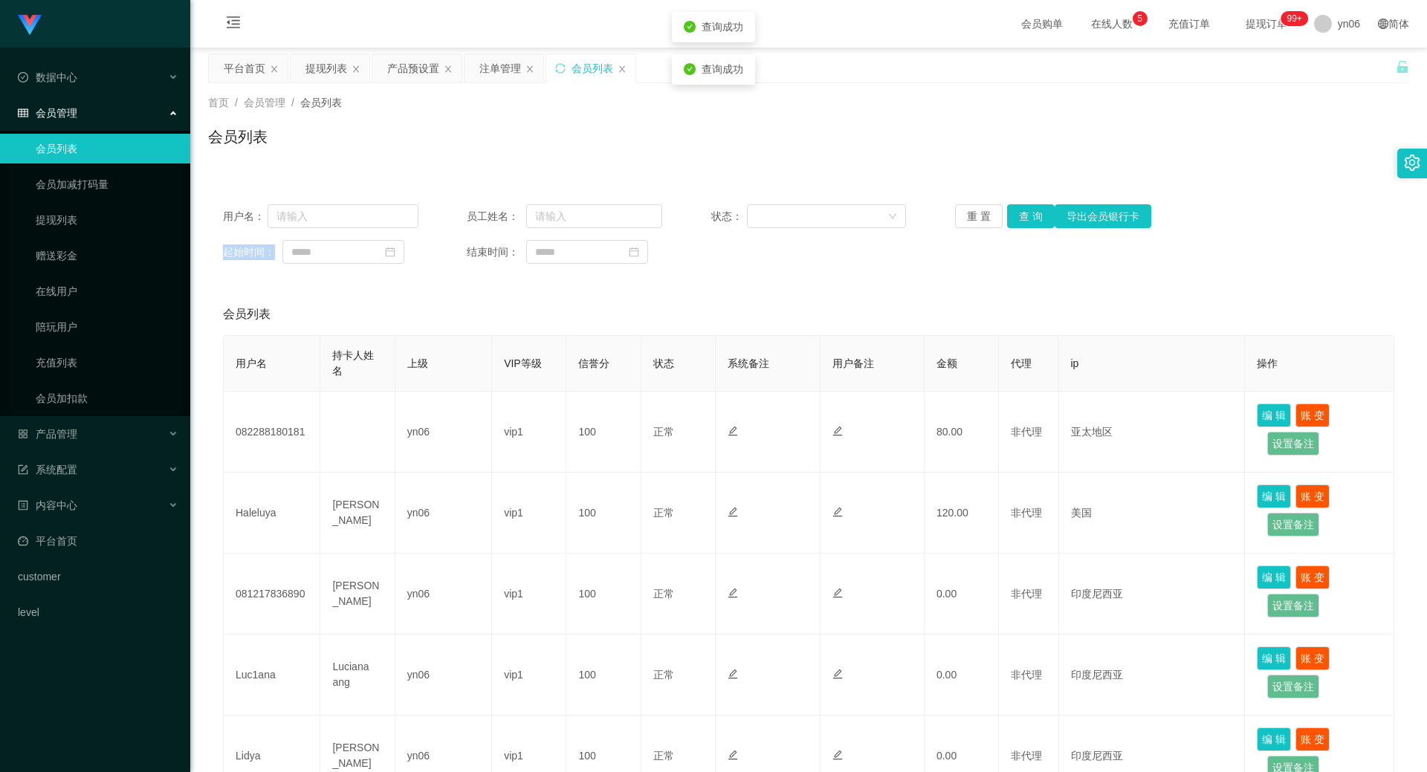
click at [1023, 213] on div "重 置 查 询 导出会员银行卡" at bounding box center [1052, 216] width 195 height 24
click at [1023, 213] on button "查 询" at bounding box center [1031, 216] width 48 height 24
click at [1023, 213] on div "重 置 查 询 导出会员银行卡" at bounding box center [1052, 216] width 195 height 24
click at [1023, 213] on button "查 询" at bounding box center [1031, 216] width 48 height 24
click at [1023, 213] on div "重 置 查 询 导出会员银行卡" at bounding box center [1052, 216] width 195 height 24
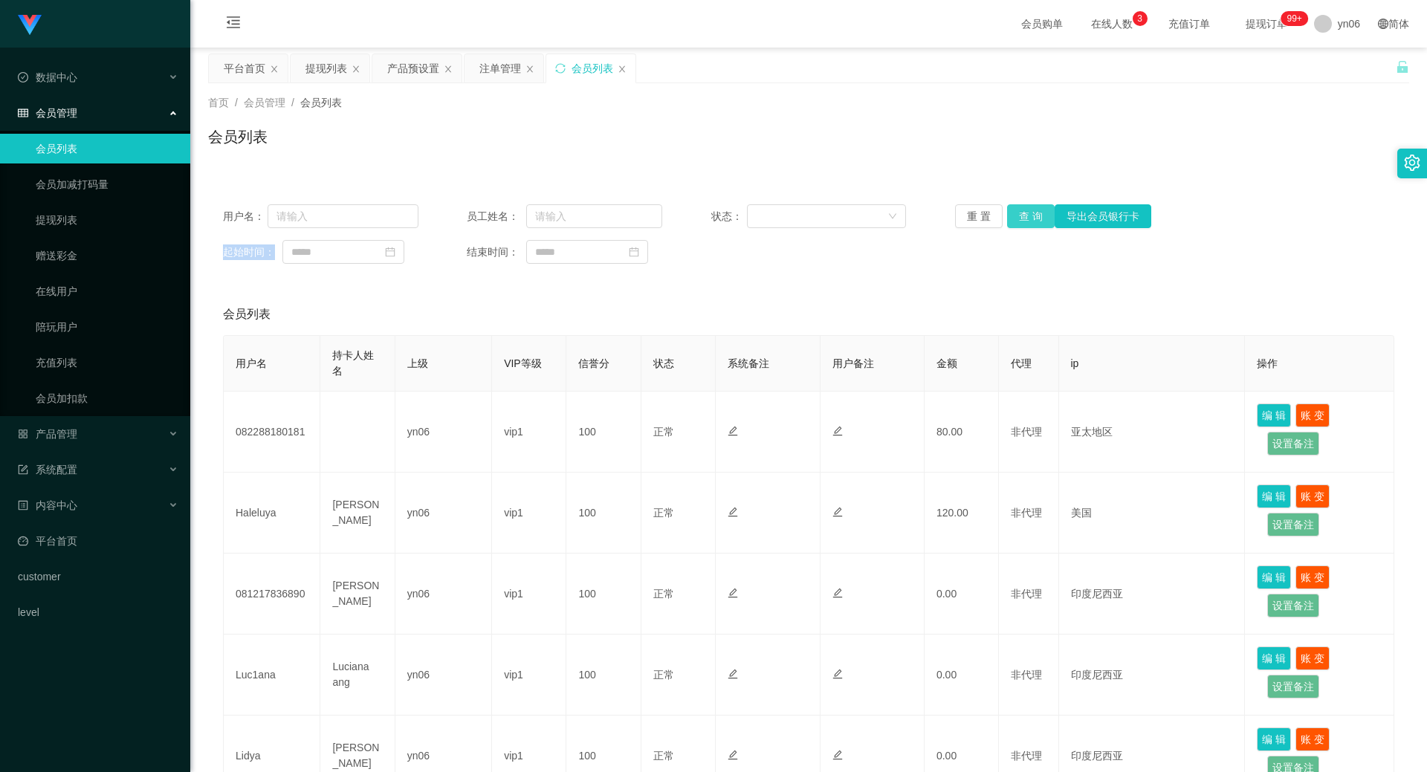
click at [1021, 213] on button "查 询" at bounding box center [1031, 216] width 48 height 24
click at [1022, 213] on div "重 置 查 询 导出会员银行卡" at bounding box center [1052, 216] width 195 height 24
click at [1022, 213] on button "查 询" at bounding box center [1031, 216] width 48 height 24
click at [1022, 213] on div "重 置 查 询 导出会员银行卡" at bounding box center [1052, 216] width 195 height 24
click at [1022, 213] on button "查 询" at bounding box center [1031, 216] width 48 height 24
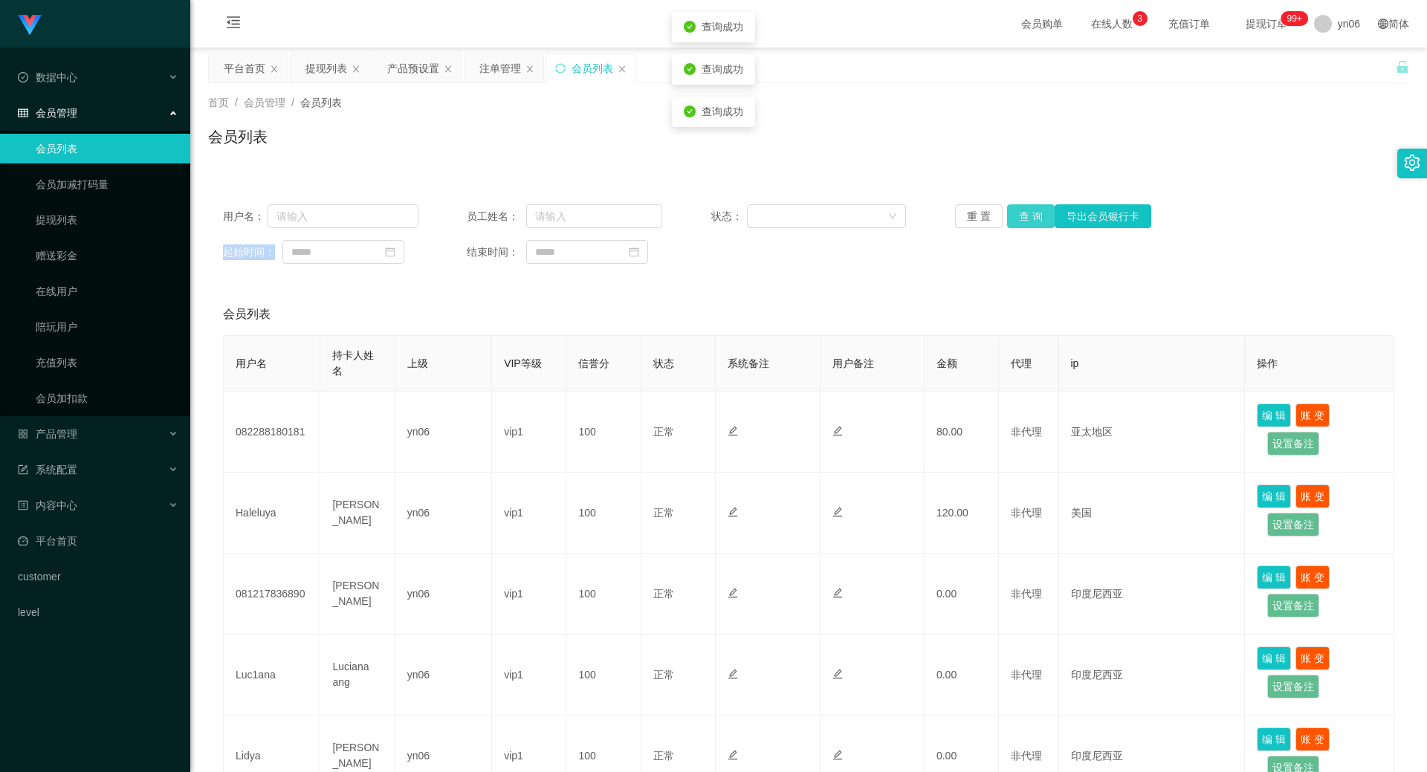
click at [1022, 213] on button "查 询" at bounding box center [1031, 216] width 48 height 24
click at [1022, 213] on div "重 置 查 询 导出会员银行卡" at bounding box center [1052, 216] width 195 height 24
click at [1022, 213] on button "查 询" at bounding box center [1031, 216] width 48 height 24
click at [1022, 213] on div "重 置 查 询 导出会员银行卡" at bounding box center [1052, 216] width 195 height 24
click at [1022, 213] on button "查 询" at bounding box center [1031, 216] width 48 height 24
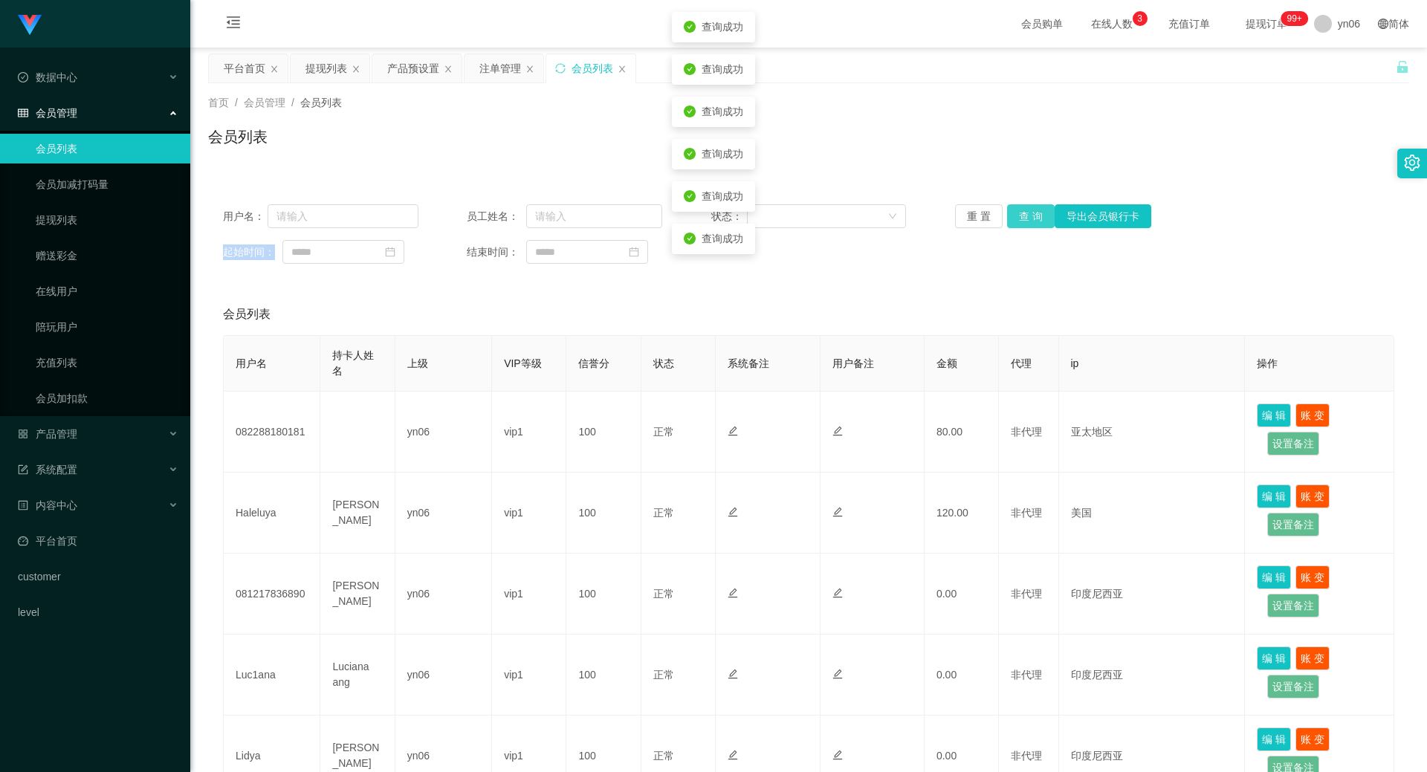
click at [1022, 213] on div "重 置 查 询 导出会员银行卡" at bounding box center [1052, 216] width 195 height 24
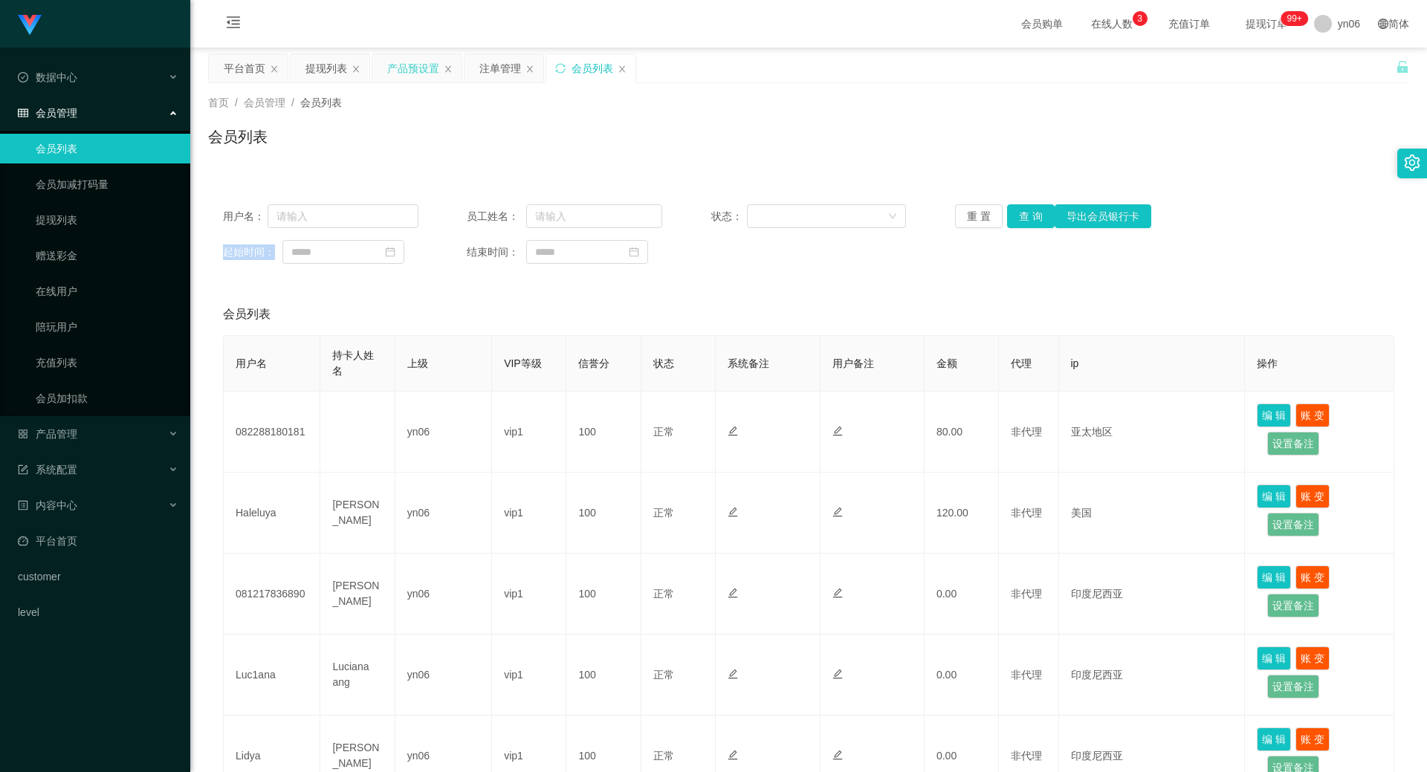
click at [418, 66] on div "产品预设置" at bounding box center [413, 68] width 52 height 28
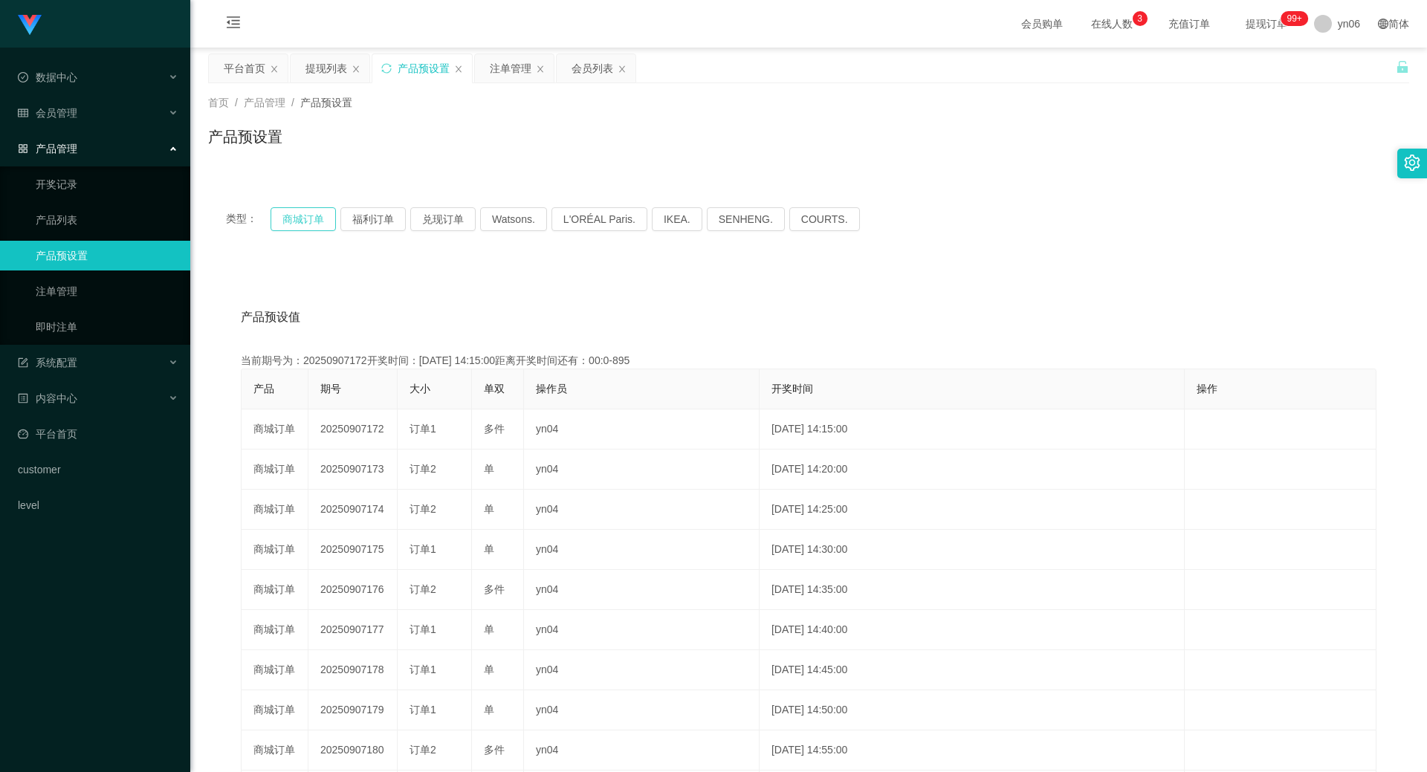
click at [308, 220] on button "商城订单" at bounding box center [302, 219] width 65 height 24
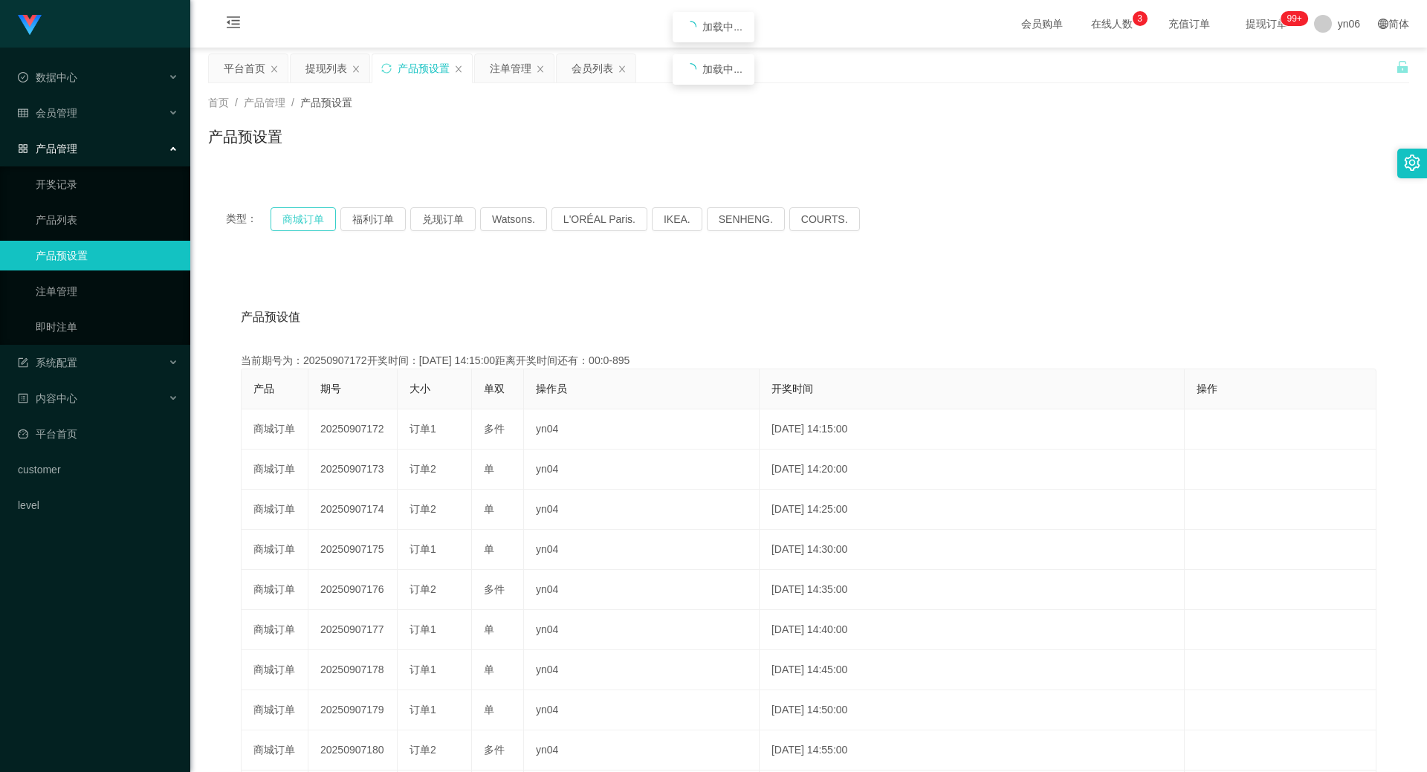
click at [308, 220] on button "商城订单" at bounding box center [302, 219] width 65 height 24
click at [520, 58] on div "注单管理" at bounding box center [511, 68] width 42 height 28
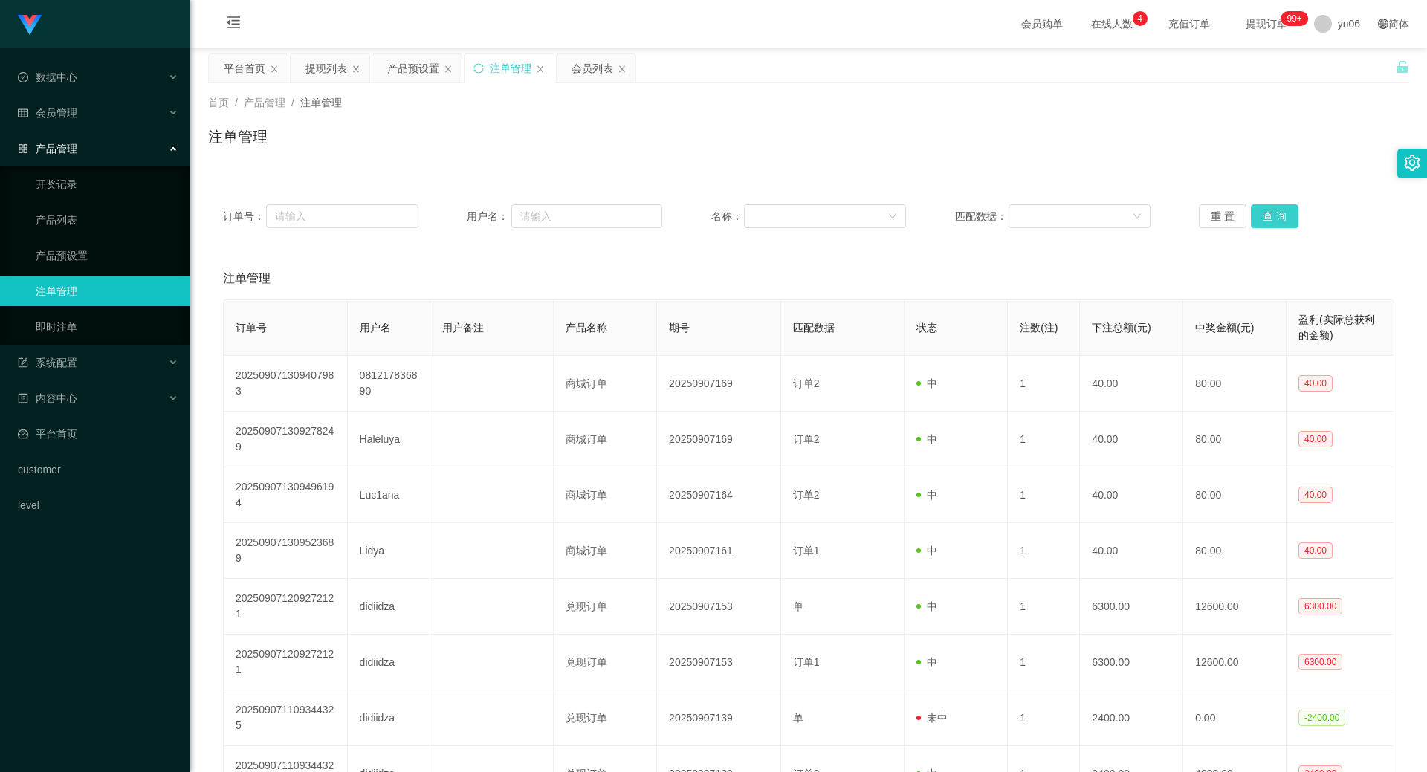
click at [1260, 222] on button "查 询" at bounding box center [1275, 216] width 48 height 24
click at [1260, 222] on div "重 置 查 询" at bounding box center [1296, 216] width 195 height 24
click at [1260, 222] on button "查 询" at bounding box center [1275, 216] width 48 height 24
drag, startPoint x: 1264, startPoint y: 216, endPoint x: 1265, endPoint y: 225, distance: 8.9
click at [1265, 218] on button "查 询" at bounding box center [1275, 216] width 48 height 24
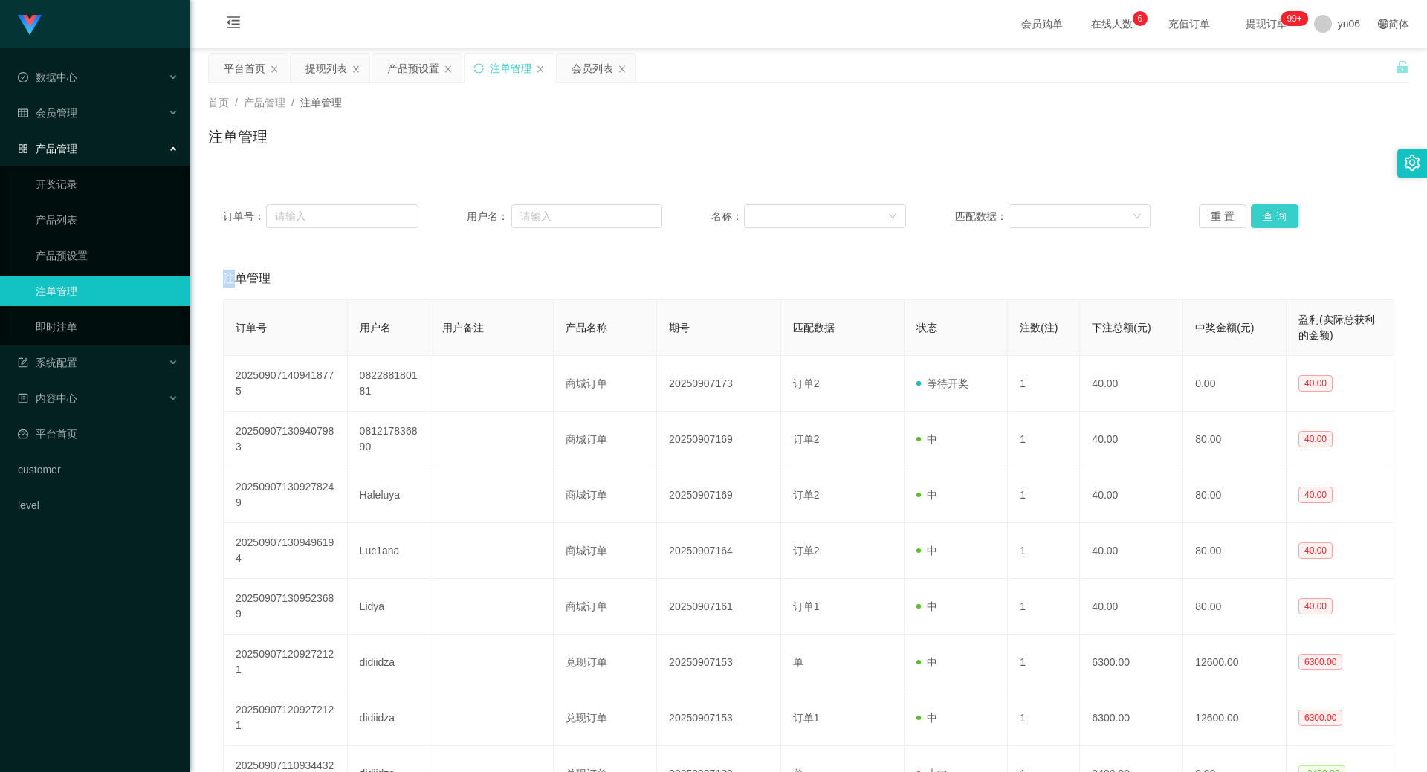
click at [1265, 226] on div "重 置 查 询" at bounding box center [1296, 216] width 195 height 24
click at [1265, 226] on button "查 询" at bounding box center [1275, 216] width 48 height 24
click at [589, 64] on div "会员列表" at bounding box center [592, 68] width 42 height 28
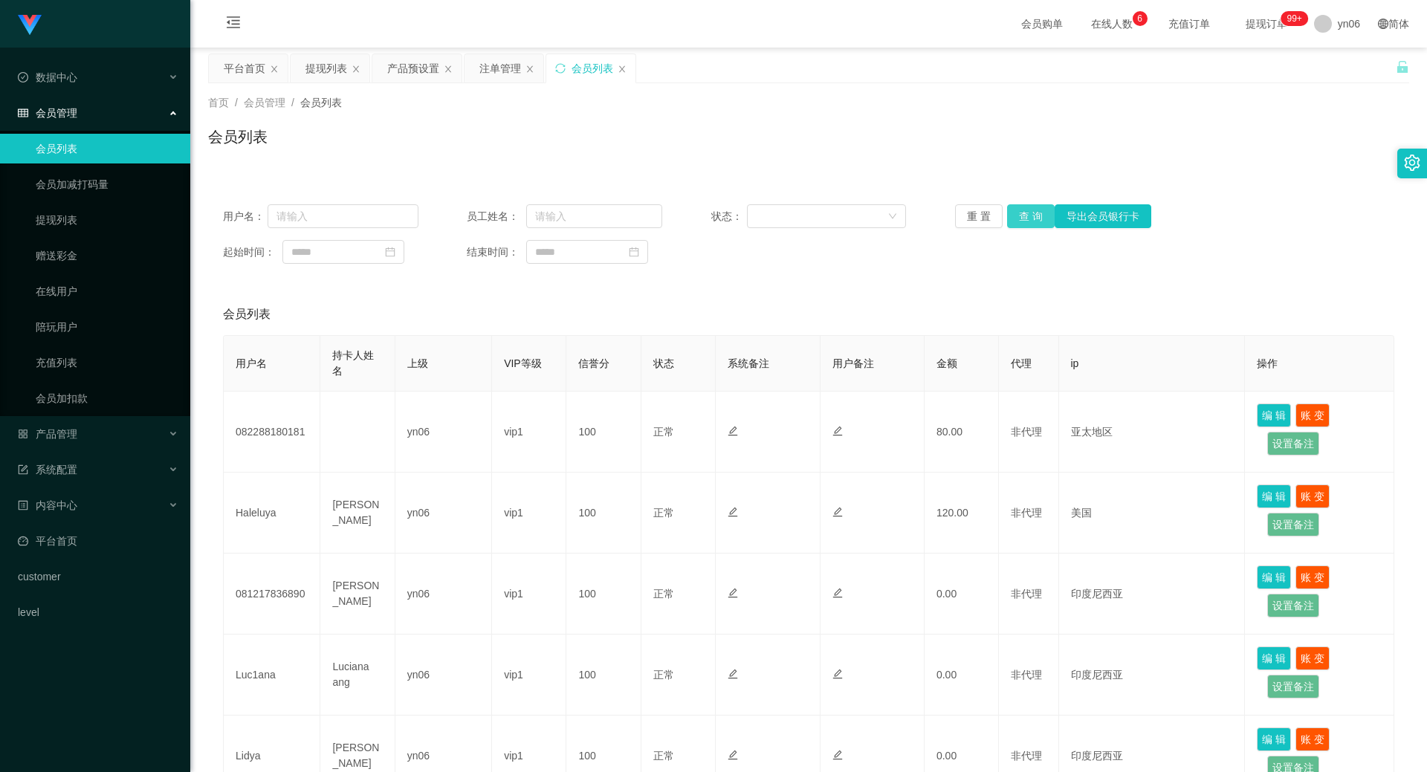
click at [1031, 216] on button "查 询" at bounding box center [1031, 216] width 48 height 24
click at [1031, 216] on div "重 置 查 询 导出会员银行卡" at bounding box center [1052, 216] width 195 height 24
drag, startPoint x: 1031, startPoint y: 216, endPoint x: 1024, endPoint y: 227, distance: 13.0
click at [1025, 227] on button "查 询" at bounding box center [1031, 216] width 48 height 24
click at [1024, 227] on div "重 置 查 询 导出会员银行卡" at bounding box center [1052, 216] width 195 height 24
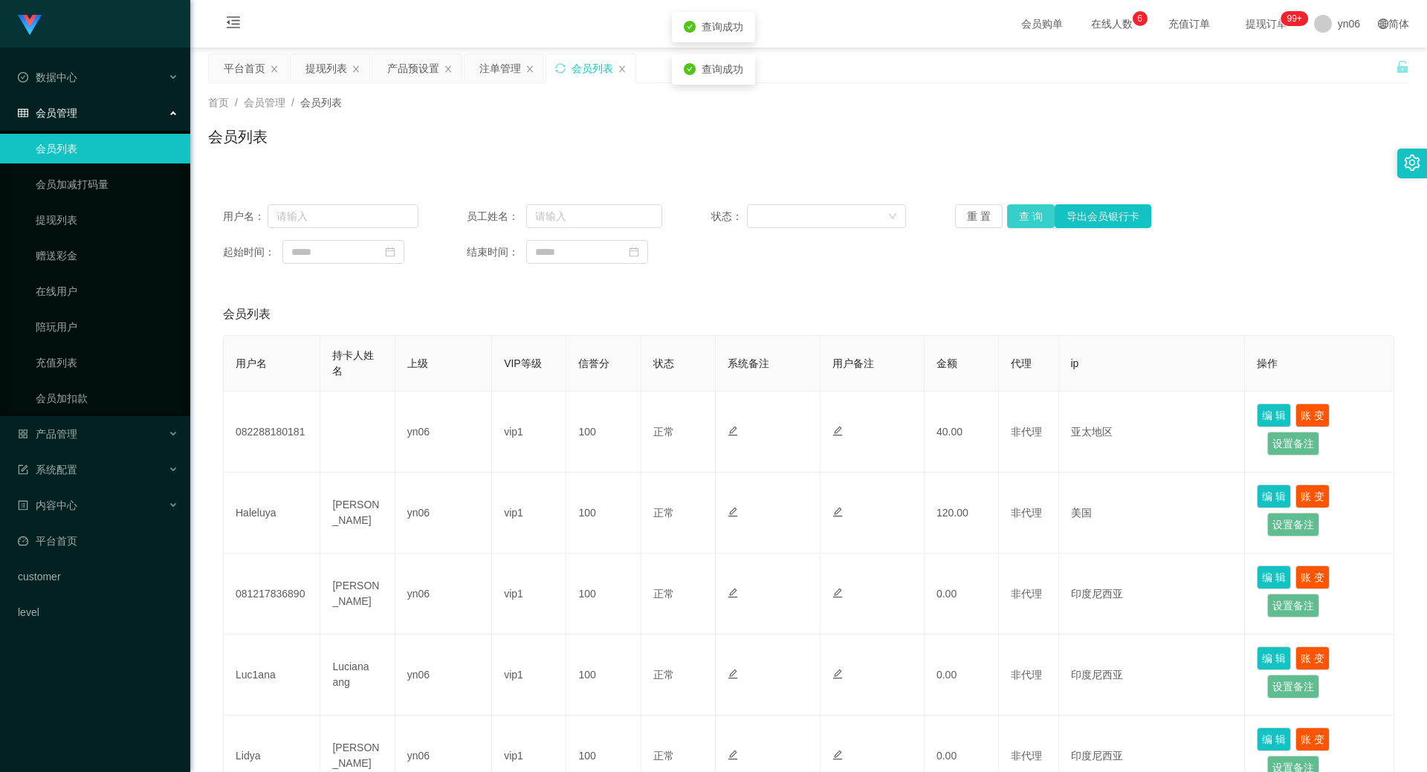
click at [1024, 227] on button "查 询" at bounding box center [1031, 216] width 48 height 24
click at [1024, 227] on div "重 置 查 询 导出会员银行卡" at bounding box center [1052, 216] width 195 height 24
click at [1024, 227] on button "查 询" at bounding box center [1031, 216] width 48 height 24
click at [1012, 234] on div "用户名： 员工姓名： 状态： 重 置 查 询 导出会员银行卡 起始时间： 结束时间：" at bounding box center [808, 233] width 1201 height 89
click at [1017, 223] on button "查 询" at bounding box center [1031, 216] width 48 height 24
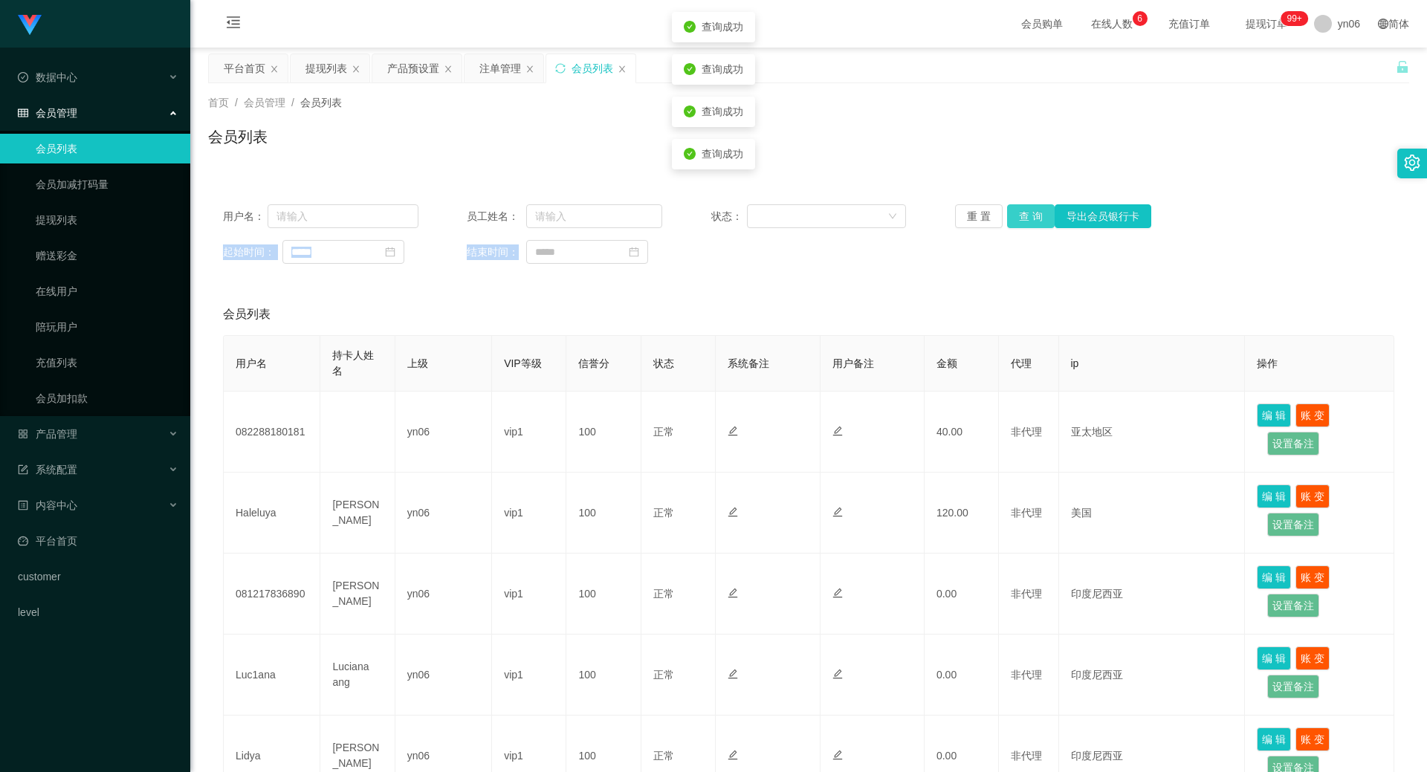
click at [1018, 220] on div "重 置 查 询 导出会员银行卡" at bounding box center [1052, 216] width 195 height 24
click at [1018, 221] on button "查 询" at bounding box center [1031, 216] width 48 height 24
click at [1018, 228] on div "用户名： 员工姓名： 状态： 重 置 查 询 导出会员银行卡 起始时间： 结束时间：" at bounding box center [808, 233] width 1201 height 89
click at [1039, 217] on button "查 询" at bounding box center [1031, 216] width 48 height 24
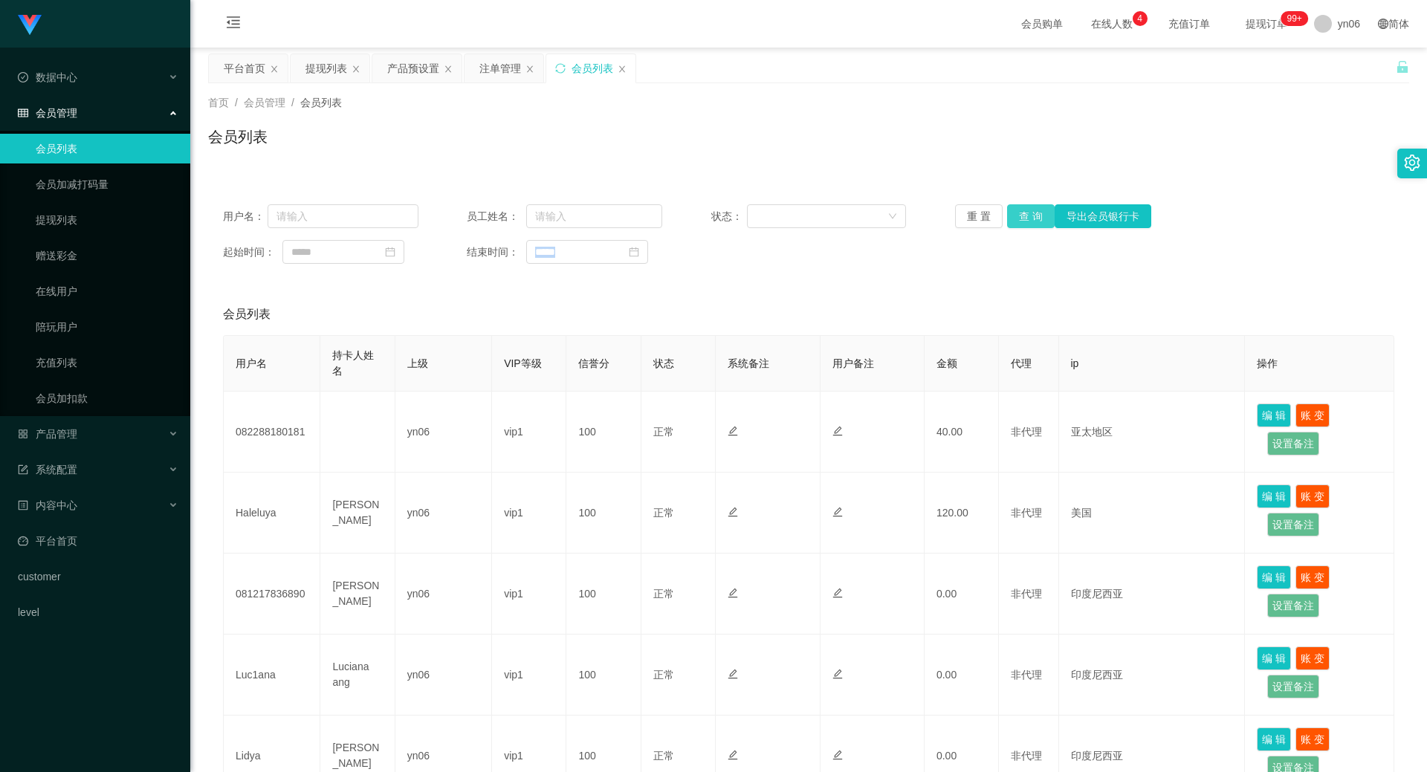
click at [1037, 216] on button "查 询" at bounding box center [1031, 216] width 48 height 24
click at [1023, 217] on button "查 询" at bounding box center [1031, 216] width 48 height 24
click at [1023, 217] on div "重 置 查 询 导出会员银行卡" at bounding box center [1052, 216] width 195 height 24
click at [235, 74] on div "平台首页" at bounding box center [245, 68] width 42 height 28
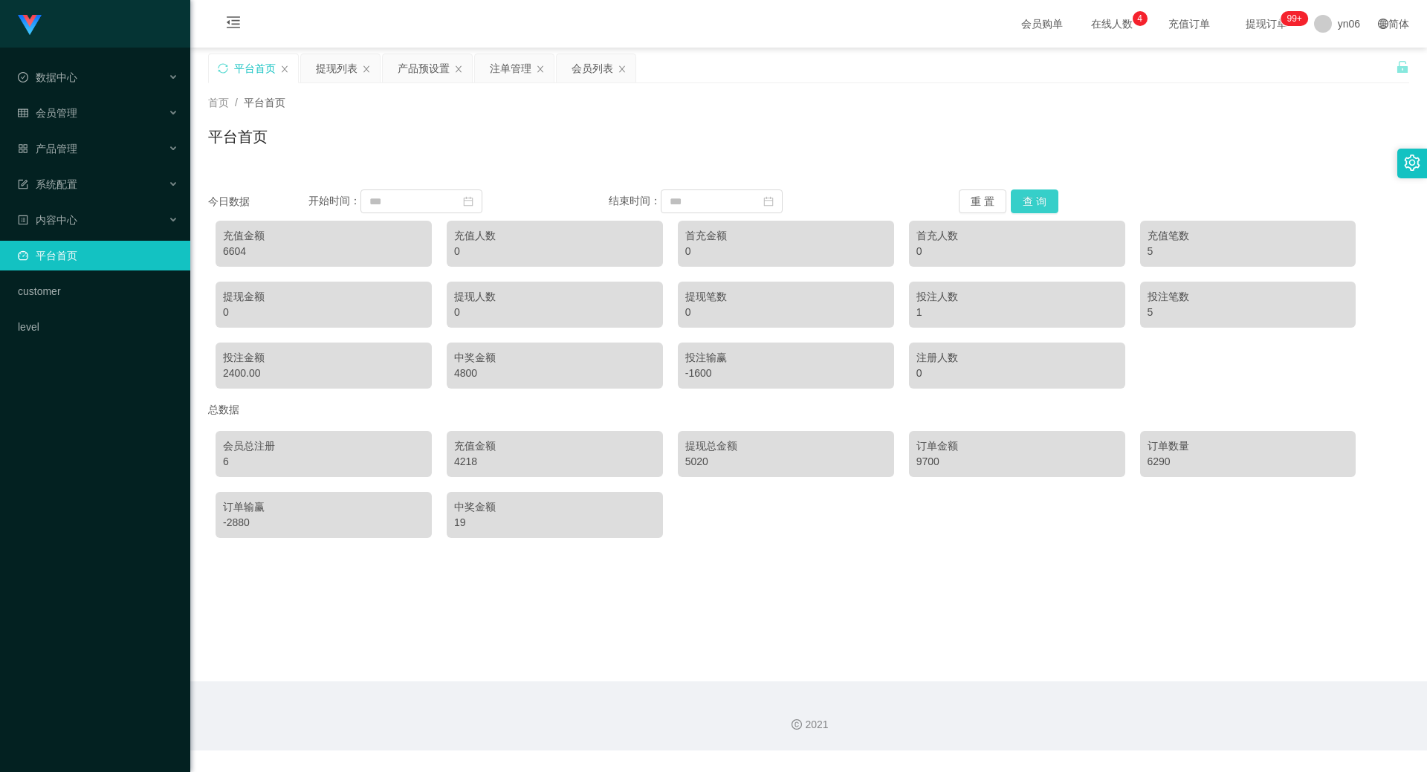
click at [1034, 187] on div "今日数据 开始时间： 结束时间： 重 置 查 询 充值金额 6604 充值人数 0 首充金额 0 首充人数 0 充值笔数 5 提现金额 0 提现人数 0 提现…" at bounding box center [808, 359] width 1201 height 374
click at [1033, 188] on div "今日数据 开始时间： 结束时间： 重 置 查 询 充值金额 6604 充值人数 0 首充金额 0 首充人数 0 充值笔数 5 提现金额 0 提现人数 0 提现…" at bounding box center [808, 359] width 1201 height 374
click at [1033, 189] on div "今日数据 开始时间： 结束时间： 重 置 查 询 充值金额 6604 充值人数 0 首充金额 0 首充人数 0 充值笔数 5 提现金额 0 提现人数 0 提现…" at bounding box center [808, 359] width 1201 height 374
click at [1041, 192] on button "查 询" at bounding box center [1035, 201] width 48 height 24
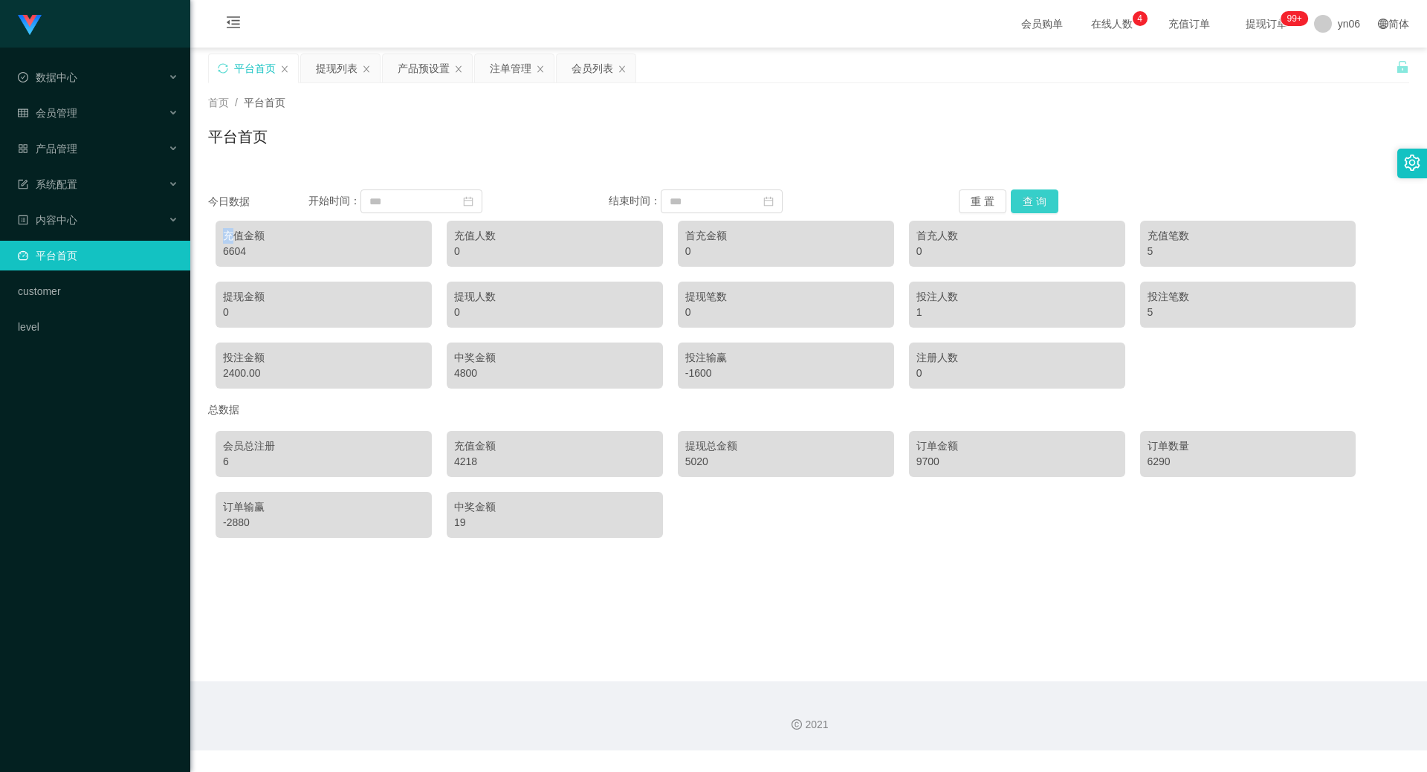
click at [1041, 193] on button "查 询" at bounding box center [1035, 201] width 48 height 24
click at [1040, 196] on button "查 询" at bounding box center [1035, 201] width 48 height 24
click at [1040, 198] on button "查 询" at bounding box center [1035, 201] width 48 height 24
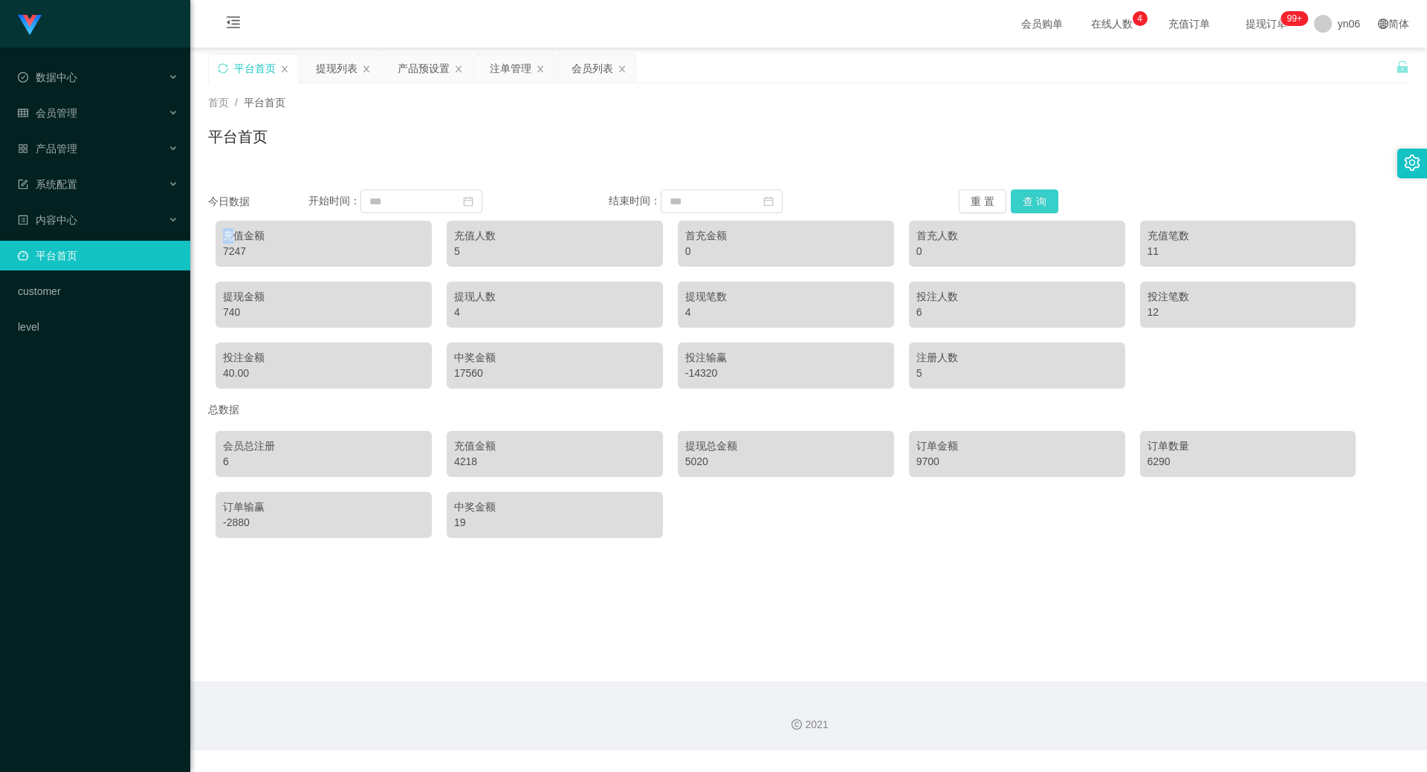
click at [1040, 198] on button "查 询" at bounding box center [1035, 201] width 48 height 24
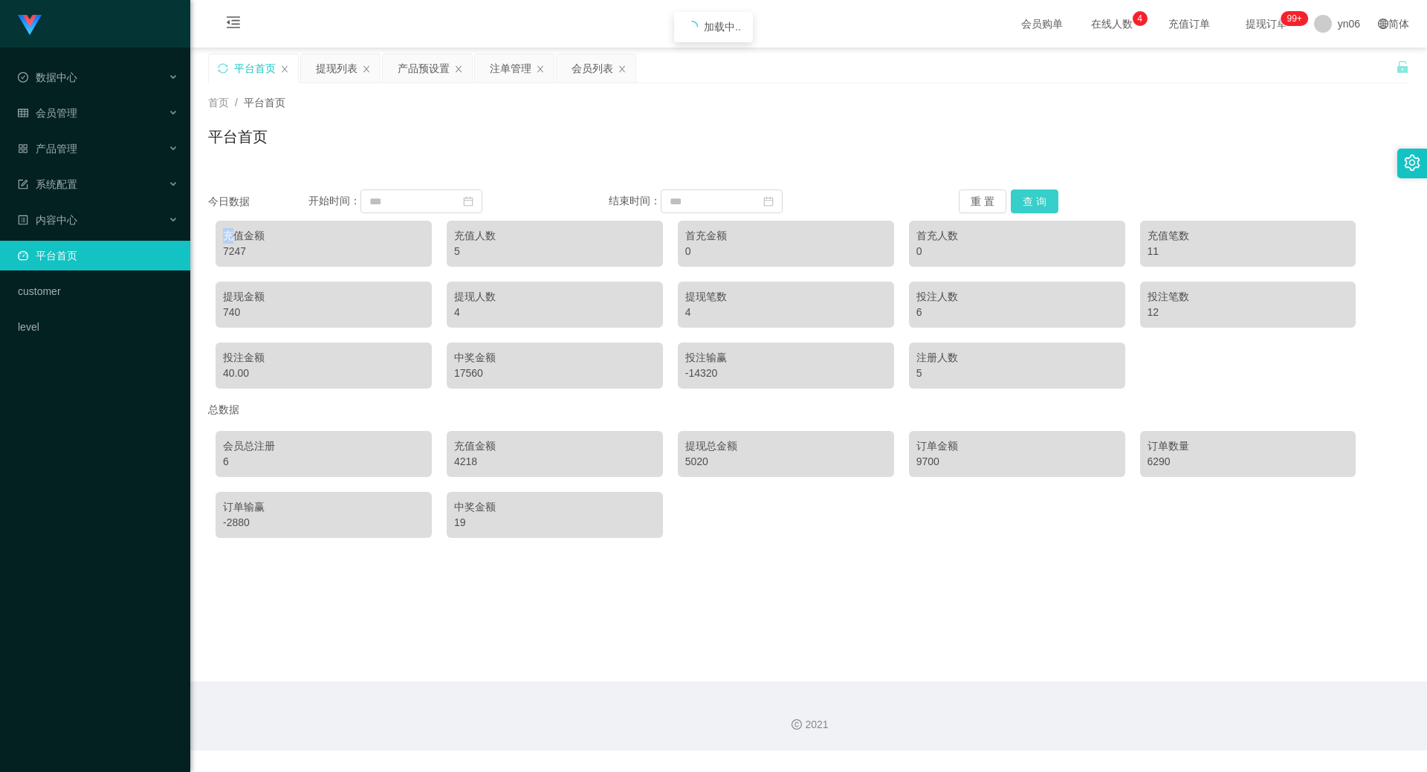
click at [1040, 198] on button "查 询" at bounding box center [1035, 201] width 48 height 24
drag, startPoint x: 839, startPoint y: 548, endPoint x: 845, endPoint y: 542, distance: 8.4
click at [839, 549] on main "关闭左侧 关闭右侧 关闭其它 刷新页面 平台首页 提现列表 产品预设置 注单管理 会员列表 首页 / 平台首页 / 平台首页 今日数据 开始时间： 结束时间：…" at bounding box center [808, 365] width 1236 height 634
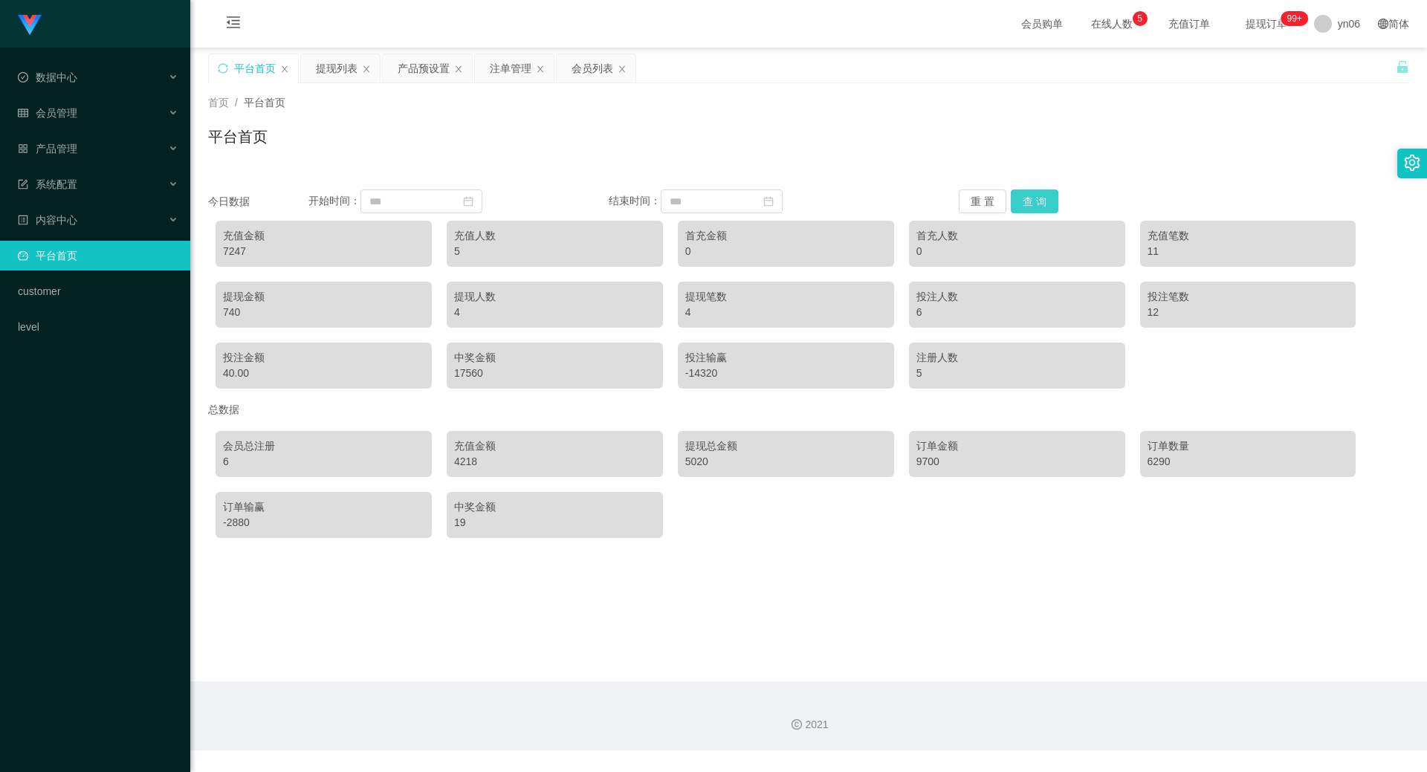
click at [1025, 188] on div "今日数据 开始时间： 结束时间： 重 置 查 询 充值金额 7247 充值人数 5 首充金额 0 首充人数 0 充值笔数 11 提现金额 740 提现人数 4…" at bounding box center [808, 359] width 1201 height 374
click at [1031, 210] on button "查 询" at bounding box center [1035, 201] width 48 height 24
click at [1034, 198] on button "查 询" at bounding box center [1035, 201] width 48 height 24
click at [1033, 198] on button "查 询" at bounding box center [1035, 201] width 48 height 24
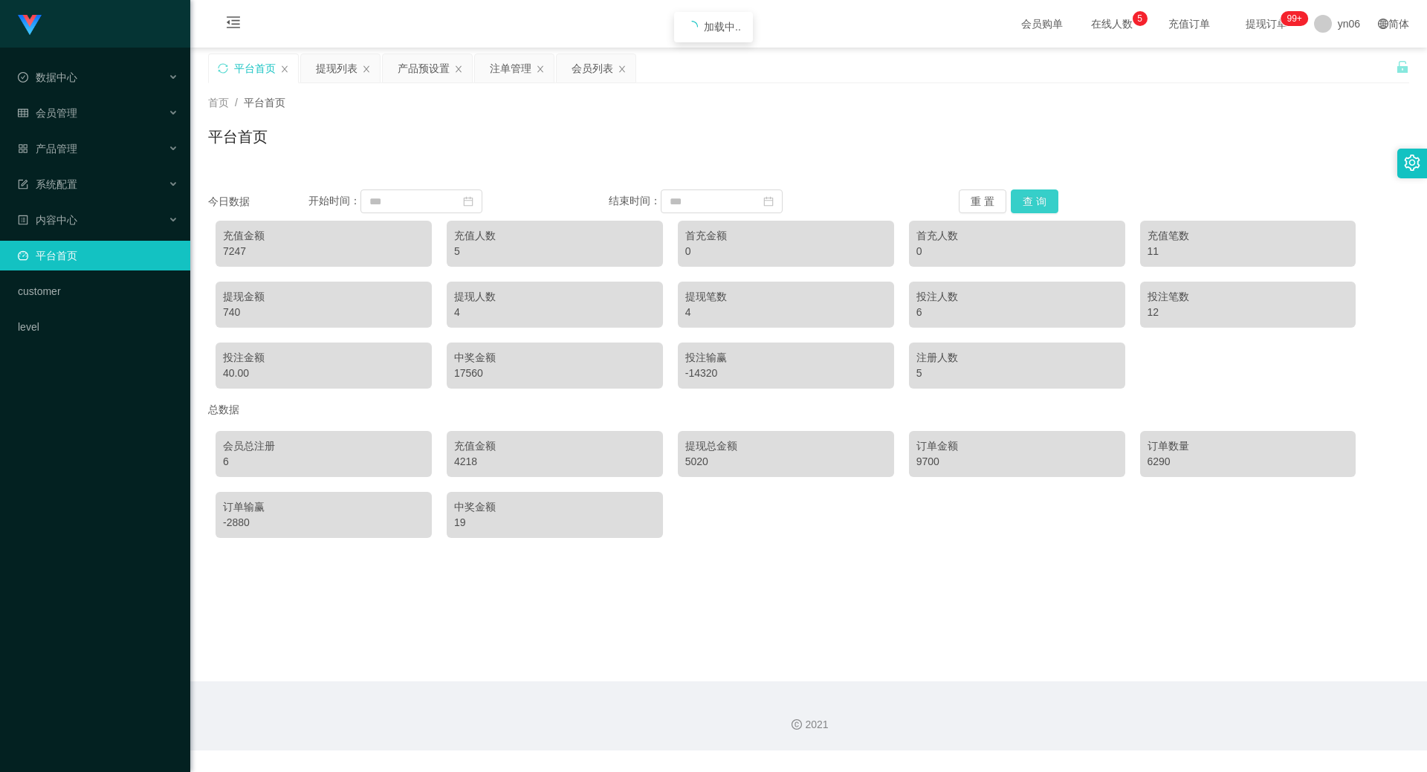
click at [1033, 198] on button "查 询" at bounding box center [1035, 201] width 48 height 24
click at [1040, 208] on button "查 询" at bounding box center [1035, 201] width 48 height 24
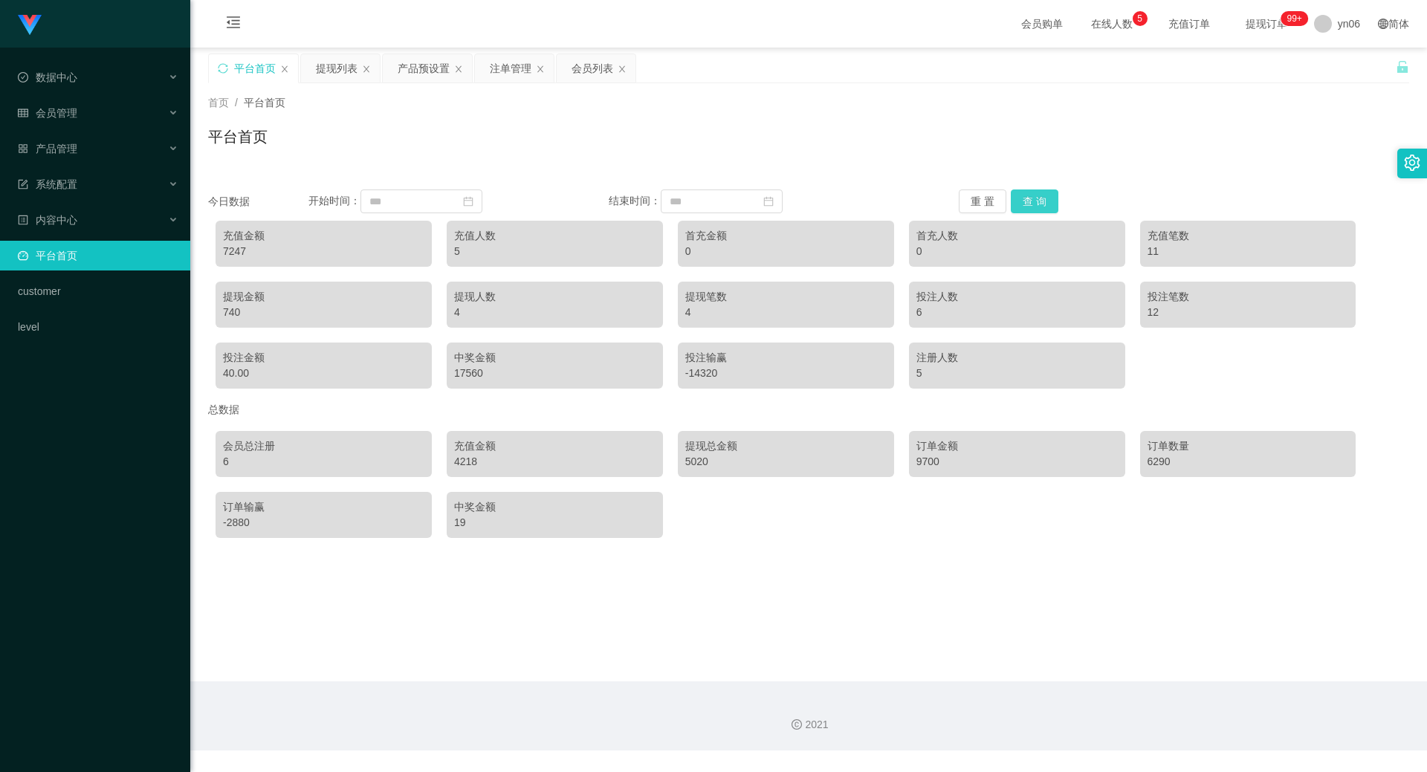
click at [1038, 203] on button "查 询" at bounding box center [1035, 201] width 48 height 24
click at [333, 55] on div "提现列表" at bounding box center [337, 68] width 42 height 28
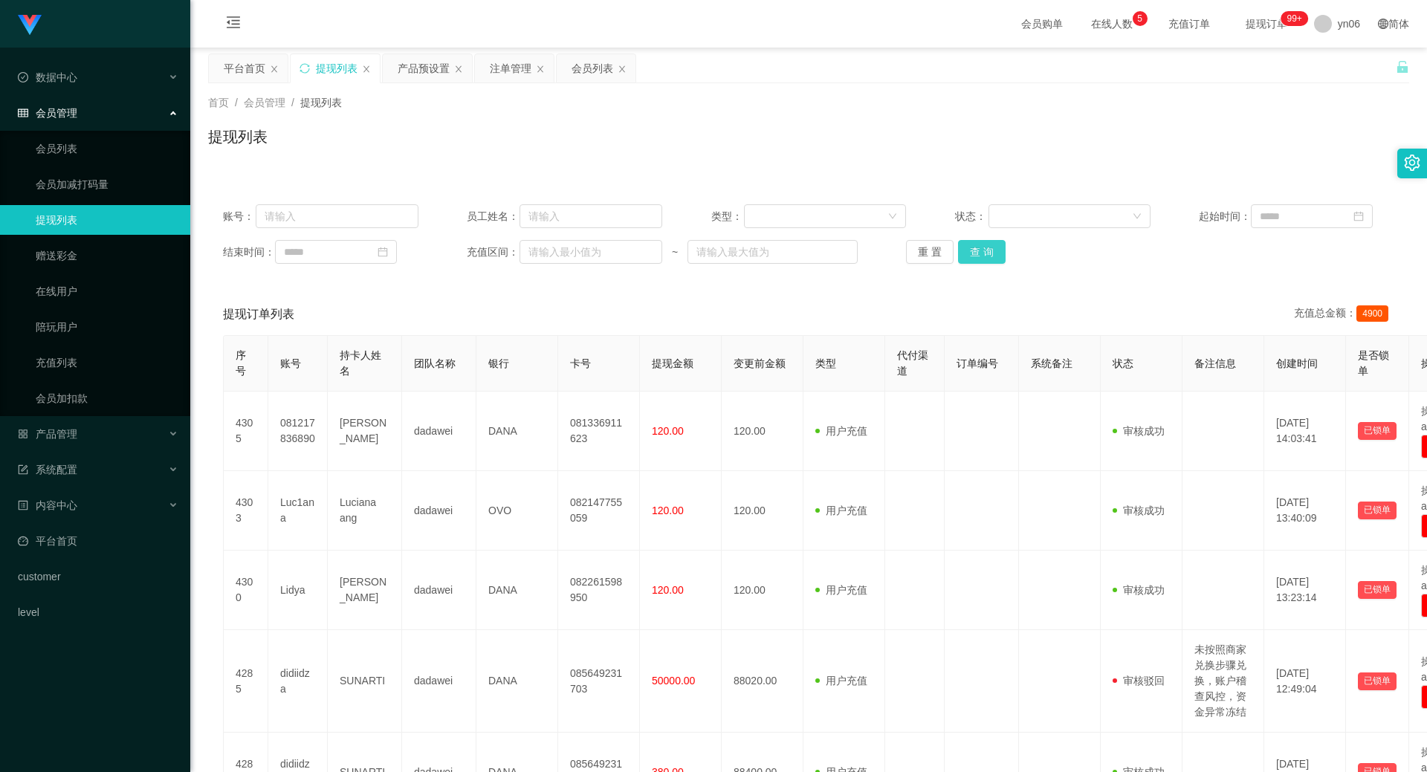
click at [981, 254] on button "查 询" at bounding box center [982, 252] width 48 height 24
click at [981, 254] on div "重 置 查 询" at bounding box center [1003, 252] width 195 height 24
click at [981, 254] on button "查 询" at bounding box center [990, 252] width 64 height 24
click at [981, 254] on div "重 置 查 询" at bounding box center [1003, 252] width 195 height 24
click at [981, 254] on button "查 询" at bounding box center [990, 252] width 64 height 24
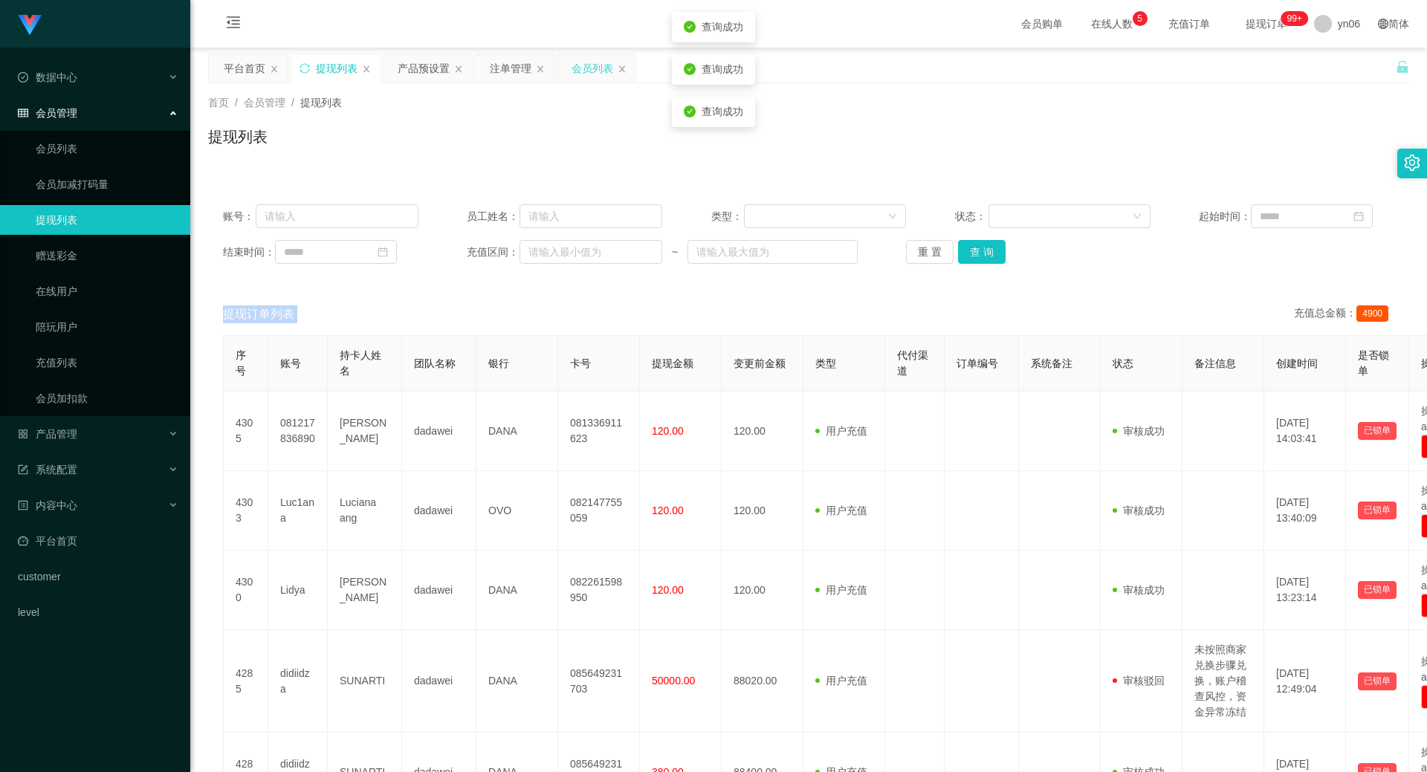
drag, startPoint x: 580, startPoint y: 74, endPoint x: 589, endPoint y: 94, distance: 21.3
click at [580, 76] on div "会员列表" at bounding box center [592, 68] width 42 height 28
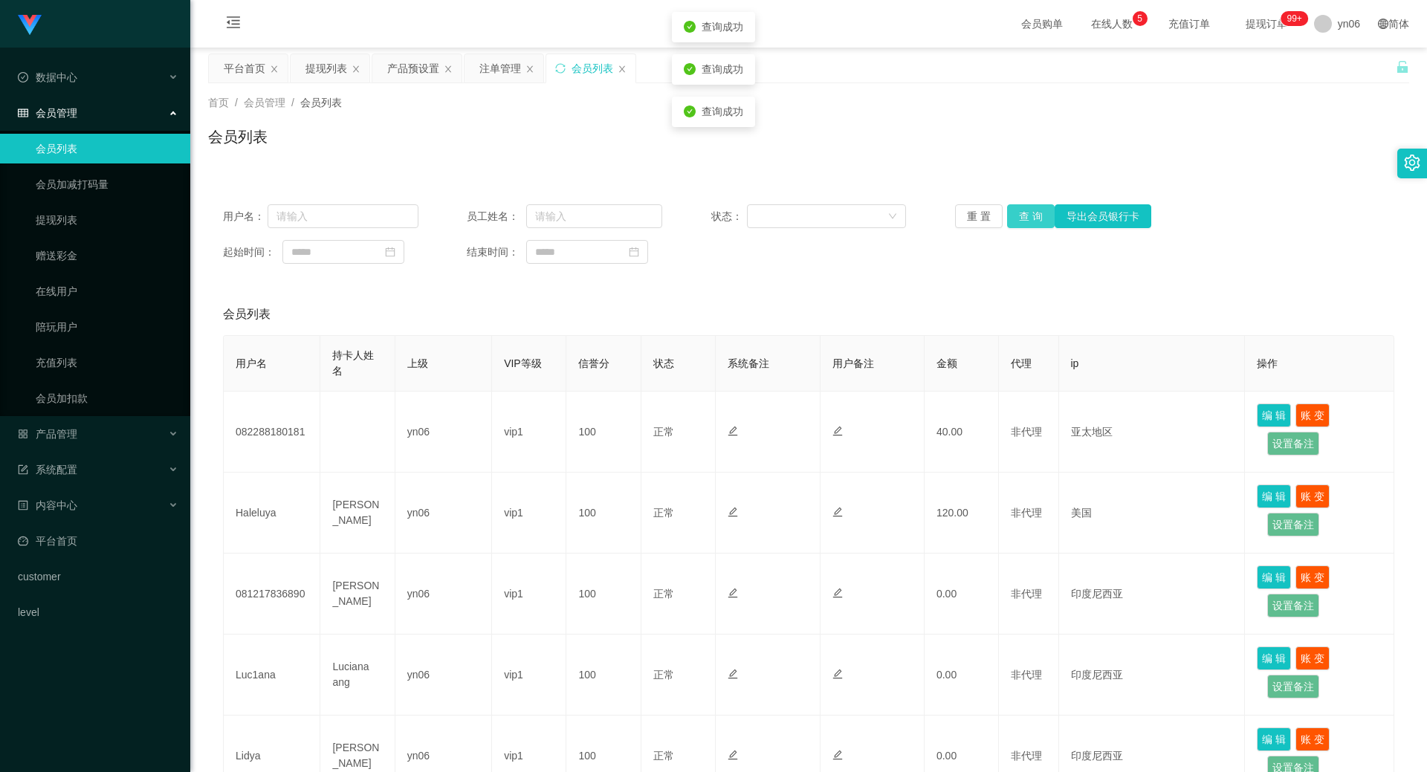
drag, startPoint x: 1031, startPoint y: 209, endPoint x: 1028, endPoint y: 217, distance: 9.0
click at [1028, 216] on button "查 询" at bounding box center [1031, 216] width 48 height 24
click at [1028, 215] on button "查 询" at bounding box center [1031, 216] width 48 height 24
click at [1028, 215] on div "重 置 查 询 导出会员银行卡" at bounding box center [1052, 216] width 195 height 24
click at [1028, 215] on button "查 询" at bounding box center [1031, 216] width 48 height 24
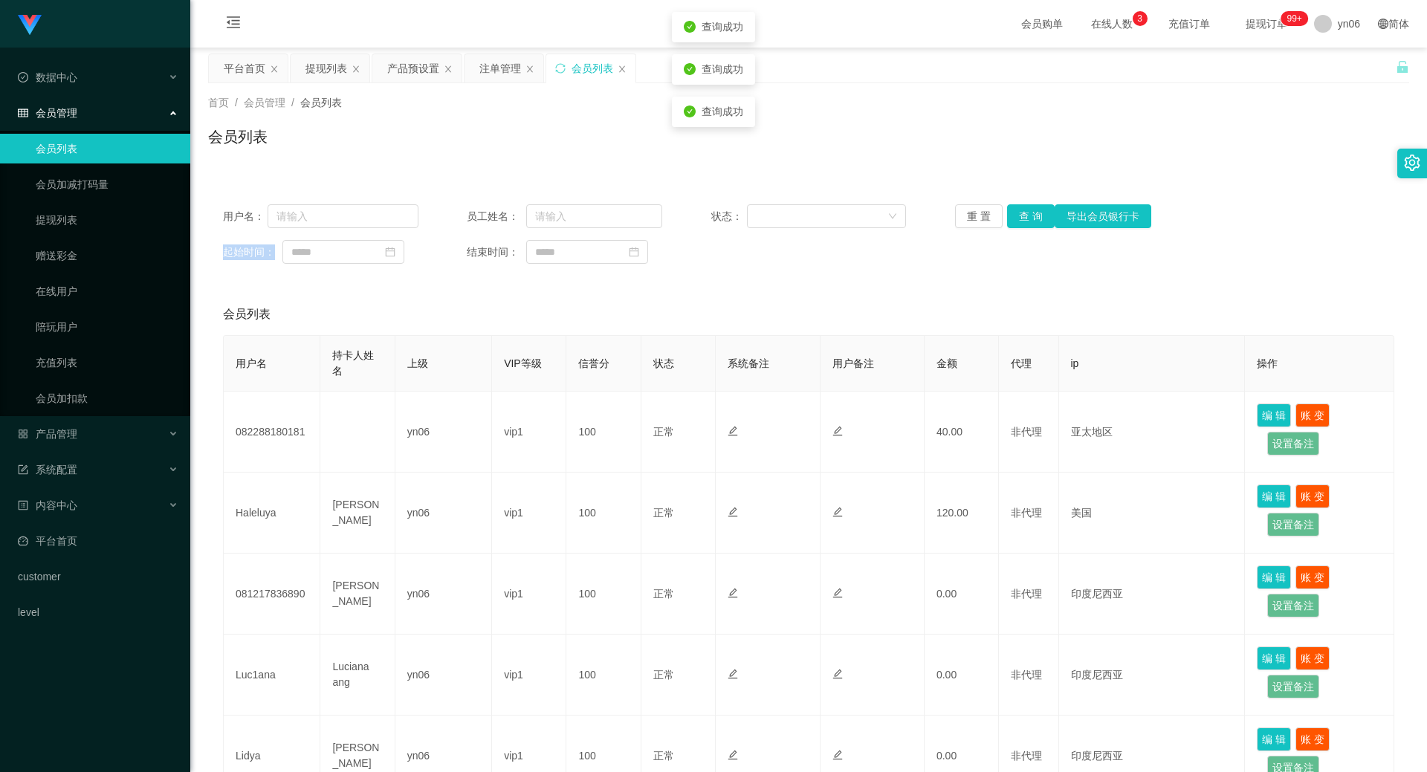
click at [1028, 215] on div "重 置 查 询 导出会员银行卡" at bounding box center [1052, 216] width 195 height 24
click at [499, 74] on div "注单管理" at bounding box center [500, 68] width 42 height 28
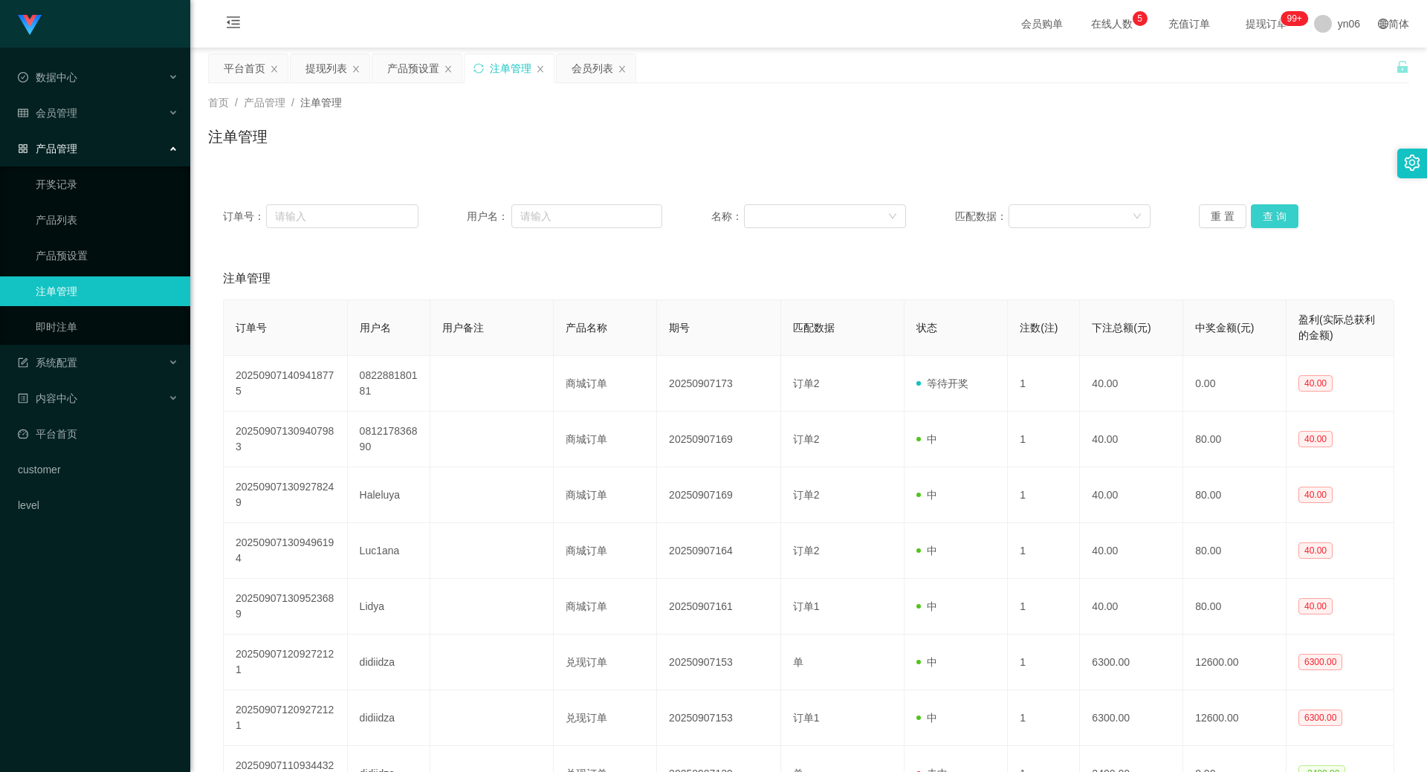
click at [1271, 204] on button "查 询" at bounding box center [1275, 216] width 48 height 24
click at [1271, 204] on div "重 置 查 询" at bounding box center [1296, 216] width 195 height 24
click at [1271, 205] on button "查 询" at bounding box center [1275, 216] width 48 height 24
click at [1271, 205] on div "重 置 查 询" at bounding box center [1296, 216] width 195 height 24
click at [1271, 218] on button "查 询" at bounding box center [1275, 216] width 48 height 24
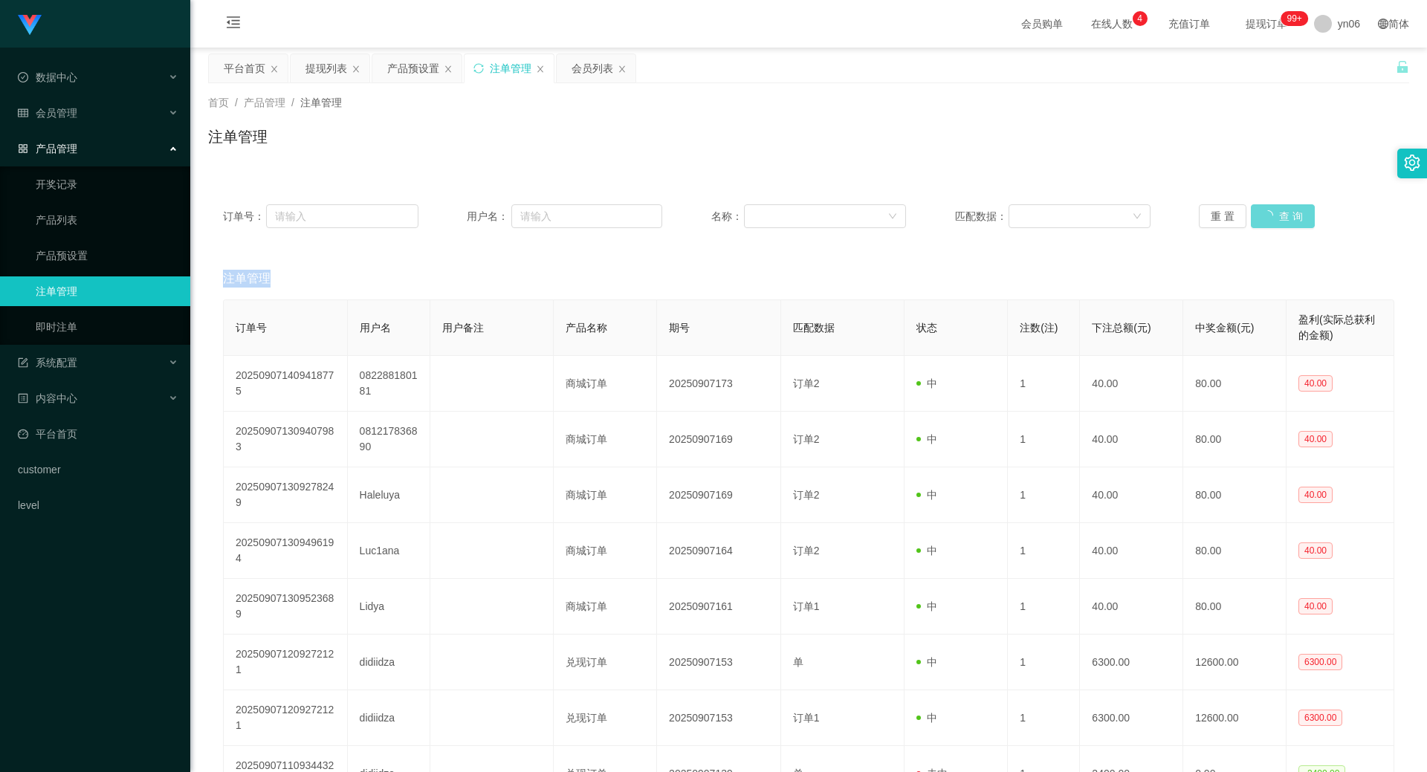
click at [1271, 219] on div "重 置 查 询" at bounding box center [1296, 216] width 195 height 24
click at [1271, 219] on button "查 询" at bounding box center [1283, 216] width 64 height 24
click at [1288, 223] on button "查 询" at bounding box center [1275, 216] width 48 height 24
click at [1288, 224] on div "重 置 查 询" at bounding box center [1296, 216] width 195 height 24
click at [1288, 224] on button "查 询" at bounding box center [1275, 216] width 48 height 24
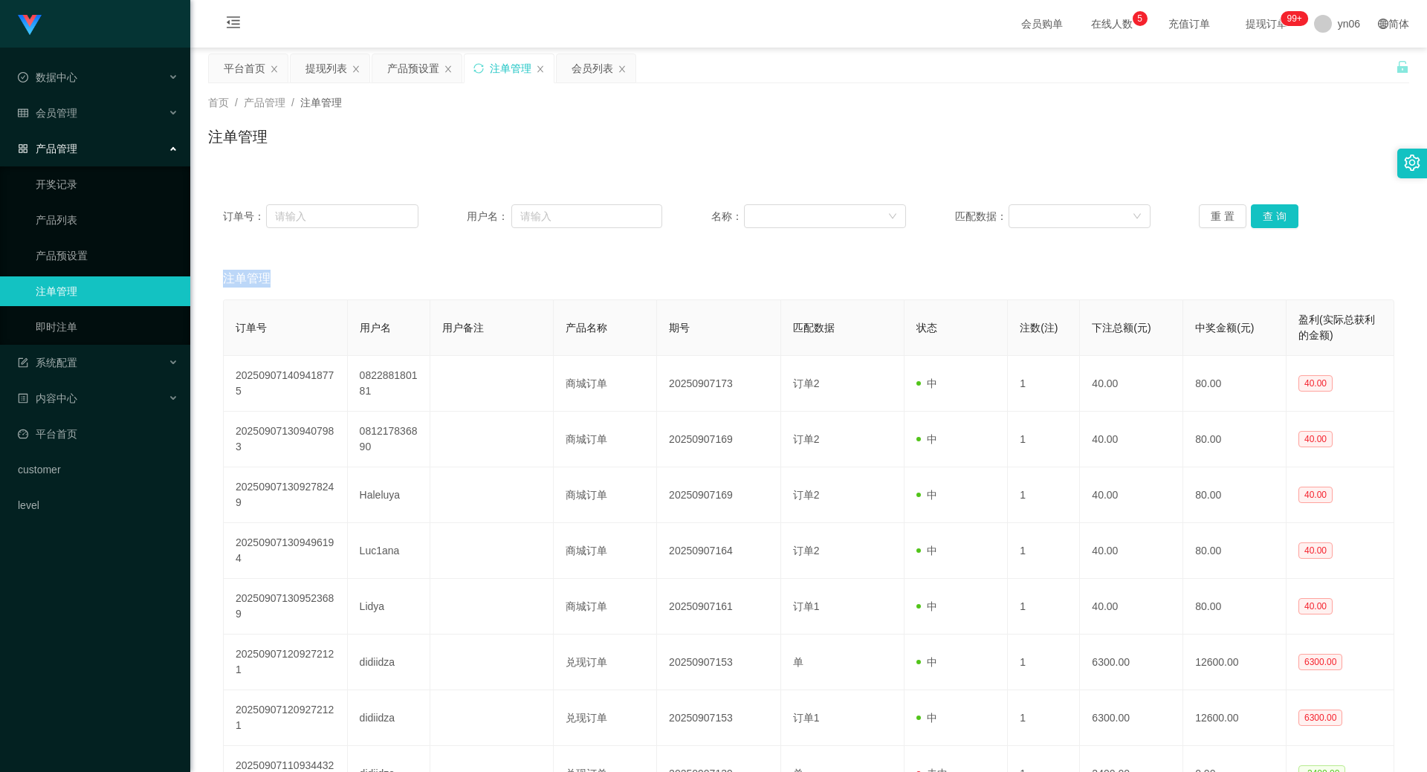
click at [1287, 224] on div "重 置 查 询" at bounding box center [1296, 216] width 195 height 24
drag, startPoint x: 1287, startPoint y: 224, endPoint x: 1277, endPoint y: 219, distance: 11.0
click at [1287, 224] on button "查 询" at bounding box center [1275, 216] width 48 height 24
click at [1277, 216] on button "查 询" at bounding box center [1275, 216] width 48 height 24
click at [1277, 216] on div "重 置 查 询" at bounding box center [1296, 216] width 195 height 24
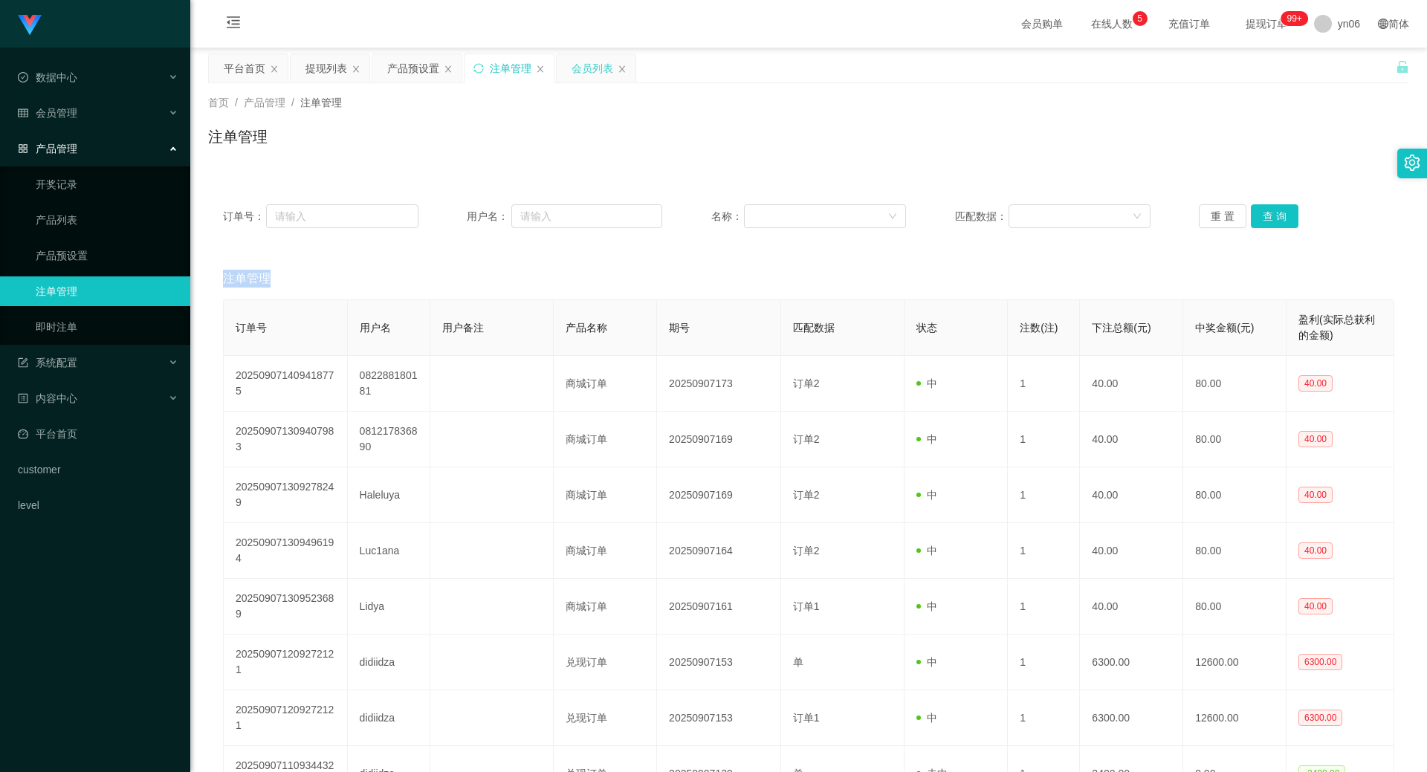
click at [594, 77] on div "会员列表" at bounding box center [592, 68] width 42 height 28
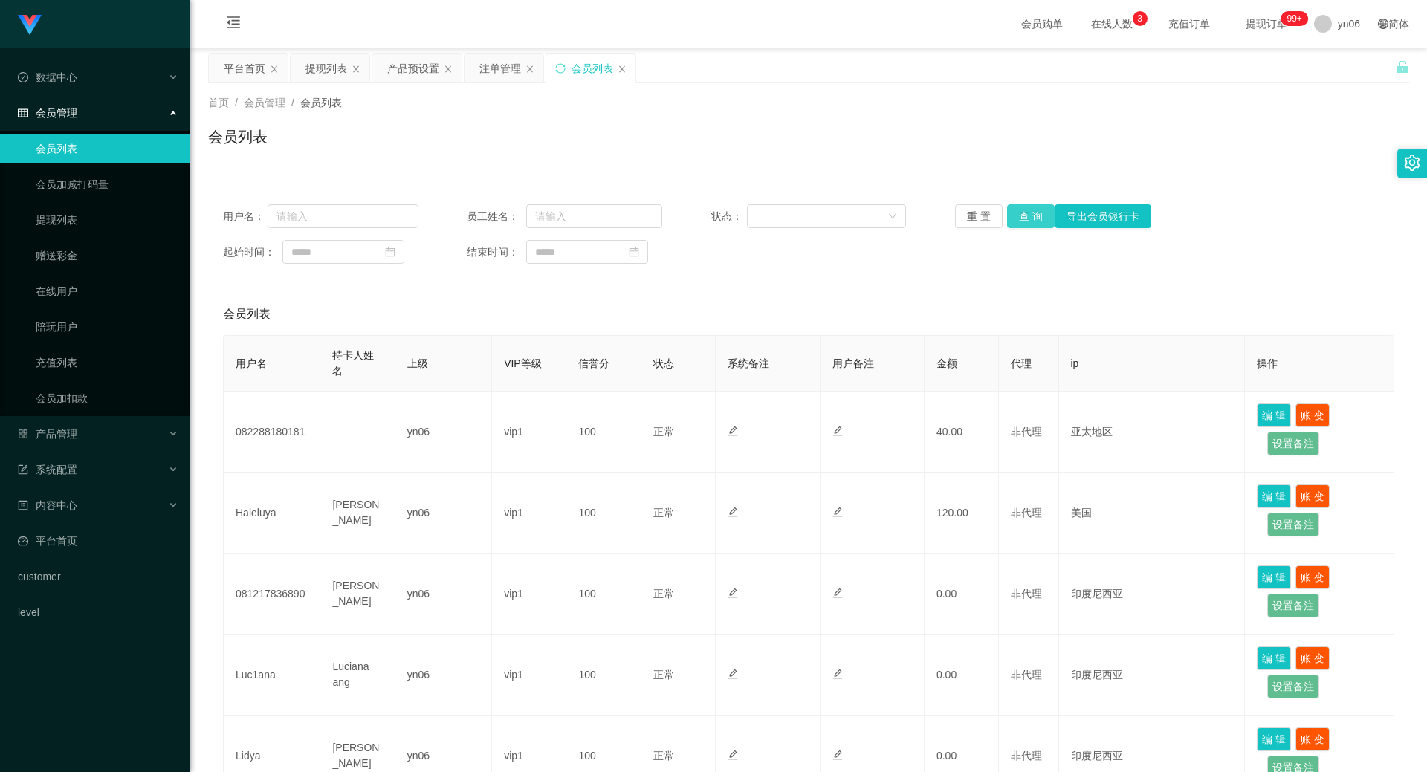
click at [1017, 217] on button "查 询" at bounding box center [1031, 216] width 48 height 24
click at [1017, 217] on div "重 置 查 询 导出会员银行卡" at bounding box center [1052, 216] width 195 height 24
click at [1017, 217] on button "查 询" at bounding box center [1031, 216] width 48 height 24
click at [1017, 217] on div "重 置 查 询 导出会员银行卡" at bounding box center [1052, 216] width 195 height 24
click at [1017, 217] on button "查 询" at bounding box center [1031, 216] width 48 height 24
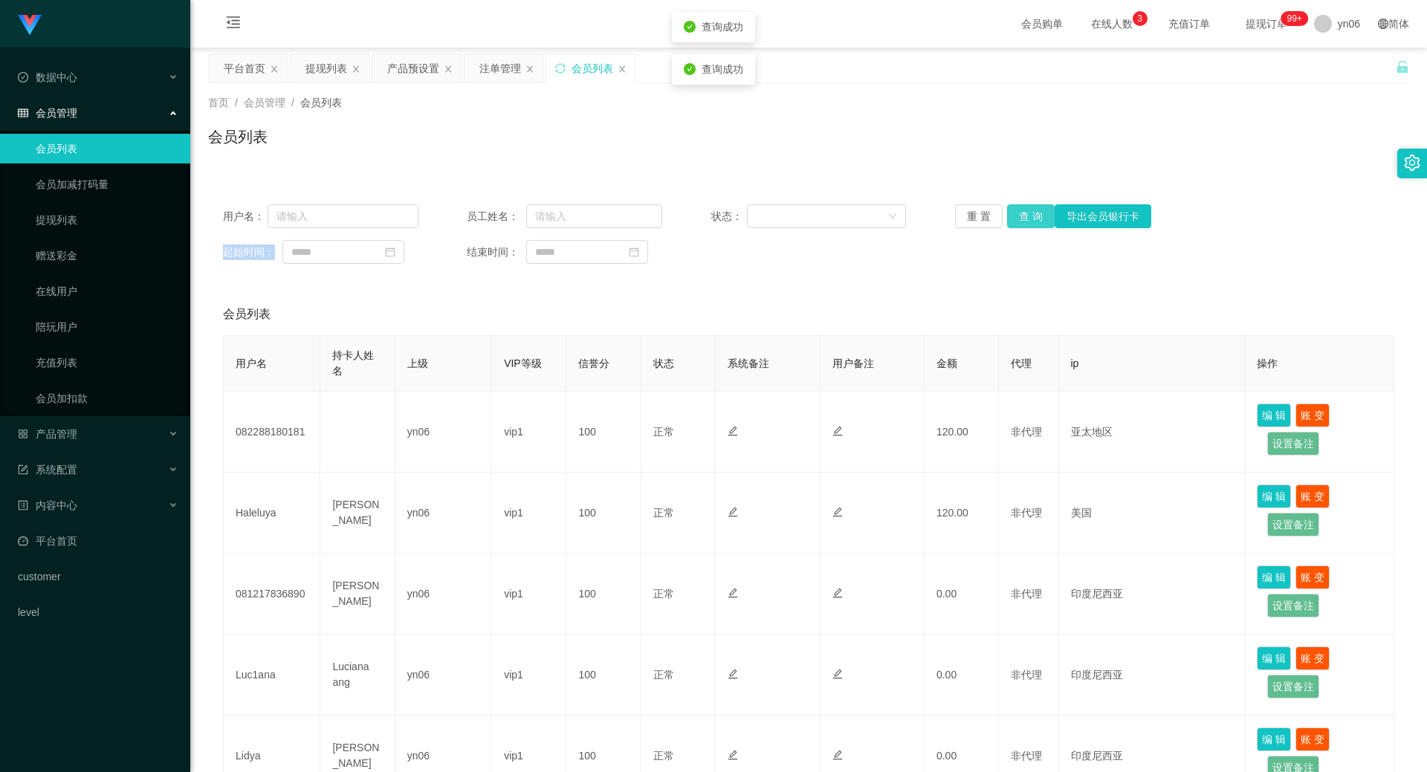
click at [1017, 217] on button "查 询" at bounding box center [1031, 216] width 48 height 24
click at [1017, 217] on div "重 置 查 询 导出会员银行卡" at bounding box center [1052, 216] width 195 height 24
click at [1017, 217] on button "查 询" at bounding box center [1039, 216] width 64 height 24
click at [1017, 217] on div "重 置 查 询 导出会员银行卡" at bounding box center [1052, 216] width 195 height 24
click at [1017, 218] on button "查 询" at bounding box center [1039, 216] width 64 height 24
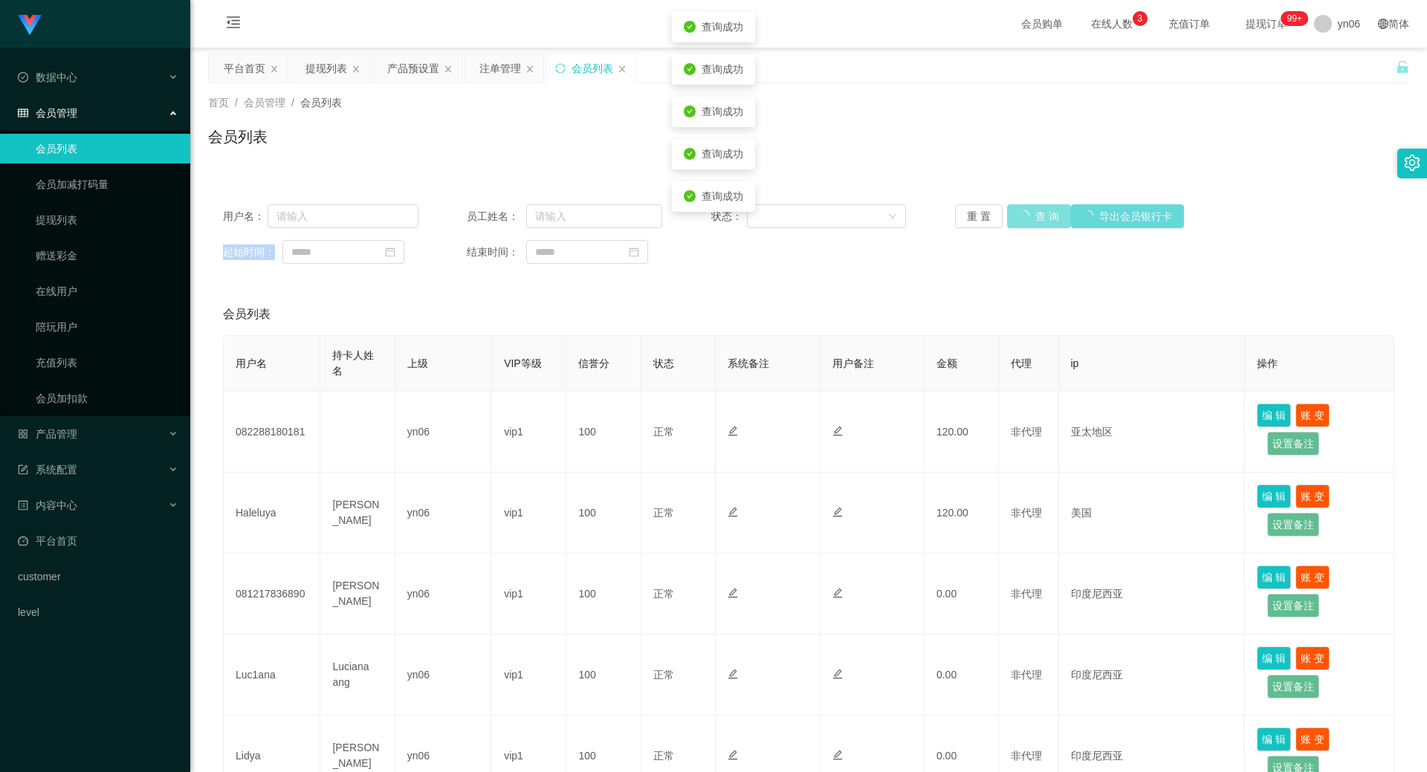
click at [1017, 218] on div "重 置 查 询 导出会员银行卡" at bounding box center [1052, 216] width 195 height 24
click at [1018, 218] on button "查 询" at bounding box center [1031, 216] width 48 height 24
click at [1018, 218] on div "重 置 查 询 导出会员银行卡" at bounding box center [1052, 216] width 195 height 24
click at [1018, 218] on button "查 询" at bounding box center [1031, 216] width 48 height 24
click at [1019, 218] on div "重 置 查 询 导出会员银行卡" at bounding box center [1052, 216] width 195 height 24
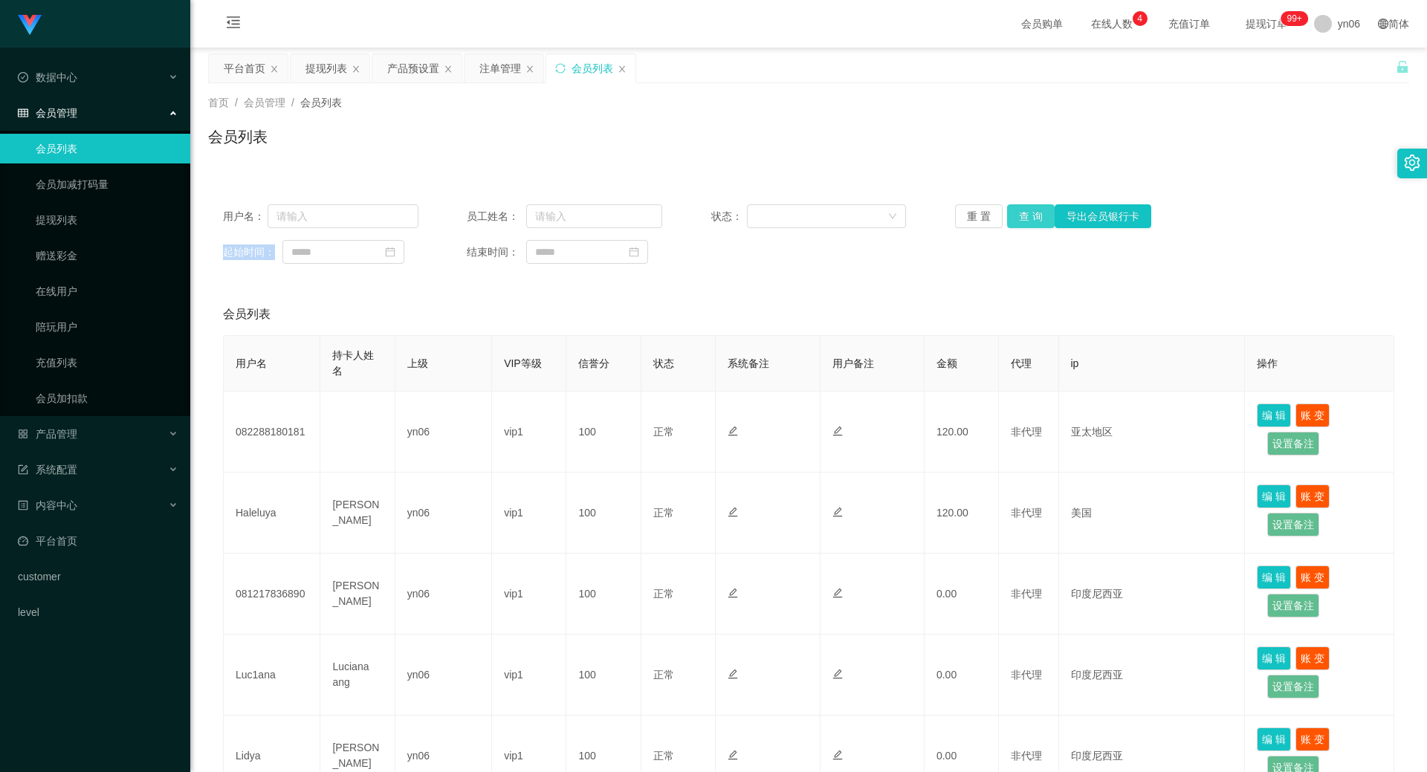
click at [1023, 213] on button "查 询" at bounding box center [1031, 216] width 48 height 24
click at [1023, 213] on div "重 置 查 询 导出会员银行卡" at bounding box center [1052, 216] width 195 height 24
click at [1023, 213] on button "查 询" at bounding box center [1031, 216] width 48 height 24
click at [1023, 213] on div "重 置 查 询 导出会员银行卡" at bounding box center [1052, 216] width 195 height 24
click at [1023, 213] on button "查 询" at bounding box center [1031, 216] width 48 height 24
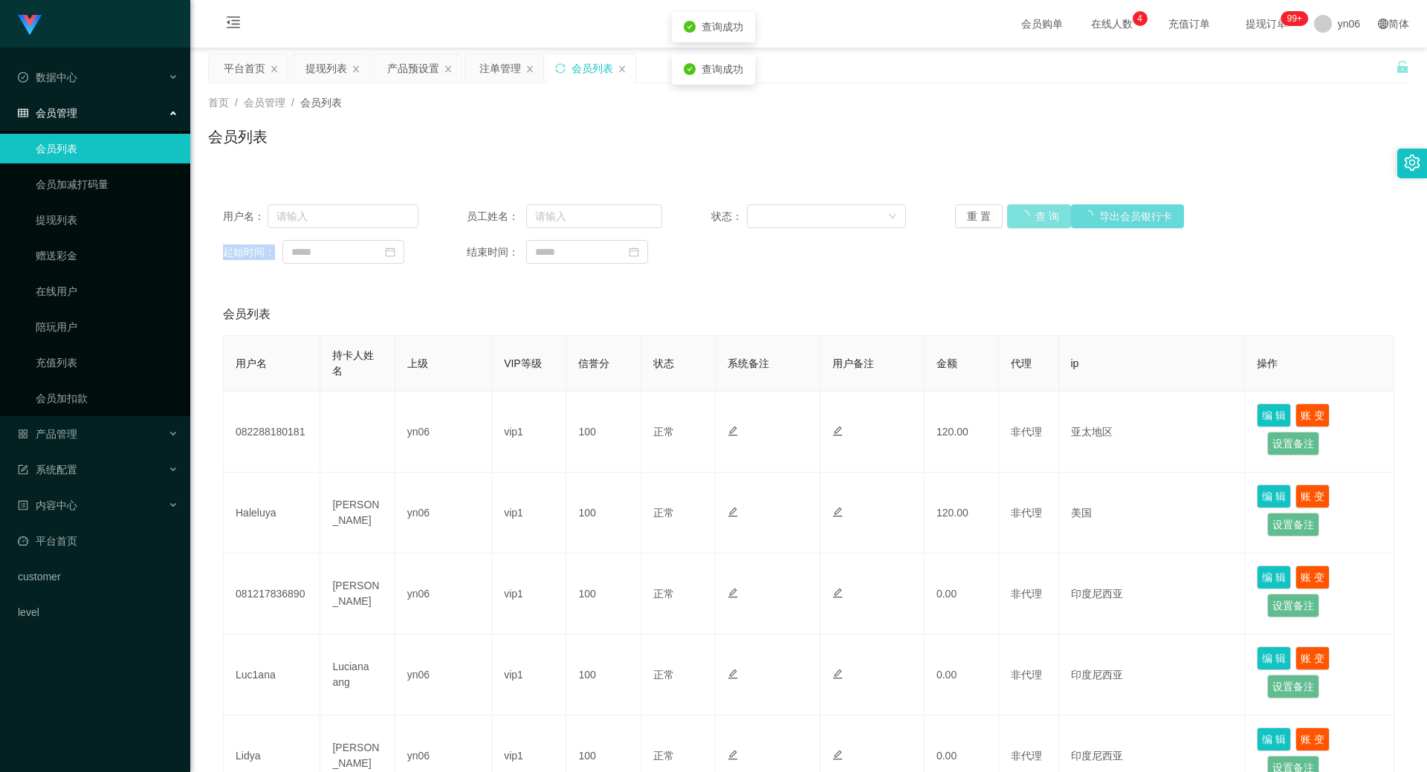
click at [1027, 214] on div "重 置 查 询 导出会员银行卡" at bounding box center [1052, 216] width 195 height 24
click at [1031, 224] on button "查 询" at bounding box center [1031, 216] width 48 height 24
click at [1034, 225] on div "重 置 查 询 导出会员银行卡" at bounding box center [1052, 216] width 195 height 24
click at [1034, 225] on button "查 询" at bounding box center [1031, 216] width 48 height 24
click at [1023, 223] on button "查 询" at bounding box center [1031, 216] width 48 height 24
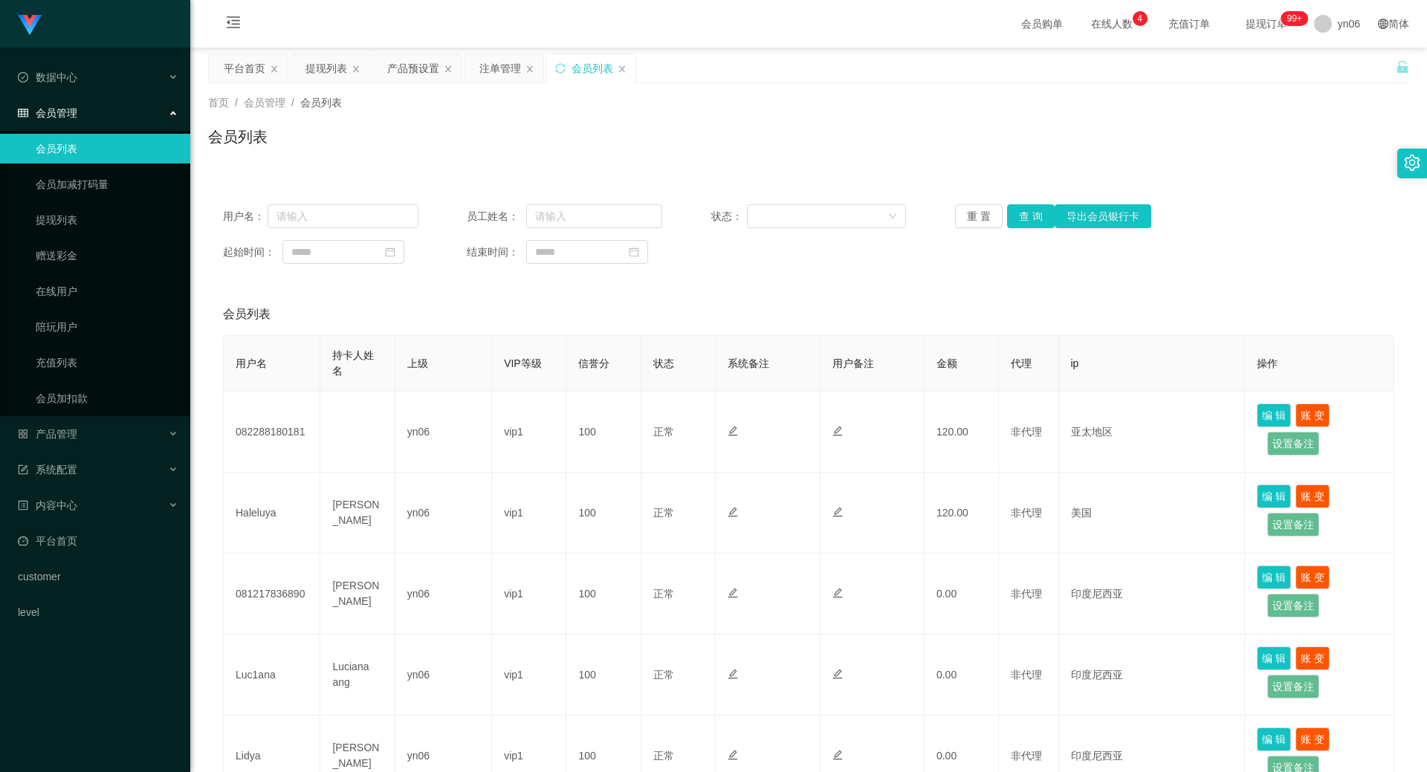
click at [1023, 223] on div "重 置 查 询 导出会员银行卡" at bounding box center [1052, 216] width 195 height 24
click at [1023, 223] on button "查 询" at bounding box center [1031, 216] width 48 height 24
click at [1023, 223] on div "重 置 查 询 导出会员银行卡" at bounding box center [1052, 216] width 195 height 24
click at [1023, 223] on button "查 询" at bounding box center [1031, 216] width 48 height 24
click at [1023, 223] on div "重 置 查 询 导出会员银行卡" at bounding box center [1052, 216] width 195 height 24
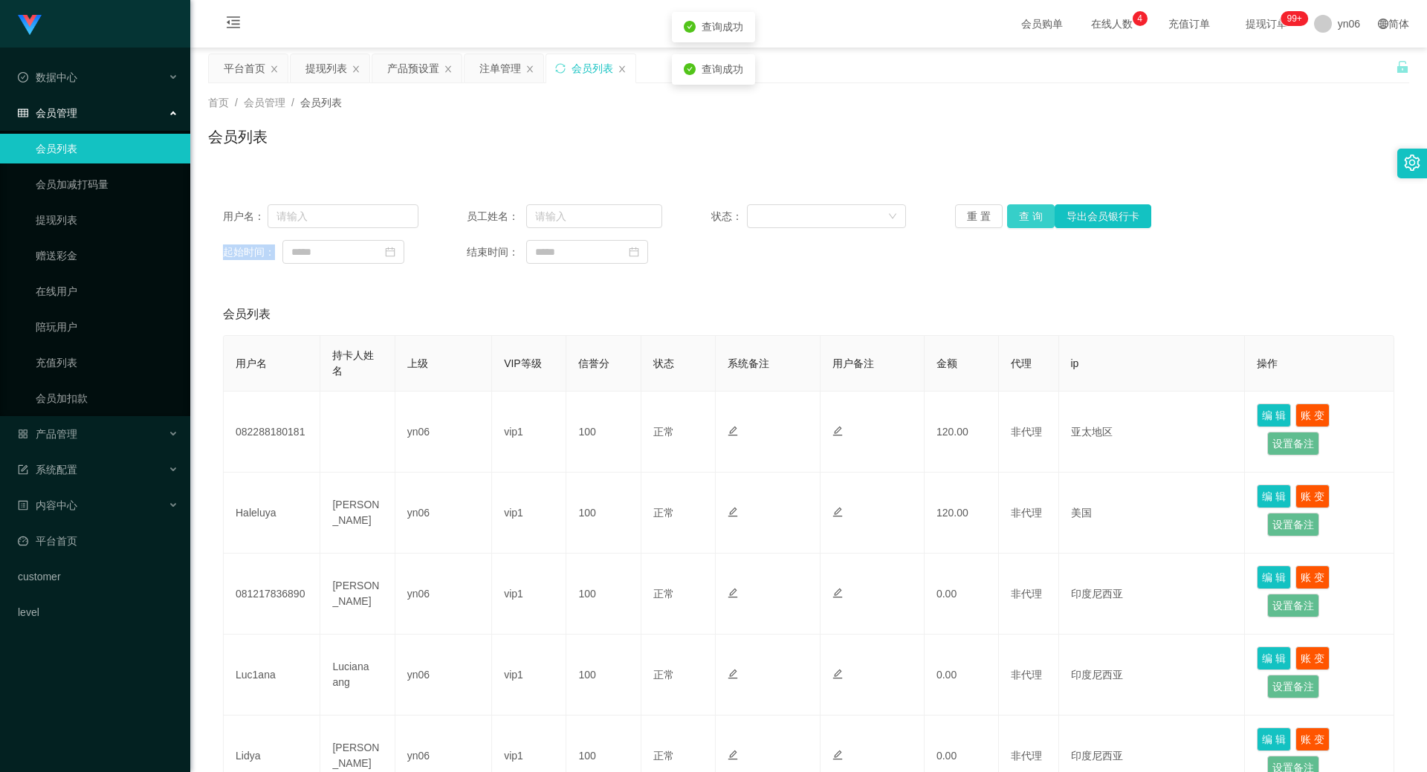
click at [1023, 223] on button "查 询" at bounding box center [1031, 216] width 48 height 24
click at [1023, 223] on div "重 置 查 询 导出会员银行卡" at bounding box center [1052, 216] width 195 height 24
click at [1023, 223] on button "查 询" at bounding box center [1039, 216] width 64 height 24
click at [1023, 223] on div "重 置 查 询 导出会员银行卡" at bounding box center [1052, 216] width 195 height 24
click at [1023, 223] on button "查 询" at bounding box center [1031, 216] width 48 height 24
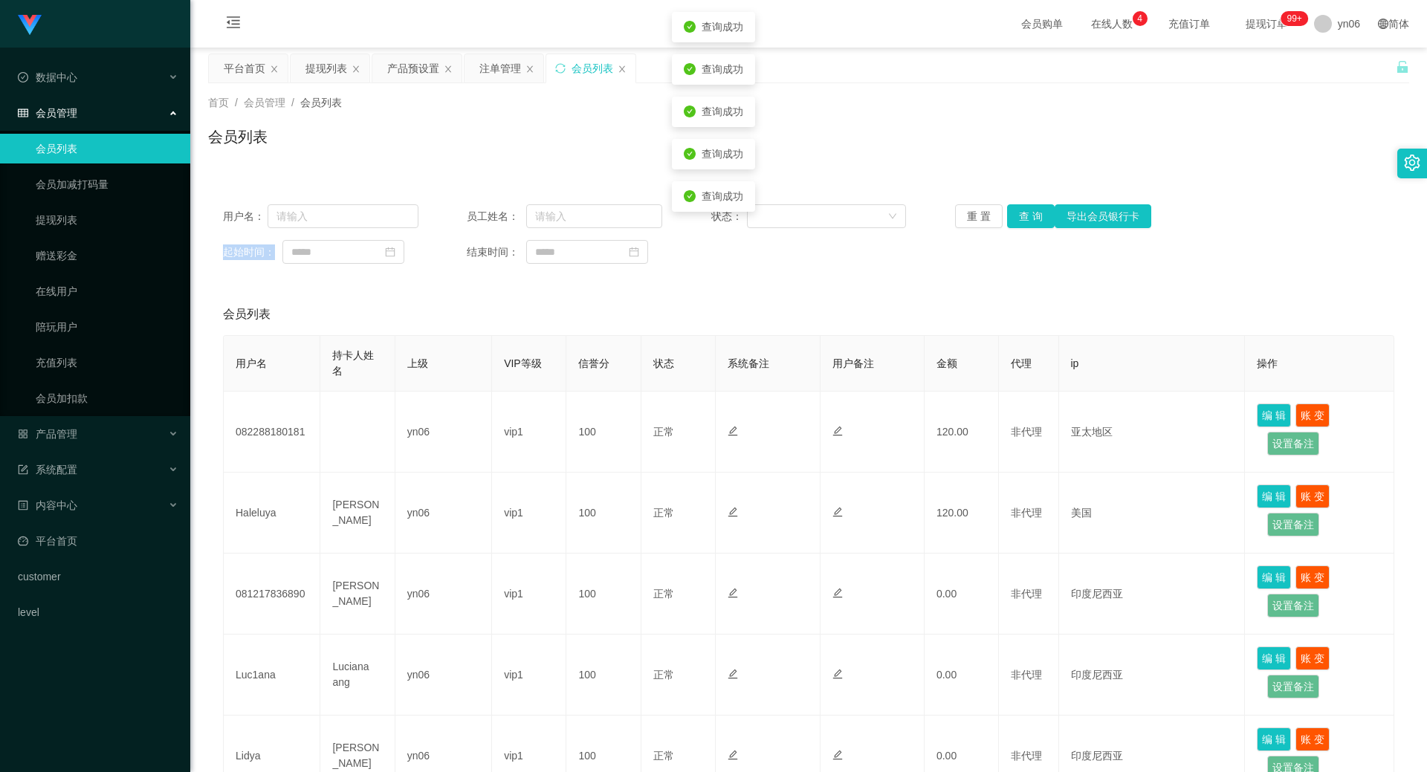
click at [1023, 223] on div "重 置 查 询 导出会员银行卡" at bounding box center [1052, 216] width 195 height 24
click at [1023, 223] on button "查 询" at bounding box center [1031, 216] width 48 height 24
click at [1023, 223] on div "重 置 查 询 导出会员银行卡" at bounding box center [1052, 216] width 195 height 24
click at [1023, 223] on button "查 询" at bounding box center [1031, 216] width 48 height 24
click at [1022, 227] on div "重 置 查 询 导出会员银行卡" at bounding box center [1052, 216] width 195 height 24
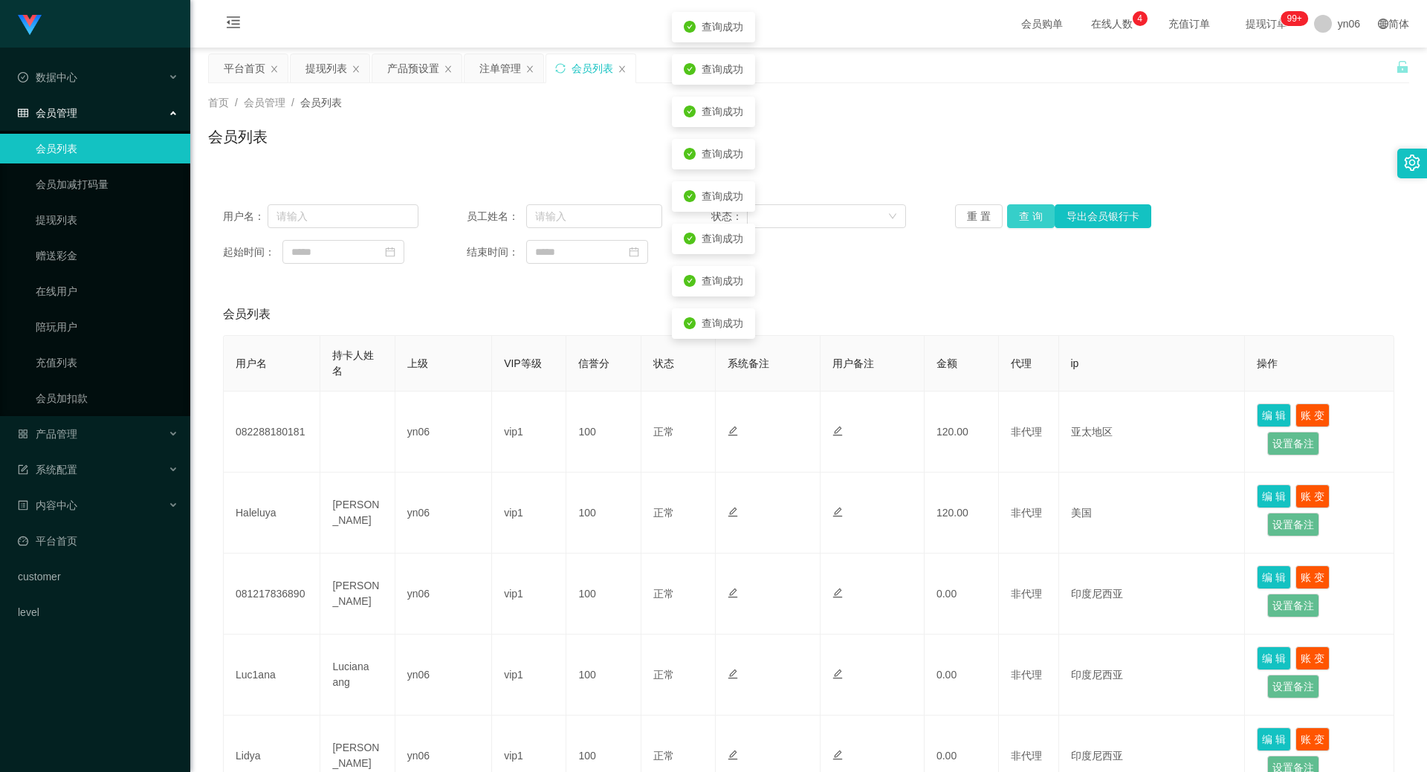
click at [1022, 227] on button "查 询" at bounding box center [1031, 216] width 48 height 24
click at [1022, 227] on div "重 置 查 询 导出会员银行卡" at bounding box center [1052, 216] width 195 height 24
click at [1022, 227] on button "查 询" at bounding box center [1039, 216] width 64 height 24
click at [1022, 227] on div "重 置 查 询 导出会员银行卡" at bounding box center [1052, 216] width 195 height 24
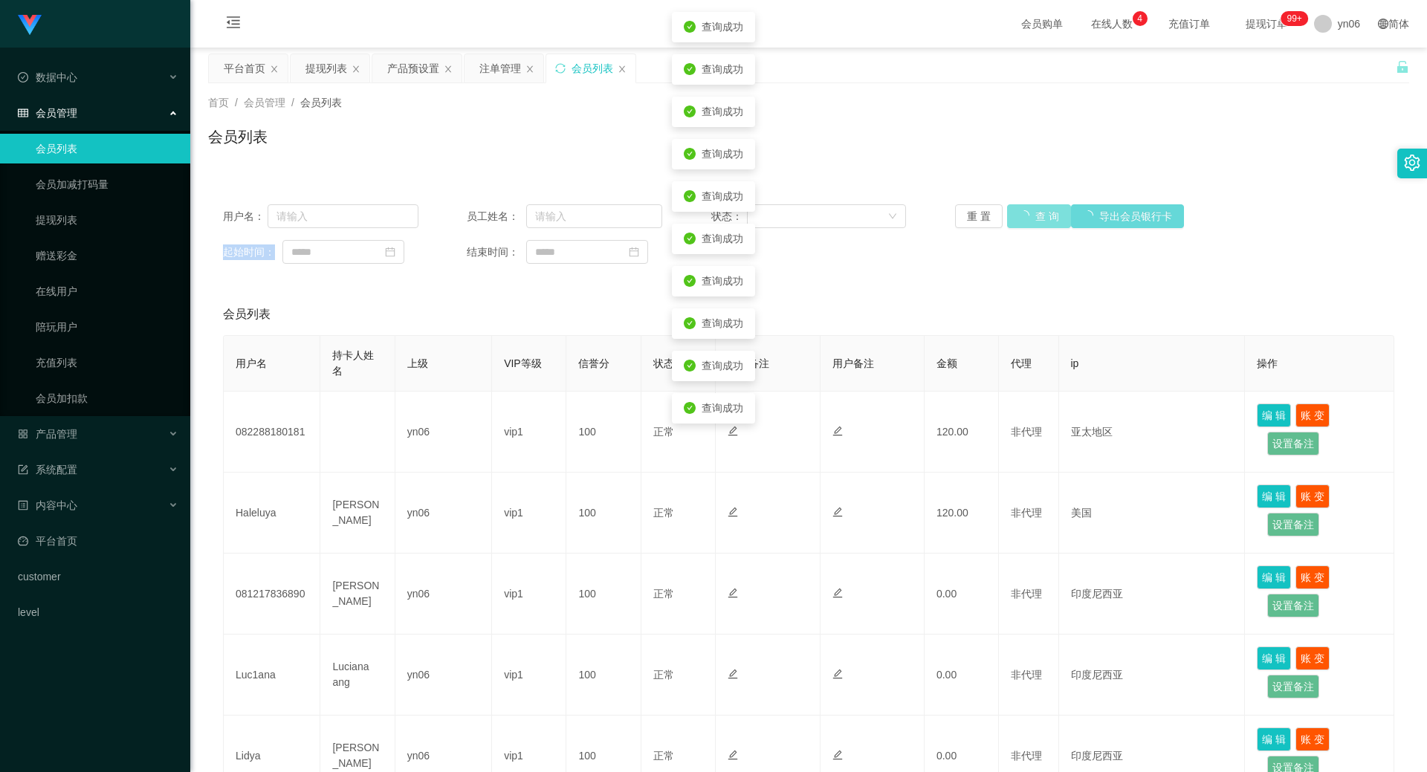
click at [1022, 227] on button "查 询" at bounding box center [1039, 216] width 64 height 24
click at [1022, 227] on div "重 置 查 询 导出会员银行卡" at bounding box center [1052, 216] width 195 height 24
click at [1022, 227] on button "查 询" at bounding box center [1031, 216] width 48 height 24
click at [1022, 227] on div "重 置 查 询 导出会员银行卡" at bounding box center [1052, 216] width 195 height 24
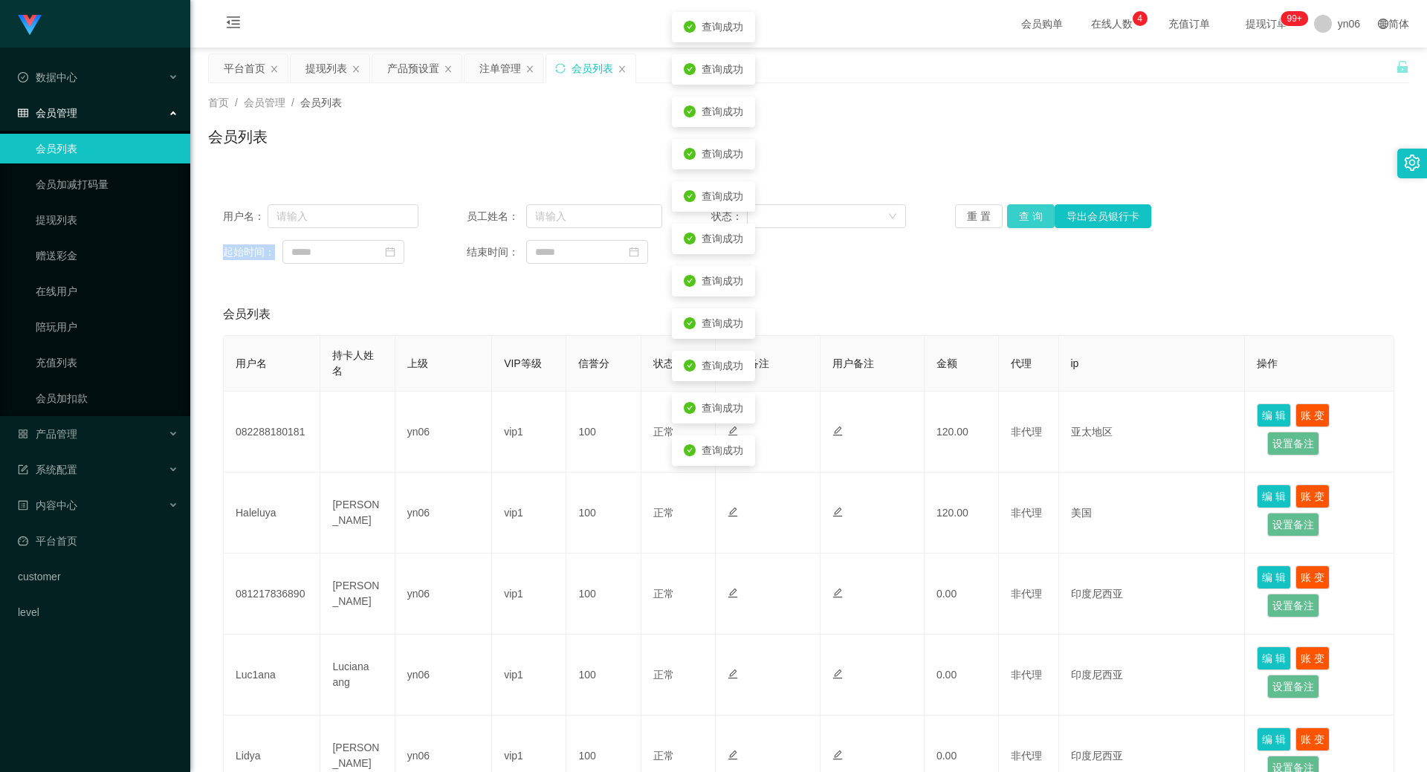
click at [1022, 227] on button "查 询" at bounding box center [1031, 216] width 48 height 24
click at [1022, 227] on div "重 置 查 询 导出会员银行卡" at bounding box center [1052, 216] width 195 height 24
click at [1022, 227] on button "查 询" at bounding box center [1039, 216] width 64 height 24
click at [1022, 227] on div "重 置 查 询 导出会员银行卡" at bounding box center [1052, 216] width 195 height 24
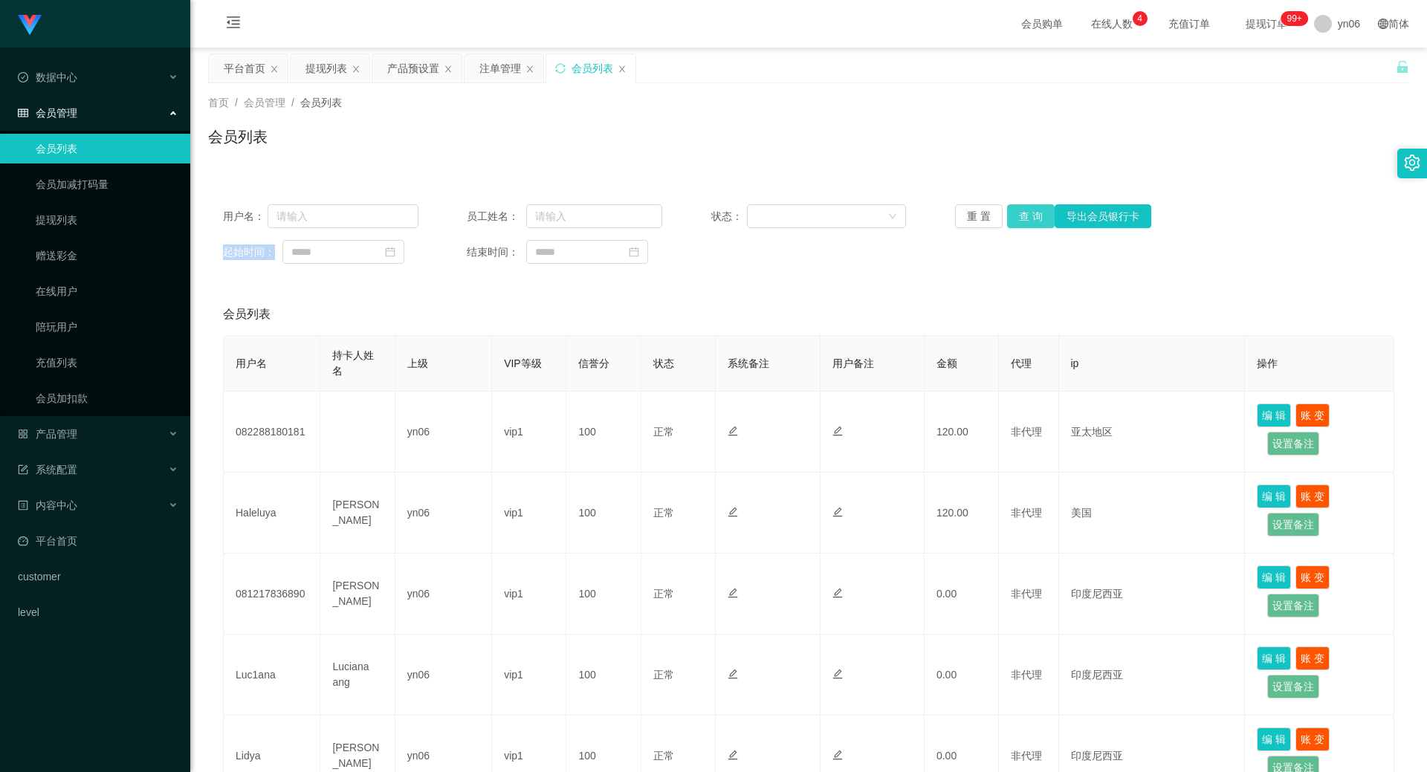
click at [1018, 213] on button "查 询" at bounding box center [1031, 216] width 48 height 24
click at [1017, 212] on div "重 置 查 询 导出会员银行卡" at bounding box center [1052, 216] width 195 height 24
click at [1019, 213] on button "查 询" at bounding box center [1031, 216] width 48 height 24
click at [1019, 213] on div "重 置 查 询 导出会员银行卡" at bounding box center [1052, 216] width 195 height 24
click at [1019, 213] on button "查 询" at bounding box center [1039, 216] width 64 height 24
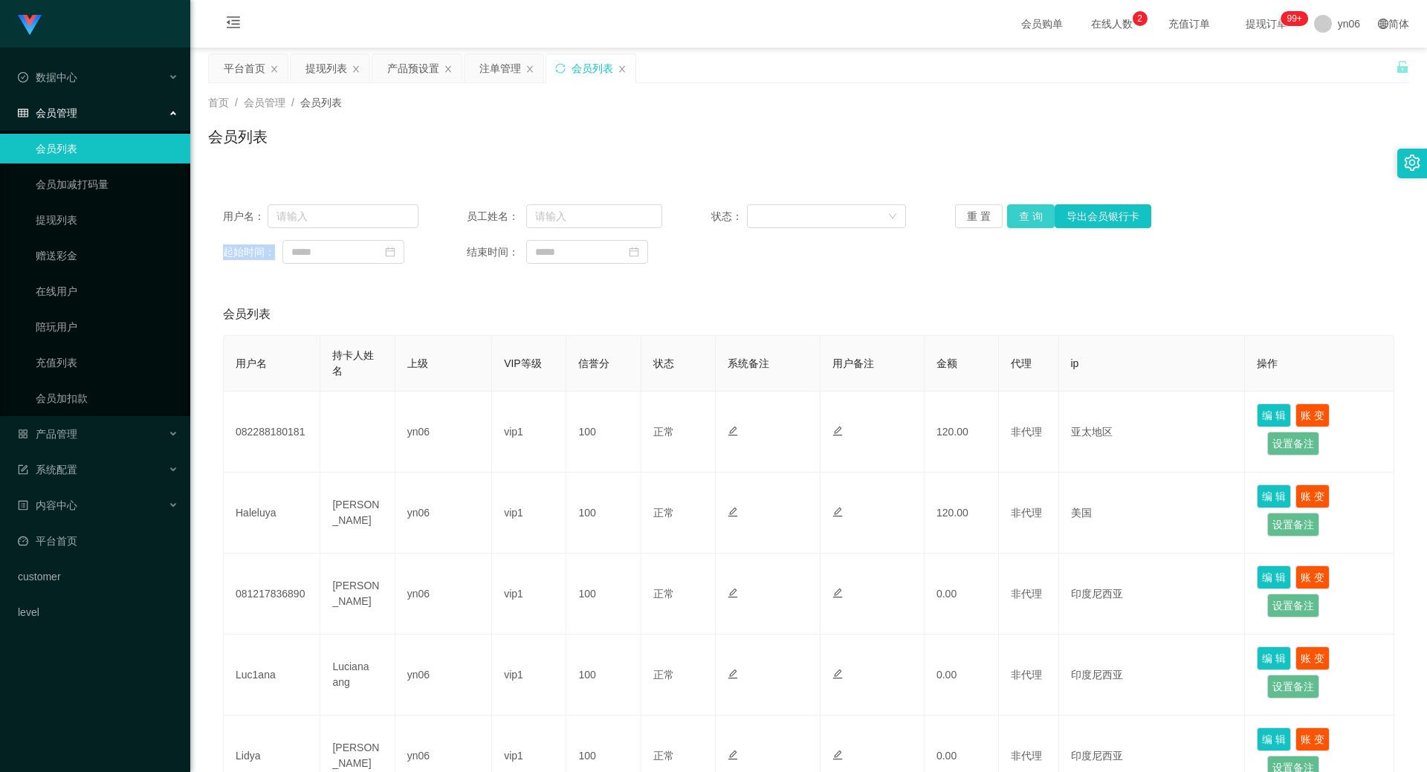
click at [1022, 221] on button "查 询" at bounding box center [1031, 216] width 48 height 24
click at [1020, 221] on div "重 置 查 询 导出会员银行卡" at bounding box center [1052, 216] width 195 height 24
click at [1022, 221] on button "查 询" at bounding box center [1031, 216] width 48 height 24
click at [1022, 221] on div "重 置 查 询 导出会员银行卡" at bounding box center [1052, 216] width 195 height 24
click at [1022, 221] on button "查 询" at bounding box center [1031, 216] width 48 height 24
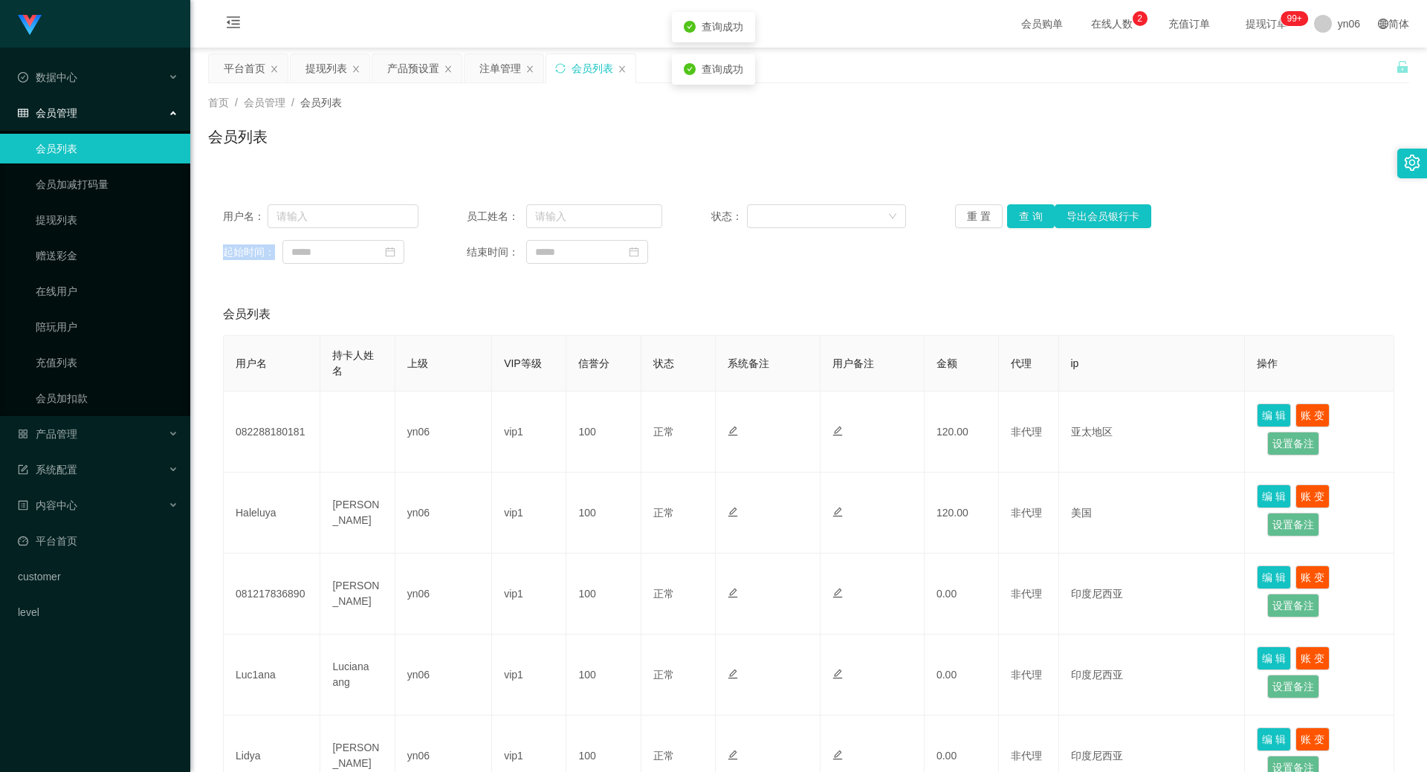
click at [1022, 221] on div "重 置 查 询 导出会员银行卡" at bounding box center [1052, 216] width 195 height 24
click at [1022, 221] on button "查 询" at bounding box center [1031, 216] width 48 height 24
click at [1021, 221] on div "重 置 查 询 导出会员银行卡" at bounding box center [1052, 216] width 195 height 24
click at [1021, 221] on button "查 询" at bounding box center [1039, 216] width 64 height 24
click at [1020, 221] on div "重 置 查 询 导出会员银行卡" at bounding box center [1052, 216] width 195 height 24
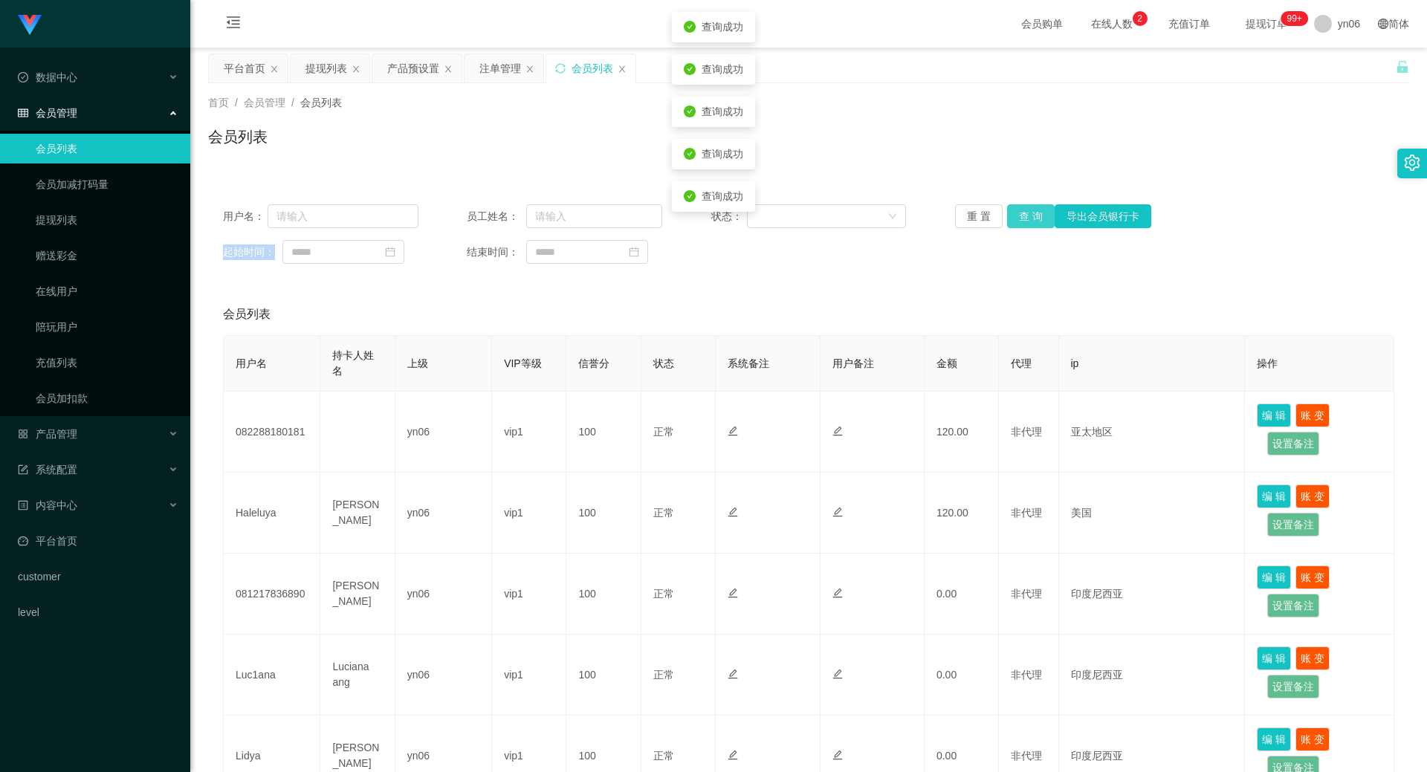
click at [1020, 221] on button "查 询" at bounding box center [1031, 216] width 48 height 24
click at [1020, 221] on div "重 置 查 询 导出会员银行卡" at bounding box center [1052, 216] width 195 height 24
click at [1020, 221] on button "查 询" at bounding box center [1031, 216] width 48 height 24
click at [1020, 221] on div "重 置 查 询 导出会员银行卡" at bounding box center [1052, 216] width 195 height 24
click at [1020, 221] on button "查 询" at bounding box center [1031, 216] width 48 height 24
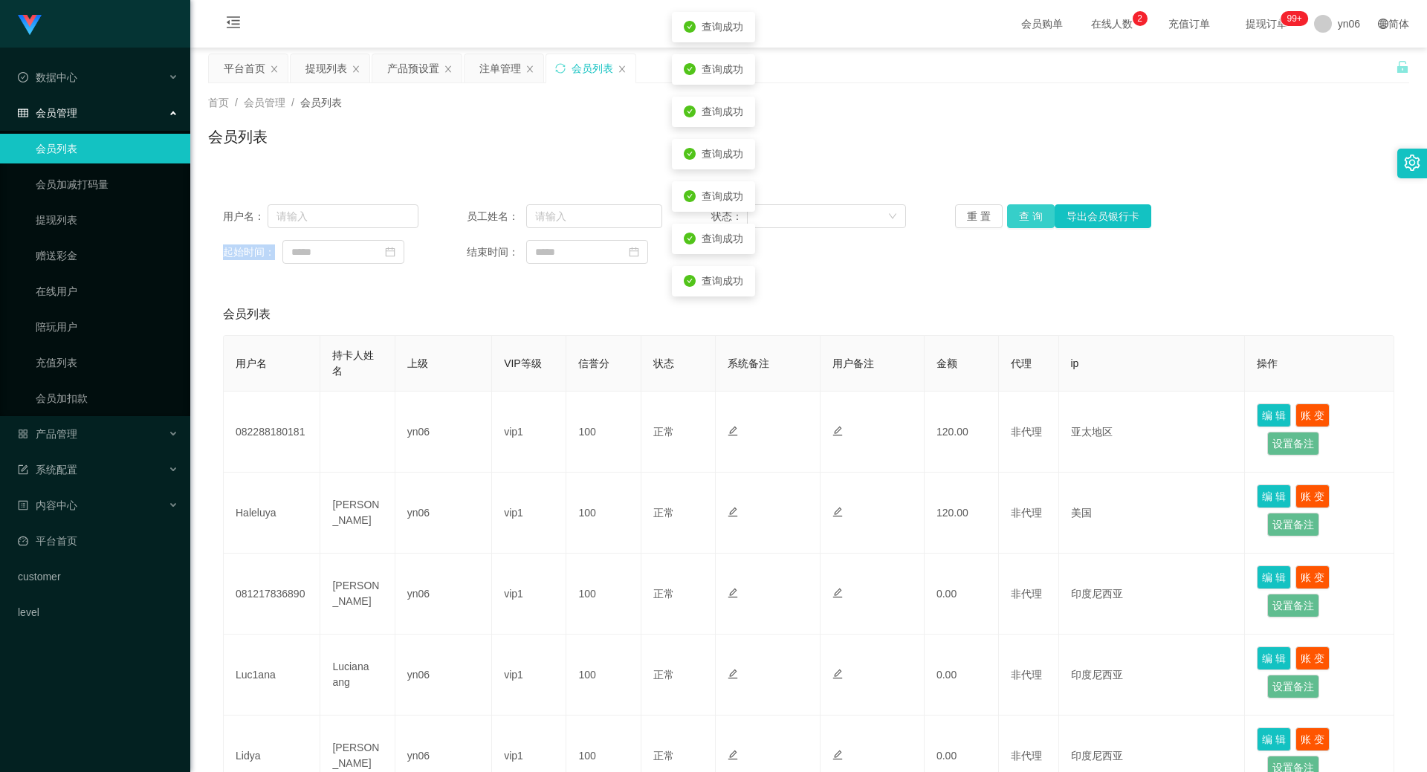
drag, startPoint x: 1020, startPoint y: 221, endPoint x: 1013, endPoint y: 221, distance: 7.5
click at [1019, 221] on div "重 置 查 询 导出会员银行卡" at bounding box center [1052, 216] width 195 height 24
click at [1009, 221] on button "查 询" at bounding box center [1031, 216] width 48 height 24
click at [1009, 221] on div "重 置 查 询 导出会员银行卡" at bounding box center [1052, 216] width 195 height 24
click at [1010, 221] on button "查 询" at bounding box center [1031, 216] width 48 height 24
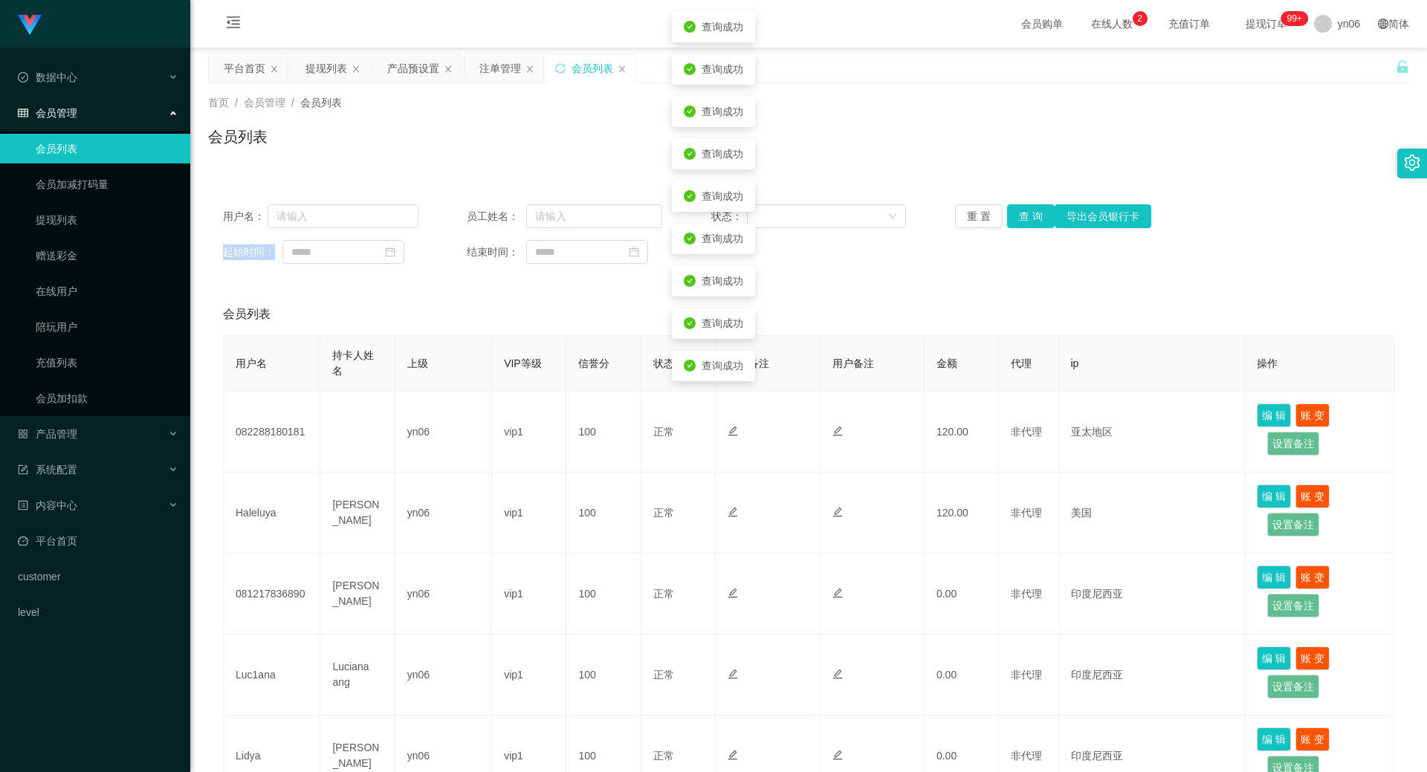
click at [1010, 221] on div "重 置 查 询 导出会员银行卡" at bounding box center [1052, 216] width 195 height 24
click at [1010, 221] on button "查 询" at bounding box center [1031, 216] width 48 height 24
click at [1010, 221] on div "重 置 查 询 导出会员银行卡" at bounding box center [1052, 216] width 195 height 24
click at [1010, 221] on button "查 询" at bounding box center [1031, 216] width 48 height 24
click at [1010, 221] on div "重 置 查 询 导出会员银行卡" at bounding box center [1052, 216] width 195 height 24
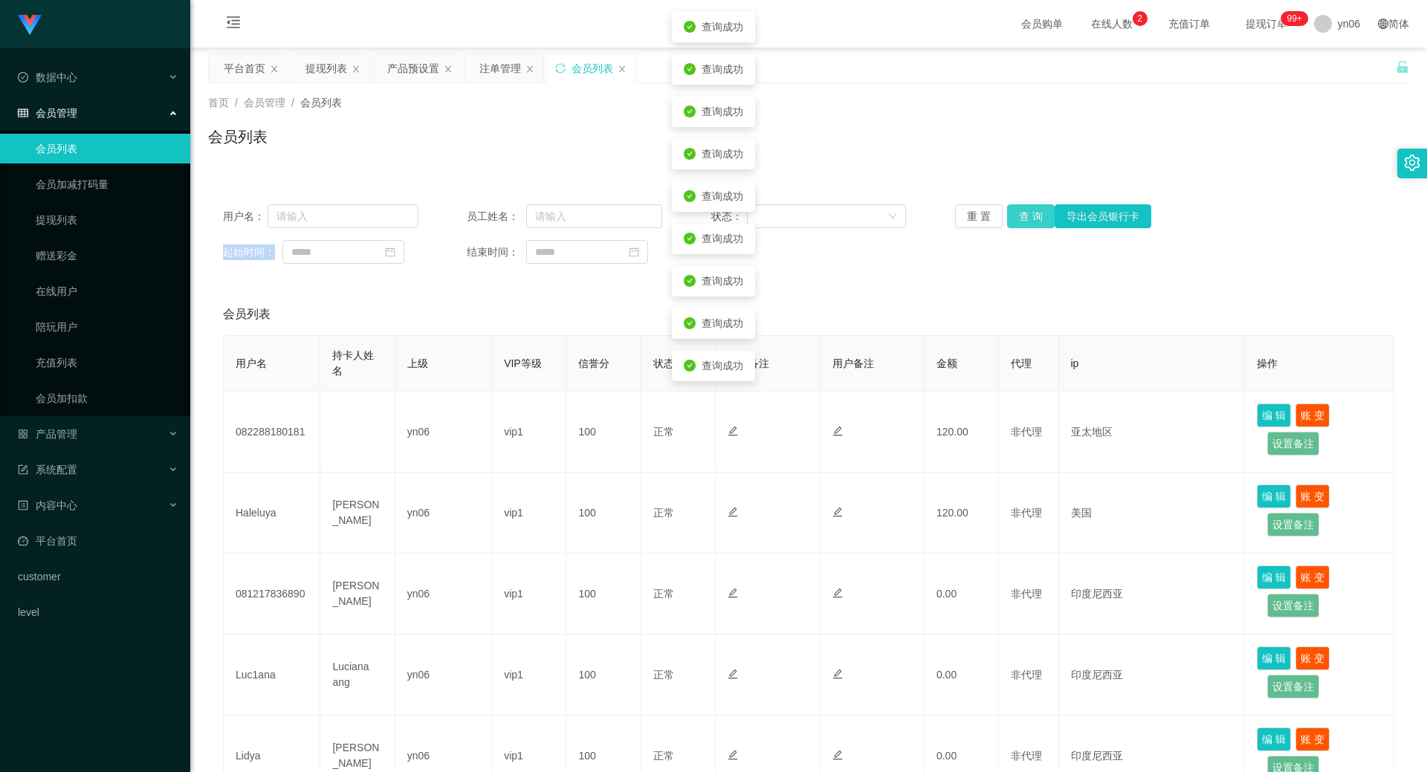
click at [1010, 221] on button "查 询" at bounding box center [1031, 216] width 48 height 24
click at [1010, 221] on div "重 置 查 询 导出会员银行卡" at bounding box center [1052, 216] width 195 height 24
click at [1010, 221] on button "查 询" at bounding box center [1031, 216] width 48 height 24
click at [1010, 218] on button "查 询" at bounding box center [1031, 216] width 48 height 24
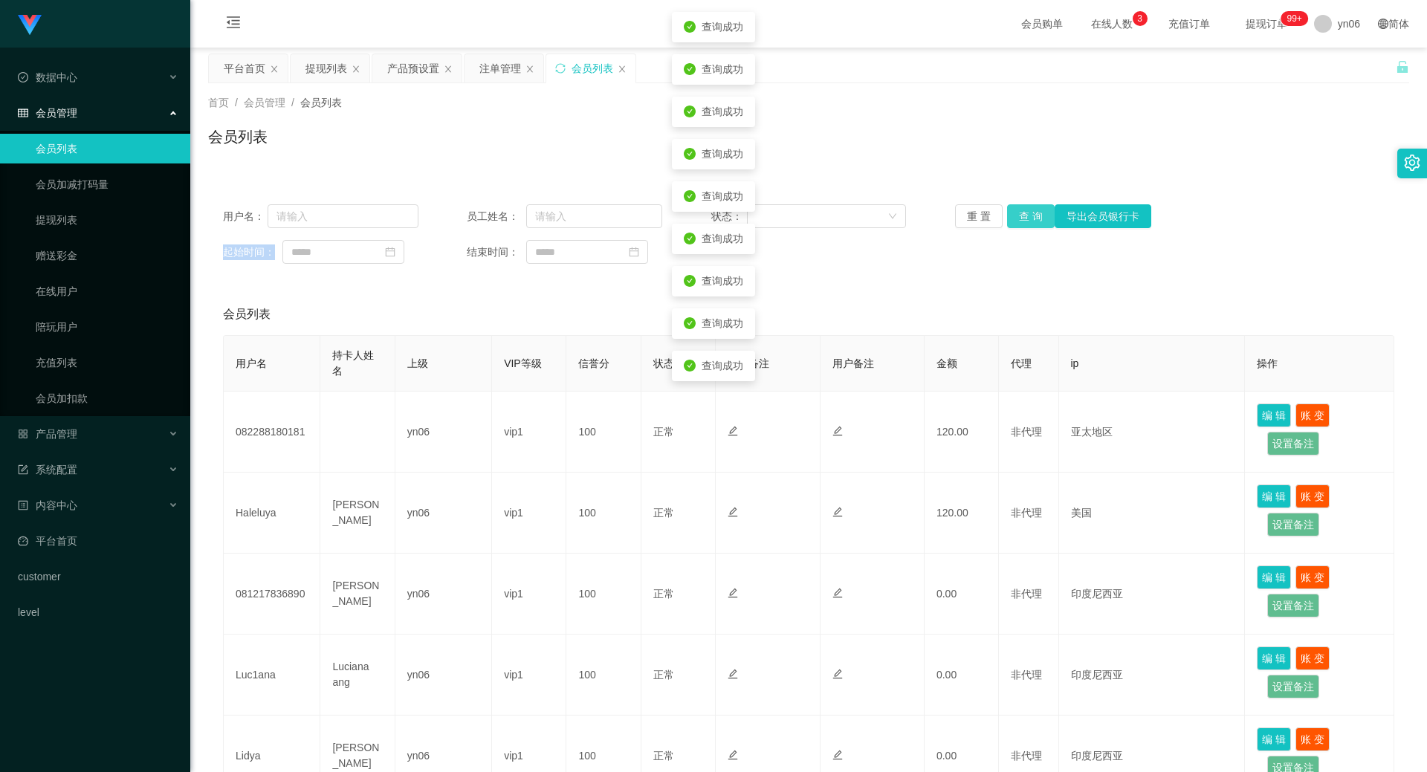
click at [1010, 218] on button "查 询" at bounding box center [1031, 216] width 48 height 24
click at [1010, 218] on button "查 询" at bounding box center [1039, 216] width 64 height 24
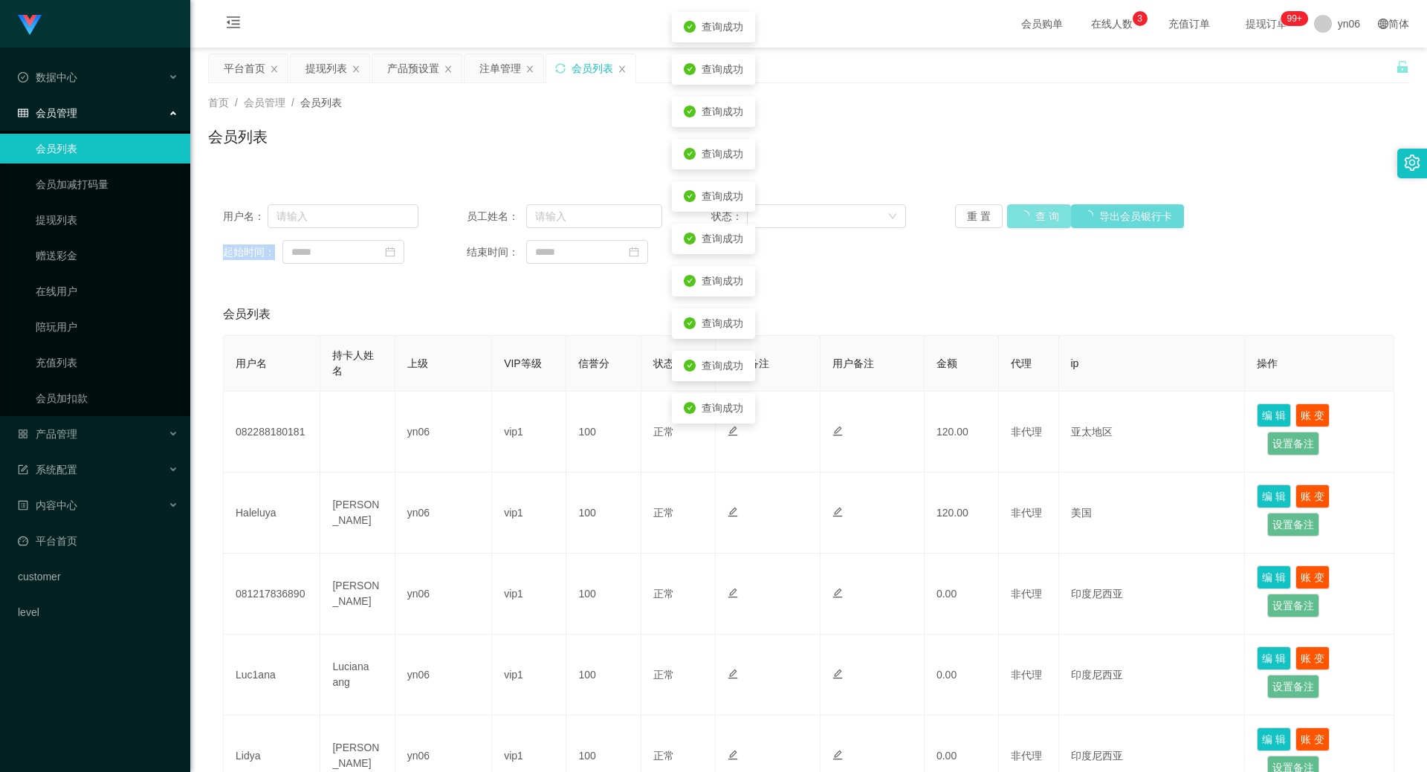
click at [1010, 218] on button "查 询" at bounding box center [1039, 216] width 64 height 24
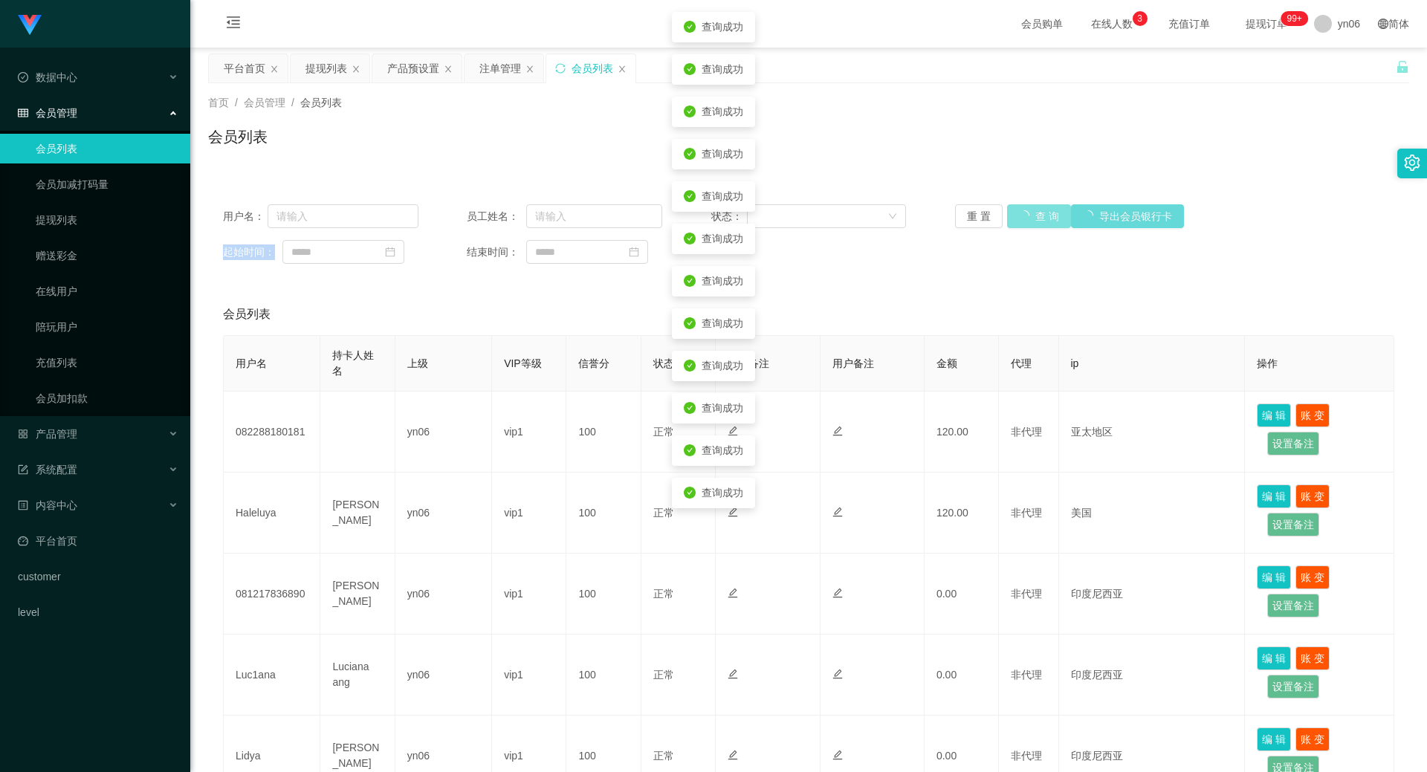
click at [1010, 218] on button "查 询" at bounding box center [1039, 216] width 64 height 24
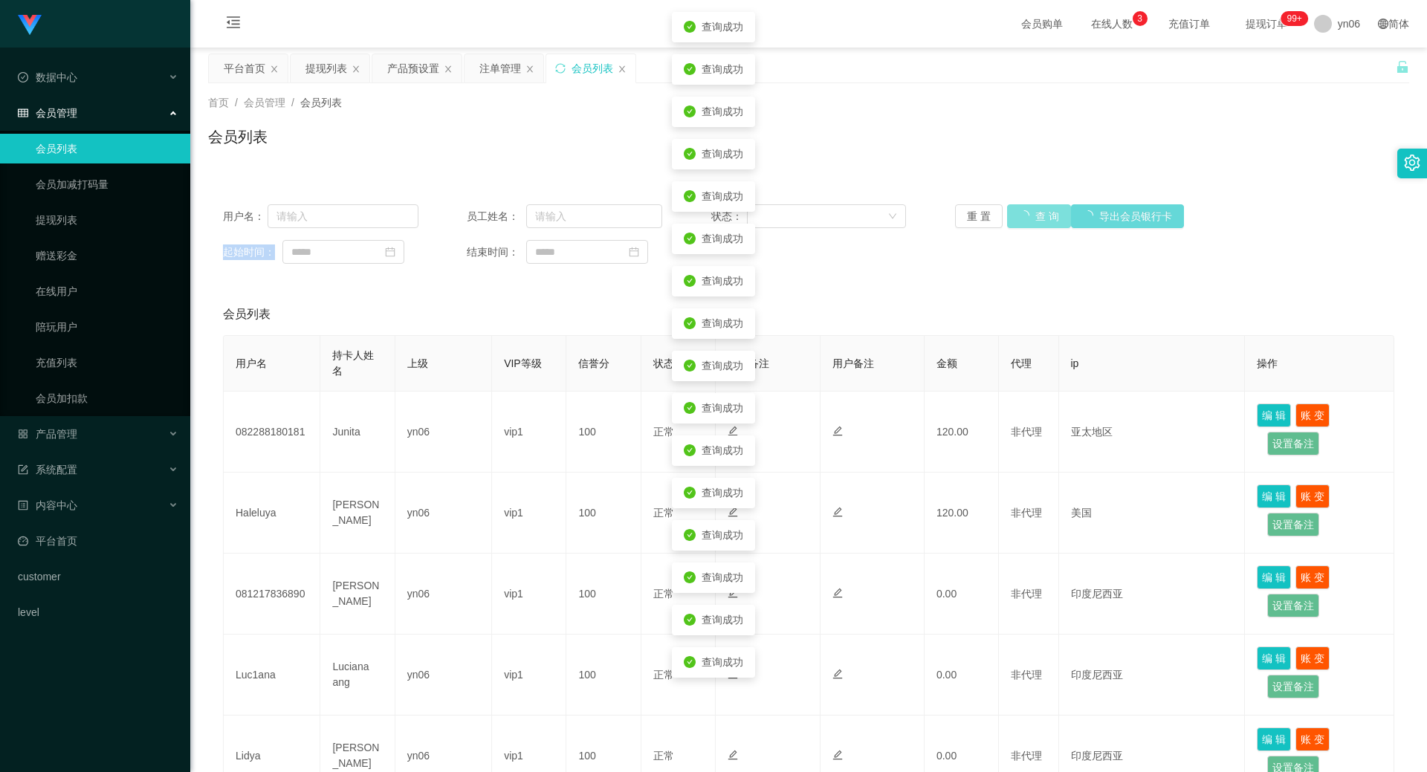
click at [1010, 218] on button "查 询" at bounding box center [1039, 216] width 64 height 24
click at [1010, 218] on div "重 置 查 询 导出会员银行卡" at bounding box center [1052, 216] width 195 height 24
click at [1010, 218] on button "查 询" at bounding box center [1031, 216] width 48 height 24
click at [1010, 218] on button "查 询" at bounding box center [1039, 216] width 64 height 24
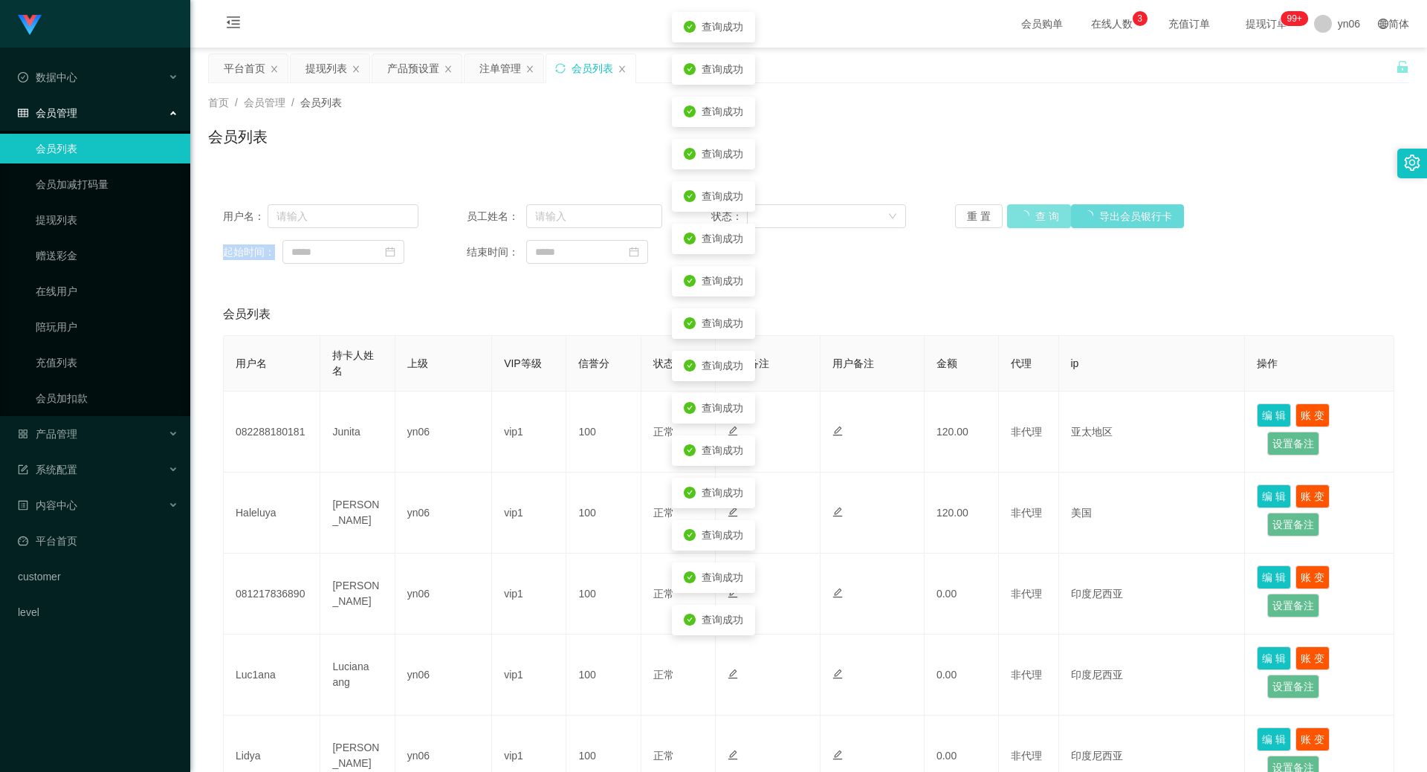
click at [1010, 218] on div "重 置 查 询 导出会员银行卡" at bounding box center [1052, 216] width 195 height 24
click at [1010, 218] on button "查 询" at bounding box center [1031, 216] width 48 height 24
click at [1010, 218] on button "查 询" at bounding box center [1039, 216] width 64 height 24
click at [1010, 218] on button "查 询" at bounding box center [1031, 216] width 48 height 24
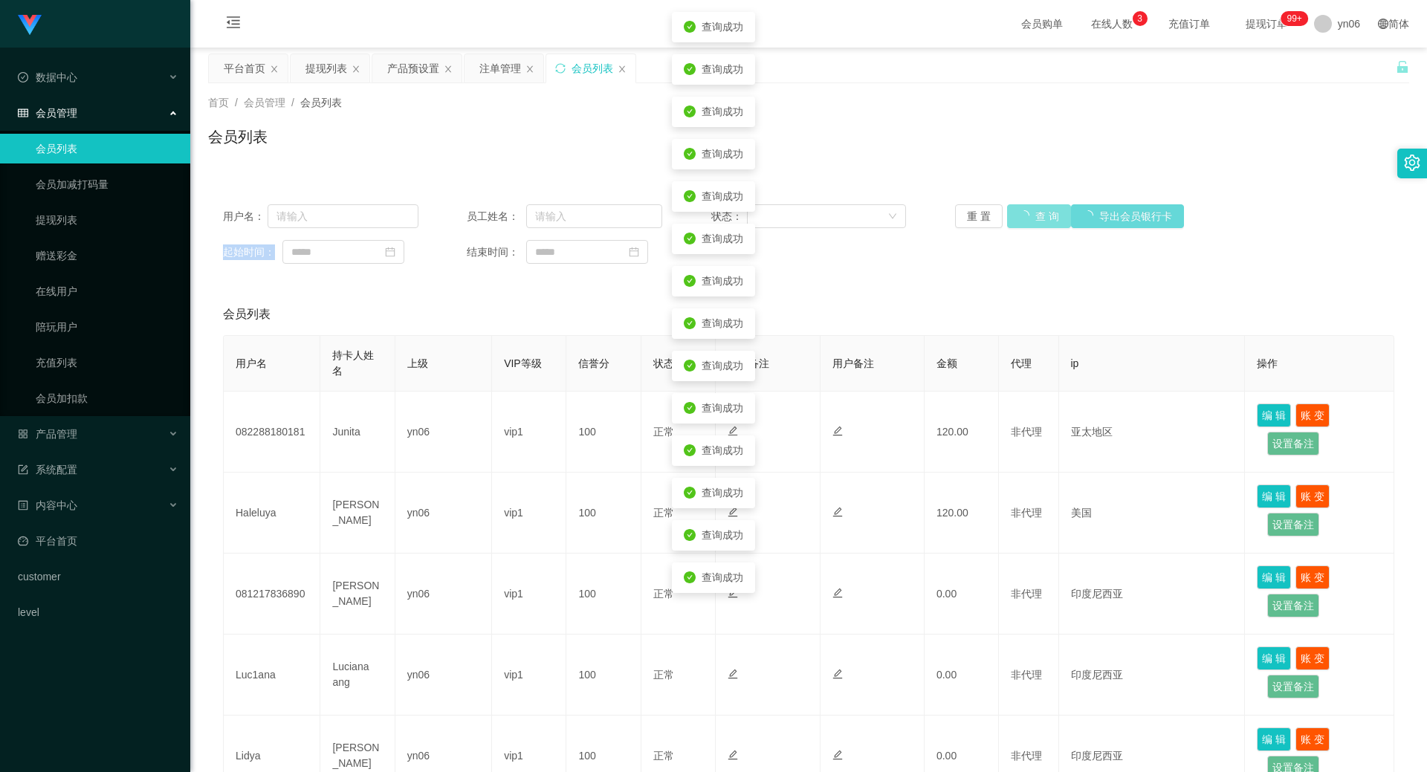
click at [1010, 218] on div "重 置 查 询 导出会员银行卡" at bounding box center [1052, 216] width 195 height 24
click at [1010, 218] on button "查 询" at bounding box center [1031, 216] width 48 height 24
click at [1010, 218] on div "重 置 查 询 导出会员银行卡" at bounding box center [1052, 216] width 195 height 24
click at [1010, 218] on button "查 询" at bounding box center [1031, 216] width 48 height 24
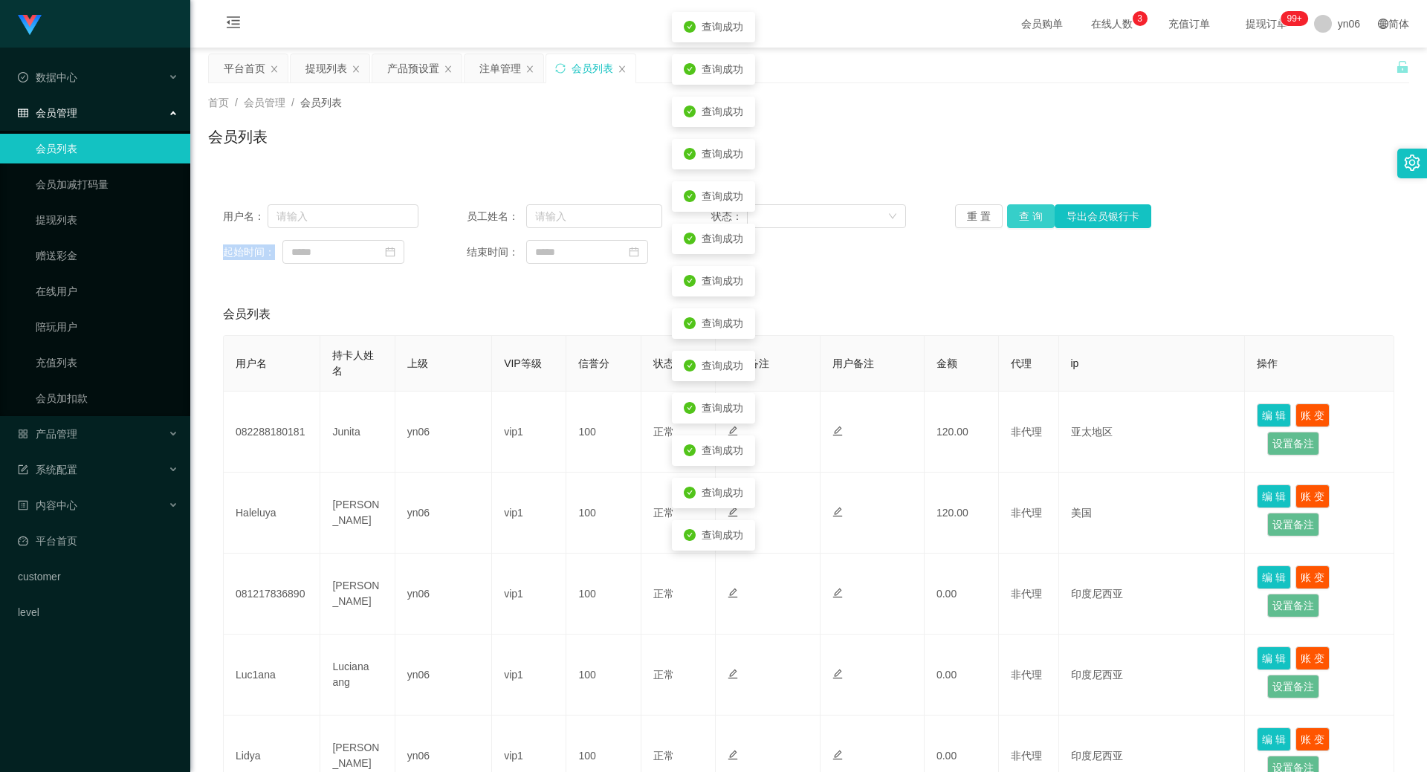
click at [1010, 218] on div "重 置 查 询 导出会员银行卡" at bounding box center [1052, 216] width 195 height 24
click at [1010, 218] on button "查 询" at bounding box center [1031, 216] width 48 height 24
click at [1010, 218] on div "重 置 查 询 导出会员银行卡" at bounding box center [1052, 216] width 195 height 24
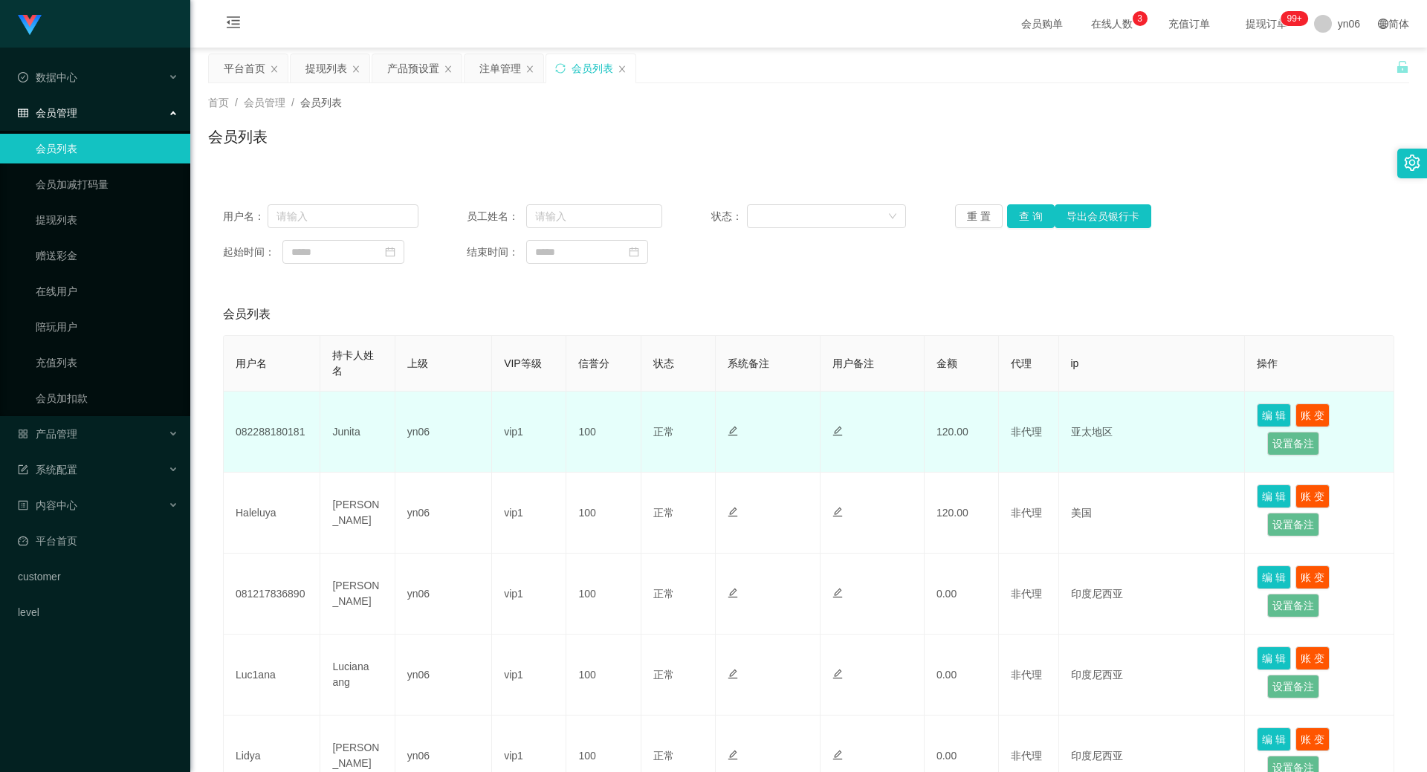
click at [288, 424] on td "082288180181" at bounding box center [272, 432] width 97 height 81
click at [354, 435] on td "Junita" at bounding box center [357, 432] width 74 height 81
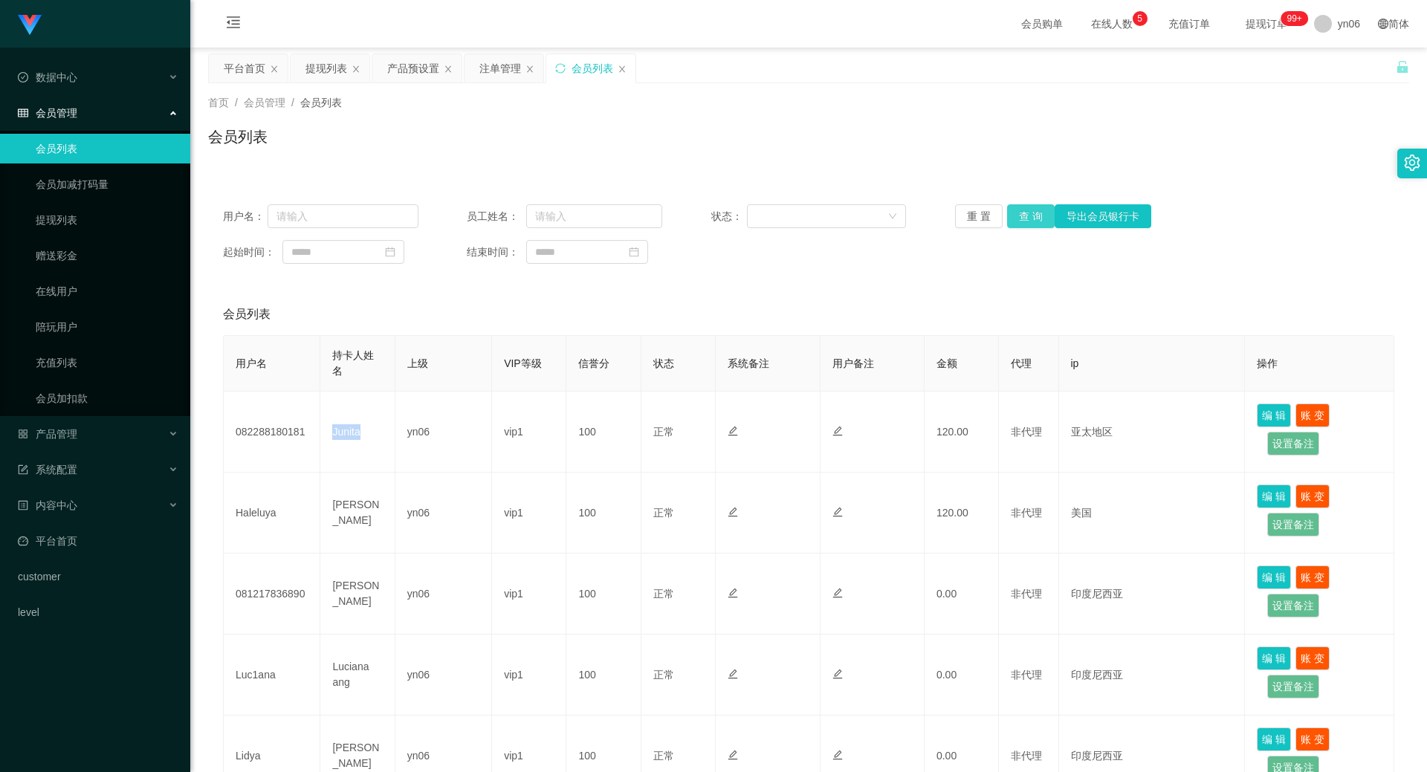
click at [1037, 224] on button "查 询" at bounding box center [1031, 216] width 48 height 24
click at [1037, 224] on button "查 询" at bounding box center [1039, 216] width 64 height 24
click at [1007, 218] on button "查 询" at bounding box center [1031, 216] width 48 height 24
click at [1037, 204] on button "查 询" at bounding box center [1031, 216] width 48 height 24
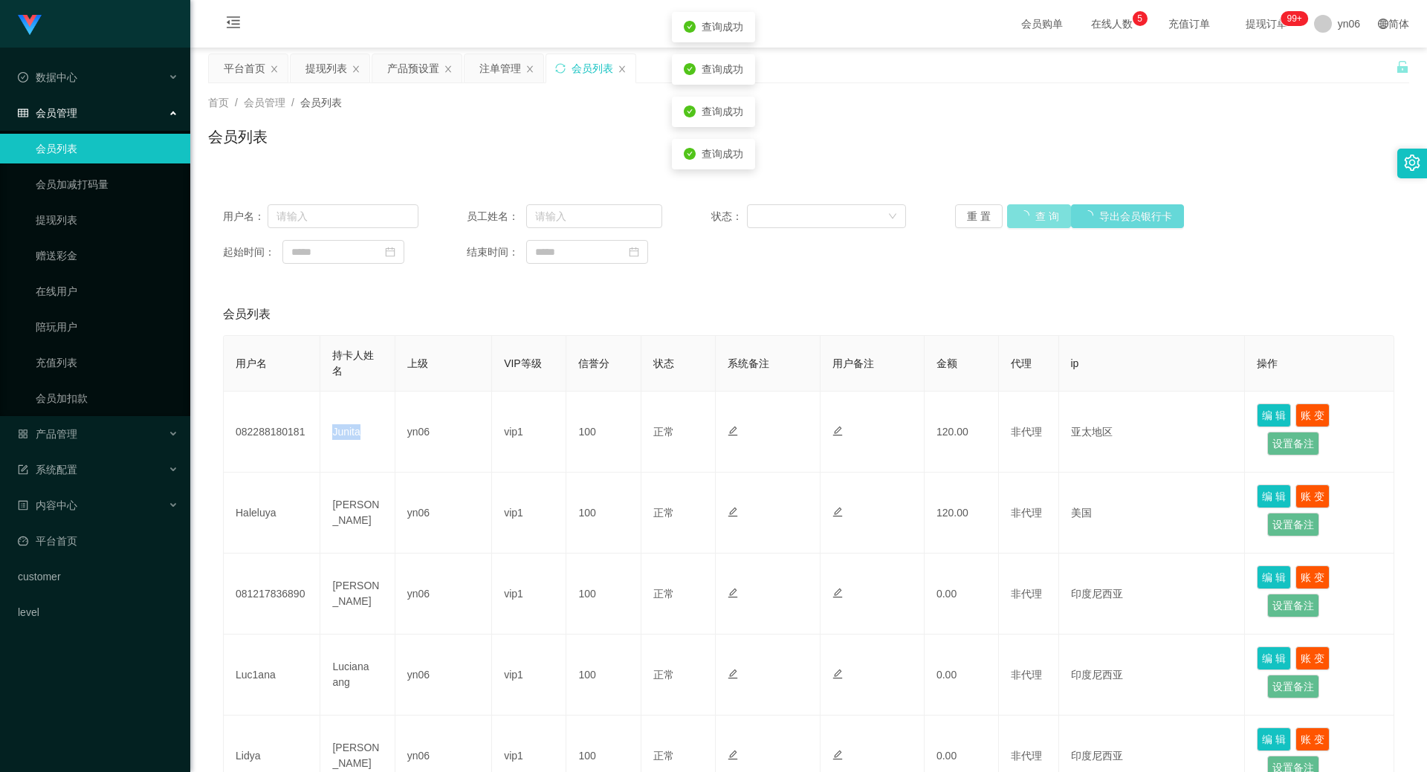
click at [1037, 204] on button "查 询" at bounding box center [1039, 216] width 64 height 24
click at [1037, 204] on div "重 置 查 询 导出会员银行卡" at bounding box center [1052, 216] width 195 height 24
click at [1037, 204] on button "查 询" at bounding box center [1039, 216] width 64 height 24
click at [1037, 204] on button "查 询" at bounding box center [1031, 216] width 48 height 24
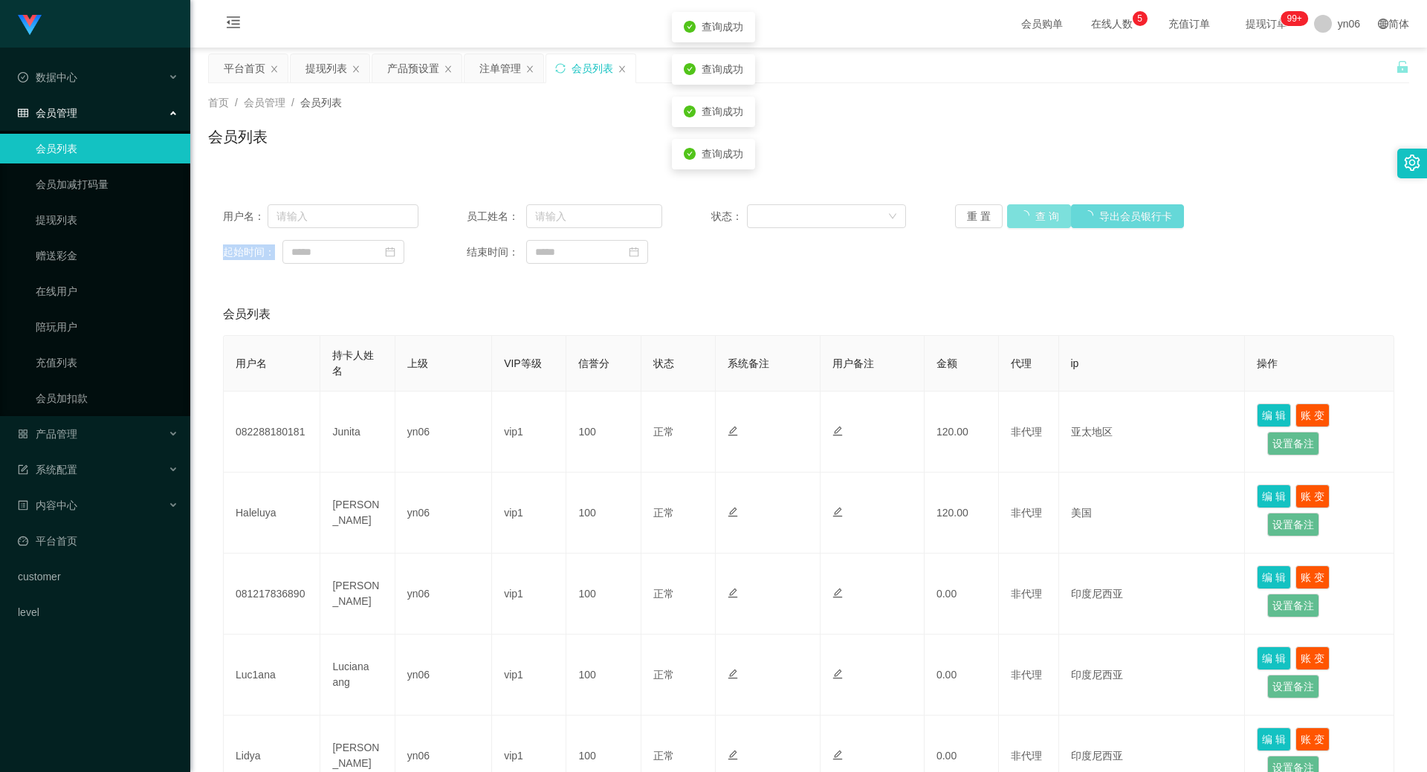
click at [1037, 204] on button "查 询" at bounding box center [1039, 216] width 64 height 24
click at [1012, 219] on button "查 询" at bounding box center [1031, 216] width 48 height 24
click at [1014, 216] on button "查 询" at bounding box center [1031, 216] width 48 height 24
click at [1014, 216] on div "重 置 查 询 导出会员银行卡" at bounding box center [1052, 216] width 195 height 24
click at [1014, 216] on button "查 询" at bounding box center [1031, 216] width 48 height 24
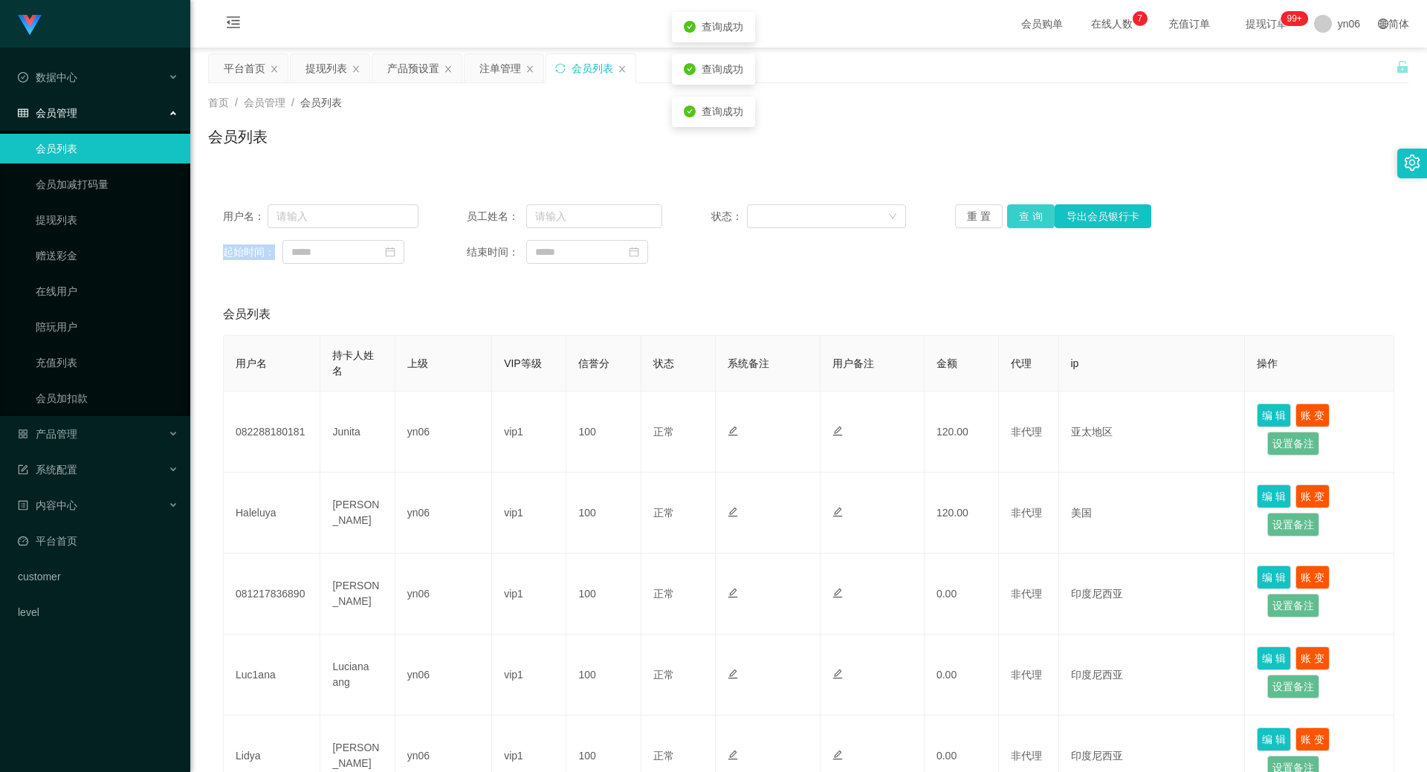
click at [1014, 216] on button "查 询" at bounding box center [1031, 216] width 48 height 24
click at [1014, 216] on div "重 置 查 询 导出会员银行卡" at bounding box center [1052, 216] width 195 height 24
click at [1014, 216] on button "查 询" at bounding box center [1031, 216] width 48 height 24
click at [1014, 219] on div "重 置 查 询 导出会员银行卡" at bounding box center [1052, 216] width 195 height 24
click at [1015, 219] on button "查 询" at bounding box center [1039, 216] width 64 height 24
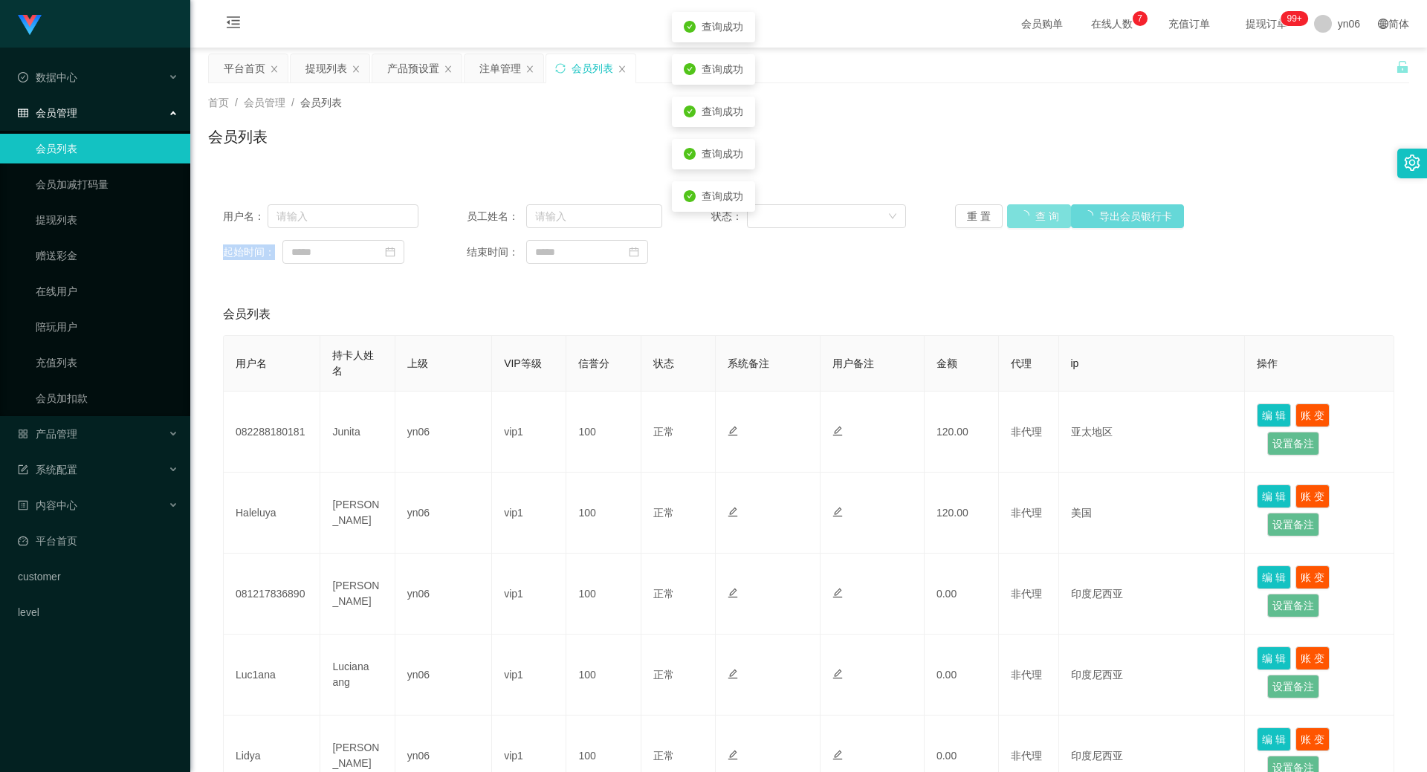
click at [1017, 215] on div "重 置 查 询 导出会员银行卡" at bounding box center [1052, 216] width 195 height 24
click at [1017, 215] on button "查 询" at bounding box center [1031, 216] width 48 height 24
click at [1017, 215] on div "重 置 查 询 导出会员银行卡" at bounding box center [1052, 216] width 195 height 24
click at [1017, 215] on button "查 询" at bounding box center [1031, 216] width 48 height 24
click at [1017, 215] on div "重 置 查 询 导出会员银行卡" at bounding box center [1052, 216] width 195 height 24
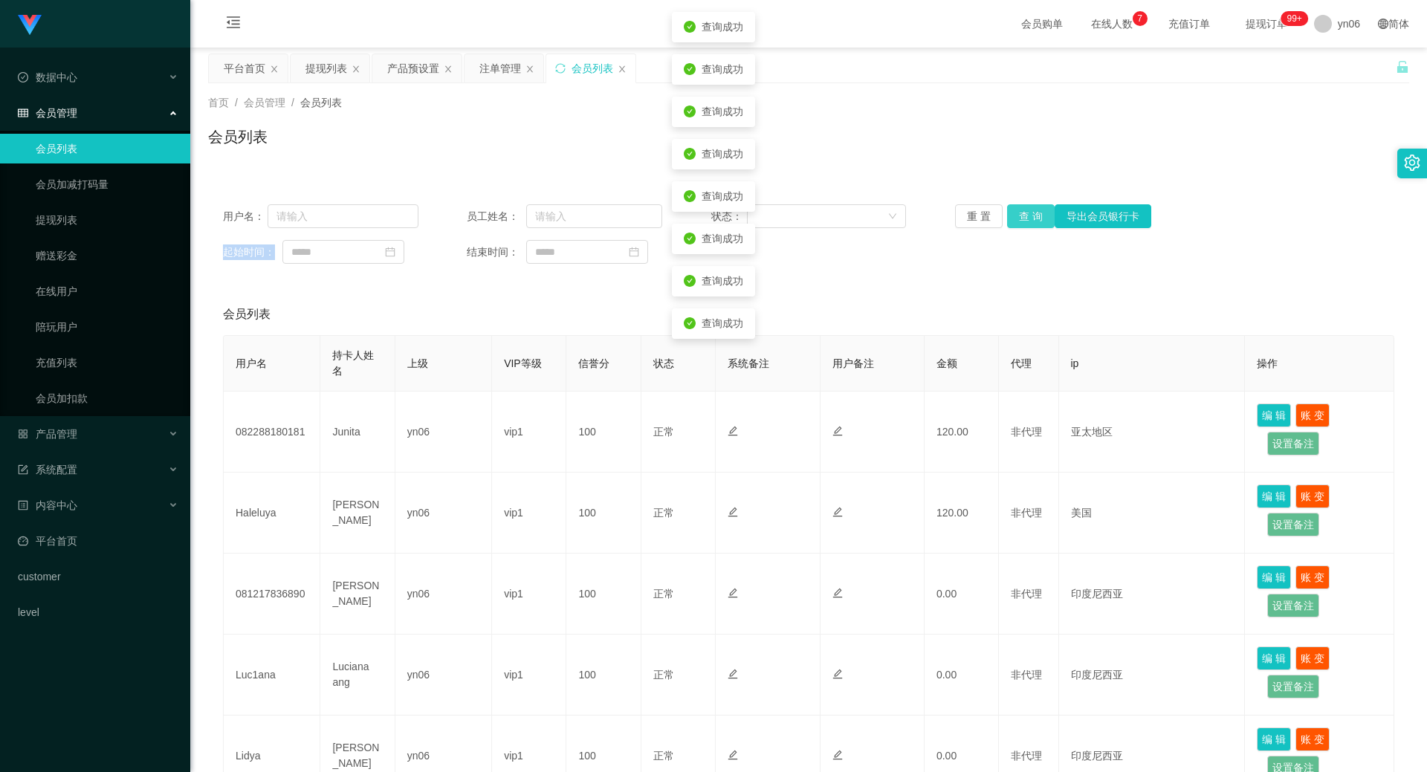
drag, startPoint x: 1017, startPoint y: 215, endPoint x: 1026, endPoint y: 200, distance: 17.3
click at [1026, 200] on div "用户名： 员工姓名： 状态： 重 置 查 询 导出会员银行卡 起始时间： 结束时间：" at bounding box center [808, 233] width 1201 height 89
click at [1026, 204] on div "用户名： 员工姓名： 状态： 重 置 查 询 导出会员银行卡 起始时间： 结束时间：" at bounding box center [808, 233] width 1201 height 89
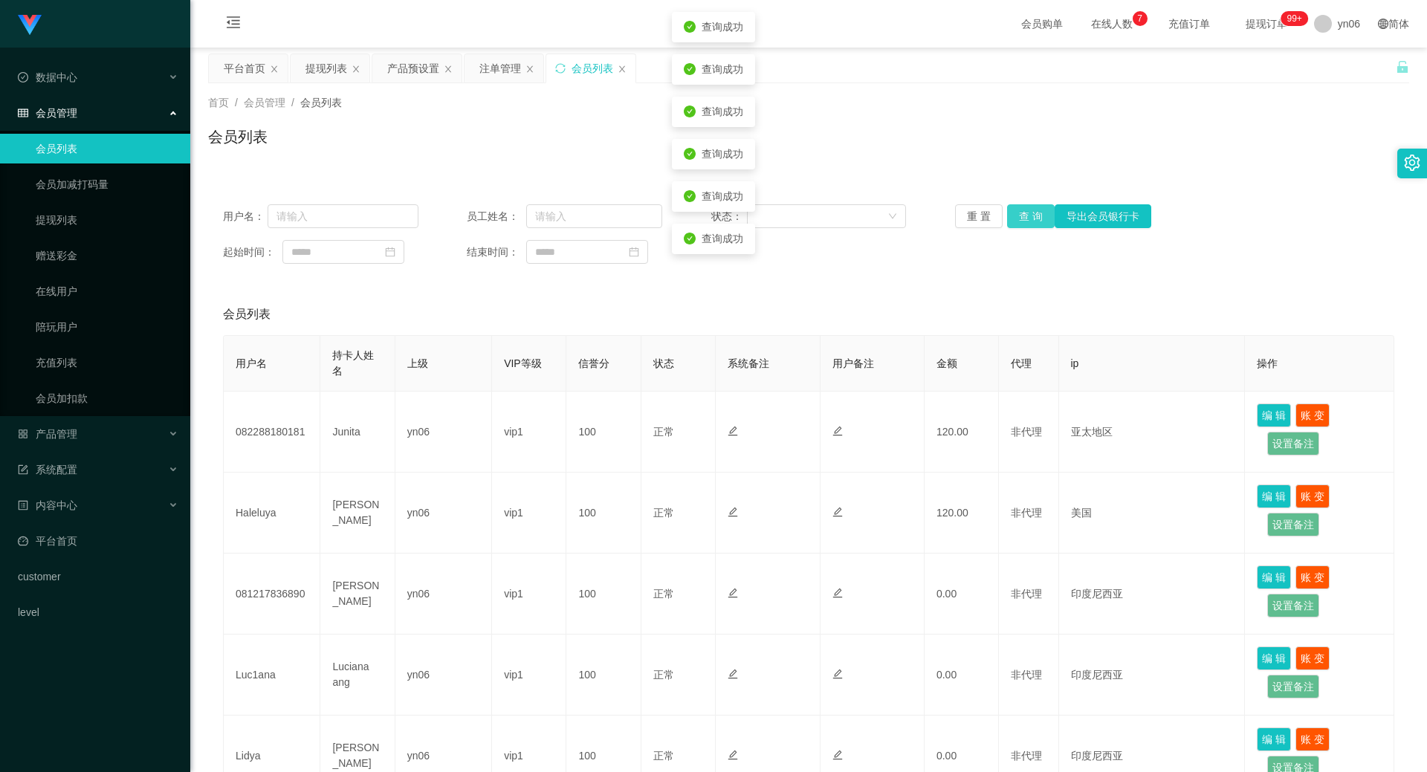
click at [1027, 206] on button "查 询" at bounding box center [1031, 216] width 48 height 24
click at [1027, 206] on div "重 置 查 询 导出会员银行卡" at bounding box center [1052, 216] width 195 height 24
click at [1027, 206] on button "查 询" at bounding box center [1031, 216] width 48 height 24
click at [1027, 206] on div "重 置 查 询 导出会员银行卡" at bounding box center [1052, 216] width 195 height 24
click at [1027, 206] on button "查 询" at bounding box center [1031, 216] width 48 height 24
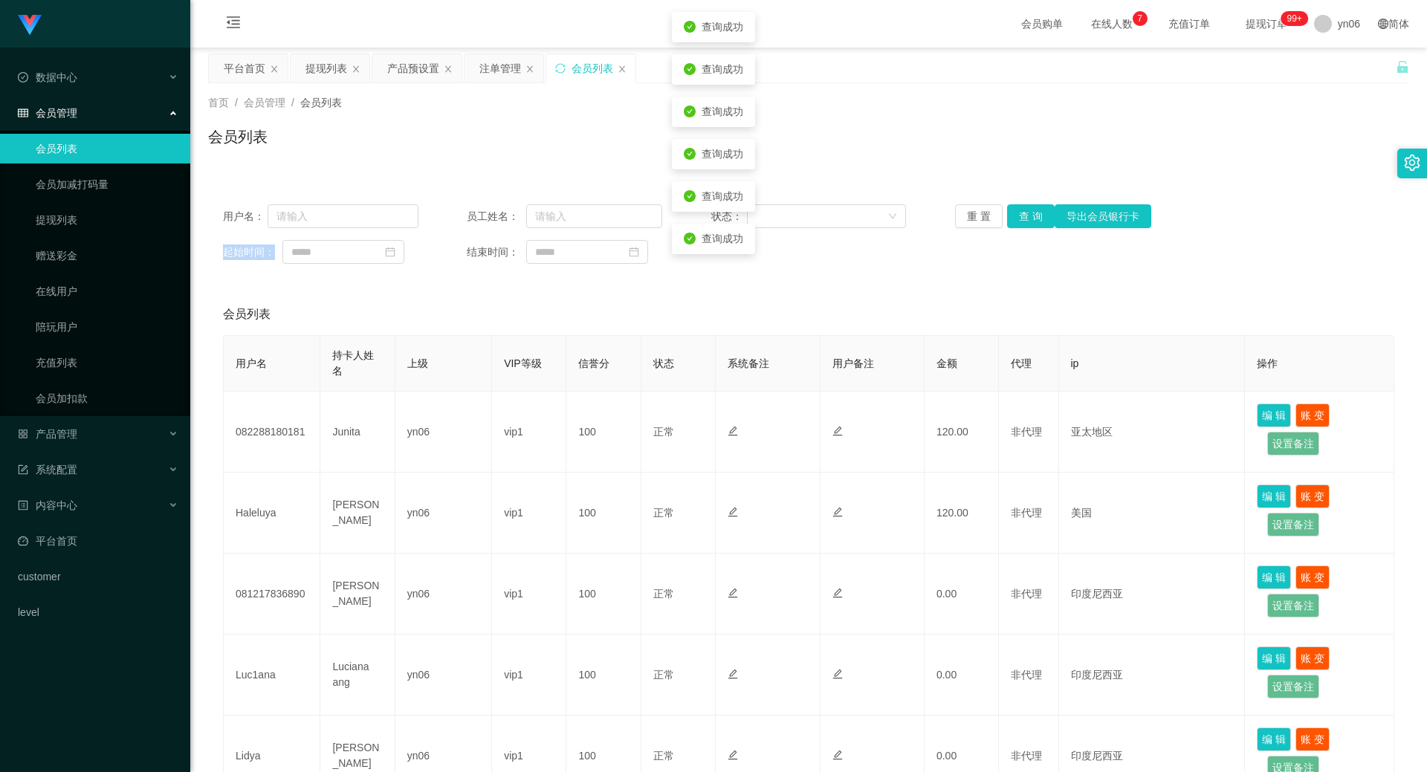
click at [1027, 206] on div "重 置 查 询 导出会员银行卡" at bounding box center [1052, 216] width 195 height 24
click at [1027, 206] on button "查 询" at bounding box center [1031, 216] width 48 height 24
click at [1027, 206] on div "重 置 查 询 导出会员银行卡" at bounding box center [1052, 216] width 195 height 24
click at [1027, 207] on button "查 询" at bounding box center [1031, 216] width 48 height 24
click at [1027, 207] on div "重 置 查 询 导出会员银行卡" at bounding box center [1052, 216] width 195 height 24
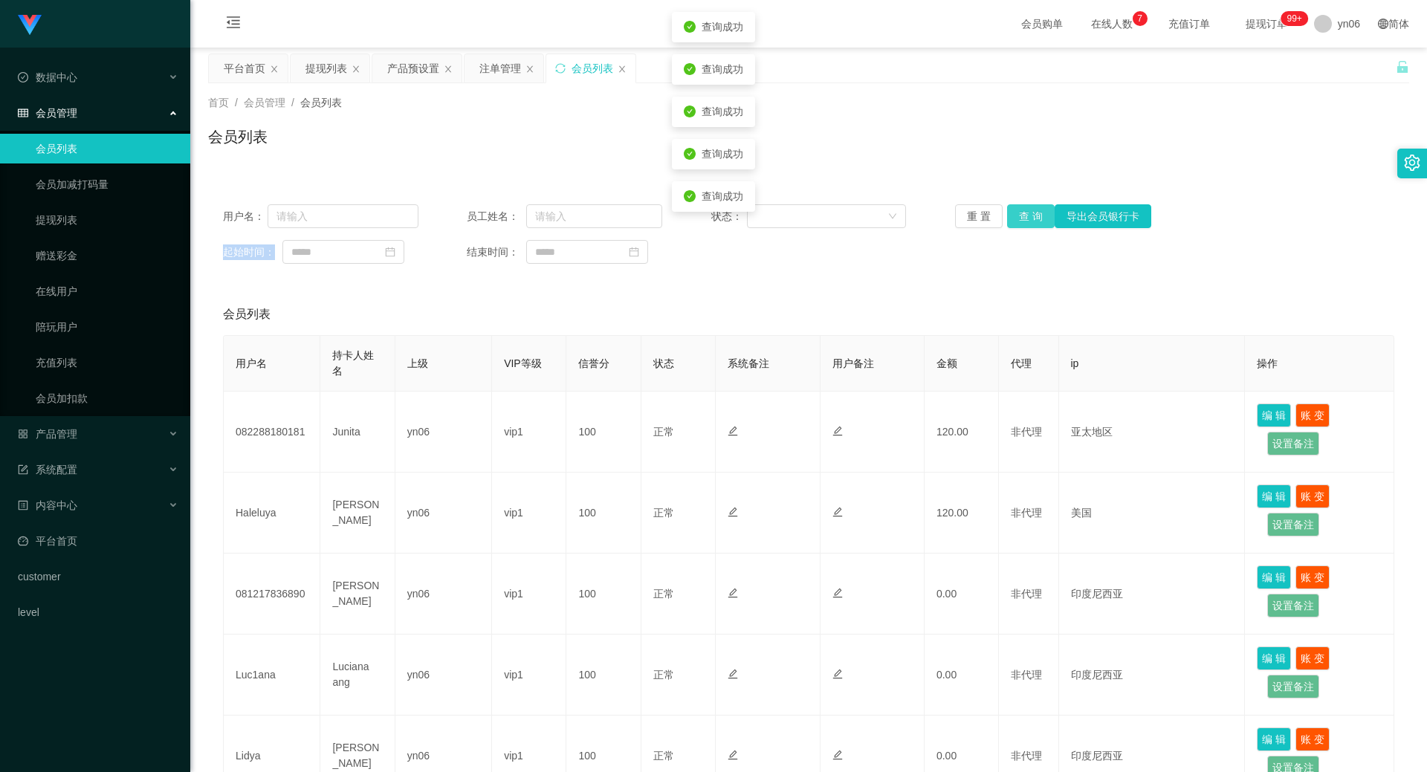
click at [1027, 207] on button "查 询" at bounding box center [1031, 216] width 48 height 24
click at [1028, 204] on div "用户名： 员工姓名： 状态： 重 置 查 询 导出会员银行卡 起始时间： 结束时间：" at bounding box center [808, 233] width 1201 height 89
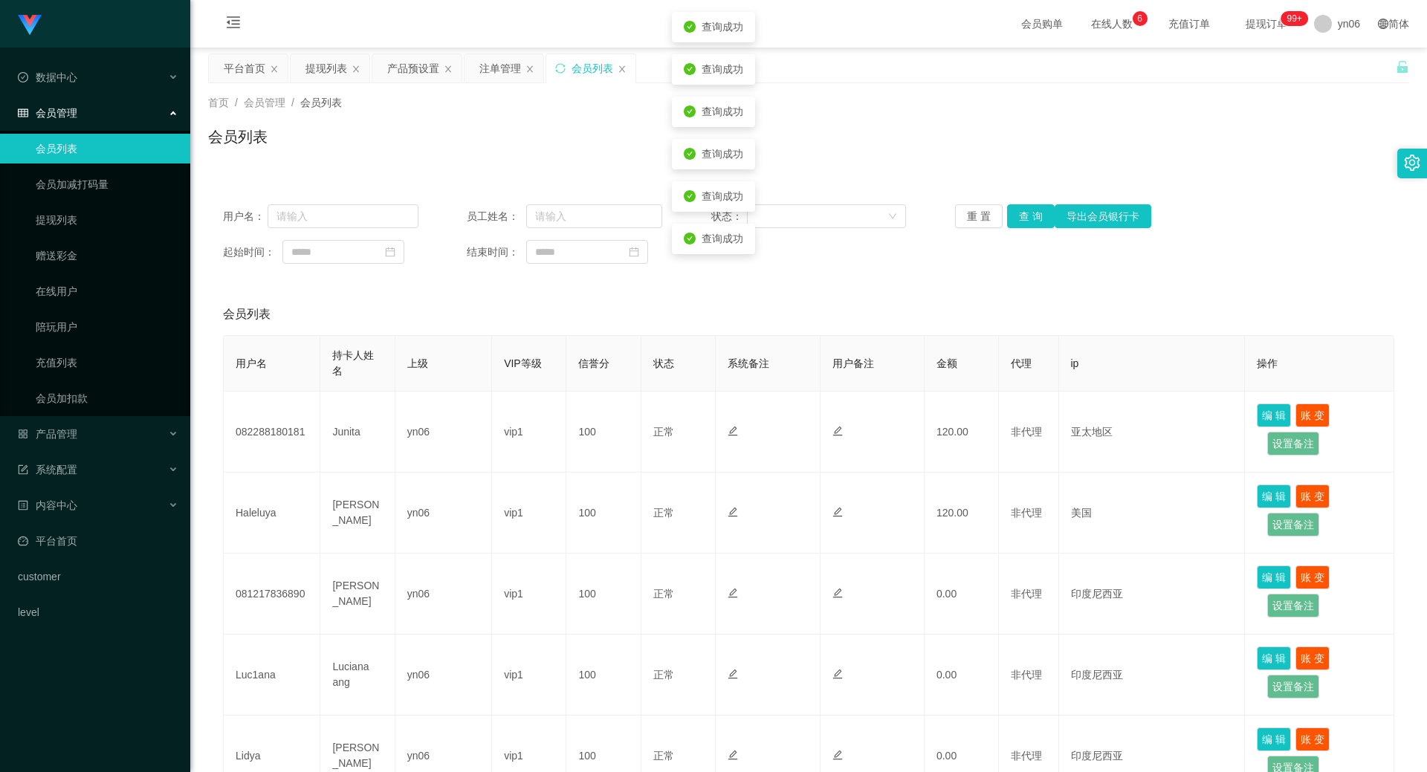
click at [1028, 201] on div "用户名： 员工姓名： 状态： 重 置 查 询 导出会员银行卡 起始时间： 结束时间：" at bounding box center [808, 233] width 1201 height 89
click at [1028, 204] on div "用户名： 员工姓名： 状态： 重 置 查 询 导出会员银行卡 起始时间： 结束时间：" at bounding box center [808, 233] width 1201 height 89
click at [1032, 211] on button "查 询" at bounding box center [1031, 216] width 48 height 24
click at [1032, 208] on button "查 询" at bounding box center [1031, 216] width 48 height 24
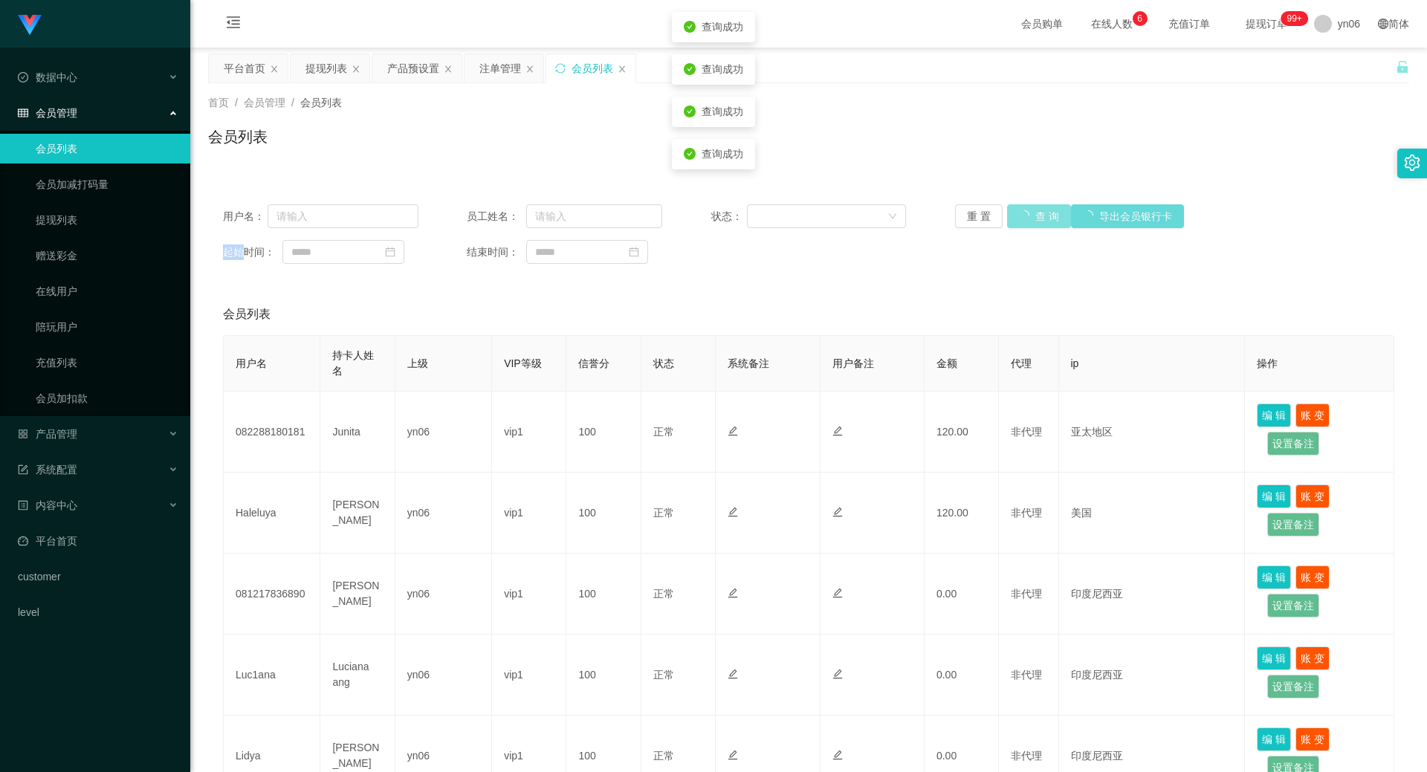
click at [1032, 209] on button "查 询" at bounding box center [1039, 216] width 64 height 24
click at [1031, 213] on button "查 询" at bounding box center [1031, 216] width 48 height 24
click at [1031, 209] on button "查 询" at bounding box center [1031, 216] width 48 height 24
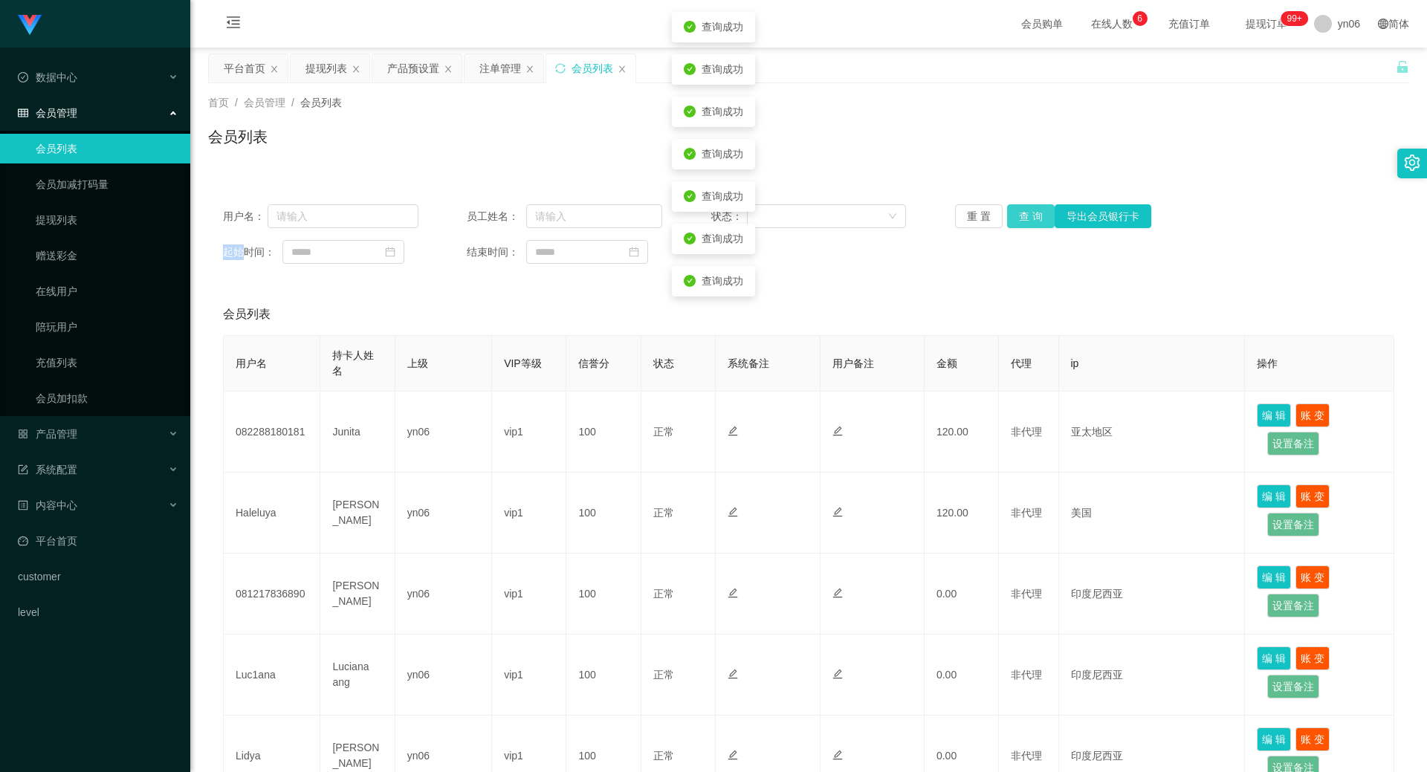
click at [1031, 209] on button "查 询" at bounding box center [1031, 216] width 48 height 24
click at [1029, 214] on button "查 询" at bounding box center [1031, 216] width 48 height 24
click at [1028, 218] on button "查 询" at bounding box center [1031, 216] width 48 height 24
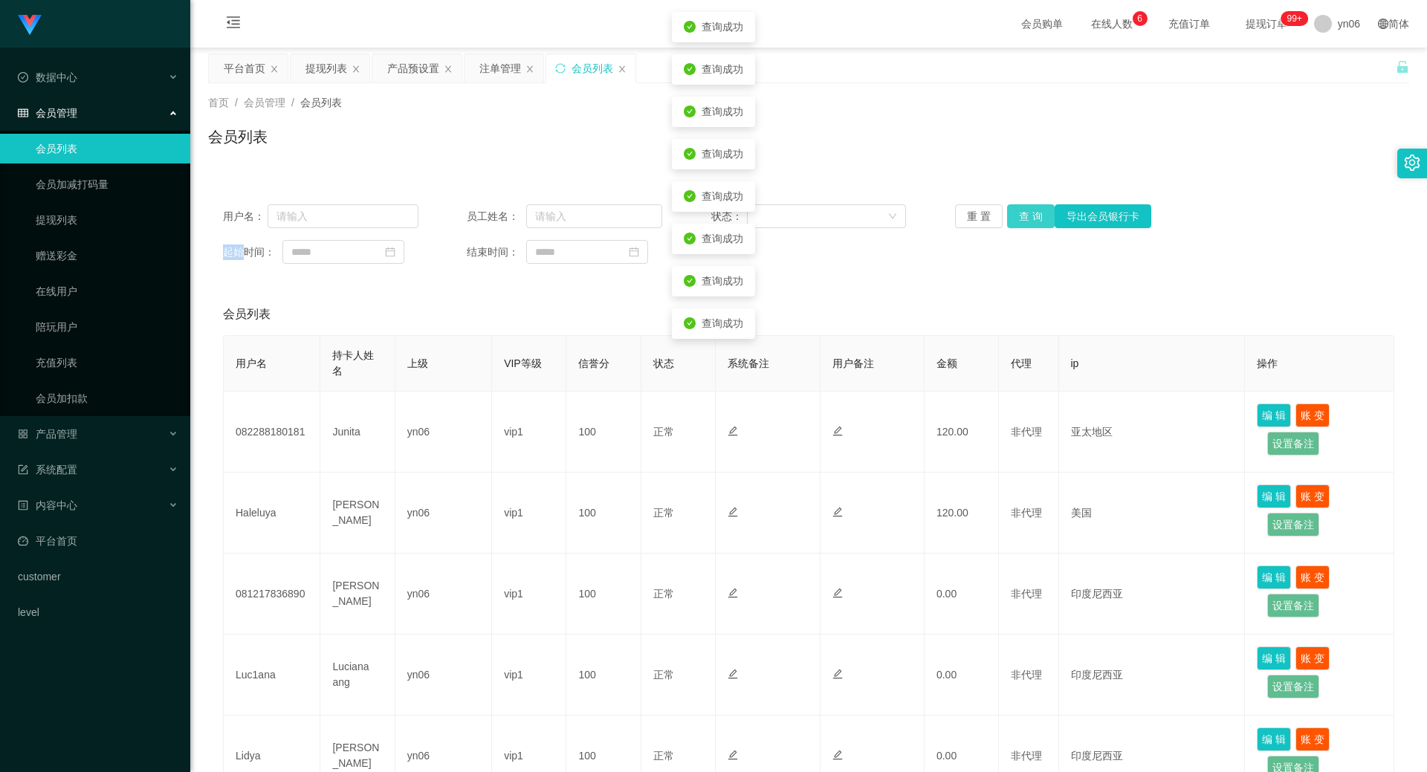
click at [1028, 218] on button "查 询" at bounding box center [1031, 216] width 48 height 24
click at [1028, 220] on button "查 询" at bounding box center [1031, 216] width 48 height 24
click at [1029, 207] on button "查 询" at bounding box center [1031, 216] width 48 height 24
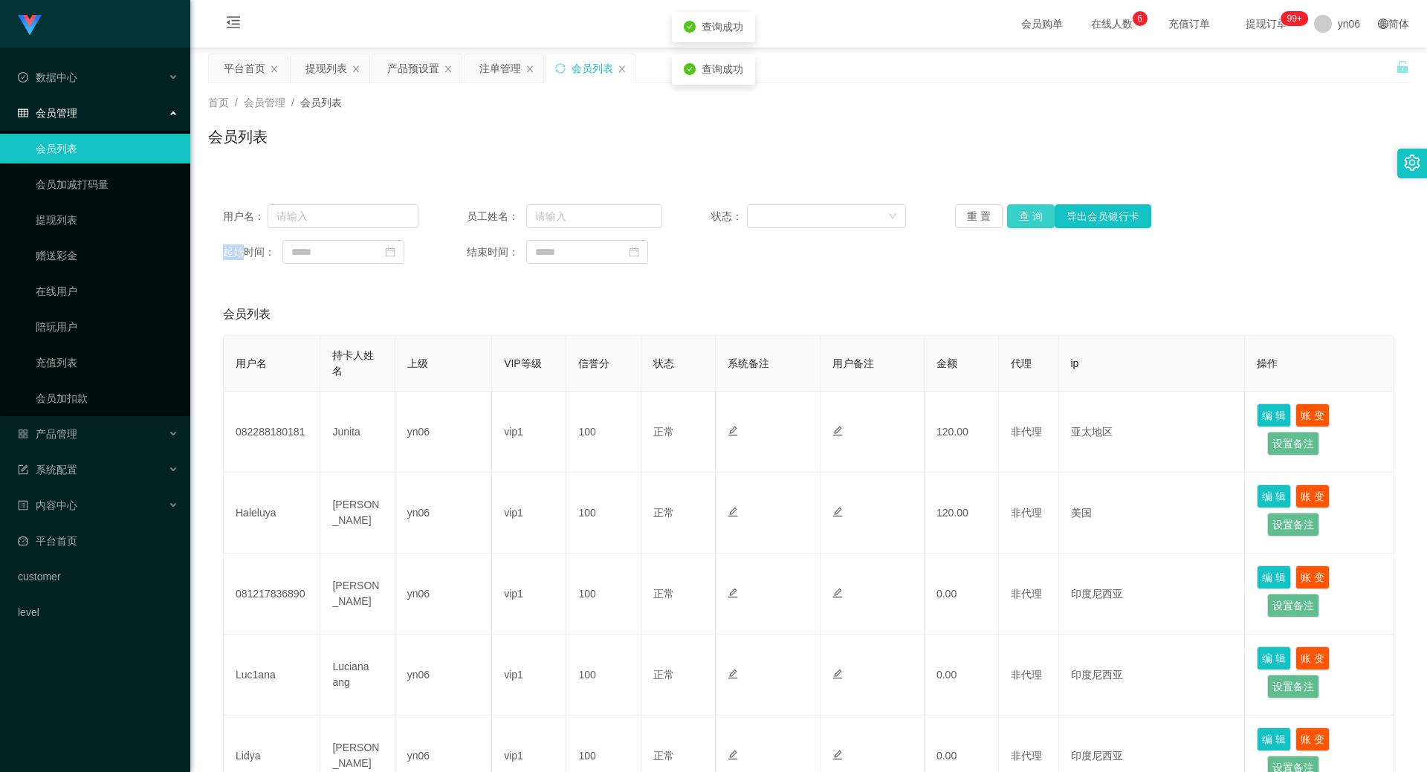
click at [1029, 208] on button "查 询" at bounding box center [1031, 216] width 48 height 24
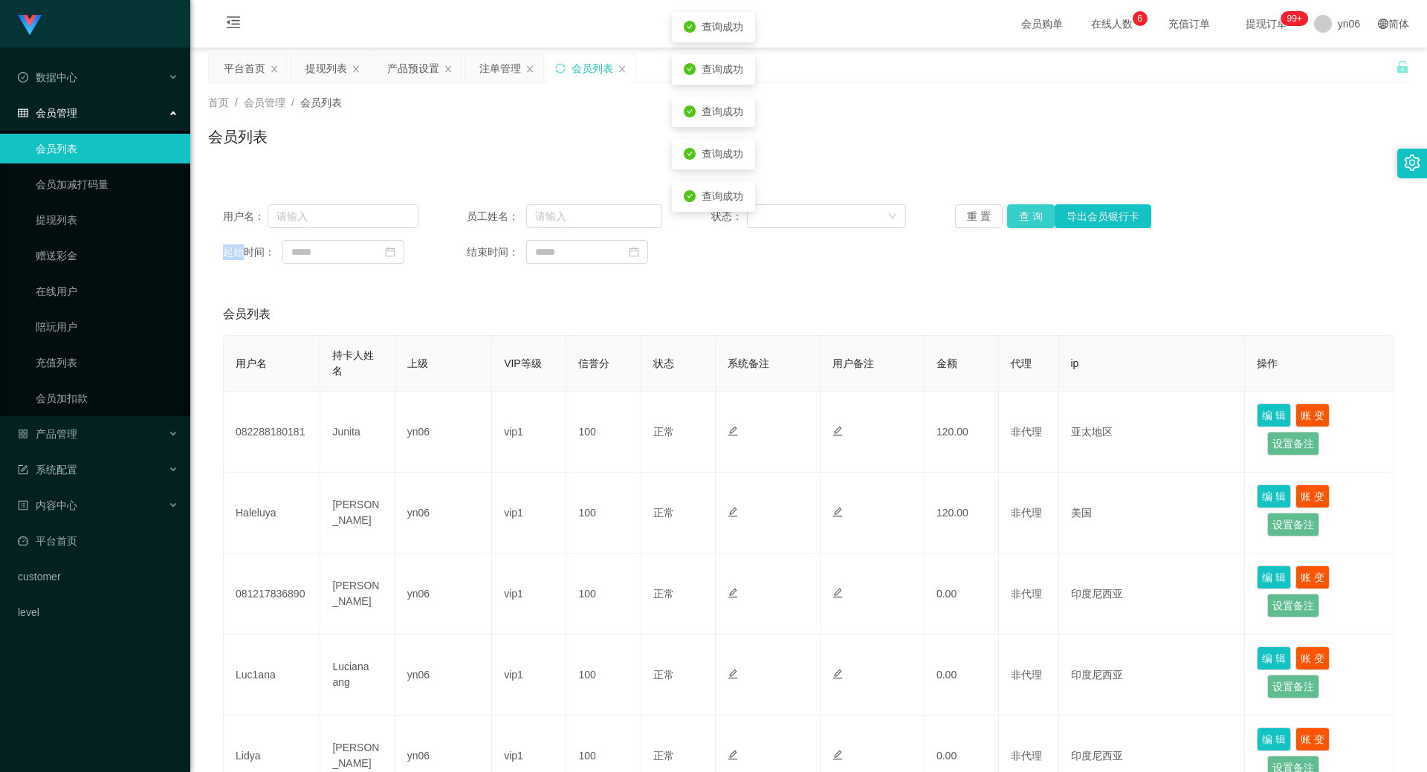
click at [1029, 208] on button "查 询" at bounding box center [1031, 216] width 48 height 24
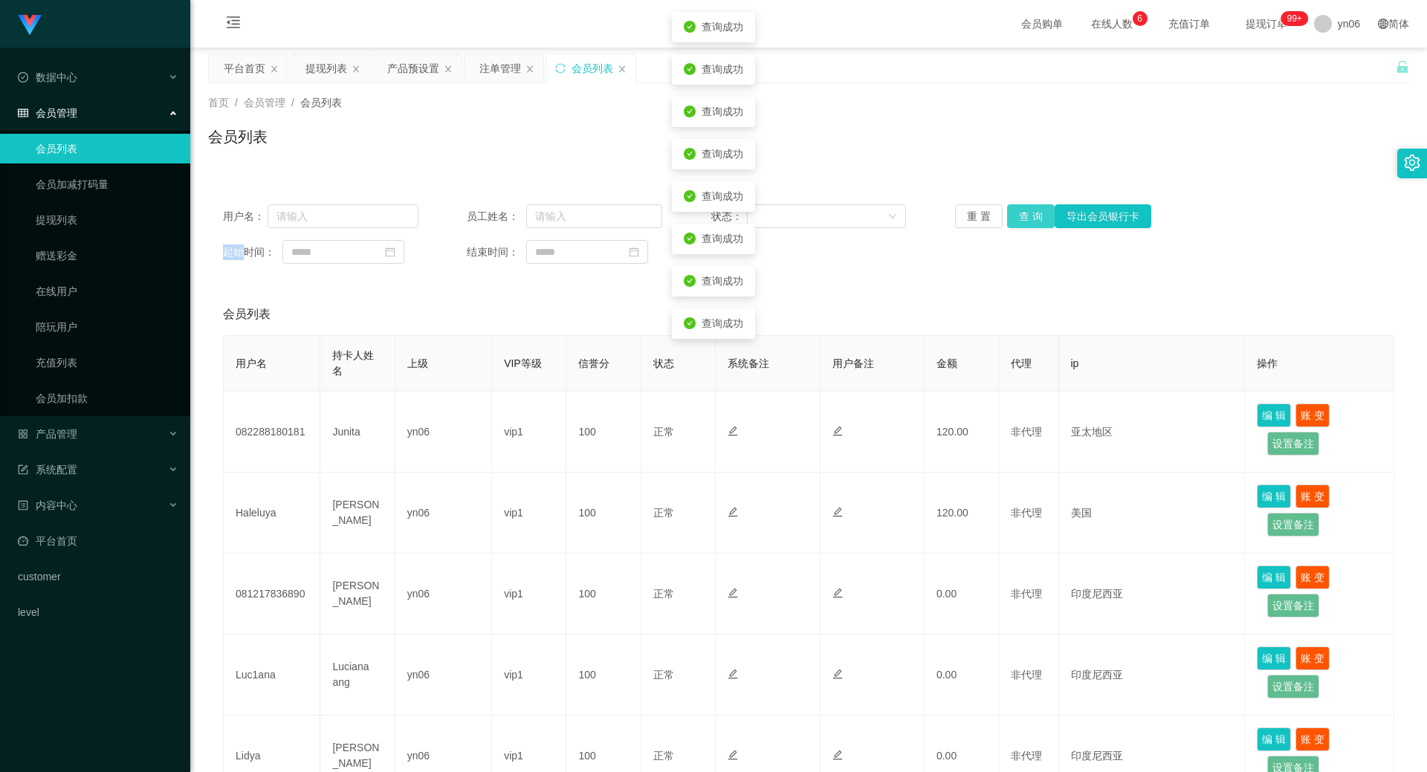
click at [1029, 208] on button "查 询" at bounding box center [1031, 216] width 48 height 24
click at [1014, 227] on button "查 询" at bounding box center [1031, 216] width 48 height 24
click at [1016, 217] on button "查 询" at bounding box center [1031, 216] width 48 height 24
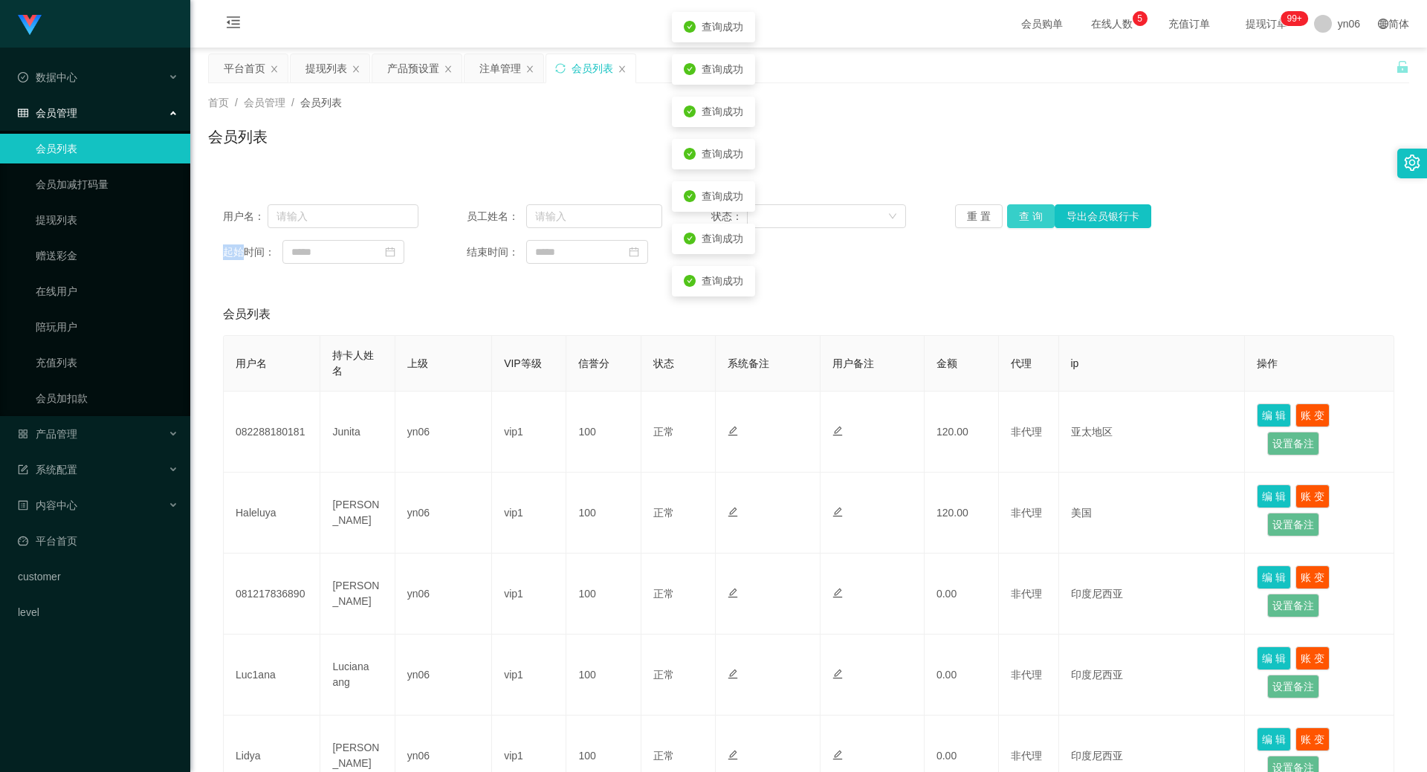
click at [1016, 217] on button "查 询" at bounding box center [1031, 216] width 48 height 24
click at [1016, 217] on button "查 询" at bounding box center [1039, 216] width 64 height 24
click at [1016, 217] on div "重 置 查 询 导出会员银行卡" at bounding box center [1052, 216] width 195 height 24
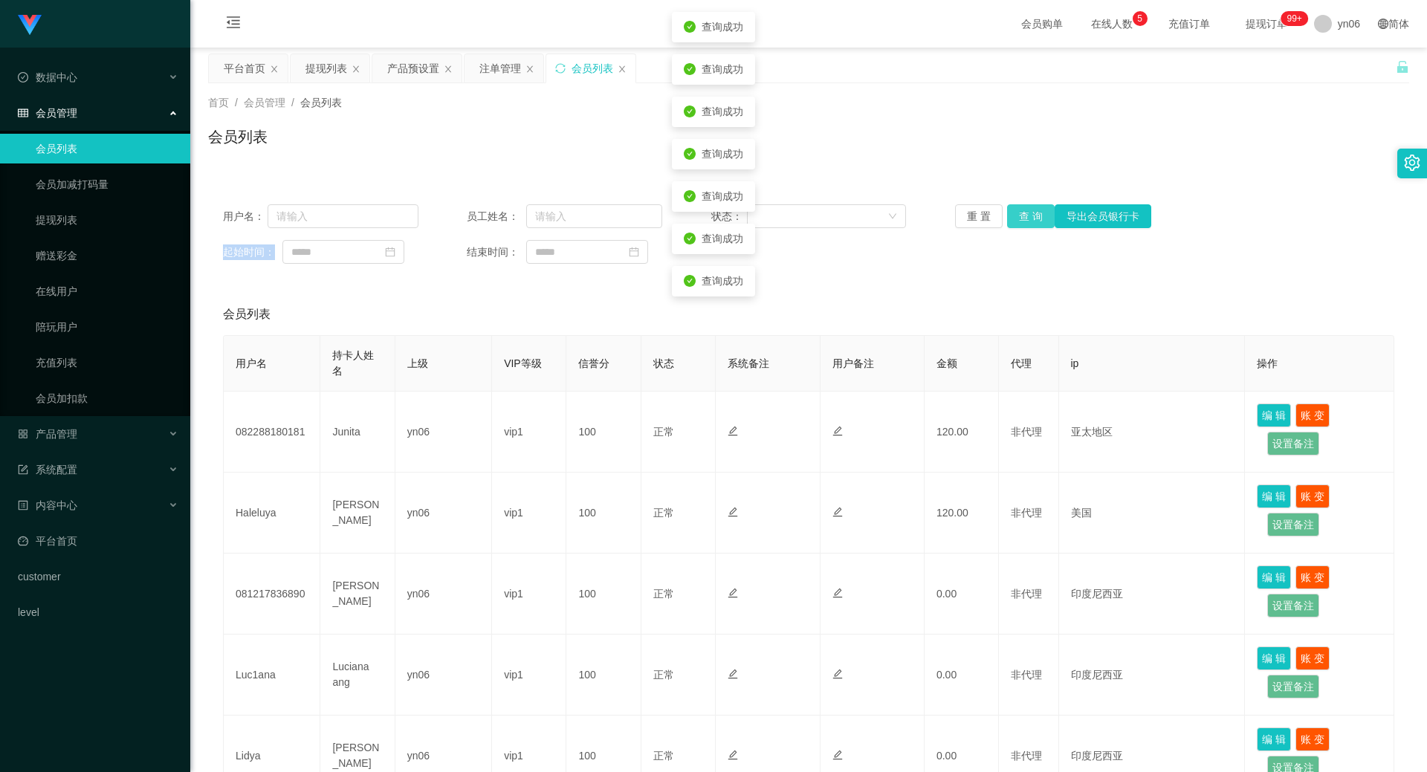
click at [1016, 217] on button "查 询" at bounding box center [1031, 216] width 48 height 24
click at [1016, 217] on button "查 询" at bounding box center [1039, 216] width 64 height 24
click at [1016, 217] on button "查 询" at bounding box center [1031, 216] width 48 height 24
click at [1016, 218] on button "查 询" at bounding box center [1031, 216] width 48 height 24
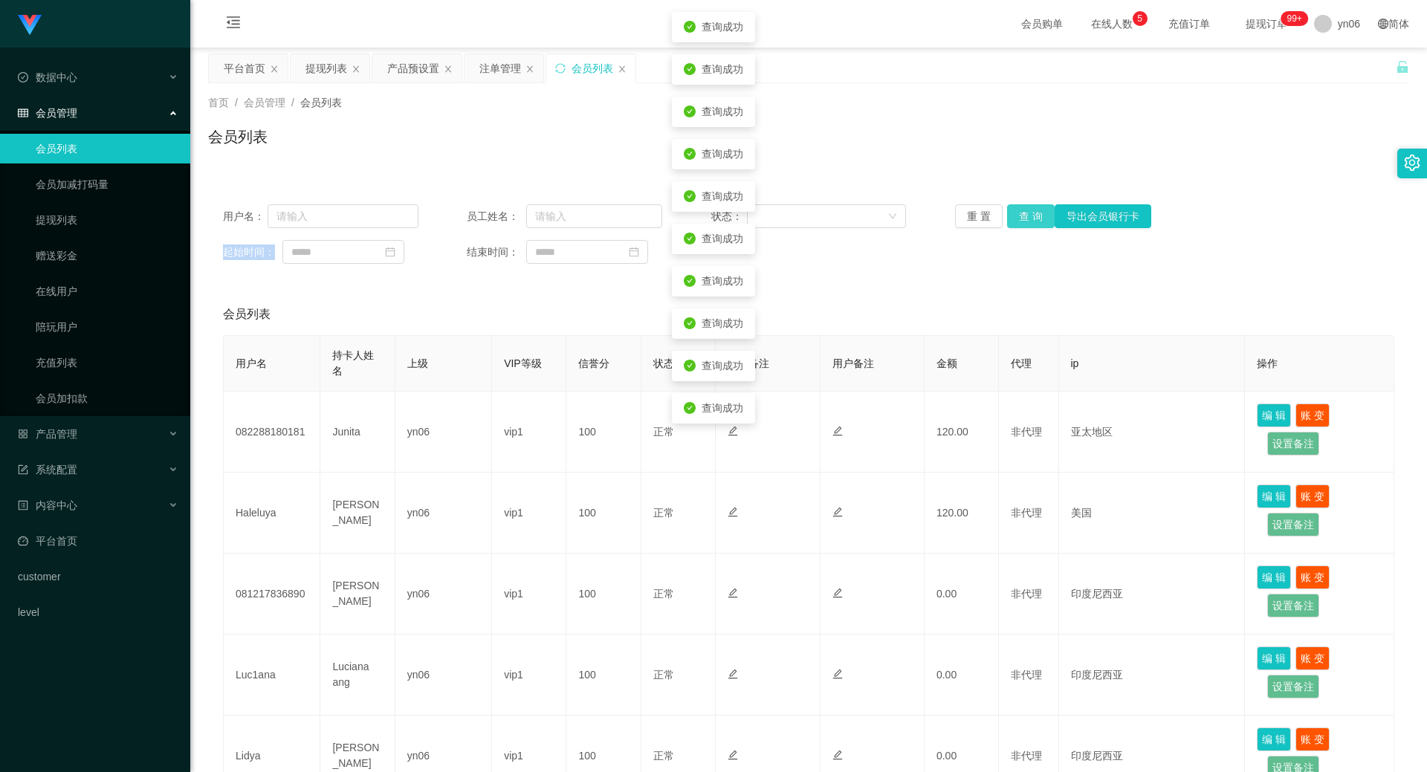
click at [1016, 218] on button "查 询" at bounding box center [1031, 216] width 48 height 24
click at [1016, 218] on div "重 置 查 询 导出会员银行卡" at bounding box center [1052, 216] width 195 height 24
click at [1016, 218] on button "查 询" at bounding box center [1031, 216] width 48 height 24
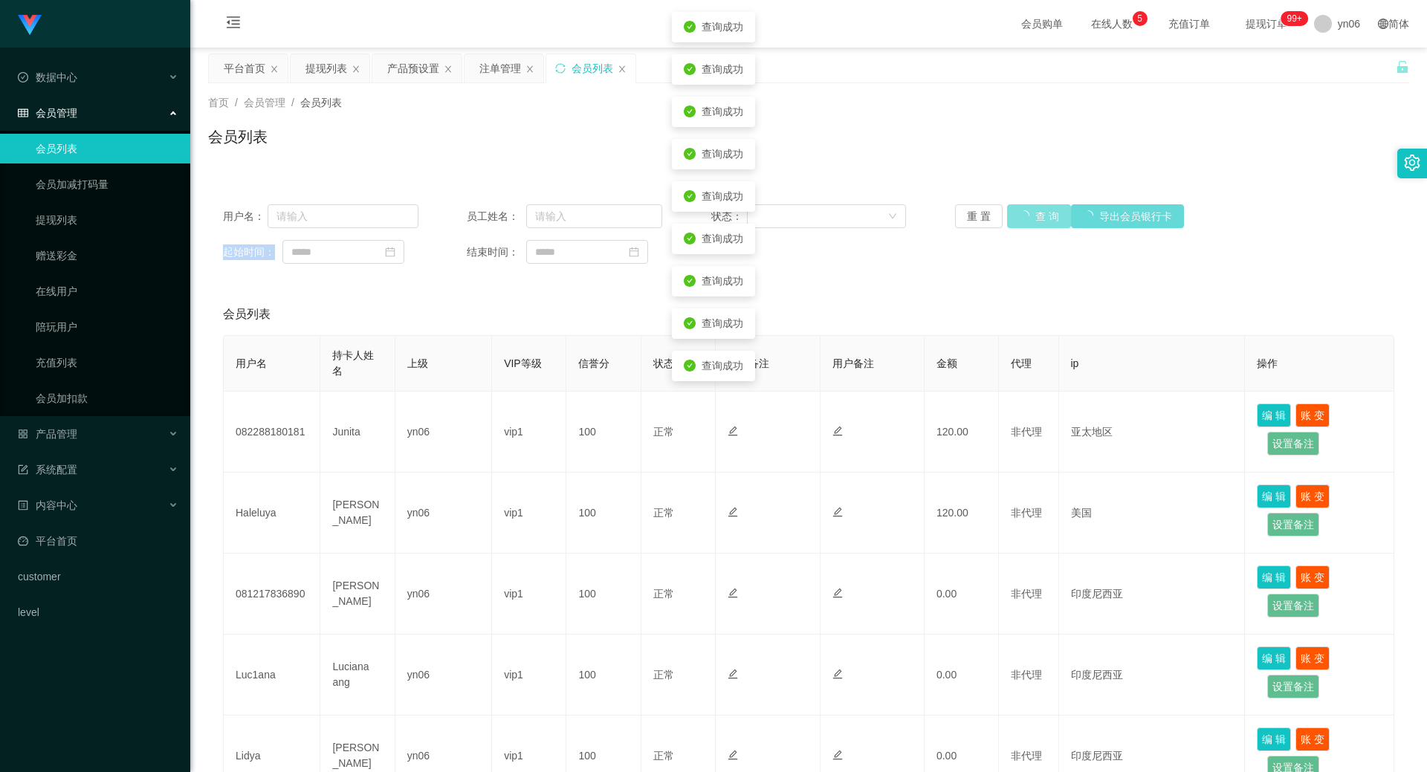
click at [1016, 218] on button "查 询" at bounding box center [1039, 216] width 64 height 24
click at [1016, 218] on div "重 置 查 询 导出会员银行卡" at bounding box center [1052, 216] width 195 height 24
click at [1016, 218] on button "查 询" at bounding box center [1039, 216] width 64 height 24
click at [1016, 218] on div "重 置 查 询 导出会员银行卡" at bounding box center [1052, 216] width 195 height 24
click at [1016, 221] on button "查 询" at bounding box center [1031, 216] width 48 height 24
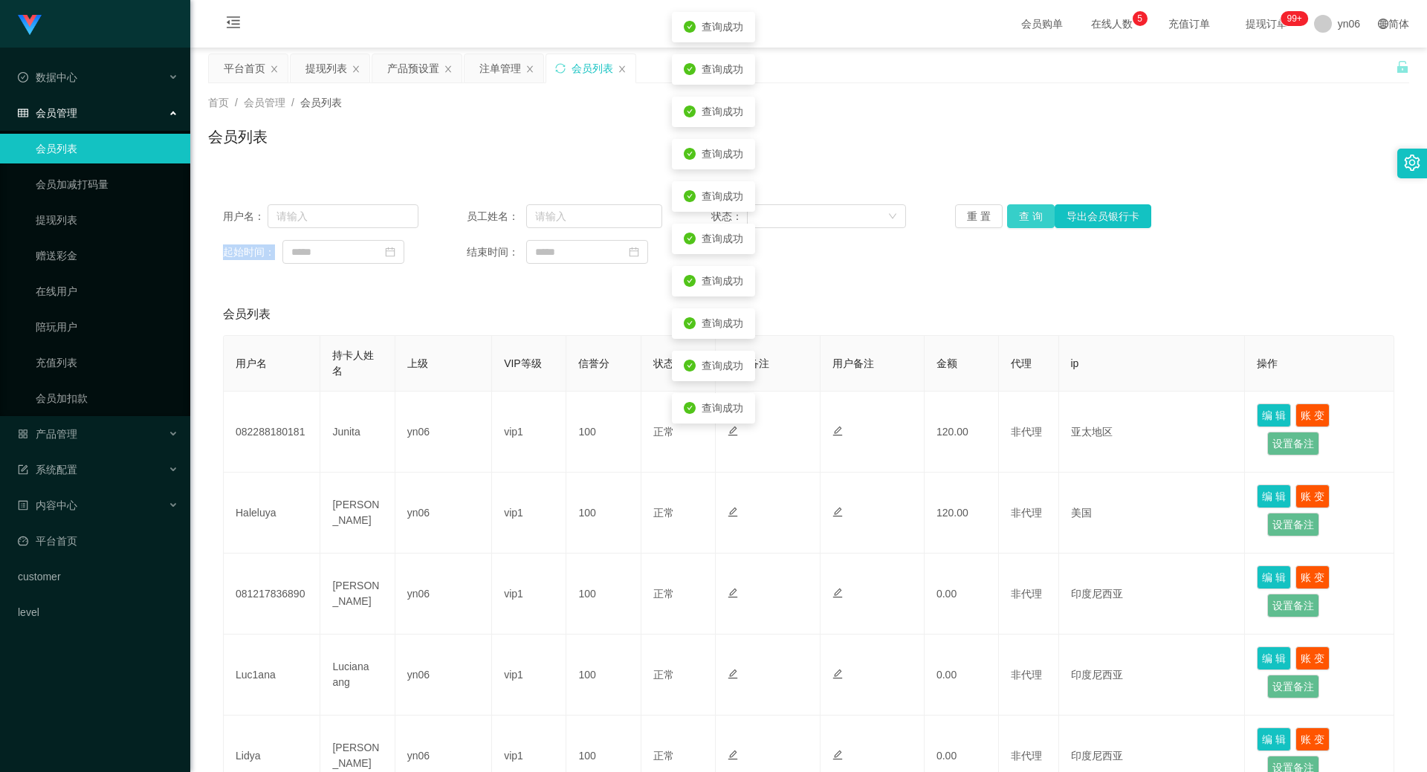
click at [1016, 221] on div "重 置 查 询 导出会员银行卡" at bounding box center [1052, 216] width 195 height 24
click at [1016, 221] on button "查 询" at bounding box center [1031, 216] width 48 height 24
click at [1016, 221] on div "重 置 查 询 导出会员银行卡" at bounding box center [1052, 216] width 195 height 24
click at [1016, 222] on button "查 询" at bounding box center [1031, 216] width 48 height 24
click at [1016, 222] on div "重 置 查 询 导出会员银行卡" at bounding box center [1052, 216] width 195 height 24
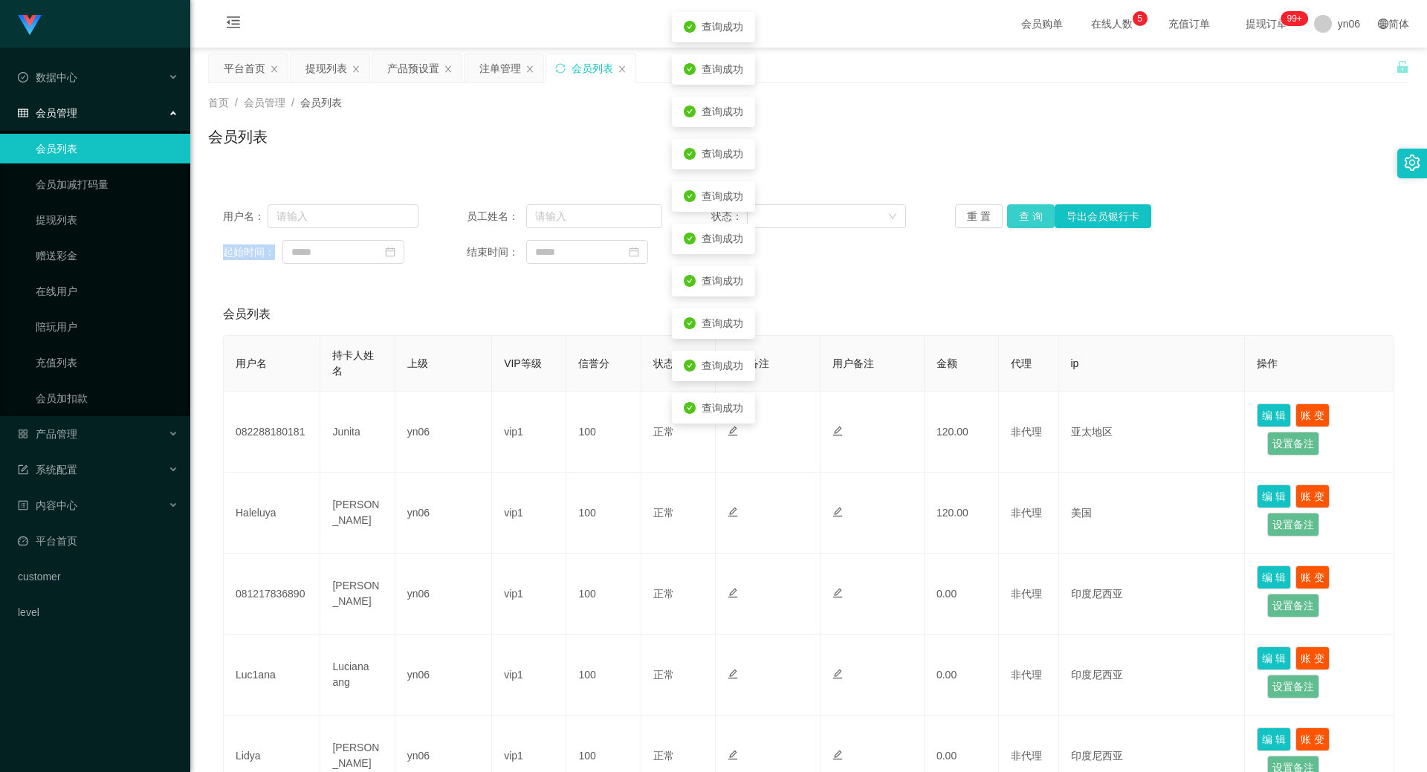
click at [1016, 222] on button "查 询" at bounding box center [1031, 216] width 48 height 24
click at [1016, 224] on div "重 置 查 询 导出会员银行卡" at bounding box center [1052, 216] width 195 height 24
click at [1016, 224] on button "查 询" at bounding box center [1031, 216] width 48 height 24
click at [1010, 229] on div "用户名： 员工姓名： 状态： 重 置 查 询 导出会员银行卡 起始时间： 结束时间：" at bounding box center [808, 233] width 1201 height 89
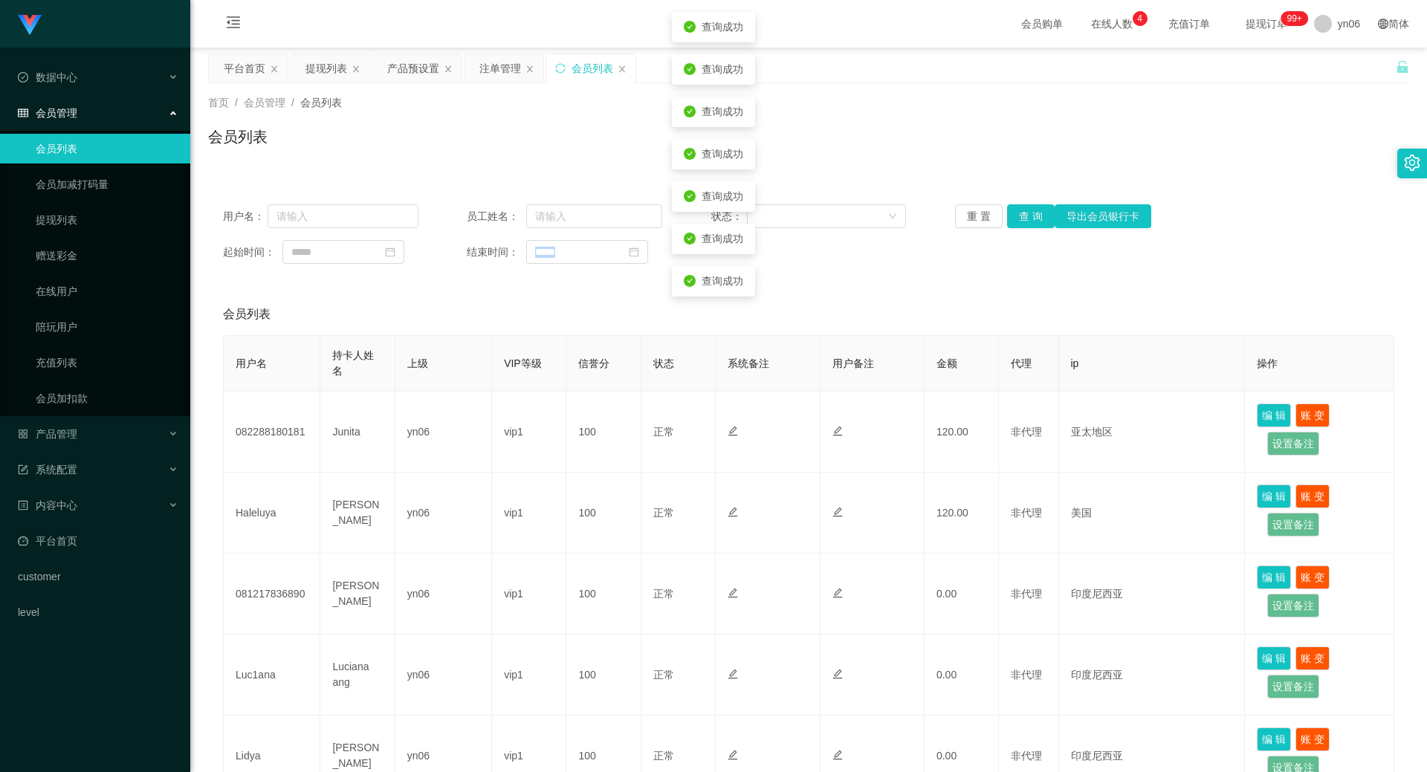
click at [1010, 229] on div "用户名： 员工姓名： 状态： 重 置 查 询 导出会员银行卡 起始时间： 结束时间：" at bounding box center [808, 233] width 1201 height 89
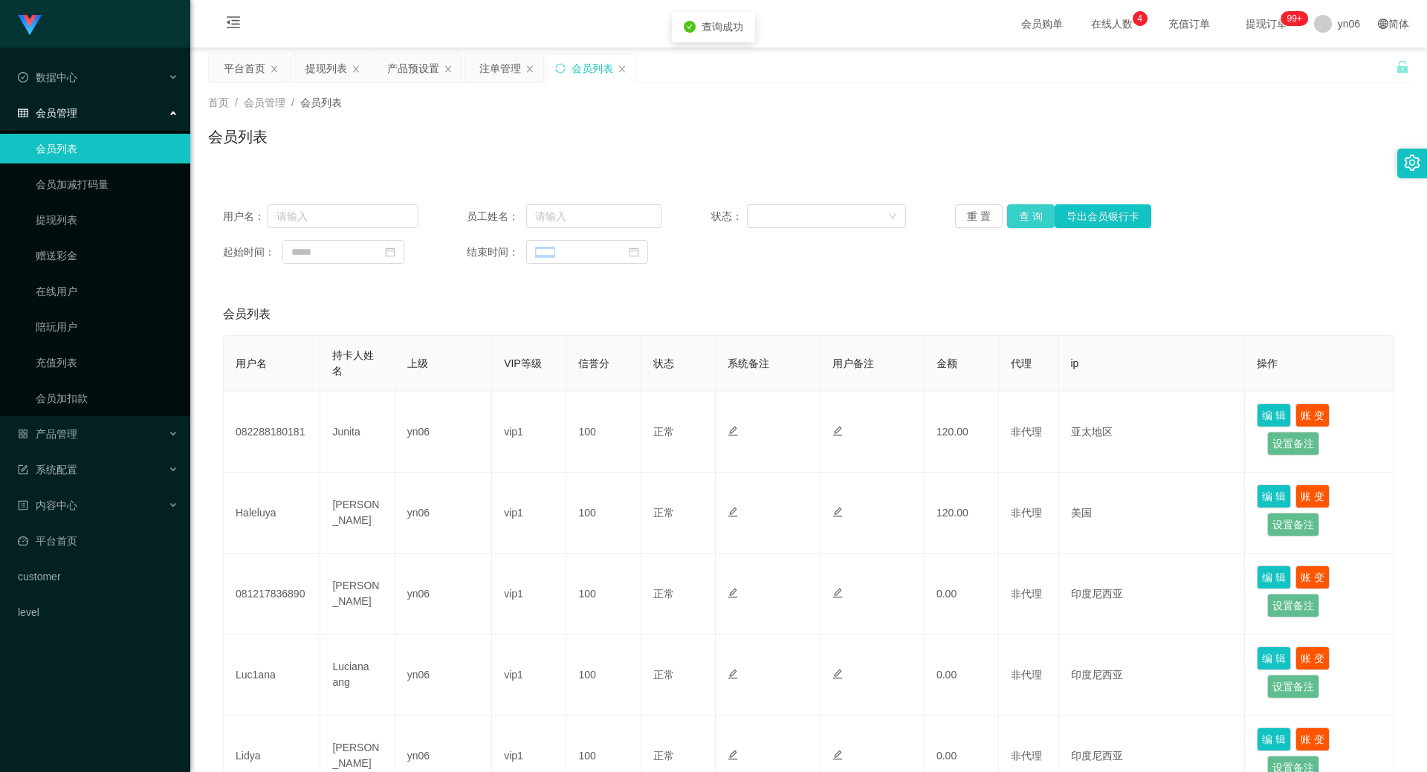
click at [1019, 216] on button "查 询" at bounding box center [1031, 216] width 48 height 24
click at [1019, 216] on button "查 询" at bounding box center [1039, 216] width 64 height 24
click at [1019, 216] on div "重 置 查 询 导出会员银行卡" at bounding box center [1052, 216] width 195 height 24
click at [1019, 218] on button "查 询" at bounding box center [1031, 216] width 48 height 24
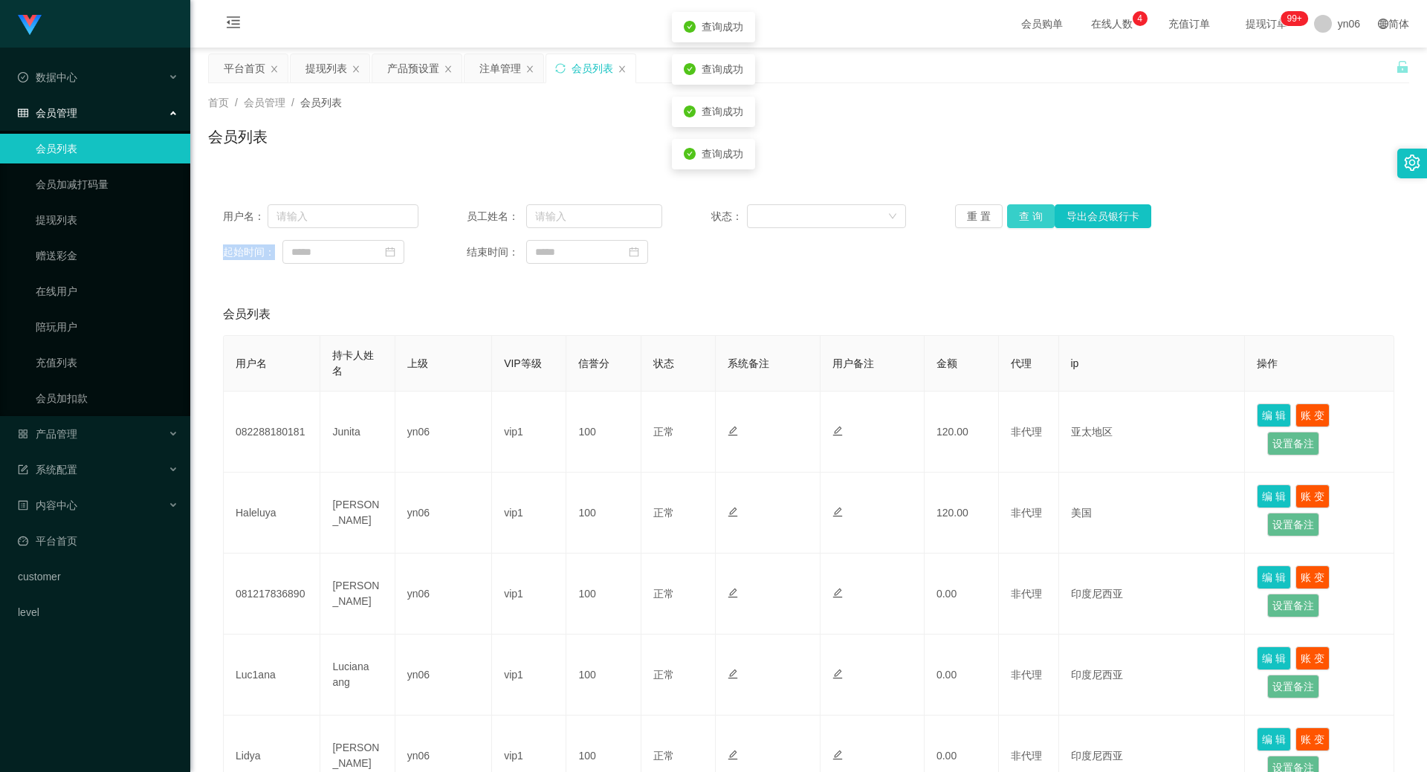
click at [1019, 218] on button "查 询" at bounding box center [1031, 216] width 48 height 24
click at [1019, 218] on div "重 置 查 询 导出会员银行卡" at bounding box center [1052, 216] width 195 height 24
click at [1019, 218] on button "查 询" at bounding box center [1031, 216] width 48 height 24
click at [1019, 224] on div "重 置 查 询 导出会员银行卡" at bounding box center [1052, 216] width 195 height 24
click at [1019, 224] on button "查 询" at bounding box center [1031, 216] width 48 height 24
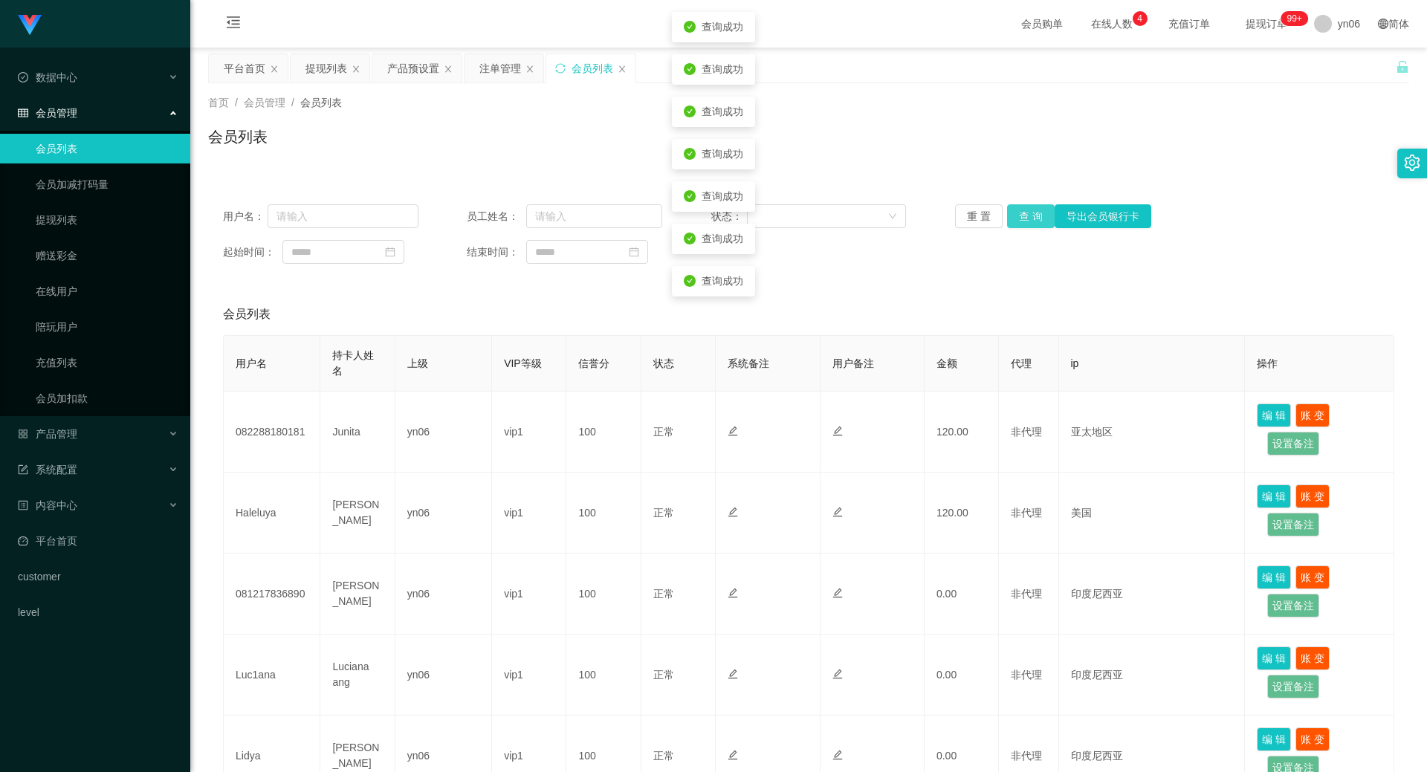
click at [1019, 224] on button "查 询" at bounding box center [1031, 216] width 48 height 24
click at [1019, 224] on div "重 置 查 询 导出会员银行卡" at bounding box center [1052, 216] width 195 height 24
click at [1019, 224] on button "查 询" at bounding box center [1031, 216] width 48 height 24
click at [1019, 224] on div "重 置 查 询 导出会员银行卡" at bounding box center [1052, 216] width 195 height 24
click at [1019, 224] on button "查 询" at bounding box center [1031, 216] width 48 height 24
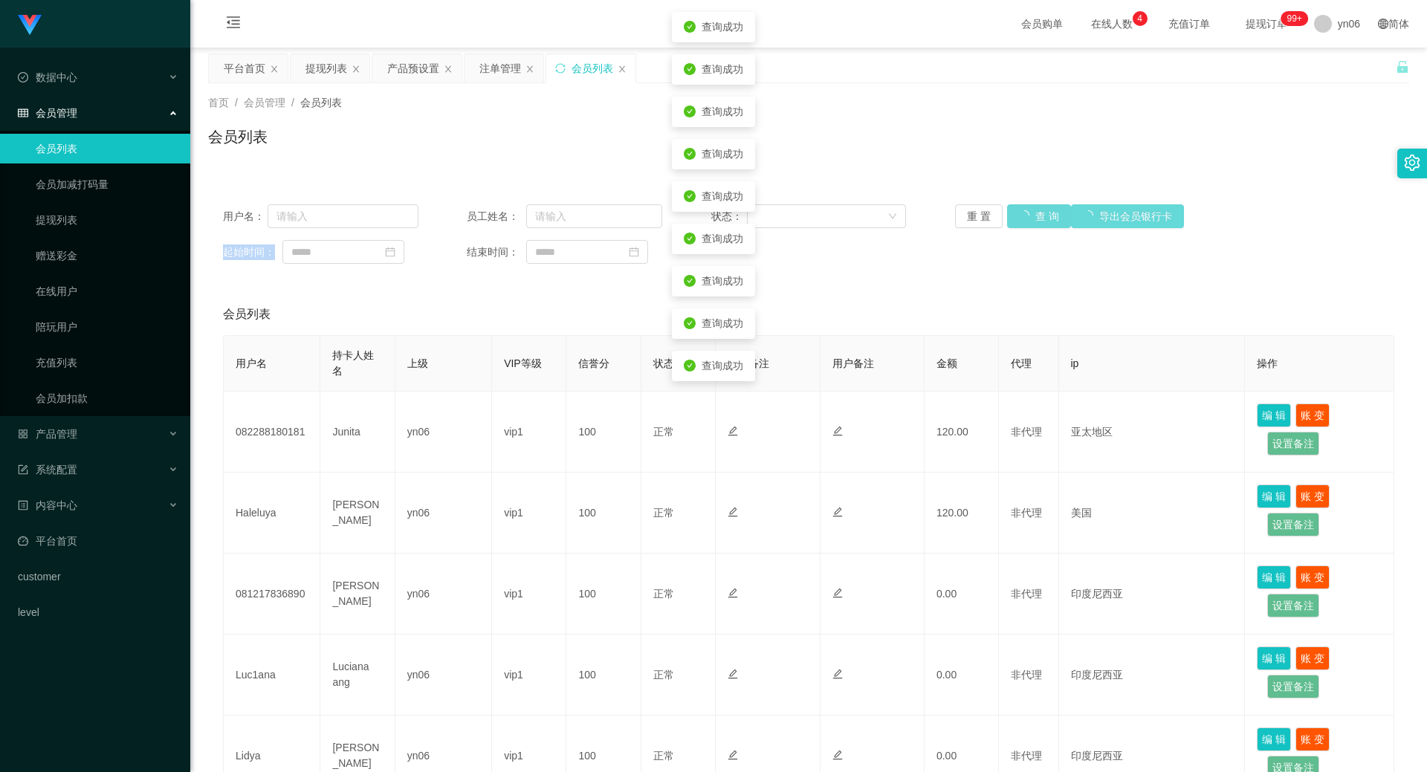
click at [1019, 224] on div "重 置 查 询 导出会员银行卡" at bounding box center [1052, 216] width 195 height 24
click at [1019, 224] on button "查 询" at bounding box center [1031, 216] width 48 height 24
click at [1019, 224] on div "重 置 查 询 导出会员银行卡" at bounding box center [1052, 216] width 195 height 24
click at [1019, 224] on button "查 询" at bounding box center [1031, 216] width 48 height 24
click at [1019, 224] on div "重 置 查 询 导出会员银行卡" at bounding box center [1052, 216] width 195 height 24
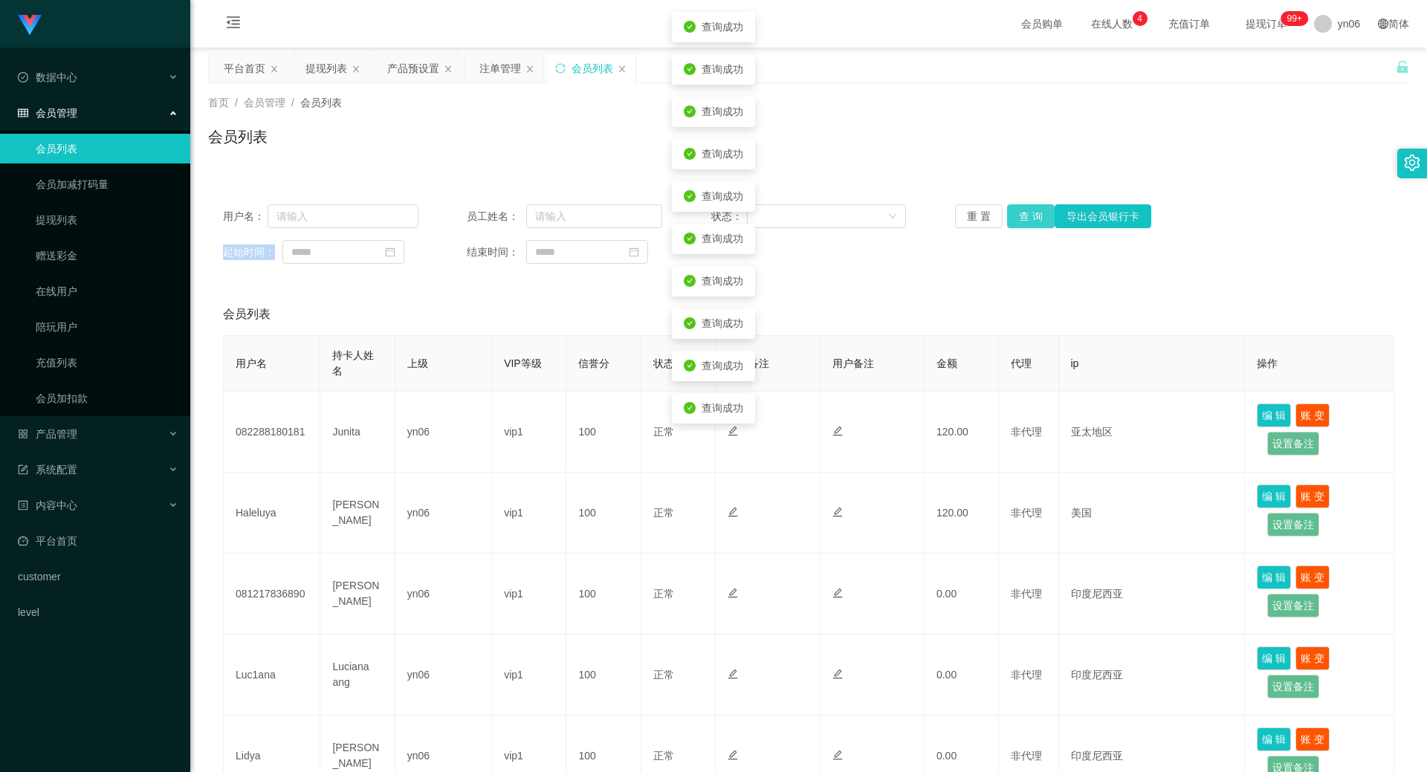
click at [1022, 224] on button "查 询" at bounding box center [1031, 216] width 48 height 24
click at [1022, 224] on div "重 置 查 询 导出会员银行卡" at bounding box center [1052, 216] width 195 height 24
click at [1022, 224] on button "查 询" at bounding box center [1031, 216] width 48 height 24
click at [1022, 224] on div "重 置 查 询 导出会员银行卡" at bounding box center [1052, 216] width 195 height 24
click at [1022, 224] on button "查 询" at bounding box center [1039, 216] width 64 height 24
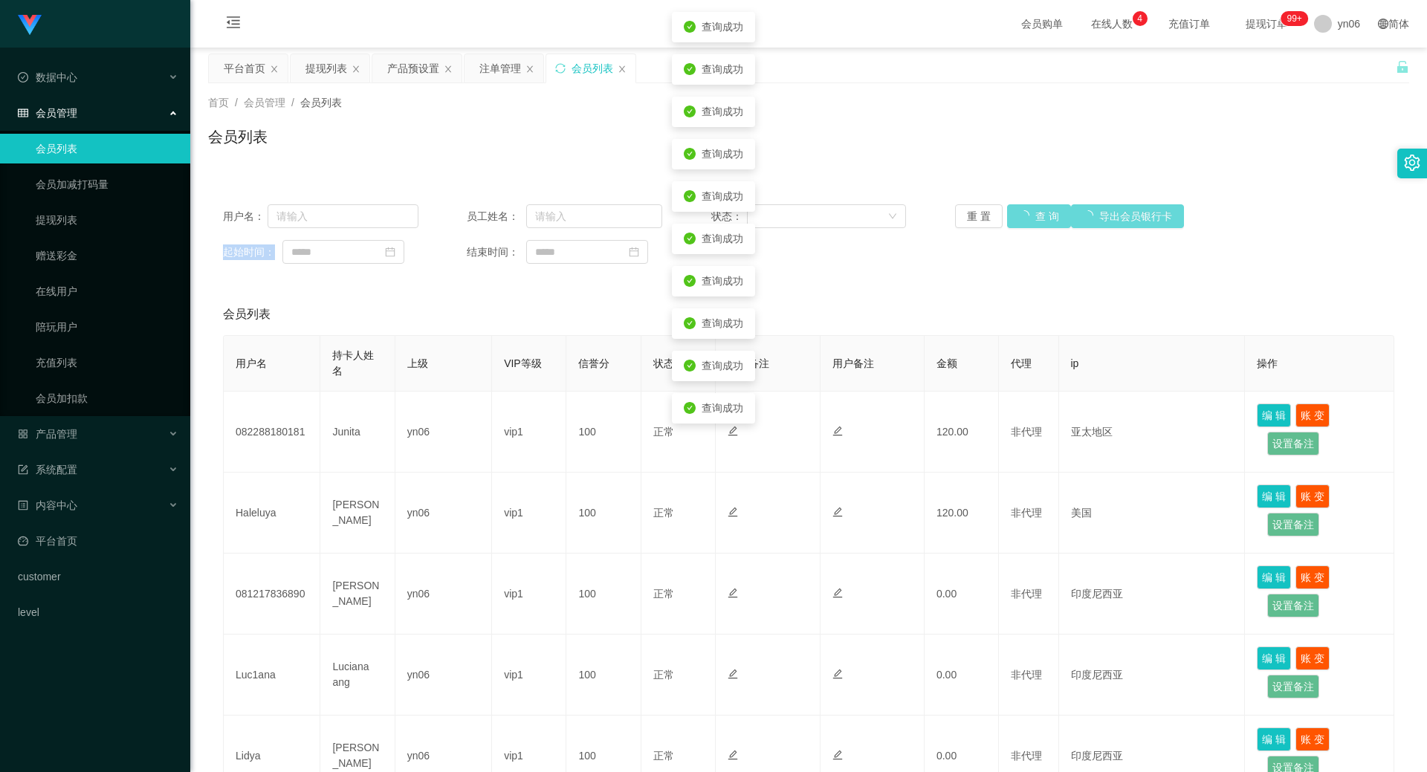
click at [1022, 224] on div "重 置 查 询 导出会员银行卡" at bounding box center [1052, 216] width 195 height 24
click at [1022, 223] on button "查 询" at bounding box center [1031, 216] width 48 height 24
click at [1022, 220] on div "重 置 查 询 导出会员银行卡" at bounding box center [1052, 216] width 195 height 24
click at [1022, 220] on button "查 询" at bounding box center [1031, 216] width 48 height 24
click at [1022, 220] on div "重 置 查 询 导出会员银行卡" at bounding box center [1052, 216] width 195 height 24
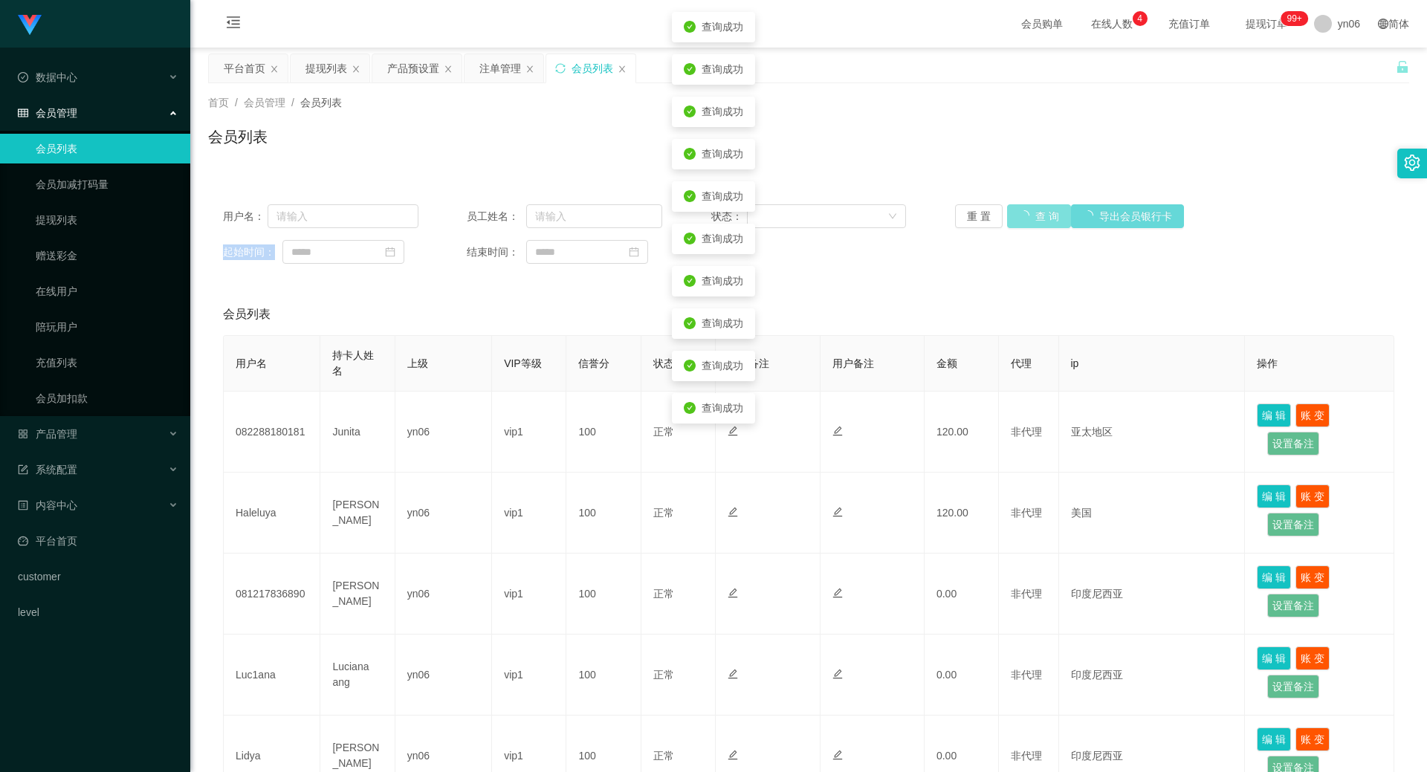
click at [1022, 220] on button "查 询" at bounding box center [1039, 216] width 64 height 24
click at [1022, 220] on div "重 置 查 询 导出会员银行卡" at bounding box center [1052, 216] width 195 height 24
click at [1022, 220] on button "查 询" at bounding box center [1031, 216] width 48 height 24
click at [1022, 220] on div "重 置 查 询 导出会员银行卡" at bounding box center [1052, 216] width 195 height 24
click at [1022, 220] on button "查 询" at bounding box center [1031, 216] width 48 height 24
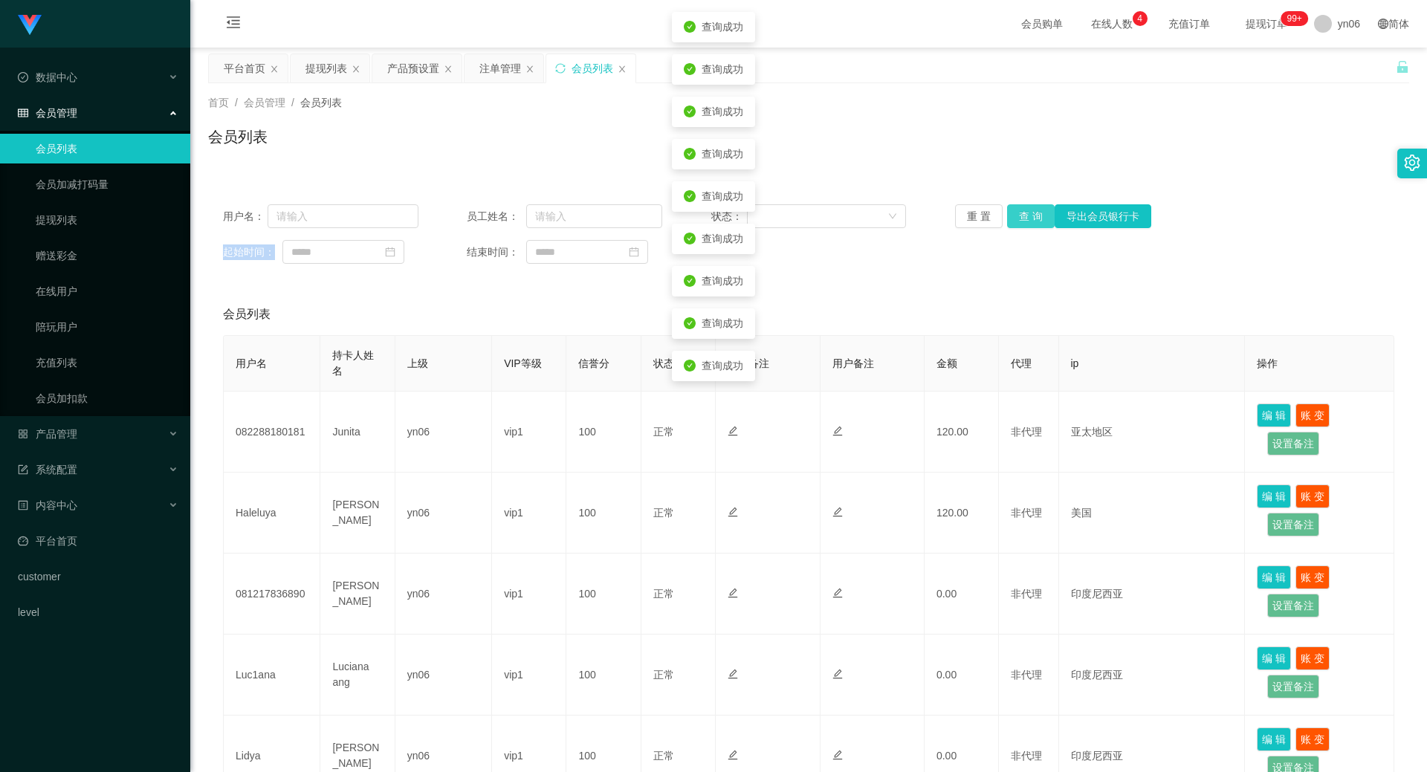
click at [1022, 220] on button "查 询" at bounding box center [1031, 216] width 48 height 24
click at [1022, 220] on button "查 询" at bounding box center [1039, 216] width 64 height 24
click at [1022, 214] on div "重 置 查 询 导出会员银行卡" at bounding box center [1052, 216] width 195 height 24
click at [1022, 214] on button "查 询" at bounding box center [1031, 216] width 48 height 24
click at [1022, 214] on div "重 置 查 询 导出会员银行卡" at bounding box center [1052, 216] width 195 height 24
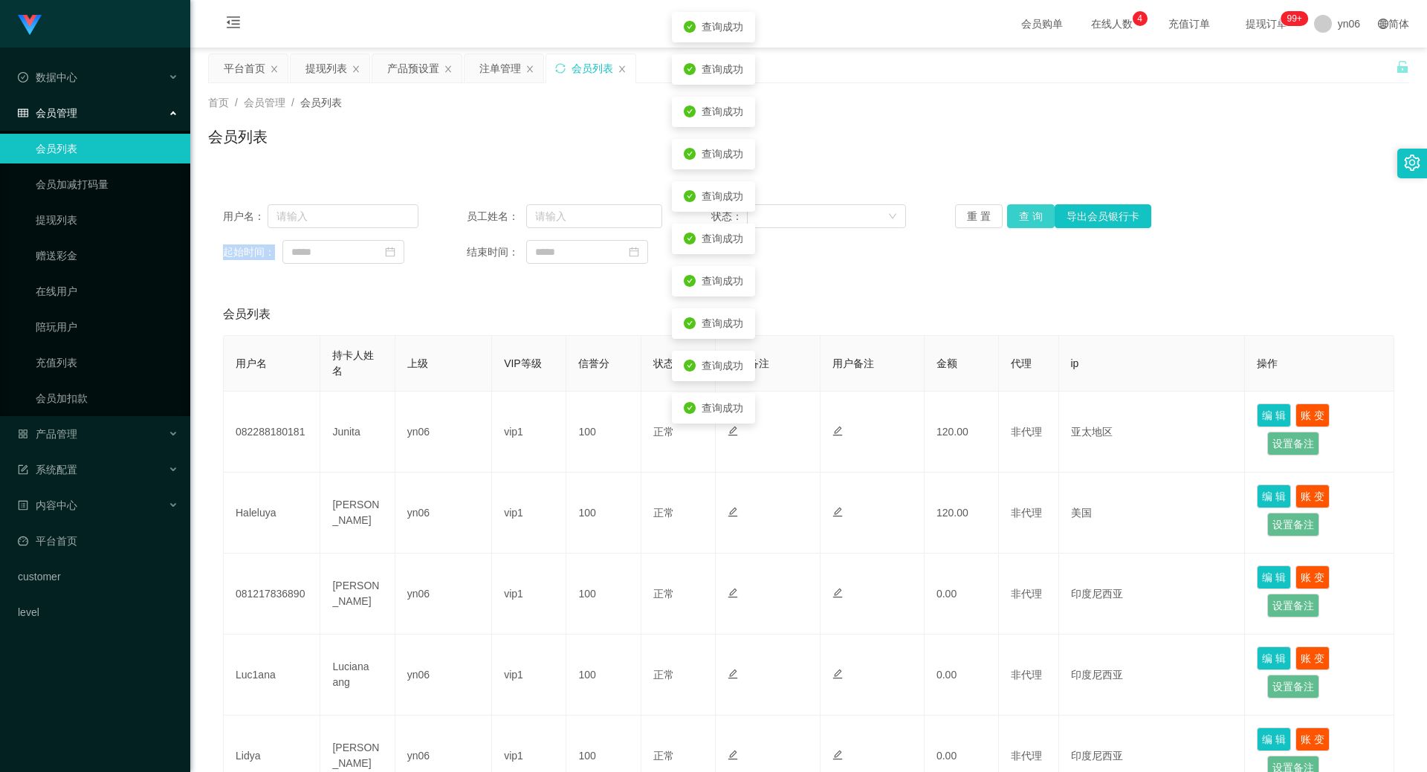
click at [1022, 214] on button "查 询" at bounding box center [1031, 216] width 48 height 24
click at [1022, 217] on div "重 置 查 询 导出会员银行卡" at bounding box center [1052, 216] width 195 height 24
click at [1022, 217] on button "查 询" at bounding box center [1031, 216] width 48 height 24
click at [1022, 217] on div "重 置 查 询 导出会员银行卡" at bounding box center [1052, 216] width 195 height 24
click at [1022, 217] on button "查 询" at bounding box center [1031, 216] width 48 height 24
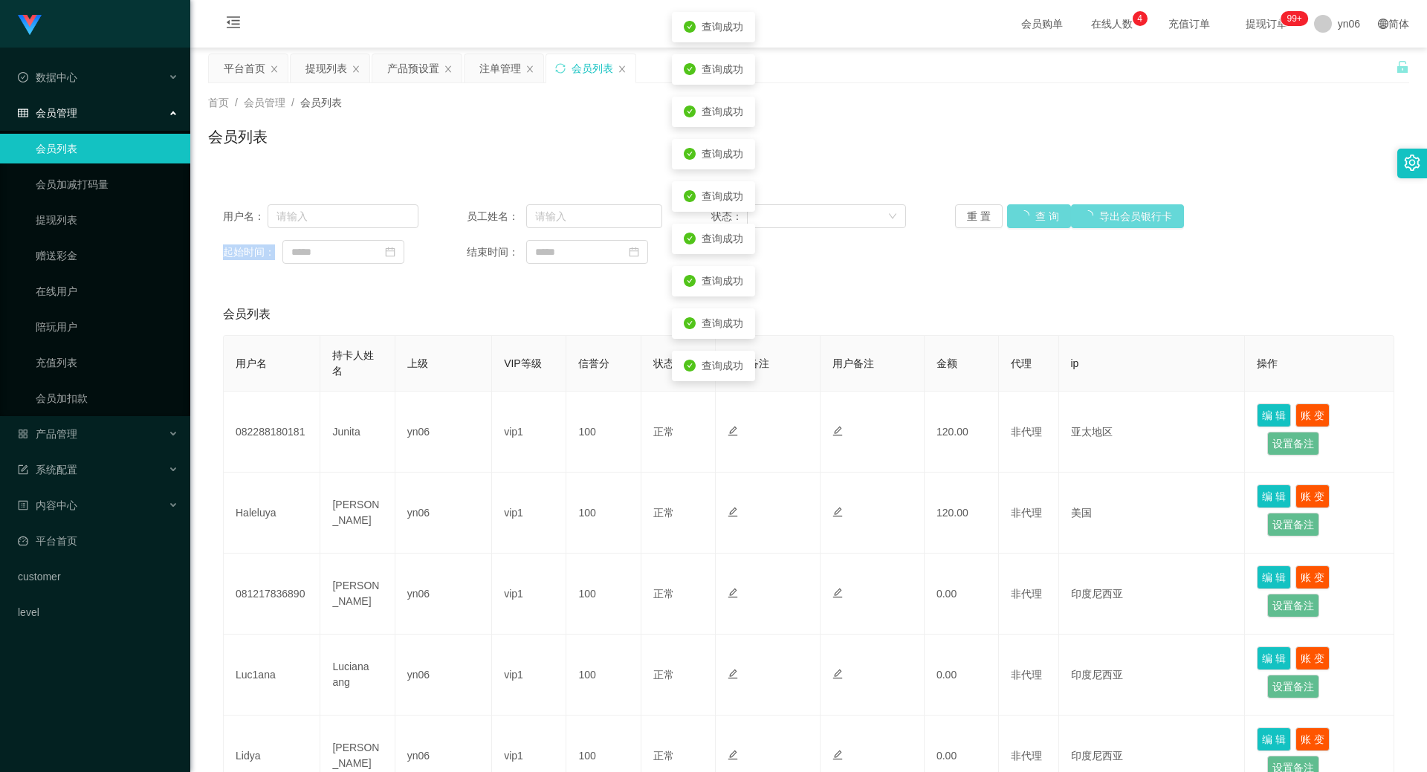
click at [1022, 217] on div "重 置 查 询 导出会员银行卡" at bounding box center [1052, 216] width 195 height 24
click at [1022, 218] on button "查 询" at bounding box center [1039, 216] width 64 height 24
click at [1022, 218] on div "重 置 查 询 导出会员银行卡" at bounding box center [1052, 216] width 195 height 24
click at [1022, 218] on button "查 询" at bounding box center [1031, 216] width 48 height 24
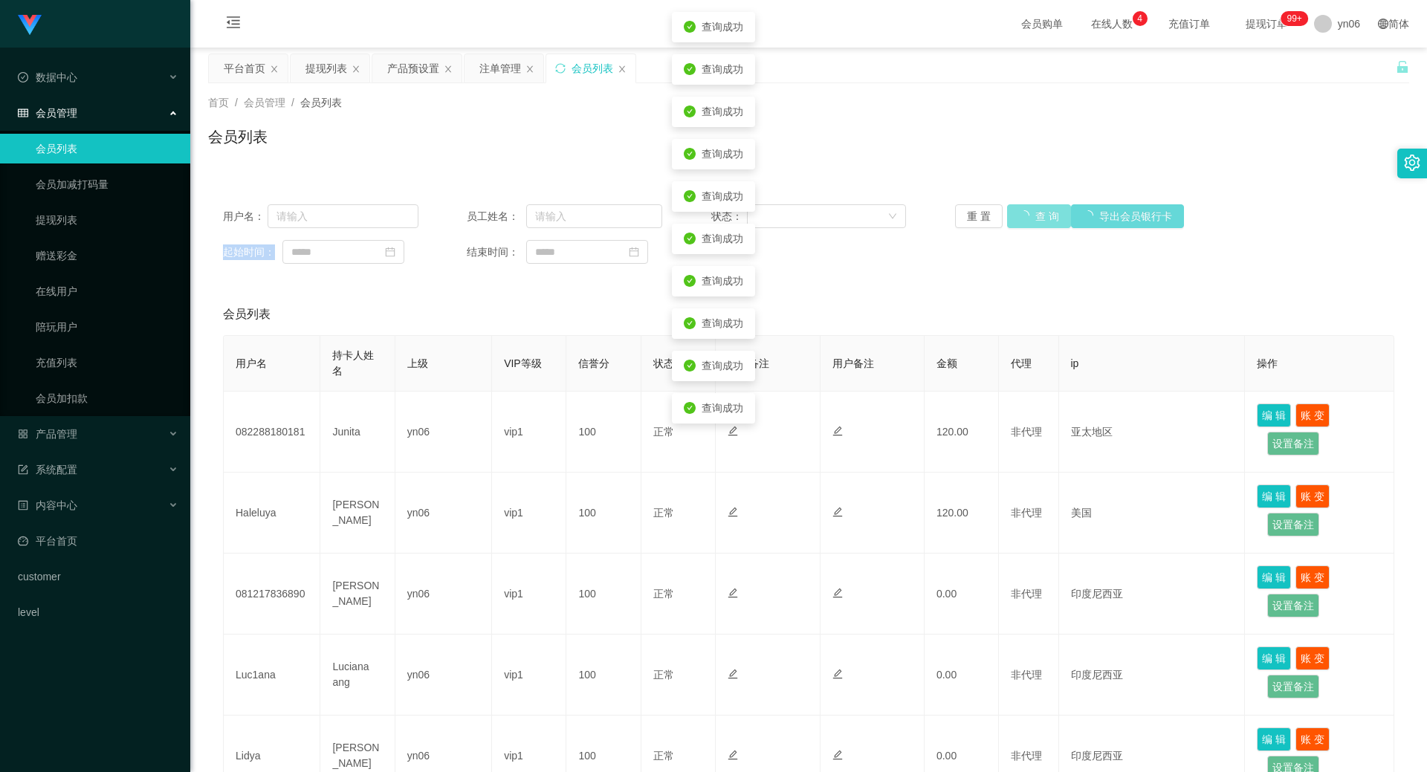
click at [1022, 218] on div "重 置 查 询 导出会员银行卡" at bounding box center [1052, 216] width 195 height 24
click at [1022, 218] on button "查 询" at bounding box center [1031, 216] width 48 height 24
click at [1022, 218] on div "重 置 查 询 导出会员银行卡" at bounding box center [1052, 216] width 195 height 24
click at [1022, 218] on button "查 询" at bounding box center [1031, 216] width 48 height 24
click at [1022, 218] on div "重 置 查 询 导出会员银行卡" at bounding box center [1052, 216] width 195 height 24
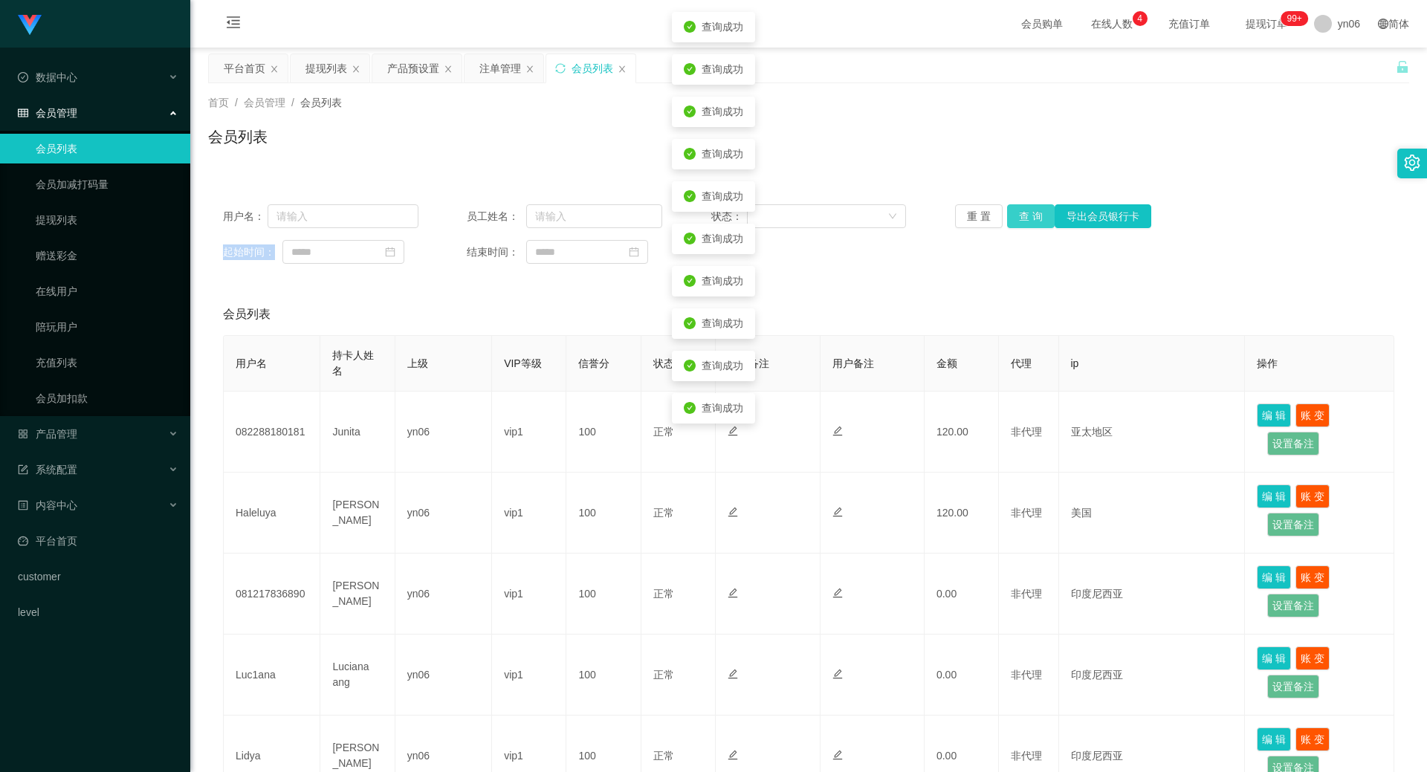
click at [1022, 218] on button "查 询" at bounding box center [1031, 216] width 48 height 24
click at [1022, 218] on div "重 置 查 询 导出会员银行卡" at bounding box center [1052, 216] width 195 height 24
click at [1022, 218] on button "查 询" at bounding box center [1039, 216] width 64 height 24
click at [1022, 218] on div "重 置 查 询 导出会员银行卡" at bounding box center [1052, 216] width 195 height 24
click at [1022, 218] on button "查 询" at bounding box center [1031, 216] width 48 height 24
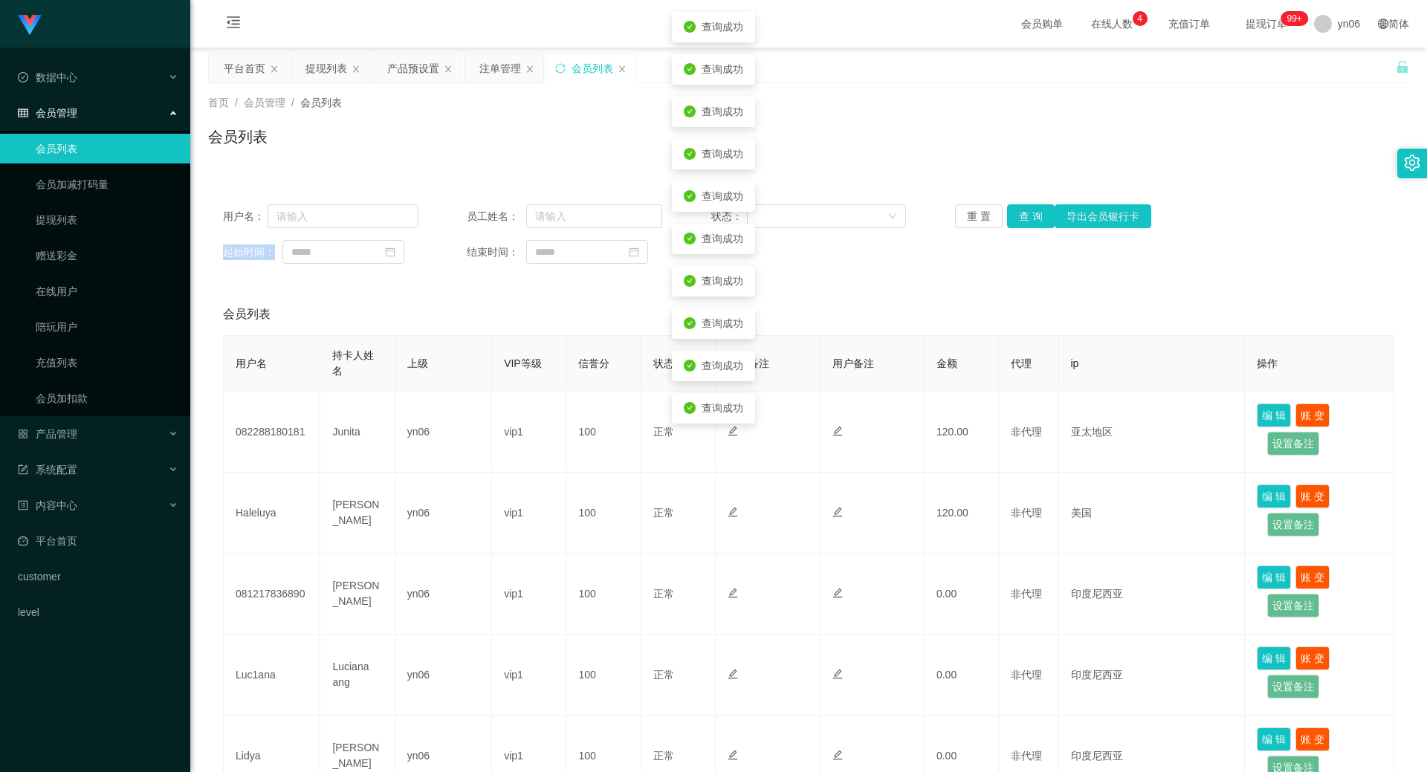
click at [1022, 218] on div "重 置 查 询 导出会员银行卡" at bounding box center [1052, 216] width 195 height 24
drag, startPoint x: 1022, startPoint y: 218, endPoint x: 1015, endPoint y: 220, distance: 7.6
click at [1015, 220] on button "查 询" at bounding box center [1031, 216] width 48 height 24
click at [1015, 220] on button "查 询" at bounding box center [1039, 216] width 64 height 24
click at [1022, 210] on button "查 询" at bounding box center [1031, 216] width 48 height 24
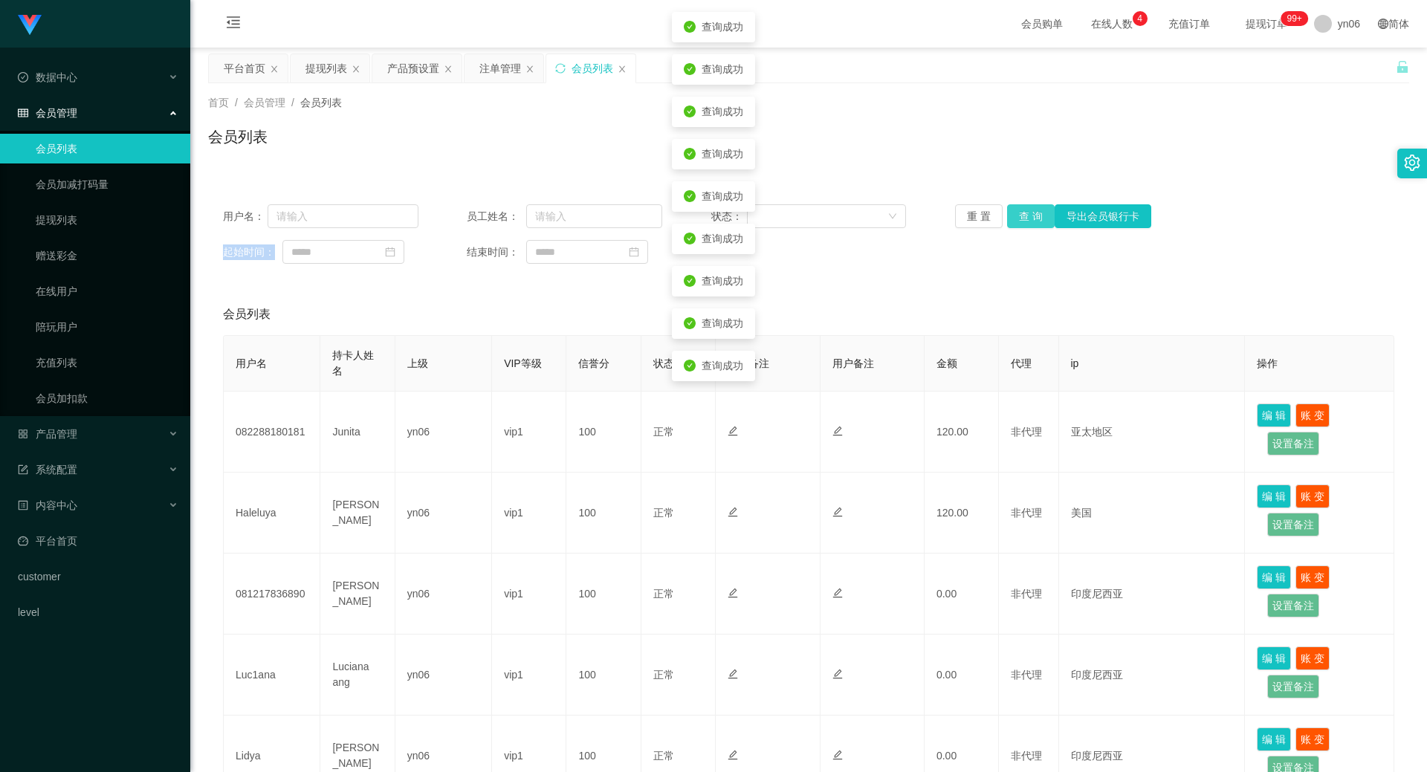
click at [1022, 210] on button "查 询" at bounding box center [1031, 216] width 48 height 24
click at [1022, 210] on div "重 置 查 询 导出会员银行卡" at bounding box center [1052, 216] width 195 height 24
click at [1022, 210] on button "查 询" at bounding box center [1031, 216] width 48 height 24
click at [1022, 210] on button "查 询" at bounding box center [1039, 216] width 64 height 24
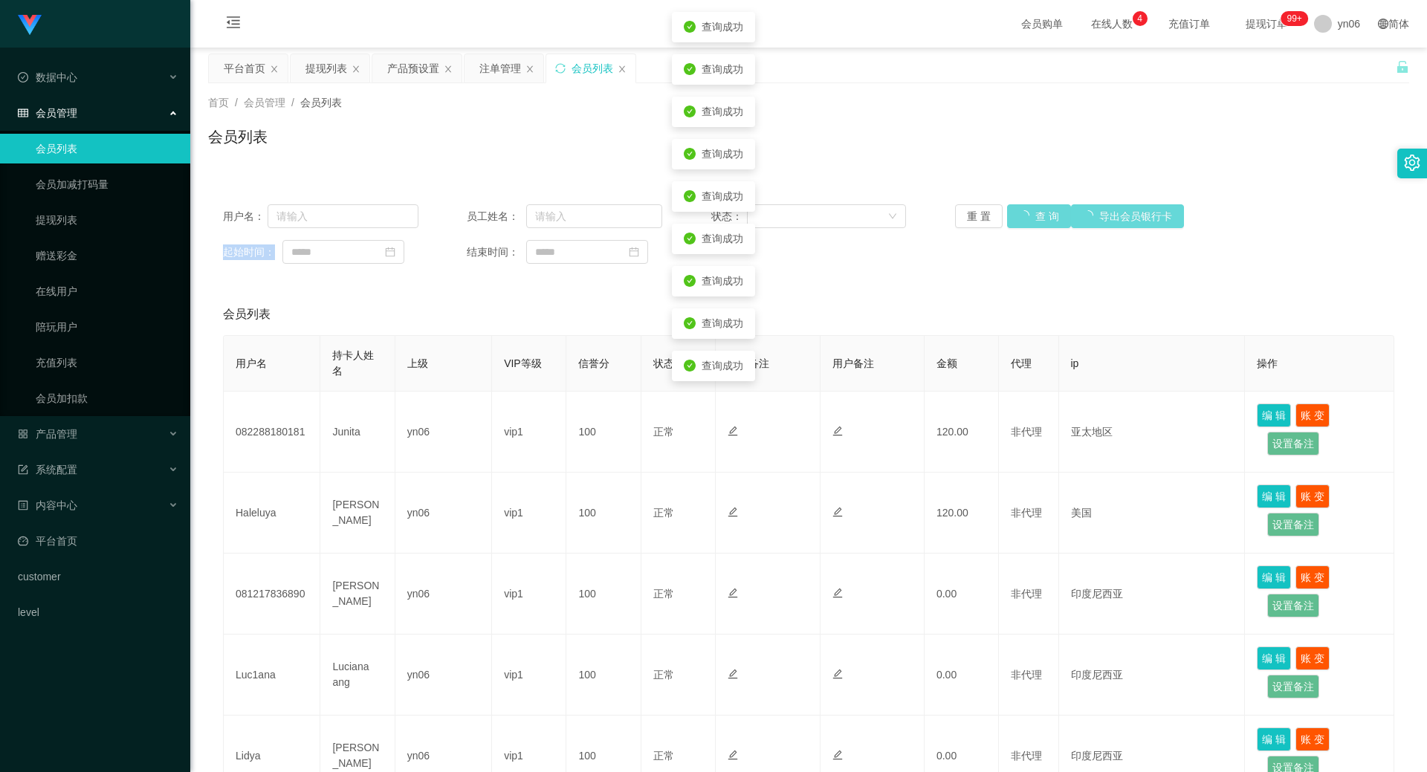
click at [1022, 210] on div "重 置 查 询 导出会员银行卡" at bounding box center [1052, 216] width 195 height 24
click at [1022, 210] on button "查 询" at bounding box center [1031, 216] width 48 height 24
click at [1022, 210] on div "重 置 查 询 导出会员银行卡" at bounding box center [1052, 216] width 195 height 24
click at [1022, 210] on button "查 询" at bounding box center [1031, 216] width 48 height 24
click at [1022, 210] on div "重 置 查 询 导出会员银行卡" at bounding box center [1052, 216] width 195 height 24
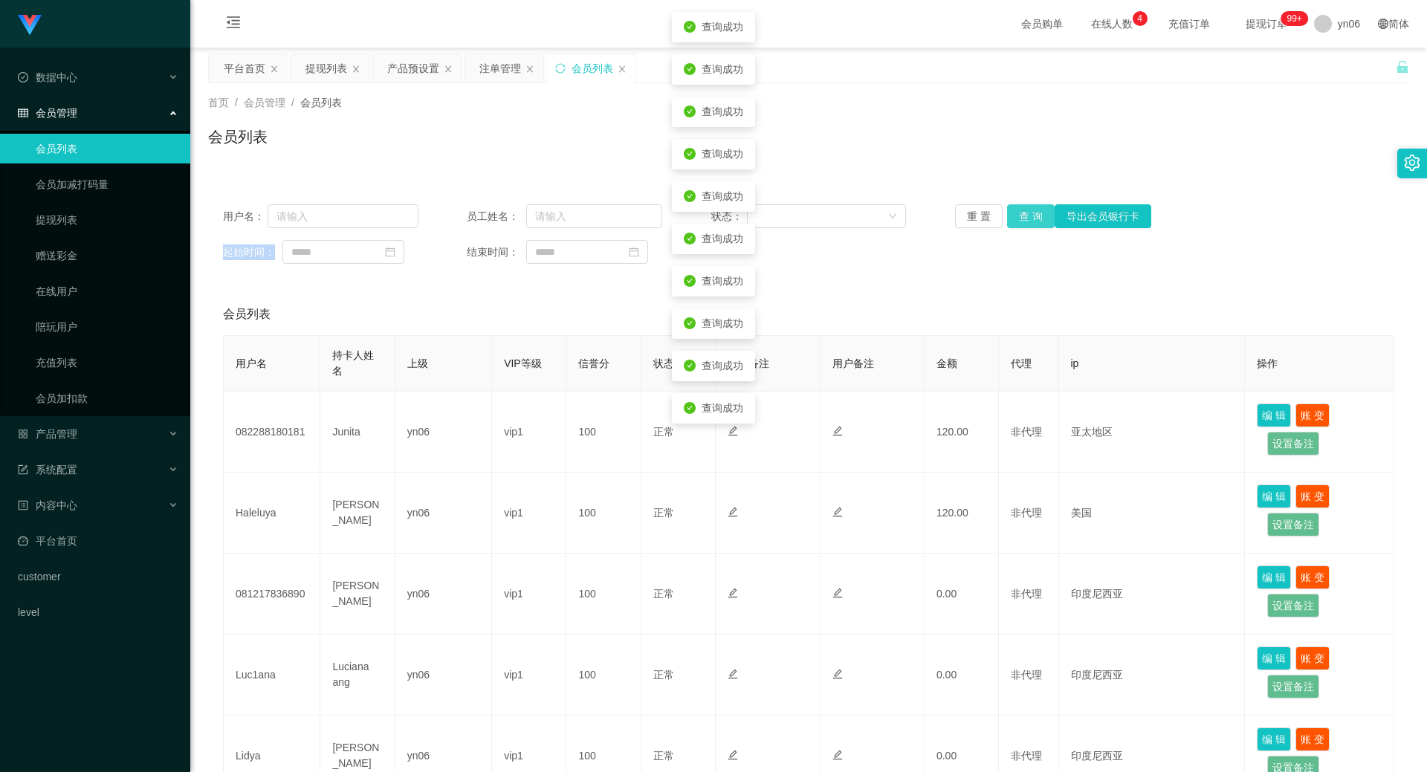
click at [1022, 210] on button "查 询" at bounding box center [1031, 216] width 48 height 24
click at [1022, 210] on div "重 置 查 询 导出会员银行卡" at bounding box center [1052, 216] width 195 height 24
click at [1022, 210] on button "查 询" at bounding box center [1031, 216] width 48 height 24
click at [1022, 210] on div "重 置 查 询 导出会员银行卡" at bounding box center [1052, 216] width 195 height 24
click at [1022, 210] on button "查 询" at bounding box center [1031, 216] width 48 height 24
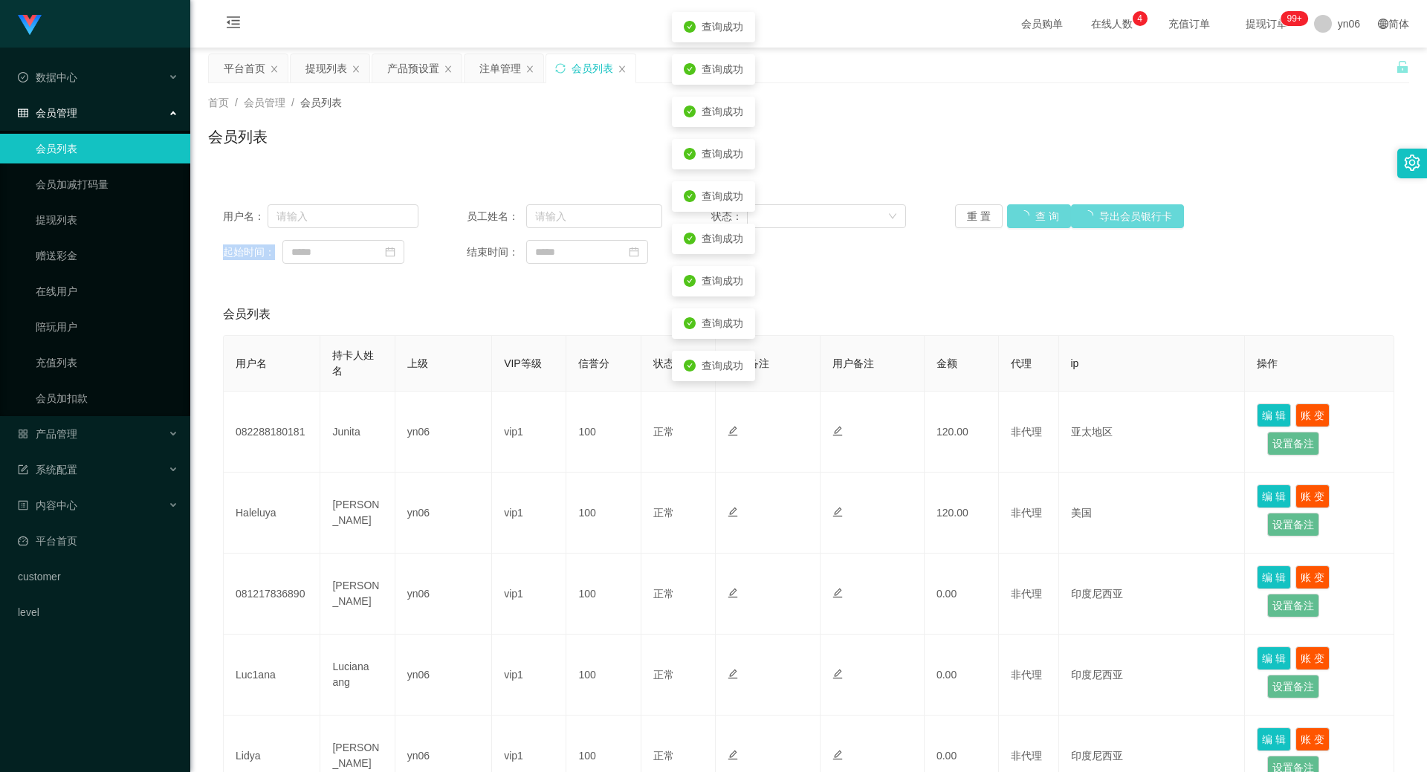
click at [1022, 210] on div "重 置 查 询 导出会员银行卡" at bounding box center [1052, 216] width 195 height 24
click at [1022, 210] on button "查 询" at bounding box center [1039, 216] width 64 height 24
click at [1022, 210] on div "重 置 查 询 导出会员银行卡" at bounding box center [1052, 216] width 195 height 24
click at [1022, 210] on button "查 询" at bounding box center [1031, 216] width 48 height 24
click at [1022, 210] on div "重 置 查 询 导出会员银行卡" at bounding box center [1052, 216] width 195 height 24
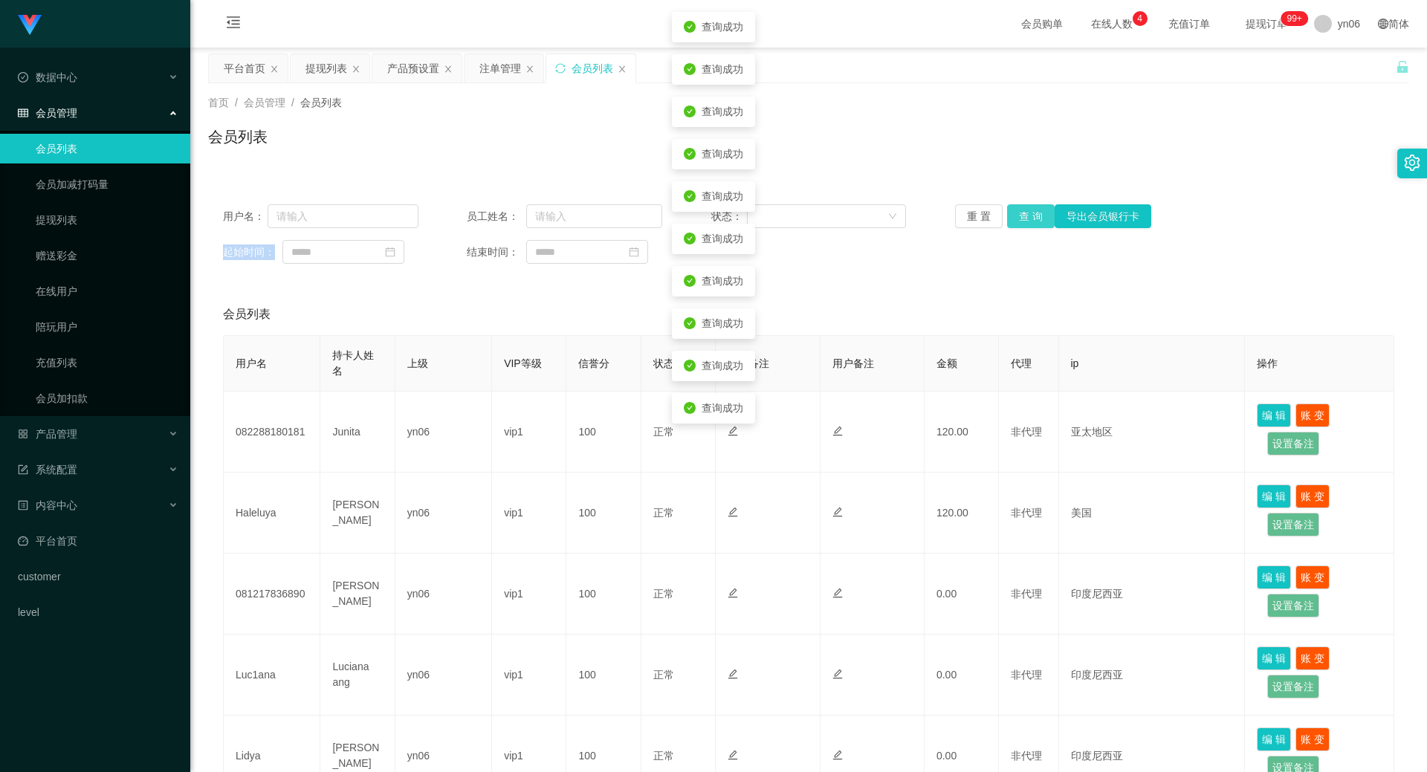
click at [1022, 210] on button "查 询" at bounding box center [1031, 216] width 48 height 24
click at [1022, 210] on div "重 置 查 询 导出会员银行卡" at bounding box center [1052, 216] width 195 height 24
click at [1022, 210] on button "查 询" at bounding box center [1031, 216] width 48 height 24
click at [1022, 210] on div "重 置 查 询 导出会员银行卡" at bounding box center [1052, 216] width 195 height 24
click at [1022, 210] on button "查 询" at bounding box center [1031, 216] width 48 height 24
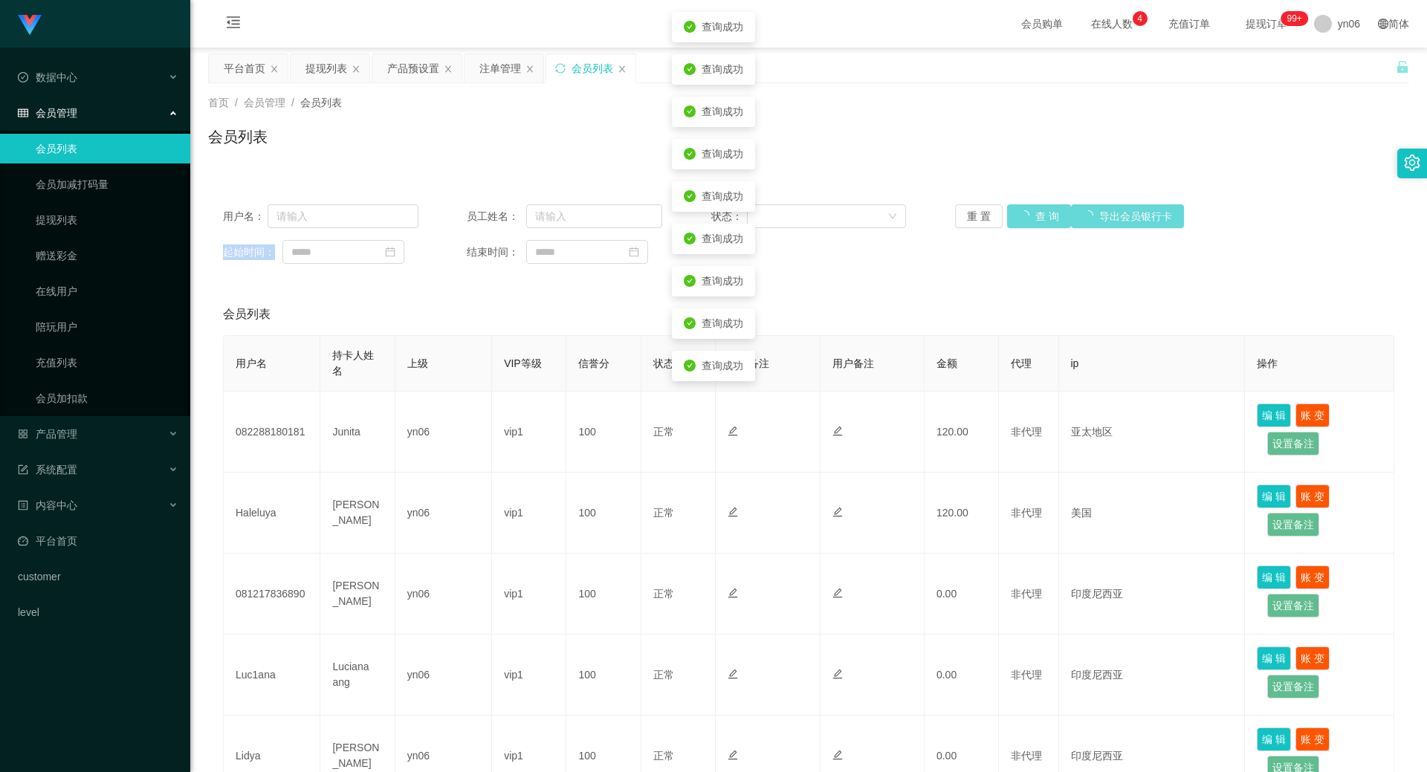
click at [1022, 210] on div "重 置 查 询 导出会员银行卡" at bounding box center [1052, 216] width 195 height 24
click at [1022, 210] on button "查 询" at bounding box center [1031, 216] width 48 height 24
click at [1022, 210] on div "重 置 查 询 导出会员银行卡" at bounding box center [1052, 216] width 195 height 24
click at [1022, 210] on button "查 询" at bounding box center [1031, 216] width 48 height 24
click at [1022, 210] on div "重 置 查 询 导出会员银行卡" at bounding box center [1052, 216] width 195 height 24
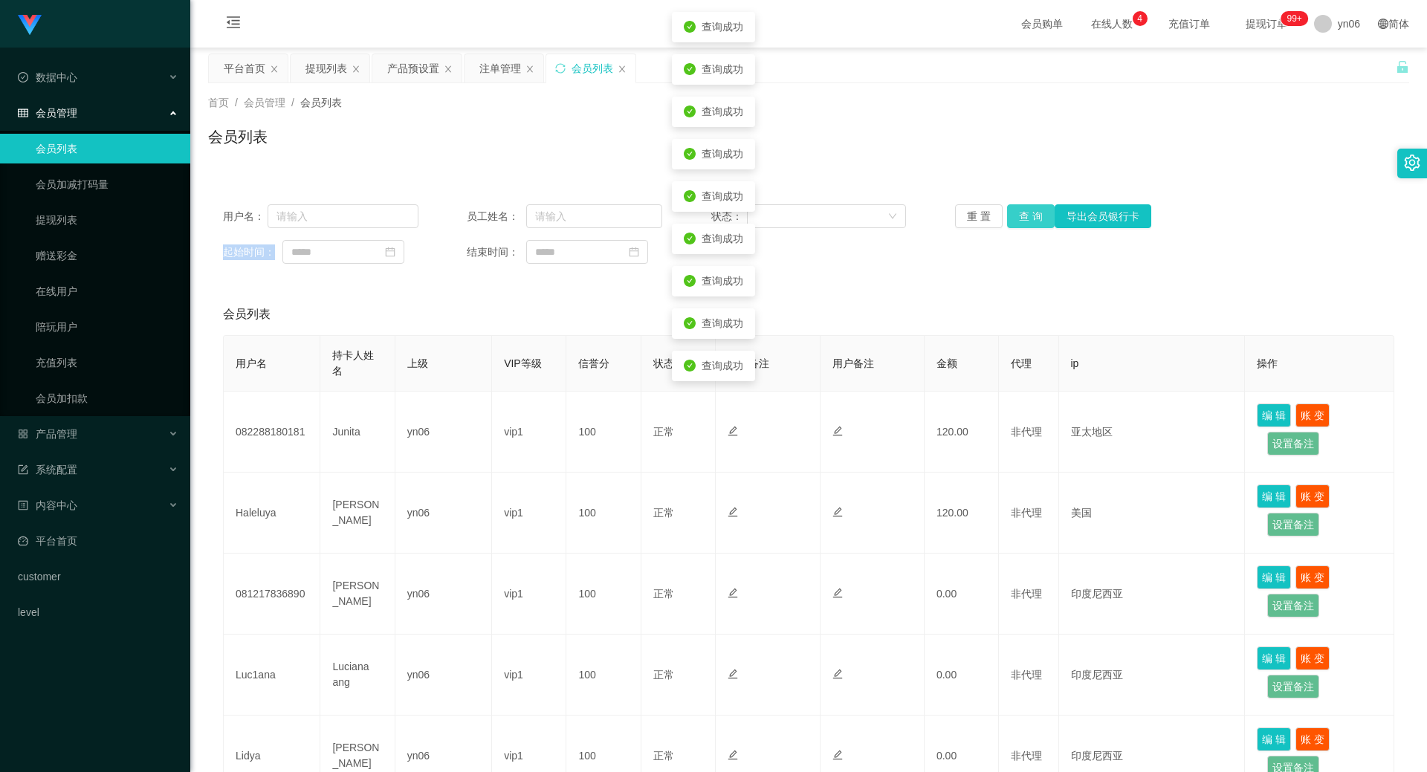
drag, startPoint x: 1022, startPoint y: 210, endPoint x: 1022, endPoint y: 201, distance: 8.2
click at [1022, 201] on div "用户名： 员工姓名： 状态： 重 置 查 询 导出会员银行卡 起始时间： 结束时间：" at bounding box center [808, 233] width 1201 height 89
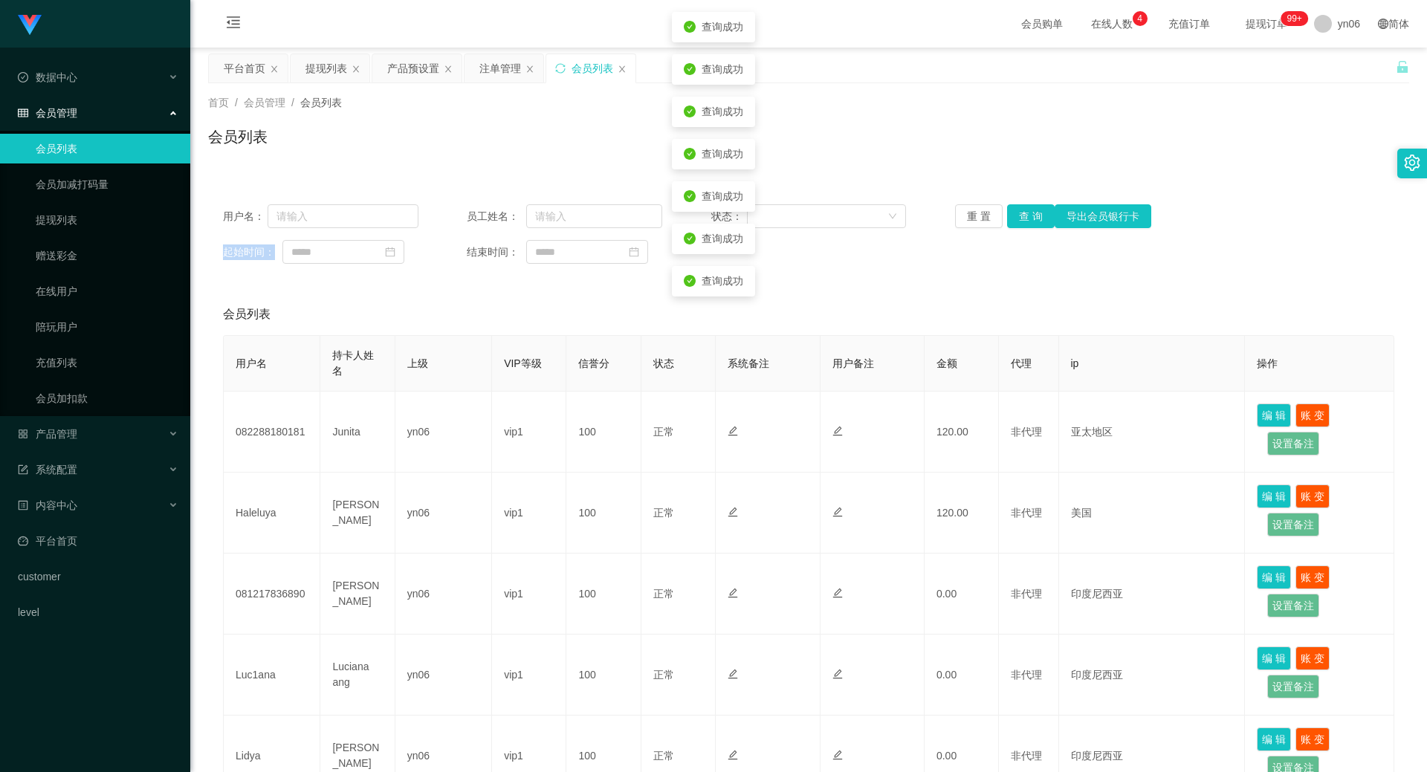
click at [1022, 201] on div "用户名： 员工姓名： 状态： 重 置 查 询 导出会员银行卡 起始时间： 结束时间：" at bounding box center [808, 233] width 1201 height 89
click at [1027, 215] on button "查 询" at bounding box center [1031, 216] width 48 height 24
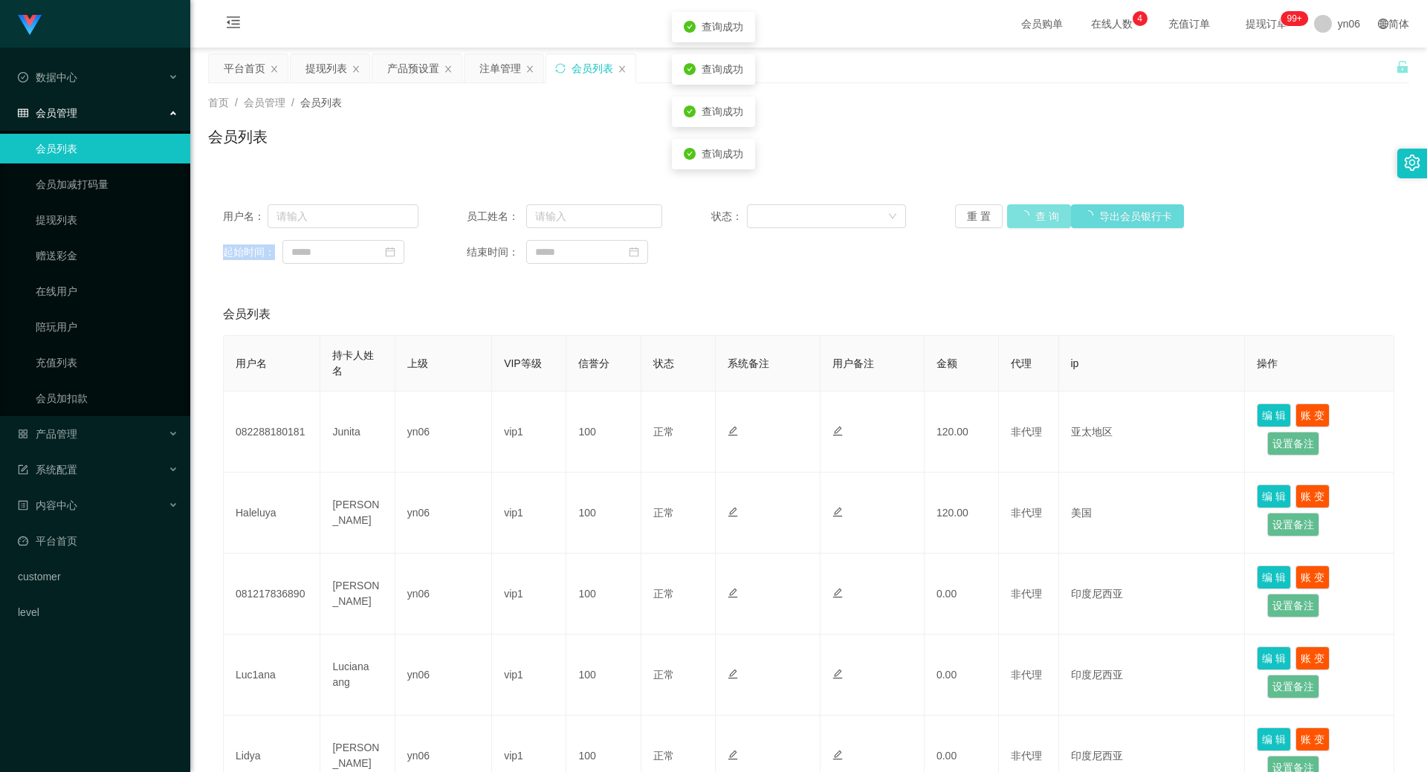
click at [1027, 215] on button "查 询" at bounding box center [1039, 216] width 64 height 24
click at [1028, 217] on button "查 询" at bounding box center [1039, 216] width 64 height 24
click at [1028, 217] on button "查 询" at bounding box center [1031, 216] width 48 height 24
click at [1028, 217] on div "重 置 查 询 导出会员银行卡" at bounding box center [1052, 216] width 195 height 24
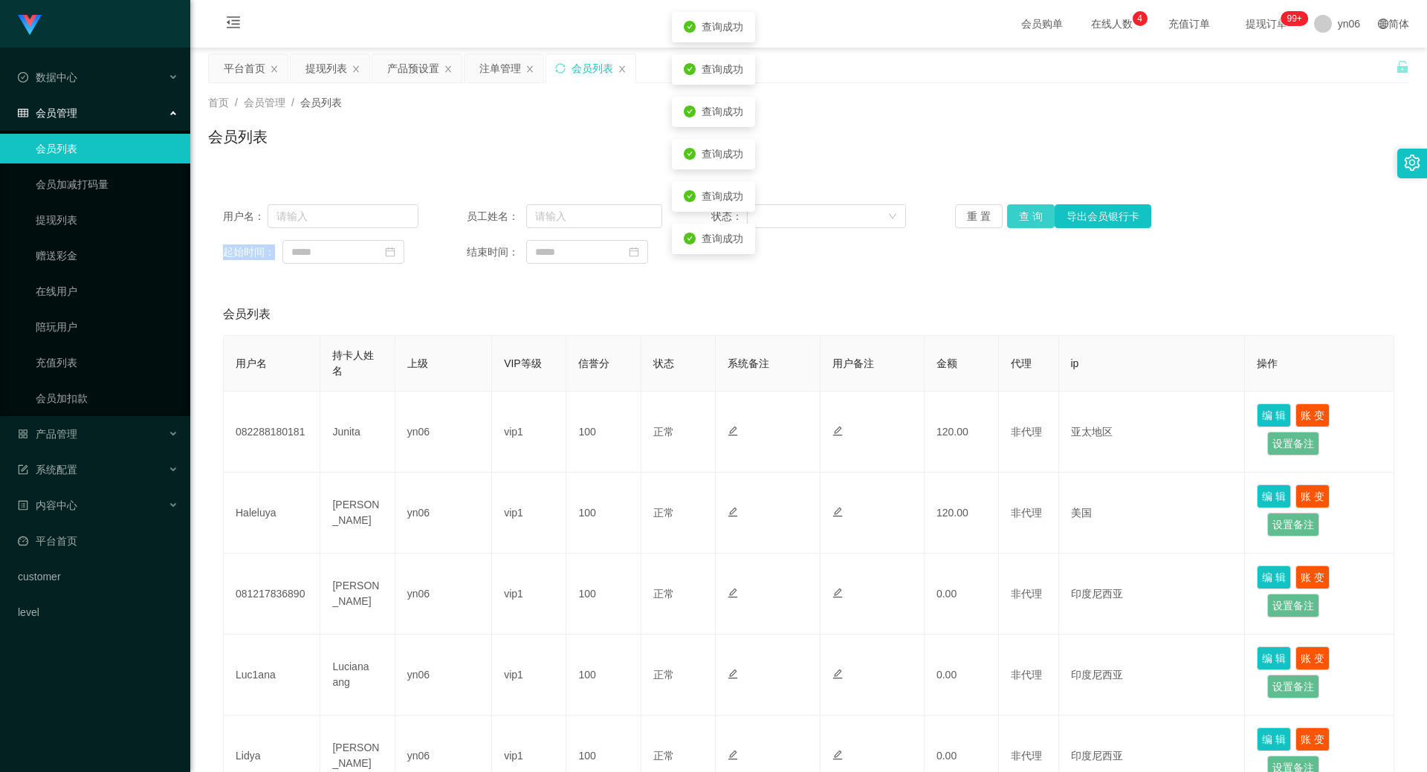
click at [1028, 217] on button "查 询" at bounding box center [1031, 216] width 48 height 24
click at [1028, 217] on div "重 置 查 询 导出会员银行卡" at bounding box center [1052, 216] width 195 height 24
click at [1028, 217] on button "查 询" at bounding box center [1031, 216] width 48 height 24
click at [1028, 217] on div "重 置 查 询 导出会员银行卡" at bounding box center [1052, 216] width 195 height 24
click at [1018, 207] on button "查 询" at bounding box center [1031, 216] width 48 height 24
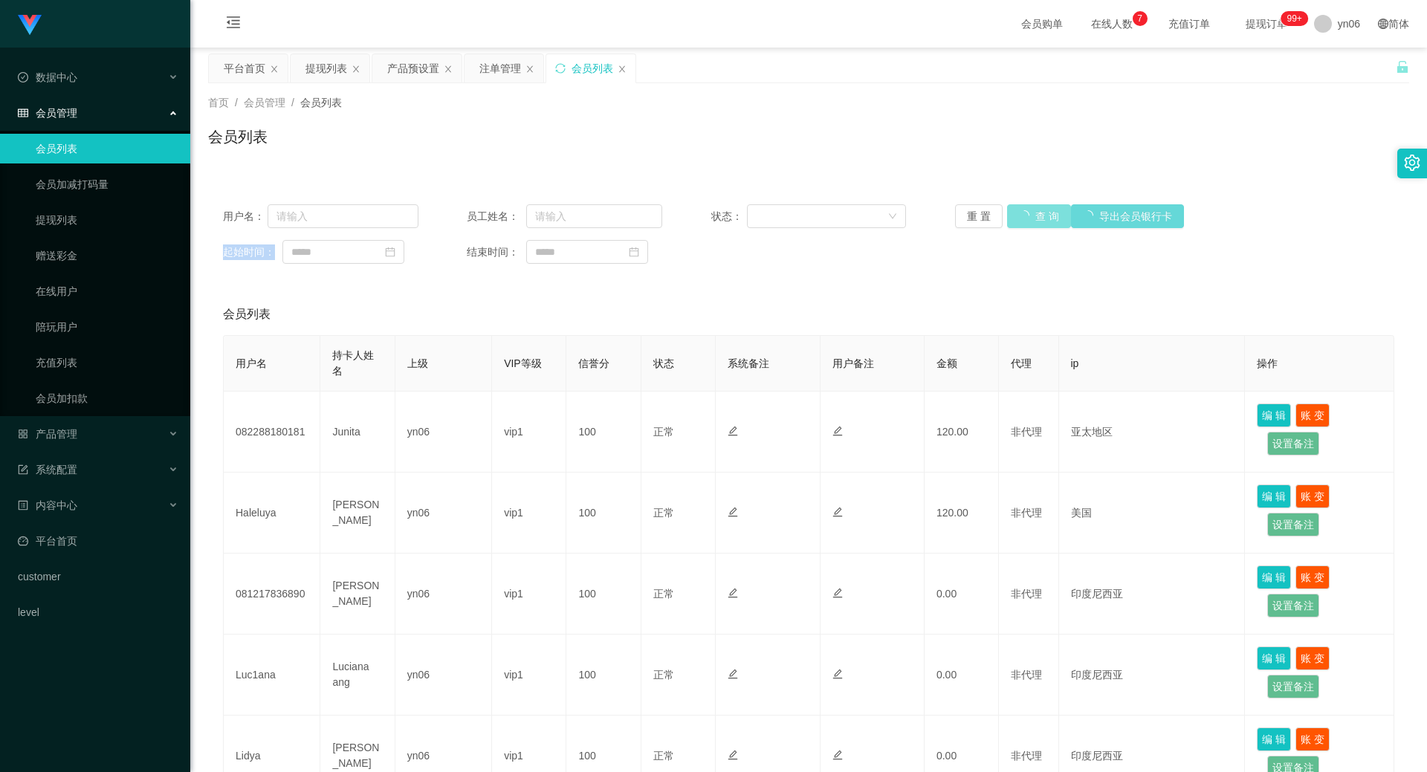
click at [1018, 207] on div "重 置 查 询 导出会员银行卡" at bounding box center [1052, 216] width 195 height 24
click at [1018, 207] on button "查 询" at bounding box center [1031, 216] width 48 height 24
click at [1019, 224] on button "查 询" at bounding box center [1031, 216] width 48 height 24
click at [1019, 224] on div "重 置 查 询 导出会员银行卡" at bounding box center [1052, 216] width 195 height 24
click at [1019, 224] on button "查 询" at bounding box center [1031, 216] width 48 height 24
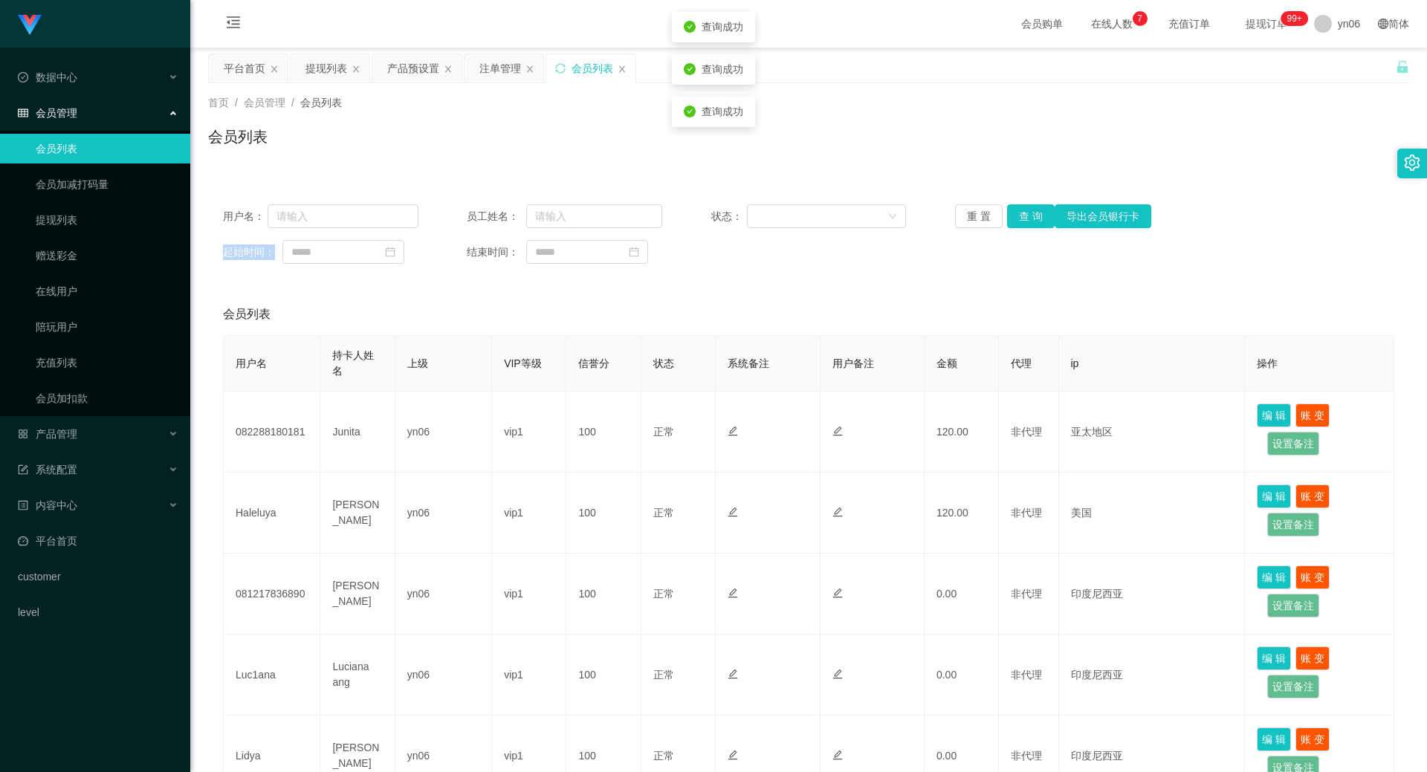
click at [1019, 224] on div "重 置 查 询 导出会员银行卡" at bounding box center [1052, 216] width 195 height 24
click at [1019, 224] on button "查 询" at bounding box center [1031, 216] width 48 height 24
click at [1019, 224] on div "重 置 查 询 导出会员银行卡" at bounding box center [1052, 216] width 195 height 24
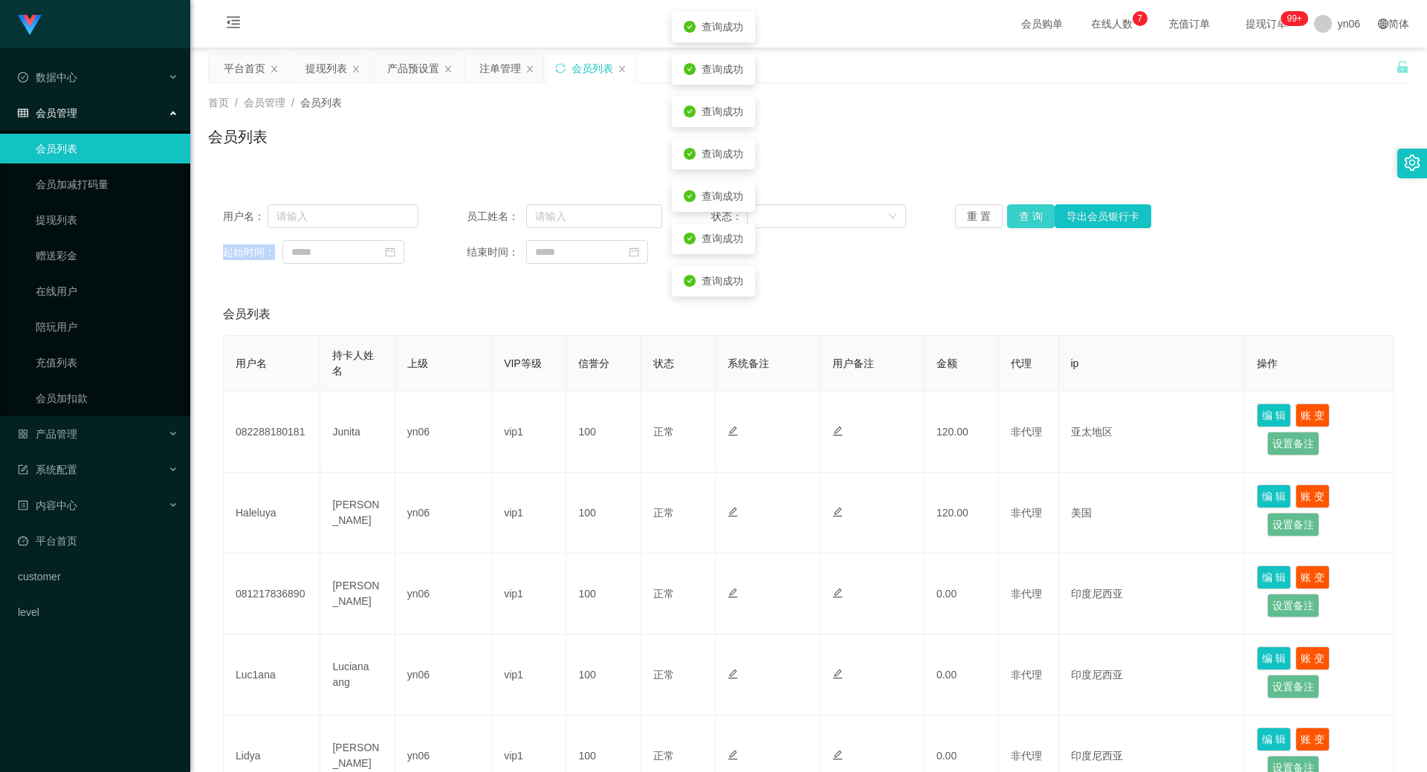
click at [1019, 224] on button "查 询" at bounding box center [1031, 216] width 48 height 24
click at [1019, 224] on div "重 置 查 询 导出会员银行卡" at bounding box center [1052, 216] width 195 height 24
click at [1019, 224] on button "查 询" at bounding box center [1031, 216] width 48 height 24
click at [1019, 224] on div "重 置 查 询 导出会员银行卡" at bounding box center [1052, 216] width 195 height 24
click at [1019, 224] on button "查 询" at bounding box center [1039, 216] width 64 height 24
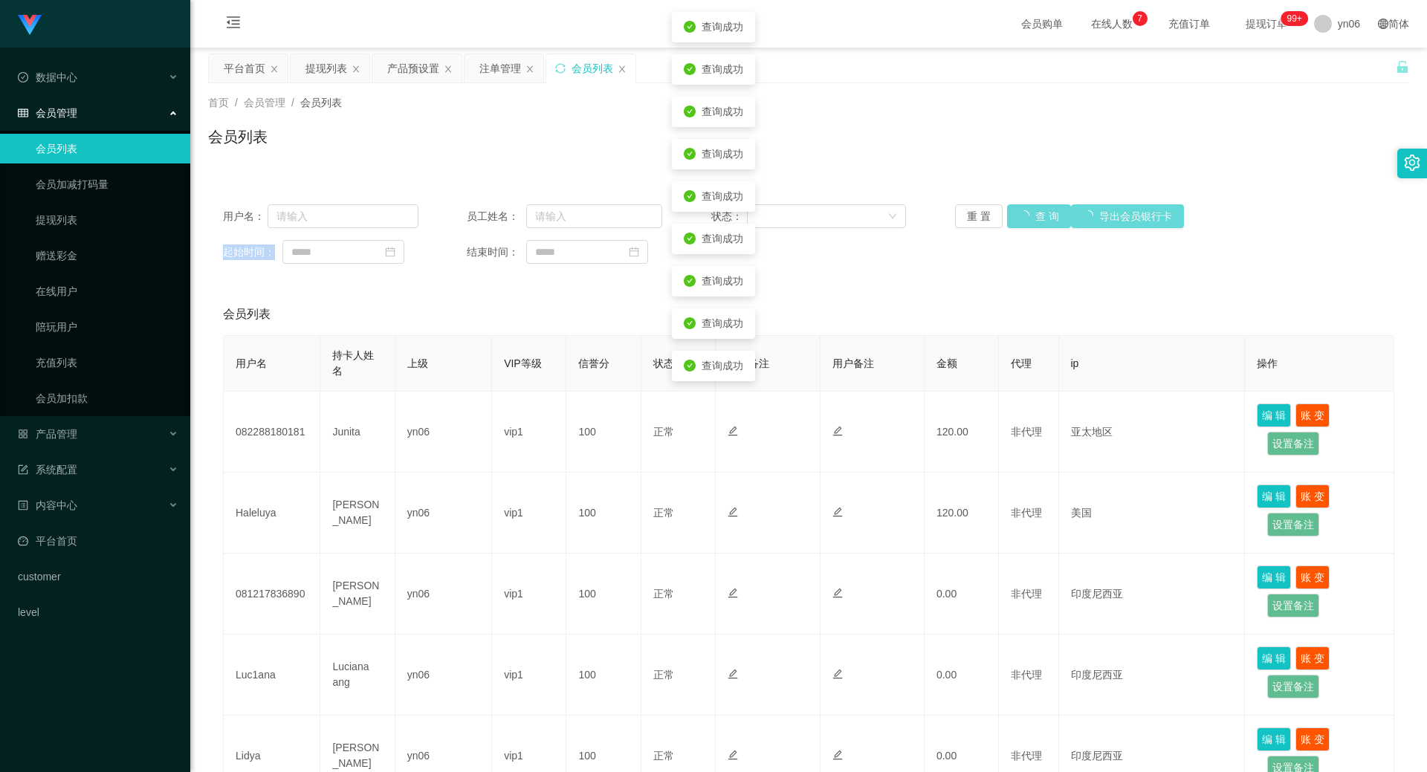
click at [1019, 224] on div "重 置 查 询 导出会员银行卡" at bounding box center [1052, 216] width 195 height 24
click at [1019, 224] on button "查 询" at bounding box center [1039, 216] width 64 height 24
click at [1019, 224] on div "重 置 查 询 导出会员银行卡" at bounding box center [1052, 216] width 195 height 24
click at [1019, 224] on button "查 询" at bounding box center [1031, 216] width 48 height 24
click at [1019, 224] on div "重 置 查 询 导出会员银行卡" at bounding box center [1052, 216] width 195 height 24
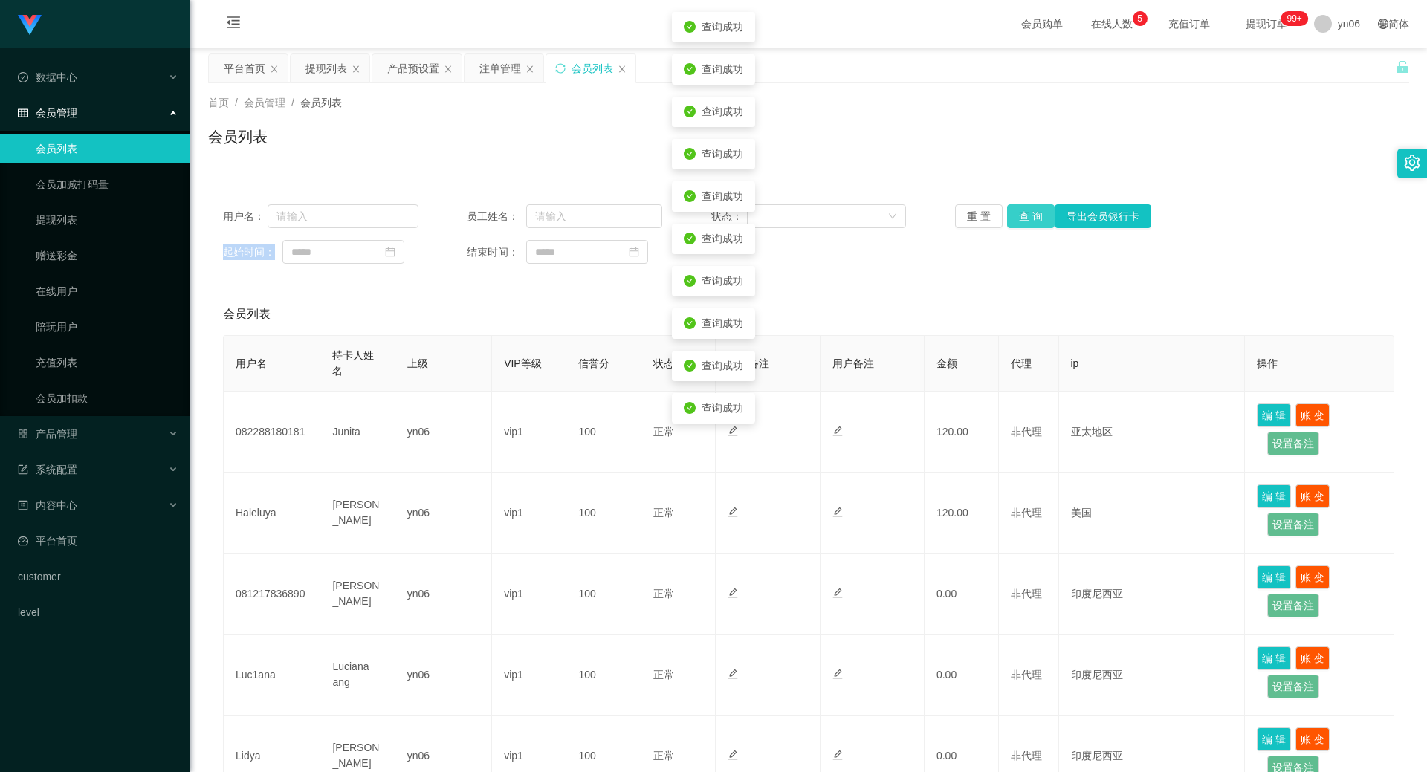
click at [1019, 224] on button "查 询" at bounding box center [1031, 216] width 48 height 24
click at [1019, 224] on div "重 置 查 询 导出会员银行卡" at bounding box center [1052, 216] width 195 height 24
click at [1017, 225] on button "查 询" at bounding box center [1031, 216] width 48 height 24
click at [1017, 225] on div "重 置 查 询 导出会员银行卡" at bounding box center [1052, 216] width 195 height 24
click at [1017, 225] on button "查 询" at bounding box center [1039, 216] width 64 height 24
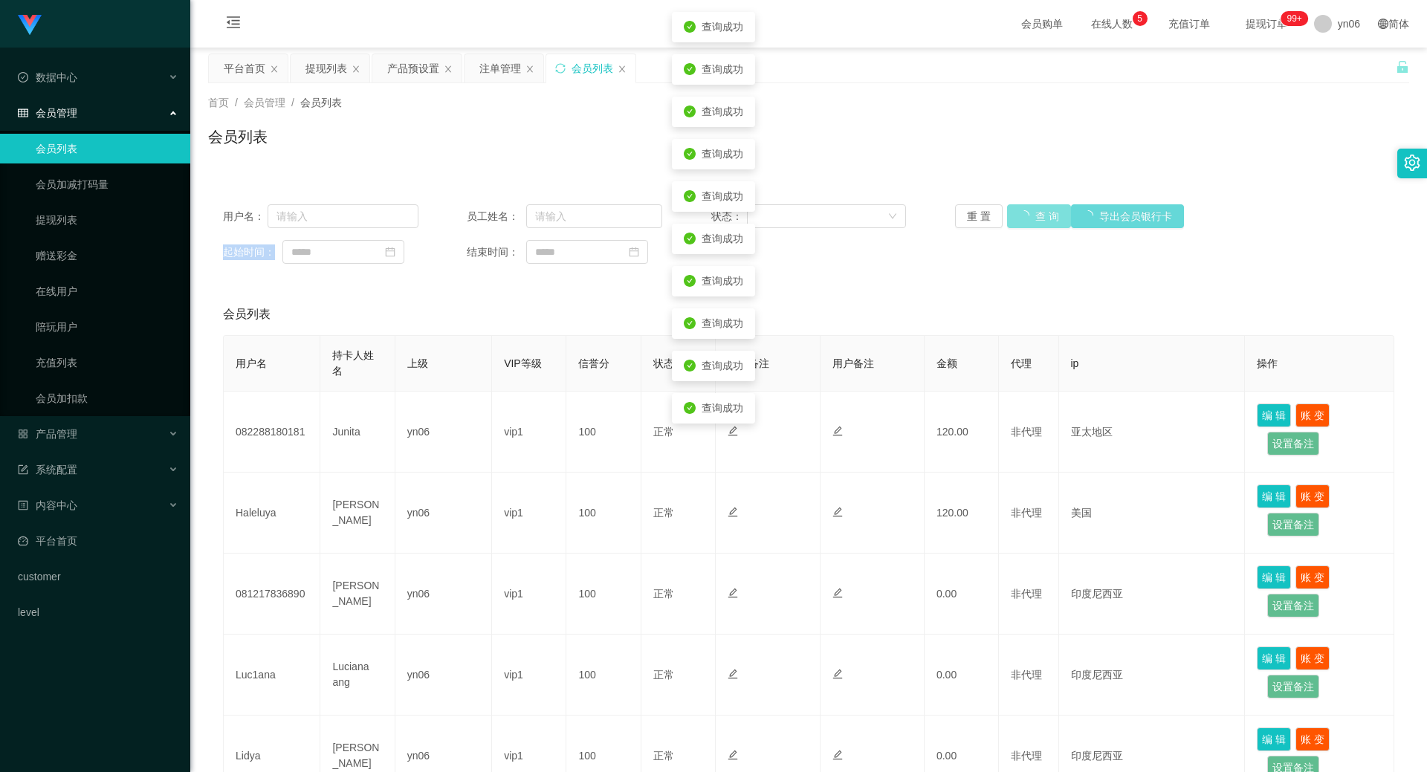
click at [1017, 225] on div "重 置 查 询 导出会员银行卡" at bounding box center [1052, 216] width 195 height 24
click at [1019, 220] on button "查 询" at bounding box center [1031, 216] width 48 height 24
drag, startPoint x: 1019, startPoint y: 220, endPoint x: 210, endPoint y: 285, distance: 812.6
click at [1020, 218] on div "重 置 查 询 导出会员银行卡" at bounding box center [1052, 216] width 195 height 24
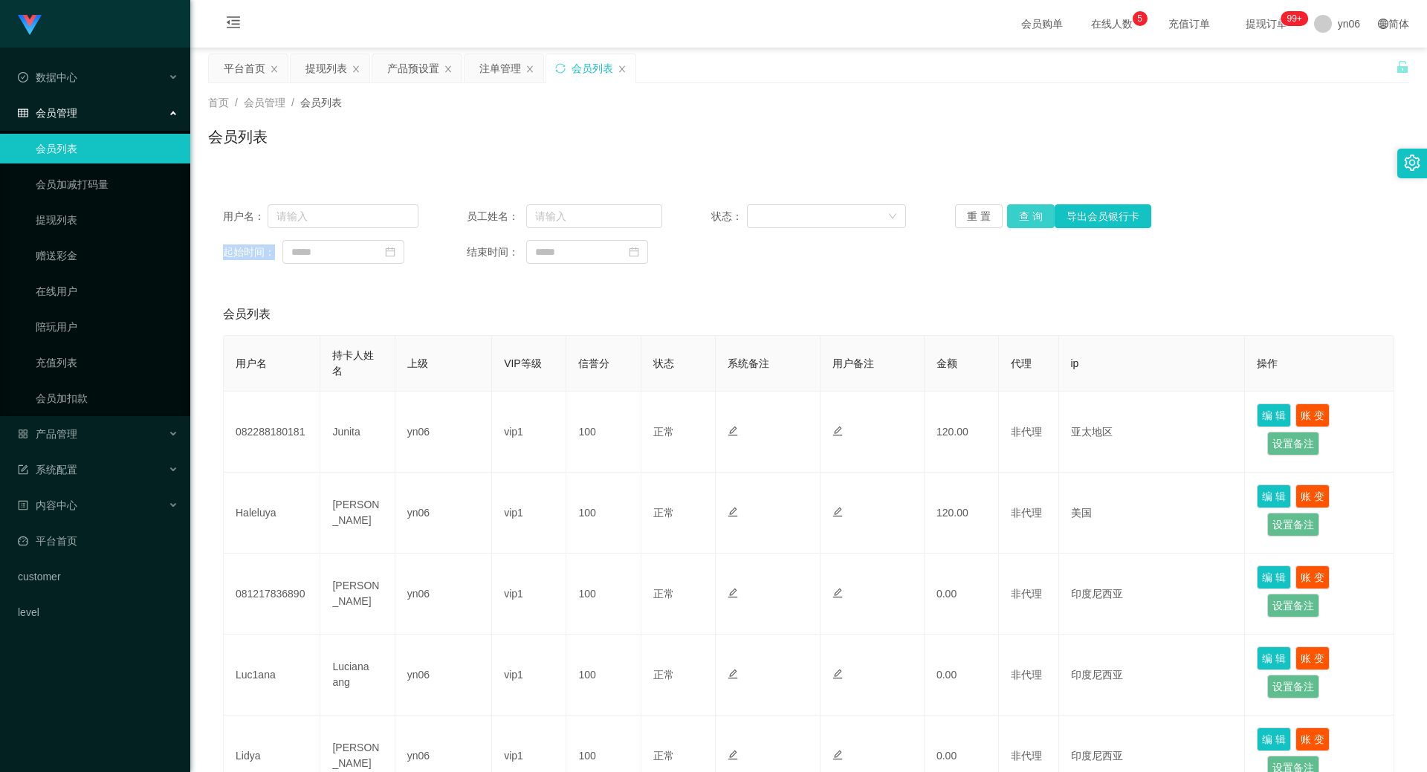
click at [1007, 208] on button "查 询" at bounding box center [1031, 216] width 48 height 24
click at [1005, 212] on div "重 置 查 询 导出会员银行卡" at bounding box center [1052, 216] width 195 height 24
click at [1007, 214] on button "查 询" at bounding box center [1031, 216] width 48 height 24
click at [1005, 214] on div "重 置 查 询 导出会员银行卡" at bounding box center [1052, 216] width 195 height 24
click at [1008, 217] on button "查 询" at bounding box center [1031, 216] width 48 height 24
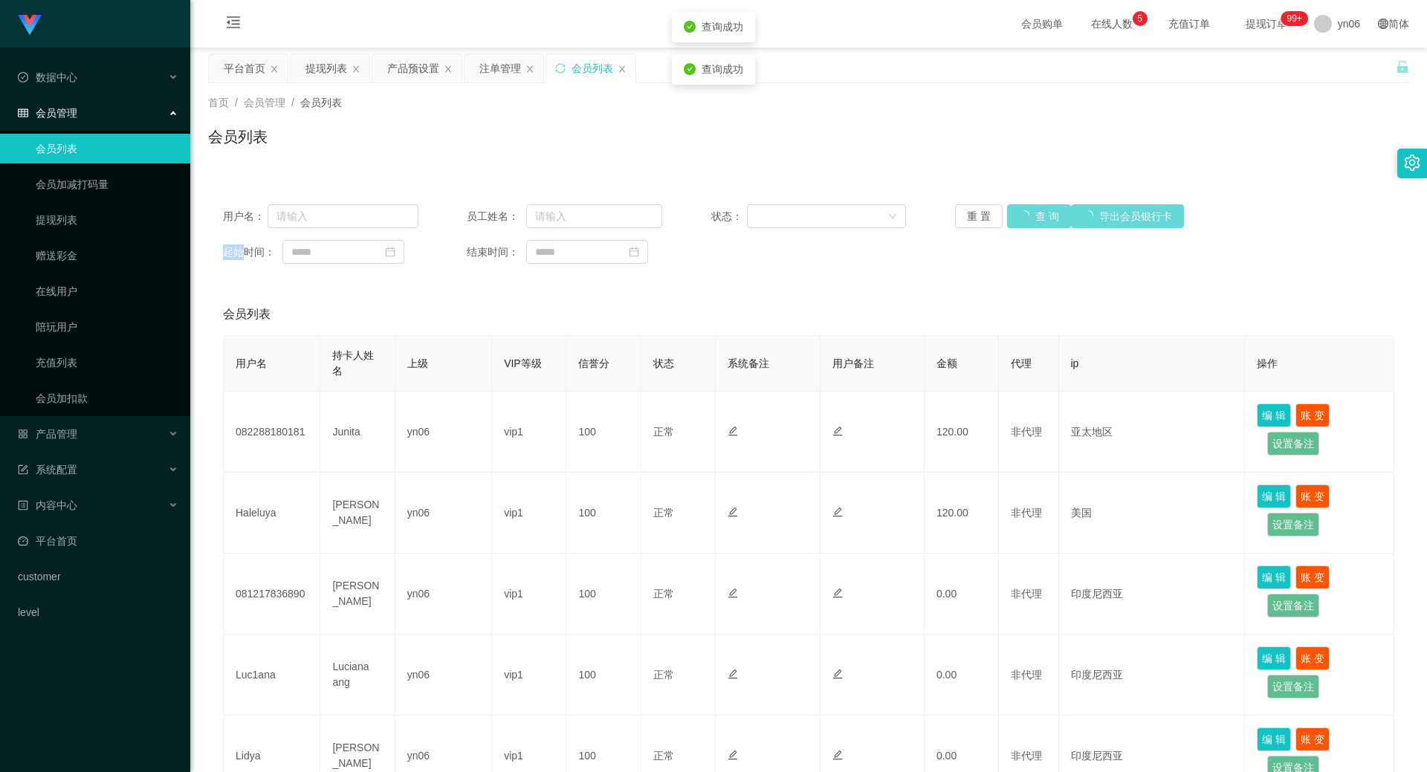
click at [1017, 222] on div "重 置 查 询 导出会员银行卡" at bounding box center [1052, 216] width 195 height 24
click at [1018, 222] on div "重 置 查 询 导出会员银行卡" at bounding box center [1052, 216] width 195 height 24
click at [1019, 224] on div "重 置 查 询 导出会员银行卡" at bounding box center [1052, 216] width 195 height 24
click at [1019, 224] on button "查 询" at bounding box center [1031, 216] width 48 height 24
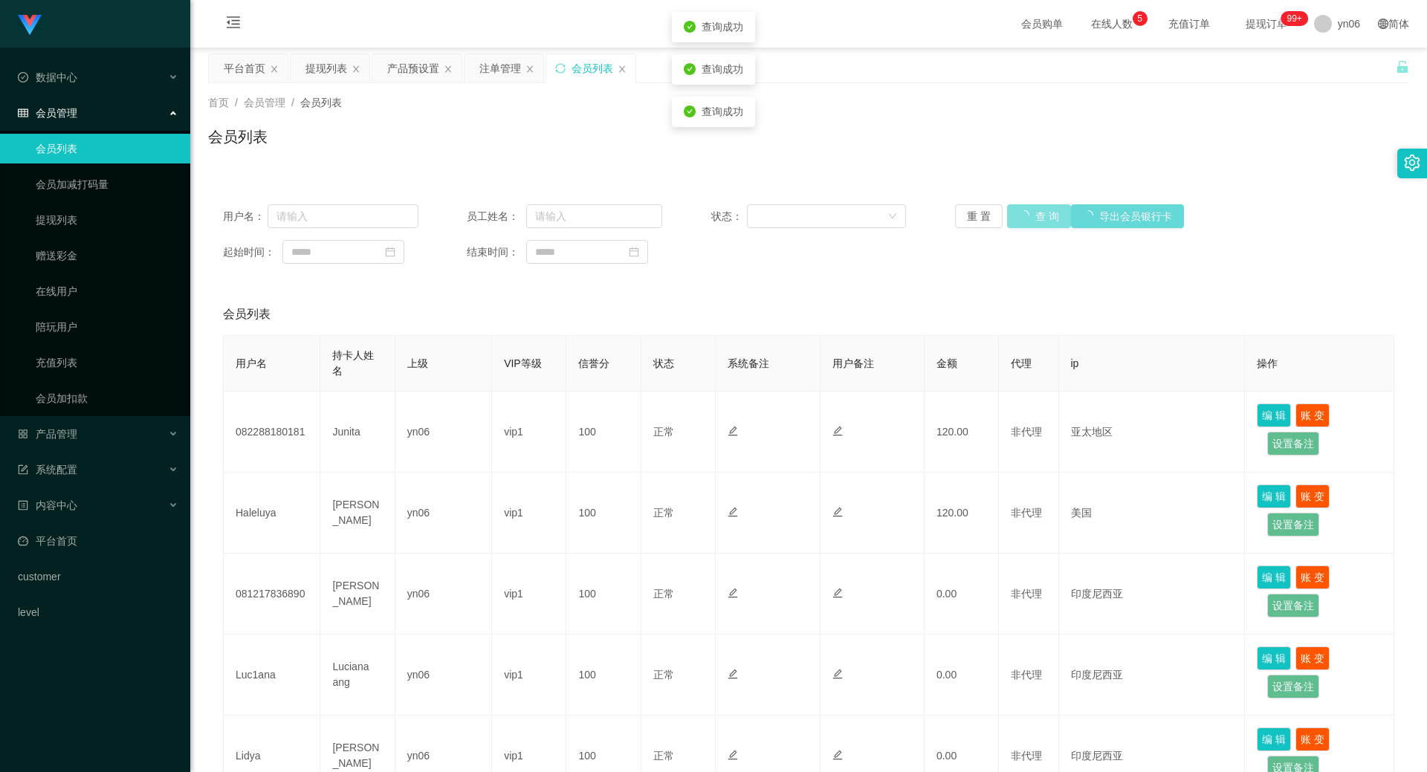
click at [1019, 224] on div "重 置 查 询 导出会员银行卡" at bounding box center [1052, 216] width 195 height 24
click at [1020, 218] on button "查 询" at bounding box center [1031, 216] width 48 height 24
click at [1021, 215] on button "查 询" at bounding box center [1031, 216] width 48 height 24
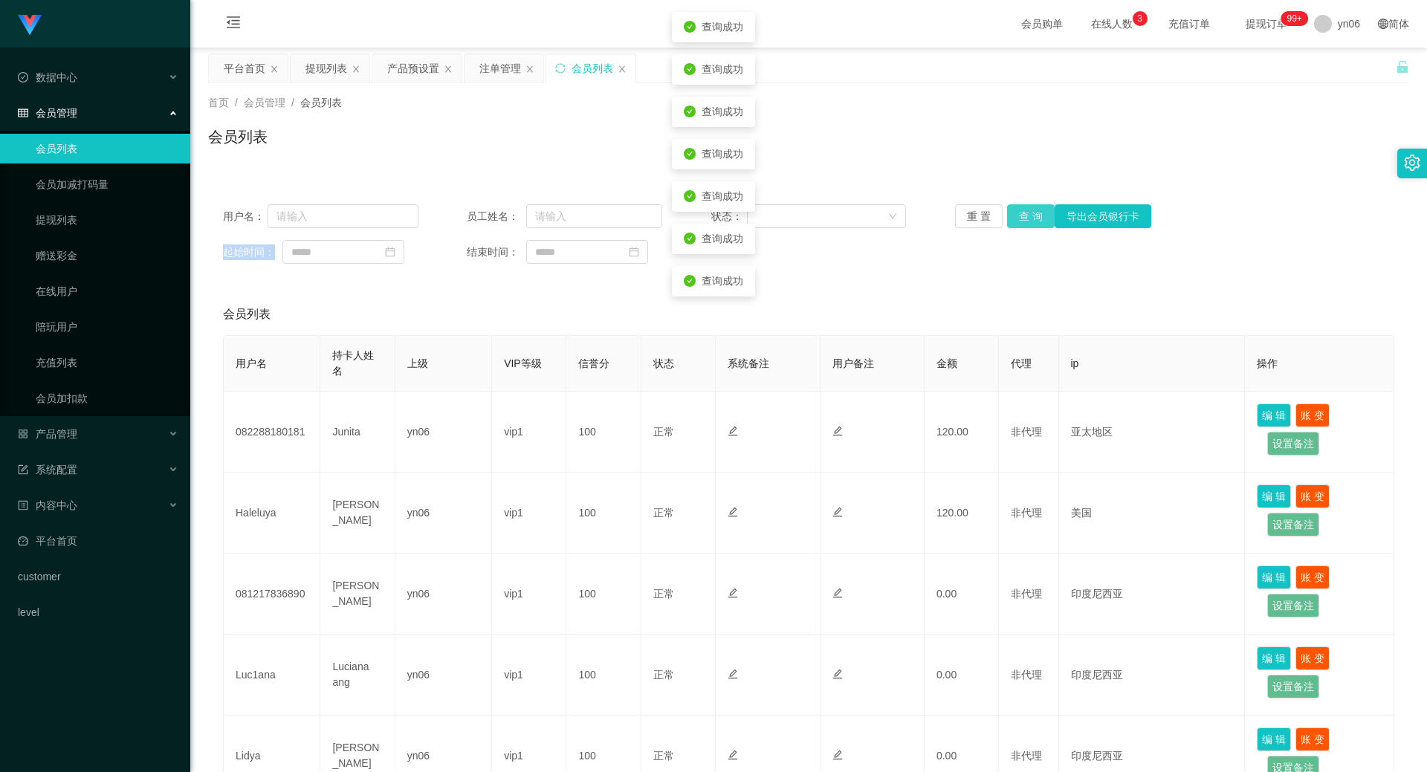
click at [1018, 221] on button "查 询" at bounding box center [1031, 216] width 48 height 24
click at [1018, 221] on button "查 询" at bounding box center [1039, 216] width 64 height 24
click at [1018, 221] on div "重 置 查 询 导出会员银行卡" at bounding box center [1052, 216] width 195 height 24
click at [1018, 221] on button "查 询" at bounding box center [1031, 216] width 48 height 24
click at [1018, 221] on div "重 置 查 询 导出会员银行卡" at bounding box center [1052, 216] width 195 height 24
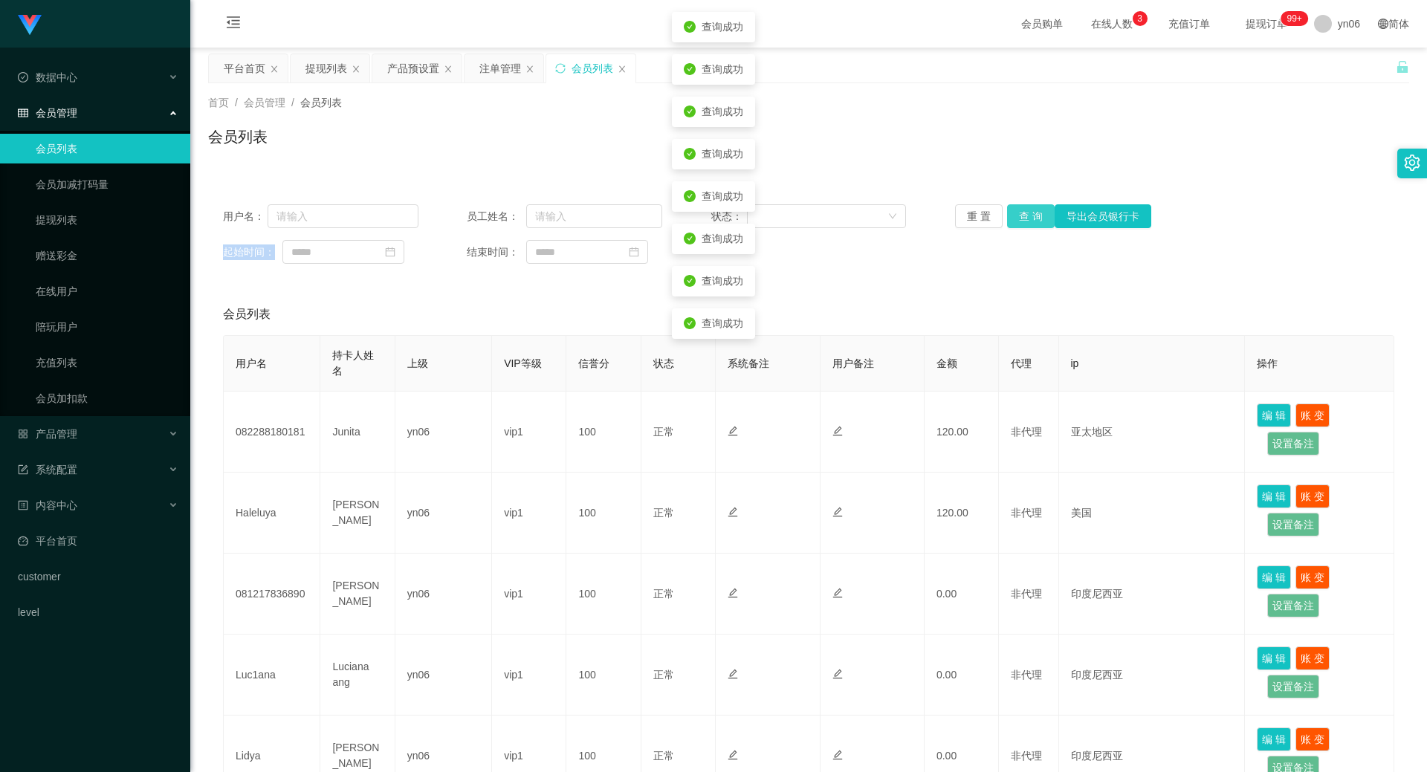
click at [1015, 224] on button "查 询" at bounding box center [1031, 216] width 48 height 24
click at [1014, 227] on div "重 置 查 询 导出会员银行卡" at bounding box center [1052, 216] width 195 height 24
click at [1014, 227] on button "查 询" at bounding box center [1031, 216] width 48 height 24
click at [1014, 227] on div "重 置 查 询 导出会员银行卡" at bounding box center [1052, 216] width 195 height 24
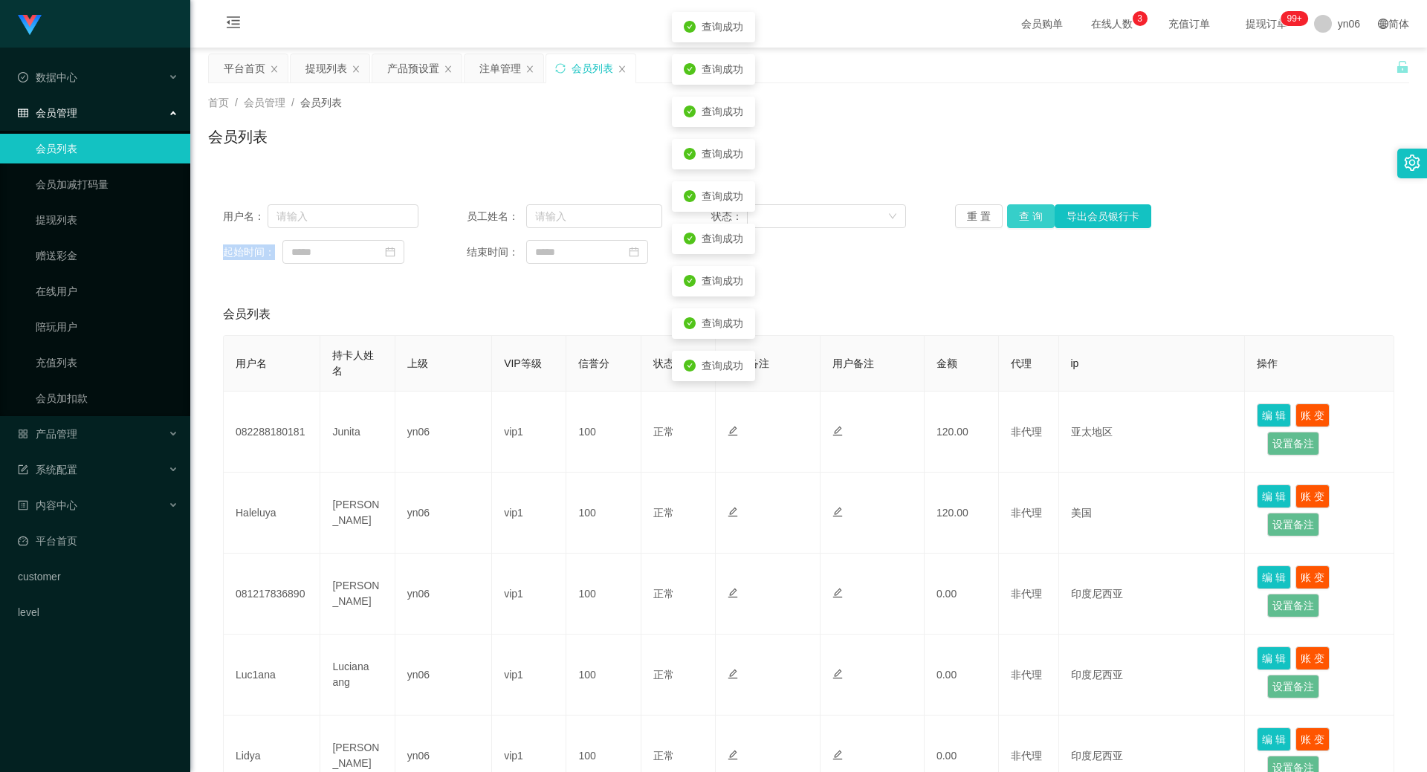
click at [1014, 227] on button "查 询" at bounding box center [1031, 216] width 48 height 24
click at [1015, 221] on button "查 询" at bounding box center [1031, 216] width 48 height 24
click at [1015, 221] on button "查 询" at bounding box center [1039, 216] width 64 height 24
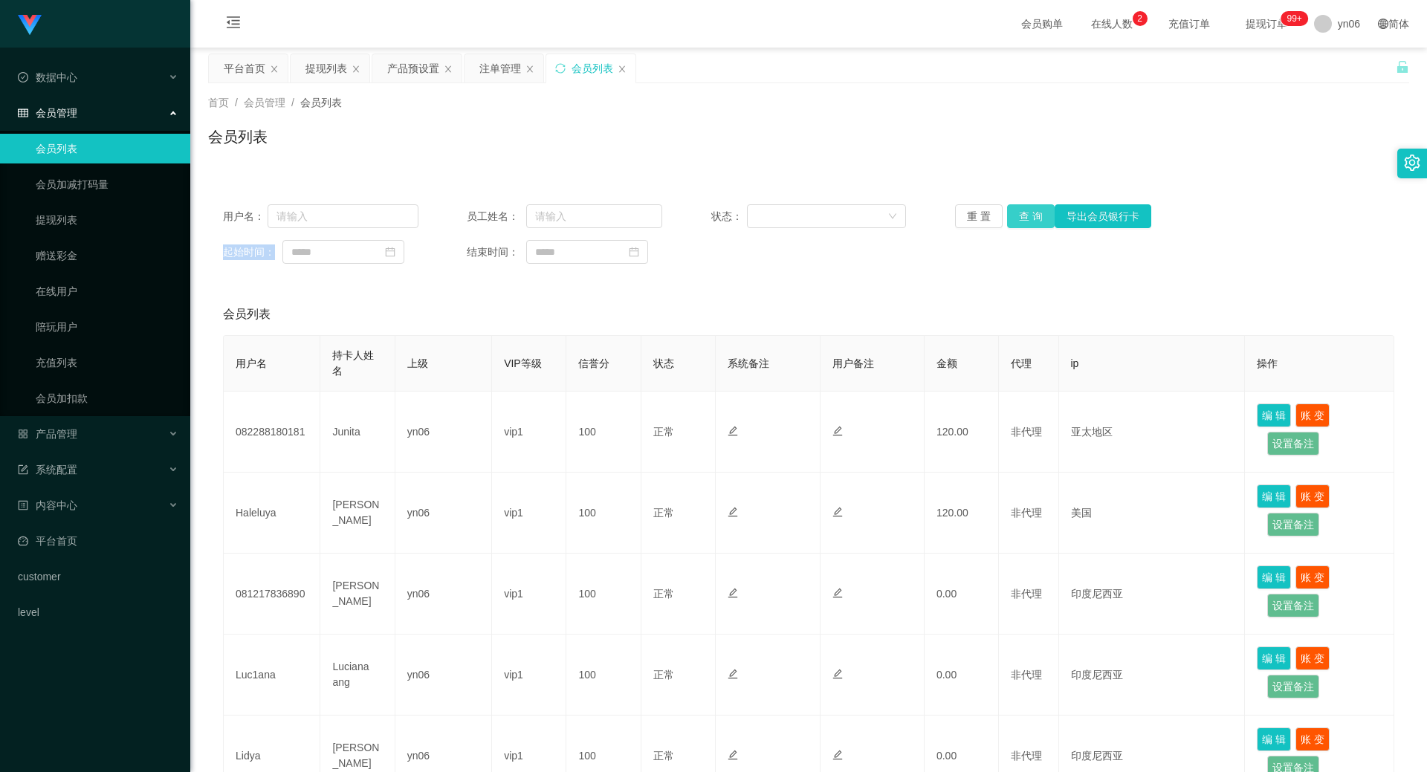
drag, startPoint x: 1032, startPoint y: 207, endPoint x: 1030, endPoint y: 218, distance: 11.4
click at [1032, 207] on button "查 询" at bounding box center [1031, 216] width 48 height 24
click at [1029, 221] on button "查 询" at bounding box center [1031, 216] width 48 height 24
click at [1029, 221] on div "重 置 查 询 导出会员银行卡" at bounding box center [1052, 216] width 195 height 24
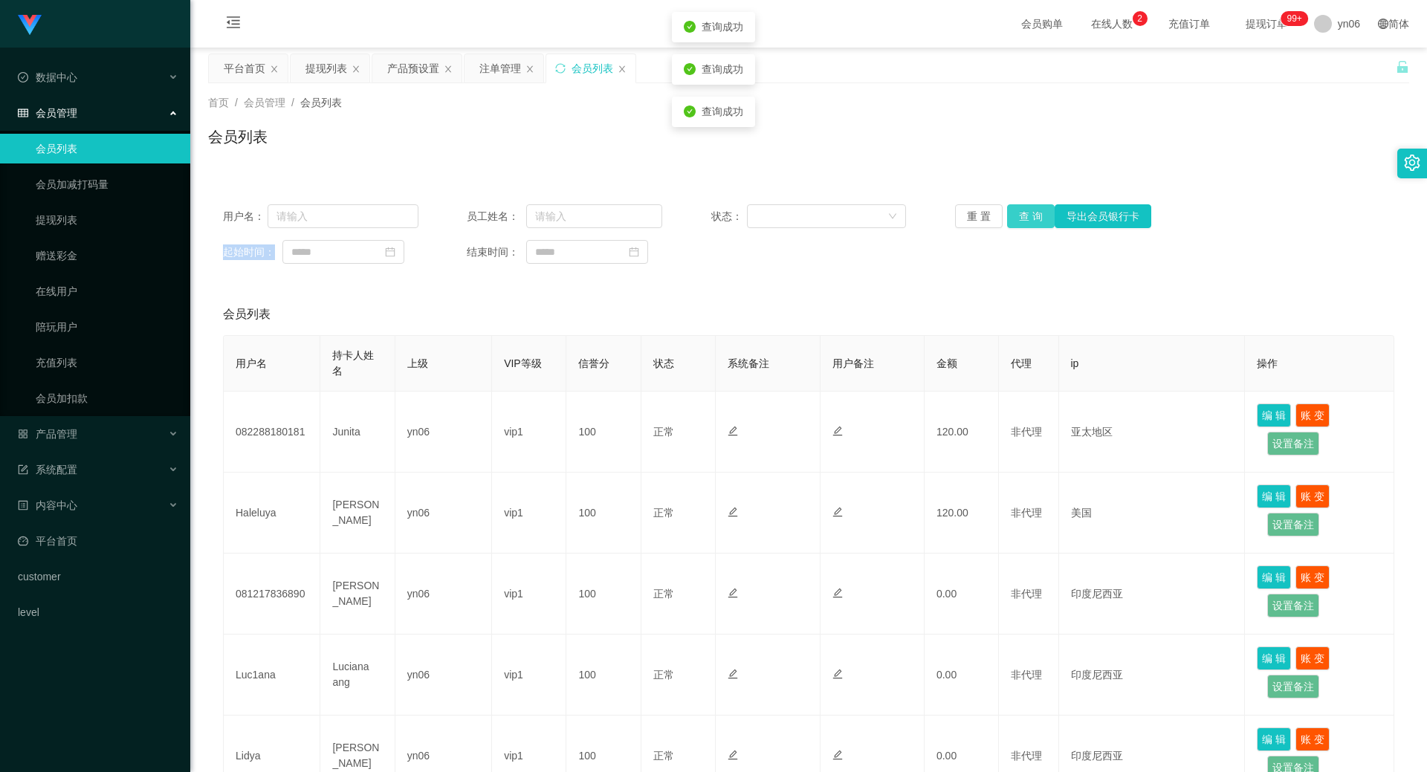
click at [1029, 221] on button "查 询" at bounding box center [1031, 216] width 48 height 24
click at [1029, 221] on div "重 置 查 询 导出会员银行卡" at bounding box center [1052, 216] width 195 height 24
click at [1029, 221] on button "查 询" at bounding box center [1031, 216] width 48 height 24
click at [1029, 223] on div "重 置 查 询 导出会员银行卡" at bounding box center [1052, 216] width 195 height 24
click at [1029, 223] on button "查 询" at bounding box center [1031, 216] width 48 height 24
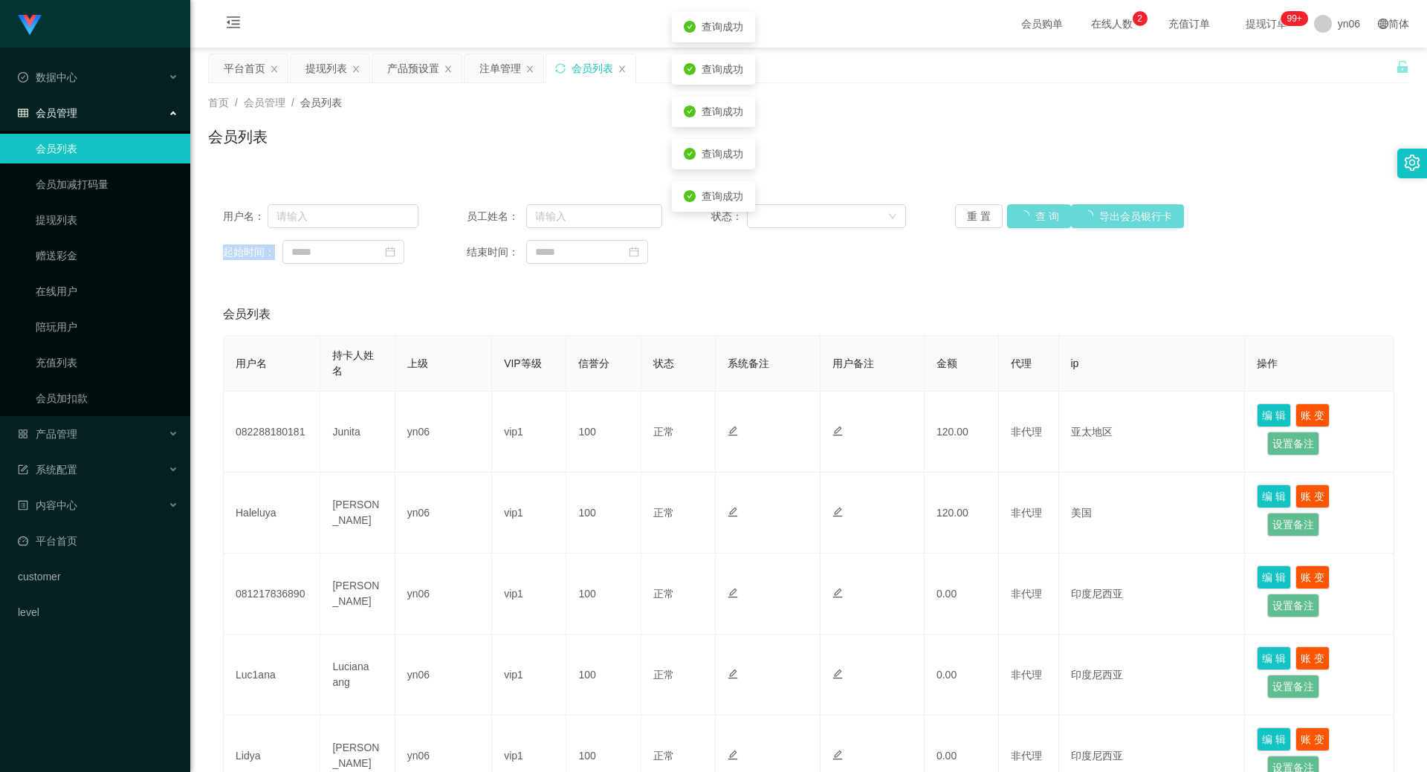
click at [1029, 223] on div "重 置 查 询 导出会员银行卡" at bounding box center [1052, 216] width 195 height 24
click at [1029, 223] on button "查 询" at bounding box center [1039, 216] width 64 height 24
click at [1029, 224] on div "重 置 查 询 导出会员银行卡" at bounding box center [1052, 216] width 195 height 24
click at [1029, 224] on button "查 询" at bounding box center [1031, 216] width 48 height 24
click at [1029, 224] on div "重 置 查 询 导出会员银行卡" at bounding box center [1052, 216] width 195 height 24
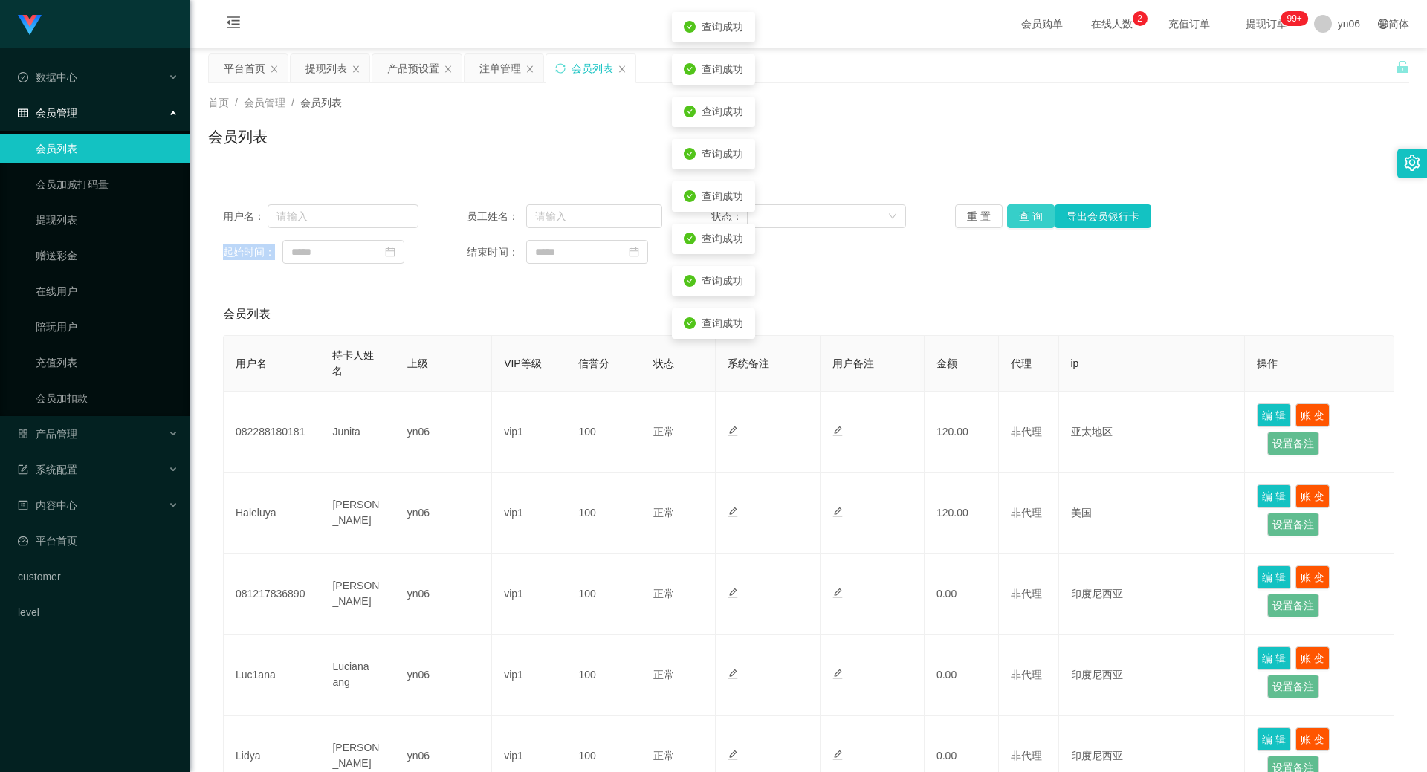
click at [1034, 218] on button "查 询" at bounding box center [1031, 216] width 48 height 24
click at [1034, 224] on div "重 置 查 询 导出会员银行卡" at bounding box center [1052, 216] width 195 height 24
click at [1034, 224] on button "查 询" at bounding box center [1031, 216] width 48 height 24
click at [1034, 224] on div "重 置 查 询 导出会员银行卡" at bounding box center [1052, 216] width 195 height 24
click at [1034, 224] on button "查 询" at bounding box center [1031, 216] width 48 height 24
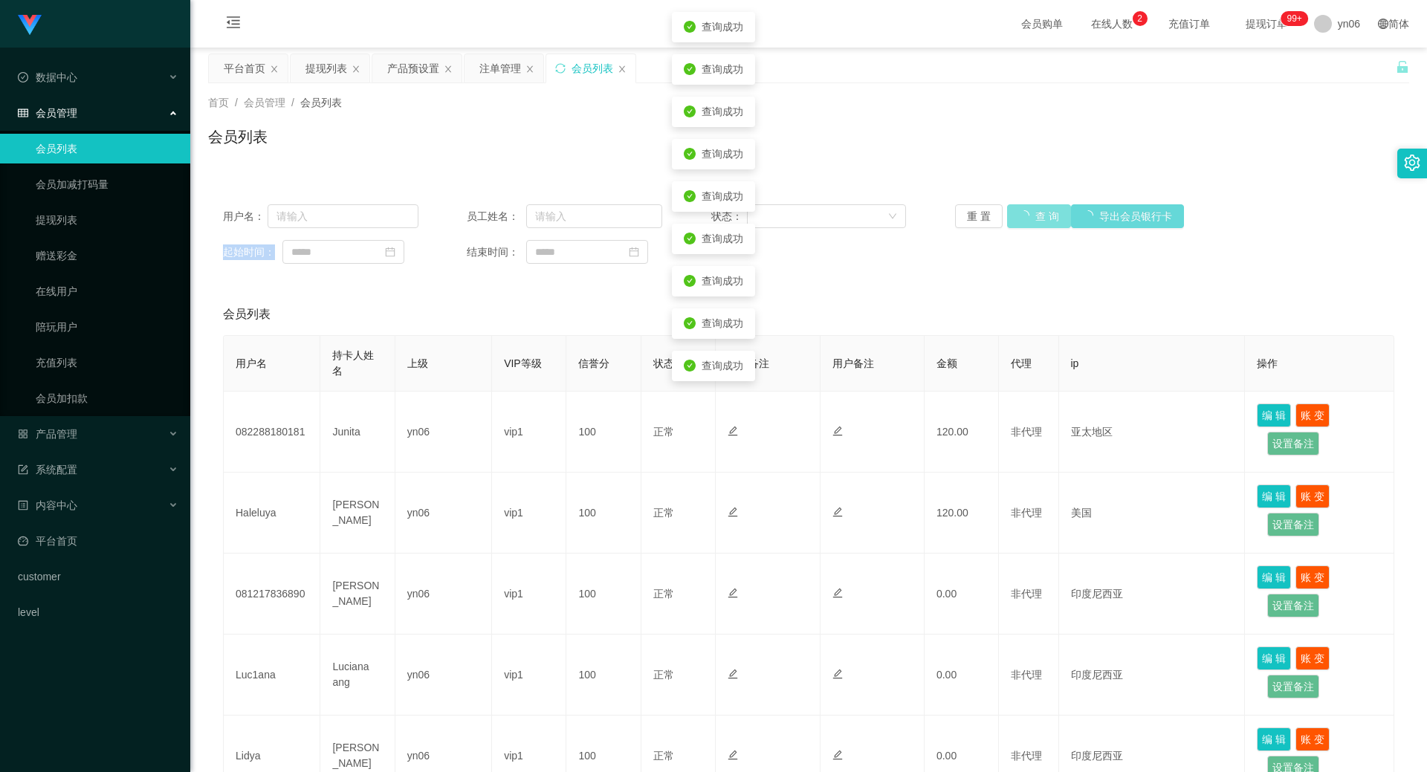
click at [1034, 224] on div "重 置 查 询 导出会员银行卡" at bounding box center [1052, 216] width 195 height 24
click at [1034, 224] on button "查 询" at bounding box center [1039, 216] width 64 height 24
click at [1034, 224] on div "重 置 查 询 导出会员银行卡" at bounding box center [1052, 216] width 195 height 24
click at [1034, 224] on button "查 询" at bounding box center [1031, 216] width 48 height 24
click at [1034, 221] on button "查 询" at bounding box center [1031, 216] width 48 height 24
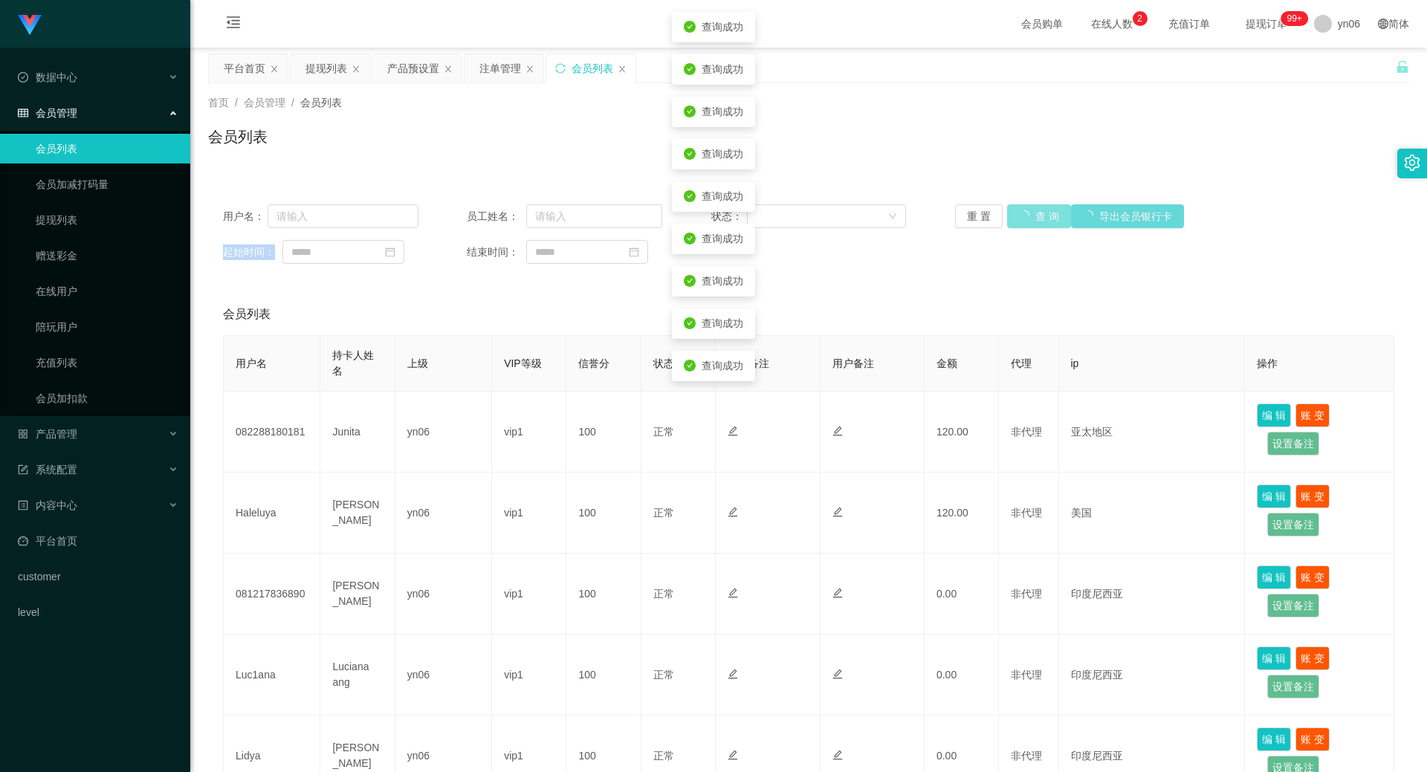
click at [1034, 221] on button "查 询" at bounding box center [1039, 216] width 64 height 24
click at [1034, 221] on div "重 置 查 询 导出会员银行卡" at bounding box center [1052, 216] width 195 height 24
click at [1034, 221] on button "查 询" at bounding box center [1031, 216] width 48 height 24
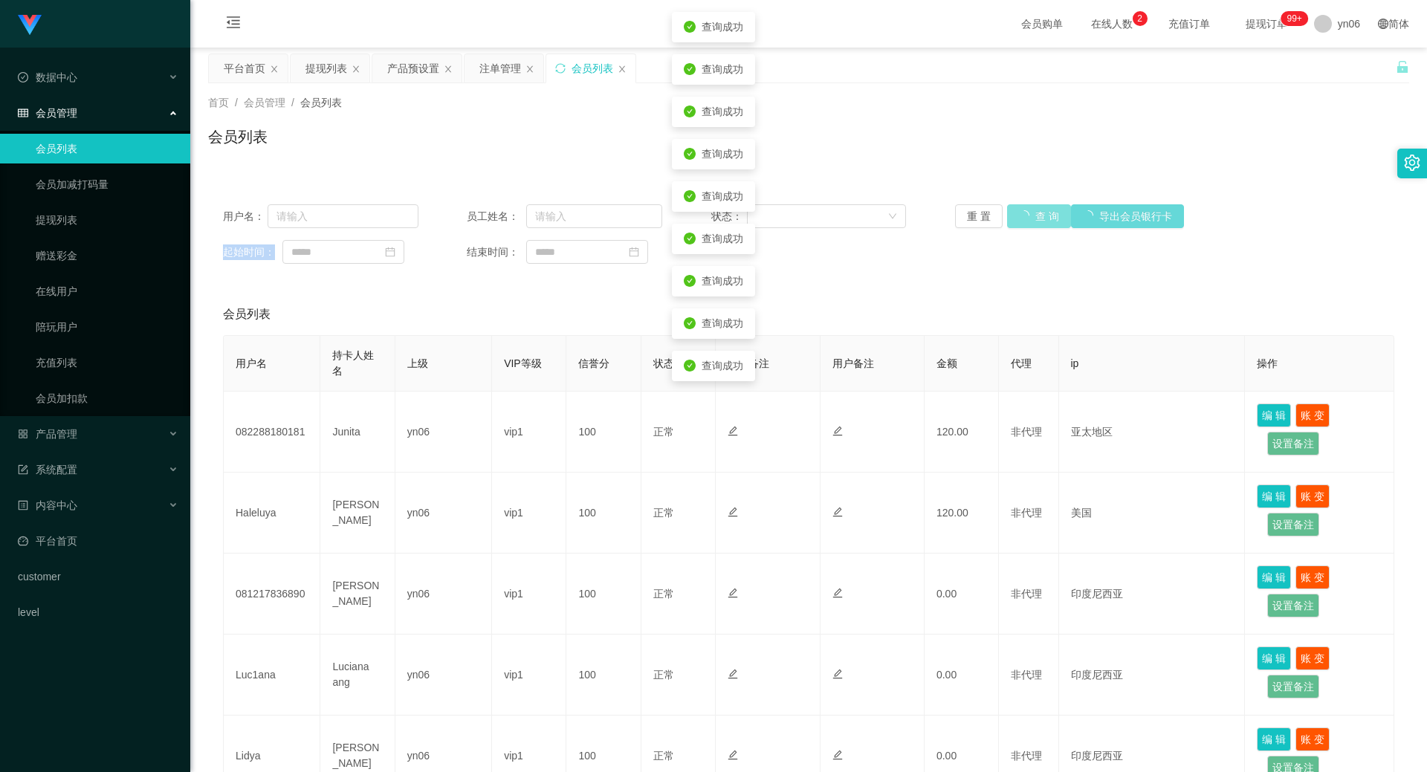
click at [1034, 221] on div "重 置 查 询 导出会员银行卡" at bounding box center [1052, 216] width 195 height 24
click at [1034, 221] on button "查 询" at bounding box center [1031, 216] width 48 height 24
click at [1034, 221] on div "重 置 查 询 导出会员银行卡" at bounding box center [1052, 216] width 195 height 24
click at [1034, 221] on button "查 询" at bounding box center [1031, 216] width 48 height 24
click at [1034, 221] on div "重 置 查 询 导出会员银行卡" at bounding box center [1052, 216] width 195 height 24
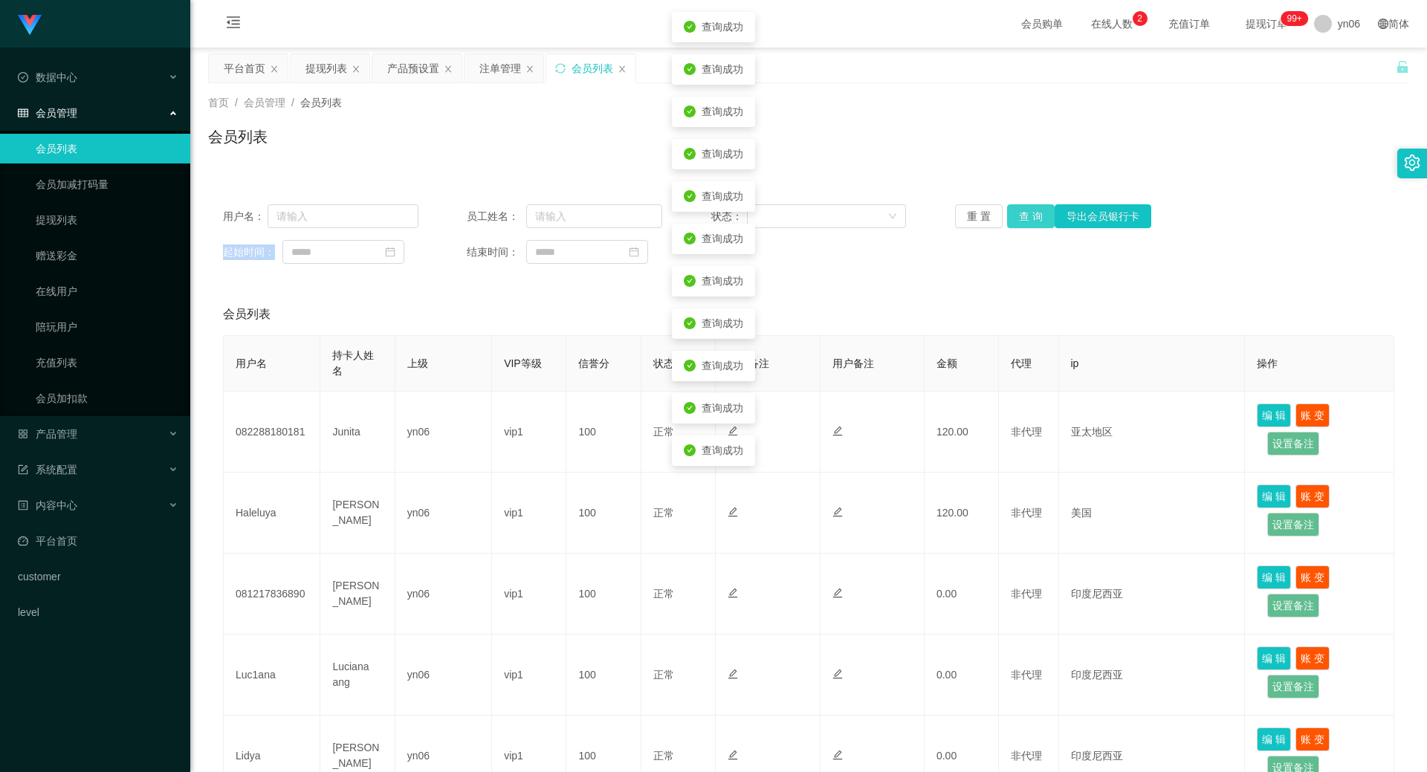
click at [1034, 221] on button "查 询" at bounding box center [1031, 216] width 48 height 24
click at [1034, 221] on div "重 置 查 询 导出会员银行卡" at bounding box center [1052, 216] width 195 height 24
click at [1034, 221] on button "查 询" at bounding box center [1031, 216] width 48 height 24
click at [1034, 221] on div "重 置 查 询 导出会员银行卡" at bounding box center [1052, 216] width 195 height 24
click at [1034, 221] on button "查 询" at bounding box center [1031, 216] width 48 height 24
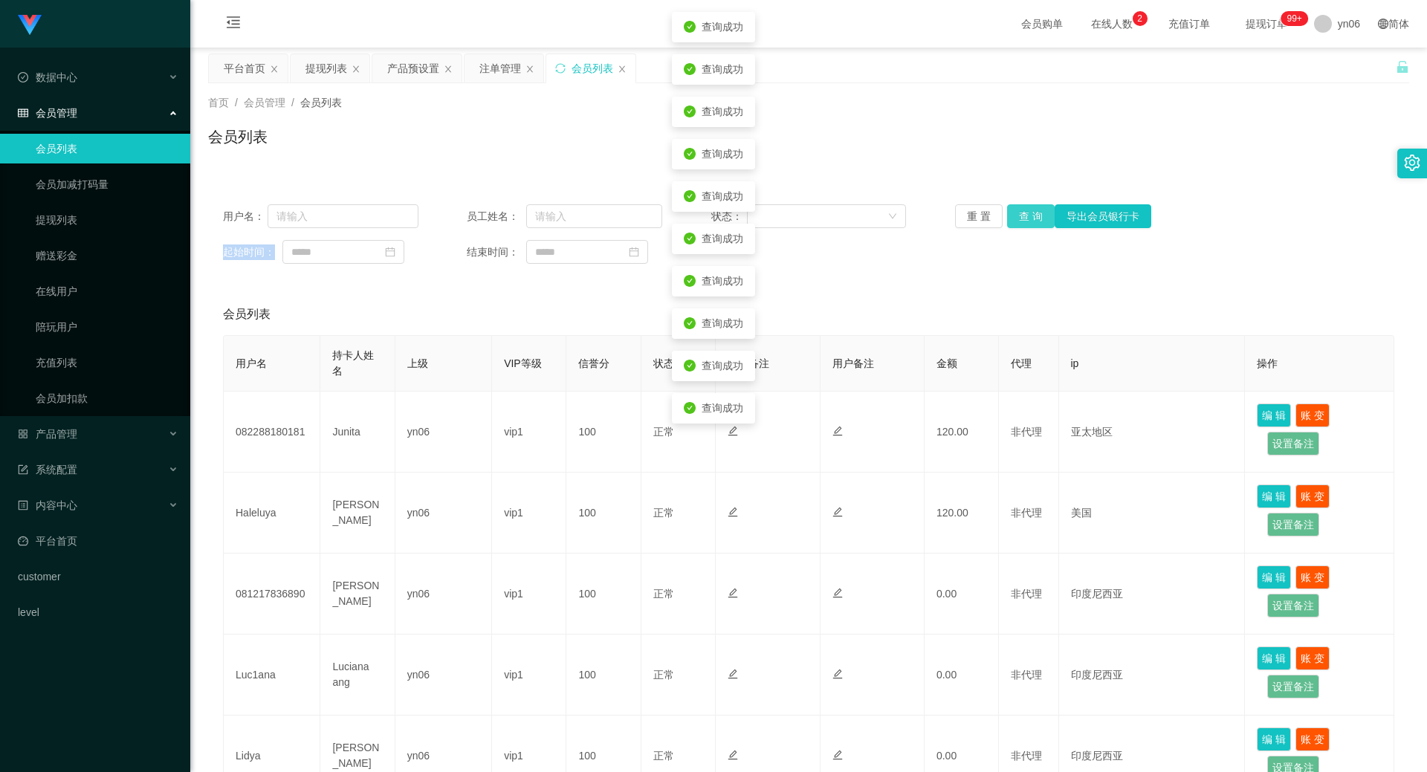
click at [1034, 221] on div "重 置 查 询 导出会员银行卡" at bounding box center [1052, 216] width 195 height 24
click at [1034, 221] on button "查 询" at bounding box center [1031, 216] width 48 height 24
click at [1034, 221] on div "重 置 查 询 导出会员银行卡" at bounding box center [1052, 216] width 195 height 24
click at [1034, 221] on button "查 询" at bounding box center [1039, 216] width 64 height 24
click at [1034, 221] on div "重 置 查 询 导出会员银行卡" at bounding box center [1052, 216] width 195 height 24
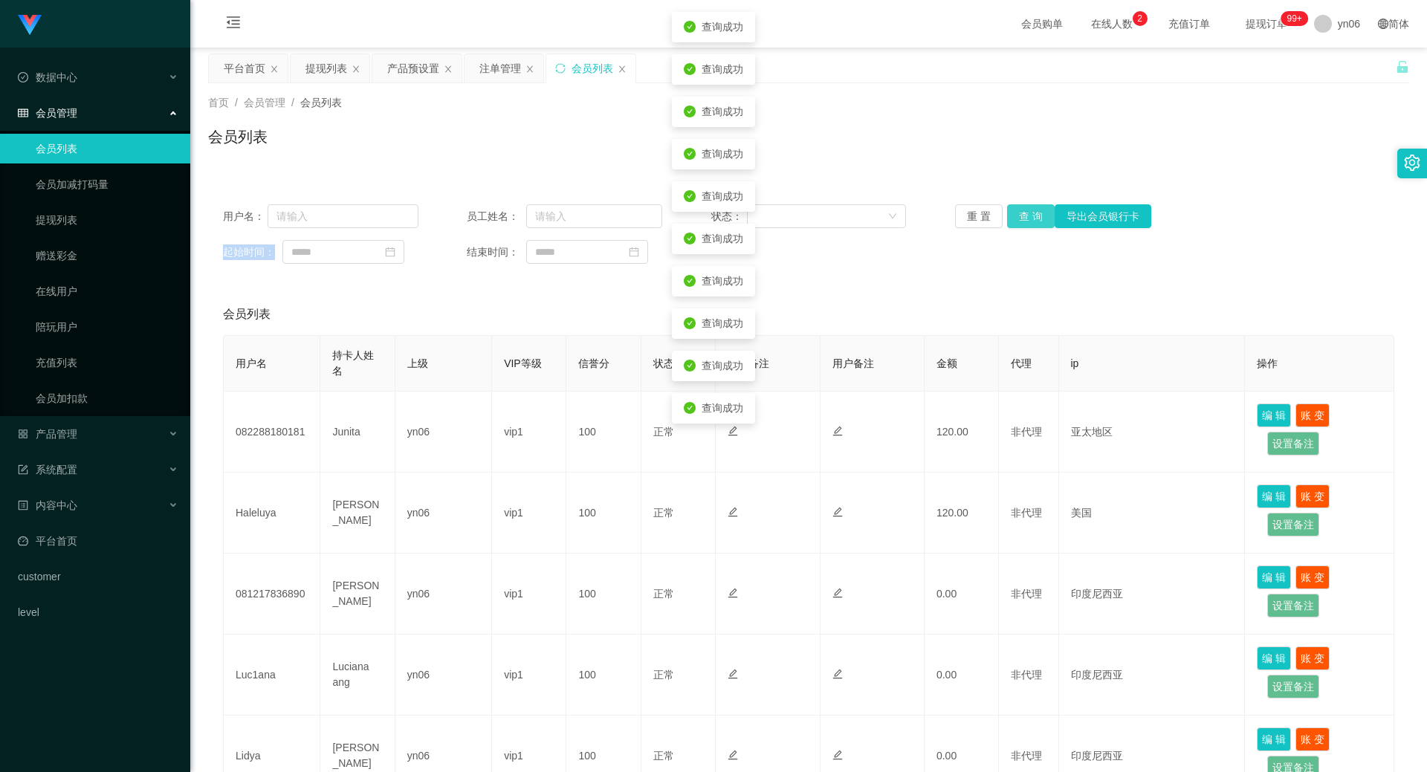
click at [1034, 221] on button "查 询" at bounding box center [1031, 216] width 48 height 24
click at [1034, 221] on div "重 置 查 询 导出会员银行卡" at bounding box center [1052, 216] width 195 height 24
click at [1034, 222] on button "查 询" at bounding box center [1031, 216] width 48 height 24
click at [1034, 222] on div "重 置 查 询 导出会员银行卡" at bounding box center [1052, 216] width 195 height 24
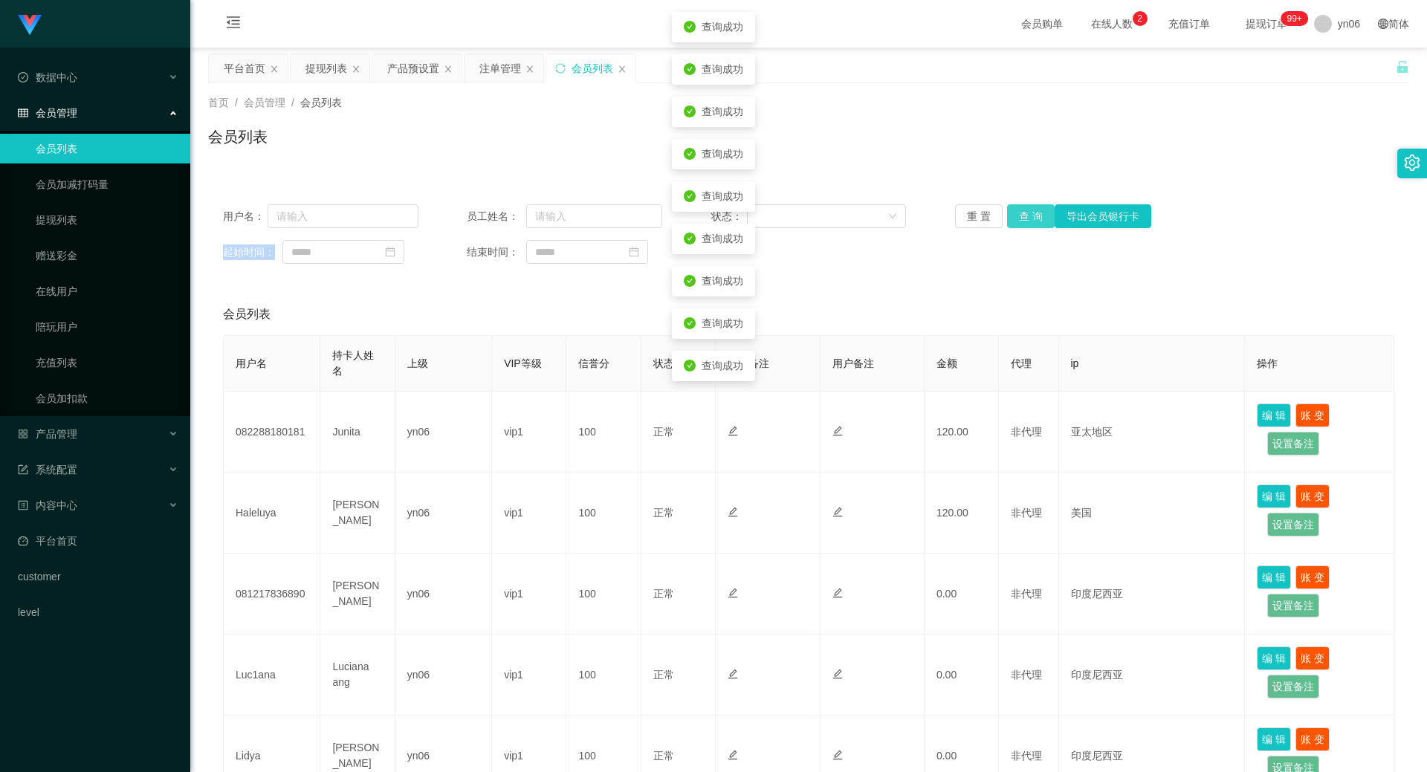
click at [1034, 222] on button "查 询" at bounding box center [1031, 216] width 48 height 24
click at [1039, 215] on button "查 询" at bounding box center [1031, 216] width 48 height 24
click at [1039, 215] on div "重 置 查 询 导出会员银行卡" at bounding box center [1052, 216] width 195 height 24
click at [1039, 215] on button "查 询" at bounding box center [1039, 216] width 64 height 24
click at [1039, 213] on div "重 置 查 询 导出会员银行卡" at bounding box center [1052, 216] width 195 height 24
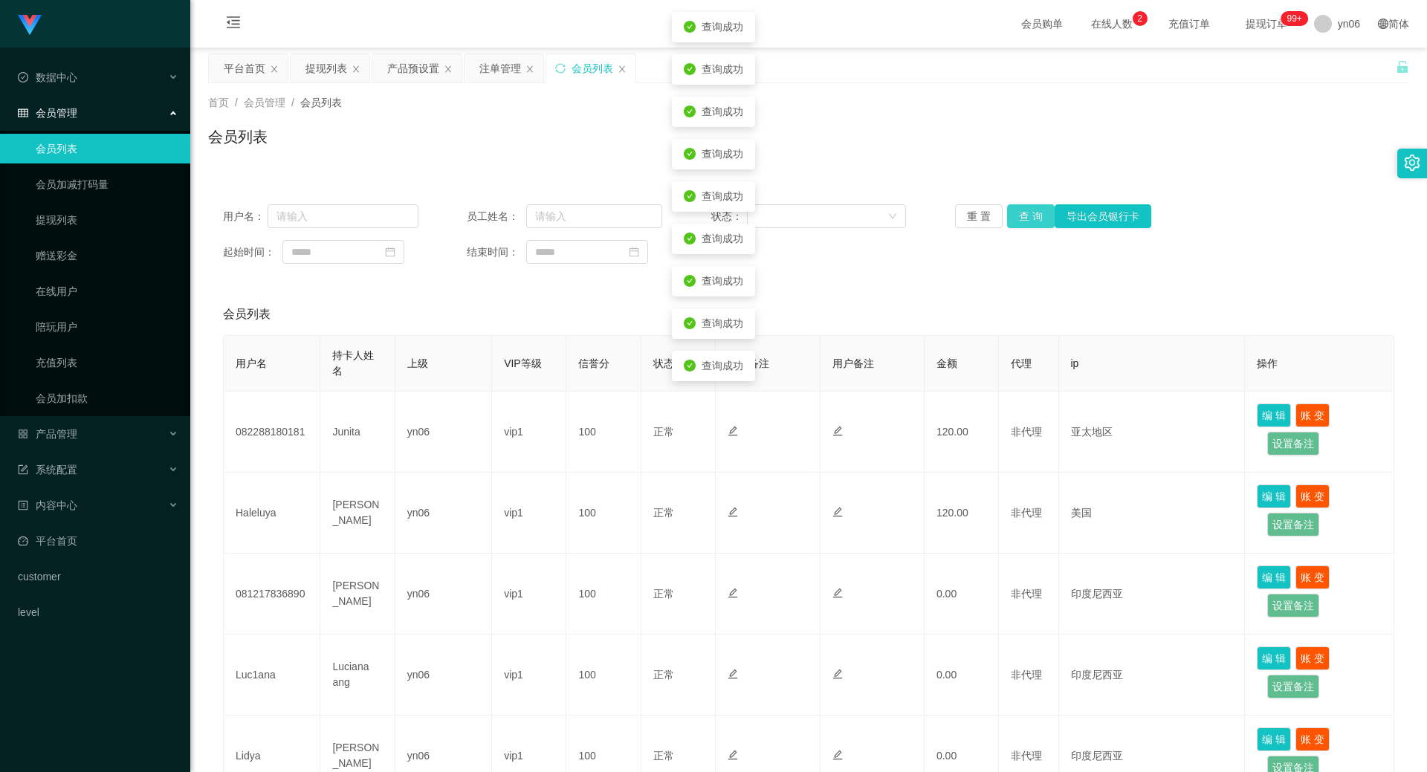
click at [1039, 213] on button "查 询" at bounding box center [1031, 216] width 48 height 24
click at [1039, 213] on div "重 置 查 询 导出会员银行卡" at bounding box center [1052, 216] width 195 height 24
click at [1039, 213] on button "查 询" at bounding box center [1031, 216] width 48 height 24
click at [1038, 217] on button "查 询" at bounding box center [1039, 216] width 64 height 24
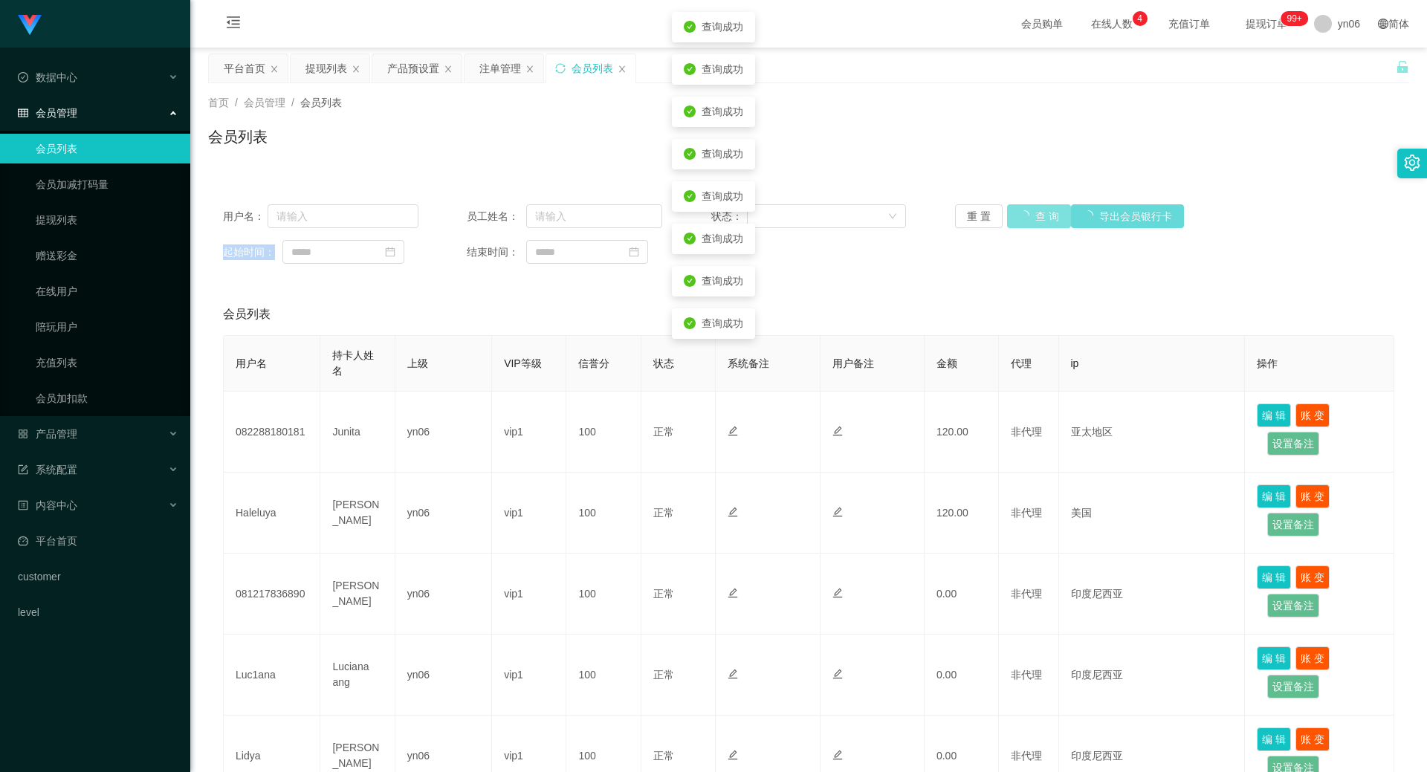
click at [1033, 212] on button "查 询" at bounding box center [1039, 216] width 64 height 24
click at [1033, 212] on div "重 置 查 询 导出会员银行卡" at bounding box center [1052, 216] width 195 height 24
click at [1033, 212] on button "查 询" at bounding box center [1039, 216] width 64 height 24
click at [1033, 212] on div "重 置 查 询 导出会员银行卡" at bounding box center [1052, 216] width 195 height 24
click at [1033, 212] on button "查 询" at bounding box center [1031, 216] width 48 height 24
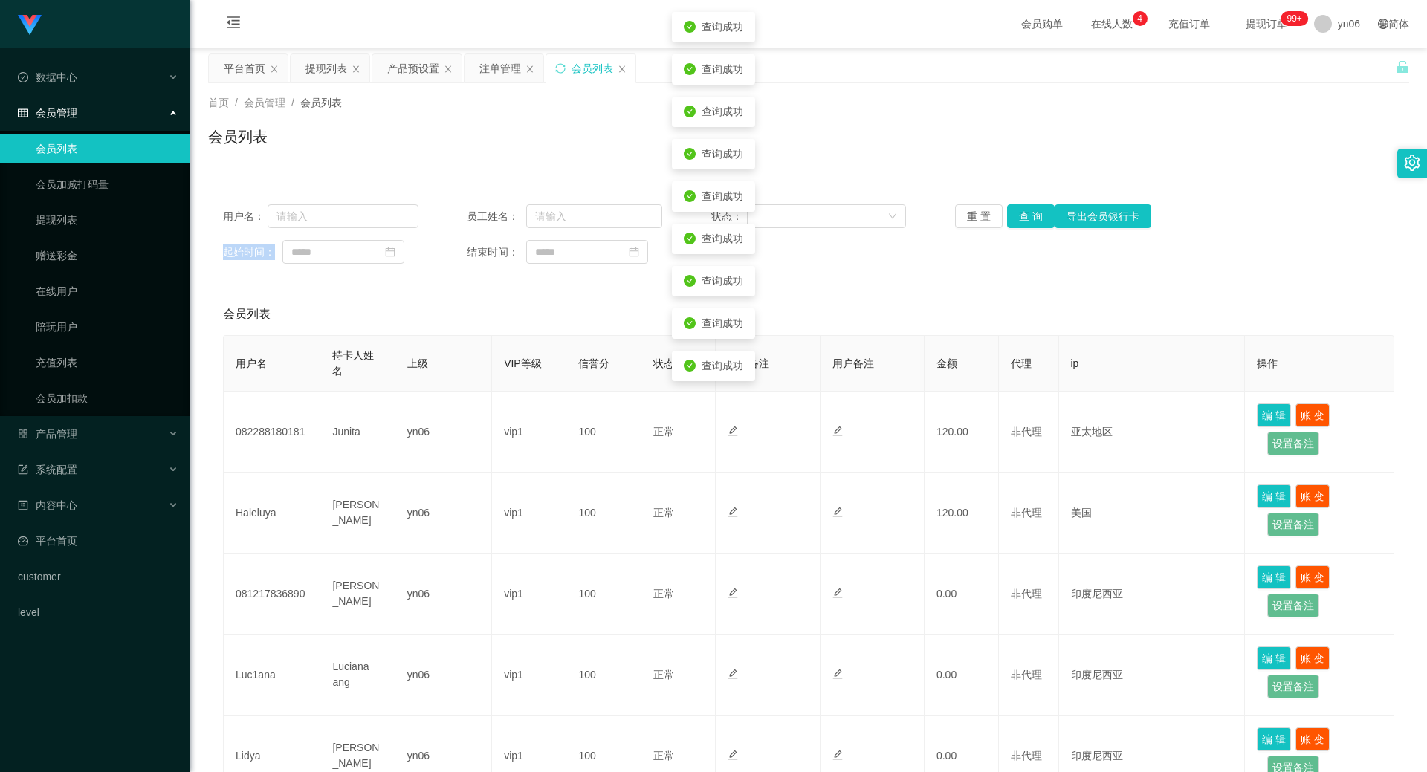
click
click at [1033, 212] on div "重 置 查 询 导出会员银行卡" at bounding box center [1052, 216] width 195 height 24
click at [1033, 212] on button "查 询" at bounding box center [1031, 216] width 48 height 24
click at [1033, 212] on div "重 置 查 询 导出会员银行卡" at bounding box center [1052, 216] width 195 height 24
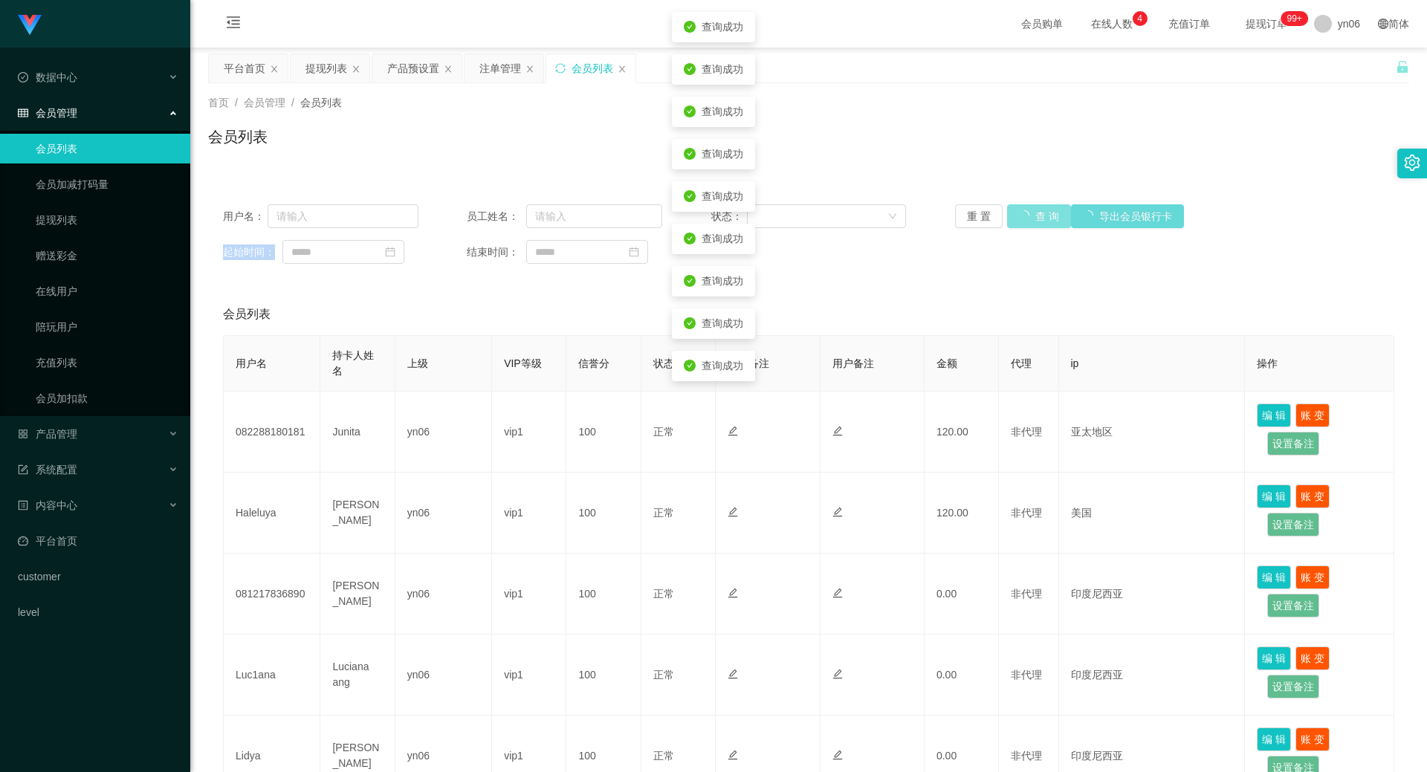
click at [1033, 212] on button "查 询" at bounding box center [1039, 216] width 64 height 24
click at [1033, 212] on div "重 置 查 询 导出会员银行卡" at bounding box center [1052, 216] width 195 height 24
click at [1033, 212] on button "查 询" at bounding box center [1031, 216] width 48 height 24
click at [1033, 212] on div "重 置 查 询 导出会员银行卡" at bounding box center [1052, 216] width 195 height 24
click at [1033, 212] on button "查 询" at bounding box center [1031, 216] width 48 height 24
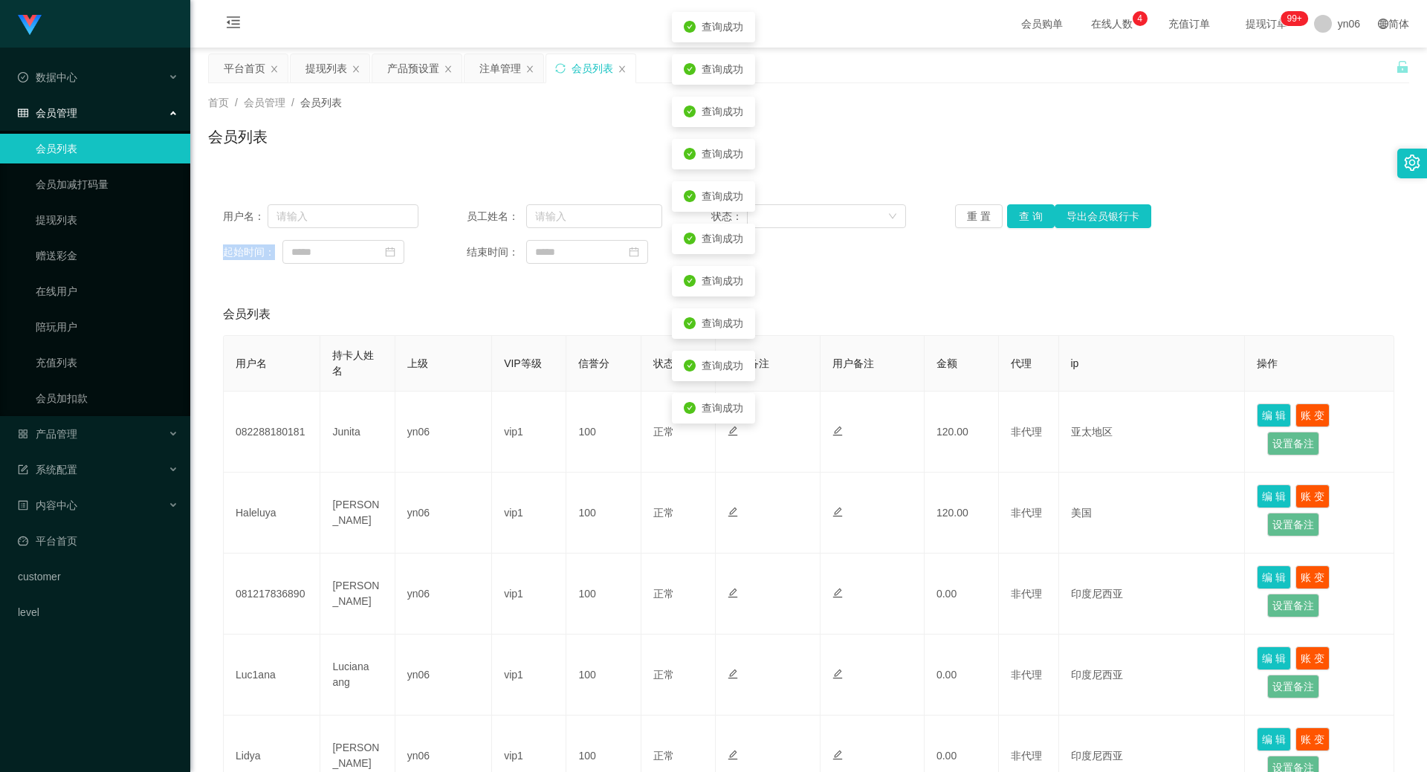
click at [1033, 212] on div "重 置 查 询 导出会员银行卡" at bounding box center [1052, 216] width 195 height 24
click at [1033, 212] on button "查 询" at bounding box center [1031, 216] width 48 height 24
click at [1033, 212] on div "重 置 查 询 导出会员银行卡" at bounding box center [1052, 216] width 195 height 24
click at [1033, 212] on button "查 询" at bounding box center [1039, 216] width 64 height 24
click at [1033, 212] on div "重 置 查 询 导出会员银行卡" at bounding box center [1052, 216] width 195 height 24
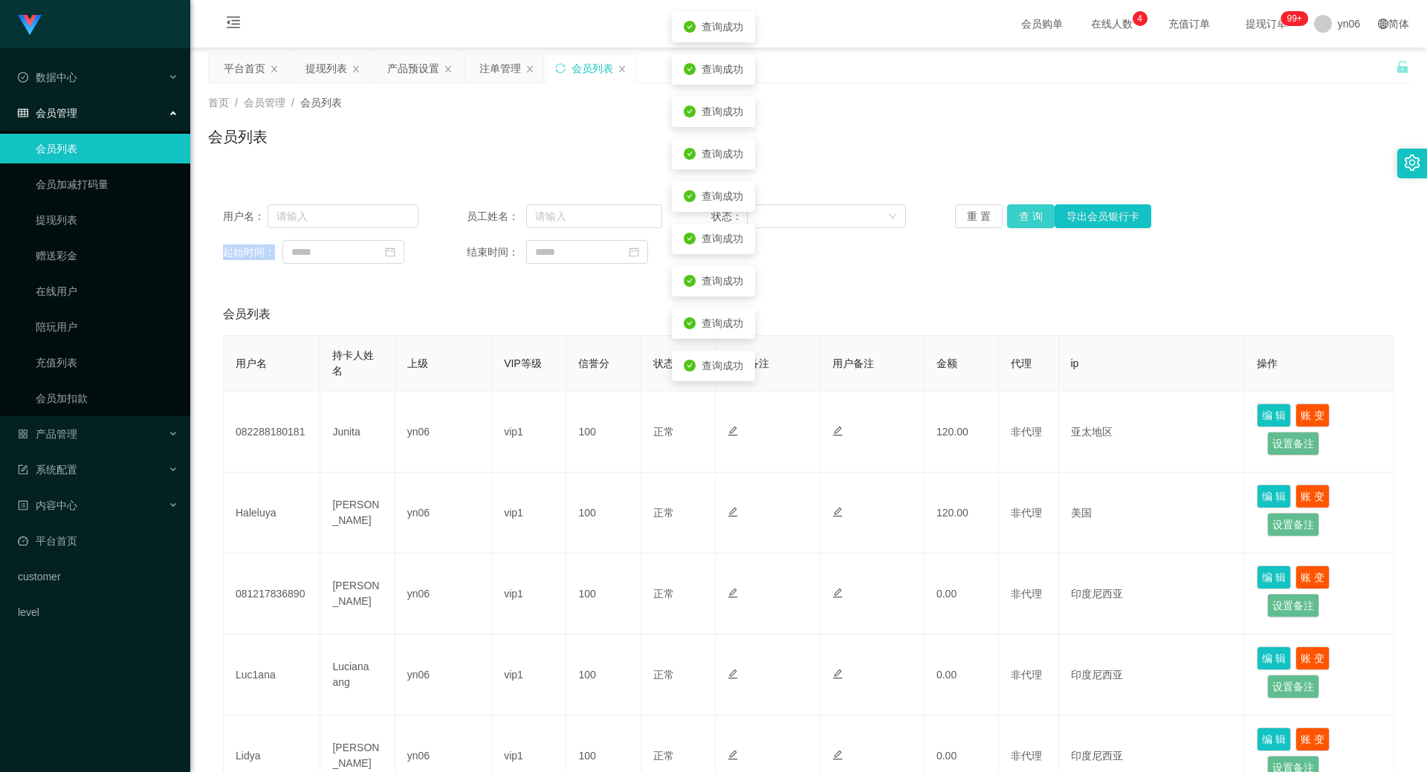
click at [1033, 212] on button "查 询" at bounding box center [1031, 216] width 48 height 24
click at [1033, 211] on div "重 置 查 询 导出会员银行卡" at bounding box center [1052, 216] width 195 height 24
click at [1033, 211] on button "查 询" at bounding box center [1031, 216] width 48 height 24
drag, startPoint x: 1033, startPoint y: 211, endPoint x: 1033, endPoint y: 202, distance: 8.9
click at [1033, 208] on div "重 置 查 询 导出会员银行卡" at bounding box center [1052, 216] width 195 height 24
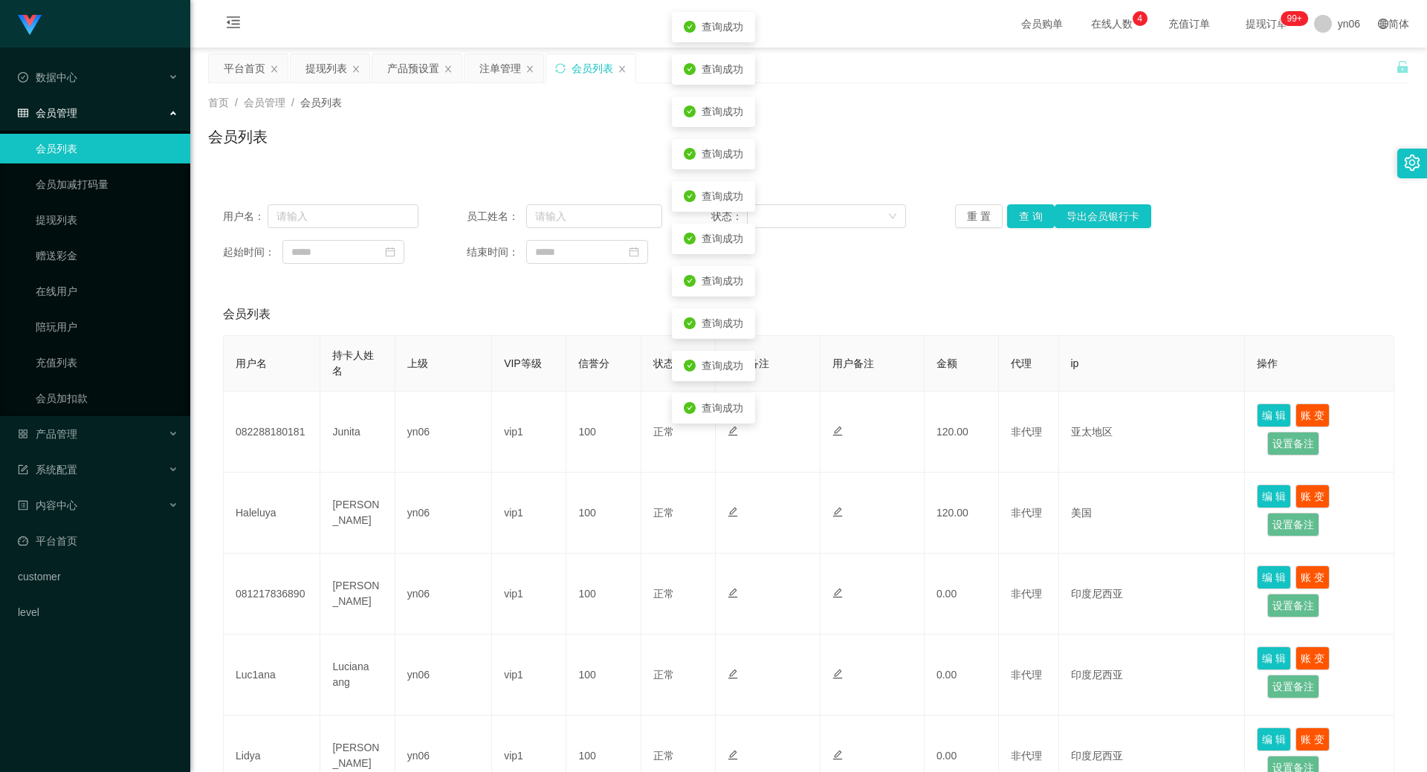
click at [1033, 202] on div "用户名： 员工姓名： 状态： 重 置 查 询 导出会员银行卡 起始时间： 结束时间：" at bounding box center [808, 233] width 1201 height 89
drag, startPoint x: 1022, startPoint y: 220, endPoint x: 957, endPoint y: 250, distance: 72.1
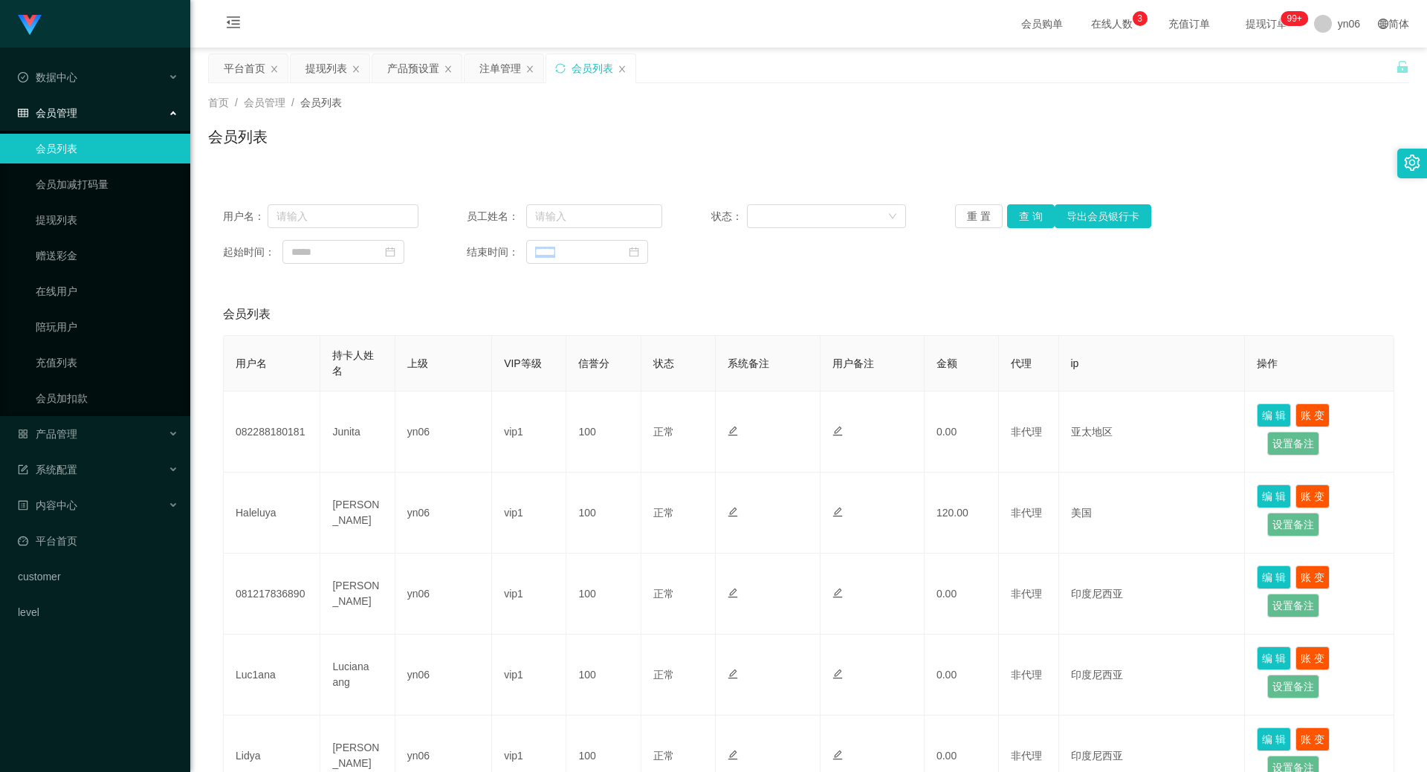
drag, startPoint x: 320, startPoint y: 65, endPoint x: 500, endPoint y: 171, distance: 209.1
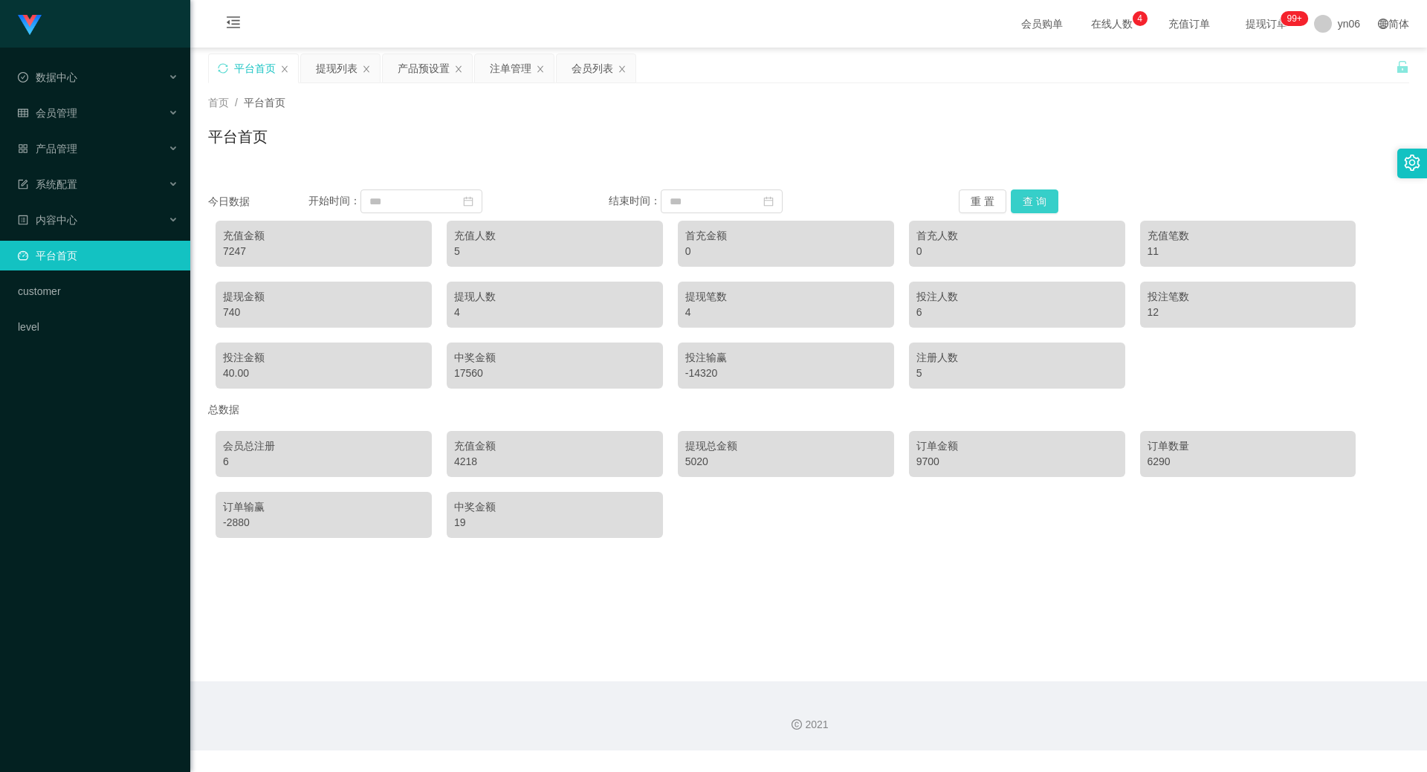
drag, startPoint x: 1037, startPoint y: 198, endPoint x: 1043, endPoint y: 224, distance: 26.9
drag, startPoint x: 469, startPoint y: 468, endPoint x: 470, endPoint y: 476, distance: 7.6
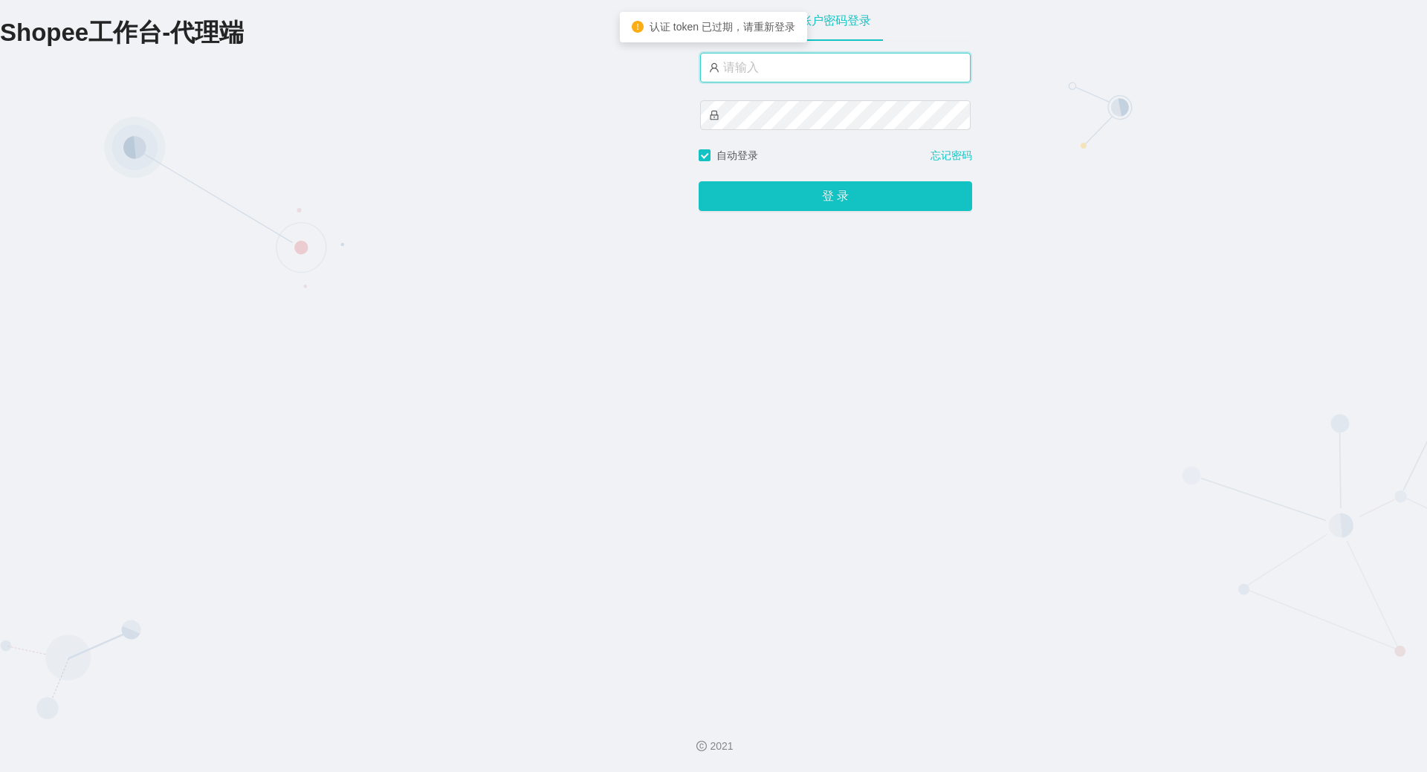
drag, startPoint x: 778, startPoint y: 72, endPoint x: 774, endPoint y: 93, distance: 21.1
type input "xjp806"
type input "yn06"
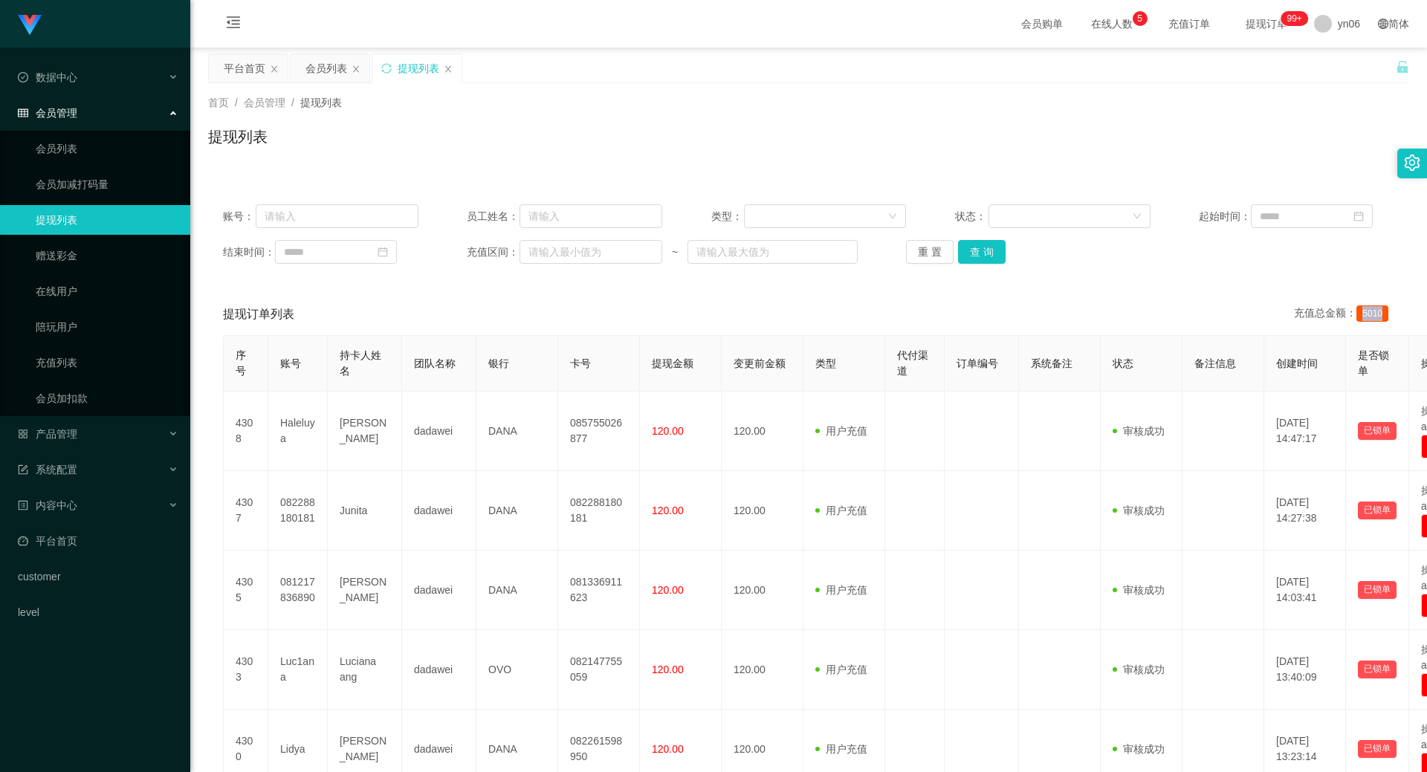
drag, startPoint x: 1360, startPoint y: 315, endPoint x: 1354, endPoint y: 328, distance: 14.6
click at [973, 250] on button "查 询" at bounding box center [982, 252] width 48 height 24
click at [973, 250] on div "重 置 查 询" at bounding box center [1003, 252] width 195 height 24
click at [973, 250] on button "查 询" at bounding box center [982, 252] width 48 height 24
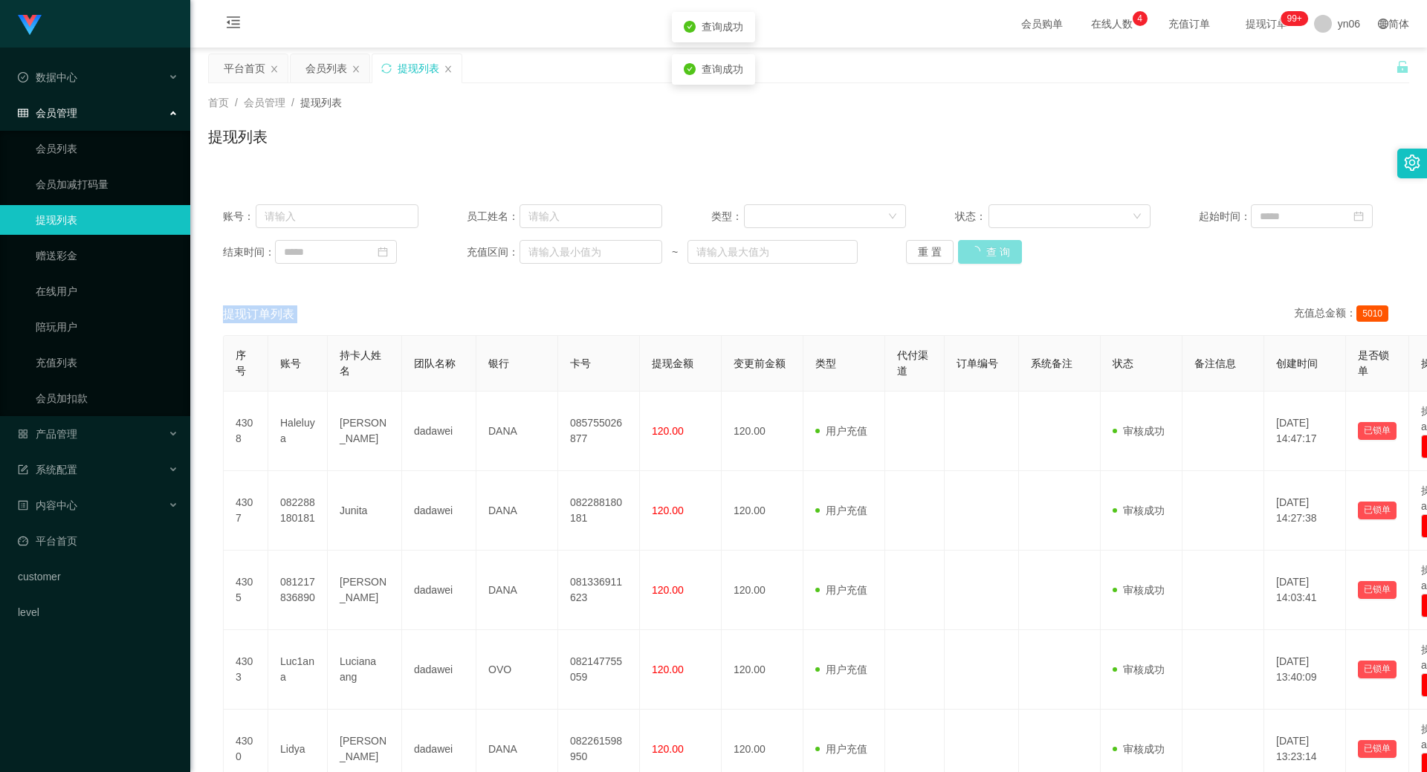
click at [973, 250] on button "查 询" at bounding box center [990, 252] width 64 height 24
click at [973, 250] on button "查 询" at bounding box center [982, 252] width 48 height 24
click at [973, 250] on div "重 置 查 询" at bounding box center [1003, 252] width 195 height 24
click at [973, 250] on button "查 询" at bounding box center [982, 252] width 48 height 24
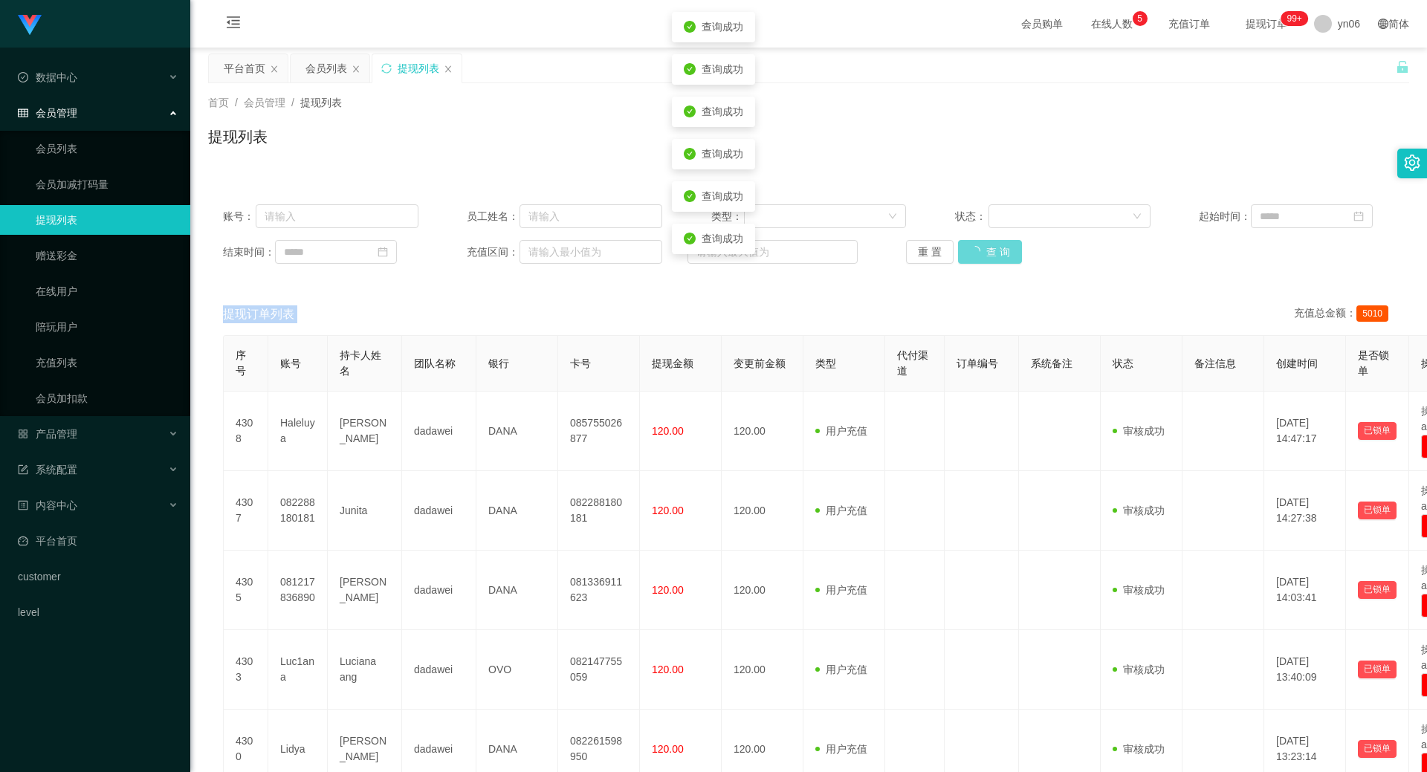
click at [973, 250] on div "重 置 查 询" at bounding box center [1003, 252] width 195 height 24
click at [973, 250] on button "查 询" at bounding box center [982, 252] width 48 height 24
